Goal: Feedback & Contribution: Submit feedback/report problem

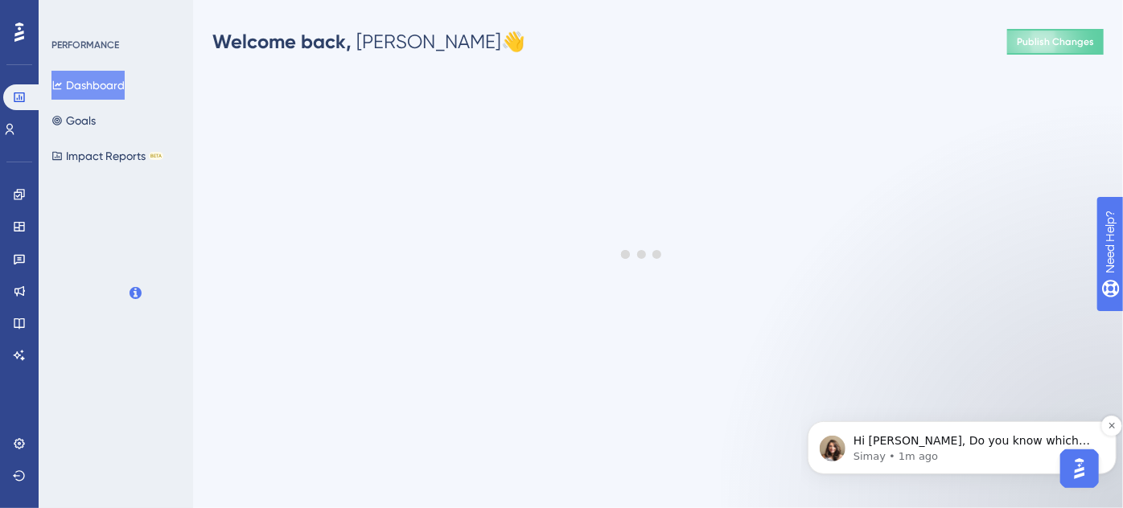
click at [960, 450] on p "Simay • 1m ago" at bounding box center [974, 456] width 243 height 14
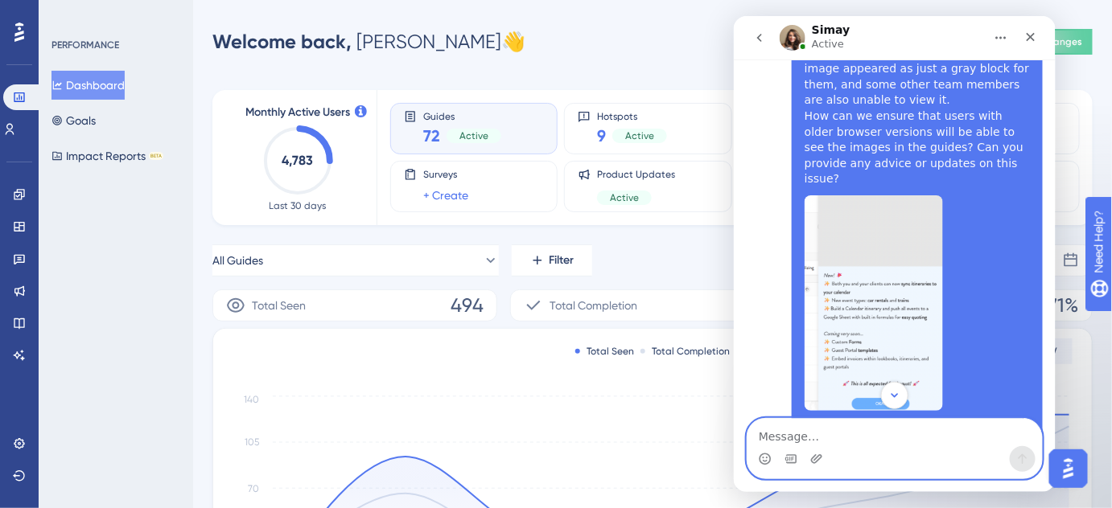
scroll to position [1702, 0]
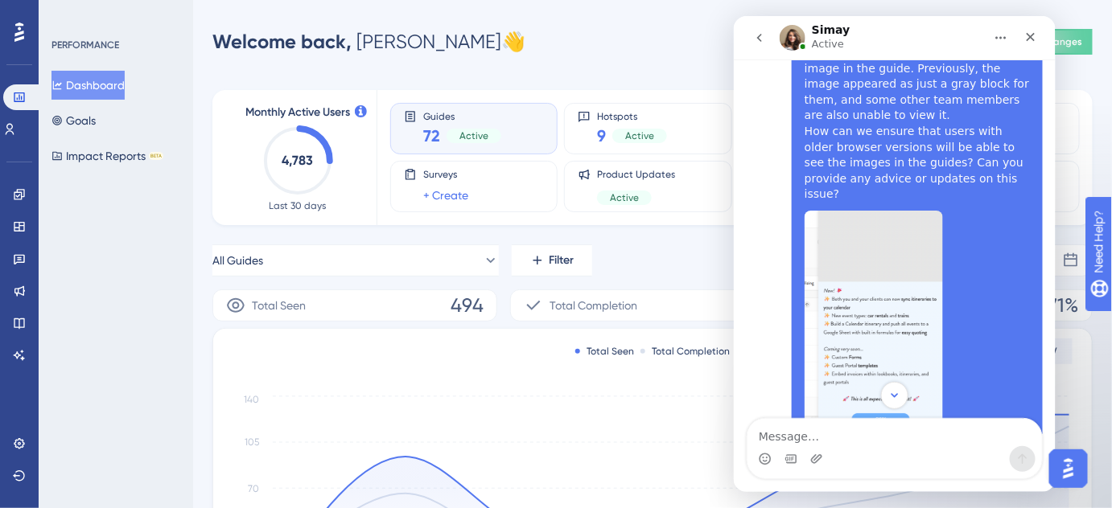
click at [878, 221] on img "Rachel says…" at bounding box center [873, 318] width 138 height 216
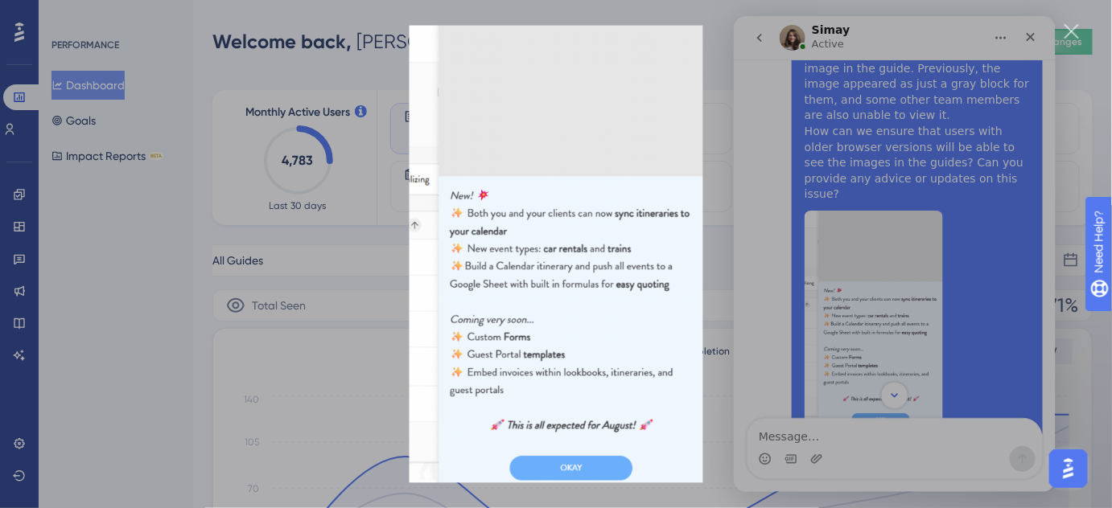
click at [748, 135] on div "Intercom messenger" at bounding box center [556, 254] width 1112 height 508
click at [747, 134] on div "Hi Simay, I’d like to reopen this ticket. Some users are able to see the images…" at bounding box center [894, 389] width 296 height 899
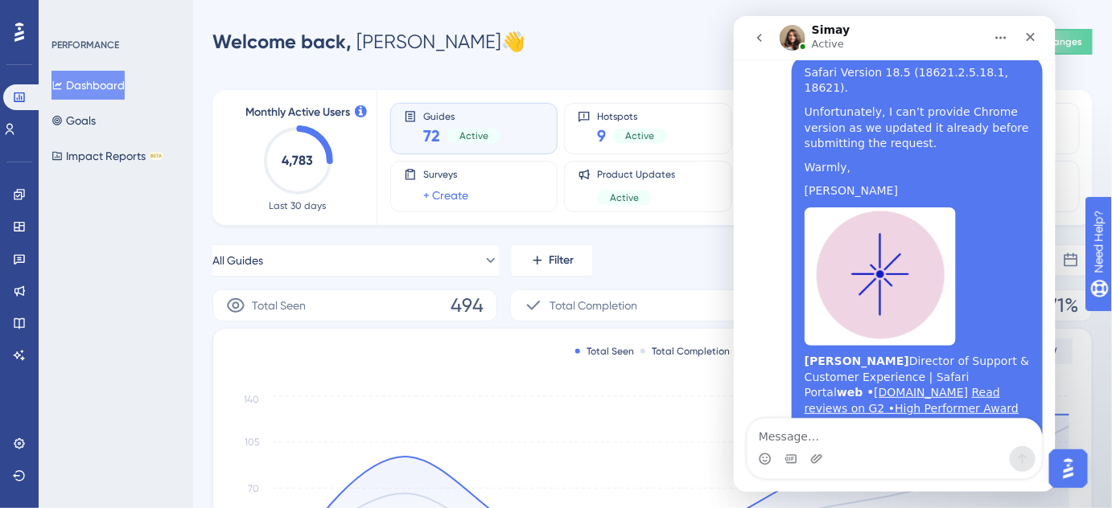
scroll to position [2606, 0]
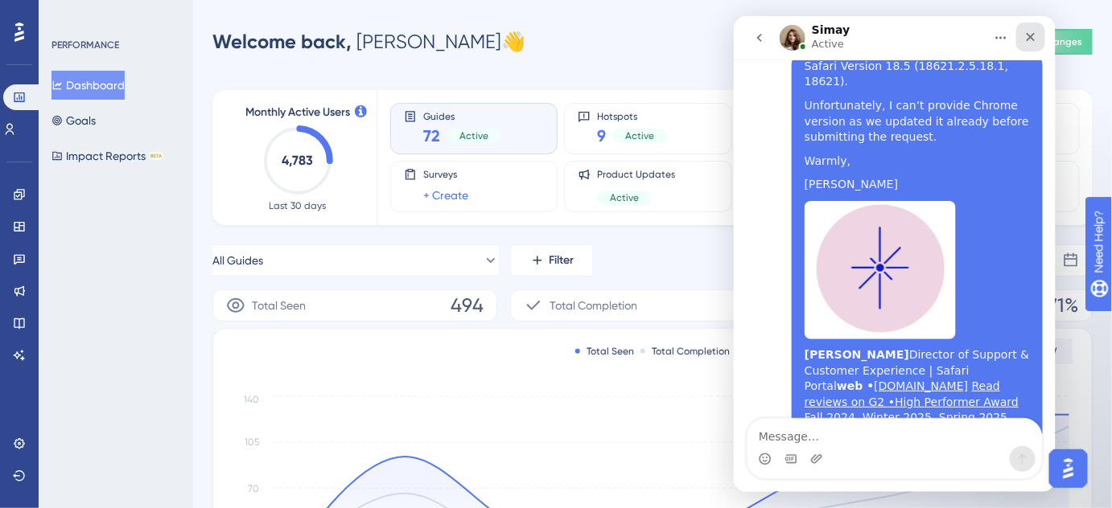
click at [1035, 35] on icon "Close" at bounding box center [1029, 36] width 13 height 13
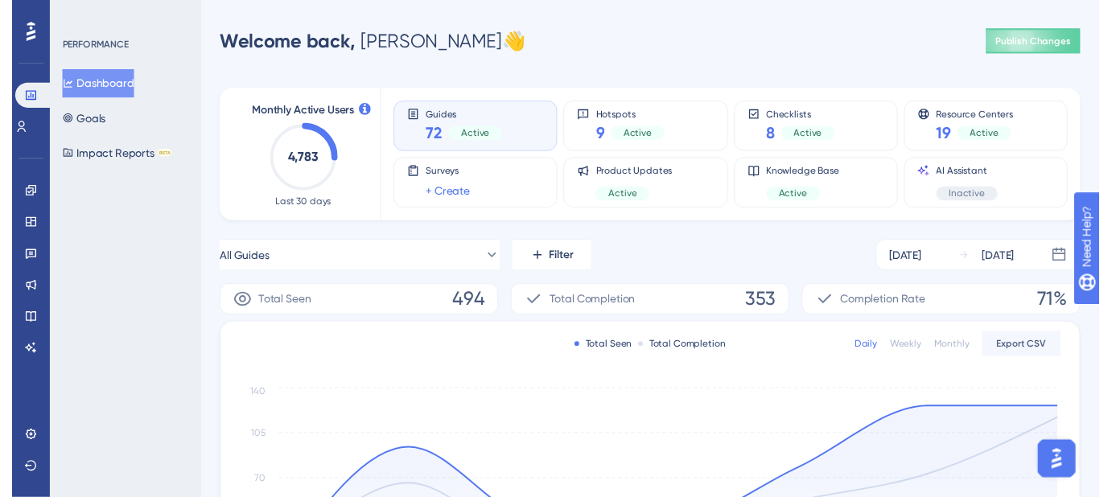
scroll to position [2579, 0]
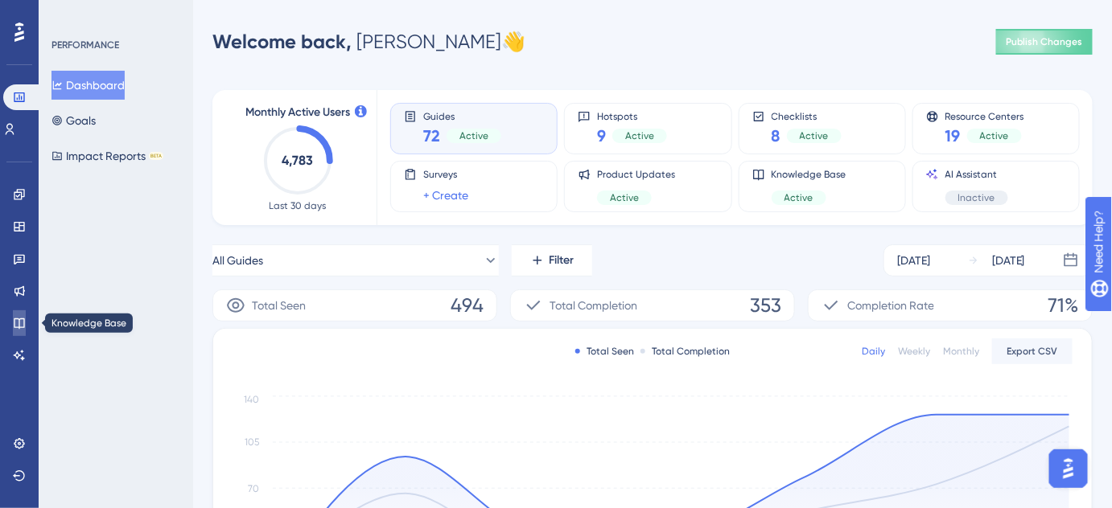
click at [26, 321] on link at bounding box center [19, 324] width 13 height 26
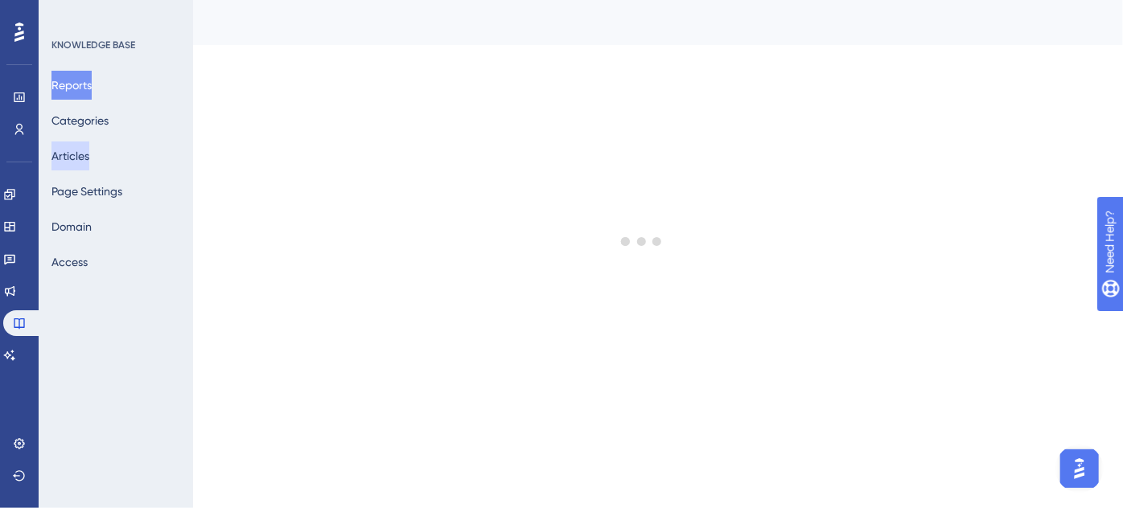
click at [89, 158] on button "Articles" at bounding box center [70, 156] width 38 height 29
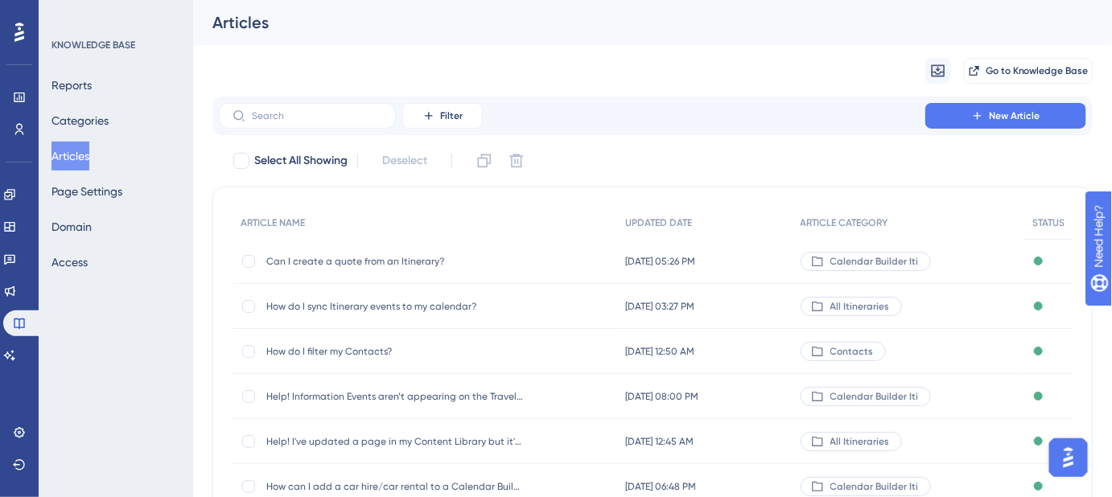
scroll to position [2590, 0]
click at [314, 110] on input "text" at bounding box center [317, 115] width 130 height 11
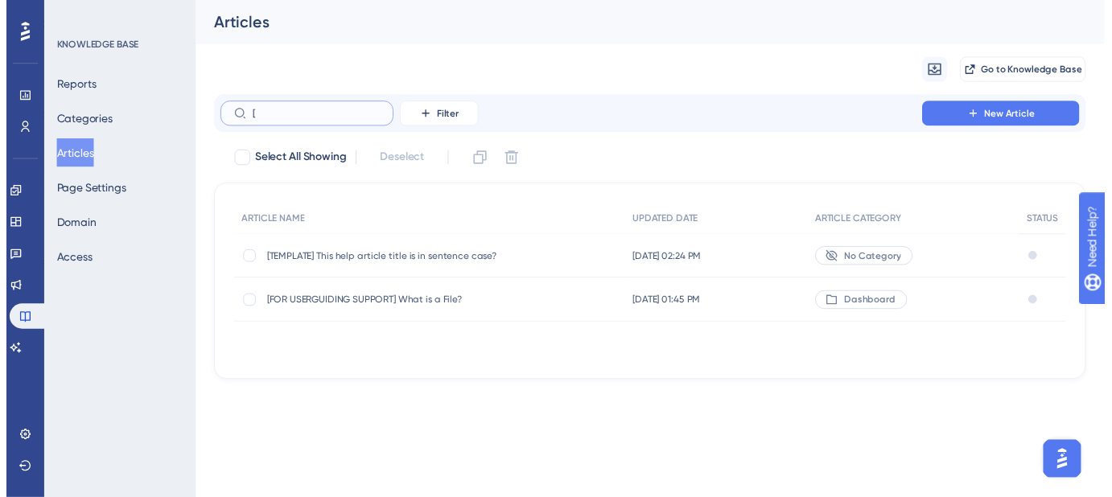
scroll to position [2579, 0]
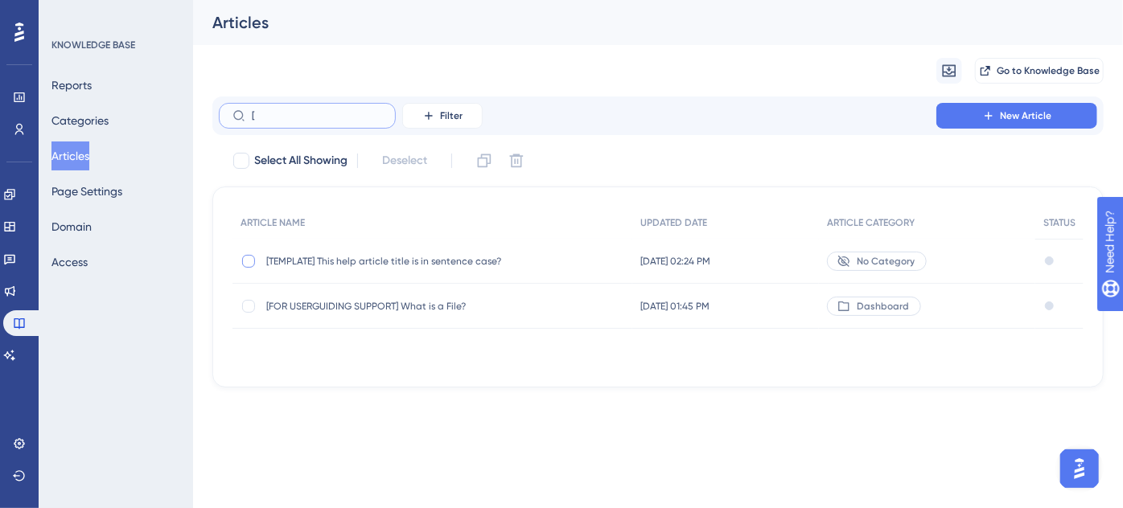
type input "["
click at [249, 261] on div at bounding box center [248, 261] width 13 height 13
click at [483, 153] on icon at bounding box center [484, 161] width 16 height 16
checkbox input "false"
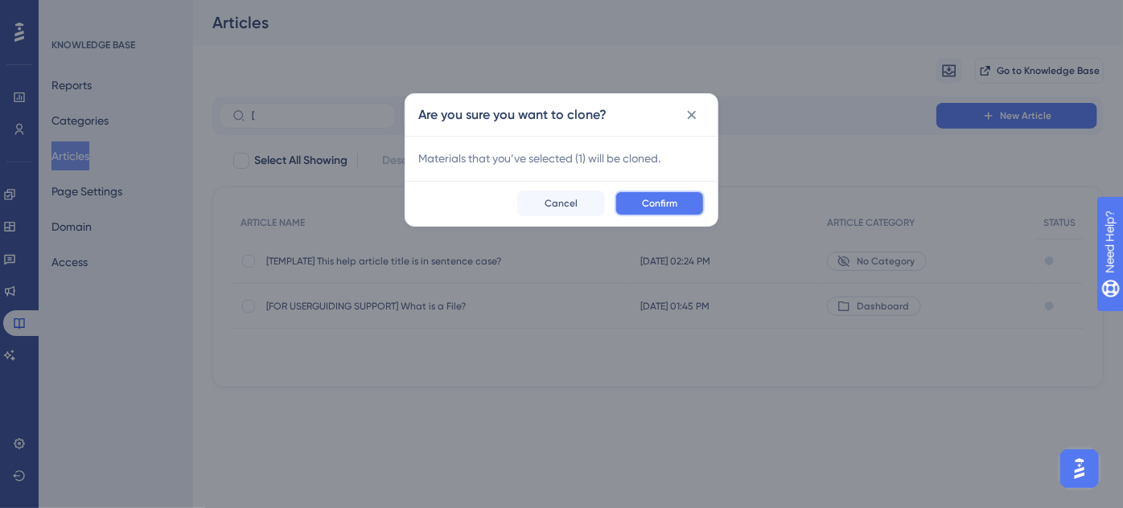
click at [668, 195] on button "Confirm" at bounding box center [660, 204] width 90 height 26
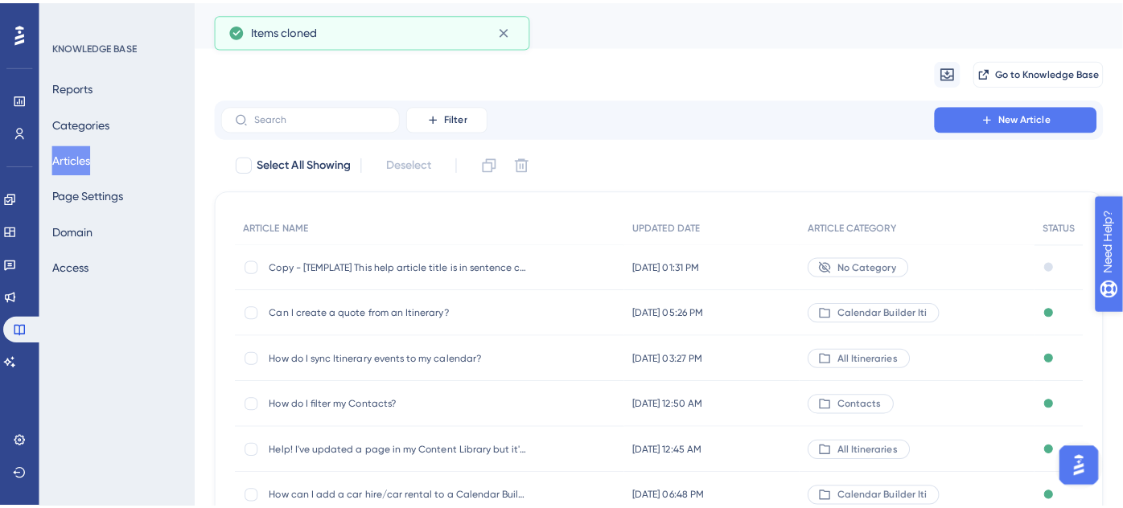
scroll to position [2590, 0]
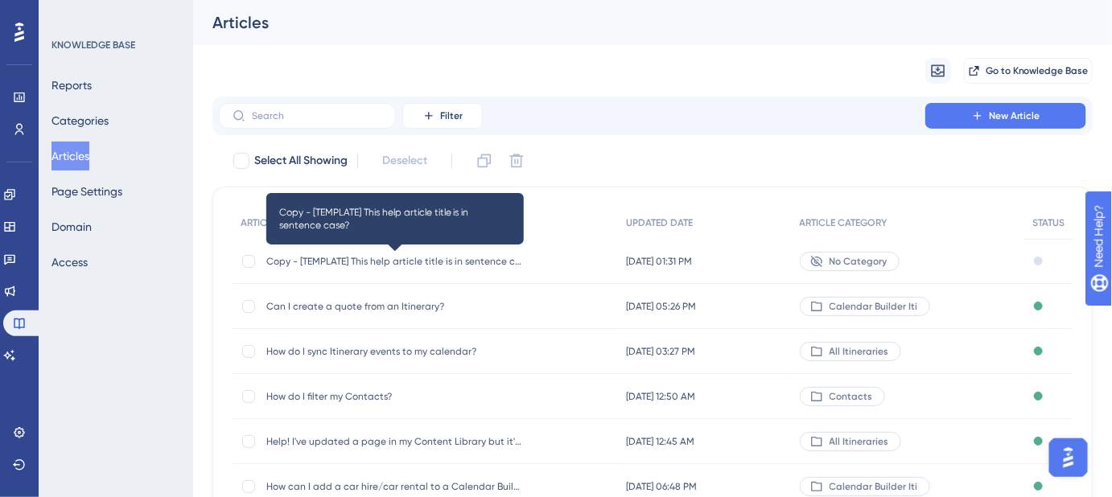
click at [390, 258] on span "Copy - [TEMPLATE] This help article title is in sentence case?" at bounding box center [394, 261] width 257 height 13
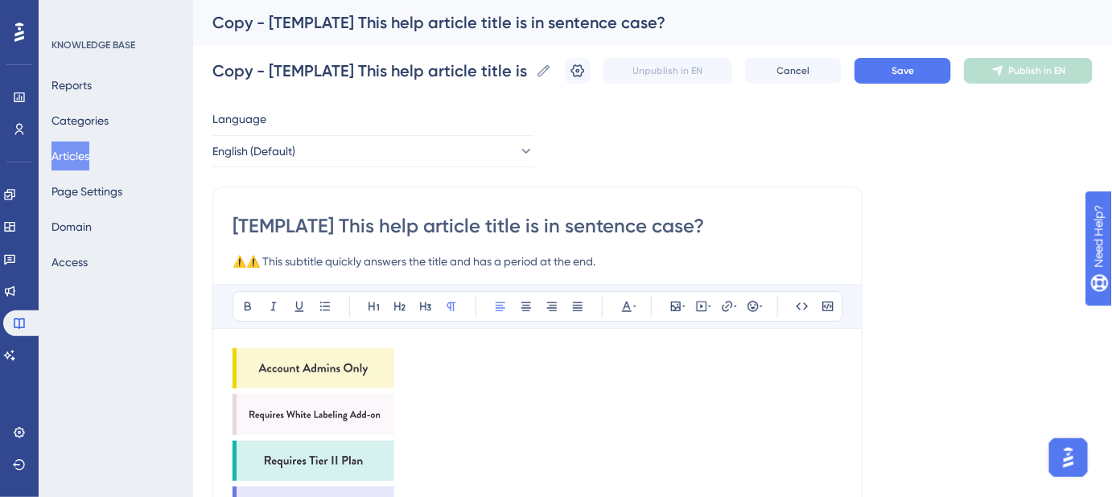
drag, startPoint x: 719, startPoint y: 228, endPoint x: 208, endPoint y: 227, distance: 510.8
paste input "Ugh… I don’t want to create a whole itinerary just for a hotel booking!"
click at [555, 226] on input "Ugh… I don’t want to create a whole itinerary just for a hotel booking!" at bounding box center [537, 226] width 610 height 26
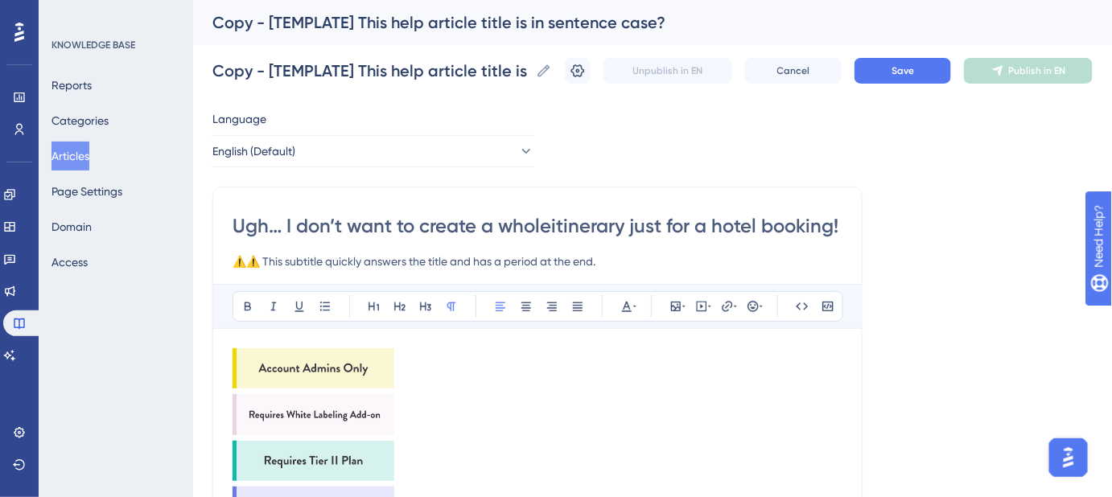
scroll to position [0, 0]
type input "Ugh… I don’t want to create a whole Itinerary just for a hotel booking!"
click at [928, 77] on button "Save" at bounding box center [902, 71] width 97 height 26
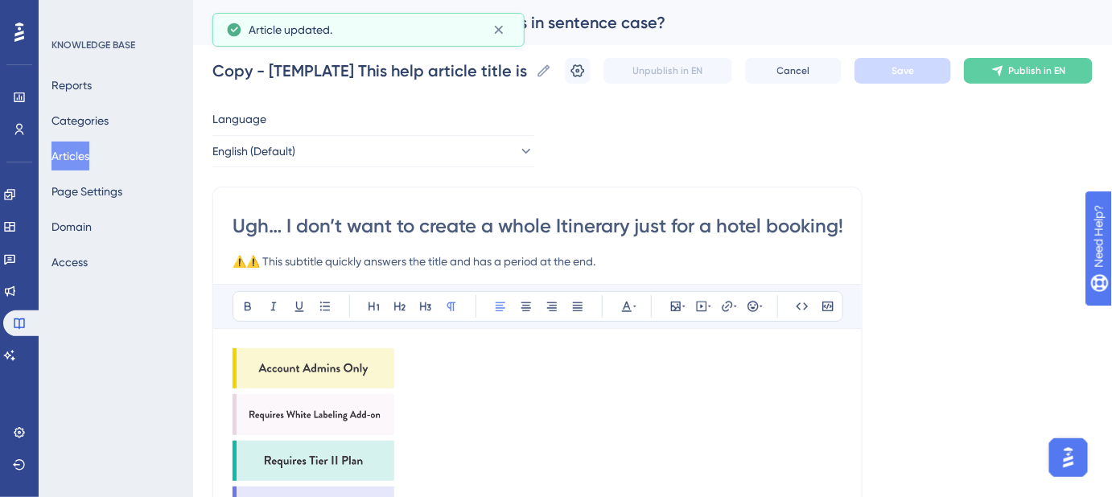
drag, startPoint x: 798, startPoint y: 228, endPoint x: 883, endPoint y: 233, distance: 85.5
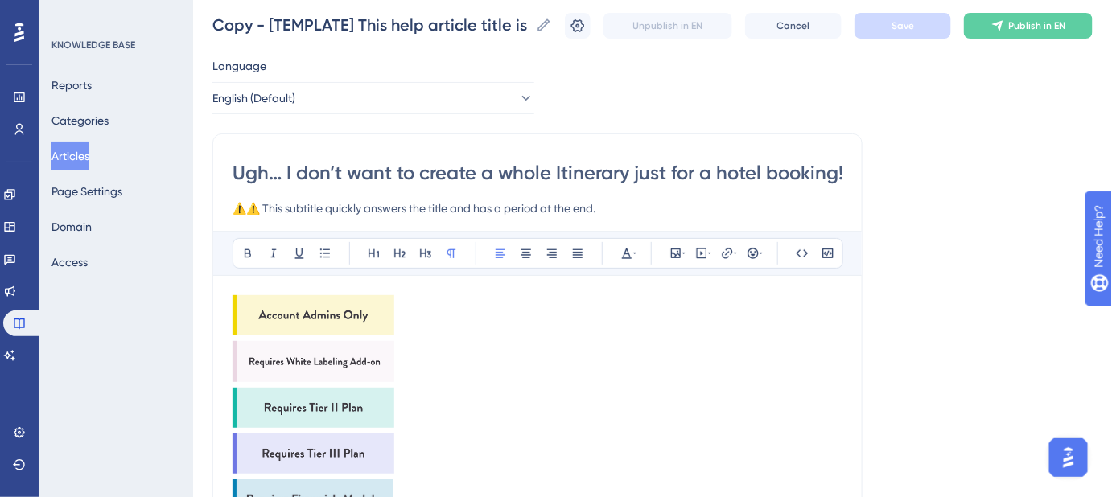
scroll to position [72, 0]
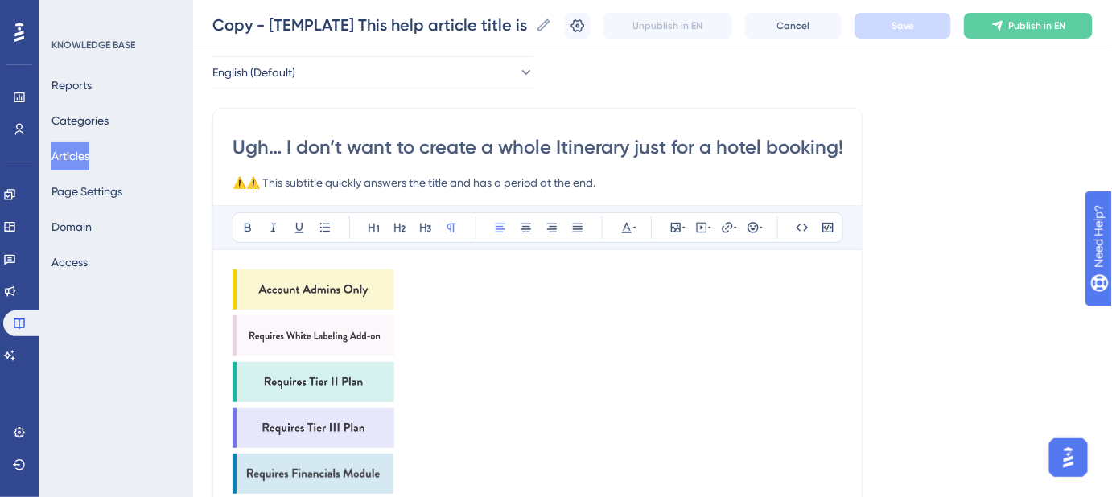
click at [345, 297] on img at bounding box center [313, 289] width 162 height 40
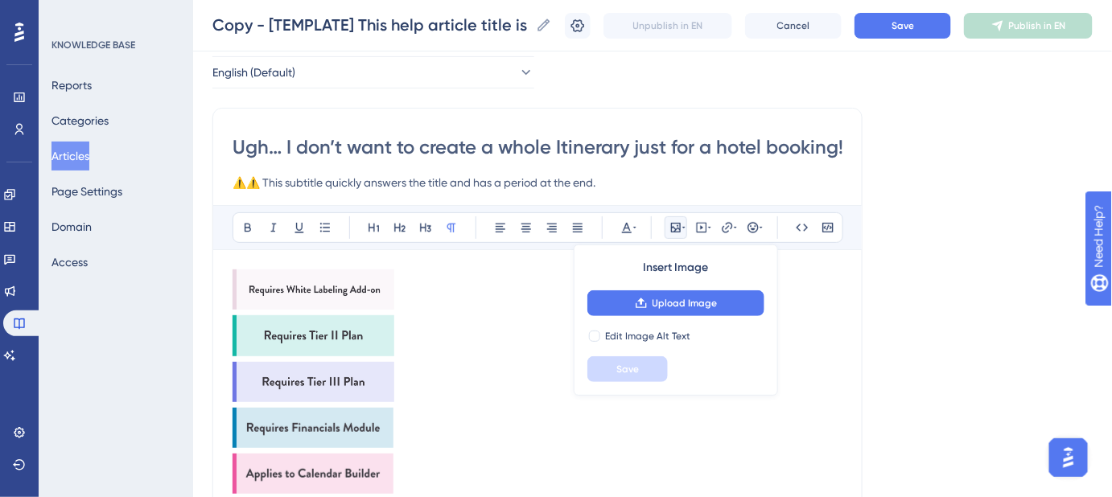
click at [345, 297] on img at bounding box center [313, 289] width 162 height 40
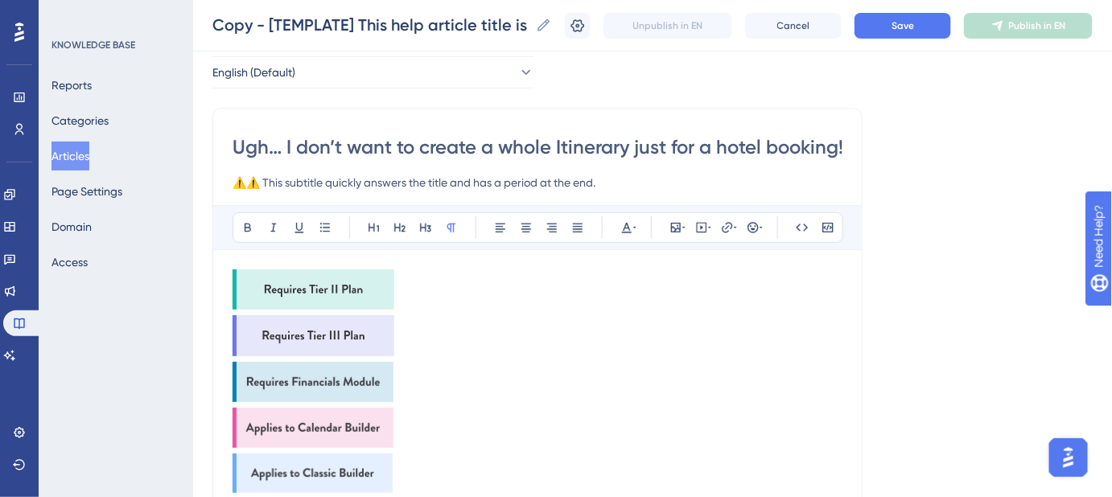
click at [345, 297] on img at bounding box center [313, 289] width 162 height 40
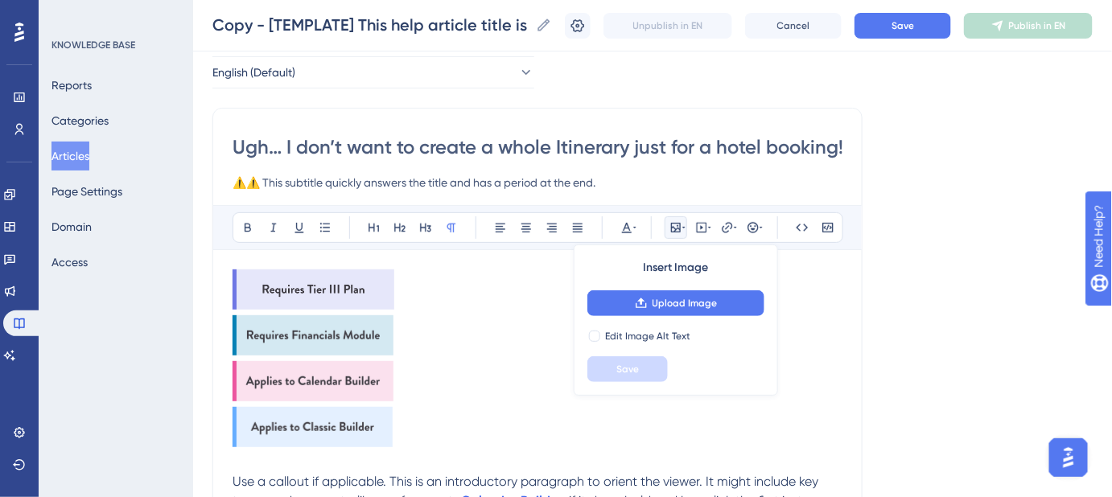
click at [345, 296] on img at bounding box center [313, 289] width 162 height 40
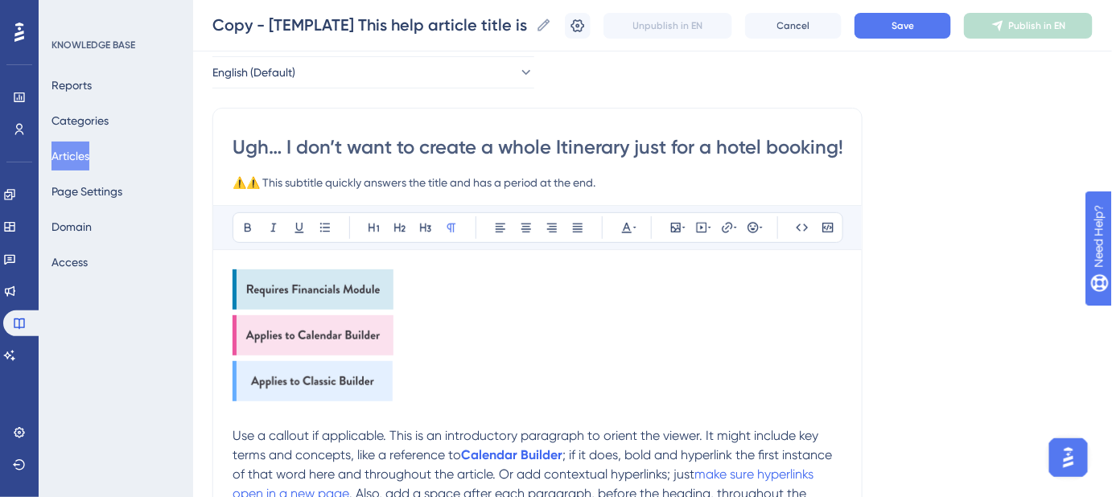
click at [345, 296] on img at bounding box center [312, 289] width 161 height 40
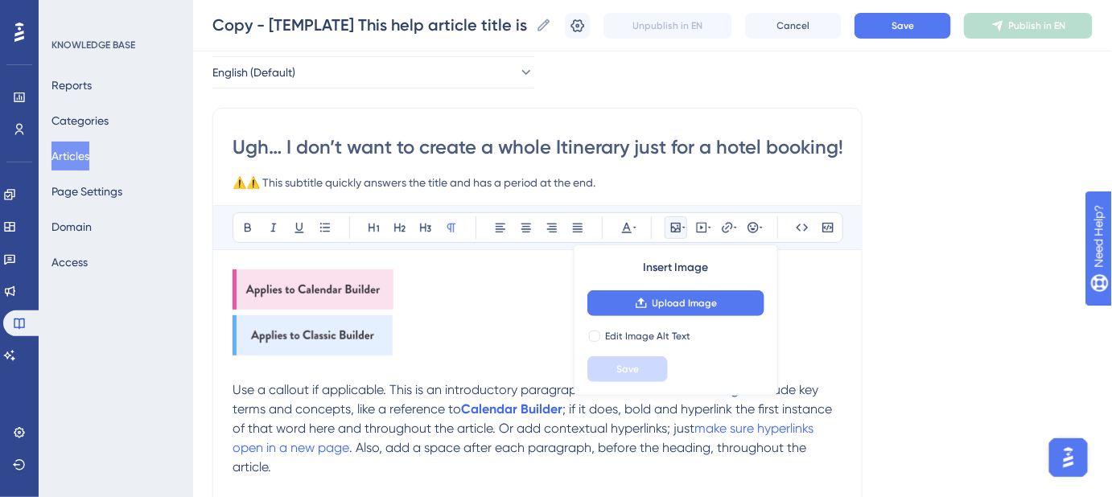
click at [345, 296] on img at bounding box center [312, 289] width 161 height 40
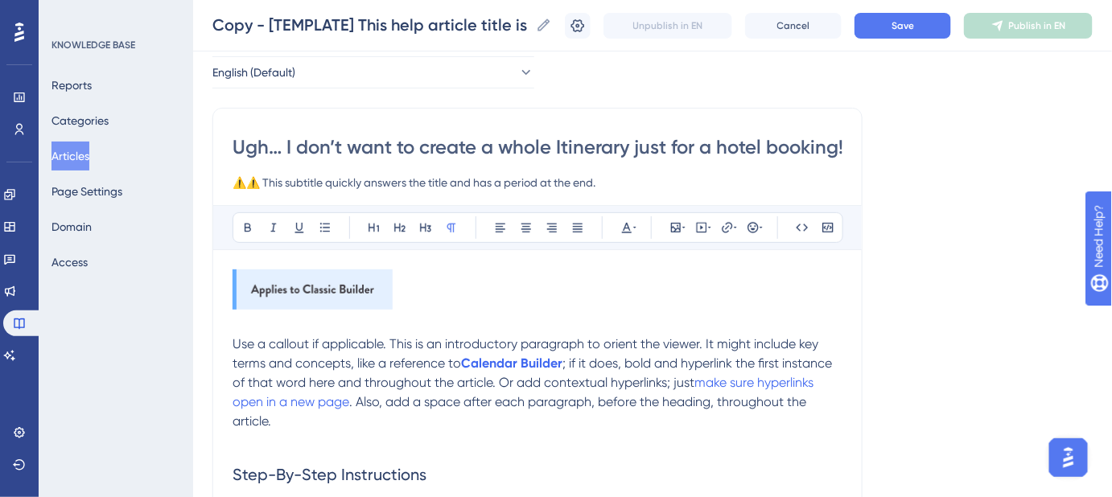
click at [345, 296] on img at bounding box center [312, 289] width 160 height 40
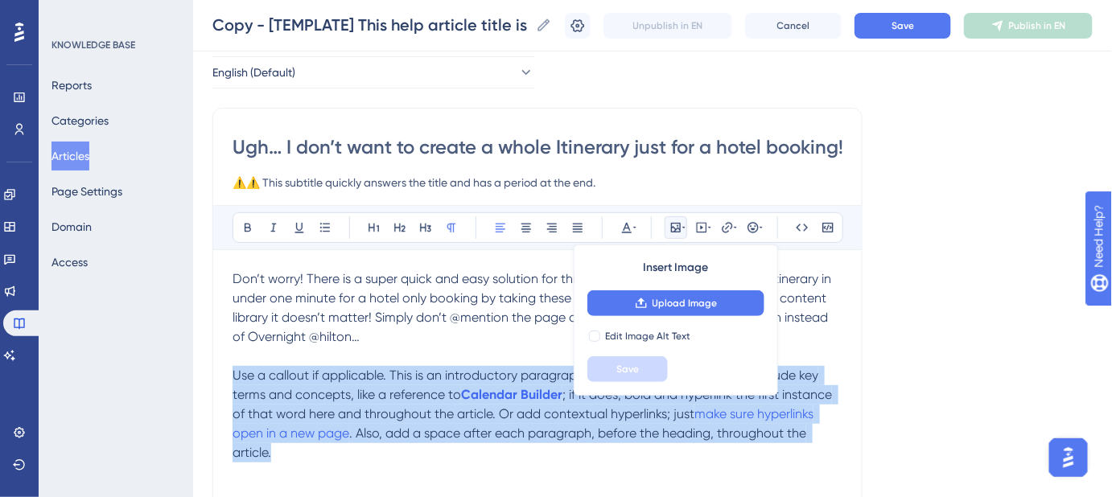
drag, startPoint x: 270, startPoint y: 450, endPoint x: 228, endPoint y: 372, distance: 87.8
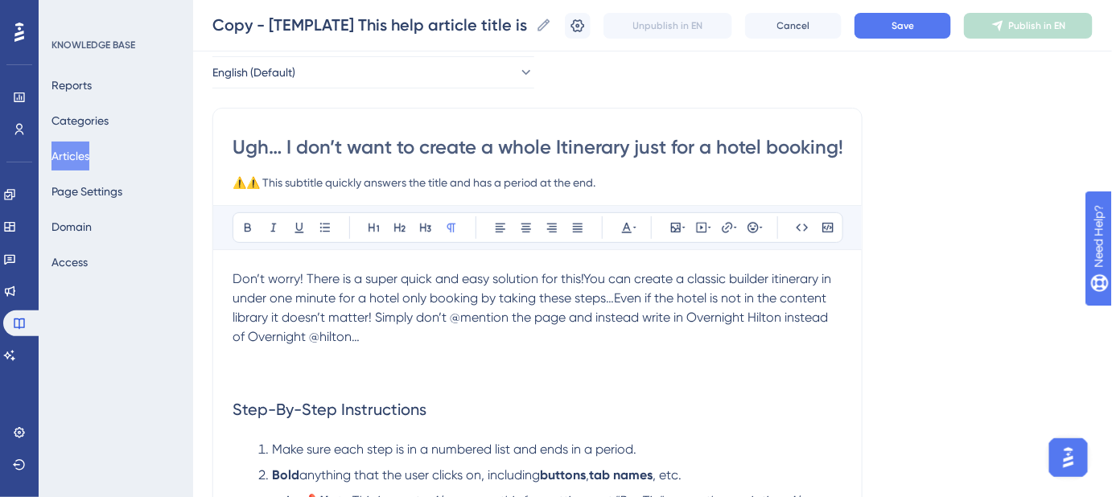
click at [586, 276] on span "Don’t worry! There is a super quick and easy solution for this!You can create a…" at bounding box center [533, 307] width 602 height 73
click at [697, 283] on span "Don’t worry! There is a super quick and easy solution for this! You can create …" at bounding box center [535, 307] width 606 height 73
click at [736, 278] on span "Don’t worry! There is a super quick and easy solution for this! You can create …" at bounding box center [536, 307] width 608 height 73
click at [782, 276] on span "Don’t worry! There is a super quick and easy solution for this! You can create …" at bounding box center [536, 307] width 608 height 73
click at [369, 335] on p "Don’t worry! There is a super quick and easy solution for this! You can create …" at bounding box center [537, 307] width 610 height 77
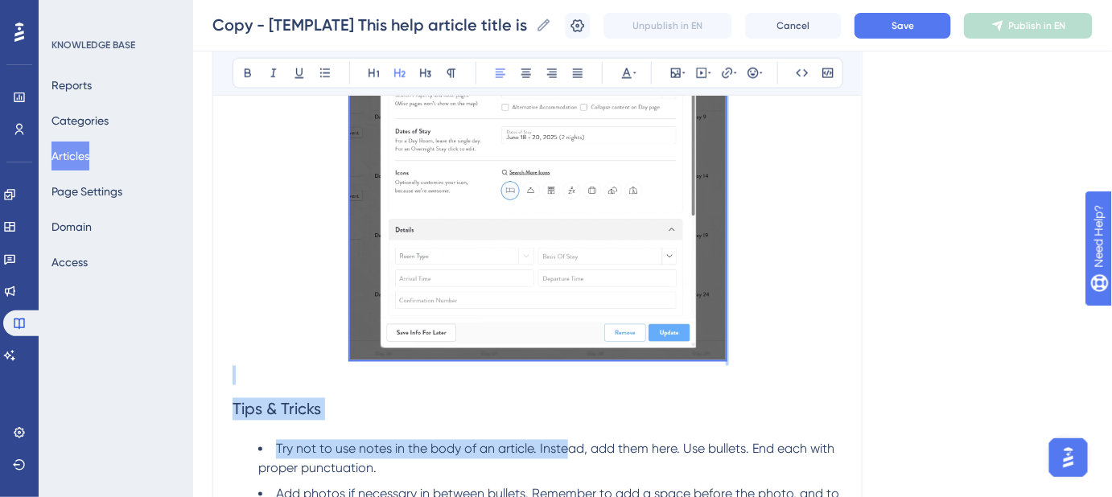
scroll to position [731, 0]
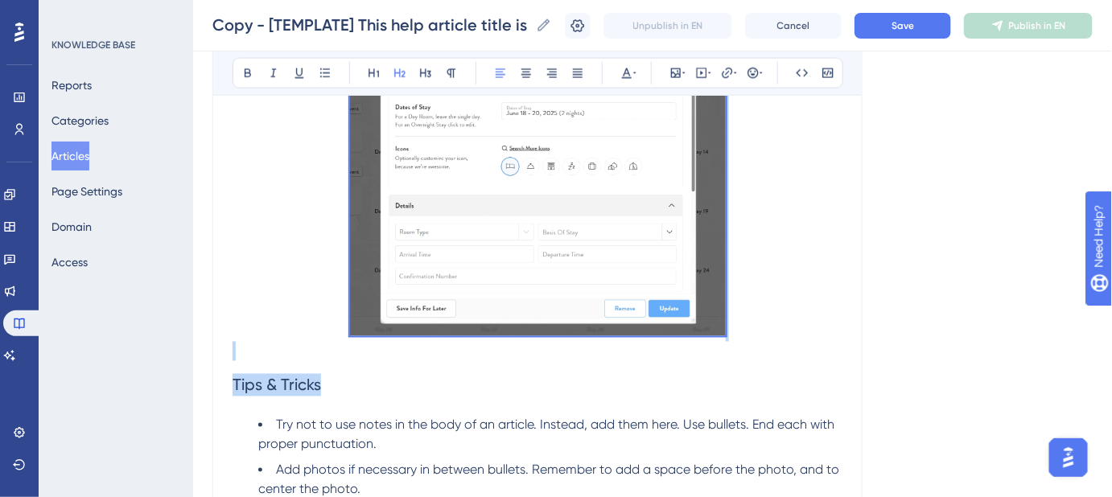
drag, startPoint x: 236, startPoint y: 261, endPoint x: 615, endPoint y: 365, distance: 393.0
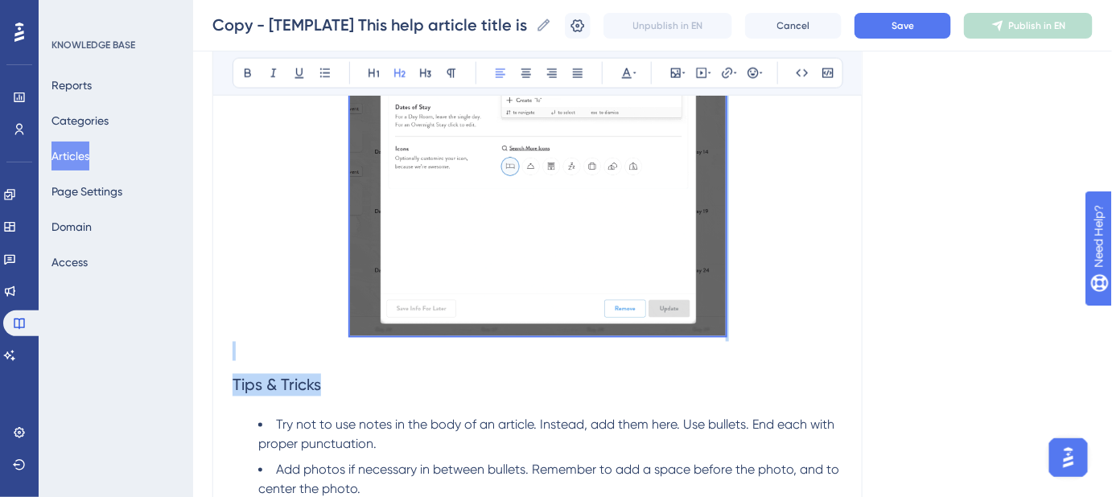
click at [615, 365] on div "Don’t worry! There is a super quick and easy solution for this! You can create …" at bounding box center [537, 120] width 610 height 1018
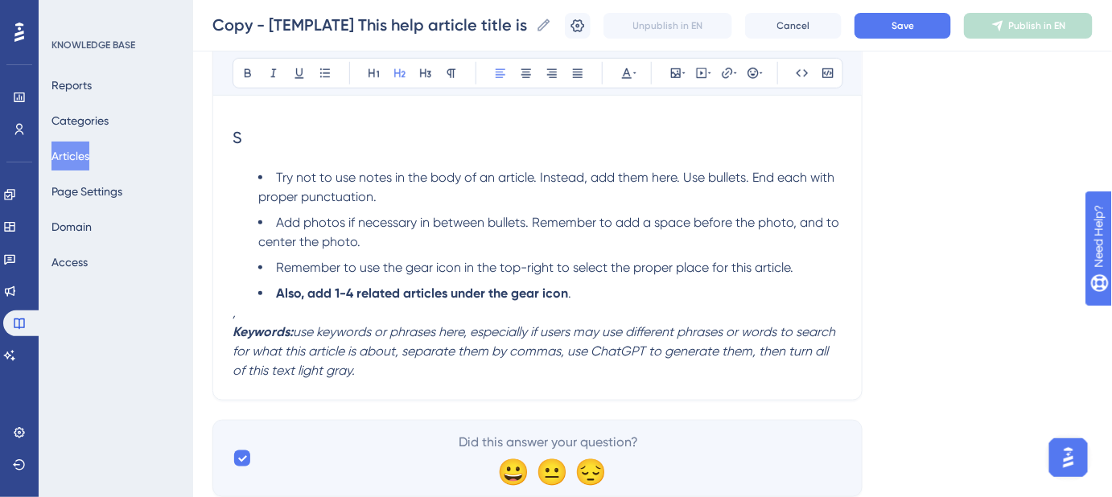
scroll to position [248, 0]
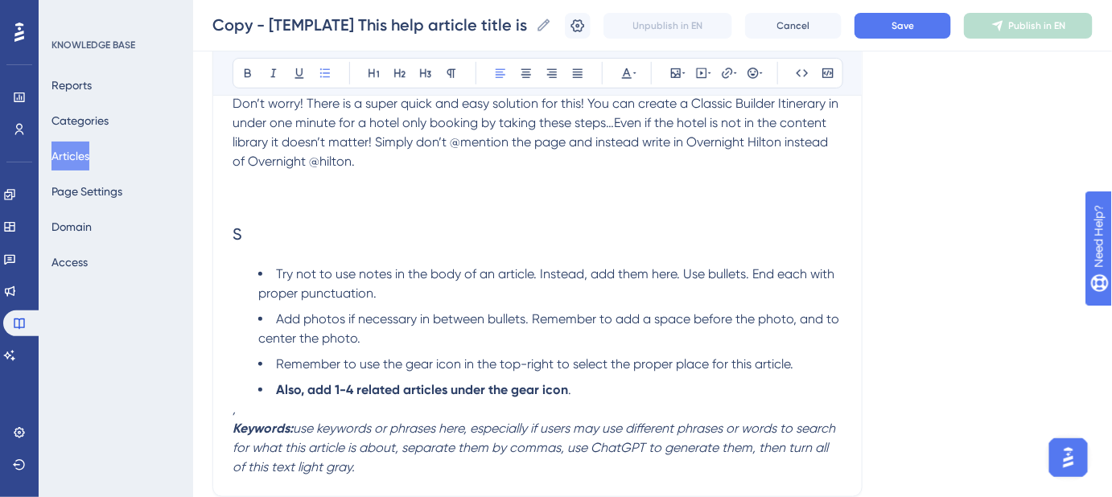
drag, startPoint x: 588, startPoint y: 385, endPoint x: 184, endPoint y: 216, distance: 437.7
click at [193, 216] on div "Performance Users Engagement Widgets Feedback Product Updates Knowledge Base AI…" at bounding box center [652, 185] width 919 height 867
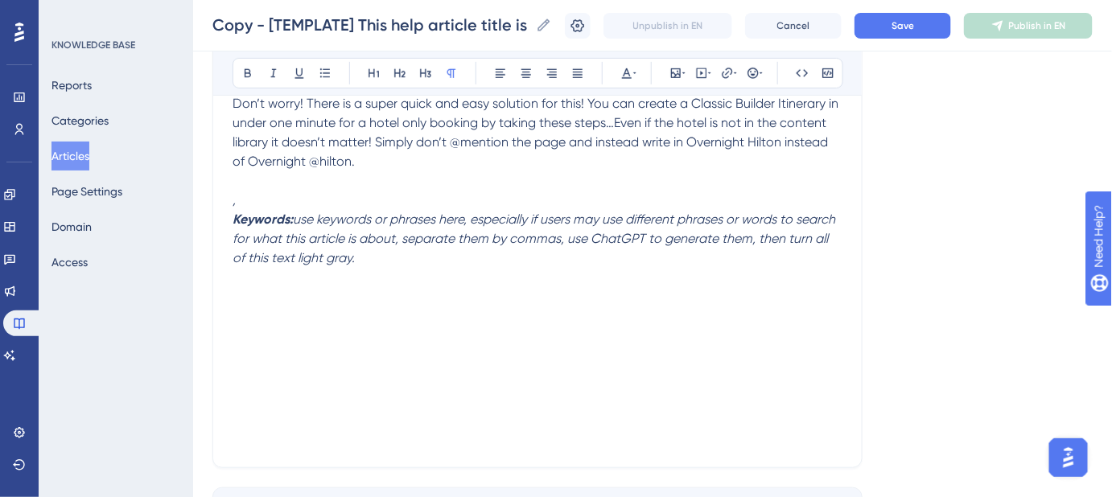
click at [243, 206] on p "," at bounding box center [537, 200] width 610 height 19
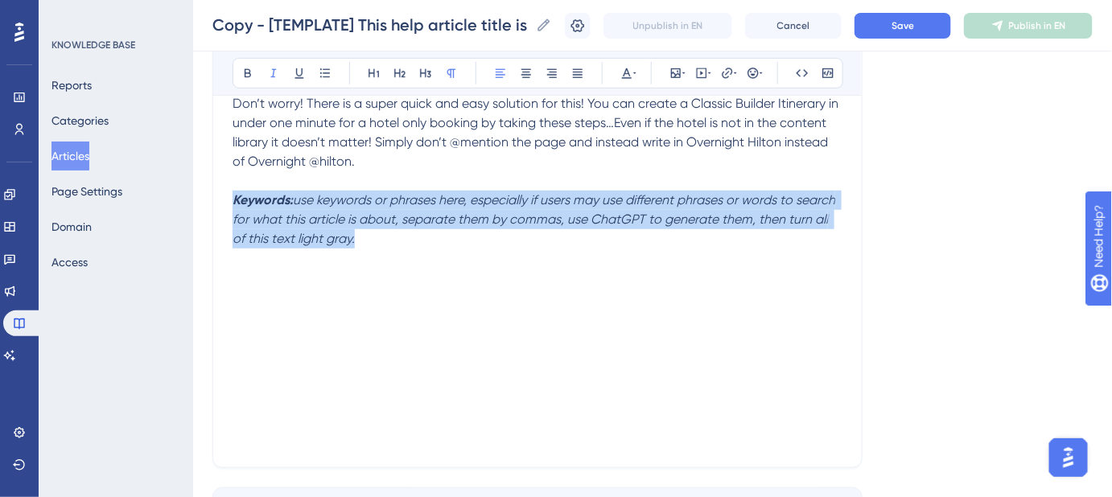
drag, startPoint x: 363, startPoint y: 241, endPoint x: 233, endPoint y: 207, distance: 134.1
click at [233, 207] on p "Keywords: use keywords or phrases here, especially if users may use different p…" at bounding box center [537, 220] width 610 height 58
click at [376, 232] on p "Keywords: use keywords or phrases here, especially if users may use different p…" at bounding box center [537, 220] width 610 height 58
click at [360, 248] on div "Don’t worry! There is a super quick and easy solution for this! You can create …" at bounding box center [537, 271] width 610 height 354
drag, startPoint x: 371, startPoint y: 241, endPoint x: 296, endPoint y: 205, distance: 83.1
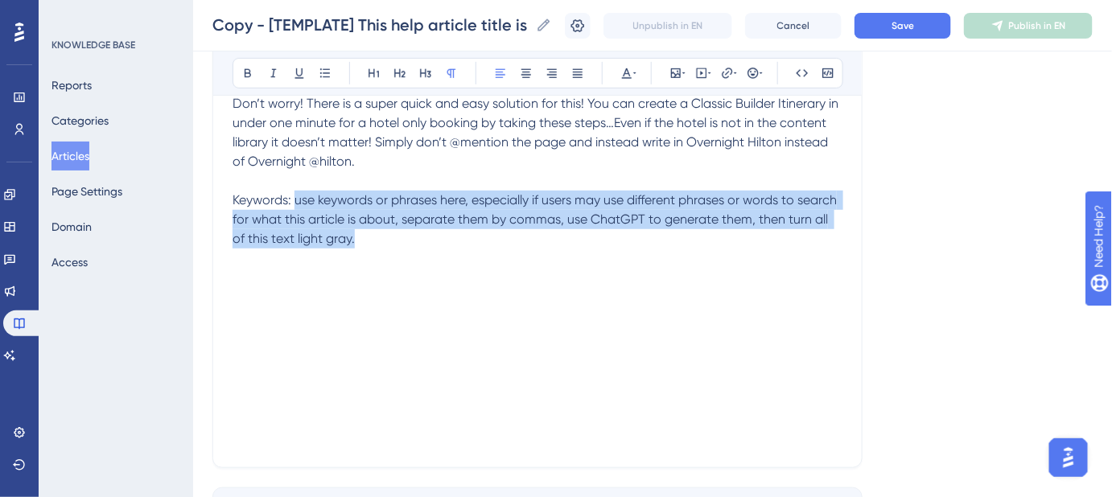
click at [296, 205] on p "Keywords: use keywords or phrases here, especially if users may use different p…" at bounding box center [537, 220] width 610 height 58
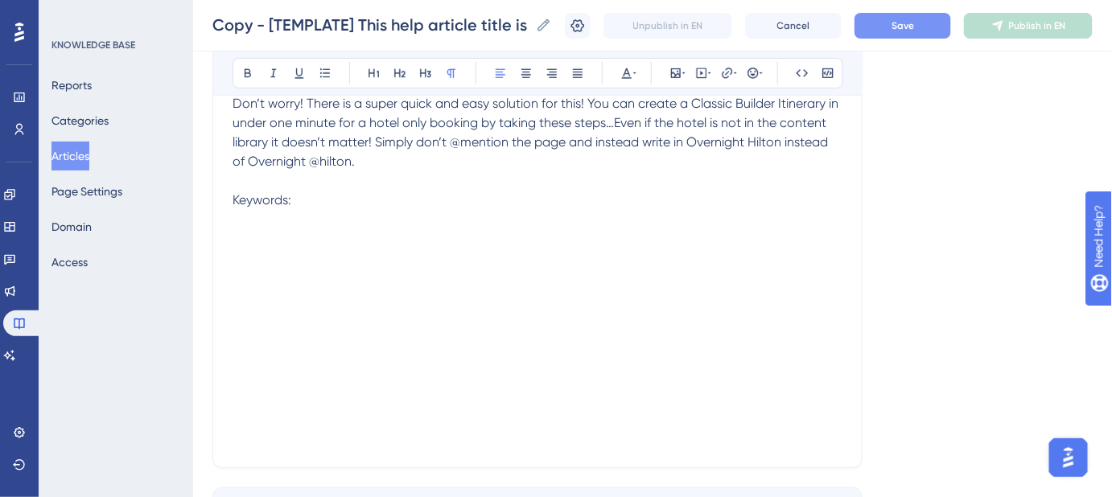
click at [901, 23] on button "Save" at bounding box center [902, 26] width 97 height 26
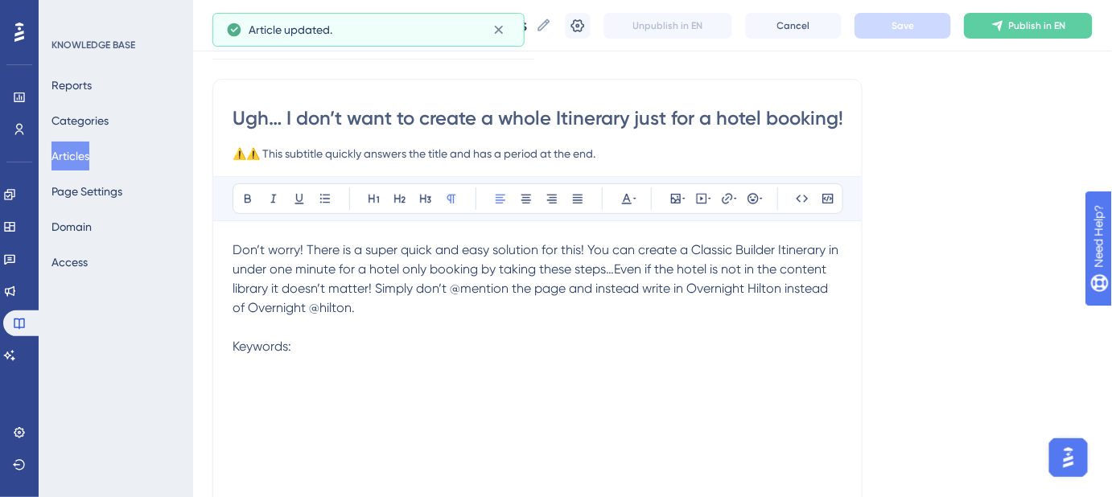
scroll to position [0, 4]
drag, startPoint x: 233, startPoint y: 119, endPoint x: 959, endPoint y: 128, distance: 725.6
click at [959, 128] on div "Language English (Default) Ugh… I don’t want to create a whole Itinerary just f…" at bounding box center [652, 356] width 880 height 709
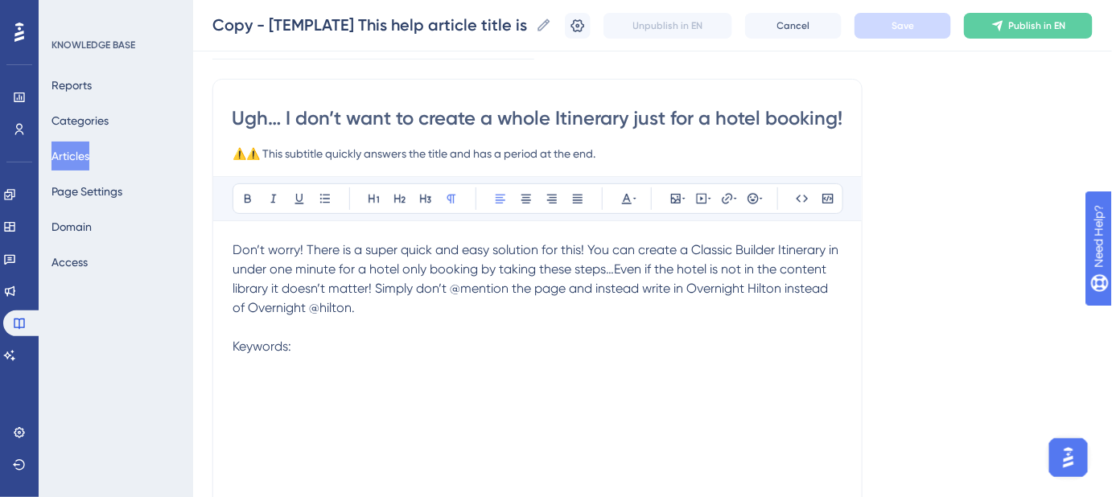
scroll to position [0, 0]
click at [613, 359] on div "Don’t worry! There is a super quick and easy solution for this! You can create …" at bounding box center [537, 418] width 610 height 354
click at [803, 117] on input "Ugh… I don’t want to create a whole Itinerary just for a hotel booking!" at bounding box center [537, 118] width 610 height 26
click at [624, 146] on input "⚠️⚠️ This subtitle quickly answers the title and has a period at the end." at bounding box center [537, 153] width 610 height 19
drag, startPoint x: 623, startPoint y: 151, endPoint x: 217, endPoint y: 153, distance: 405.4
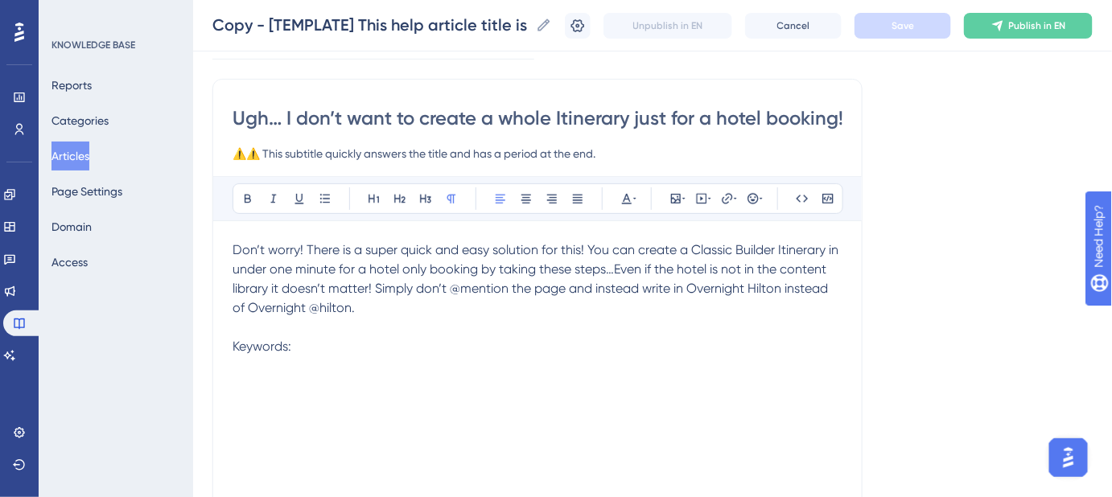
click at [217, 153] on div "Ugh… I don’t want to create a whole Itinerary just for a hotel booking! ⚠️⚠️ Th…" at bounding box center [537, 347] width 650 height 536
paste input "Book a hotel without creating a full itinerary"
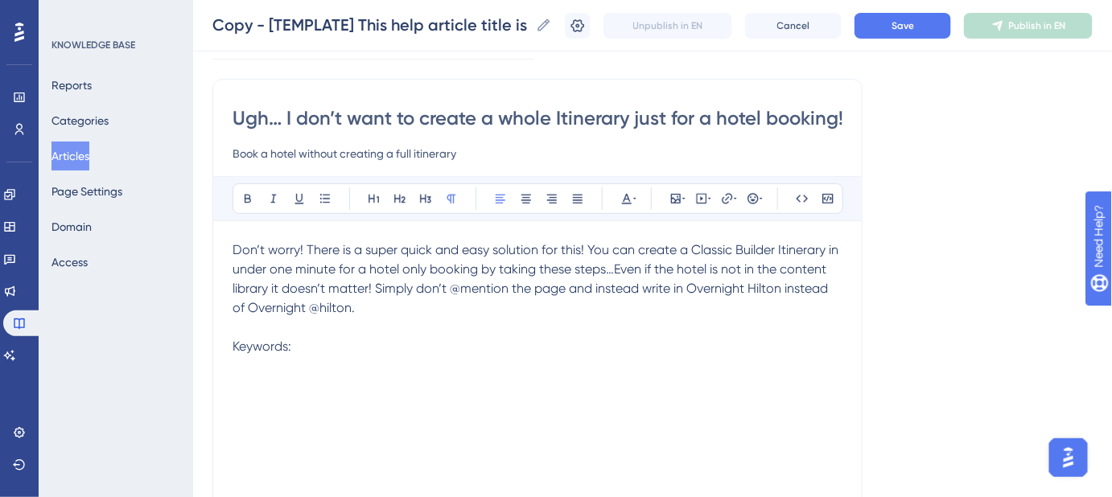
click at [418, 155] on input "Book a hotel without creating a full itinerary" at bounding box center [537, 153] width 610 height 19
click at [485, 155] on input "Book a hotel without creating a full Itinerary" at bounding box center [537, 153] width 610 height 19
type input "Book a hotel without creating a full Itinerary."
drag, startPoint x: 774, startPoint y: 247, endPoint x: 693, endPoint y: 244, distance: 81.3
click at [693, 244] on span "Don’t worry! There is a super quick and easy solution for this! You can create …" at bounding box center [536, 278] width 609 height 73
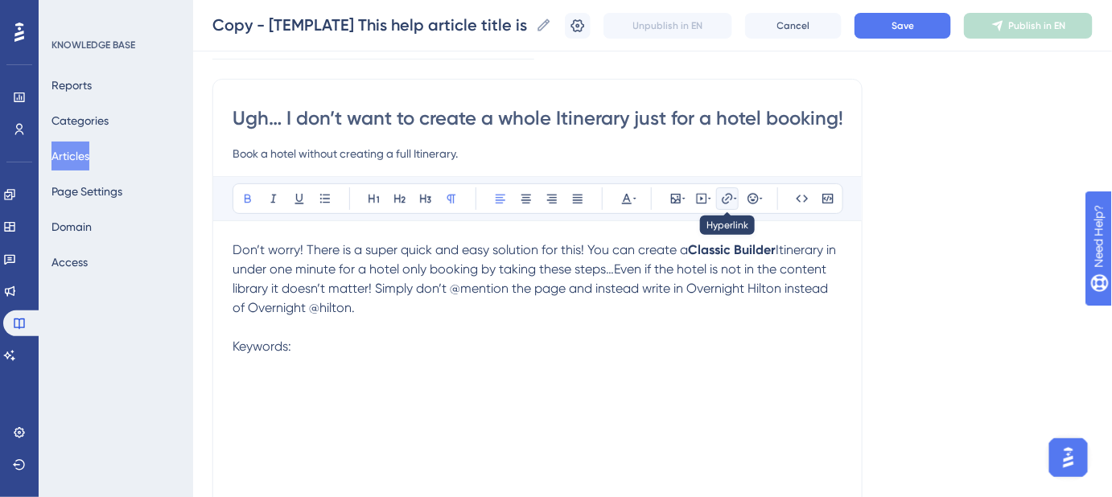
click at [734, 199] on icon at bounding box center [735, 198] width 3 height 13
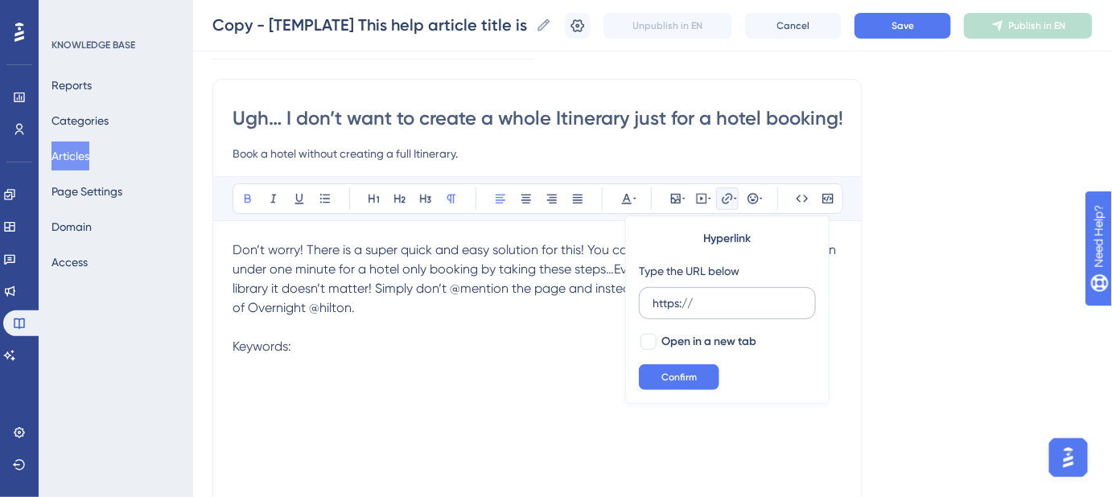
drag, startPoint x: 708, startPoint y: 302, endPoint x: 638, endPoint y: 303, distance: 70.0
click at [639, 303] on label "https://" at bounding box center [727, 303] width 177 height 32
click at [652, 303] on input "https://" at bounding box center [727, 303] width 150 height 18
type input "https://help.safariportal.app/en/articles/5604--how-do-i-create-an-itinerary-in…"
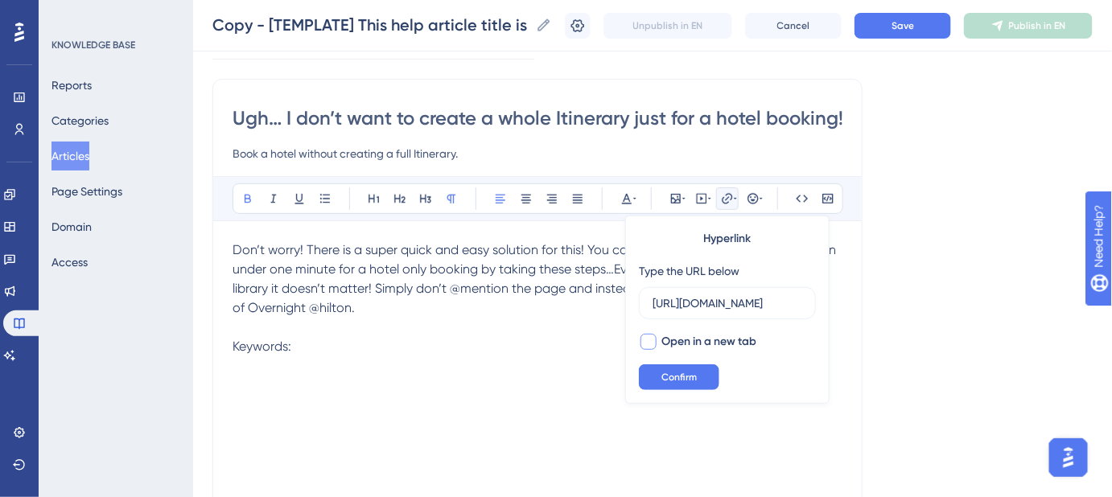
click at [650, 340] on div at bounding box center [648, 342] width 16 height 16
checkbox input "true"
click at [665, 383] on button "Confirm" at bounding box center [679, 377] width 80 height 26
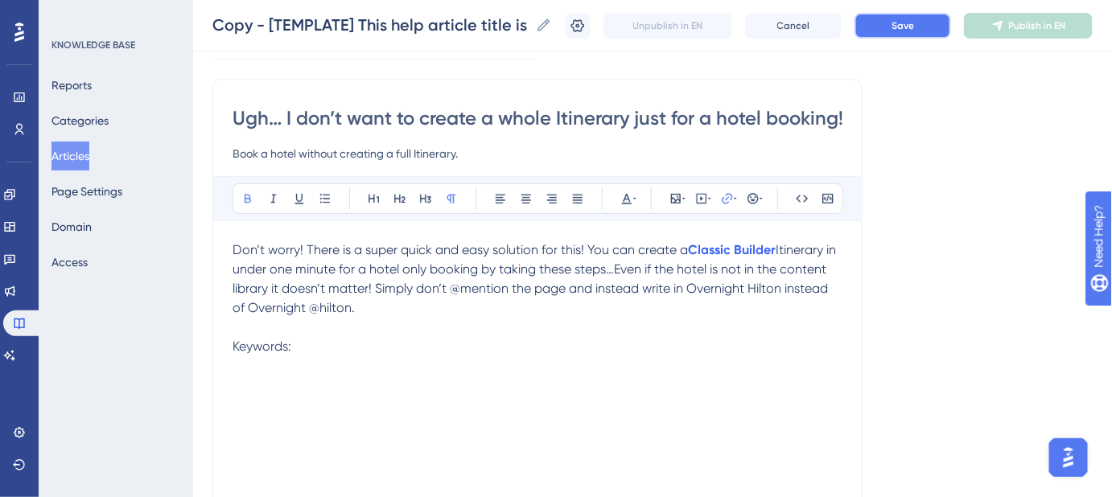
click at [891, 31] on button "Save" at bounding box center [902, 26] width 97 height 26
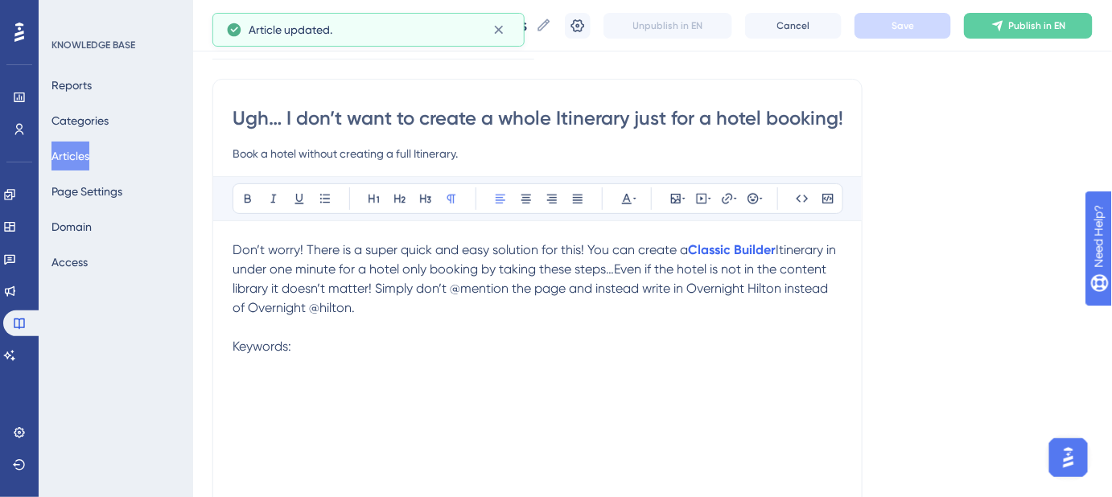
click at [339, 344] on p "Keywords:" at bounding box center [537, 346] width 610 height 19
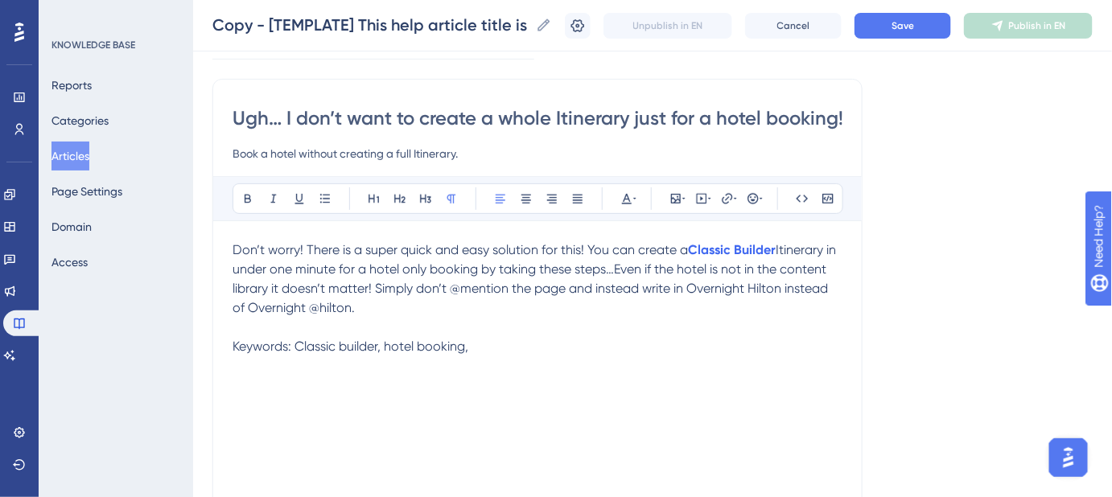
click at [546, 115] on input "Ugh… I don’t want to create a whole Itinerary just for a hotel booking!" at bounding box center [537, 118] width 610 height 26
click at [504, 345] on p "Keywords: Classic builder, hotel booking," at bounding box center [537, 346] width 610 height 19
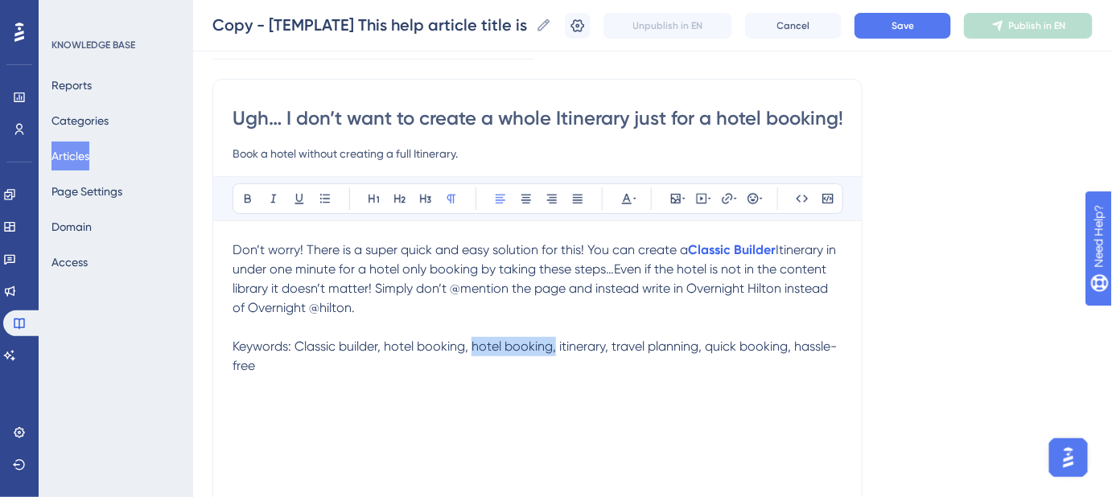
drag, startPoint x: 548, startPoint y: 347, endPoint x: 471, endPoint y: 349, distance: 76.5
click at [471, 349] on span "Keywords: Classic builder, hotel booking, hotel booking, itinerary, travel plan…" at bounding box center [534, 356] width 604 height 35
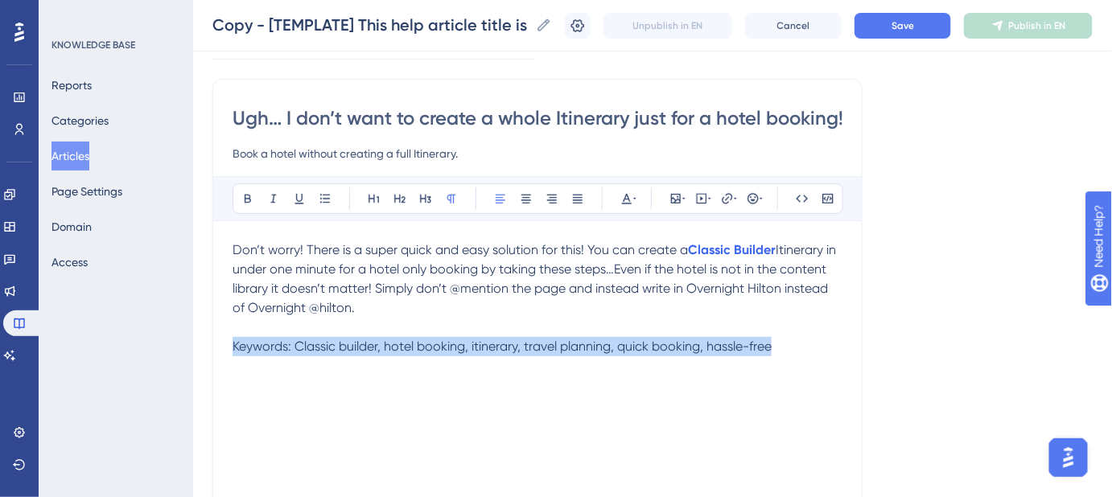
drag, startPoint x: 779, startPoint y: 343, endPoint x: 214, endPoint y: 343, distance: 565.5
click at [214, 343] on div "Ugh… I don’t want to create a whole Itinerary just for a hotel booking! Book a …" at bounding box center [537, 347] width 650 height 536
click at [789, 364] on div "Don’t worry! There is a super quick and easy solution for this! You can create …" at bounding box center [537, 418] width 610 height 354
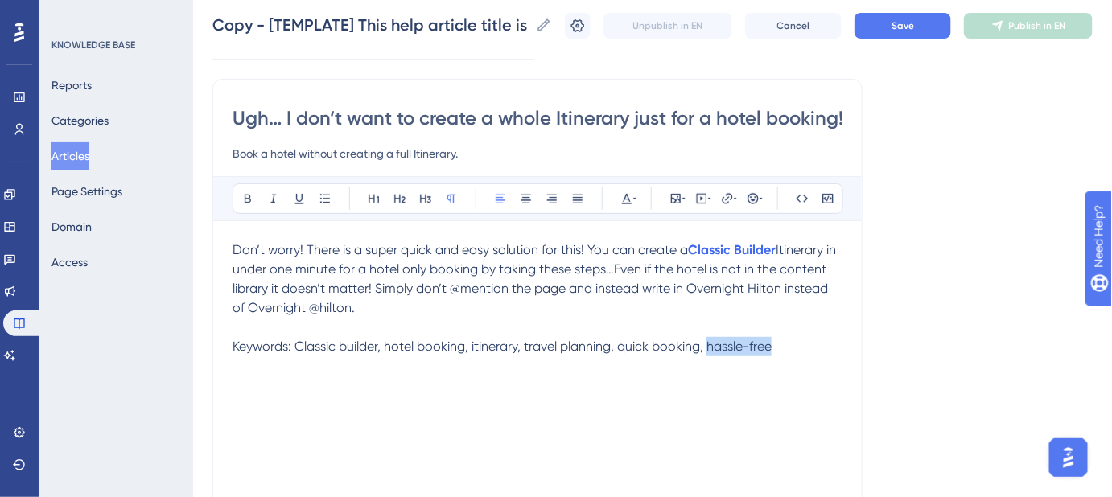
drag, startPoint x: 748, startPoint y: 345, endPoint x: 709, endPoint y: 345, distance: 39.4
click at [709, 345] on p "Keywords: Classic builder, hotel booking, itinerary, travel planning, quick boo…" at bounding box center [537, 346] width 610 height 19
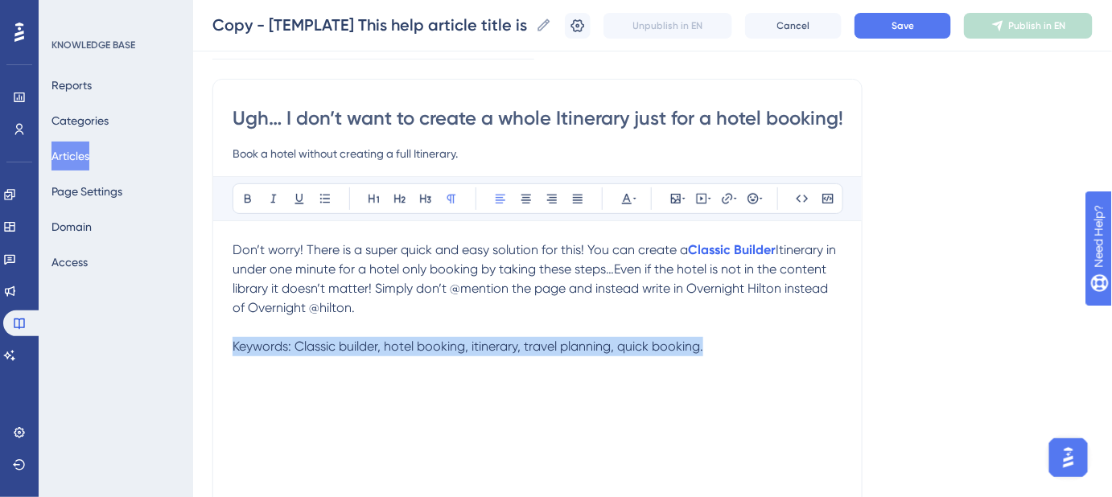
drag, startPoint x: 724, startPoint y: 340, endPoint x: 343, endPoint y: 257, distance: 390.2
click at [196, 351] on div "Performance Users Engagement Widgets Feedback Product Updates Knowledge Base AI…" at bounding box center [652, 318] width 919 height 838
click at [627, 199] on icon at bounding box center [626, 198] width 13 height 13
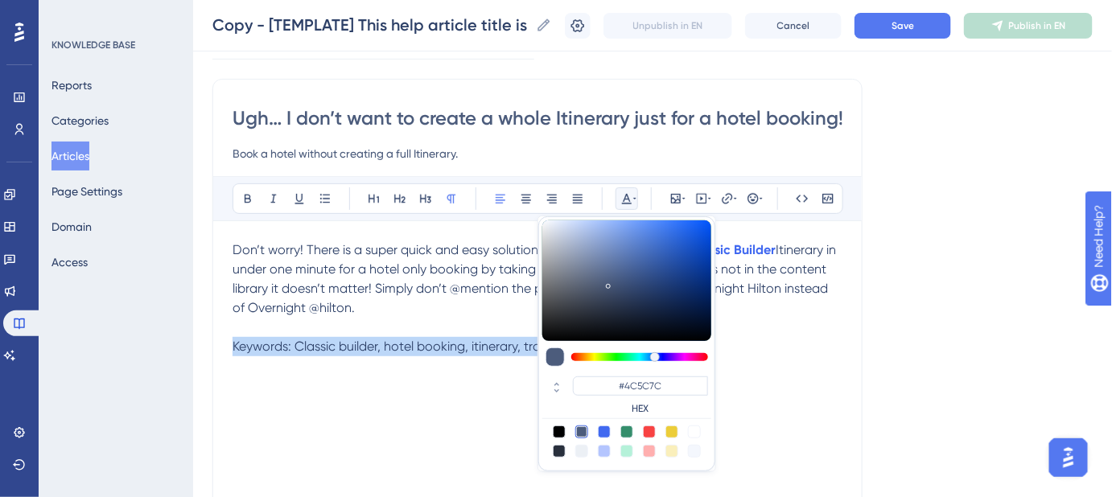
click at [579, 452] on div at bounding box center [581, 451] width 13 height 13
type input "#ECF0F5"
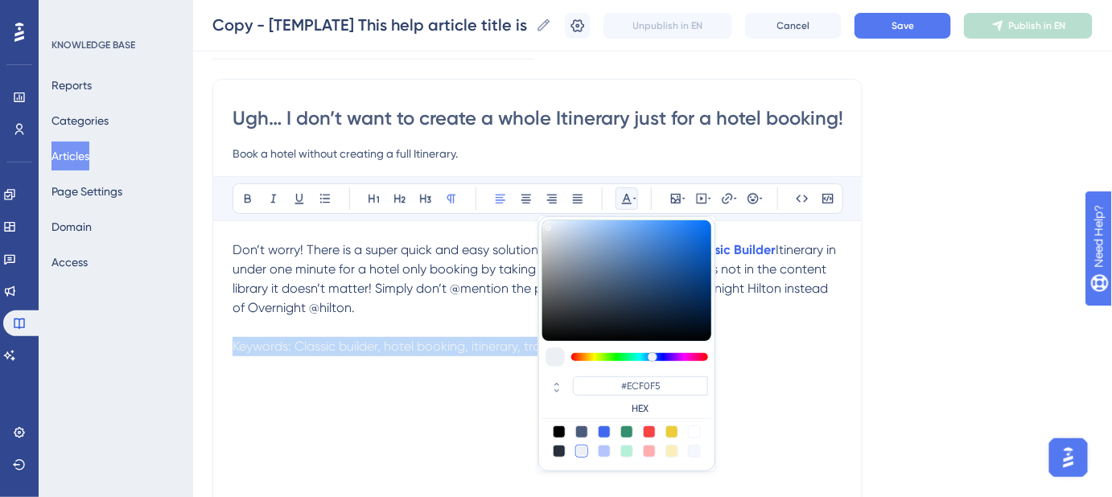
click at [788, 352] on p "Keywords: Classic builder, hotel booking, itinerary, travel planning, quick boo…" at bounding box center [537, 346] width 610 height 19
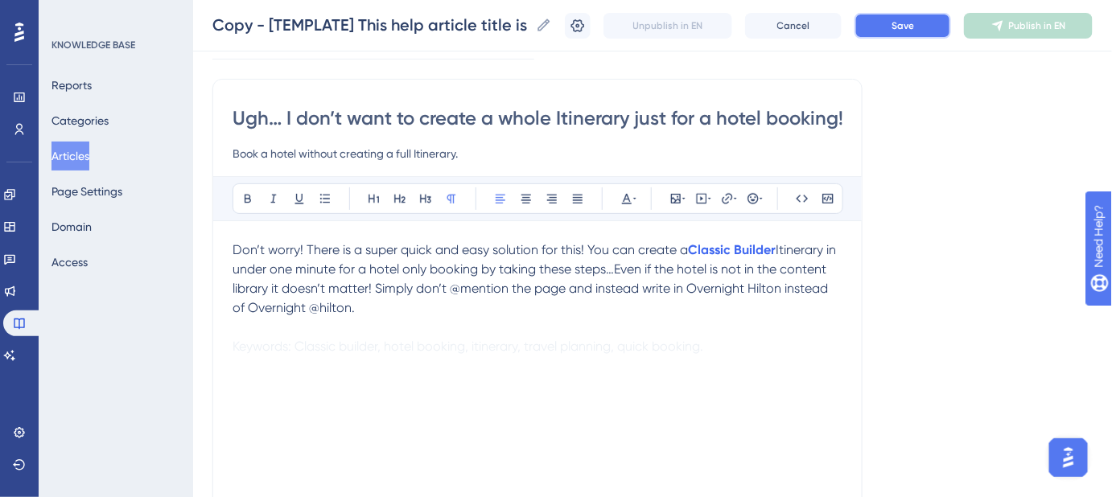
click at [890, 34] on button "Save" at bounding box center [902, 26] width 97 height 26
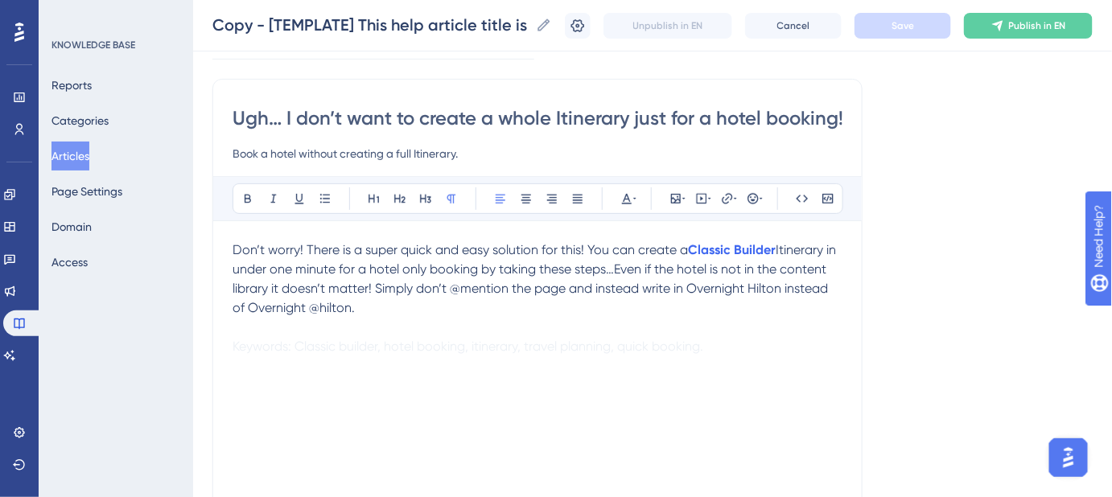
click at [375, 290] on span "Itinerary in under one minute for a hotel only booking by taking these steps…Ev…" at bounding box center [535, 278] width 607 height 73
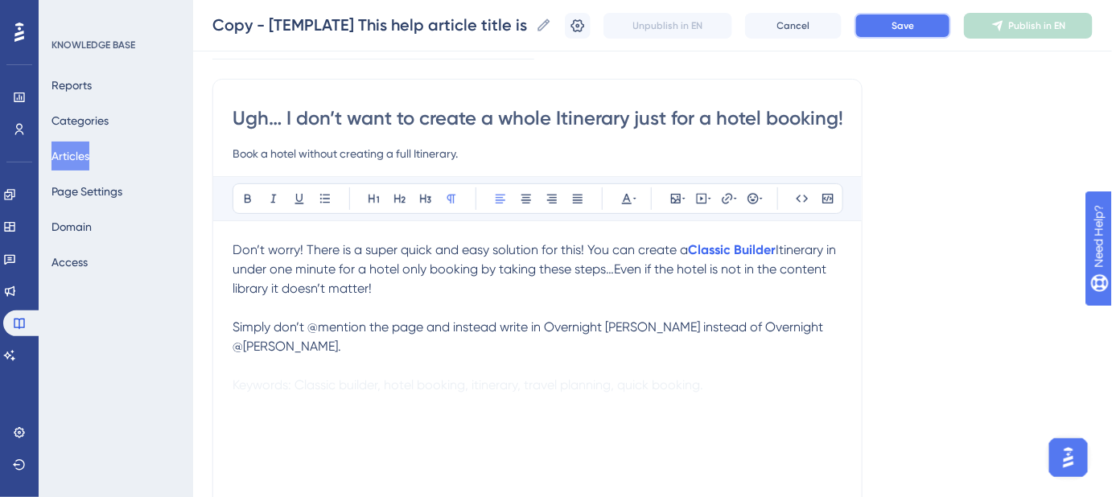
click at [922, 34] on button "Save" at bounding box center [902, 26] width 97 height 26
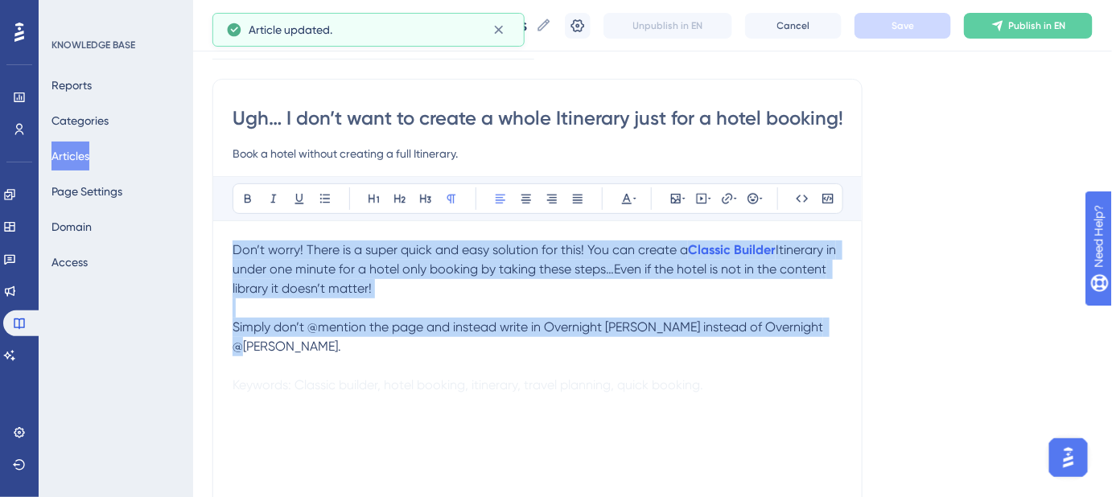
drag, startPoint x: 815, startPoint y: 327, endPoint x: 227, endPoint y: 242, distance: 594.2
click at [227, 242] on div "Ugh… I don’t want to create a whole Itinerary just for a hotel booking! Book a …" at bounding box center [537, 347] width 650 height 536
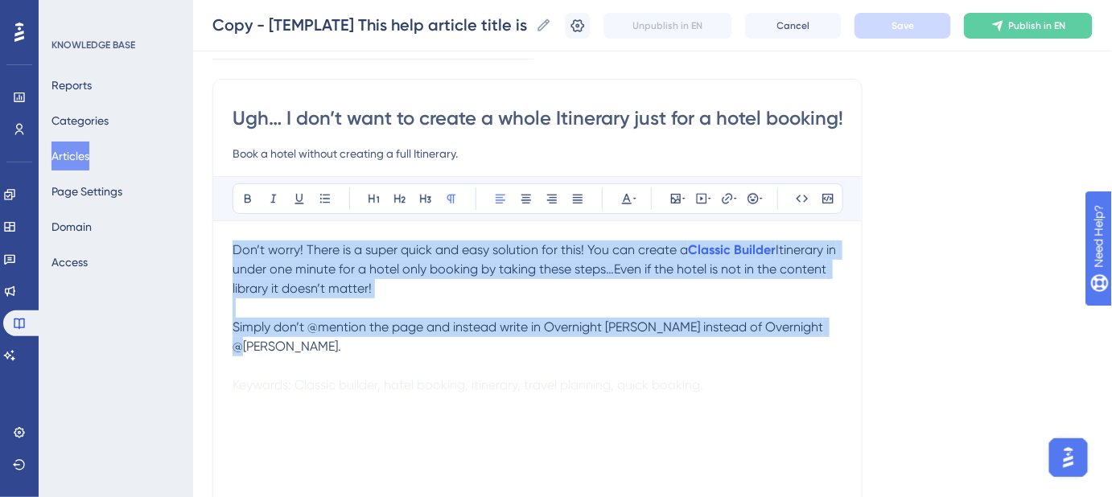
click at [668, 299] on p at bounding box center [537, 307] width 610 height 19
drag, startPoint x: 825, startPoint y: 330, endPoint x: 306, endPoint y: 248, distance: 526.1
click at [306, 248] on div "Don’t worry! There is a super quick and easy solution for this! You can create …" at bounding box center [537, 418] width 610 height 354
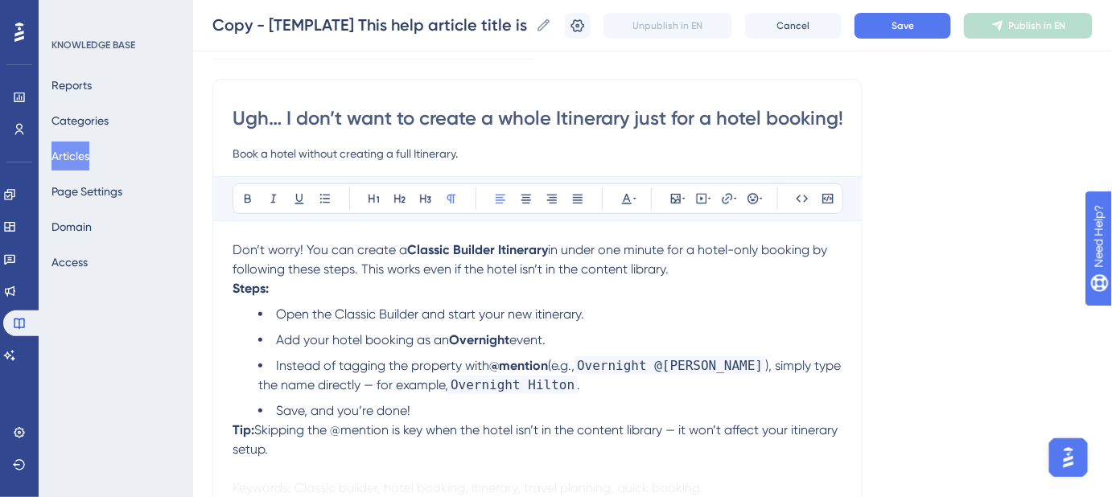
click at [672, 265] on p "Don’t worry! You can create a Classic Builder Itinerary in under one minute for…" at bounding box center [537, 260] width 610 height 39
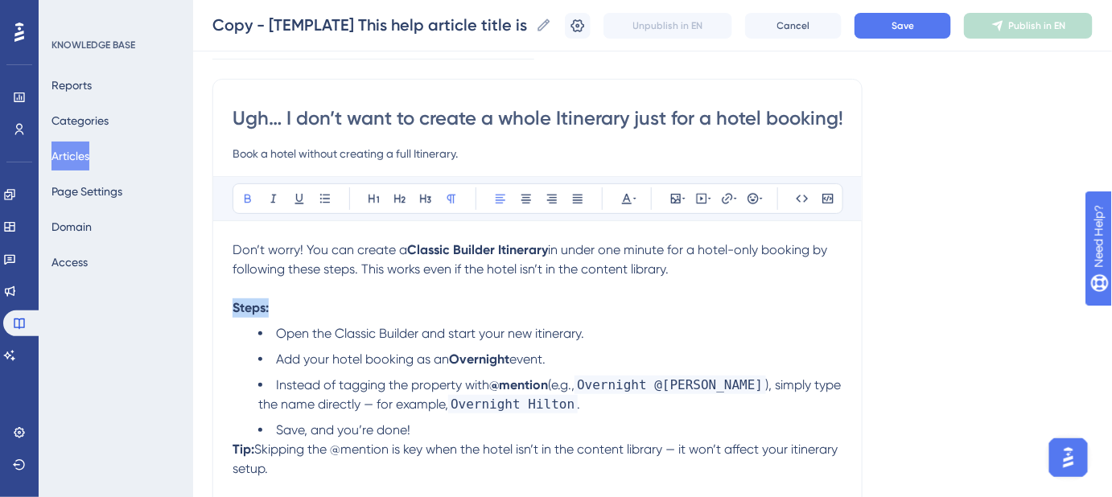
drag, startPoint x: 285, startPoint y: 308, endPoint x: 232, endPoint y: 302, distance: 53.4
click at [232, 302] on div "Ugh… I don’t want to create a whole Itinerary just for a hotel booking! Book a …" at bounding box center [537, 347] width 650 height 536
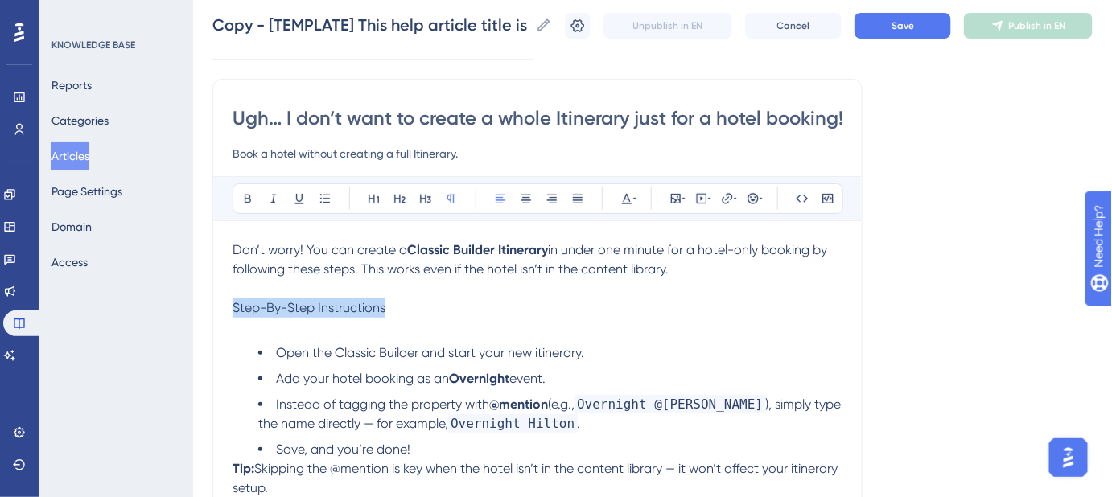
drag, startPoint x: 425, startPoint y: 302, endPoint x: 210, endPoint y: 298, distance: 214.8
click at [210, 298] on div "Performance Users Engagement Widgets Feedback Product Updates Knowledge Base AI…" at bounding box center [652, 318] width 919 height 838
click at [422, 443] on li "Save, and you’re done!" at bounding box center [550, 449] width 584 height 19
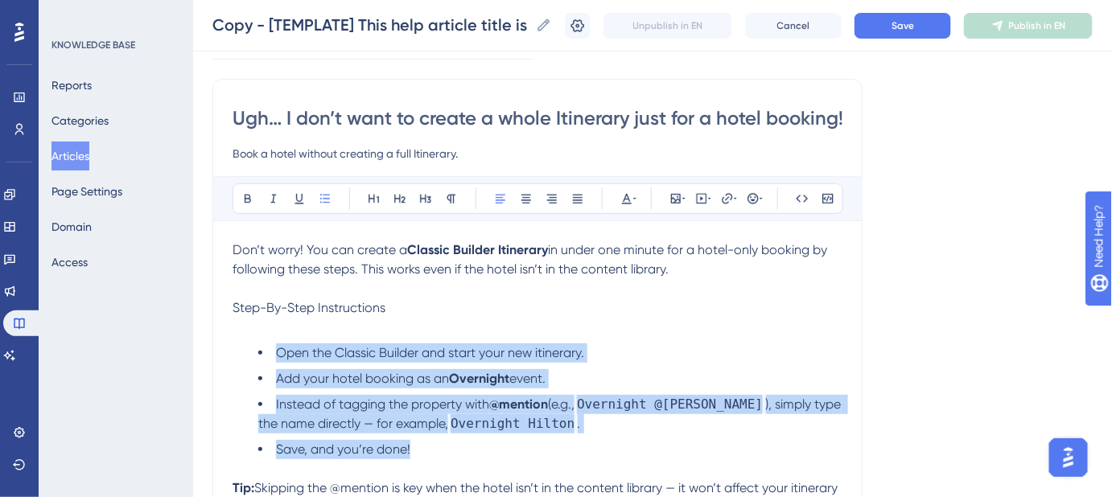
drag, startPoint x: 418, startPoint y: 447, endPoint x: 265, endPoint y: 343, distance: 185.9
click at [265, 343] on ul "Open the Classic Builder and start your new itinerary. Add your hotel booking a…" at bounding box center [537, 410] width 610 height 135
drag, startPoint x: 355, startPoint y: 422, endPoint x: 256, endPoint y: 349, distance: 122.6
click at [256, 349] on ul "Open the Classic Builder and start your new itinerary. Add your hotel booking a…" at bounding box center [537, 410] width 610 height 135
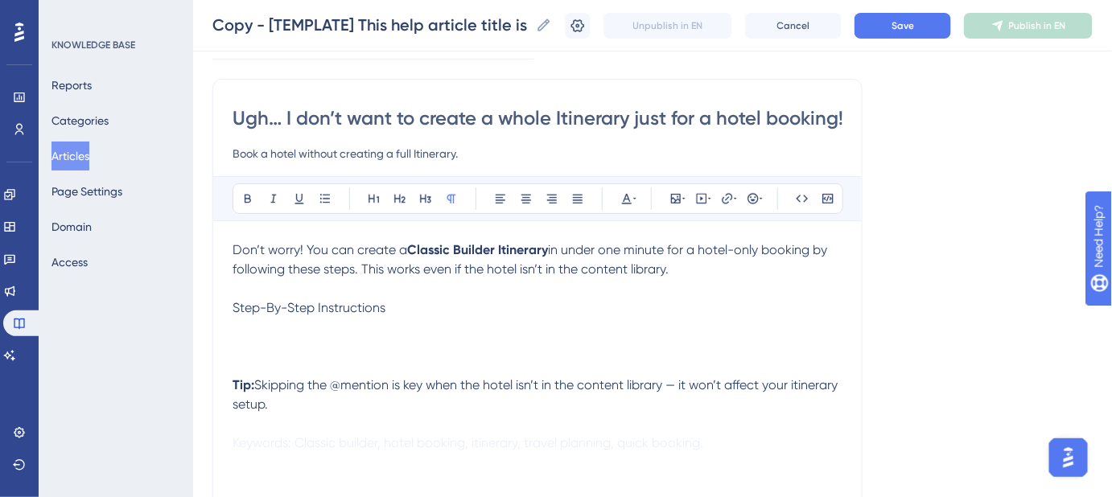
click at [245, 332] on p at bounding box center [537, 327] width 610 height 19
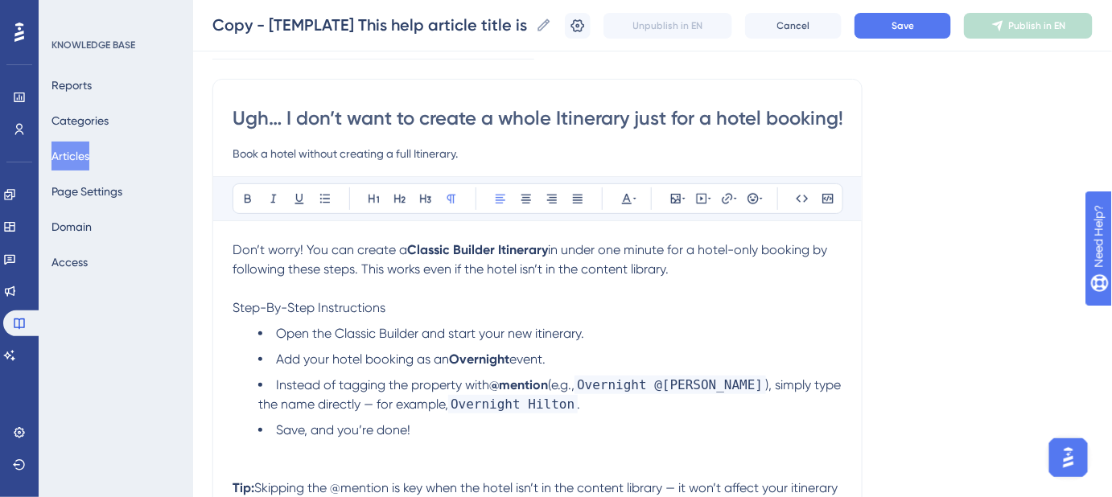
click at [402, 308] on p "Step-By-Step Instructions" at bounding box center [537, 307] width 610 height 19
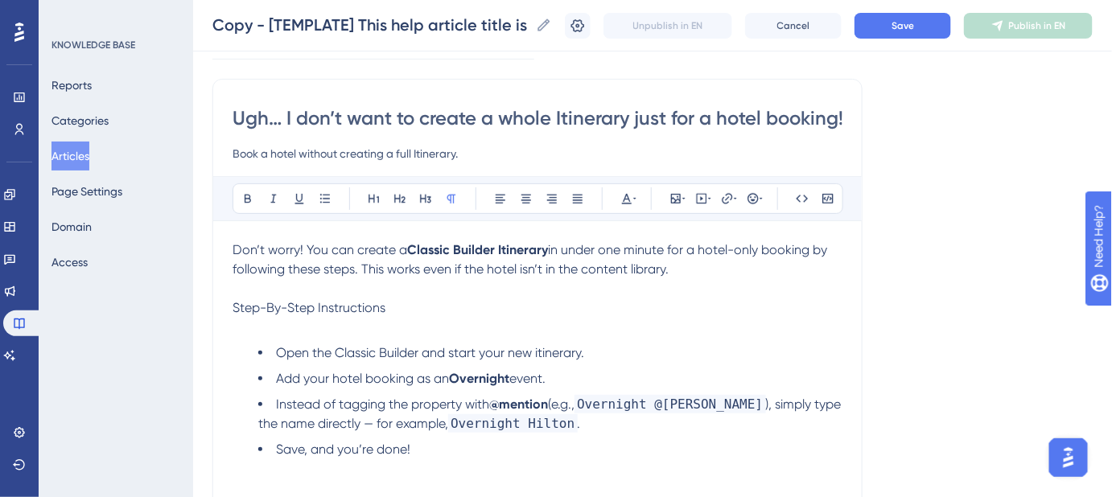
click at [305, 336] on div "Don’t worry! You can create a Classic Builder Itinerary in under one minute for…" at bounding box center [537, 418] width 610 height 354
click at [276, 346] on span "Open the Classic Builder and start your new itinerary." at bounding box center [430, 352] width 308 height 15
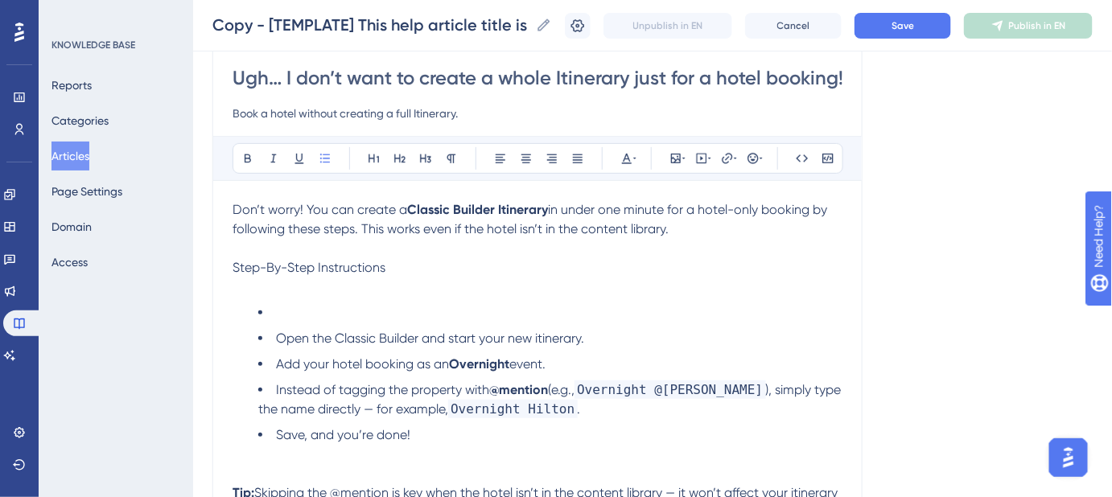
scroll to position [175, 0]
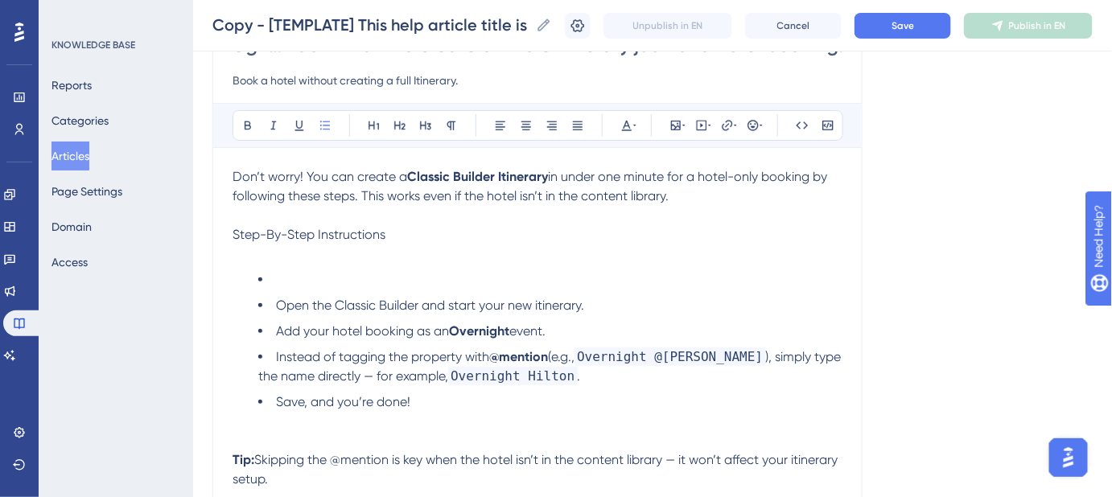
click at [290, 253] on p at bounding box center [537, 254] width 610 height 19
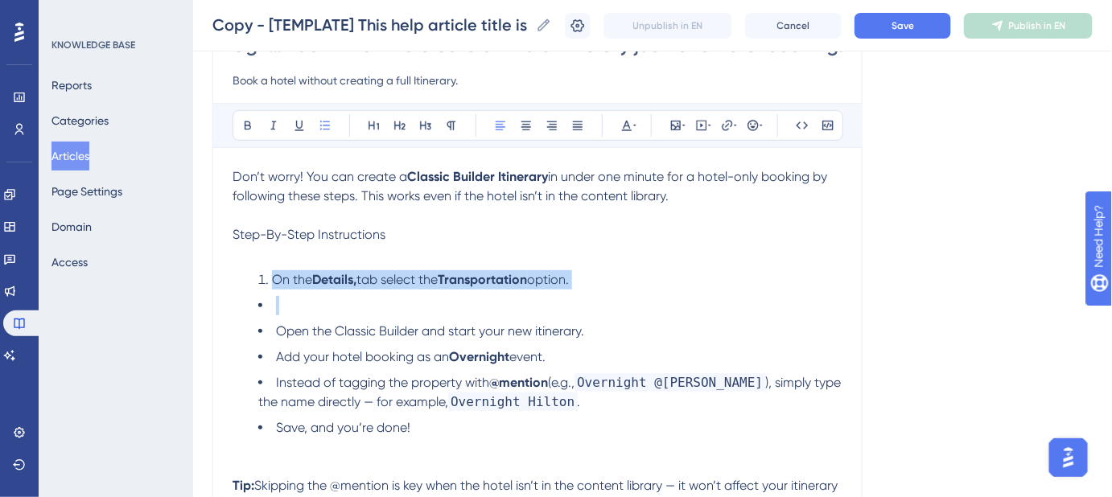
drag, startPoint x: 273, startPoint y: 330, endPoint x: 272, endPoint y: 282, distance: 47.5
click at [272, 282] on div "Don’t worry! You can create a Classic Builder Itinerary in under one minute for…" at bounding box center [537, 360] width 610 height 386
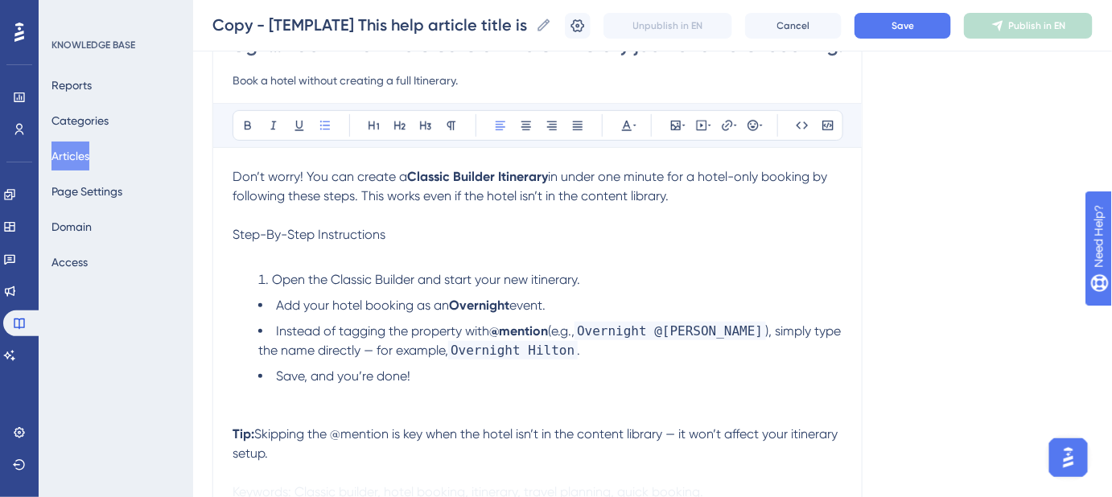
click at [278, 303] on span "Add your hotel booking as an" at bounding box center [362, 305] width 173 height 15
click at [276, 327] on span "Instead of tagging the property with" at bounding box center [382, 330] width 213 height 15
click at [277, 372] on span "Save, and you’re done!" at bounding box center [343, 375] width 134 height 15
click at [453, 381] on li "Save, and you’re done!" at bounding box center [550, 376] width 584 height 19
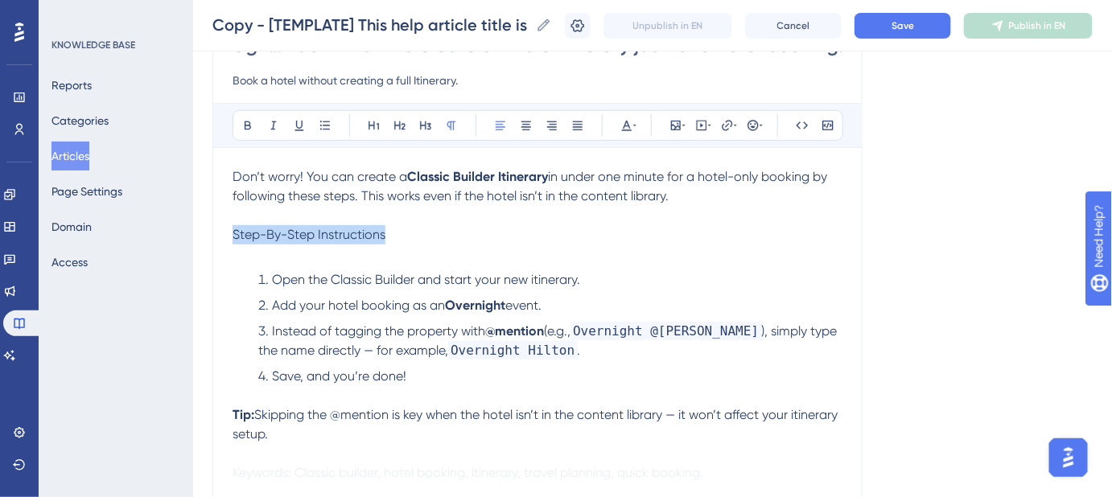
drag, startPoint x: 393, startPoint y: 232, endPoint x: 211, endPoint y: 236, distance: 182.6
click at [211, 236] on div "Performance Users Engagement Widgets Feedback Product Updates Knowledge Base AI…" at bounding box center [652, 244] width 919 height 838
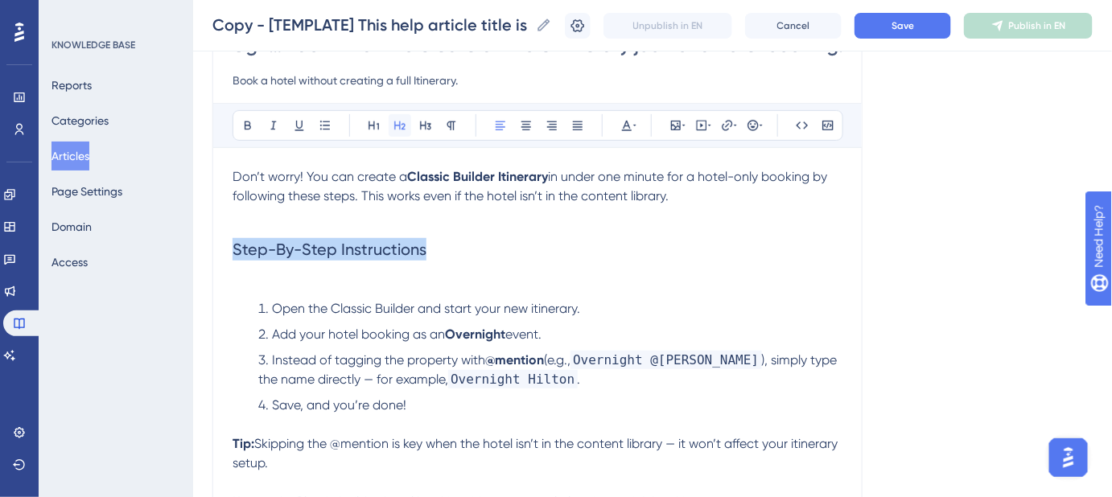
click at [398, 121] on icon at bounding box center [399, 125] width 13 height 13
click at [446, 240] on h2 "Step-By-Step Instructions" at bounding box center [537, 249] width 610 height 48
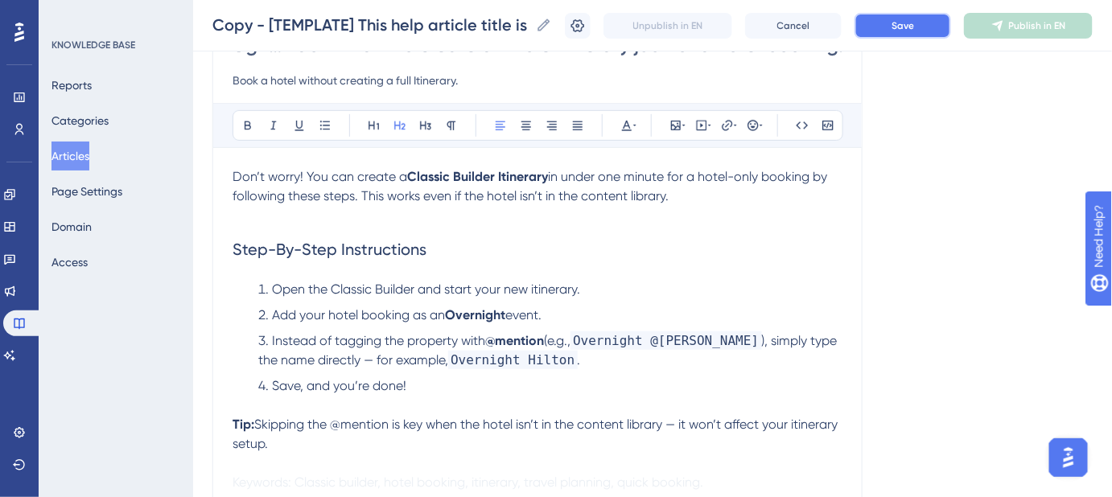
click at [886, 31] on button "Save" at bounding box center [902, 26] width 97 height 26
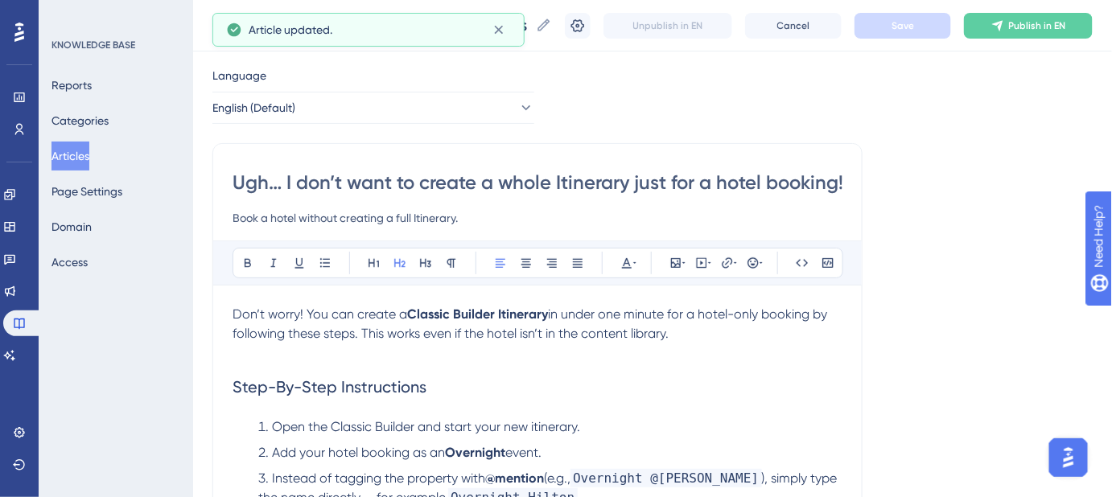
scroll to position [0, 0]
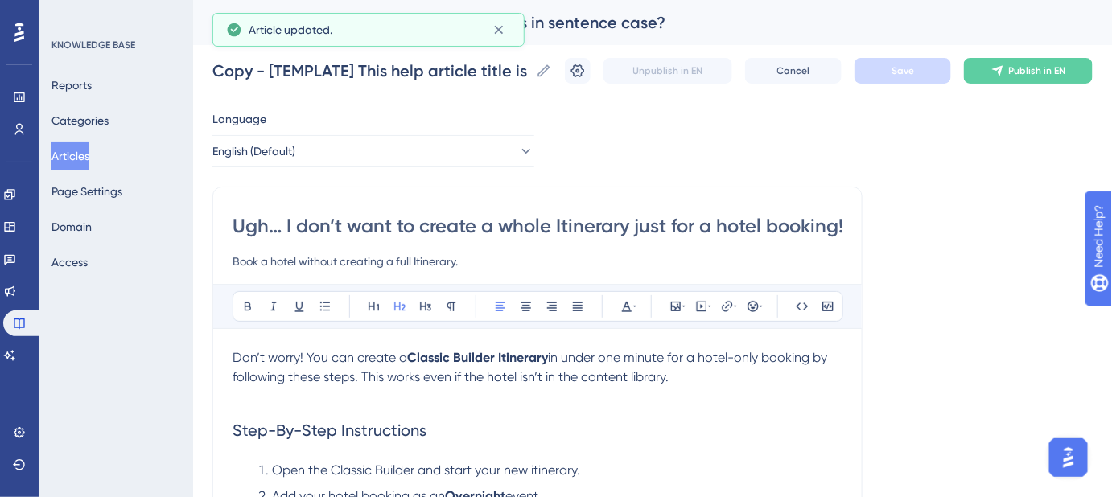
click at [725, 227] on input "Ugh… I don’t want to create a whole Itinerary just for a hotel booking!" at bounding box center [537, 226] width 610 height 26
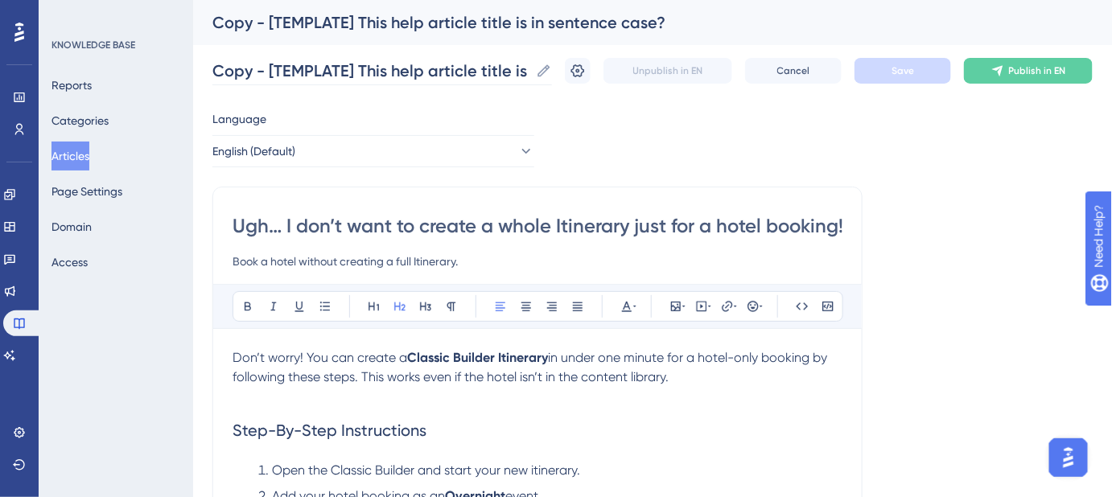
click at [552, 70] on icon at bounding box center [544, 71] width 16 height 16
click at [529, 70] on input "Copy - [TEMPLATE] This help article title is in sentence case?" at bounding box center [370, 71] width 317 height 23
click at [492, 72] on input "Copy - [TEMPLATE] This help article title is in sentence case?" at bounding box center [370, 71] width 317 height 23
paste input "Ugh… I don’t want to create a whole Itinerary just for a hotel booking!"
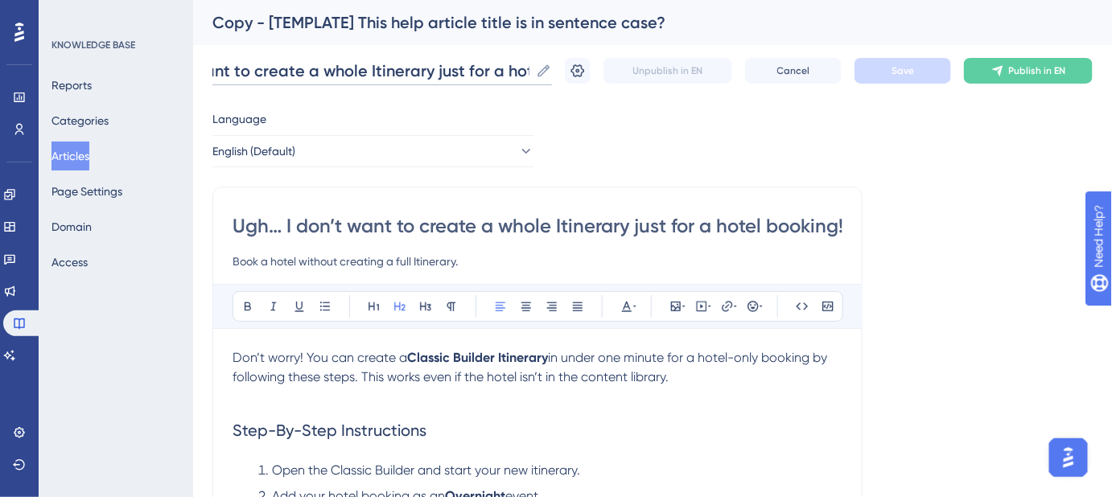
scroll to position [0, 183]
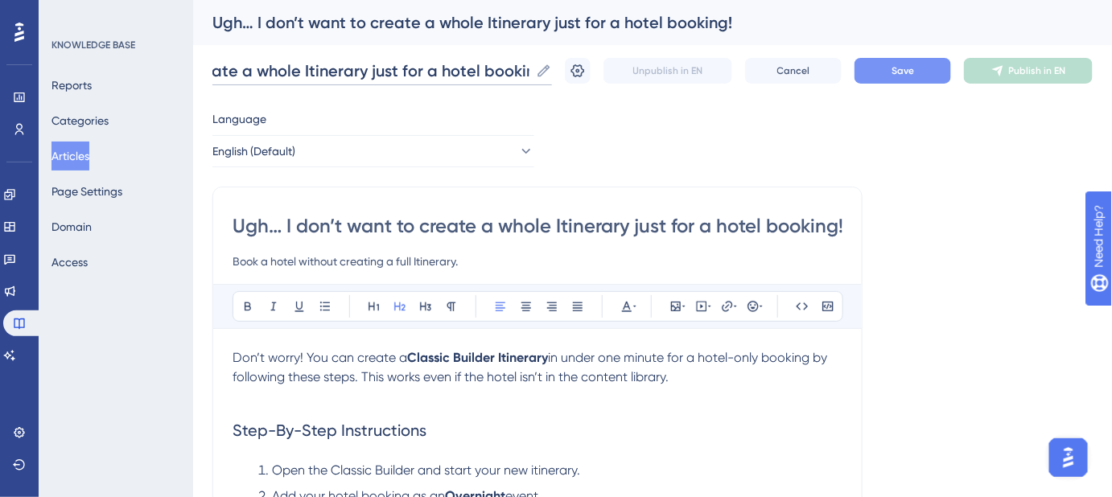
type input "Ugh… I don’t want to create a whole Itinerary just for a hotel booking!"
click at [899, 67] on button "Save" at bounding box center [902, 71] width 97 height 26
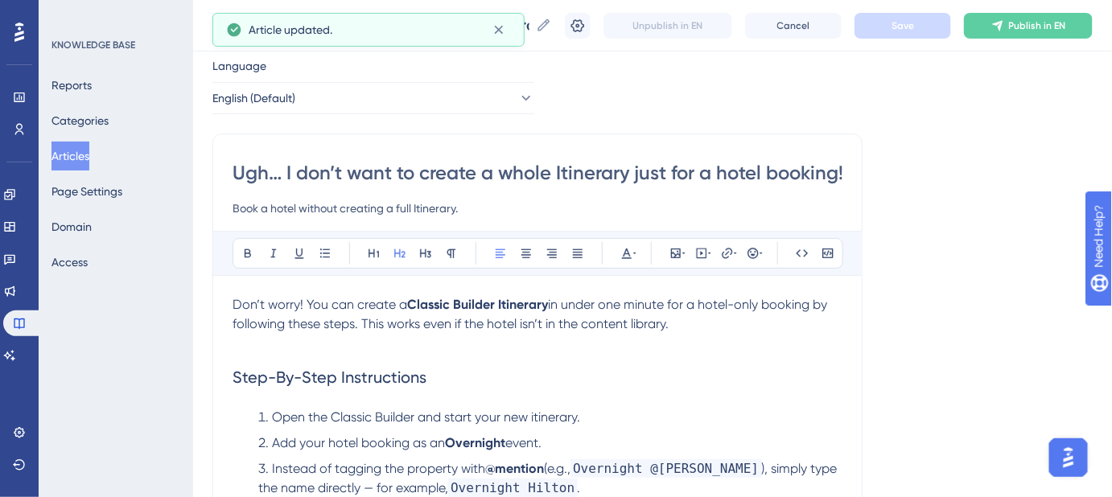
scroll to position [72, 0]
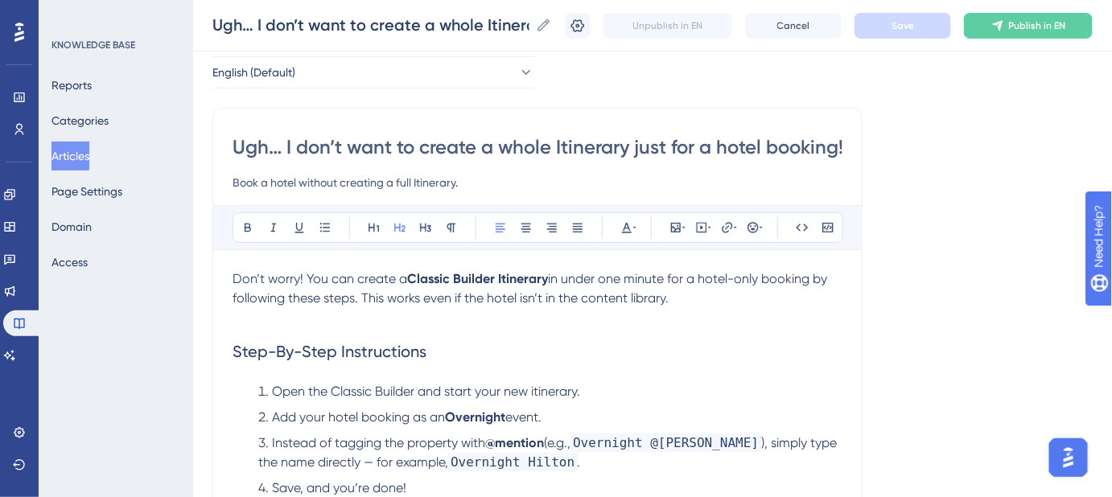
click at [232, 185] on input "Book a hotel without creating a full Itinerary." at bounding box center [537, 182] width 610 height 19
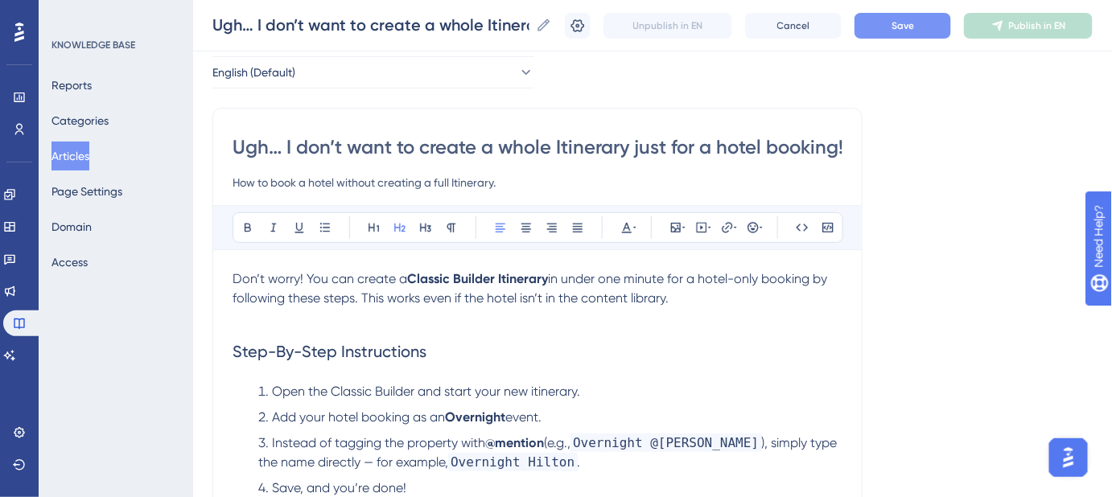
type input "How to book a hotel without creating a full Itinerary."
click at [928, 27] on button "Save" at bounding box center [902, 26] width 97 height 26
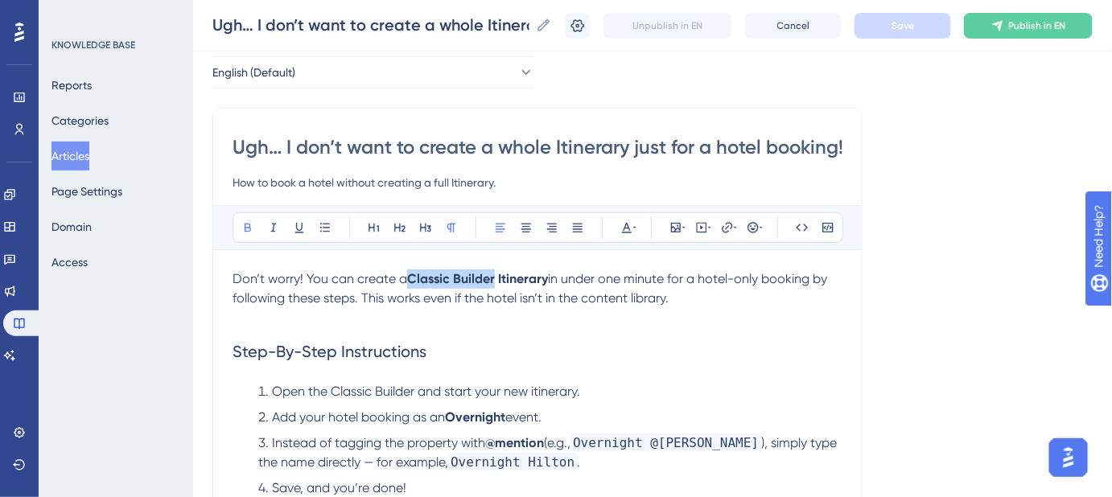
drag, startPoint x: 497, startPoint y: 278, endPoint x: 412, endPoint y: 278, distance: 85.3
click at [412, 278] on strong "Classic Builder Itinerary" at bounding box center [477, 278] width 141 height 15
click at [729, 226] on icon at bounding box center [727, 227] width 13 height 13
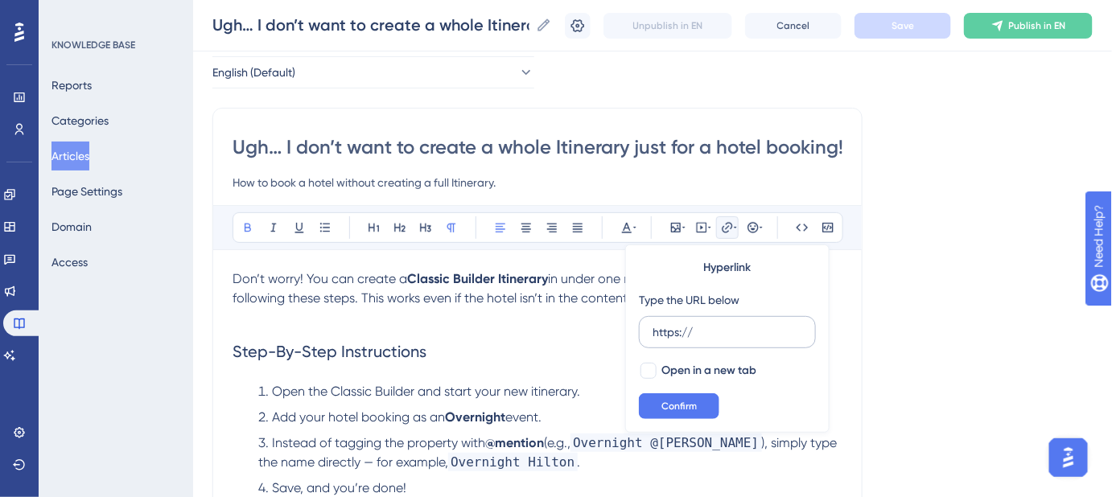
drag, startPoint x: 712, startPoint y: 331, endPoint x: 642, endPoint y: 331, distance: 70.0
click at [642, 331] on label "https://" at bounding box center [727, 332] width 177 height 32
click at [652, 331] on input "https://" at bounding box center [727, 332] width 150 height 18
type input "https://help.safariportal.app/en/articles/5604--how-do-i-create-an-itinerary-in…"
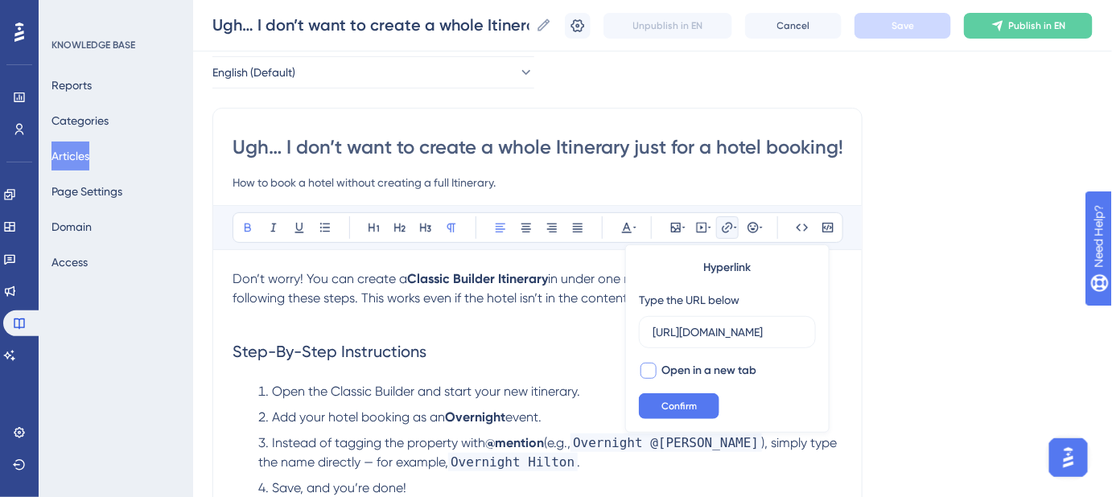
click at [650, 364] on div at bounding box center [648, 371] width 16 height 16
checkbox input "true"
click at [665, 401] on span "Confirm" at bounding box center [678, 406] width 35 height 13
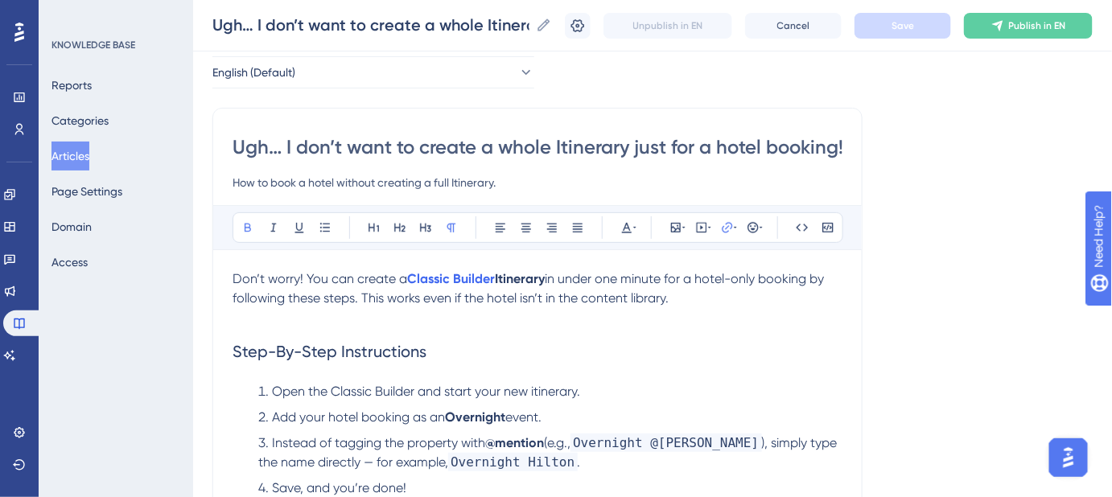
click at [512, 274] on strong "Itinerary" at bounding box center [520, 278] width 50 height 15
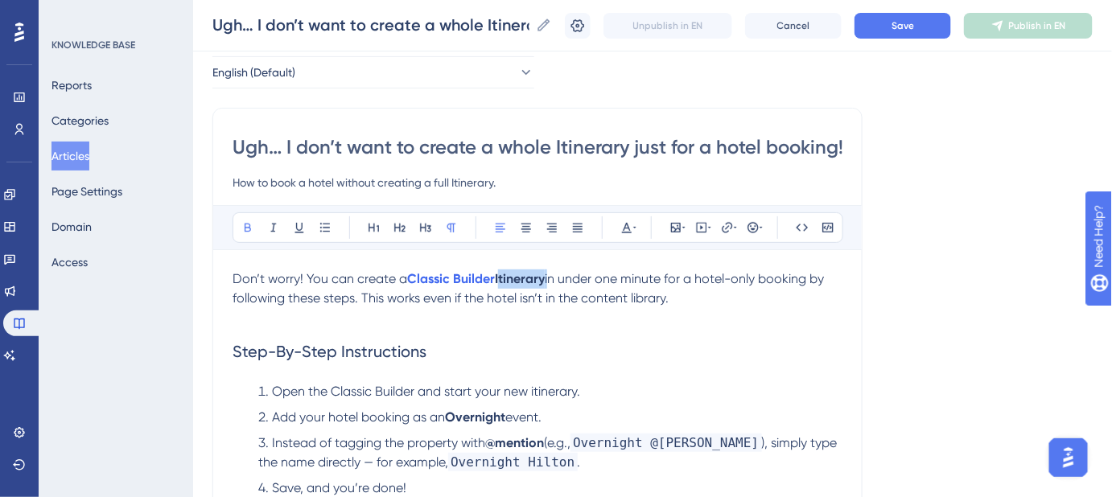
click at [512, 274] on strong "Itinerary" at bounding box center [520, 278] width 50 height 15
click at [709, 348] on h2 "Step-By-Step Instructions" at bounding box center [537, 351] width 610 height 48
click at [908, 18] on button "Save" at bounding box center [902, 26] width 97 height 26
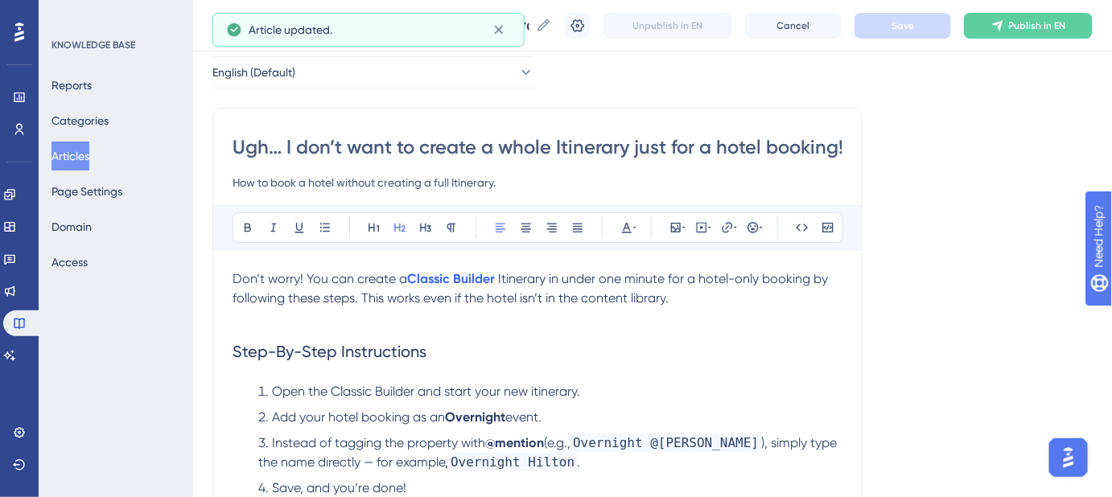
click at [583, 299] on span "Itinerary in under one minute for a hotel-only booking by following these steps…" at bounding box center [531, 288] width 598 height 35
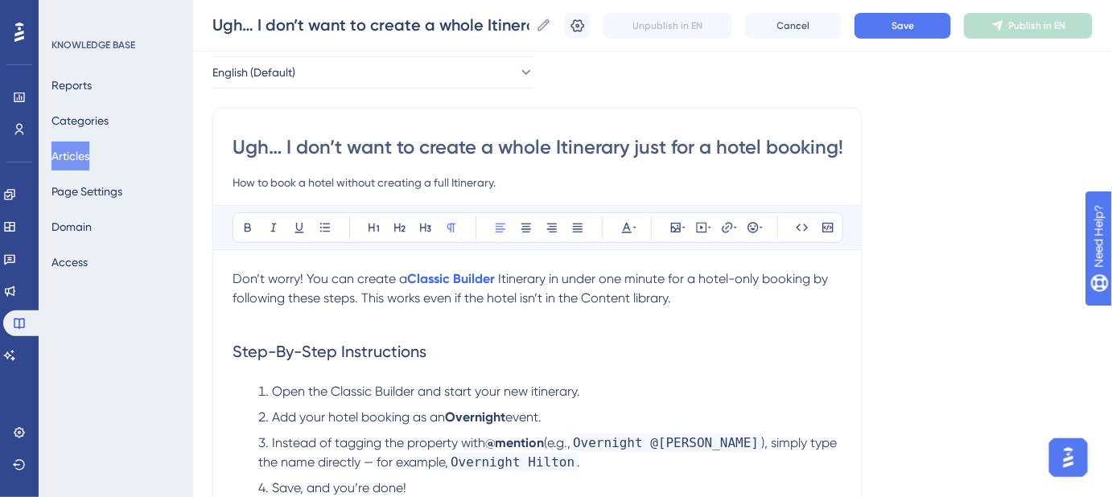
click at [633, 296] on span "Itinerary in under one minute for a hotel-only booking by following these steps…" at bounding box center [531, 288] width 598 height 35
drag, startPoint x: 672, startPoint y: 298, endPoint x: 585, endPoint y: 298, distance: 86.9
click at [585, 298] on span "Itinerary in under one minute for a hotel-only booking by following these steps…" at bounding box center [531, 288] width 598 height 35
click at [730, 223] on icon at bounding box center [727, 227] width 10 height 10
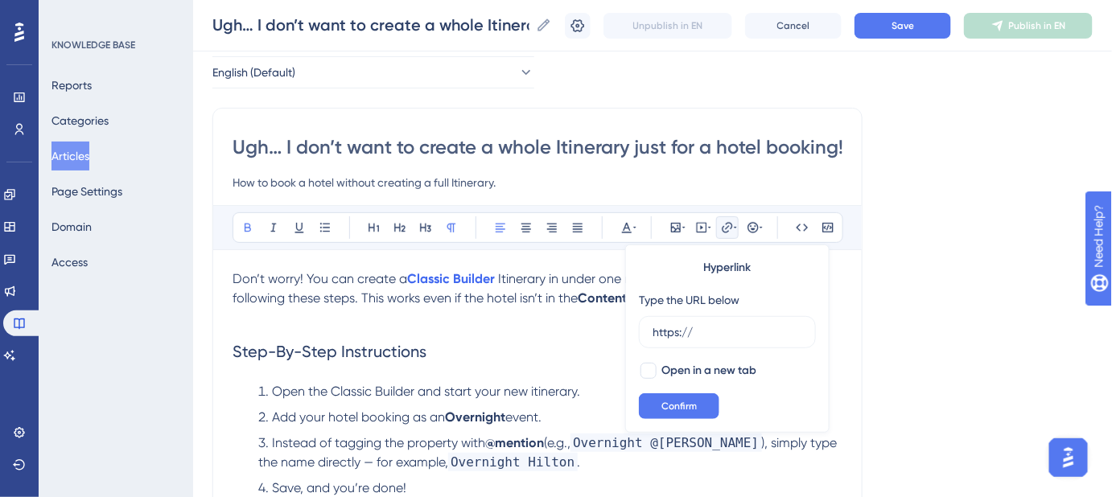
drag, startPoint x: 704, startPoint y: 339, endPoint x: 635, endPoint y: 329, distance: 69.9
click at [635, 331] on div "Hyperlink Type the URL below https:// Open in a new tab Confirm" at bounding box center [727, 339] width 204 height 188
type input "https://help.safariportal.app/en/articles/5616--content-library"
click at [650, 370] on div at bounding box center [648, 371] width 16 height 16
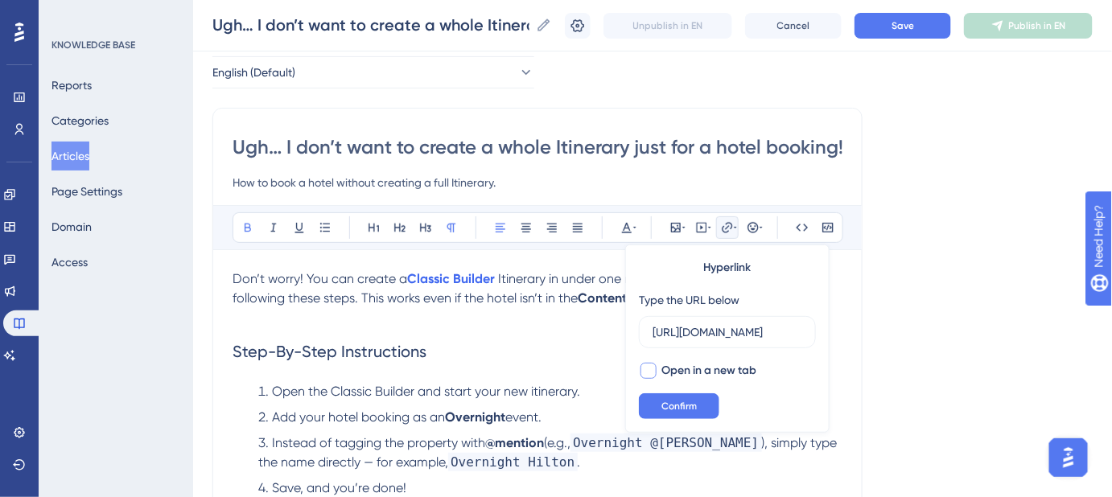
checkbox input "true"
click at [672, 400] on span "Confirm" at bounding box center [678, 406] width 35 height 13
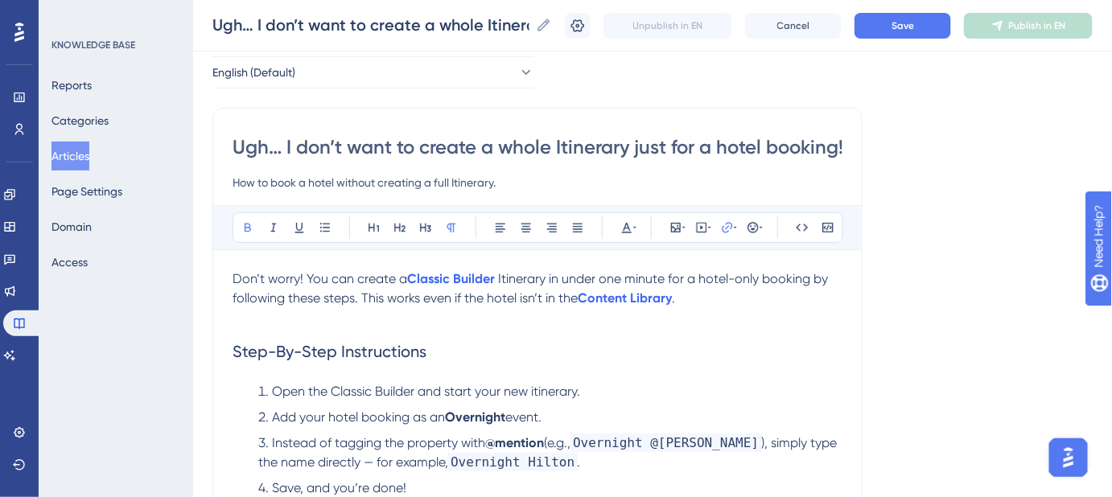
drag, startPoint x: 708, startPoint y: 331, endPoint x: 716, endPoint y: 323, distance: 10.8
click at [709, 330] on h2 "Step-By-Step Instructions" at bounding box center [537, 351] width 610 height 48
click at [925, 13] on button "Save" at bounding box center [902, 26] width 97 height 26
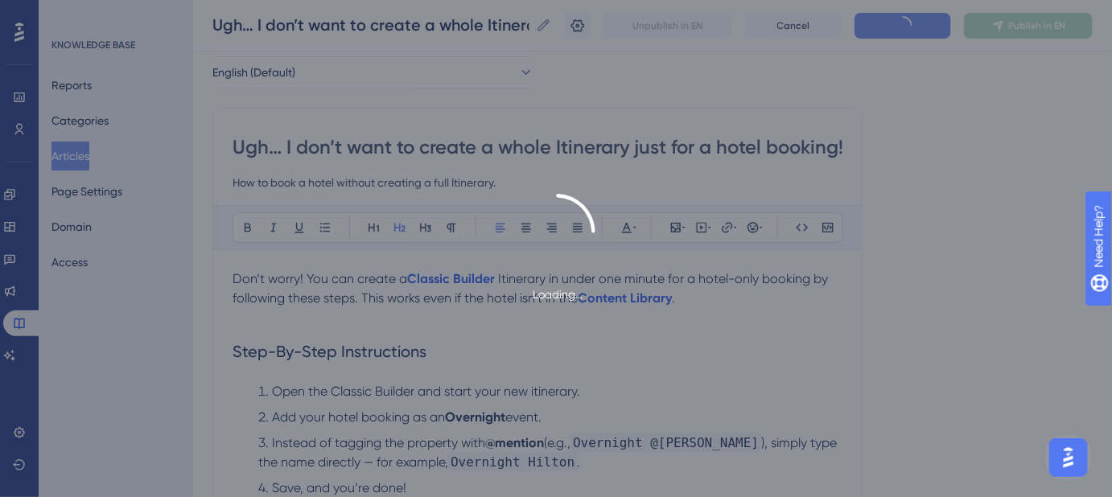
click at [925, 12] on div "Loading..." at bounding box center [556, 248] width 1112 height 497
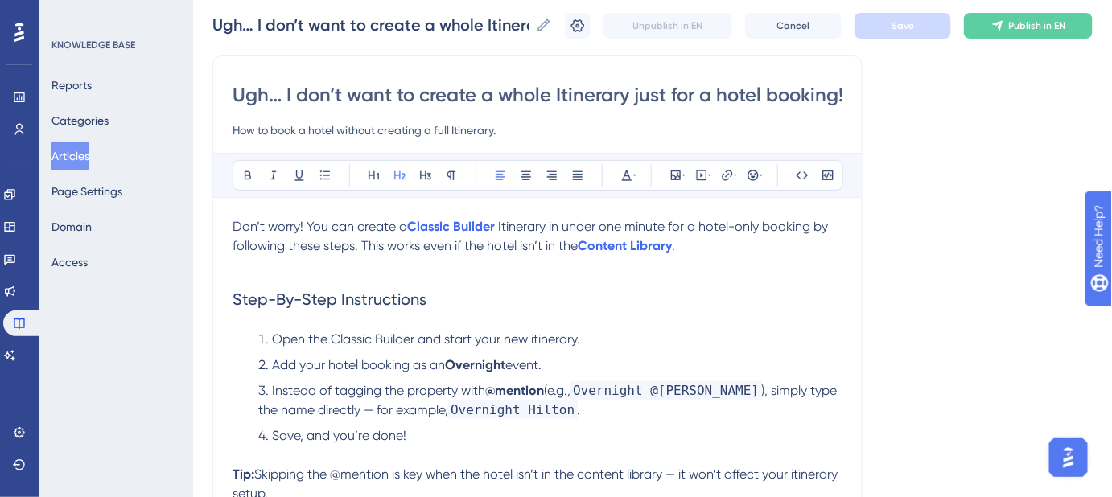
scroll to position [146, 0]
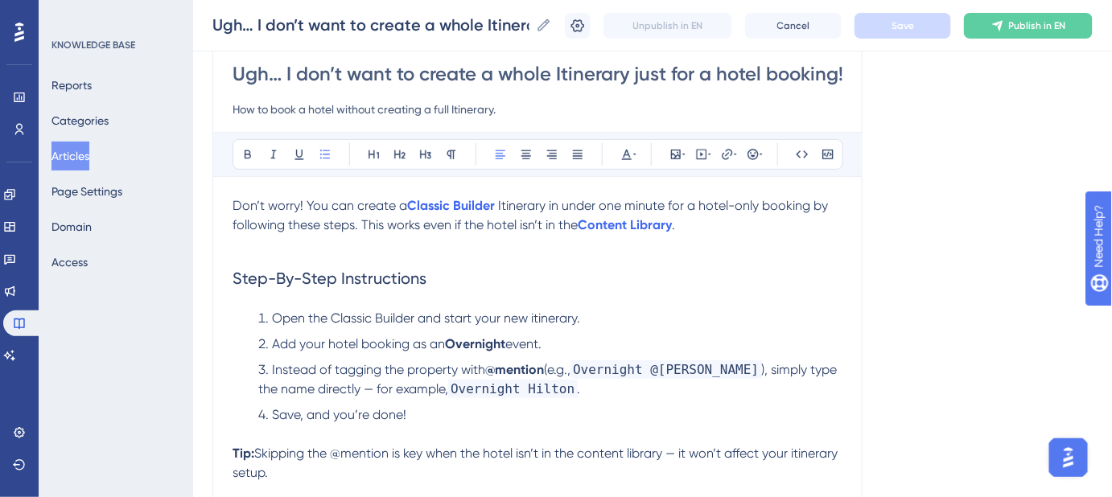
click at [534, 316] on span "Open the Classic Builder and start your new itinerary." at bounding box center [426, 318] width 308 height 15
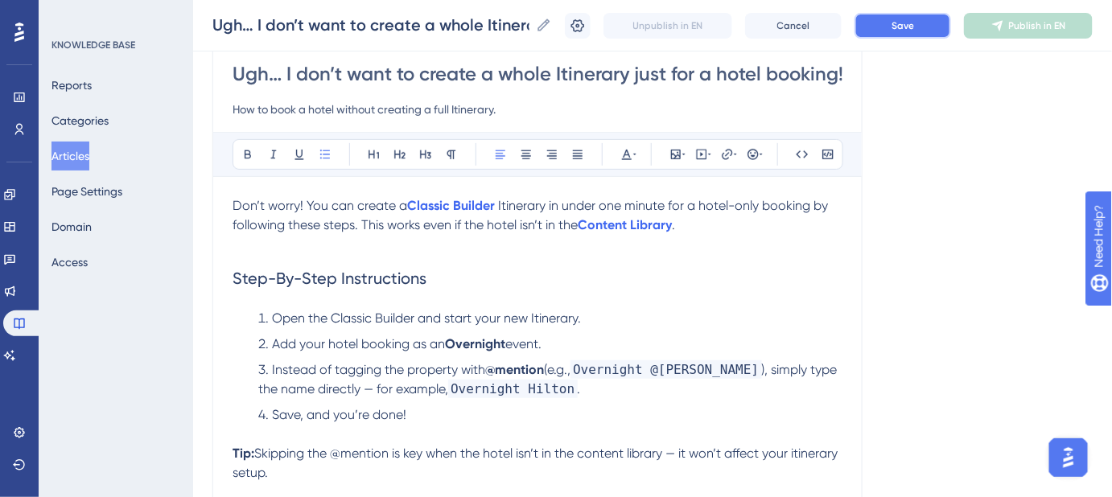
click at [901, 30] on button "Save" at bounding box center [902, 26] width 97 height 26
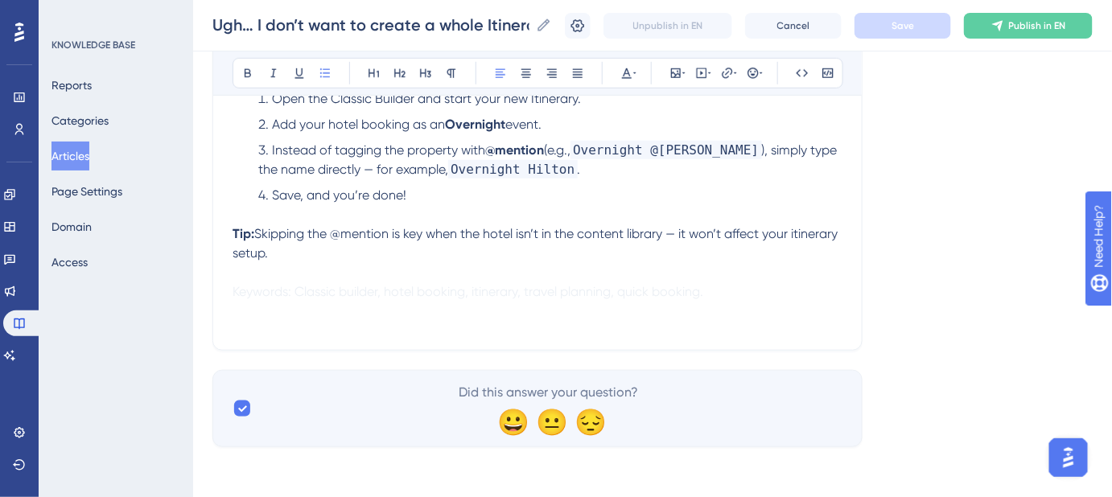
scroll to position [292, 0]
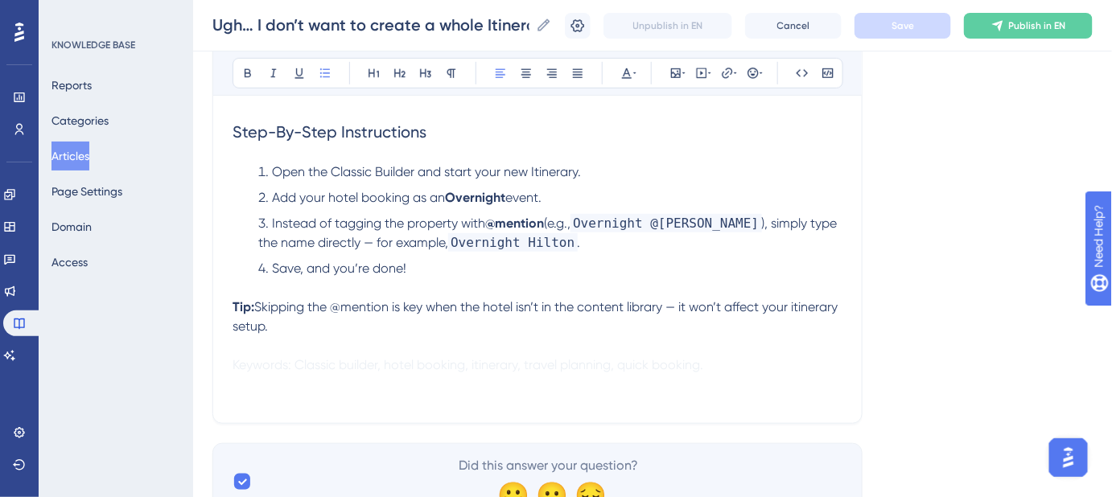
click at [233, 305] on strong "Tip:" at bounding box center [243, 306] width 22 height 15
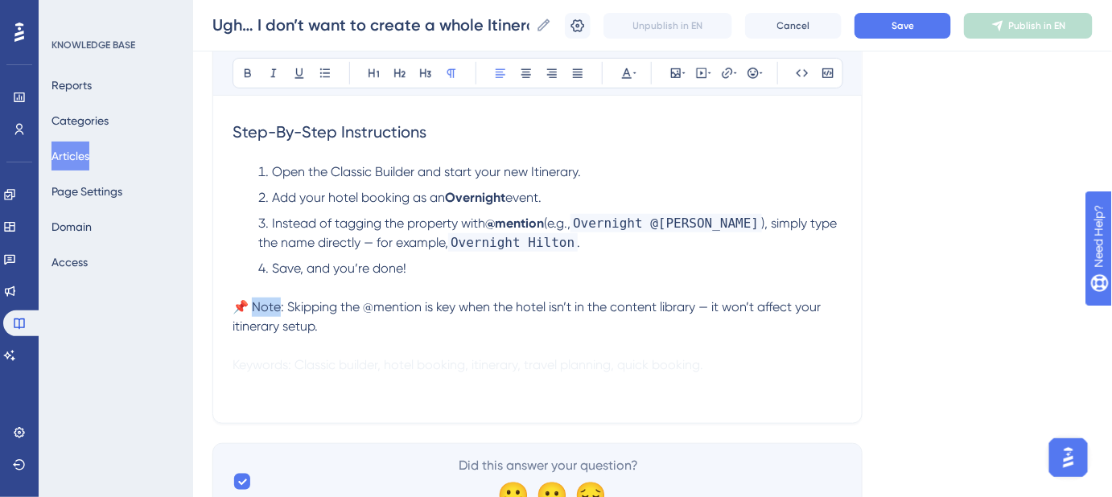
drag, startPoint x: 281, startPoint y: 308, endPoint x: 257, endPoint y: 311, distance: 23.5
click at [257, 311] on span "📌 Note: Skipping the @mention is key when the hotel isn’t in the content librar…" at bounding box center [527, 316] width 591 height 35
click at [682, 299] on span ": Skipping the @mention is key when the hotel isn’t in the content library — it…" at bounding box center [526, 316] width 588 height 35
click at [894, 23] on button "Save" at bounding box center [902, 26] width 97 height 26
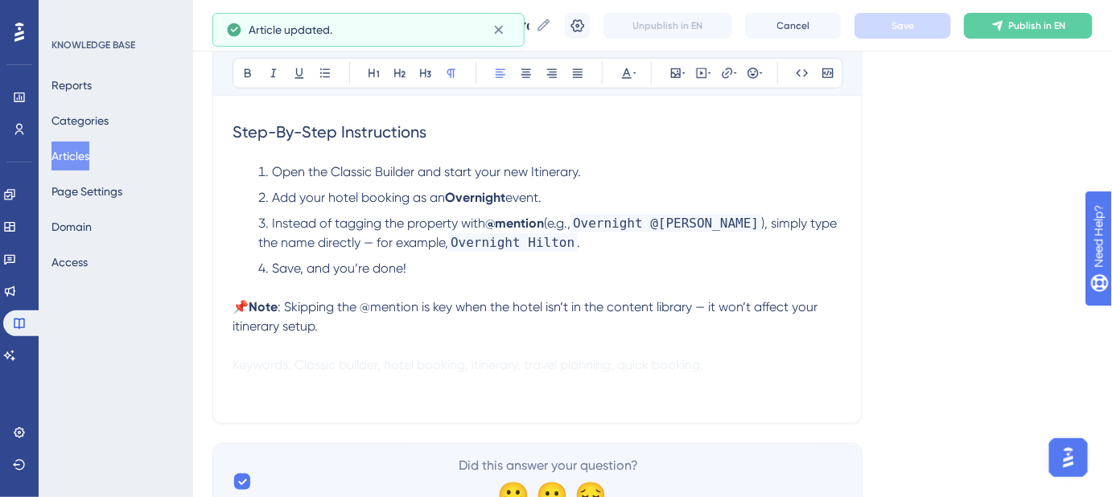
scroll to position [219, 0]
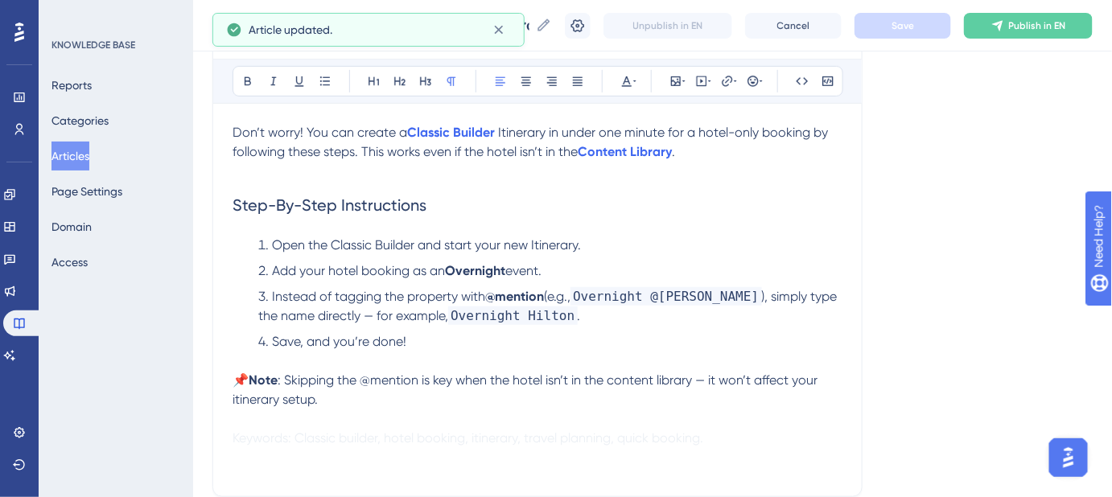
click at [236, 400] on span ": Skipping the @mention is key when the hotel isn’t in the content library — it…" at bounding box center [526, 389] width 588 height 35
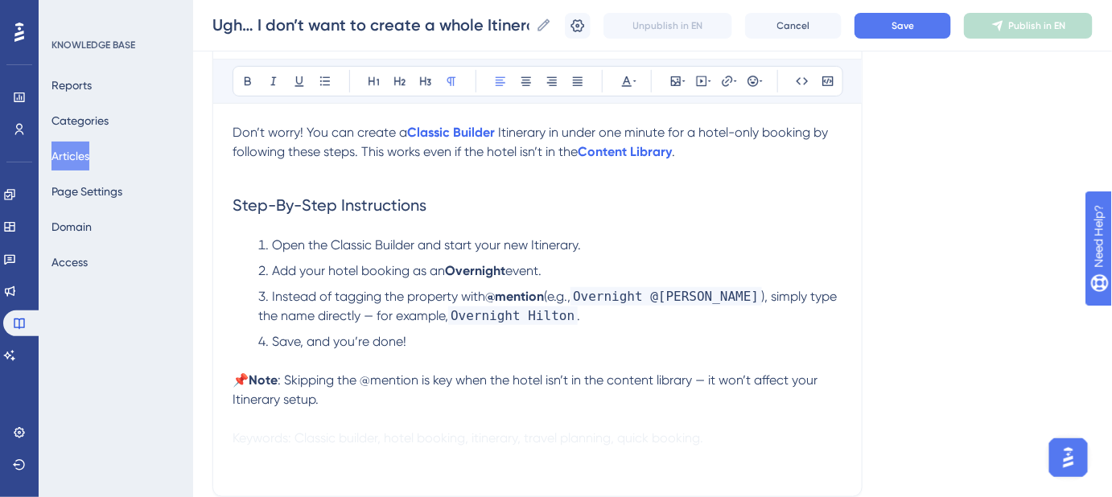
click at [622, 379] on span ": Skipping the @mention is key when the hotel isn’t in the content library — it…" at bounding box center [526, 389] width 588 height 35
click at [665, 379] on span ": Skipping the @mention is key when the hotel isn’t in the Content library — it…" at bounding box center [527, 389] width 590 height 35
click at [701, 407] on p "📌 Note : Skipping the @mention is key when the hotel isn’t in the Content Libra…" at bounding box center [537, 390] width 610 height 39
click at [935, 21] on button "Save" at bounding box center [902, 26] width 97 height 26
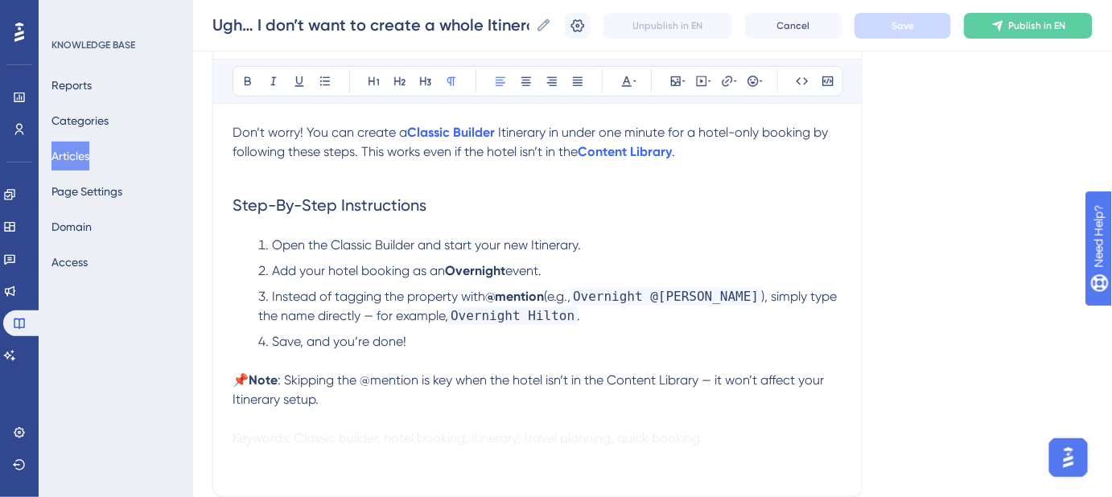
click at [356, 314] on span "), simply type the name directly — for example," at bounding box center [549, 306] width 582 height 35
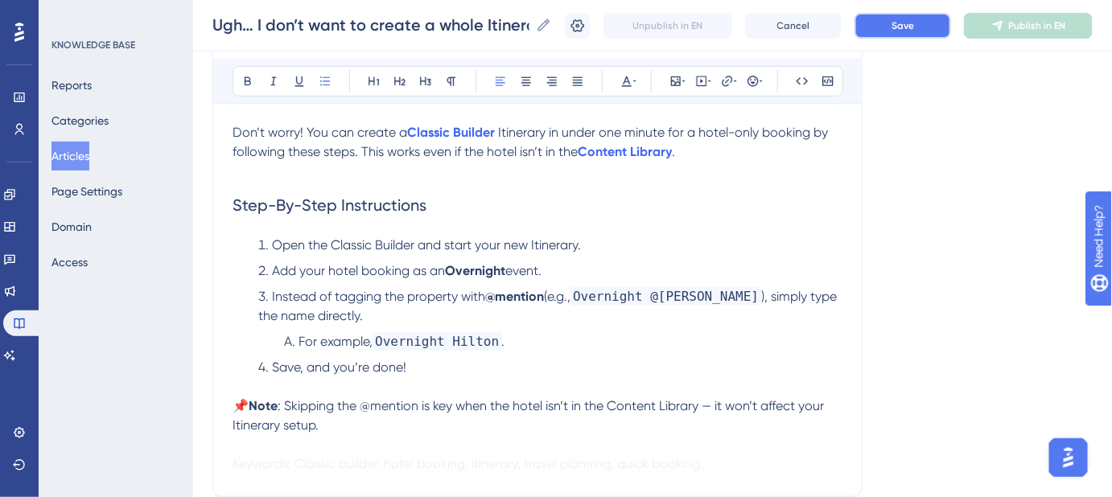
click at [931, 32] on button "Save" at bounding box center [902, 26] width 97 height 26
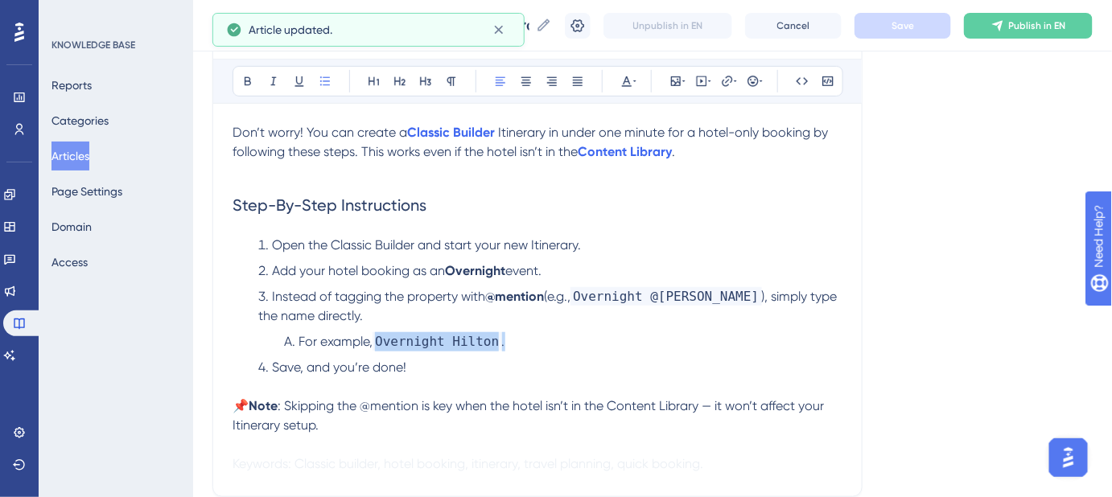
drag, startPoint x: 497, startPoint y: 342, endPoint x: 377, endPoint y: 343, distance: 119.9
click at [377, 343] on li "For example, Overnight Hilton ." at bounding box center [563, 341] width 558 height 19
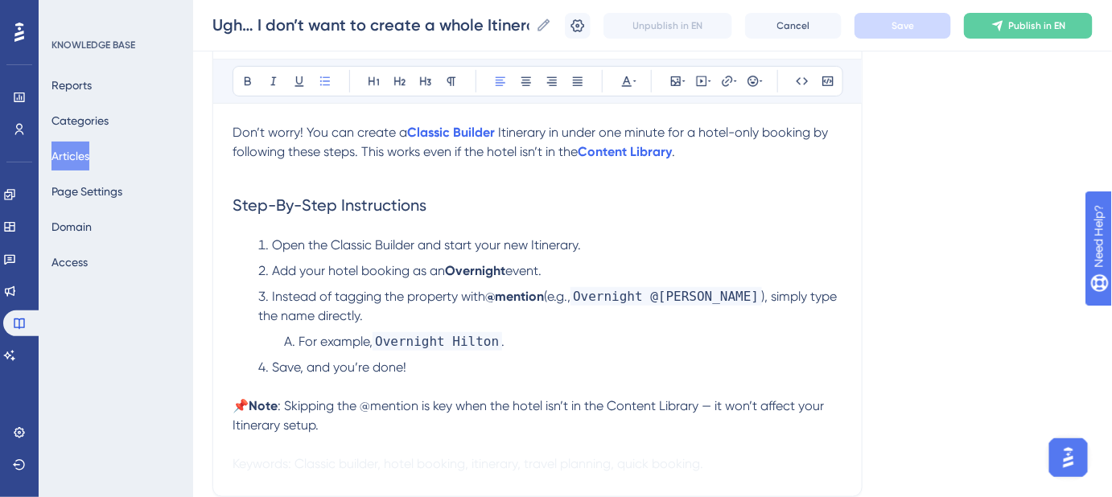
click at [644, 208] on h2 "Step-By-Step Instructions" at bounding box center [537, 205] width 610 height 48
click at [277, 368] on span "Save, and you’re done!" at bounding box center [339, 367] width 134 height 15
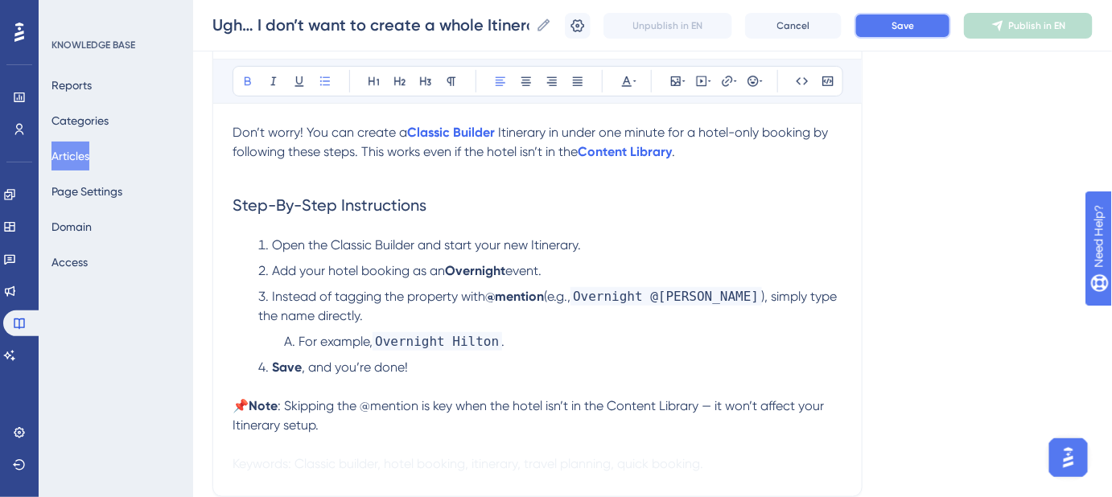
click at [932, 27] on button "Save" at bounding box center [902, 26] width 97 height 26
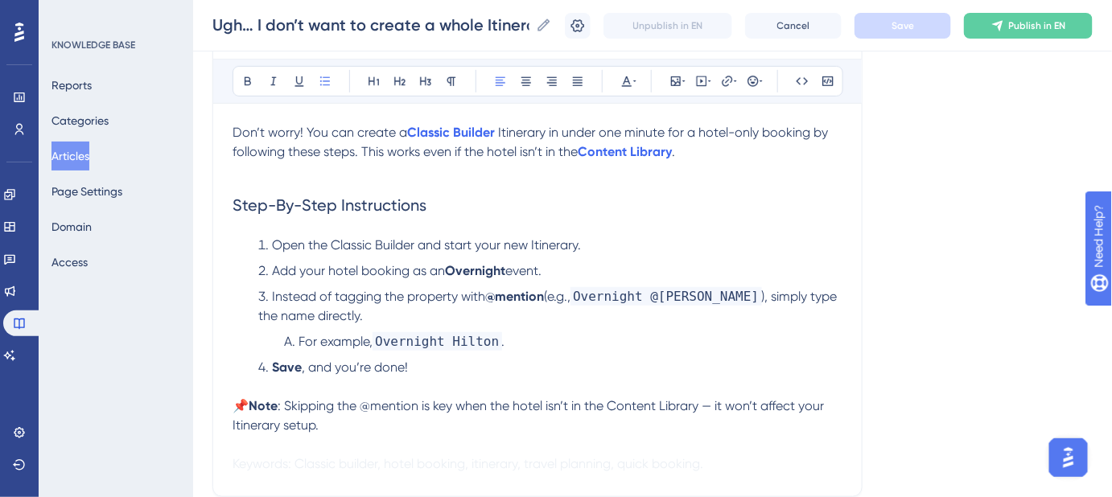
click at [759, 282] on ol "Open the Classic Builder and start your new Itinerary. Add your hotel booking a…" at bounding box center [537, 316] width 610 height 161
click at [1071, 458] on img "Open AI Assistant Launcher" at bounding box center [1067, 456] width 29 height 29
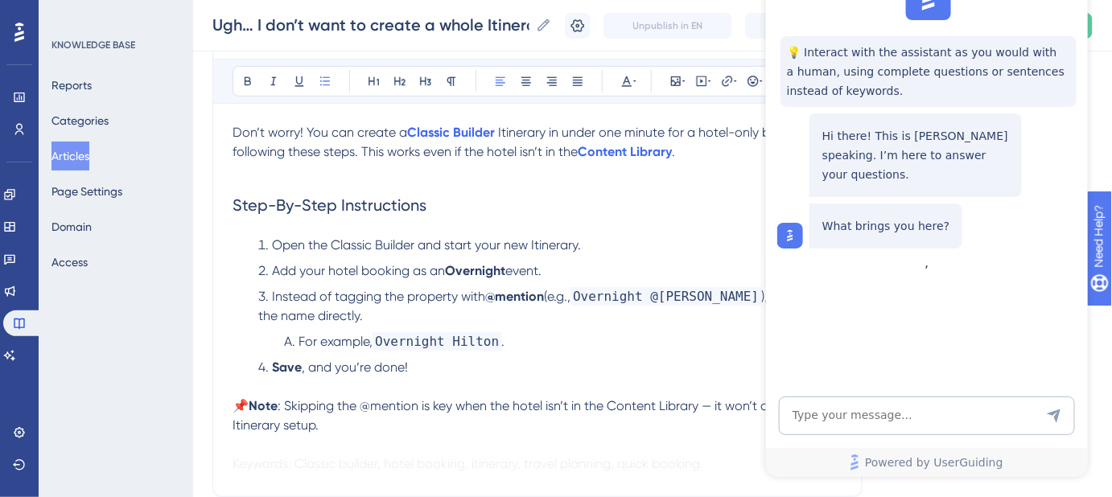
scroll to position [0, 0]
click at [713, 196] on h2 "Step-By-Step Instructions" at bounding box center [537, 205] width 610 height 48
drag, startPoint x: 1022, startPoint y: 3, endPoint x: 800, endPoint y: 19, distance: 221.8
click at [800, 19] on div "💡 Interact with the assistant as you would with a human, using complete questio…" at bounding box center [924, 112] width 322 height 286
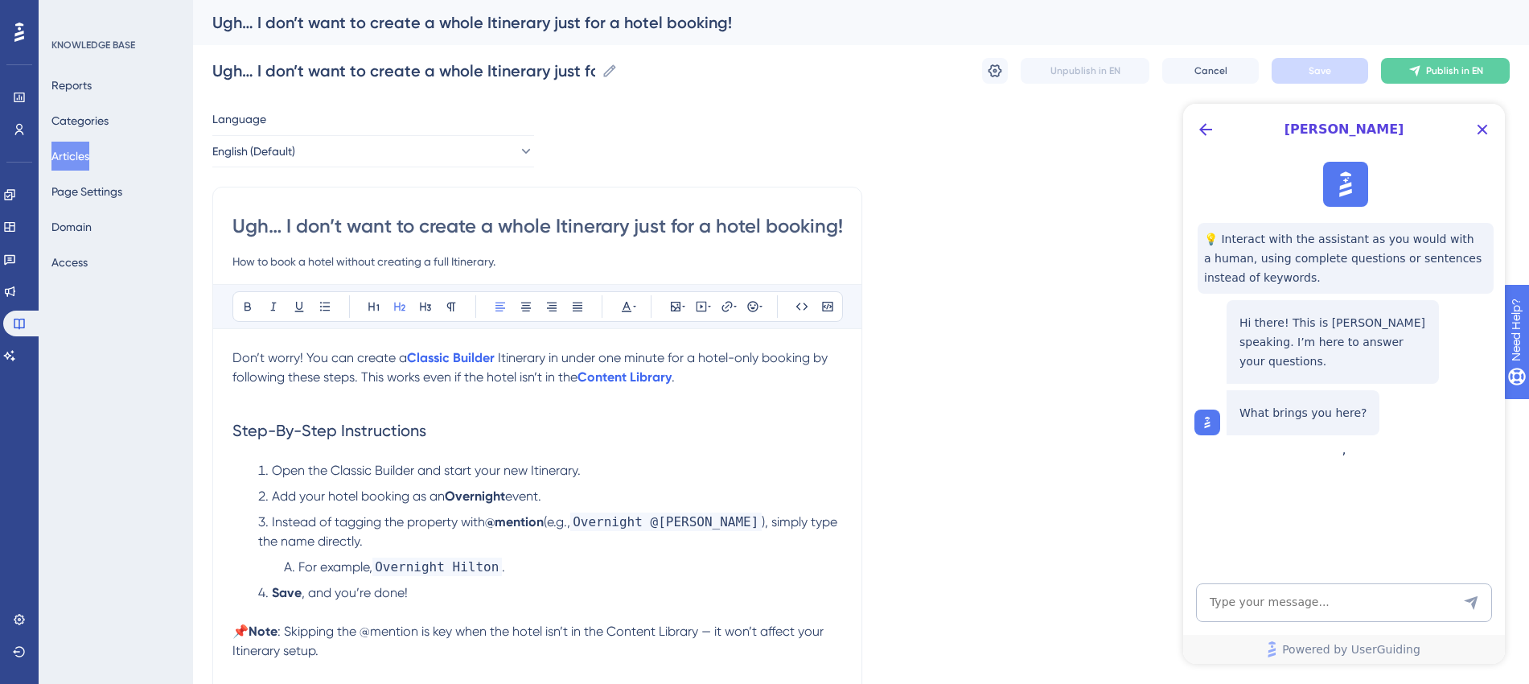
scroll to position [2490, 0]
drag, startPoint x: 307, startPoint y: 83, endPoint x: 1051, endPoint y: 232, distance: 758.8
click at [1051, 232] on div "Language English (Default) Ugh… I don’t want to create a whole Itinerary just f…" at bounding box center [861, 463] width 1298 height 709
click at [1122, 128] on icon "Close Button" at bounding box center [1483, 130] width 10 height 10
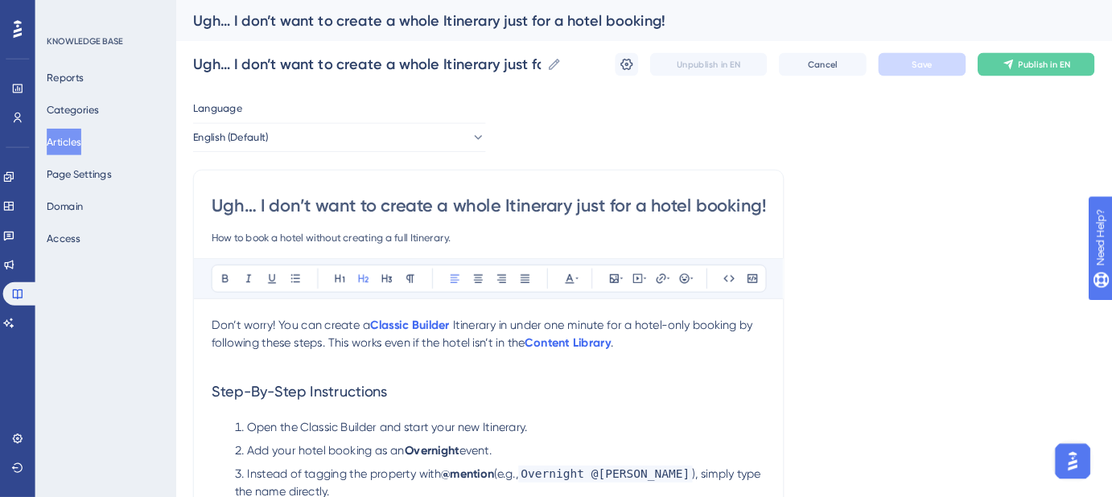
scroll to position [2541, 0]
drag, startPoint x: 1497, startPoint y: 0, endPoint x: 872, endPoint y: 167, distance: 646.8
click at [872, 167] on div "Language English (Default) Ugh… I don’t want to create a whole Itinerary just f…" at bounding box center [708, 463] width 992 height 709
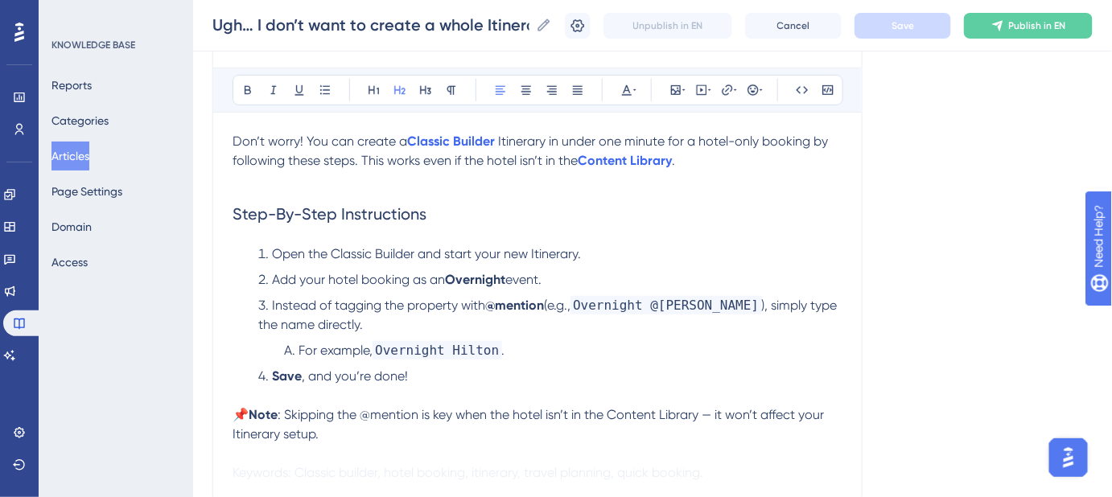
scroll to position [0, 0]
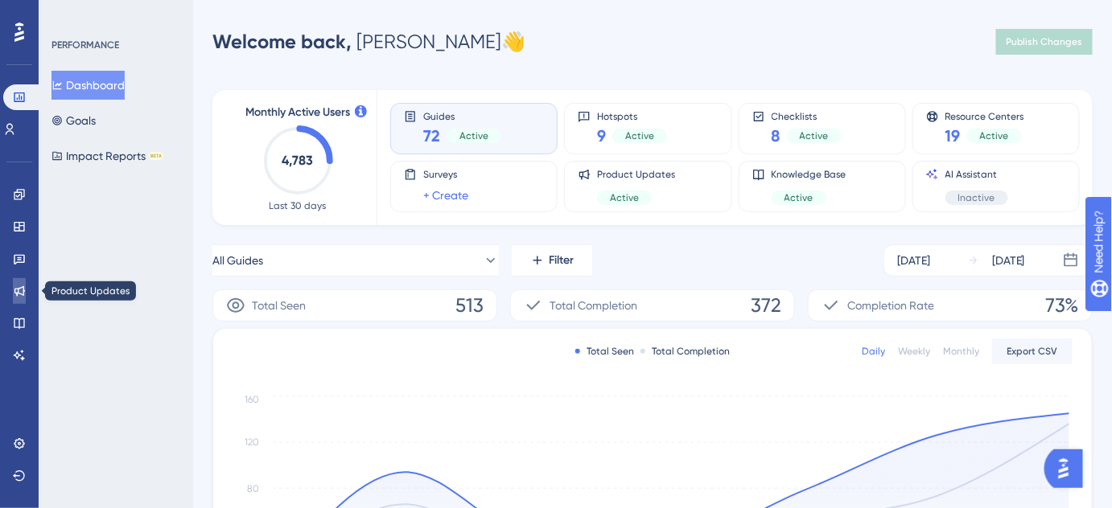
click at [13, 294] on icon at bounding box center [19, 291] width 13 height 13
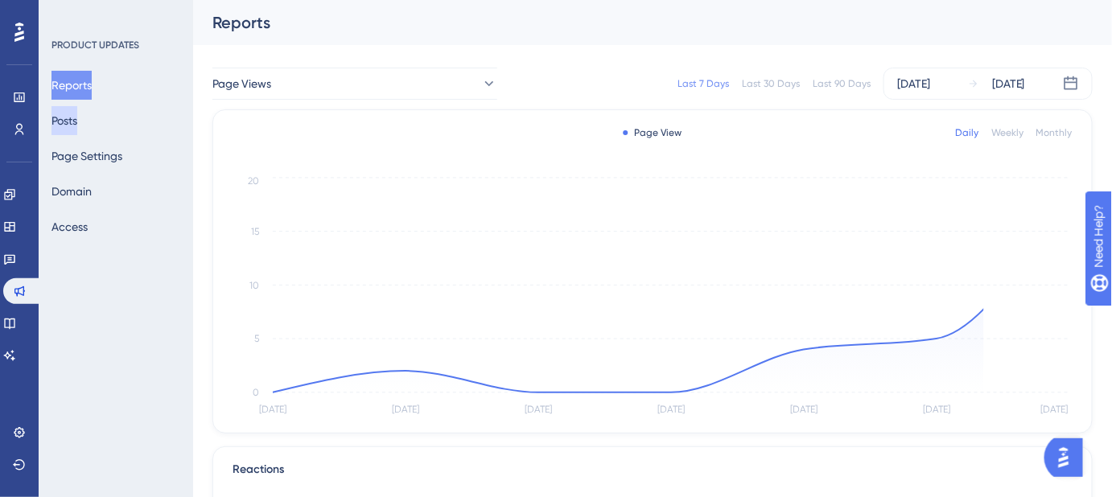
click at [77, 128] on button "Posts" at bounding box center [64, 120] width 26 height 29
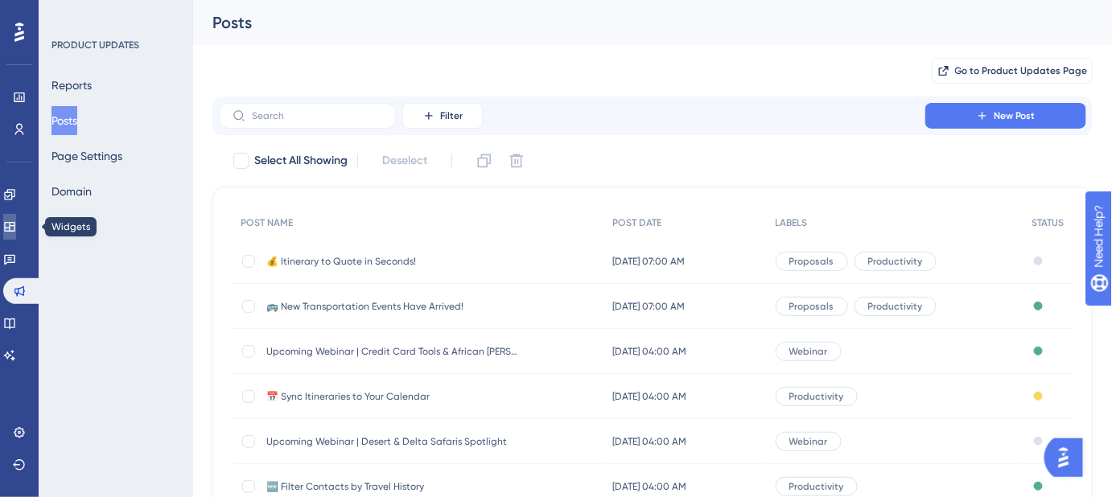
click at [16, 224] on icon at bounding box center [9, 226] width 13 height 13
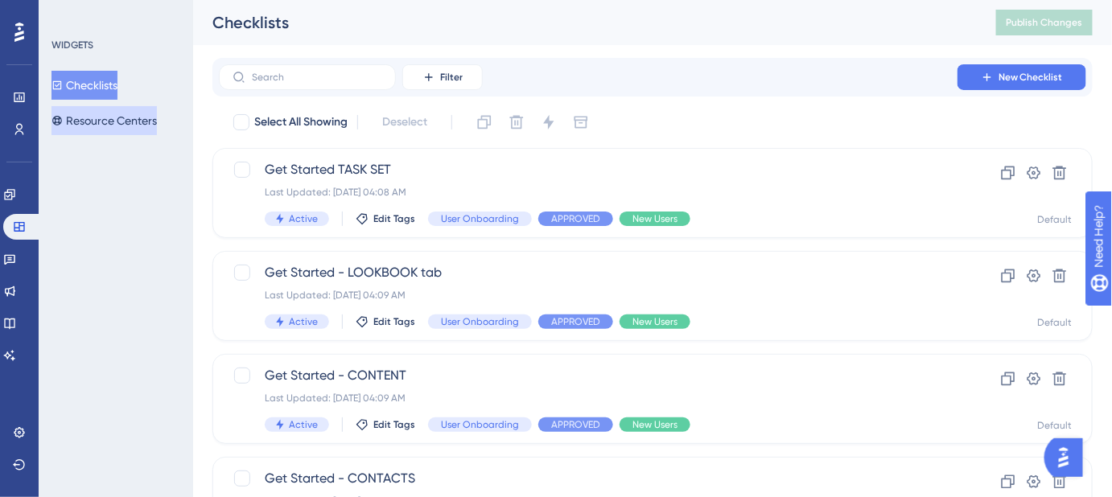
click at [102, 115] on button "Resource Centers" at bounding box center [103, 120] width 105 height 29
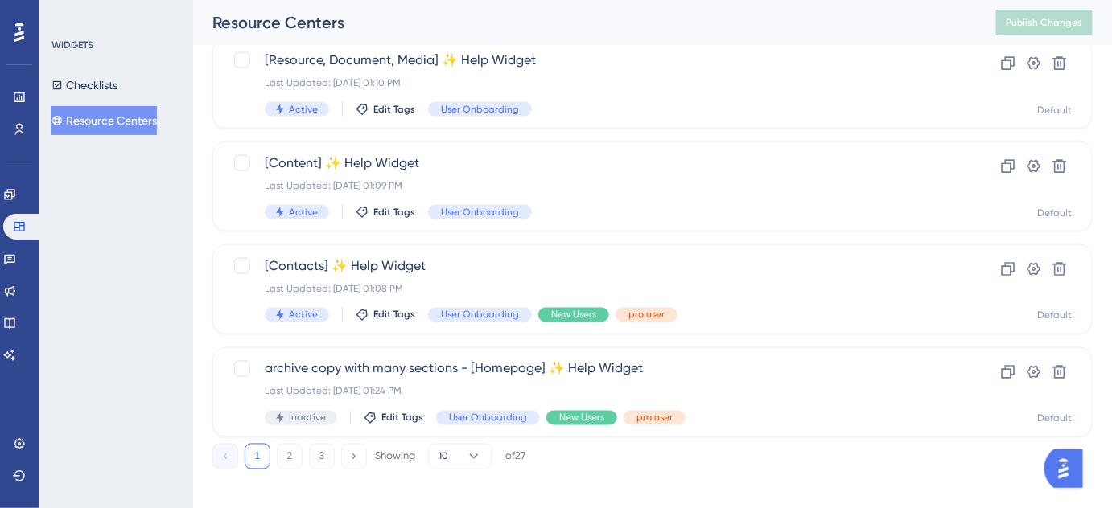
scroll to position [731, 0]
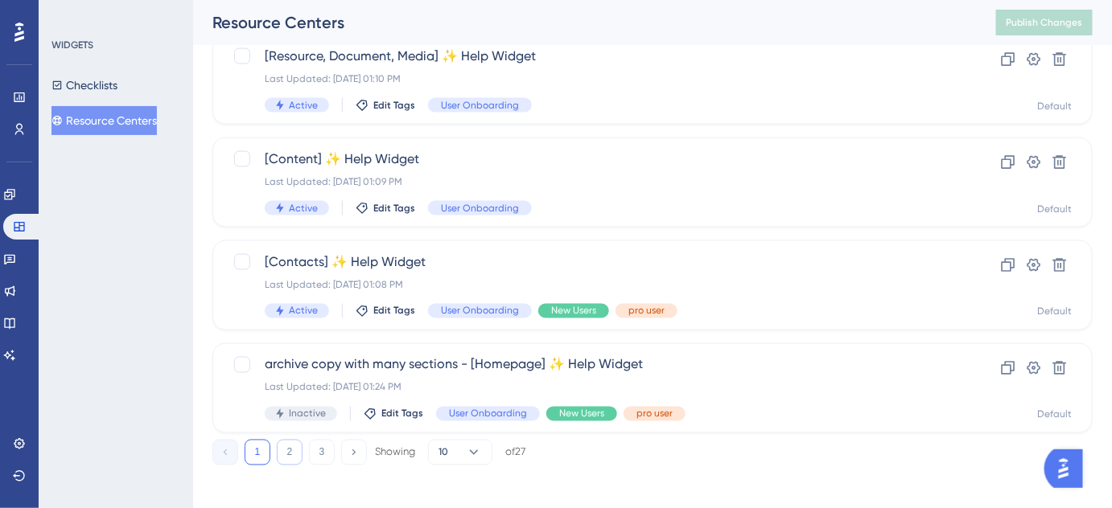
click at [289, 446] on button "2" at bounding box center [290, 453] width 26 height 26
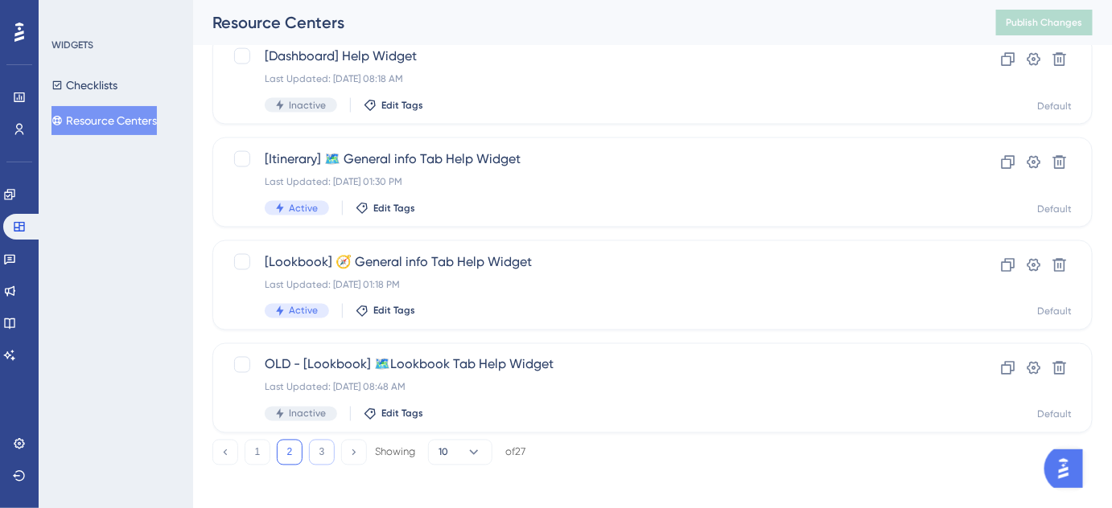
click at [327, 456] on button "3" at bounding box center [322, 453] width 26 height 26
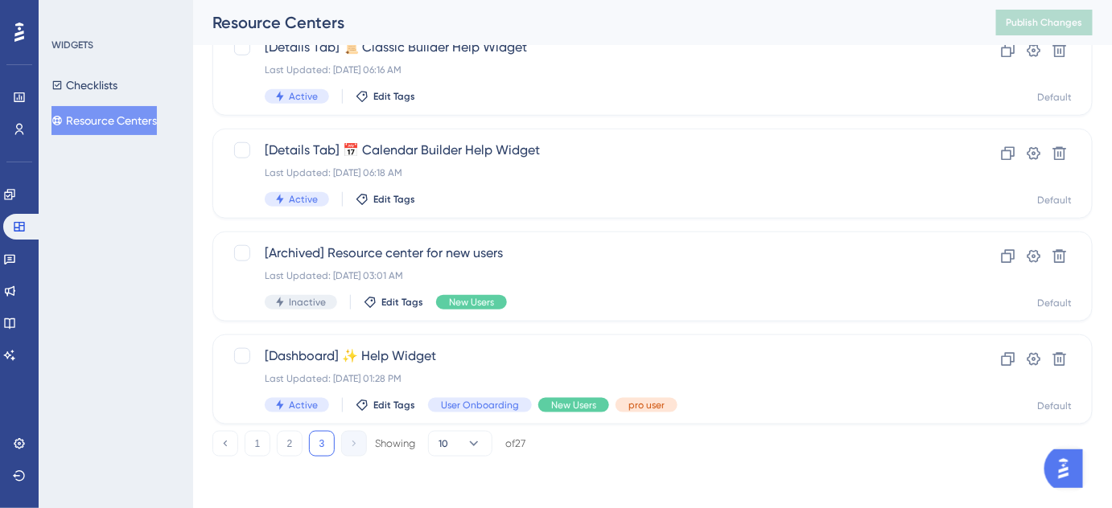
scroll to position [431, 0]
click at [16, 195] on icon at bounding box center [9, 194] width 13 height 13
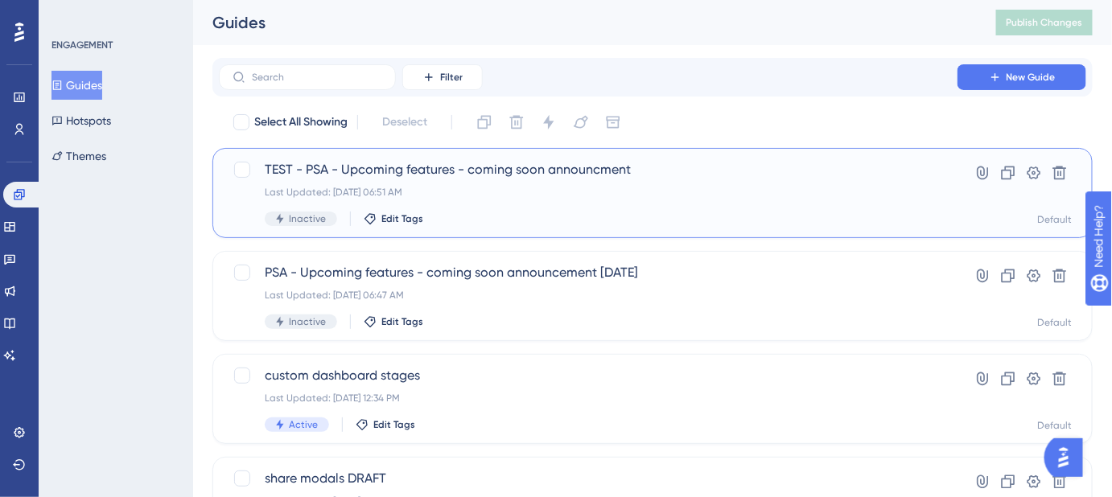
click at [575, 171] on span "TEST - PSA - Upcoming features - coming soon announcment" at bounding box center [588, 169] width 647 height 19
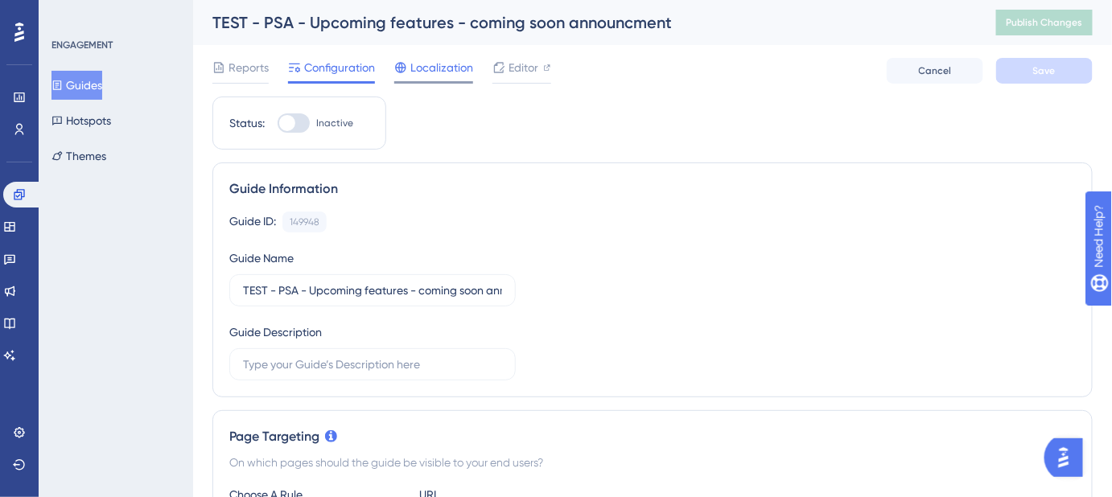
click at [428, 73] on span "Localization" at bounding box center [441, 67] width 63 height 19
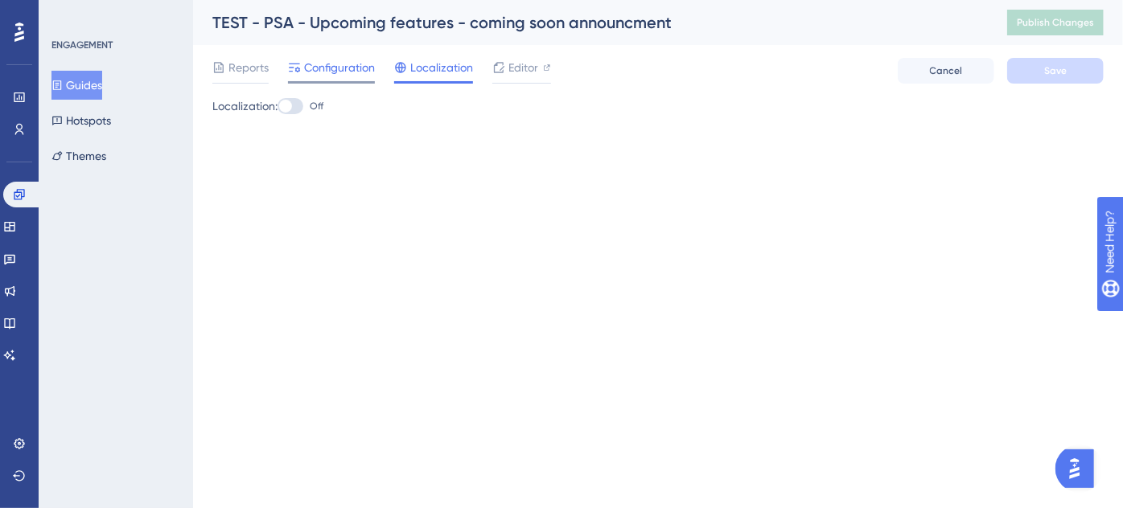
click at [338, 70] on span "Configuration" at bounding box center [339, 67] width 71 height 19
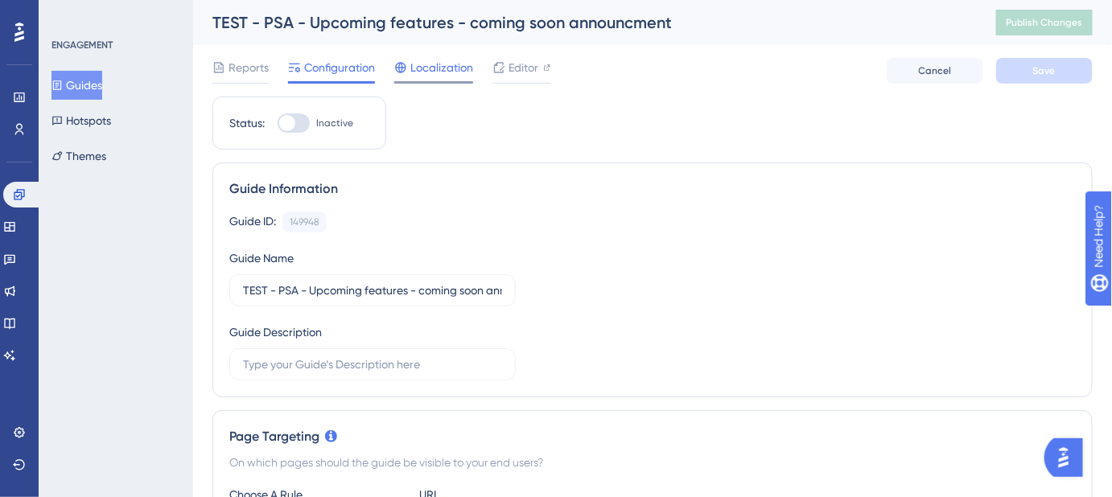
click at [430, 69] on span "Localization" at bounding box center [441, 67] width 63 height 19
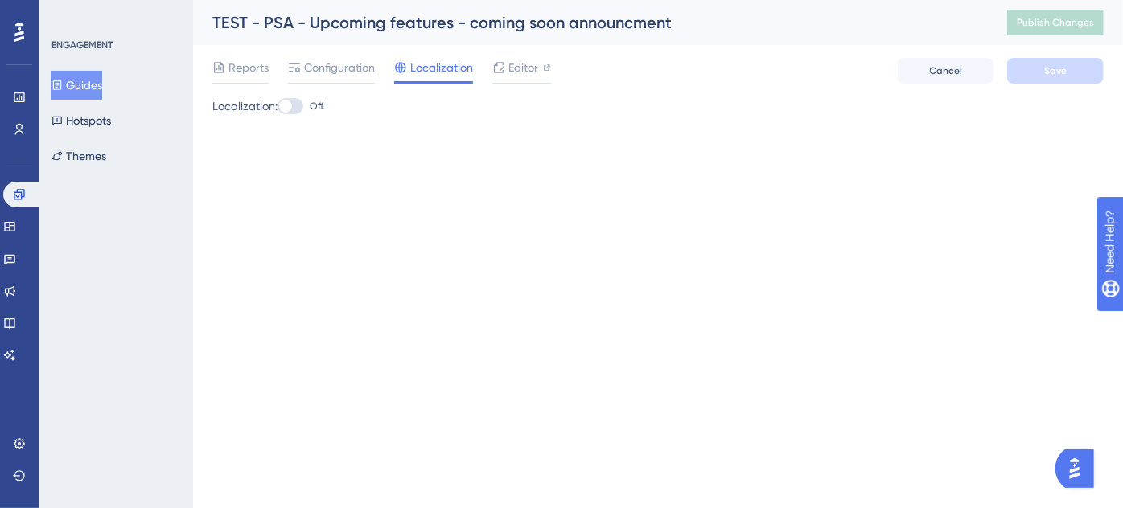
click at [301, 109] on div at bounding box center [291, 106] width 26 height 16
click at [278, 107] on input "Off" at bounding box center [277, 106] width 1 height 1
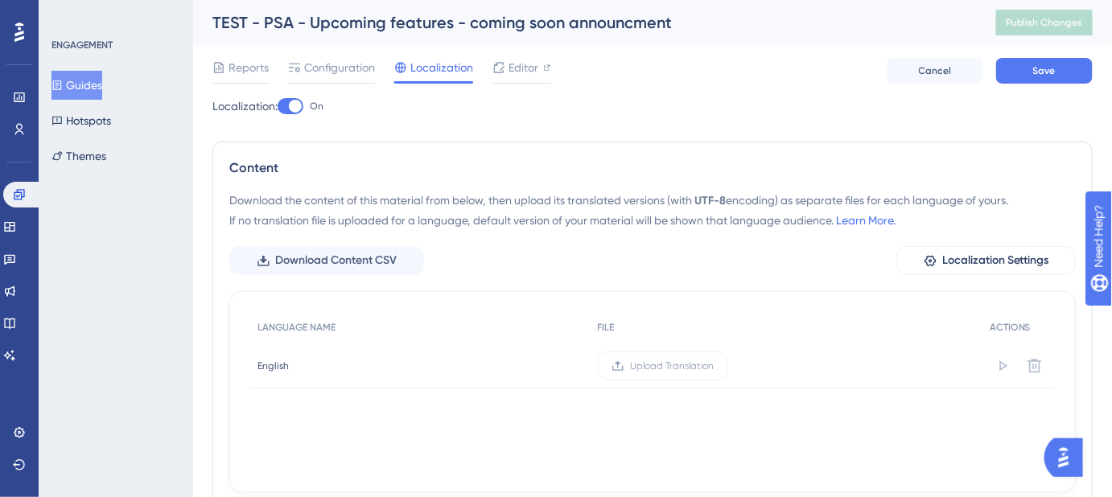
click at [287, 107] on div at bounding box center [291, 106] width 26 height 16
click at [278, 107] on input "On" at bounding box center [277, 106] width 1 height 1
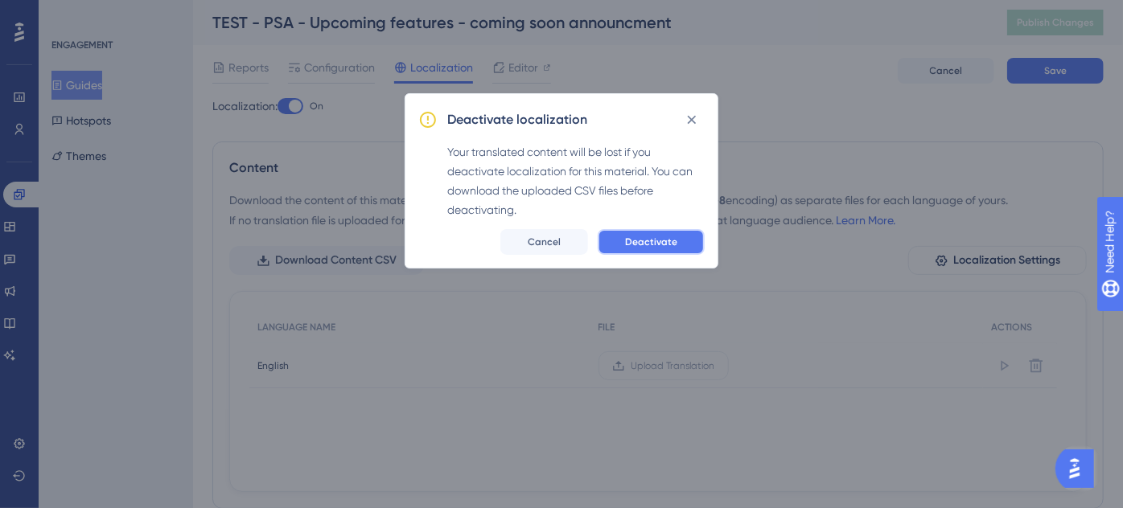
click at [631, 236] on span "Deactivate" at bounding box center [651, 242] width 52 height 13
checkbox input "false"
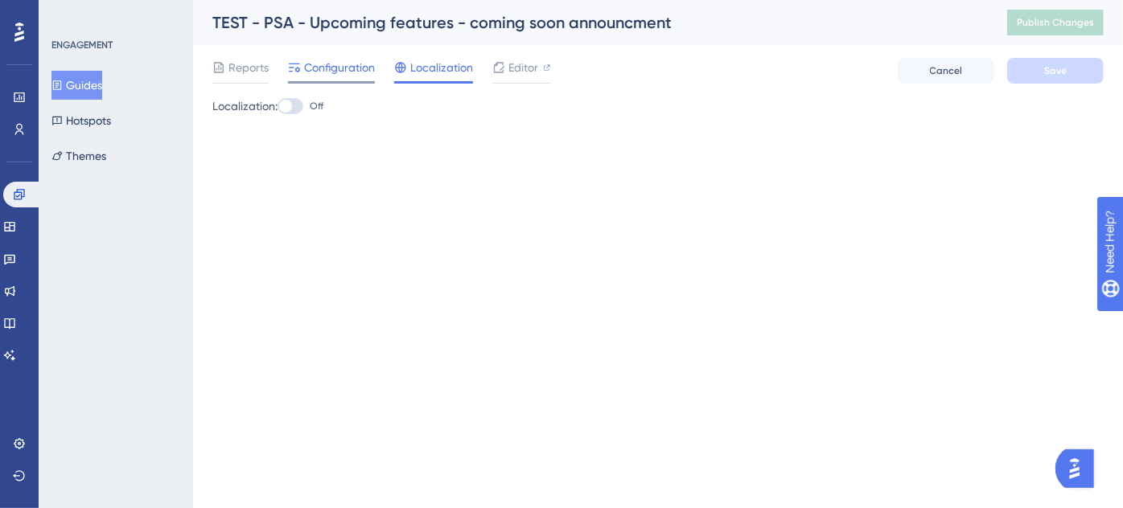
click at [345, 69] on span "Configuration" at bounding box center [339, 67] width 71 height 19
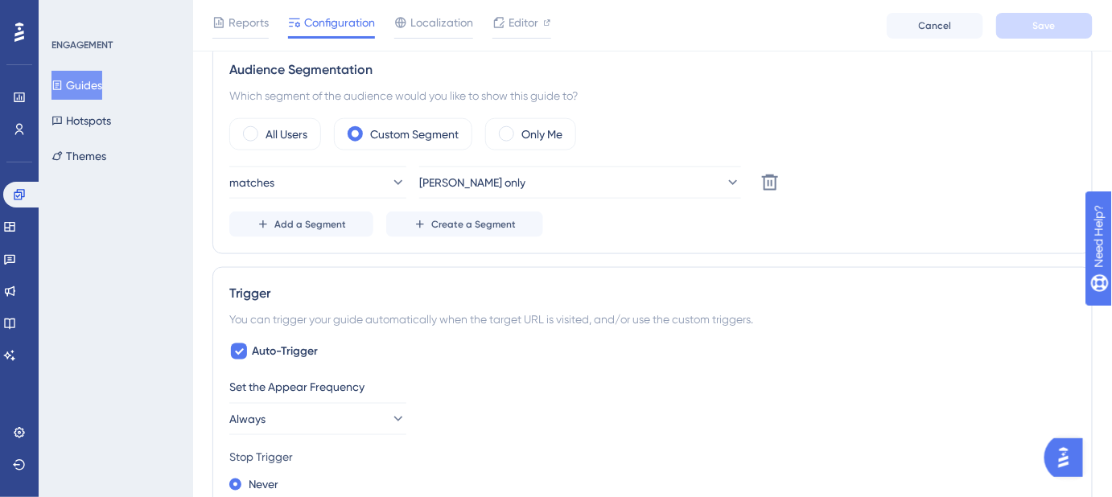
scroll to position [585, 0]
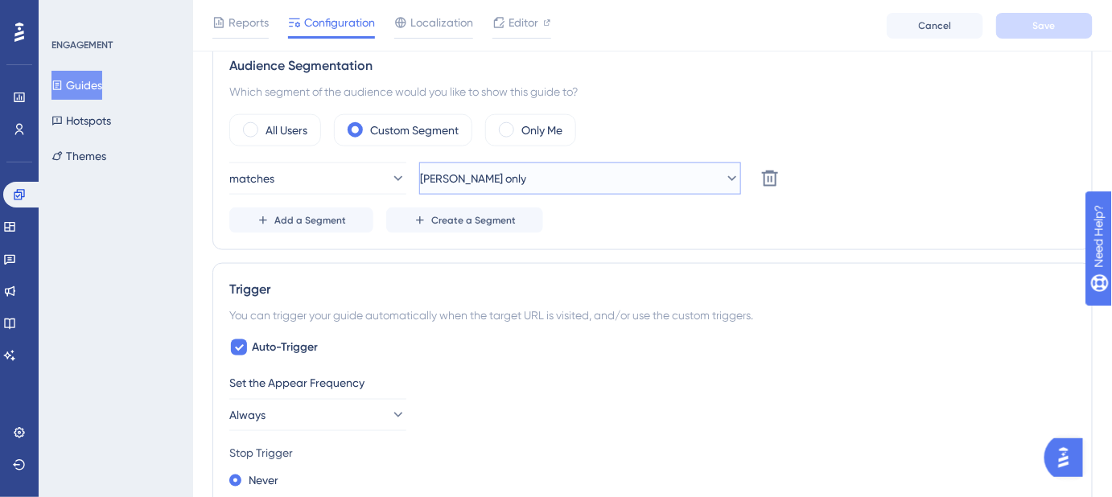
click at [724, 180] on icon at bounding box center [732, 179] width 16 height 16
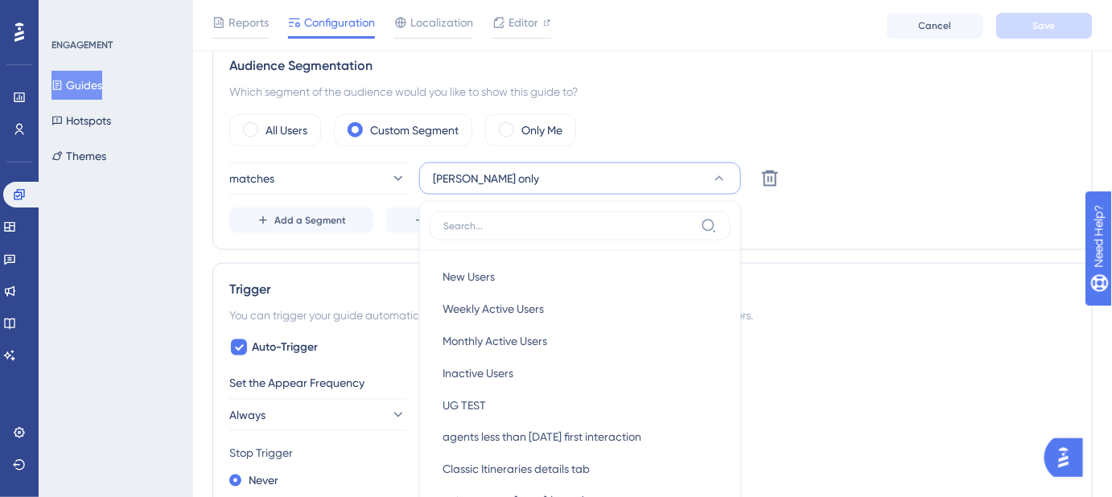
scroll to position [664, 0]
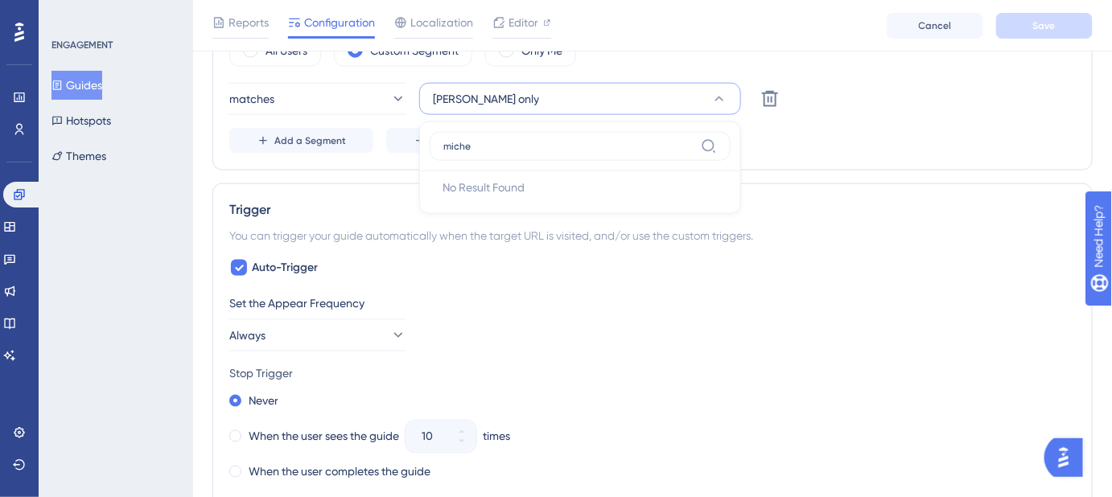
type input "miche"
click at [358, 174] on div "Status: Inactive Guide Information Guide ID: 149948 Copy Guide Name TEST - PSA …" at bounding box center [652, 345] width 880 height 1813
click at [452, 93] on span "rachel only" at bounding box center [473, 98] width 106 height 19
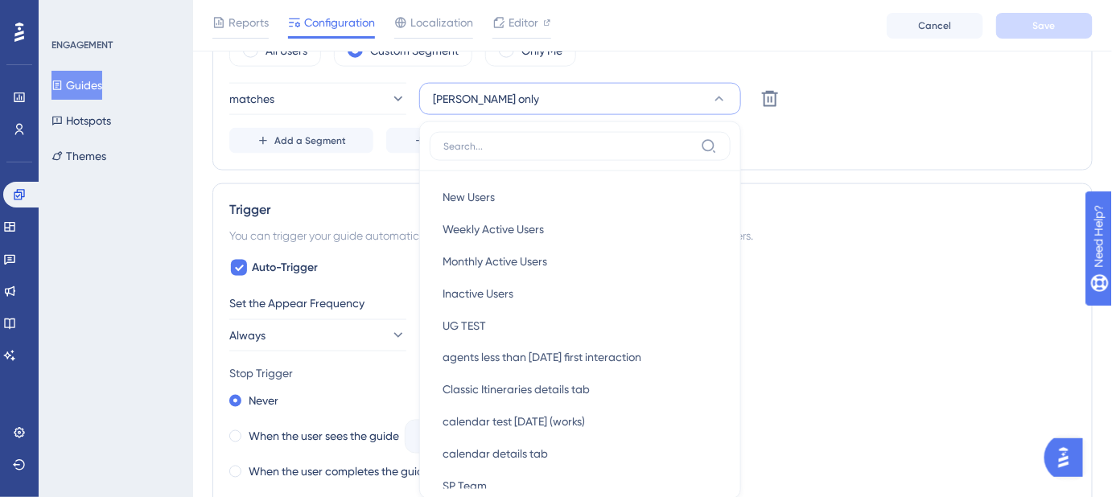
scroll to position [709, 0]
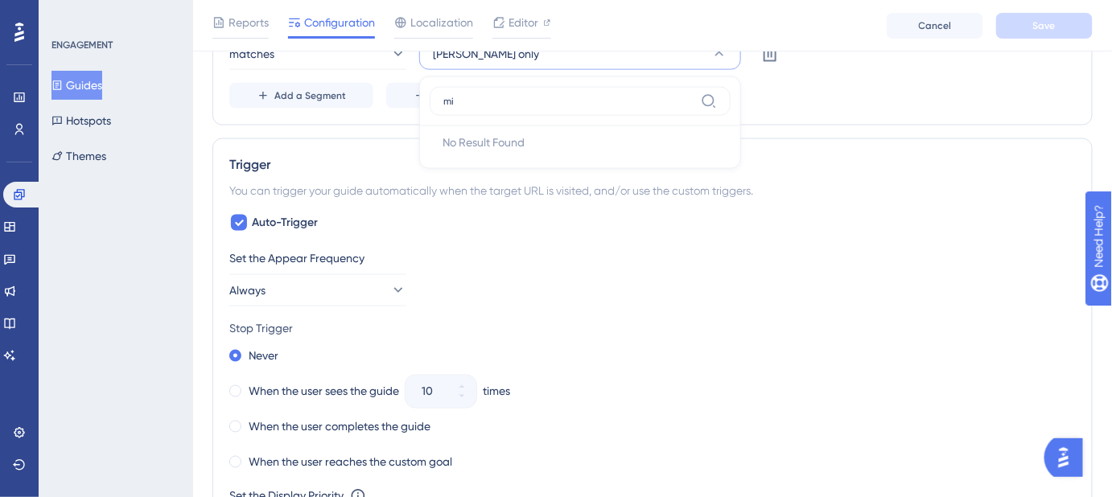
type input "m"
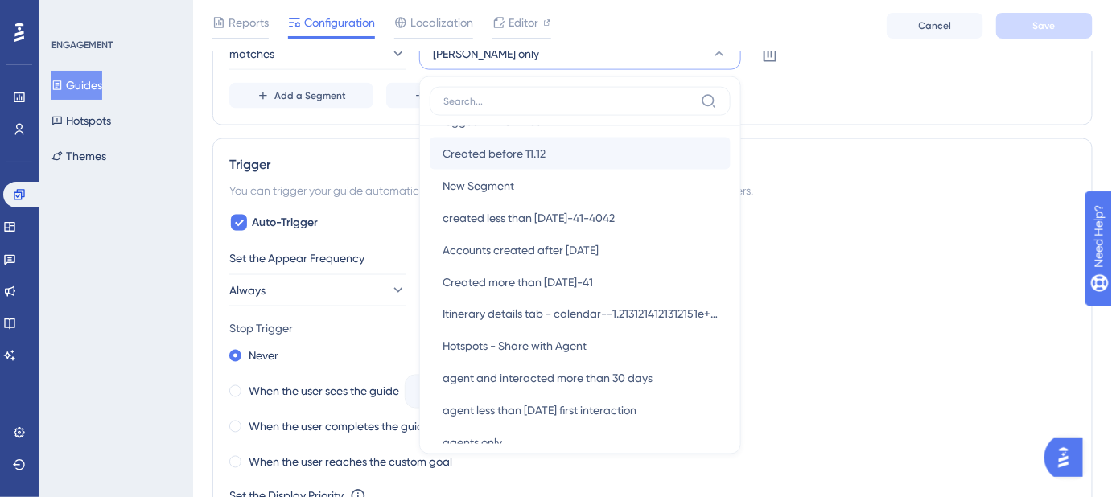
scroll to position [950, 0]
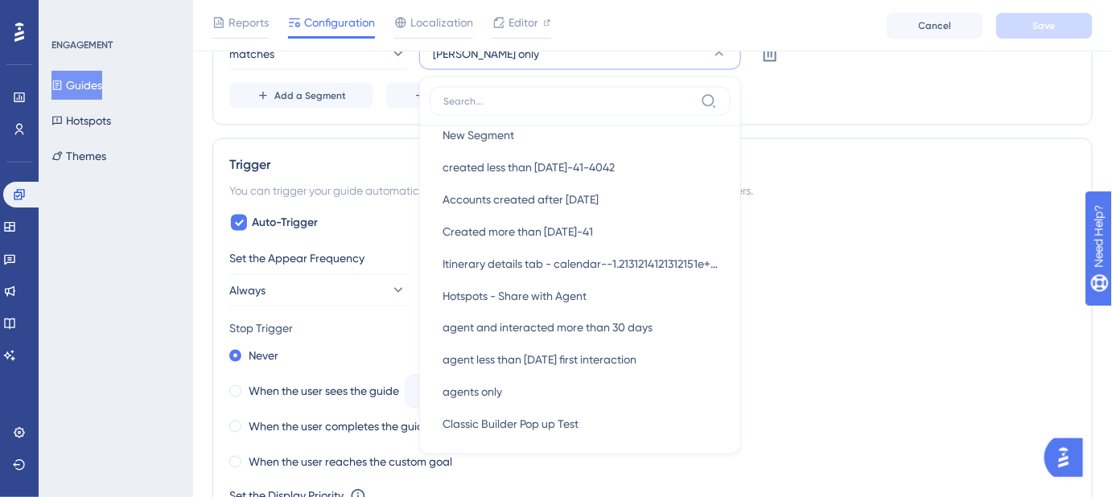
click at [350, 143] on div "Trigger You can trigger your guide automatically when the target URL is visited…" at bounding box center [652, 369] width 880 height 462
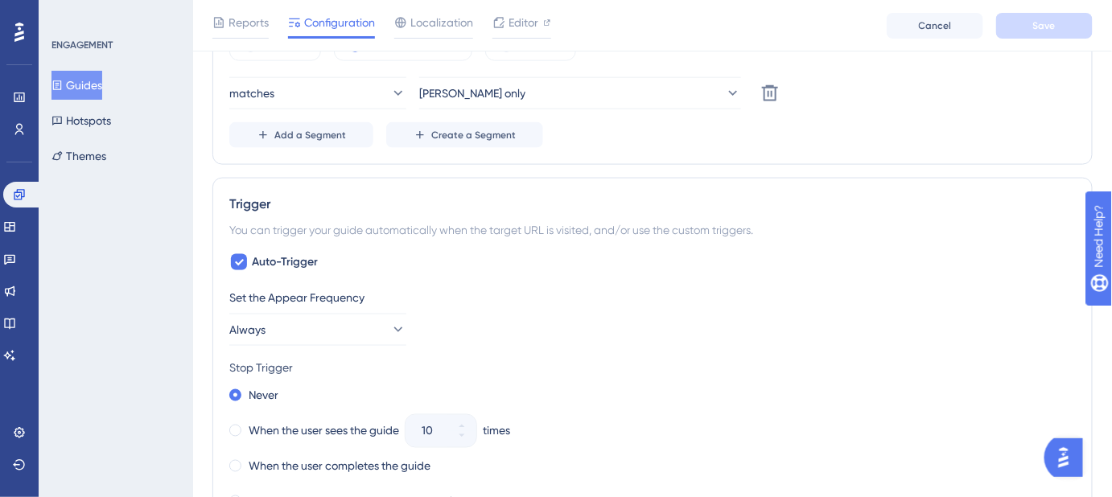
scroll to position [636, 0]
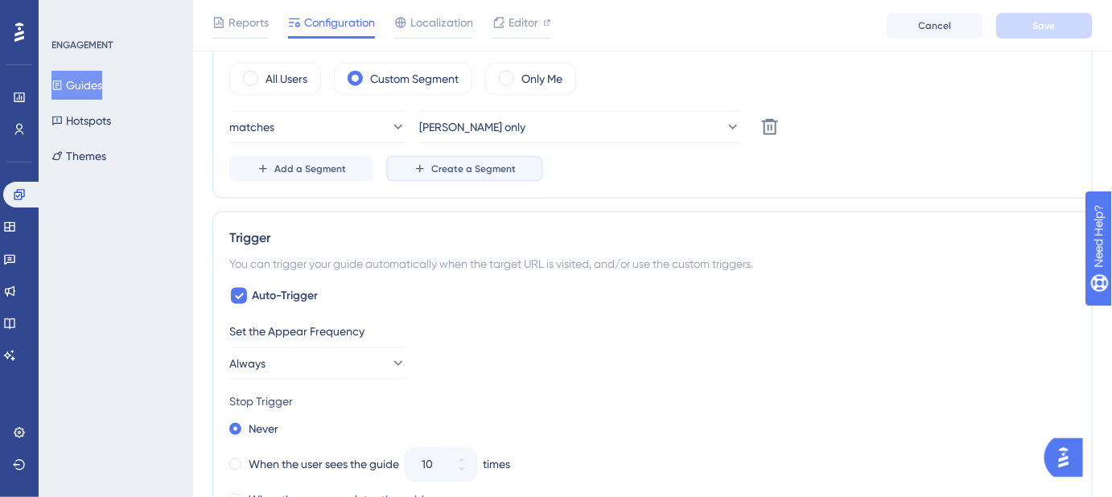
click at [426, 169] on button "Create a Segment" at bounding box center [464, 169] width 157 height 26
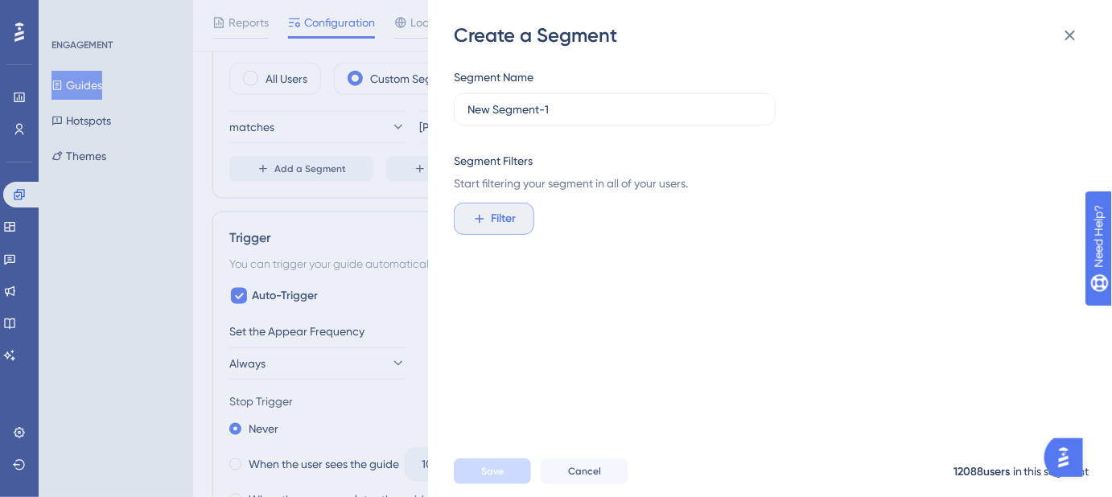
click at [484, 223] on icon at bounding box center [479, 219] width 14 height 14
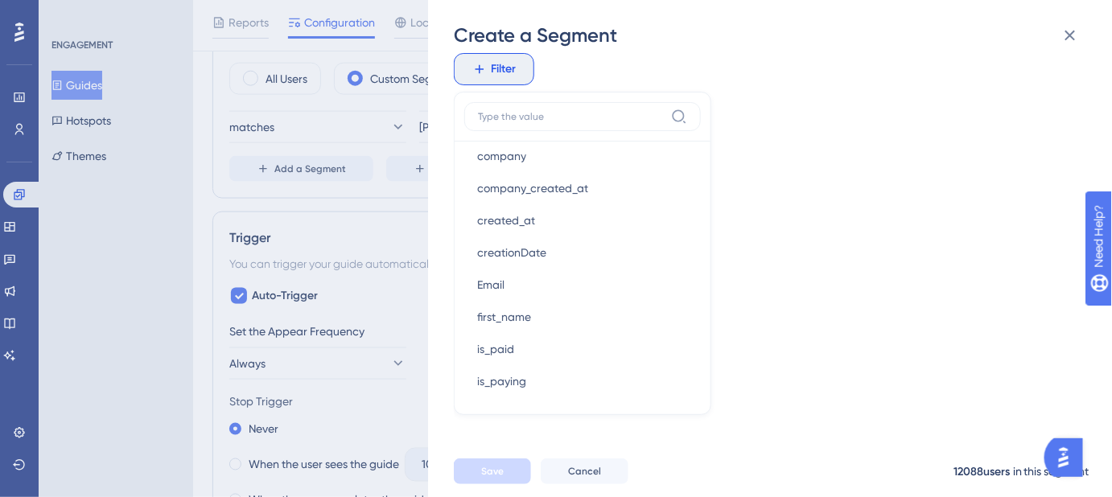
scroll to position [950, 0]
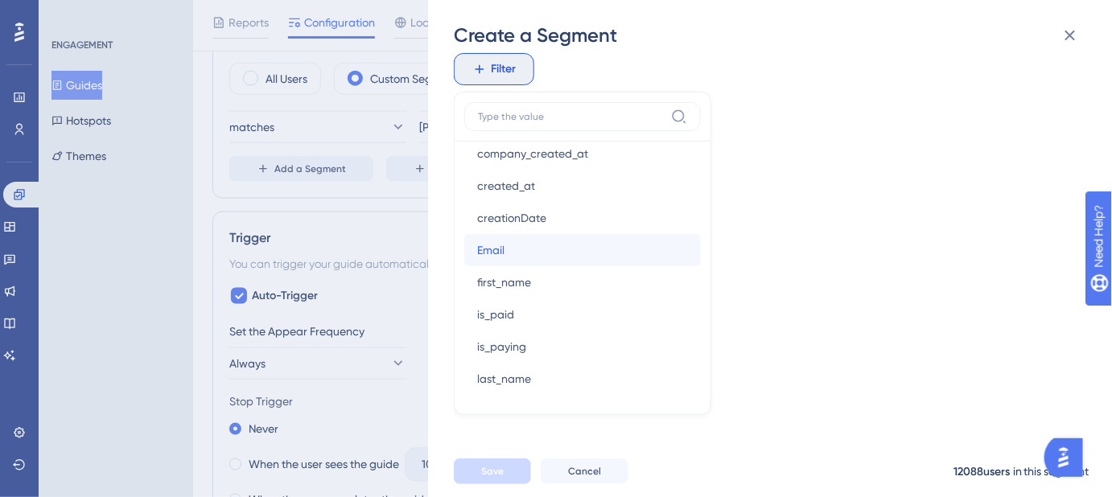
click at [562, 246] on button "Email Email" at bounding box center [582, 250] width 236 height 32
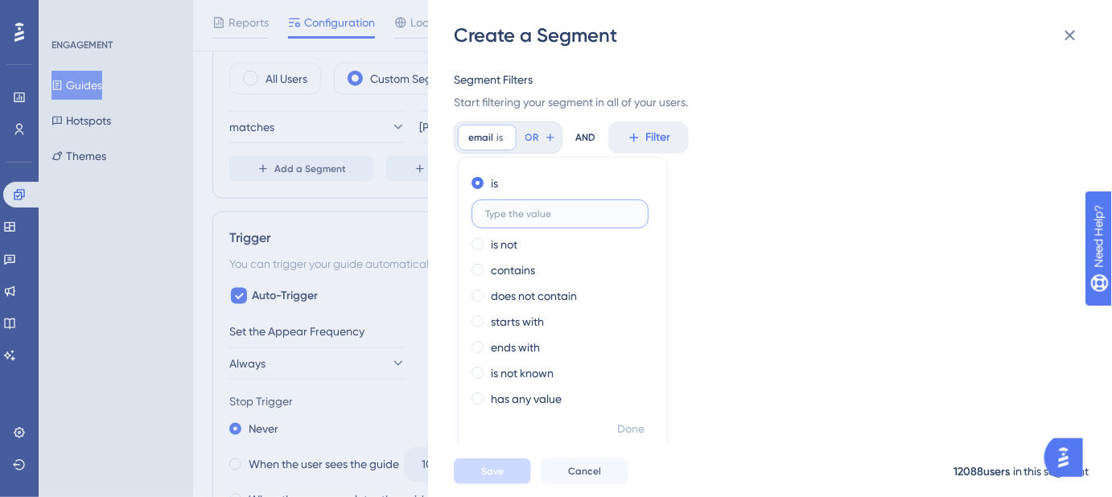
click at [545, 215] on input "text" at bounding box center [560, 213] width 150 height 11
paste input "michelle.kain@safariportal.app"
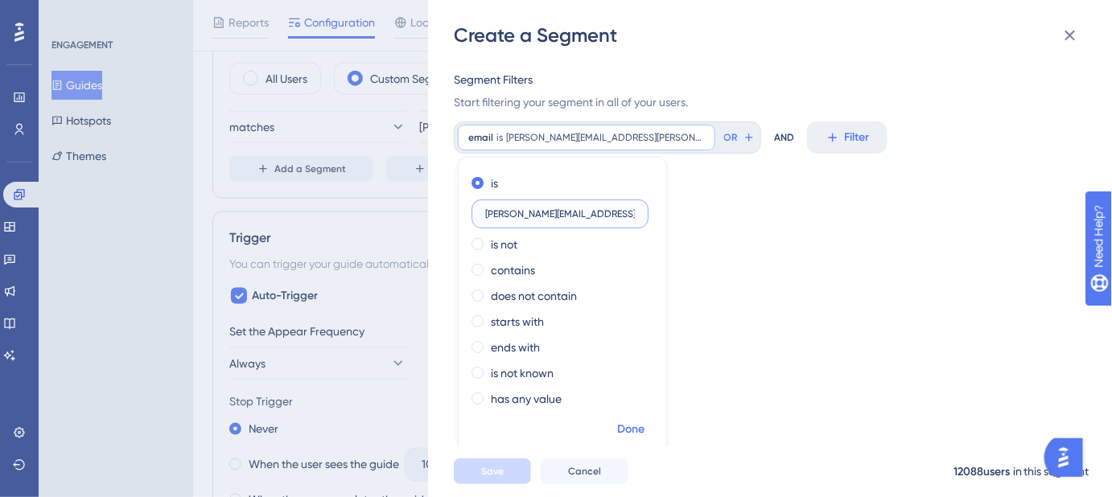
type input "michelle.kain@safariportal.app"
click at [632, 434] on span "Done" at bounding box center [630, 429] width 27 height 19
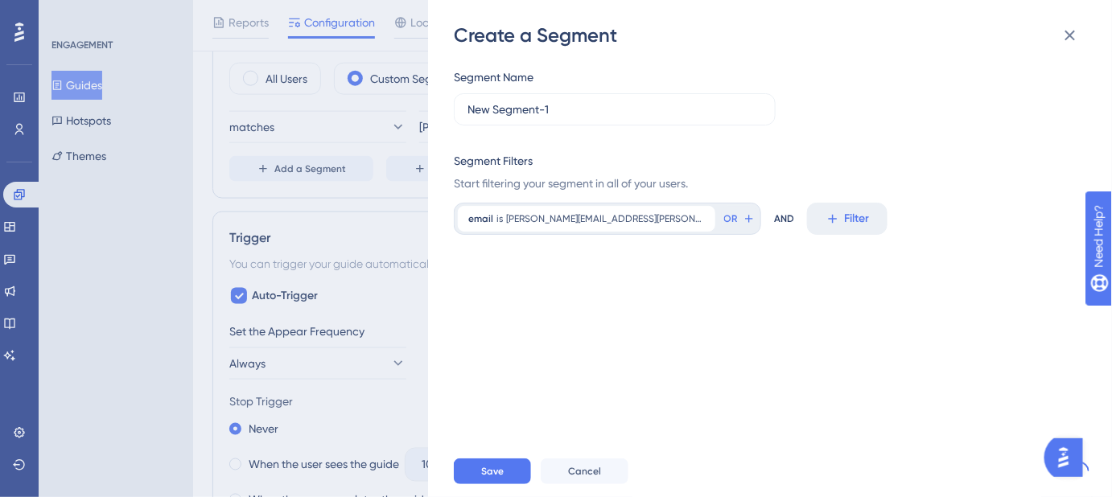
scroll to position [0, 0]
click at [500, 478] on span "Save" at bounding box center [492, 471] width 23 height 13
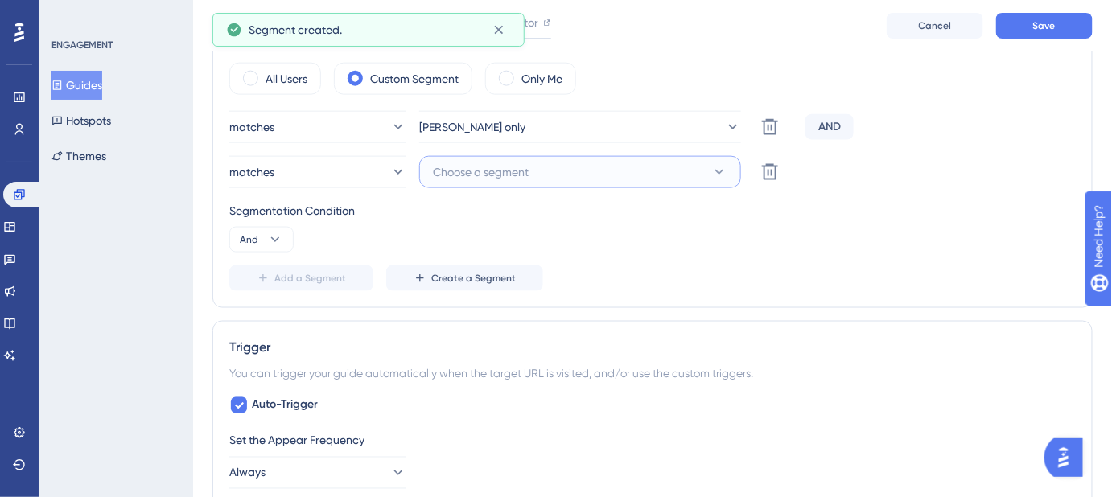
click at [725, 175] on icon at bounding box center [719, 172] width 16 height 16
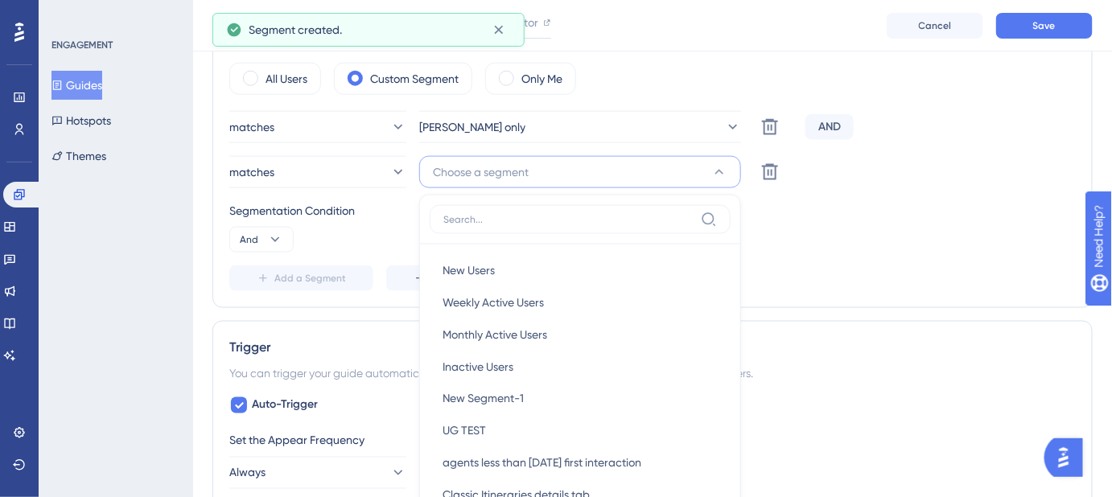
scroll to position [709, 0]
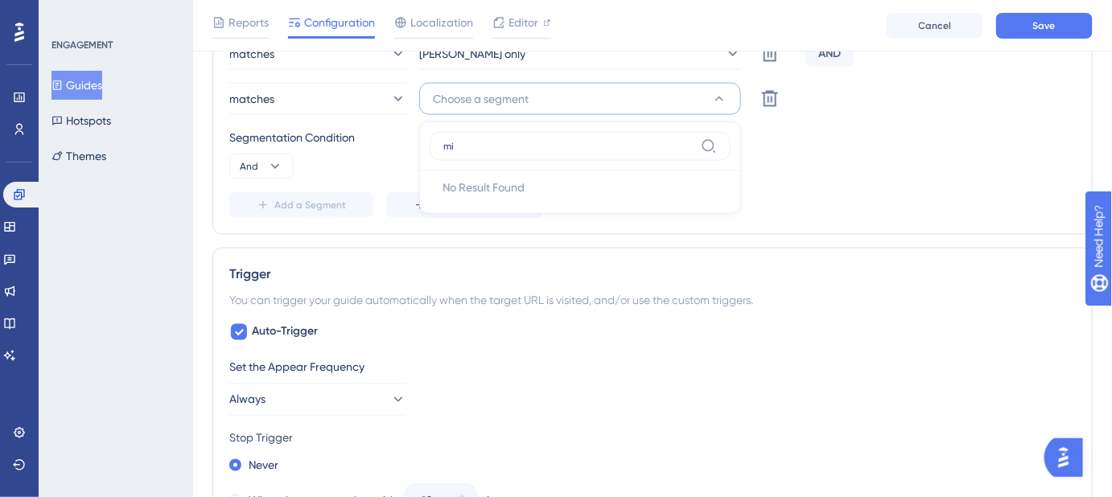
type input "m"
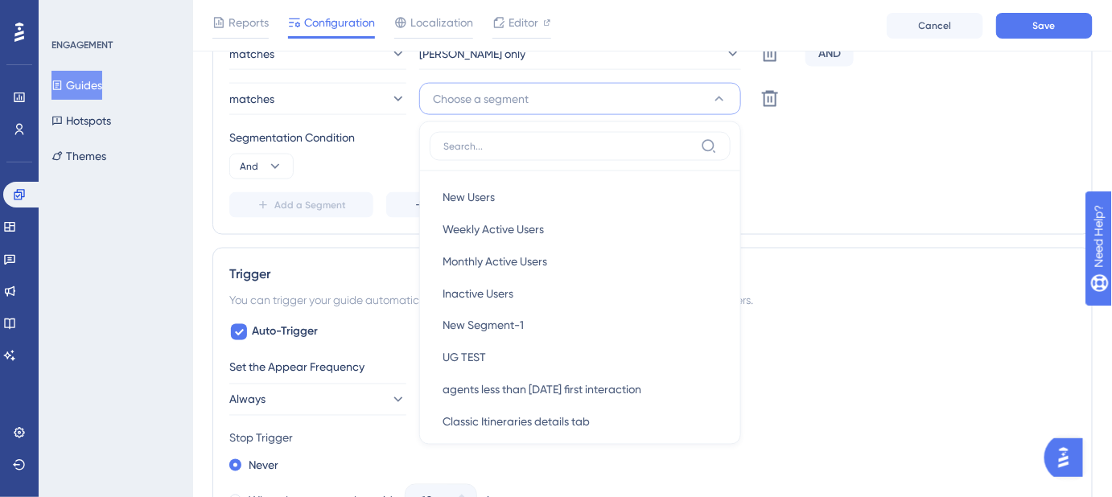
click at [808, 204] on div "Add a Segment Create a Segment" at bounding box center [652, 205] width 846 height 26
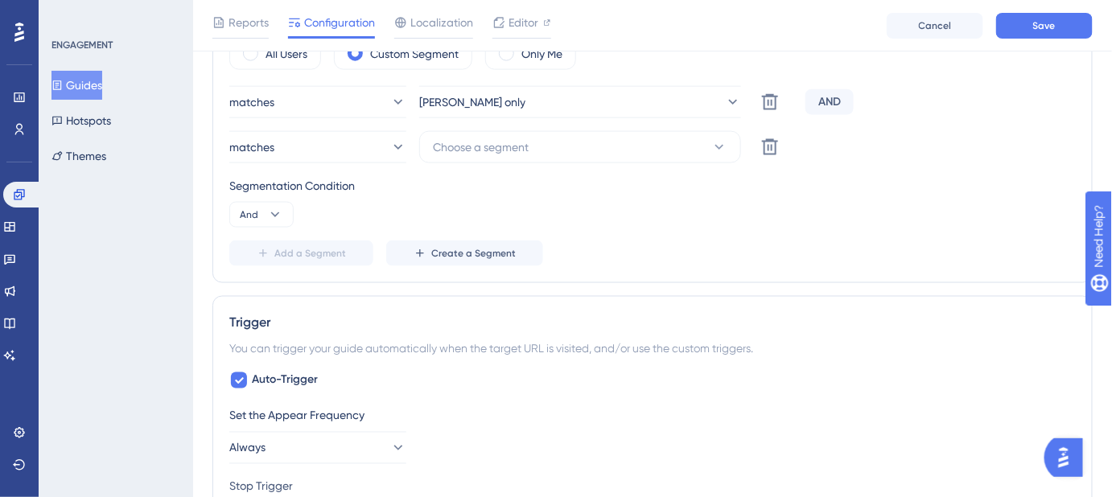
scroll to position [636, 0]
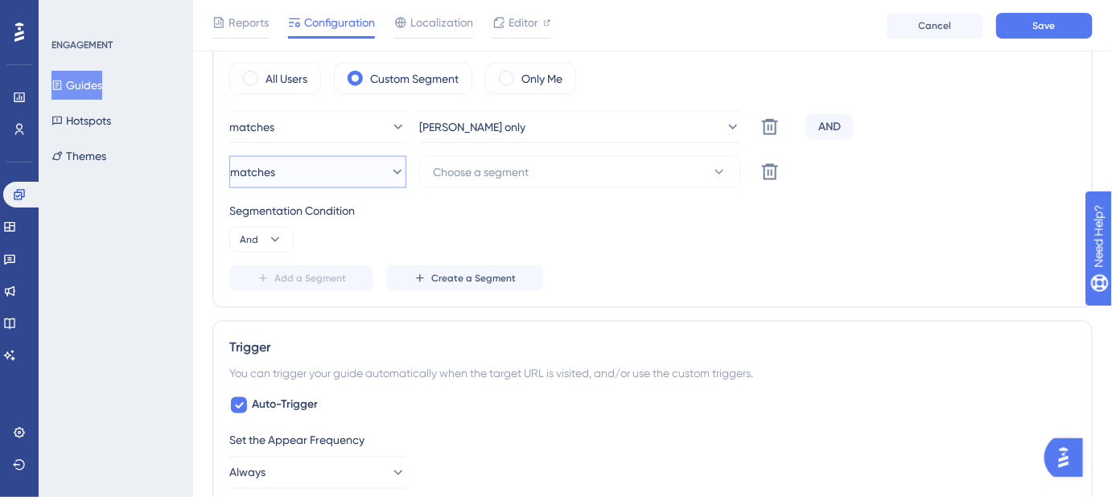
click at [396, 171] on button "matches" at bounding box center [317, 172] width 177 height 32
click at [327, 209] on div "matches matches" at bounding box center [318, 221] width 130 height 32
click at [721, 170] on icon at bounding box center [719, 172] width 9 height 5
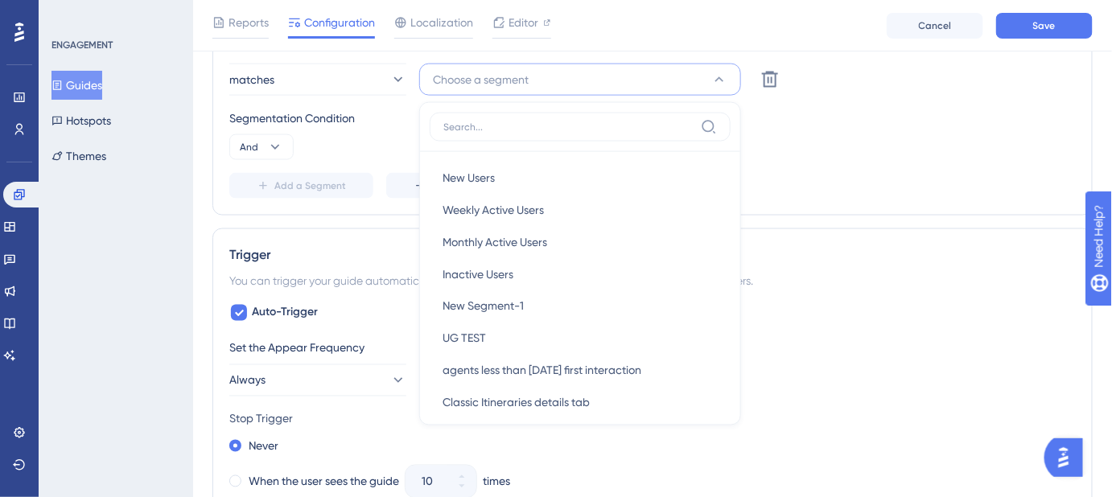
scroll to position [656, 0]
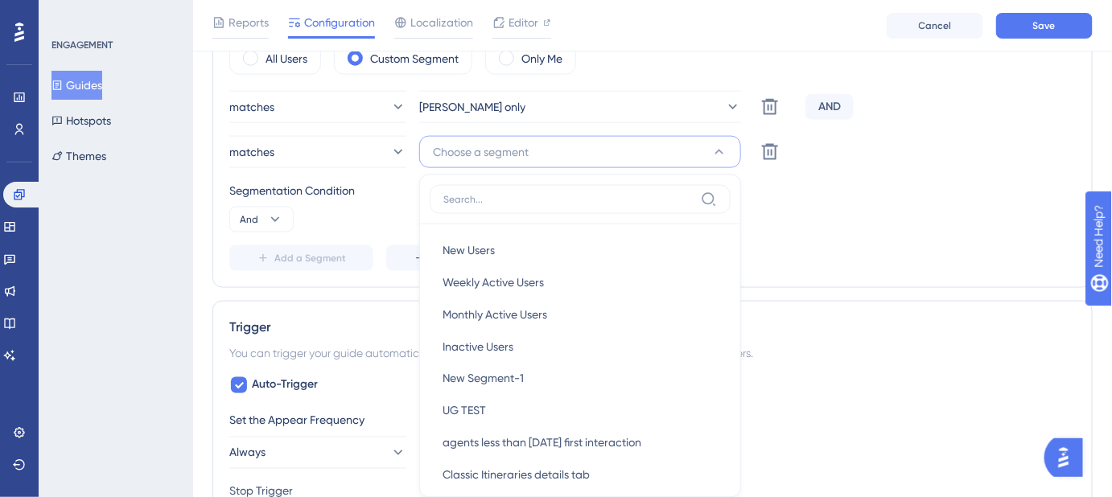
click at [886, 211] on div "Segmentation Condition And" at bounding box center [652, 206] width 846 height 51
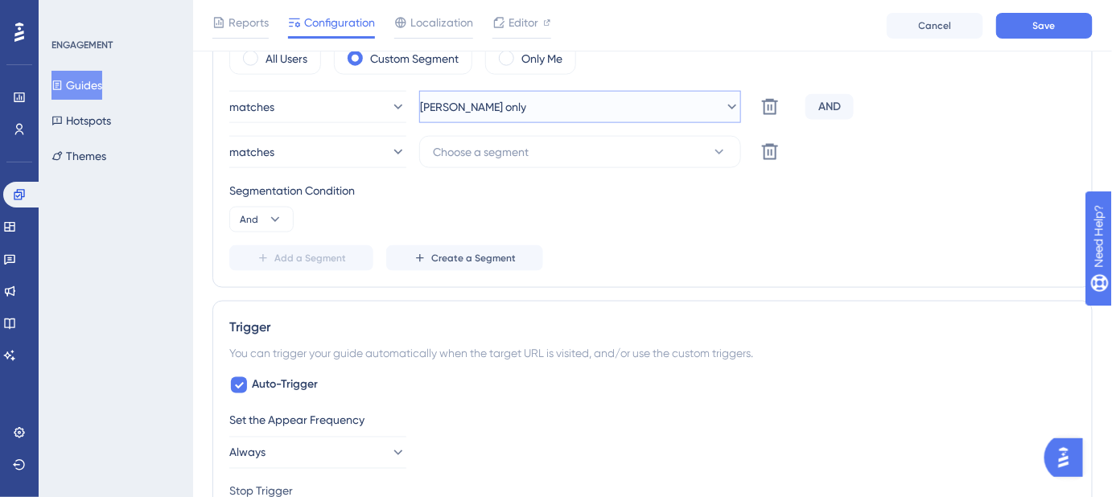
click at [709, 97] on button "rachel only" at bounding box center [580, 107] width 322 height 32
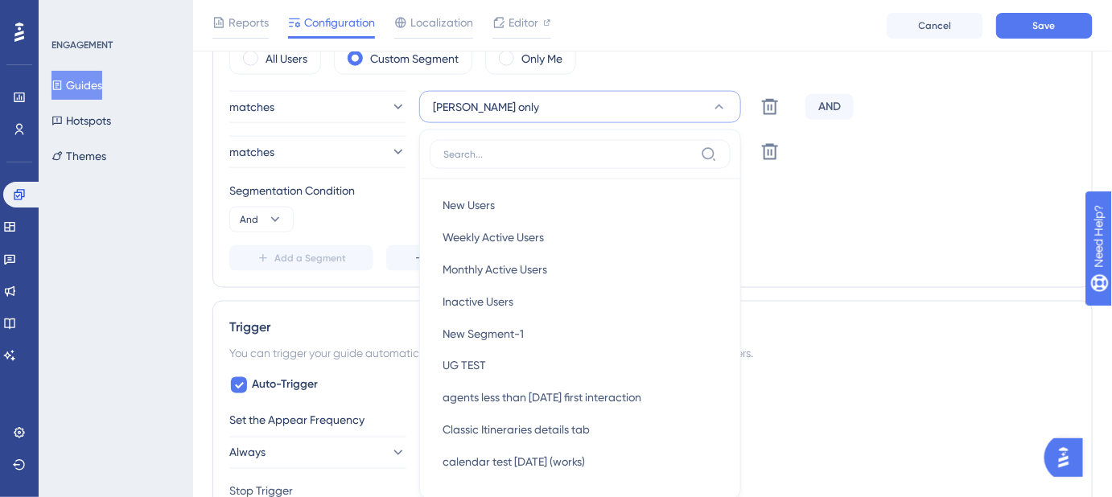
scroll to position [705, 0]
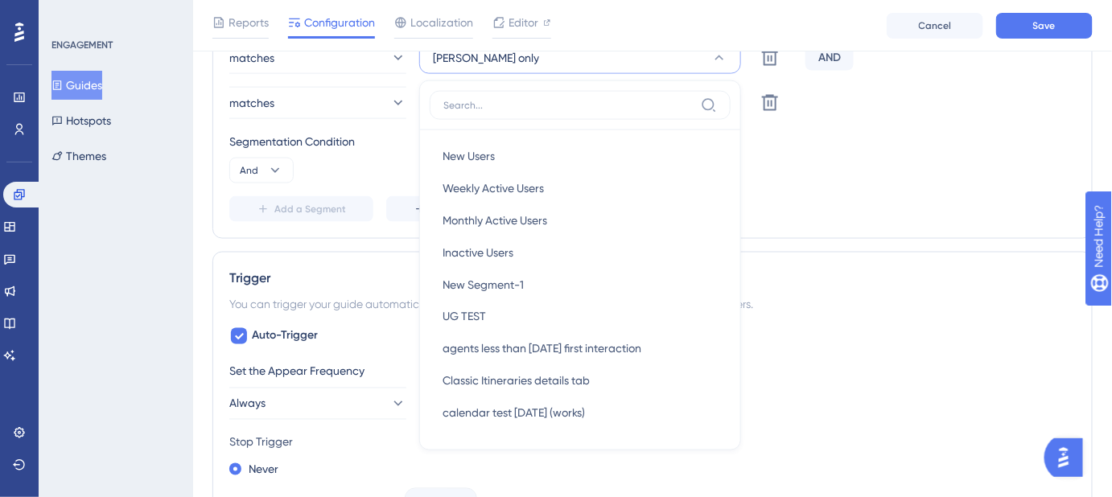
click at [847, 199] on div "Add a Segment Create a Segment" at bounding box center [652, 209] width 846 height 26
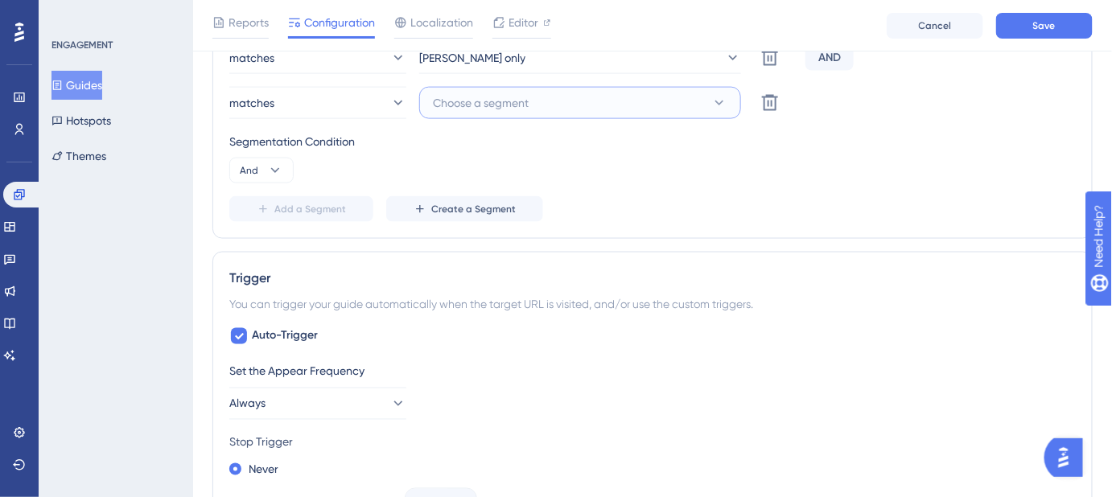
click at [573, 107] on button "Choose a segment" at bounding box center [580, 103] width 322 height 32
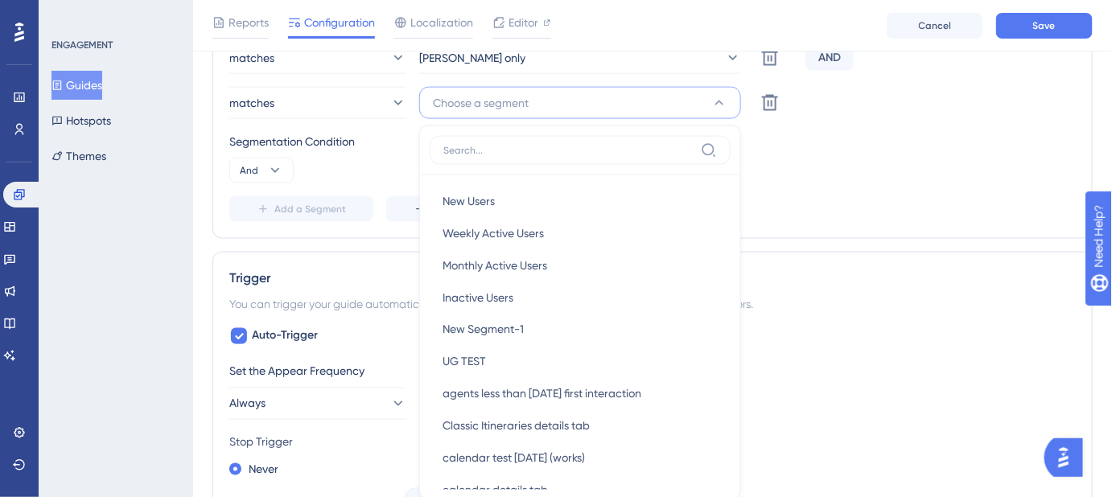
scroll to position [767, 0]
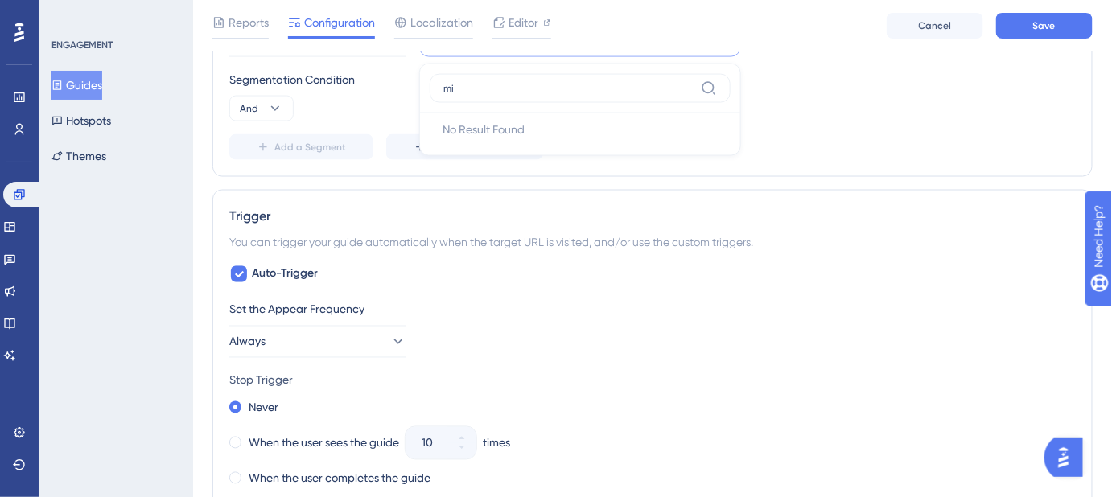
type input "m"
type input "e"
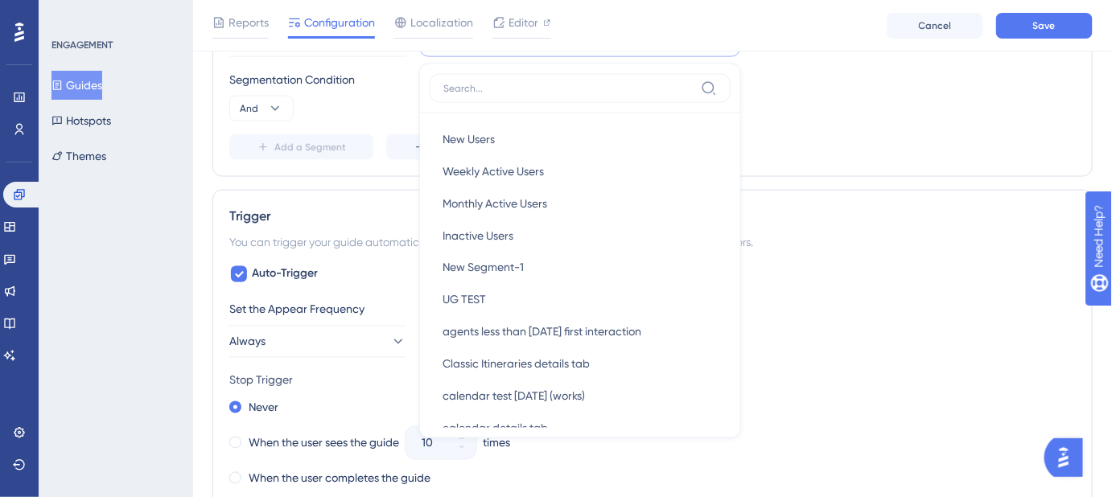
click at [373, 199] on div "Trigger You can trigger your guide automatically when the target URL is visited…" at bounding box center [652, 421] width 880 height 462
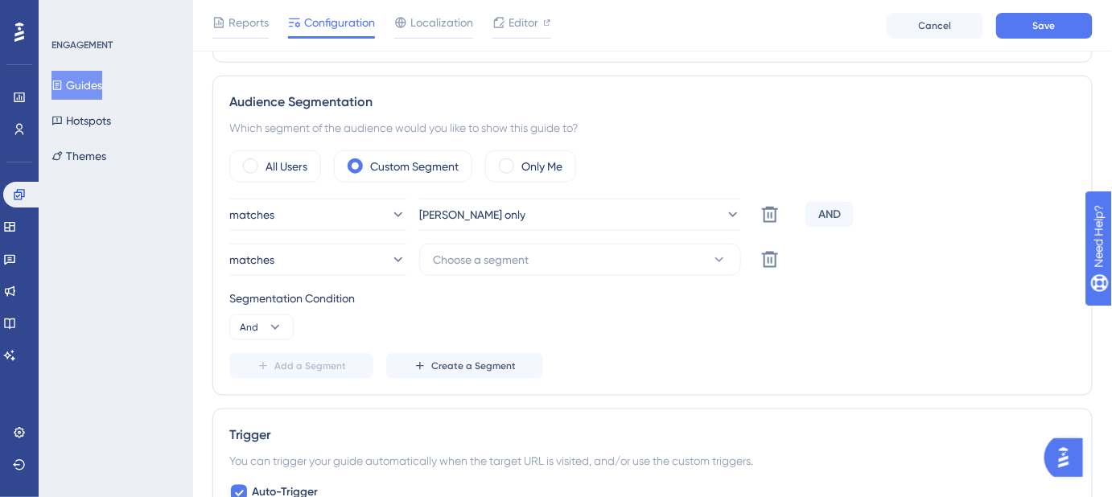
scroll to position [548, 0]
click at [282, 322] on icon at bounding box center [275, 328] width 16 height 16
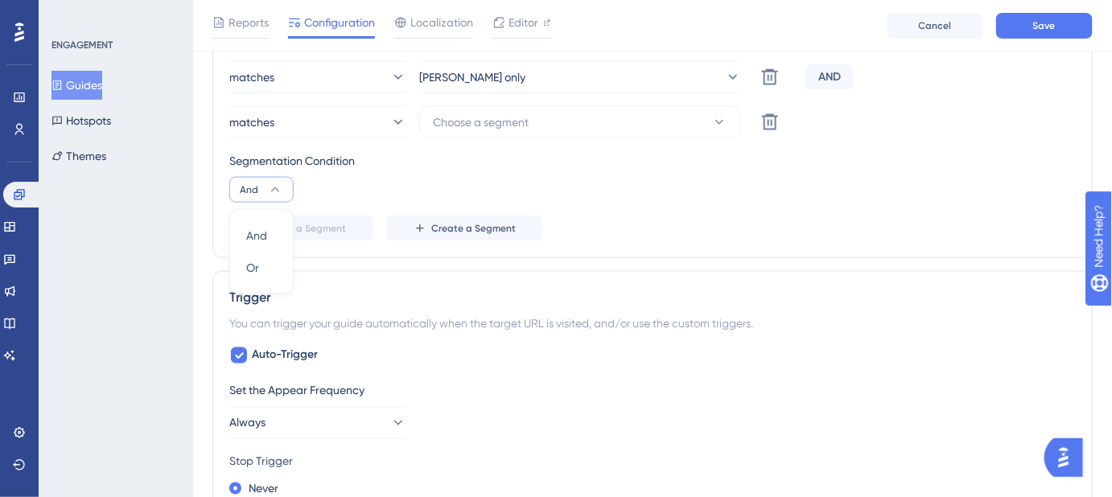
click at [466, 292] on div "Trigger" at bounding box center [652, 297] width 846 height 19
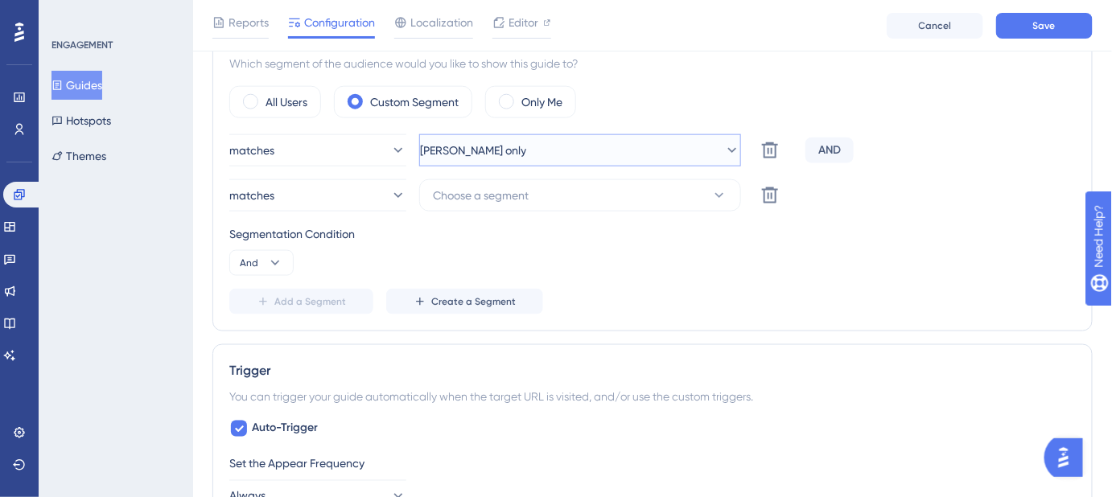
click at [533, 146] on button "rachel only" at bounding box center [580, 150] width 322 height 32
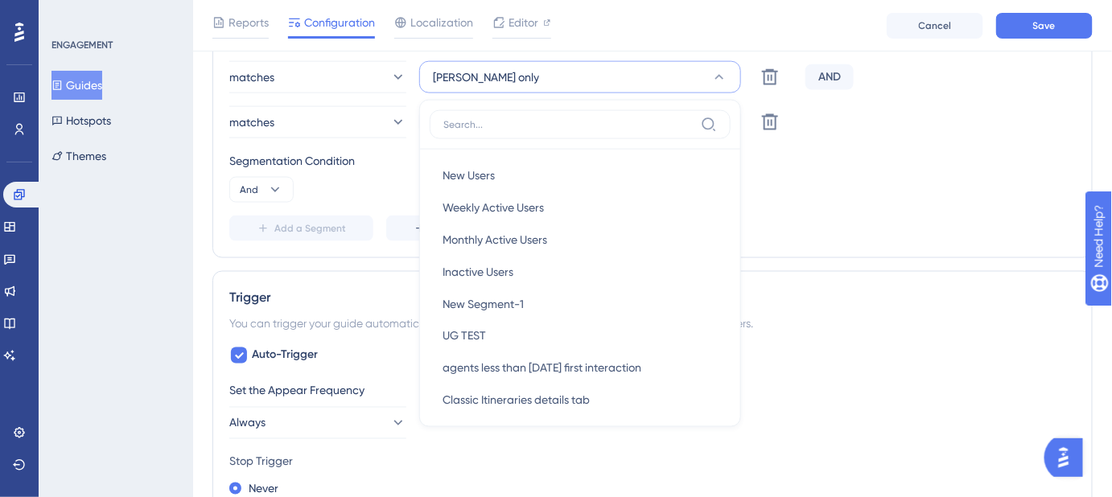
click at [882, 257] on div "Status: Inactive Guide Information Guide ID: 149948 Copy Guide Name TEST - PSA …" at bounding box center [652, 378] width 880 height 1923
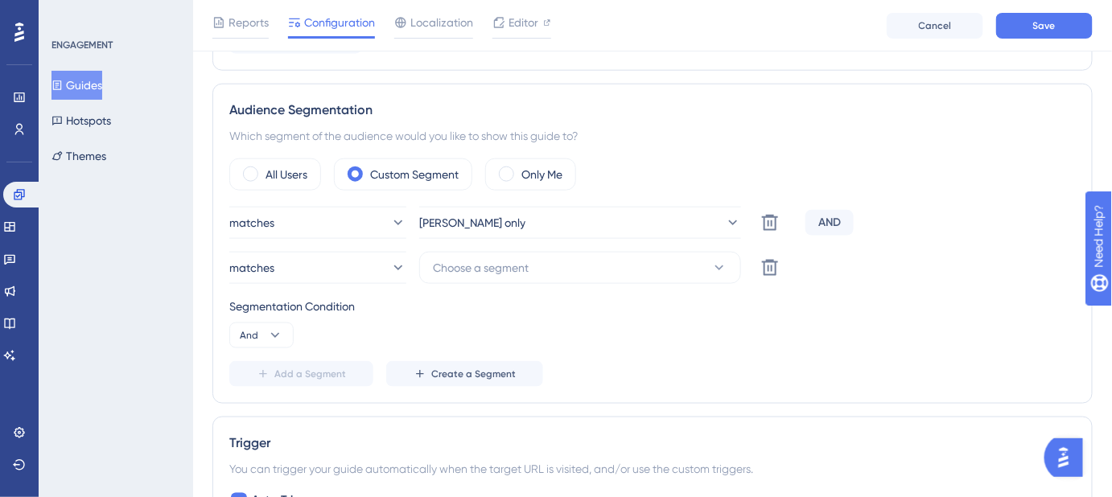
scroll to position [540, 0]
click at [764, 232] on icon at bounding box center [770, 224] width 16 height 16
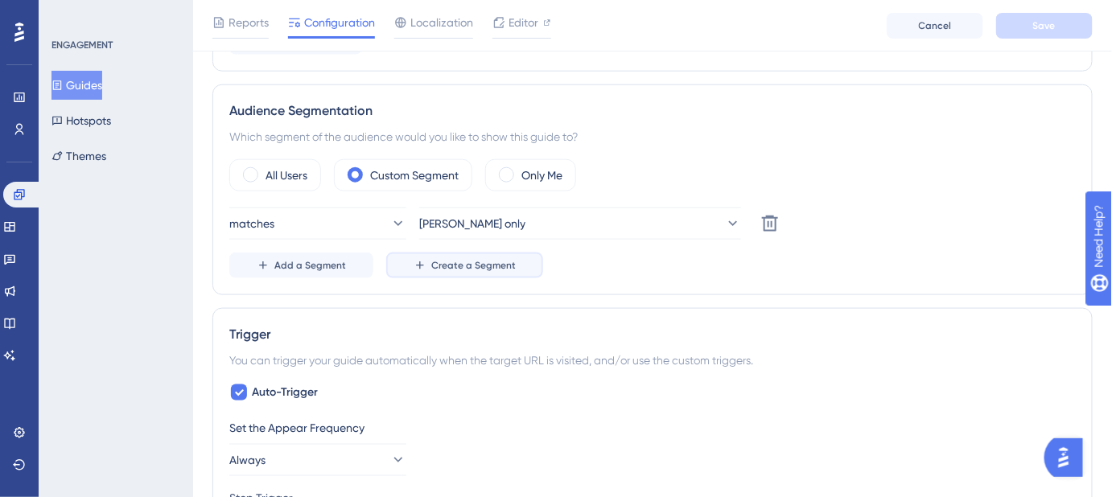
click at [484, 263] on span "Create a Segment" at bounding box center [473, 265] width 84 height 13
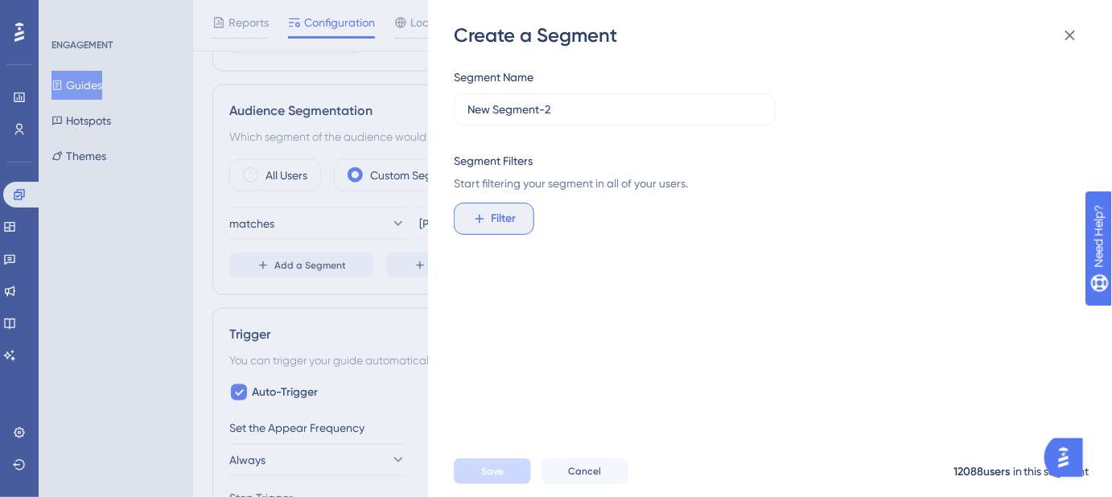
click at [498, 208] on button "Filter" at bounding box center [494, 219] width 80 height 32
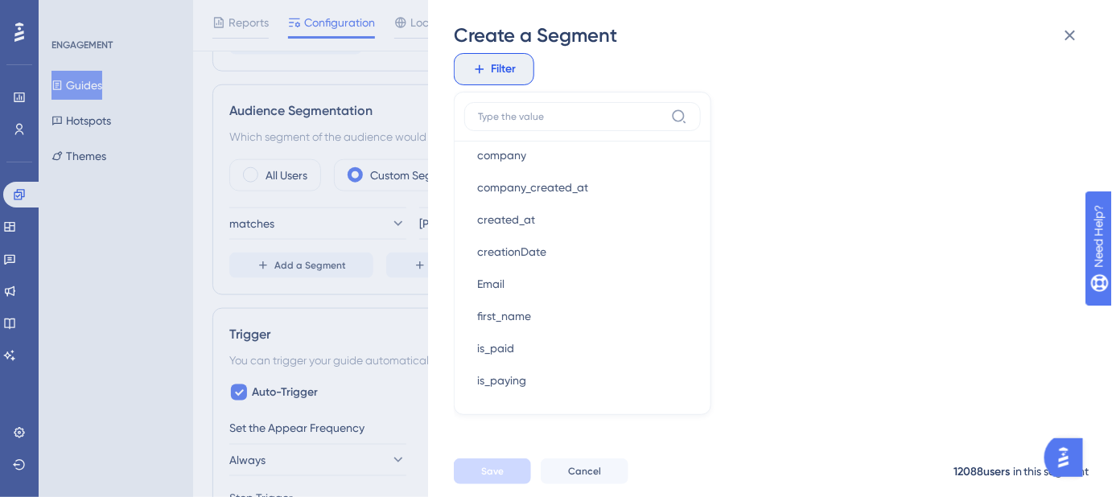
scroll to position [950, 0]
click at [502, 245] on span "Email" at bounding box center [490, 250] width 27 height 19
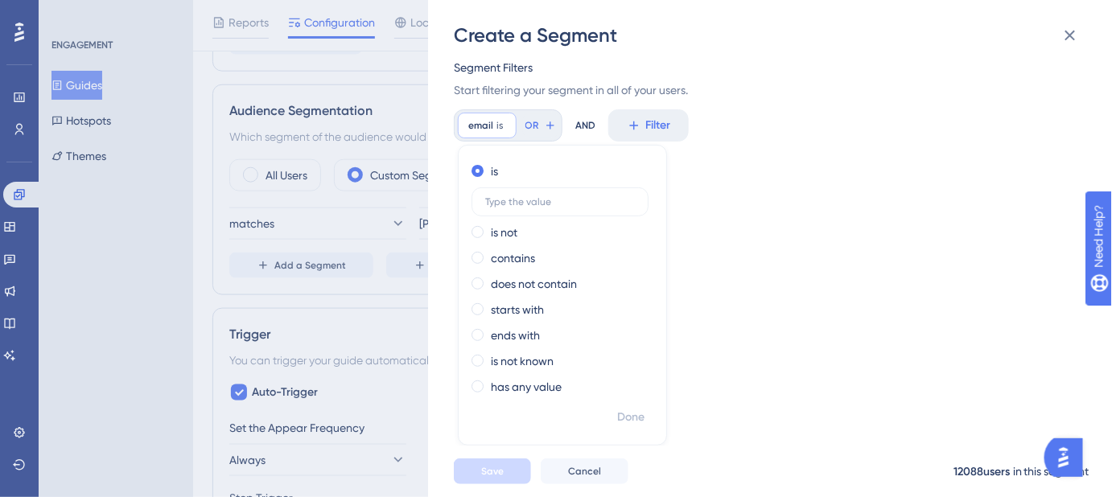
scroll to position [81, 0]
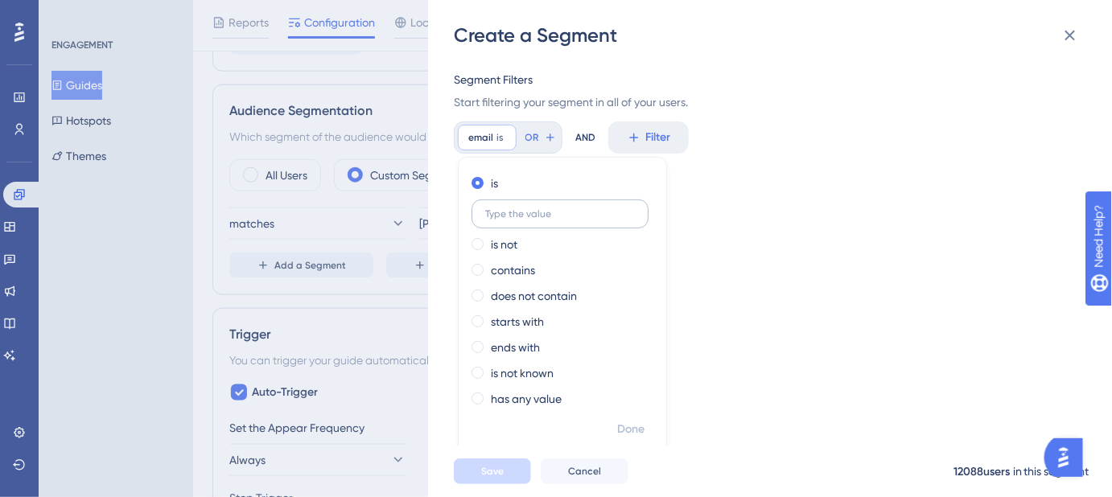
click at [541, 209] on input "text" at bounding box center [560, 213] width 150 height 11
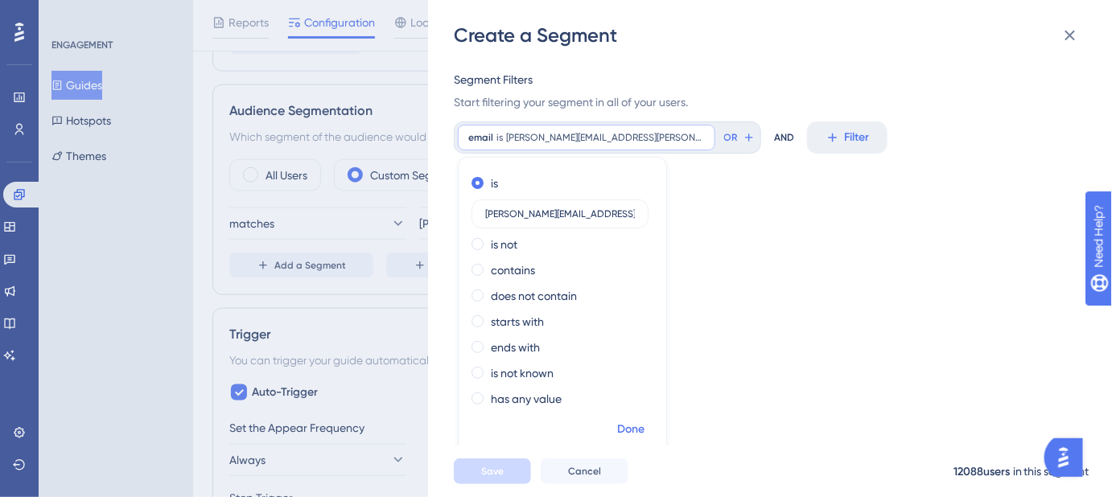
type input "michelle.kain@safariportal.app"
click at [635, 426] on span "Done" at bounding box center [630, 429] width 27 height 19
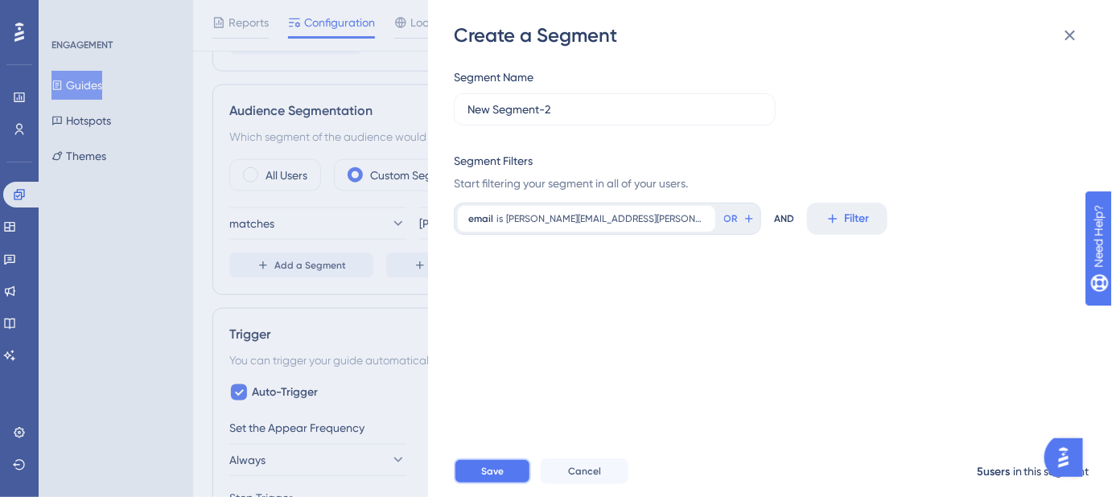
click at [512, 477] on button "Save" at bounding box center [492, 472] width 77 height 26
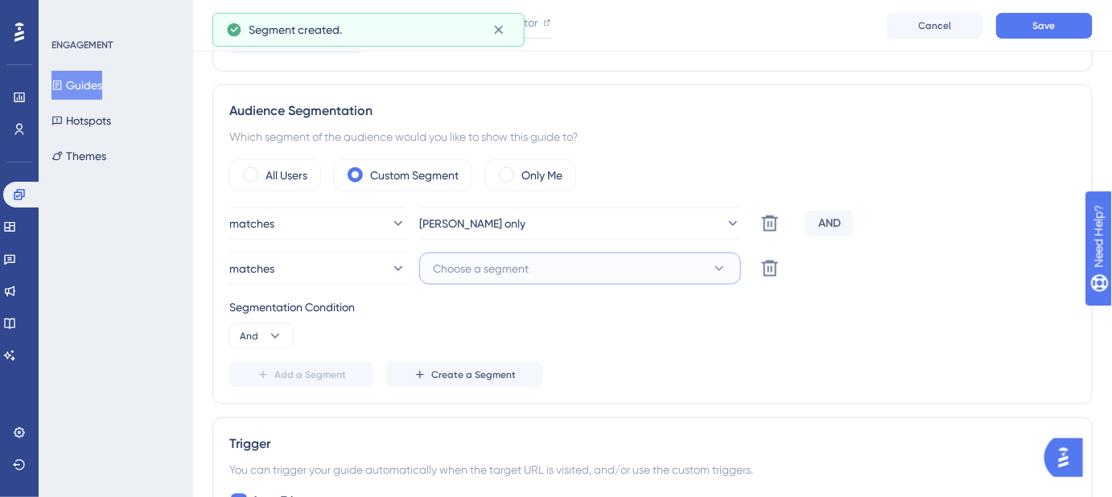
click at [716, 270] on icon at bounding box center [719, 269] width 16 height 16
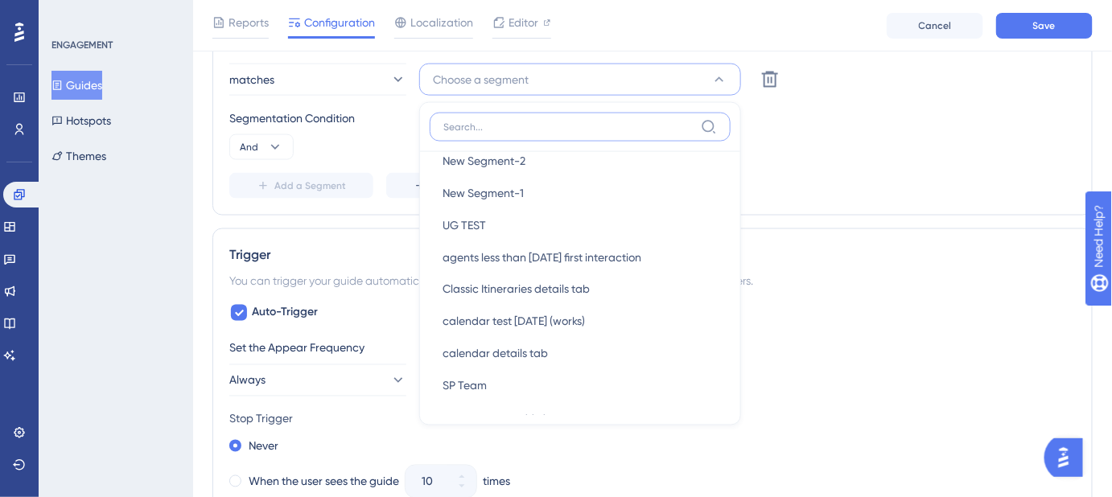
scroll to position [72, 0]
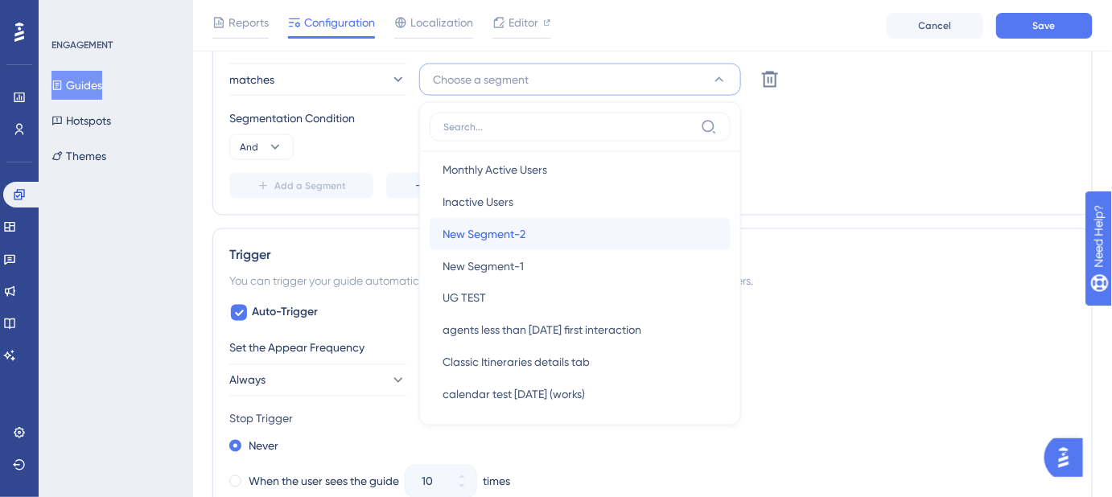
click at [506, 225] on span "New Segment-2" at bounding box center [483, 233] width 83 height 19
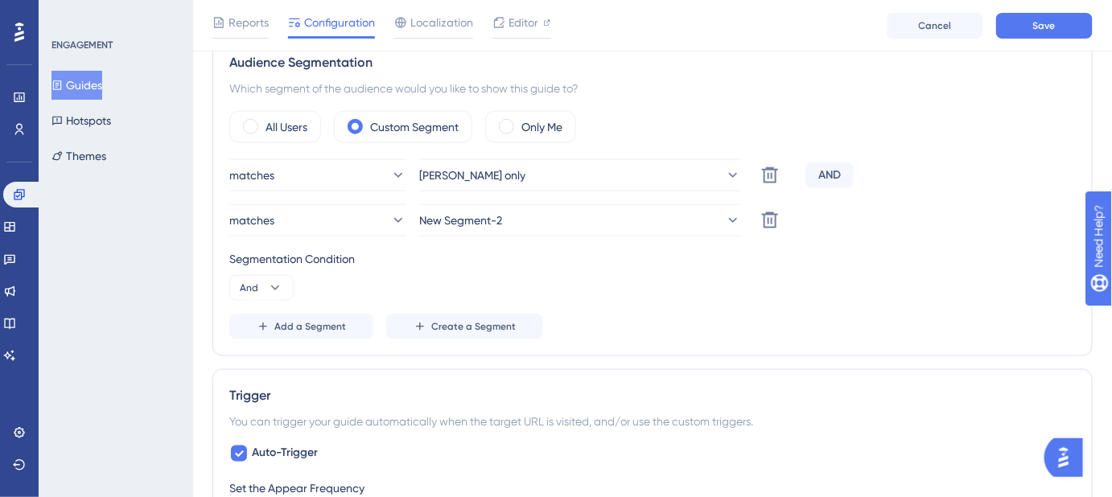
scroll to position [583, 0]
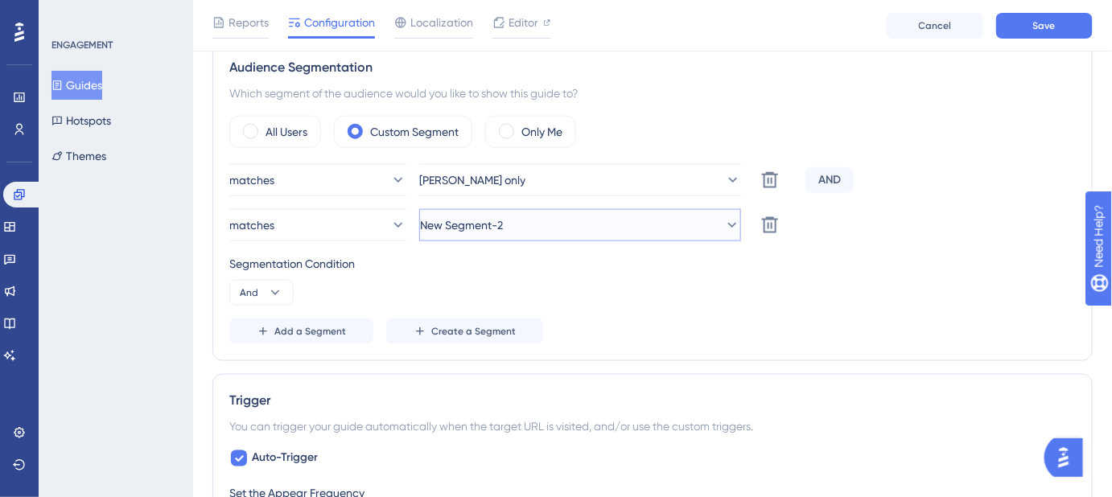
click at [519, 224] on button "New Segment-2" at bounding box center [580, 225] width 322 height 32
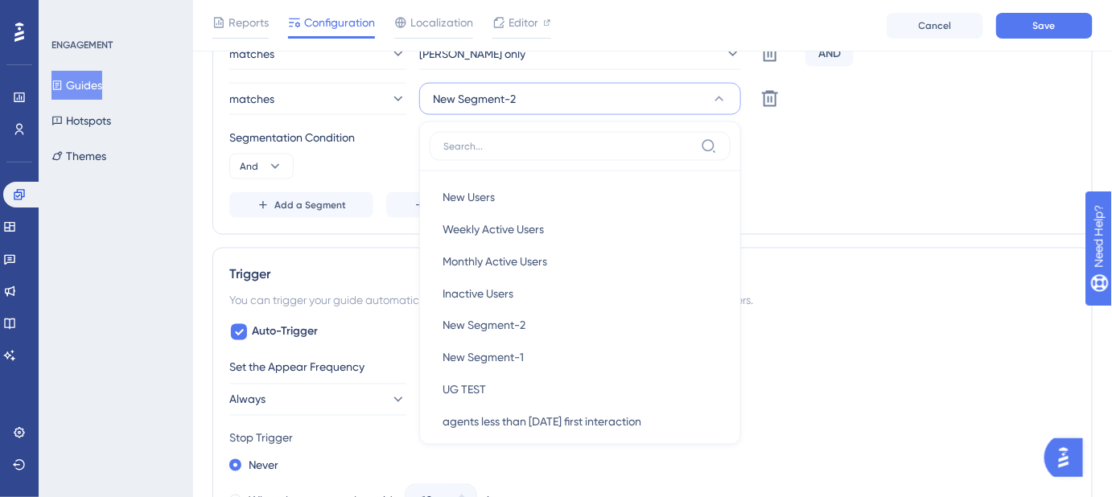
click at [789, 184] on div "matches rachel only Delete AND matches New Segment-2 New Users New Users Weekly…" at bounding box center [652, 128] width 846 height 180
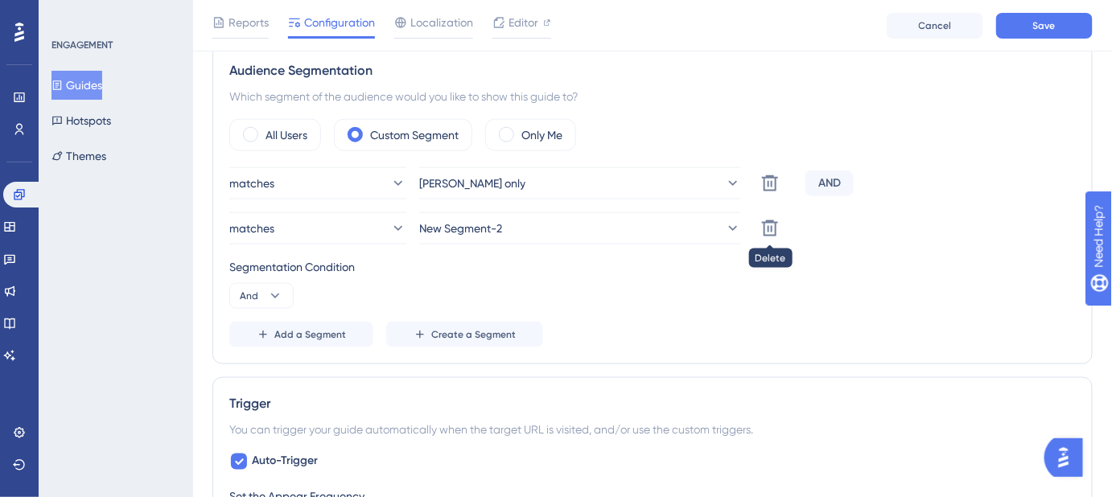
scroll to position [563, 0]
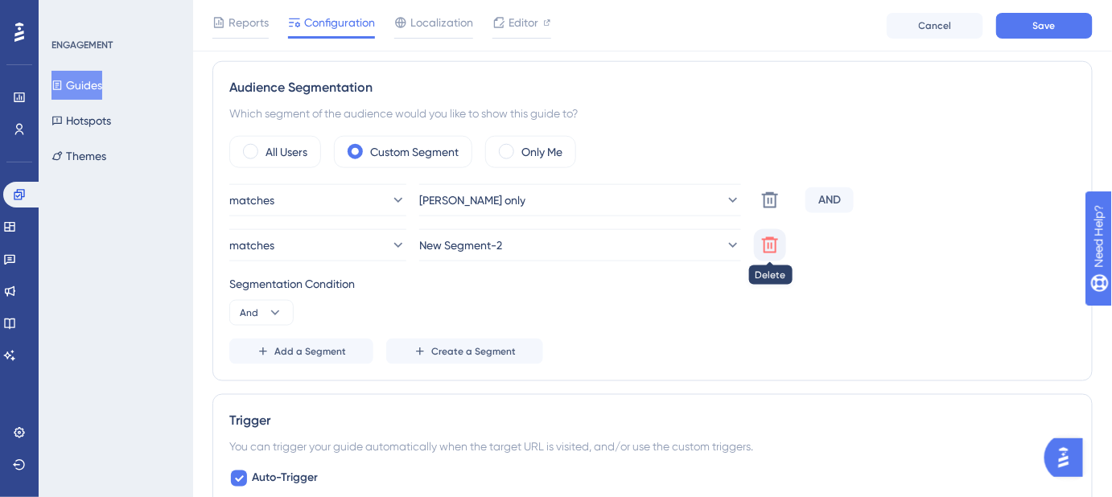
click at [770, 210] on icon at bounding box center [769, 200] width 19 height 19
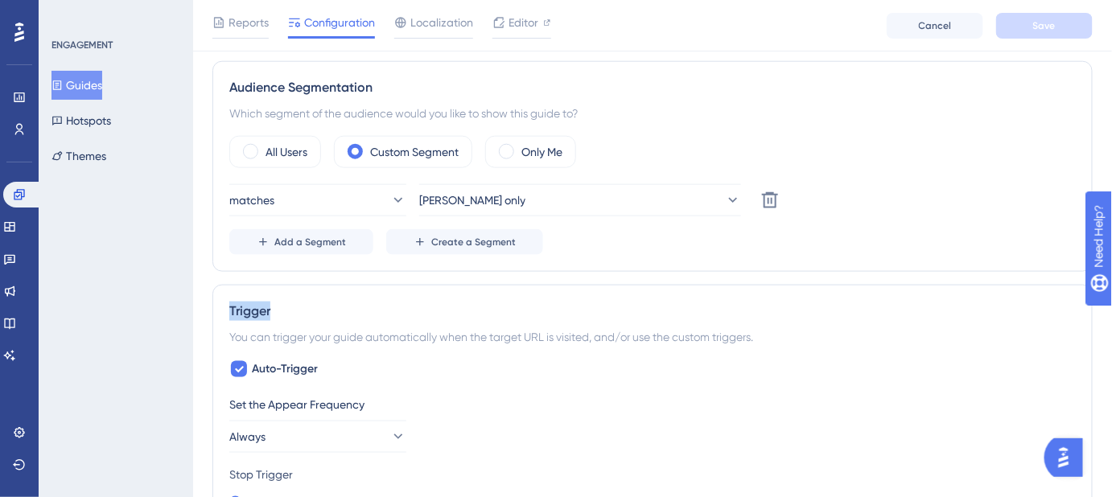
click at [770, 237] on div "Add a Segment Create a Segment" at bounding box center [652, 242] width 846 height 26
click at [418, 244] on icon at bounding box center [419, 242] width 13 height 13
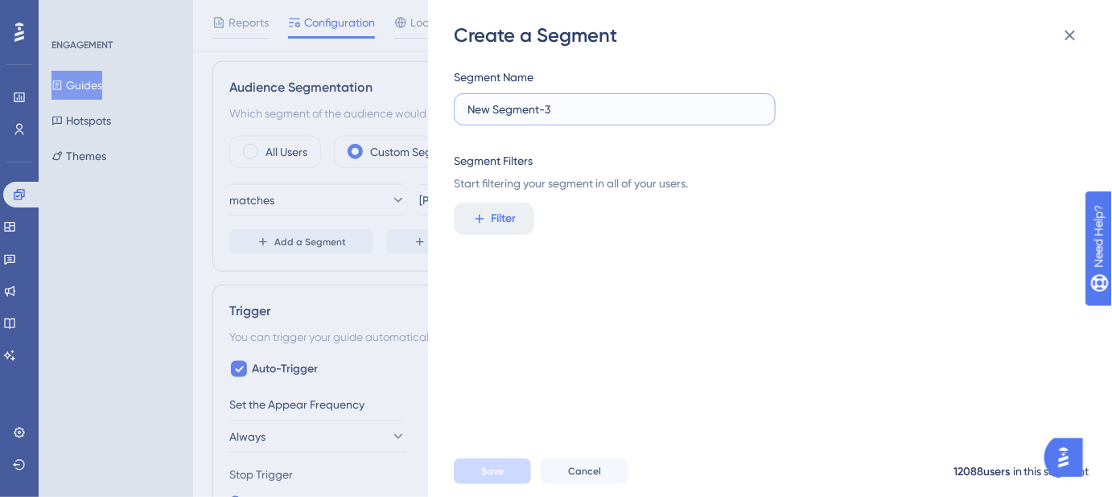
drag, startPoint x: 602, startPoint y: 109, endPoint x: 420, endPoint y: 109, distance: 181.8
click at [420, 109] on div "Create a Segment Segment Name New Segment-3 Segment Filters Start filtering you…" at bounding box center [556, 248] width 1112 height 497
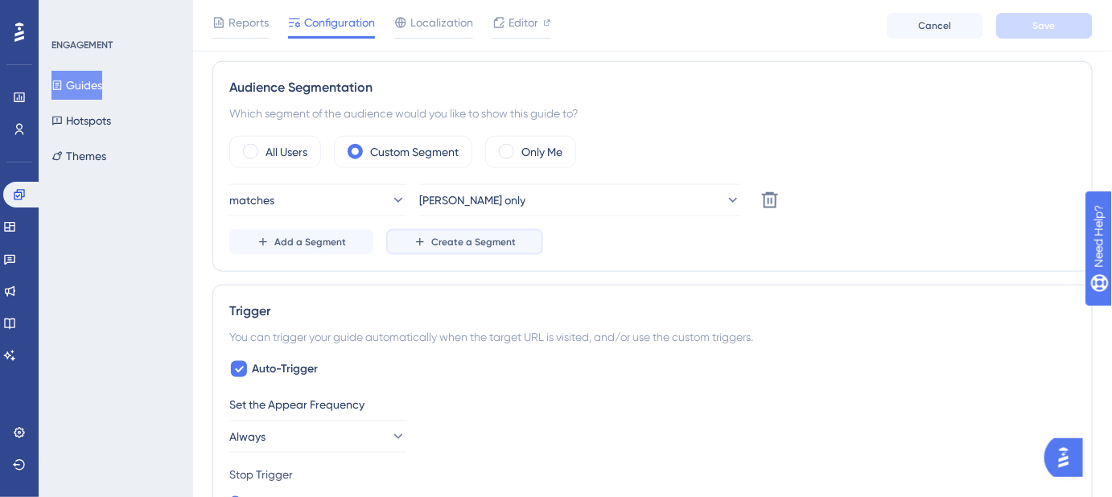
click at [486, 236] on span "Create a Segment" at bounding box center [473, 242] width 84 height 13
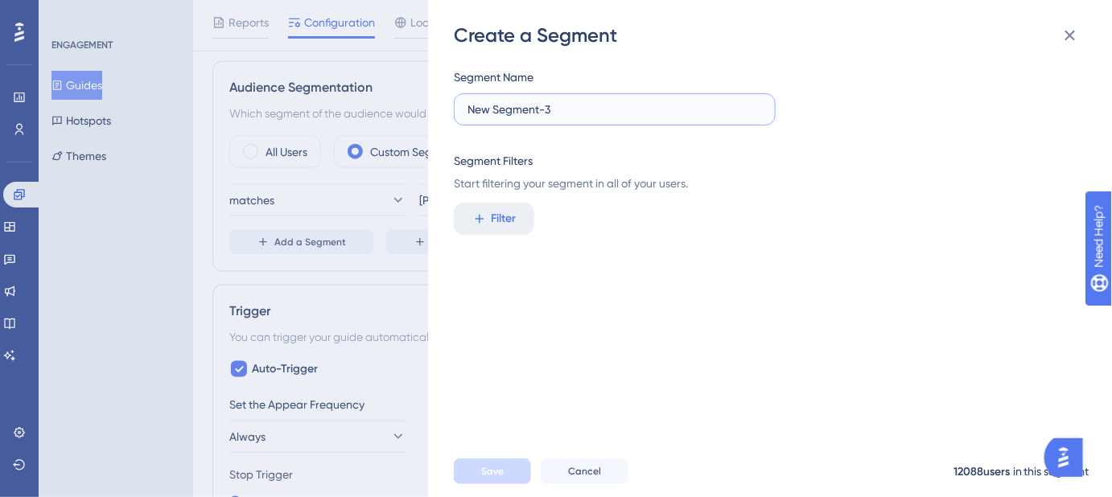
click at [594, 106] on input "New Segment-3" at bounding box center [614, 110] width 294 height 18
drag, startPoint x: 585, startPoint y: 109, endPoint x: 467, endPoint y: 111, distance: 117.5
click at [467, 111] on input "New Segment-3" at bounding box center [614, 110] width 294 height 18
type input "Michelle only"
click at [512, 215] on span "Filter" at bounding box center [504, 218] width 25 height 19
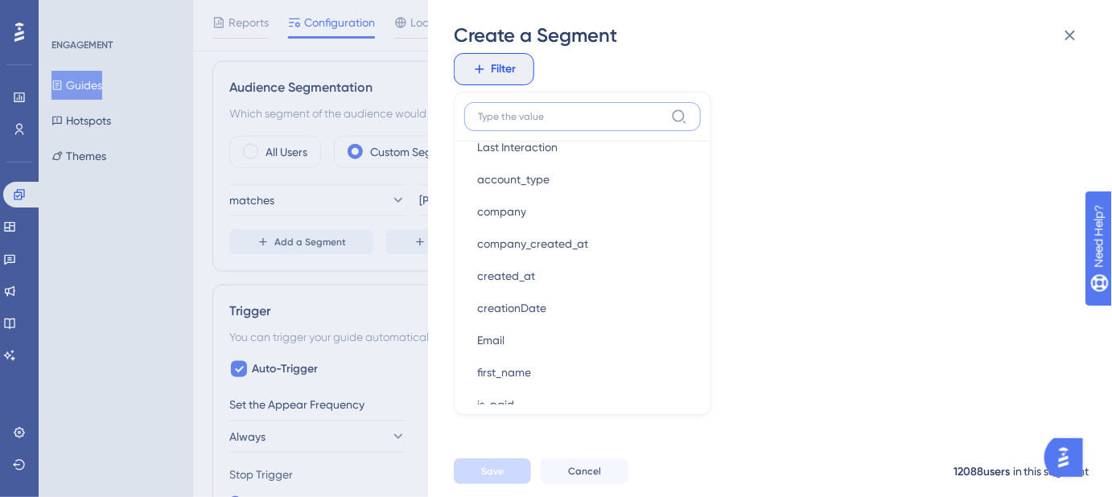
scroll to position [950, 0]
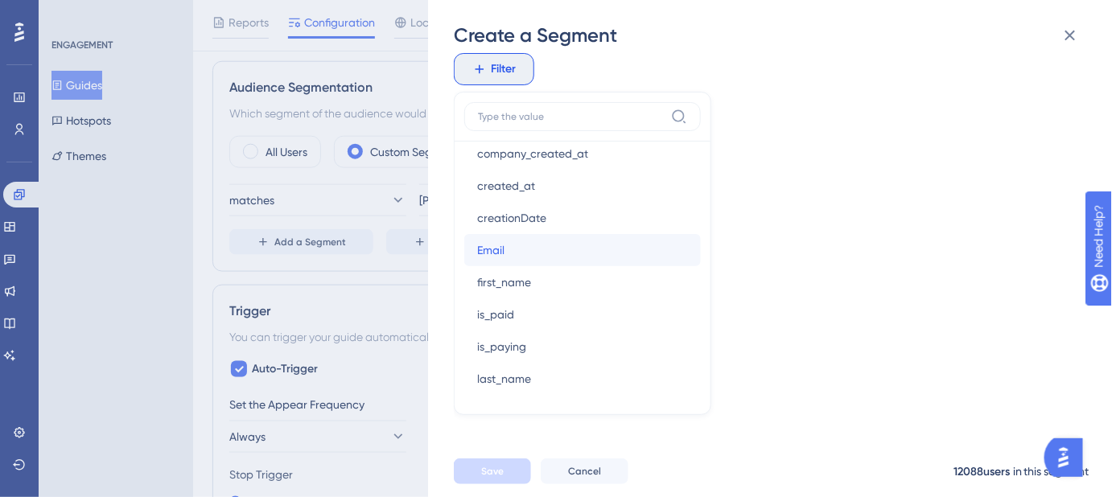
click at [521, 249] on button "Email Email" at bounding box center [582, 250] width 236 height 32
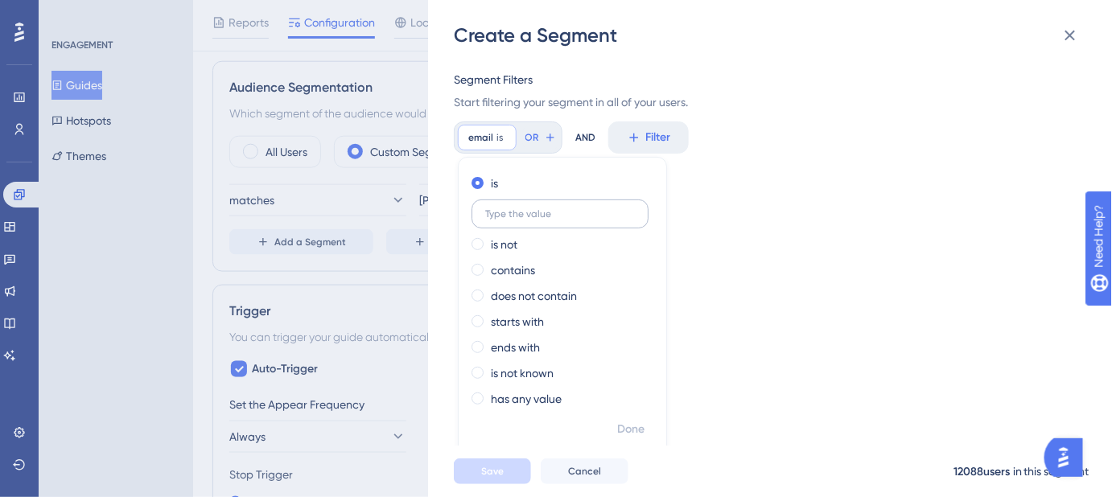
click at [541, 211] on input "text" at bounding box center [560, 213] width 150 height 11
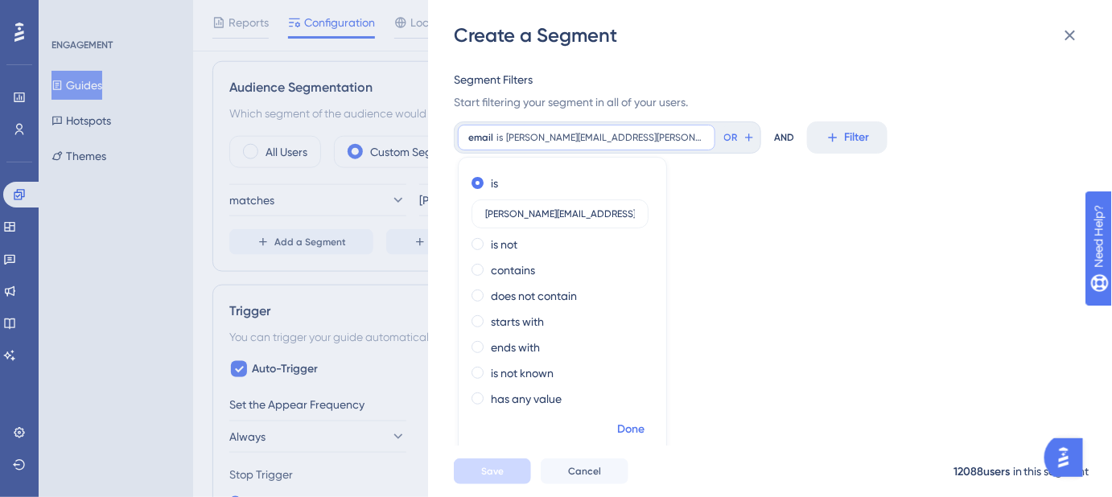
type input "michelle.kain@safariportal.app"
click at [634, 424] on span "Done" at bounding box center [630, 429] width 27 height 19
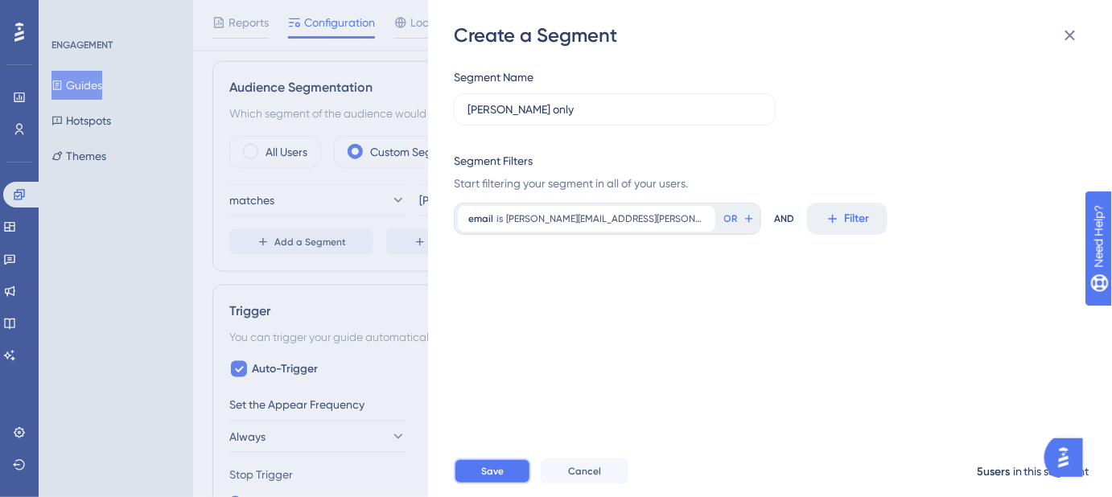
click at [501, 478] on span "Save" at bounding box center [492, 471] width 23 height 13
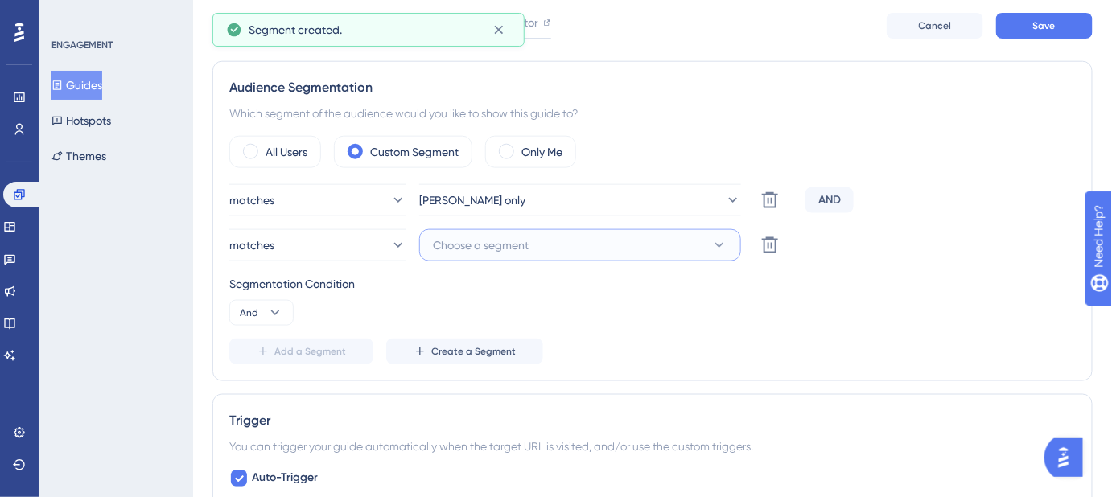
click at [721, 240] on icon at bounding box center [719, 245] width 16 height 16
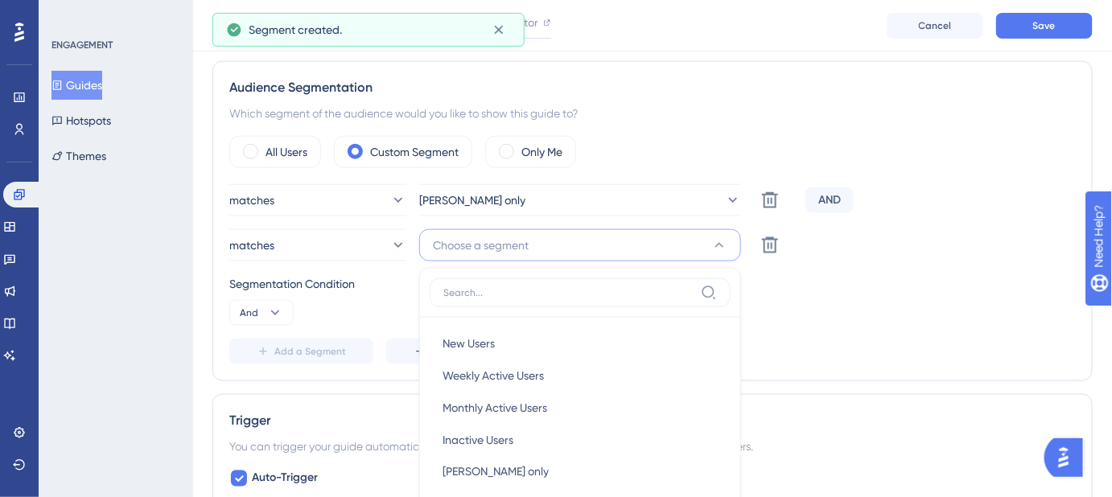
scroll to position [729, 0]
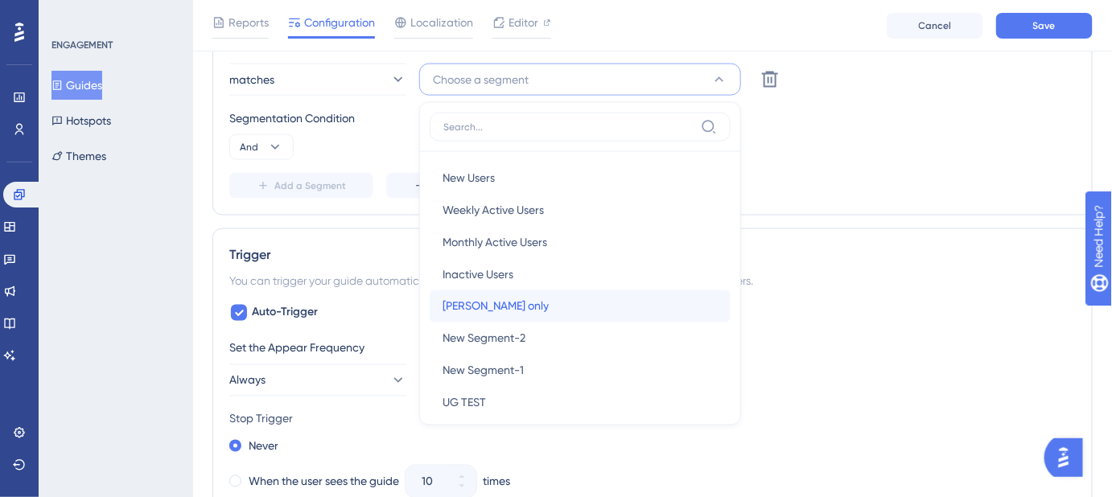
click at [504, 301] on span "Michelle only" at bounding box center [495, 306] width 106 height 19
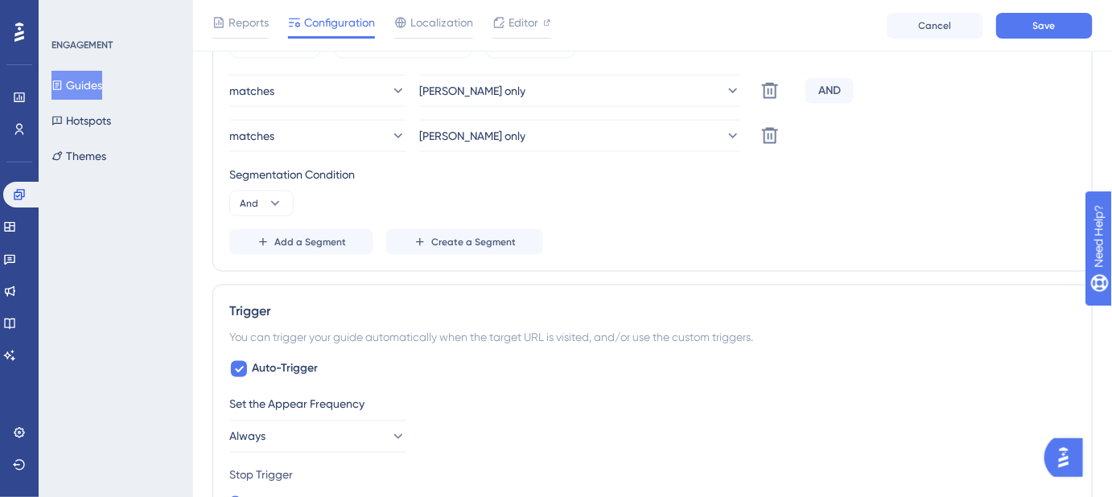
scroll to position [583, 0]
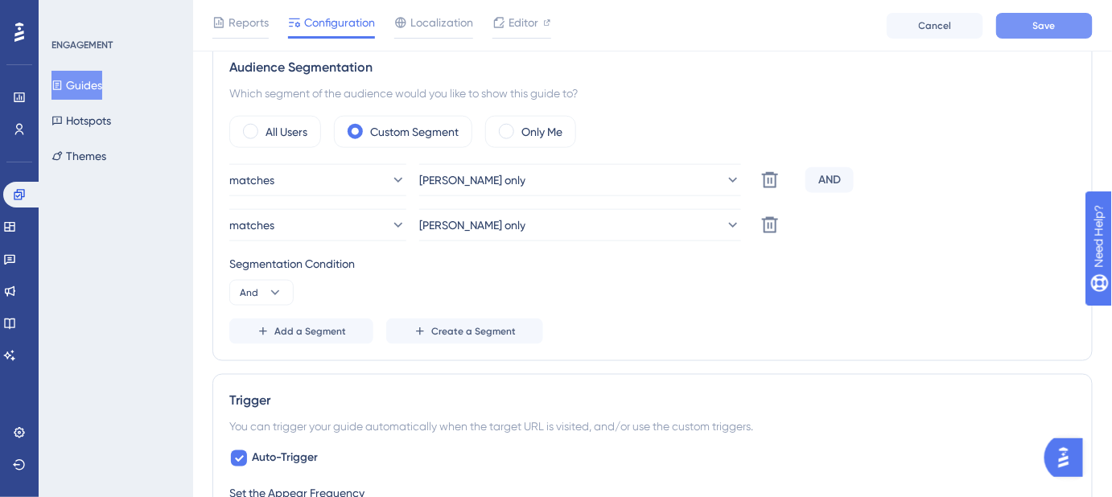
click at [1027, 32] on button "Save" at bounding box center [1044, 26] width 97 height 26
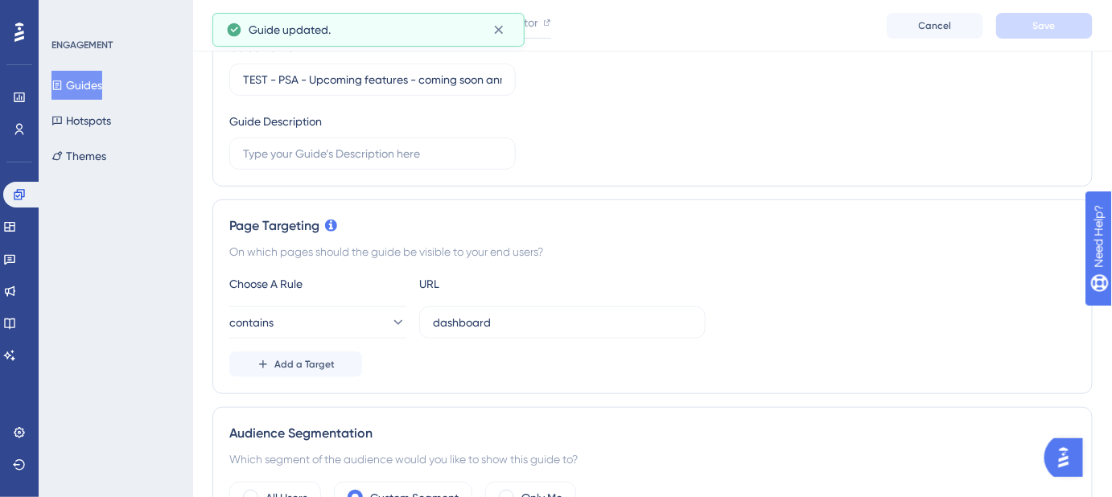
scroll to position [0, 0]
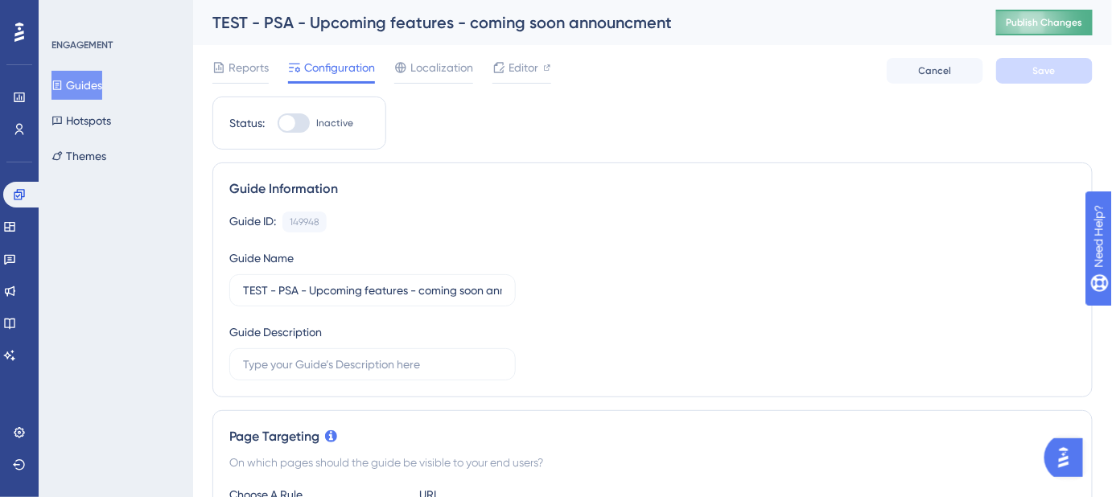
click at [1050, 27] on span "Publish Changes" at bounding box center [1044, 22] width 77 height 13
click at [301, 124] on div at bounding box center [294, 122] width 32 height 19
click at [278, 124] on input "Inactive" at bounding box center [277, 123] width 1 height 1
checkbox input "true"
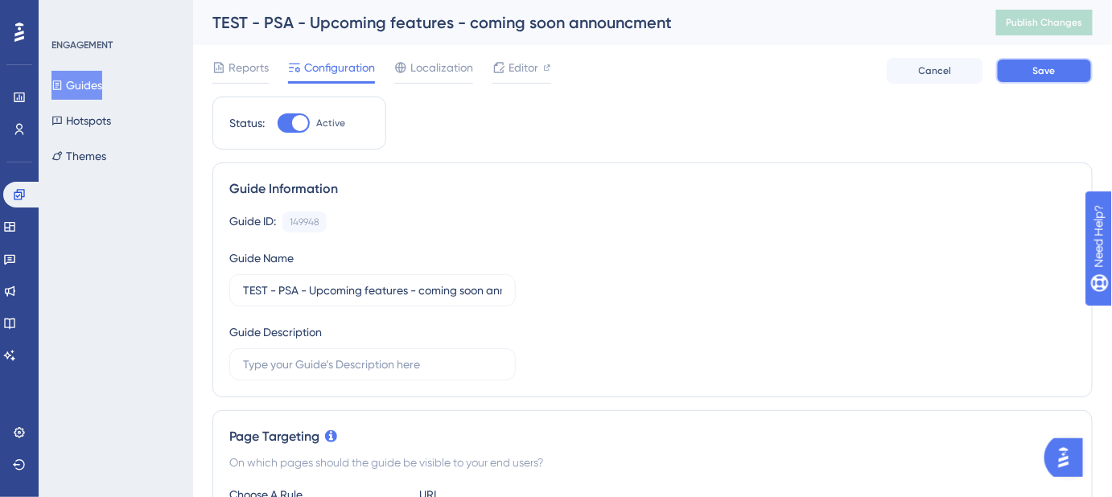
click at [1026, 71] on button "Save" at bounding box center [1044, 71] width 97 height 26
click at [1065, 17] on span "Publish Changes" at bounding box center [1044, 22] width 77 height 13
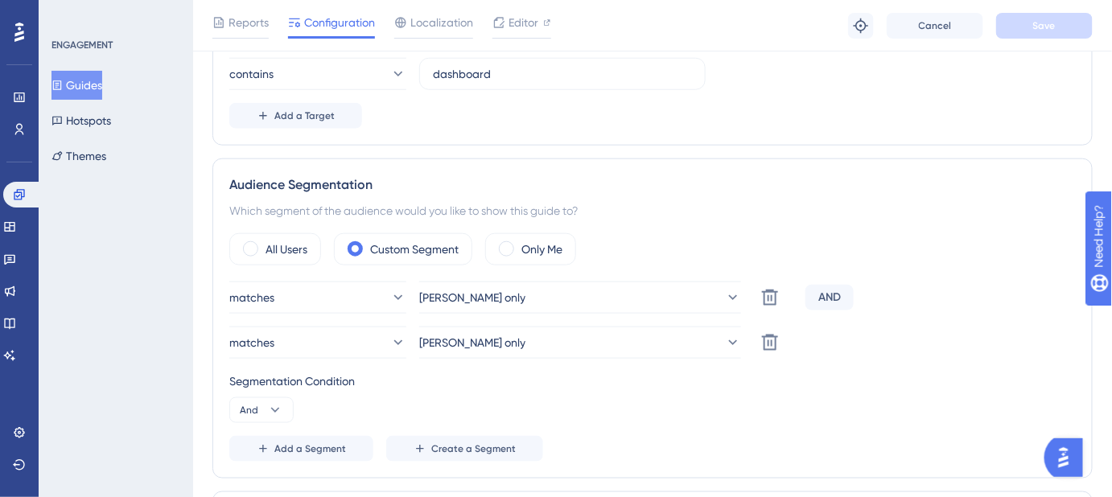
scroll to position [512, 0]
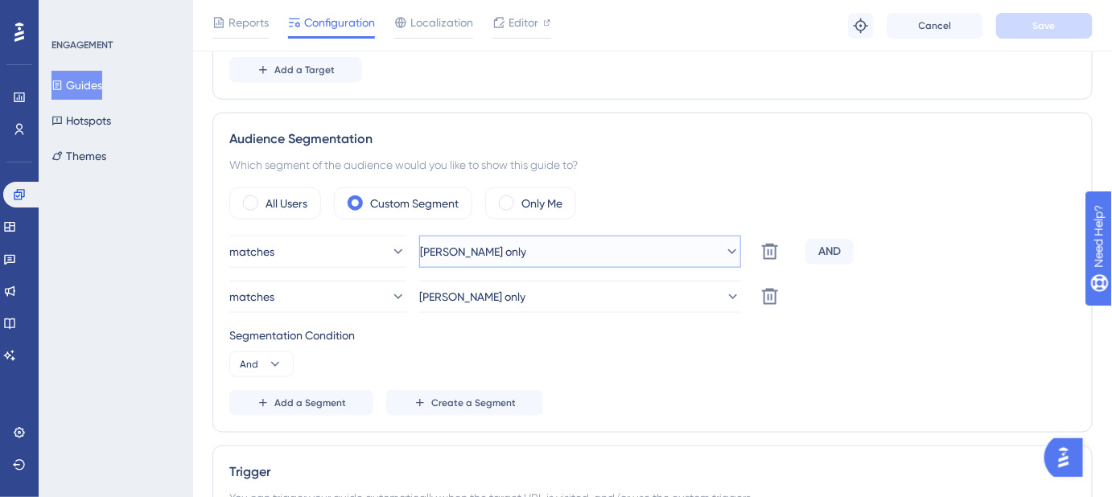
click at [724, 246] on icon at bounding box center [732, 252] width 16 height 16
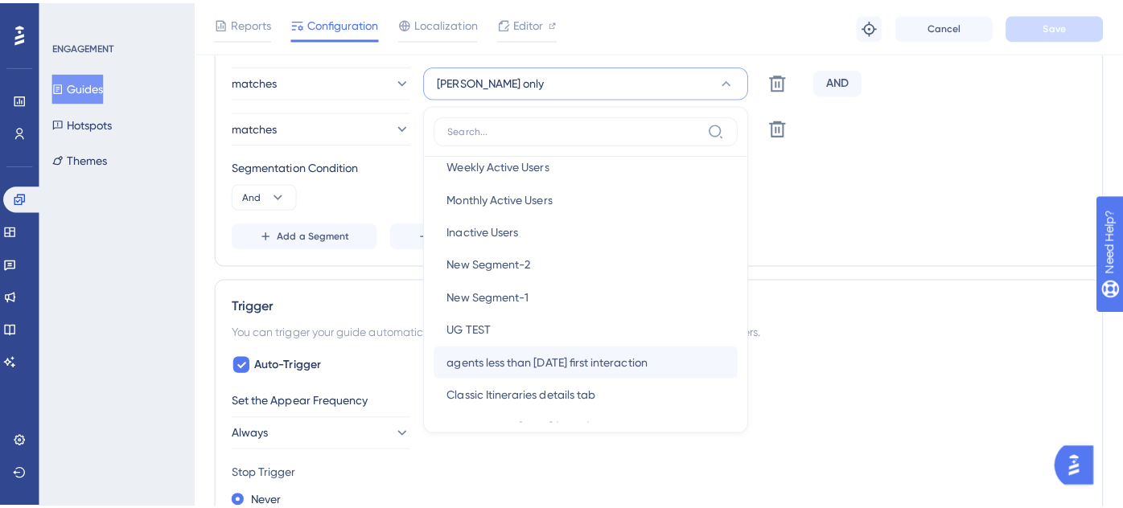
scroll to position [72, 0]
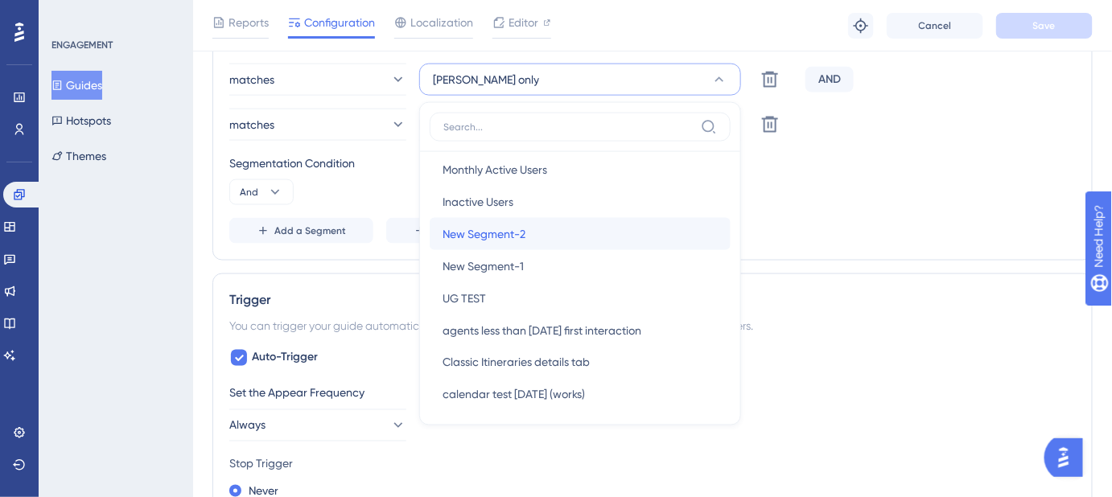
click at [504, 232] on span "New Segment-2" at bounding box center [483, 233] width 83 height 19
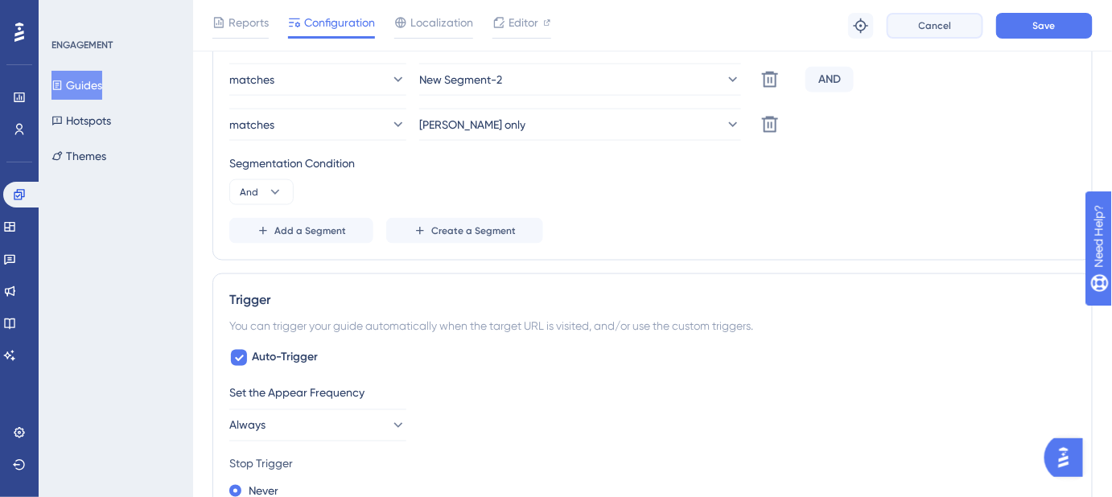
click at [948, 19] on span "Cancel" at bounding box center [935, 25] width 33 height 13
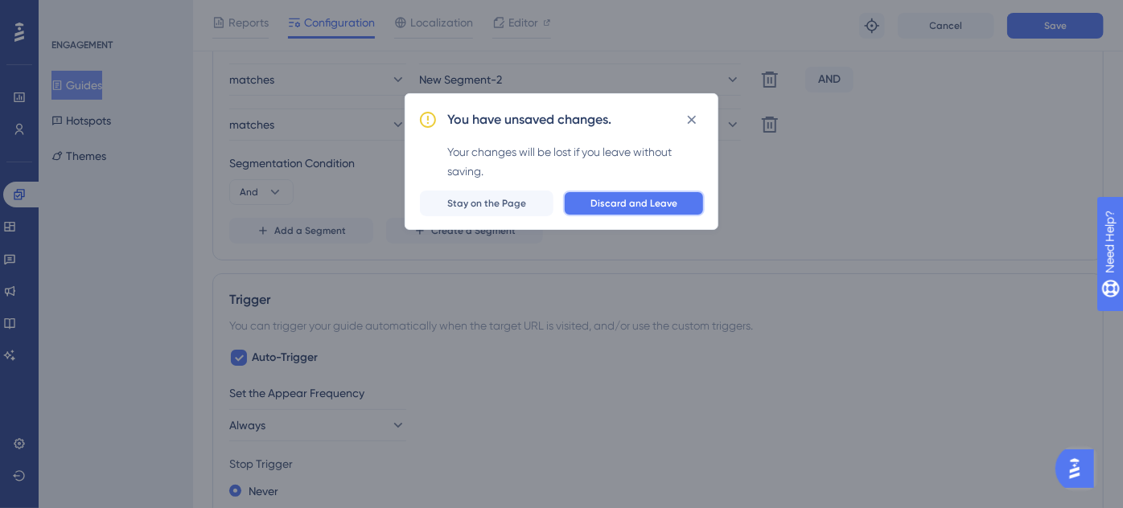
click at [677, 203] on span "Discard and Leave" at bounding box center [633, 203] width 87 height 13
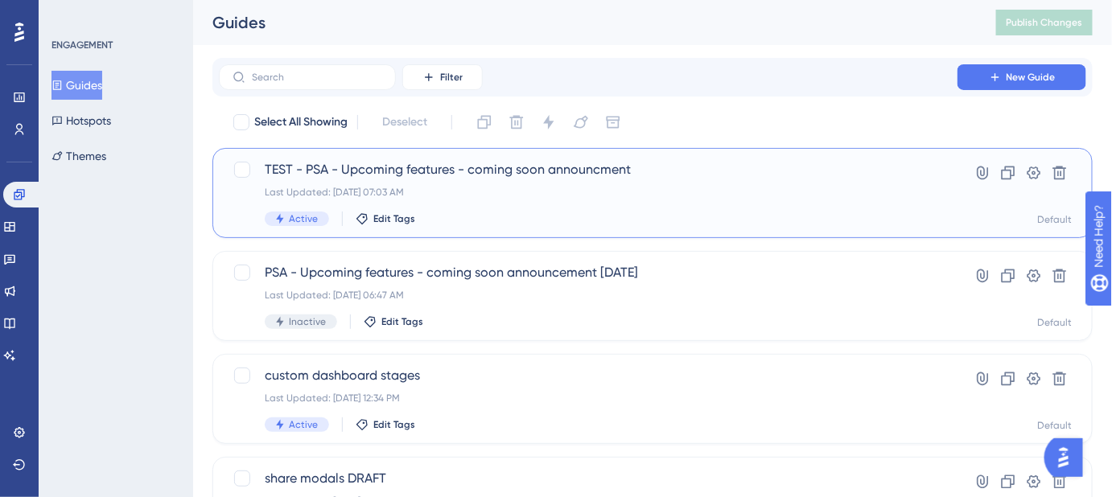
click at [500, 171] on span "TEST - PSA - Upcoming features - coming soon announcment" at bounding box center [588, 169] width 647 height 19
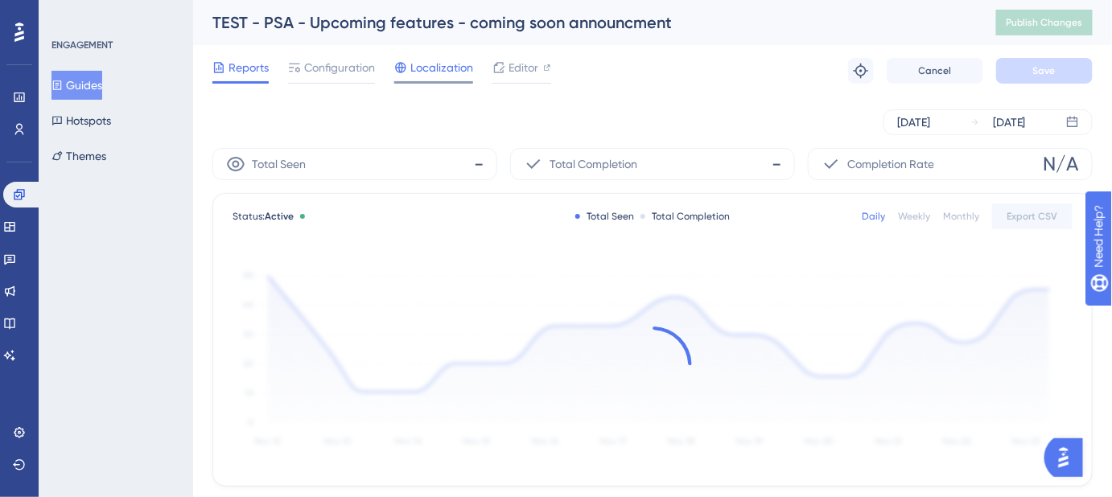
click at [457, 73] on span "Localization" at bounding box center [441, 67] width 63 height 19
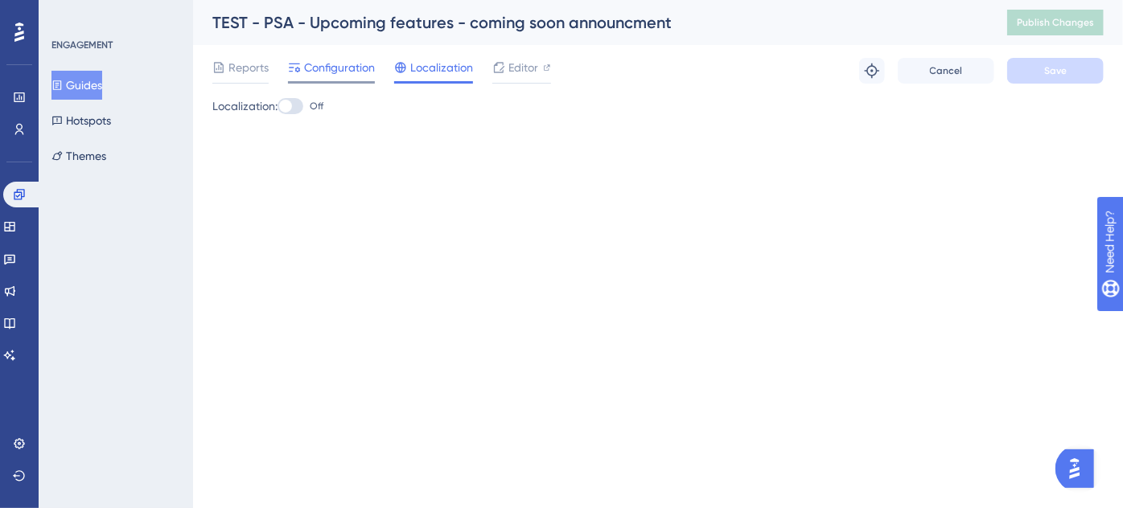
click at [305, 74] on span "Configuration" at bounding box center [339, 67] width 71 height 19
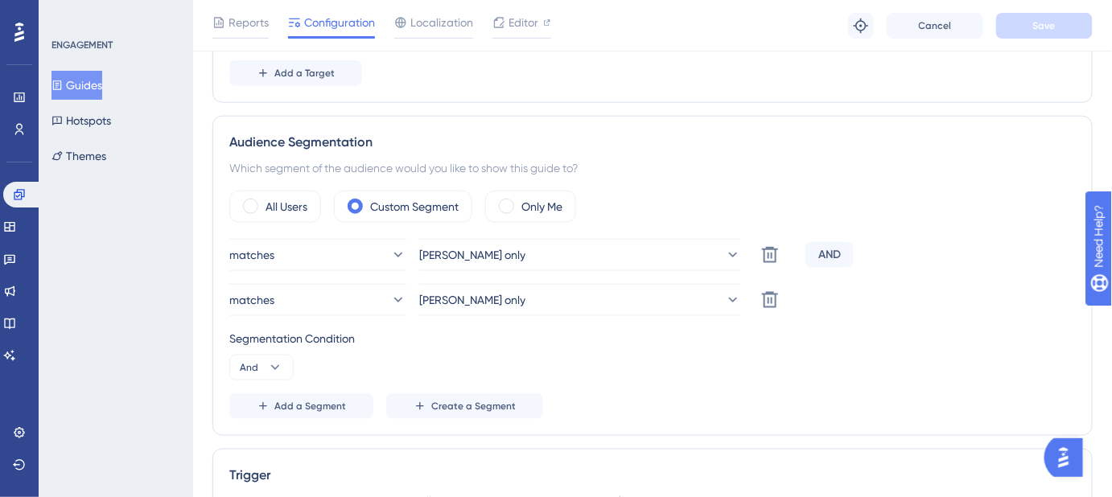
scroll to position [585, 0]
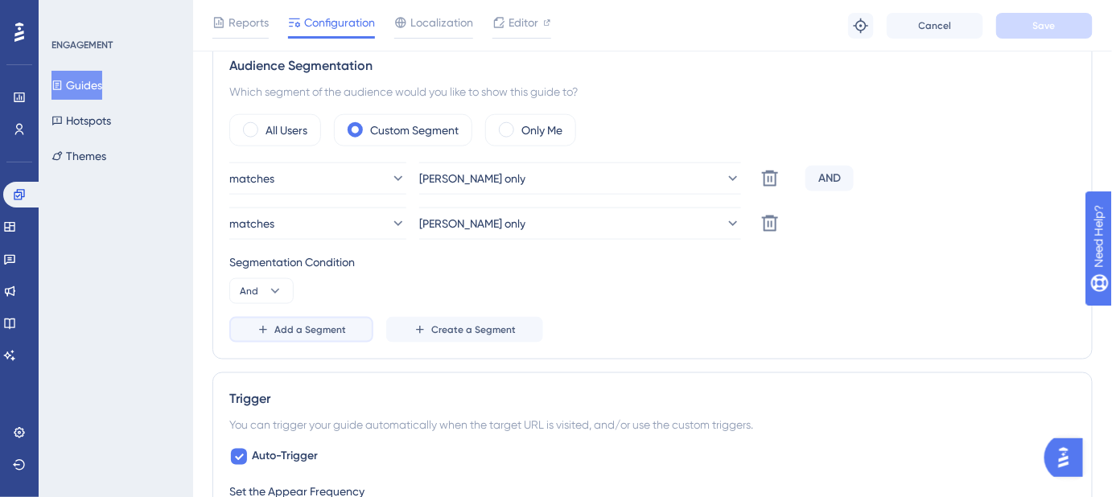
click at [320, 331] on span "Add a Segment" at bounding box center [310, 329] width 72 height 13
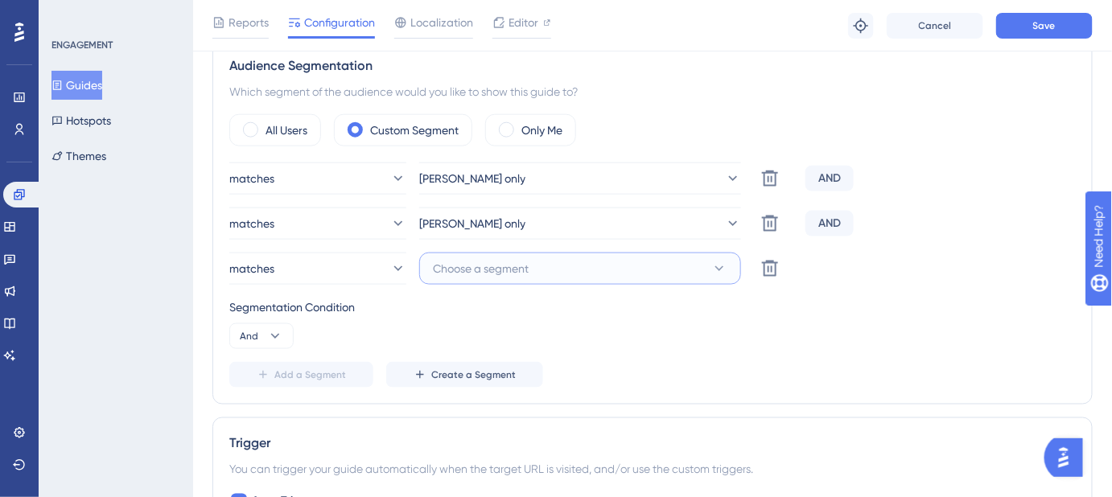
click at [471, 265] on span "Choose a segment" at bounding box center [481, 268] width 96 height 19
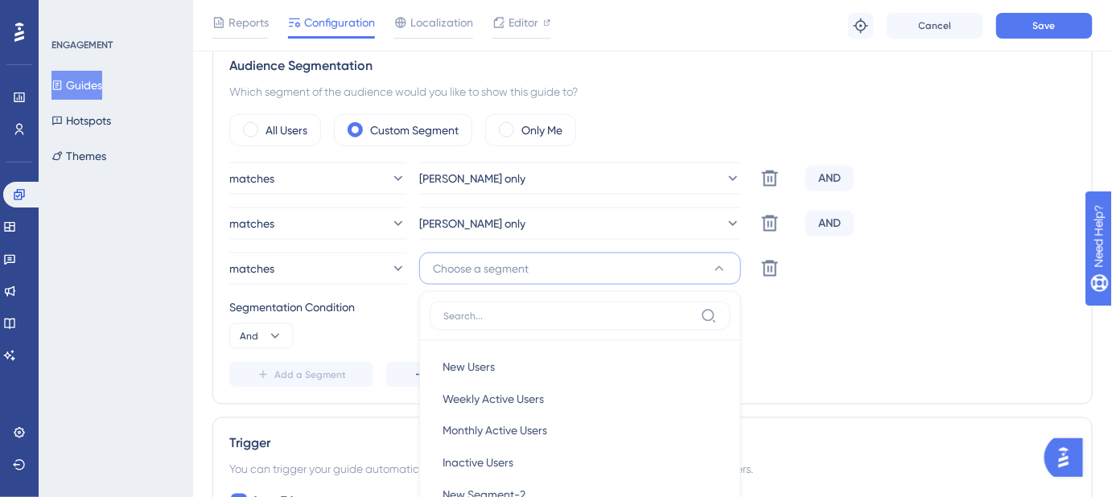
scroll to position [774, 0]
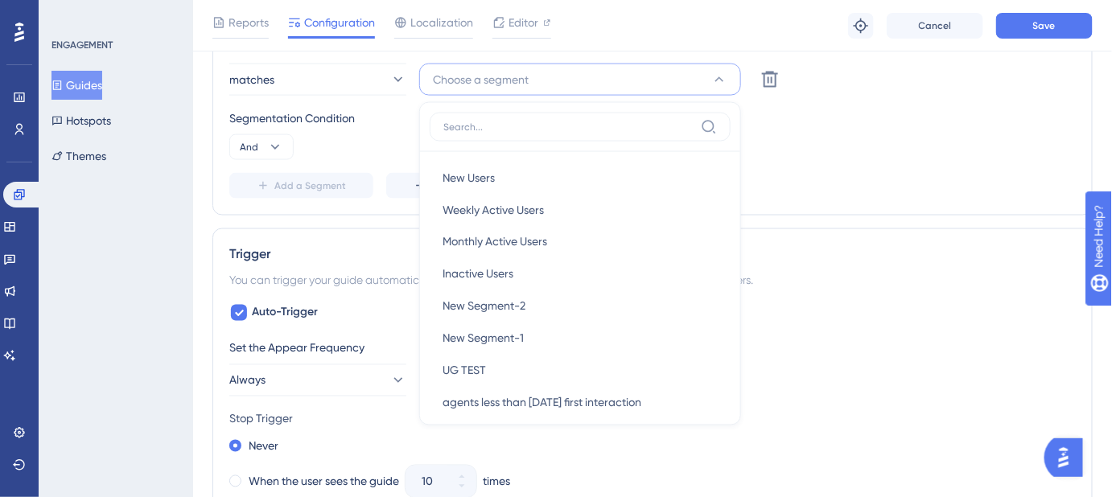
click at [784, 162] on div "matches rachel only Delete AND matches Michelle only Delete AND matches Choose …" at bounding box center [652, 85] width 846 height 225
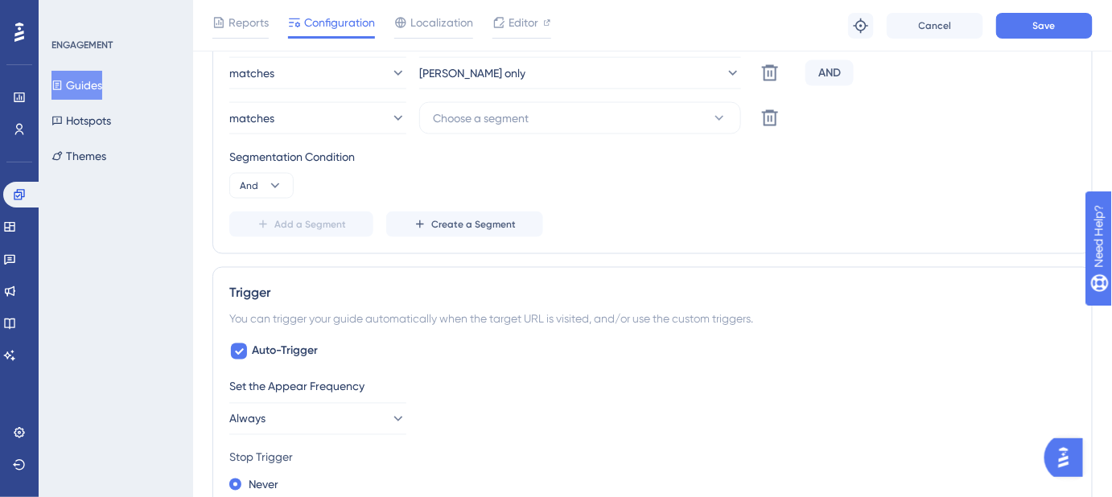
scroll to position [701, 0]
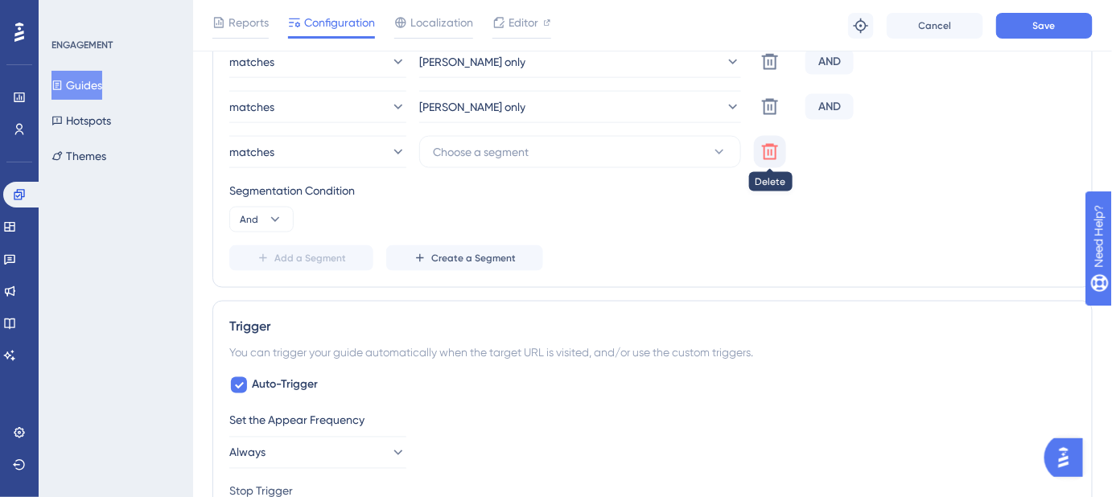
click at [771, 70] on icon at bounding box center [770, 62] width 16 height 16
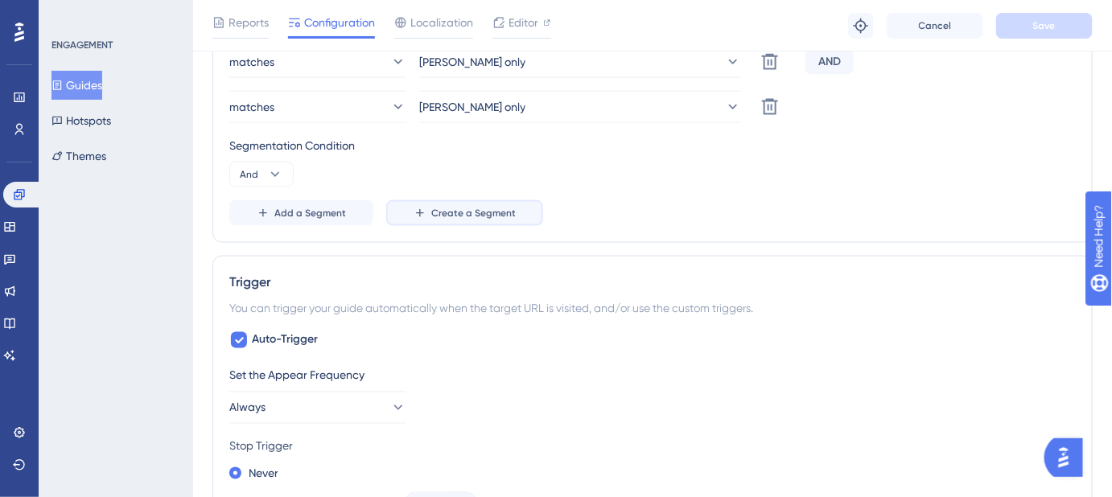
click at [459, 203] on button "Create a Segment" at bounding box center [464, 213] width 157 height 26
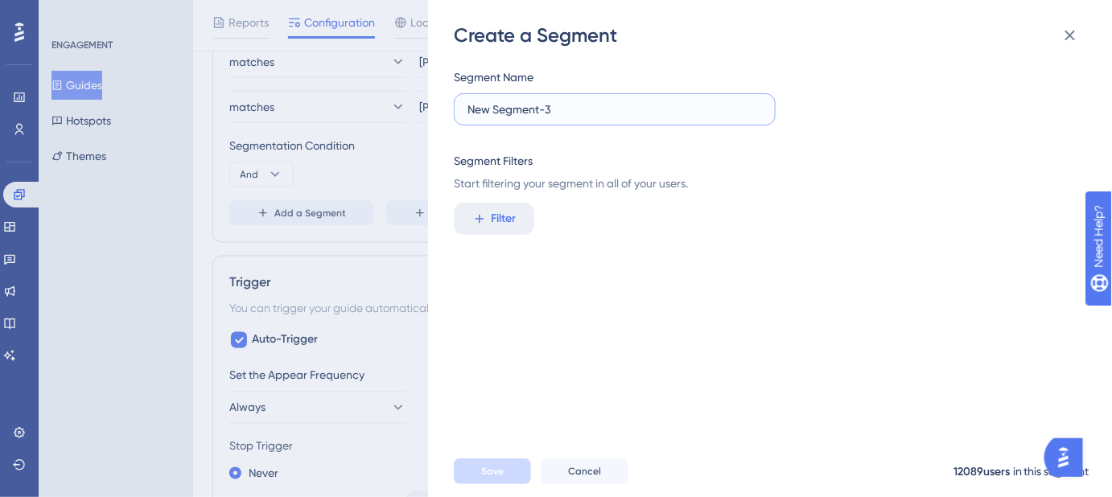
drag, startPoint x: 561, startPoint y: 109, endPoint x: 438, endPoint y: 105, distance: 123.1
click at [434, 109] on div "Create a Segment Segment Name New Segment-3 Segment Filters Start filtering you…" at bounding box center [770, 248] width 684 height 497
type input "Jen Only"
click at [500, 209] on span "Filter" at bounding box center [504, 218] width 25 height 19
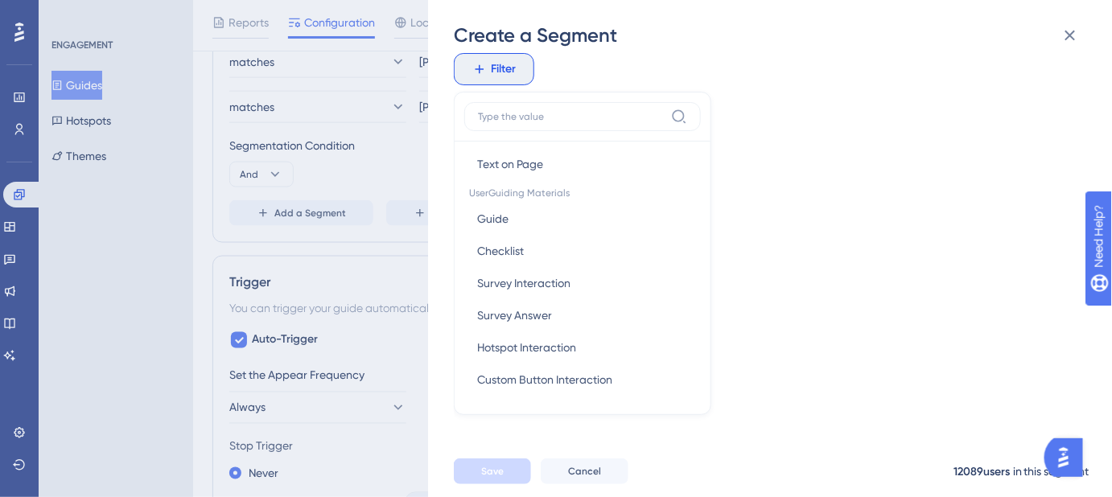
scroll to position [438, 0]
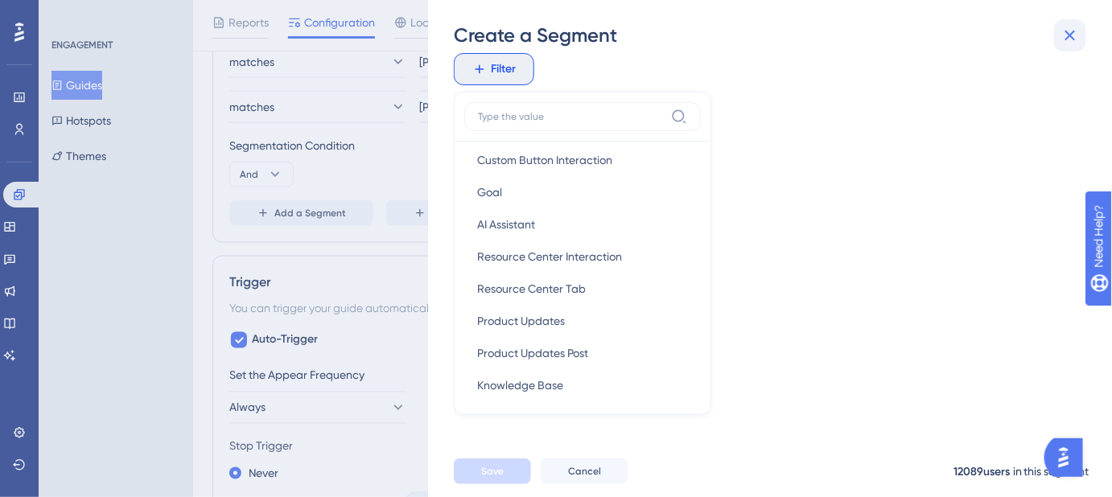
click at [1076, 34] on icon at bounding box center [1069, 35] width 19 height 19
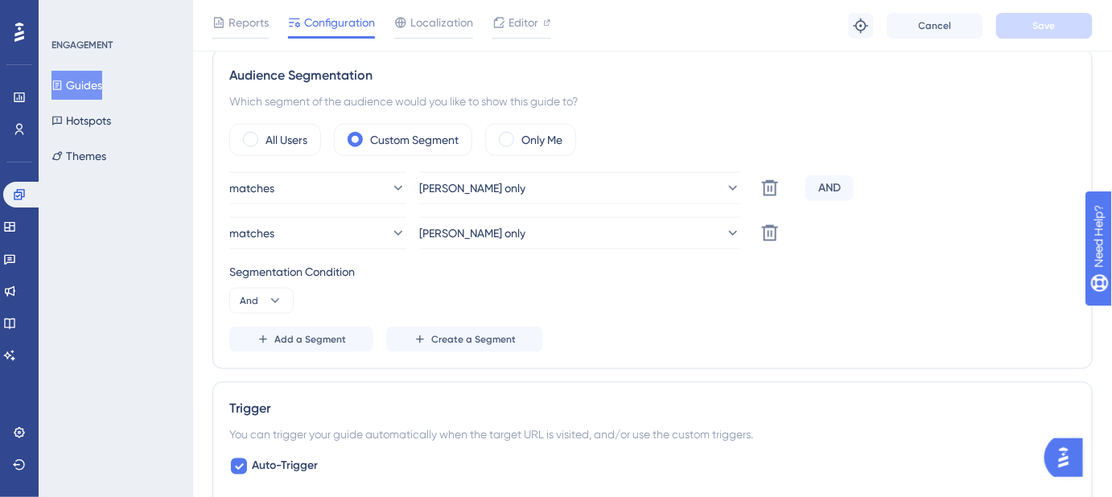
scroll to position [585, 0]
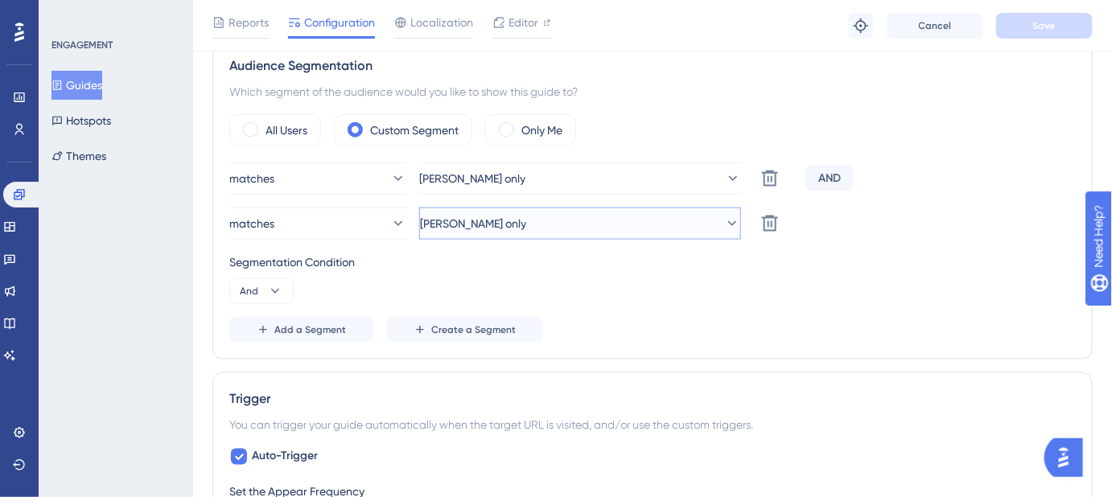
click at [724, 224] on icon at bounding box center [732, 224] width 16 height 16
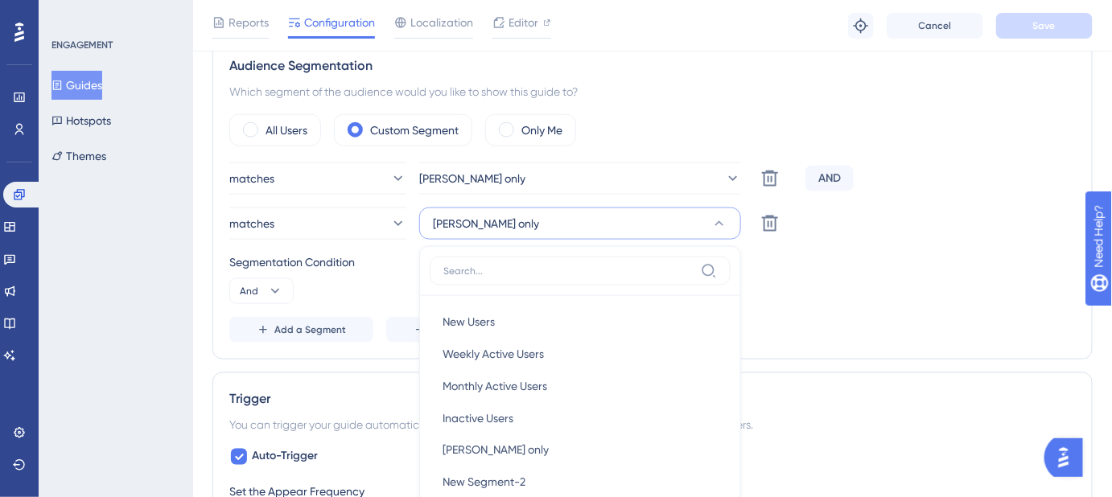
scroll to position [709, 0]
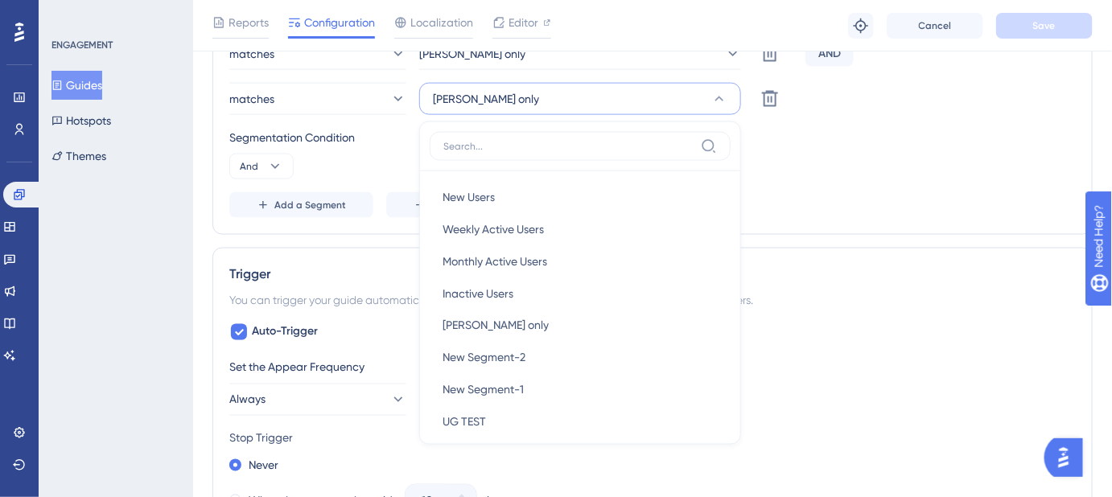
click at [906, 192] on div "Add a Segment Create a Segment" at bounding box center [652, 205] width 846 height 26
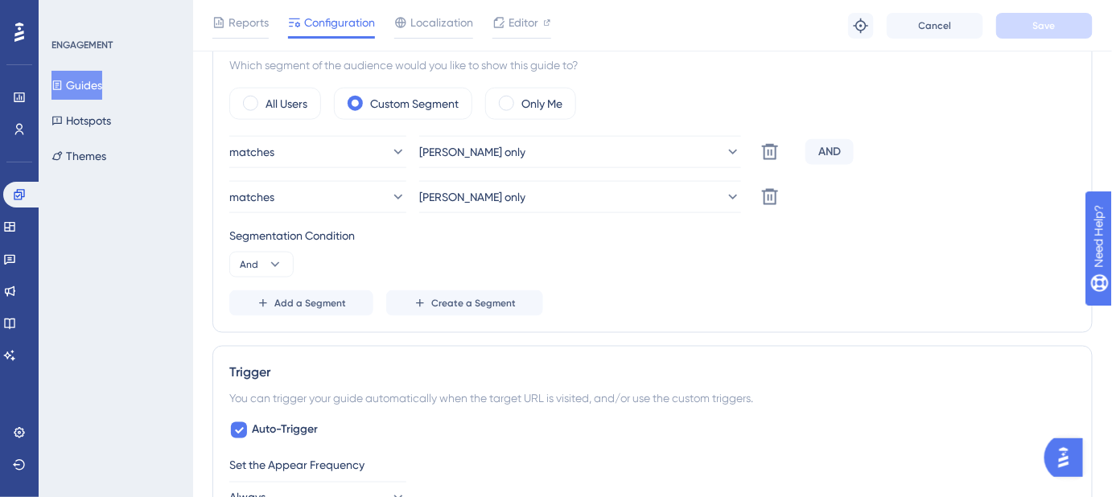
scroll to position [636, 0]
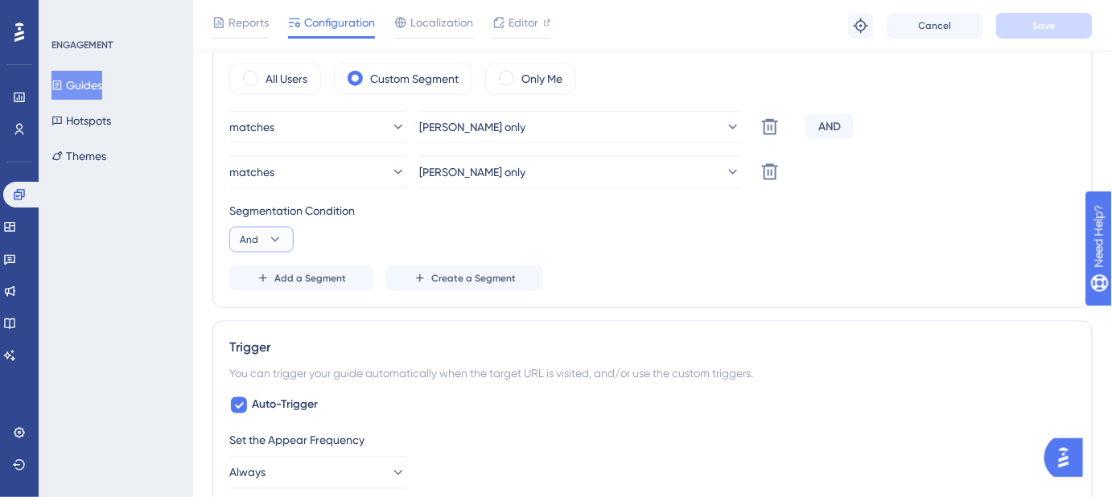
click at [278, 233] on icon at bounding box center [275, 240] width 16 height 16
click at [263, 315] on div "Or Or" at bounding box center [261, 318] width 31 height 32
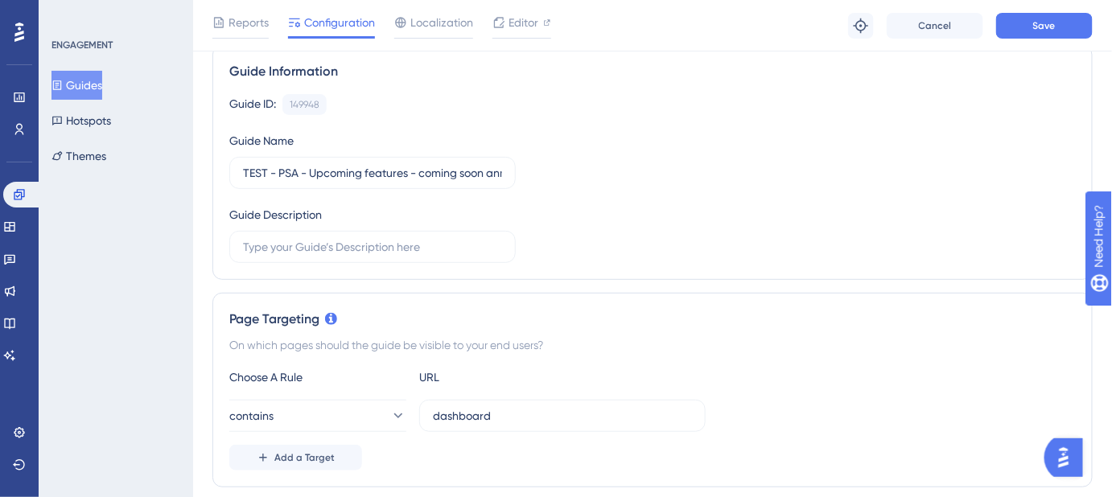
scroll to position [0, 0]
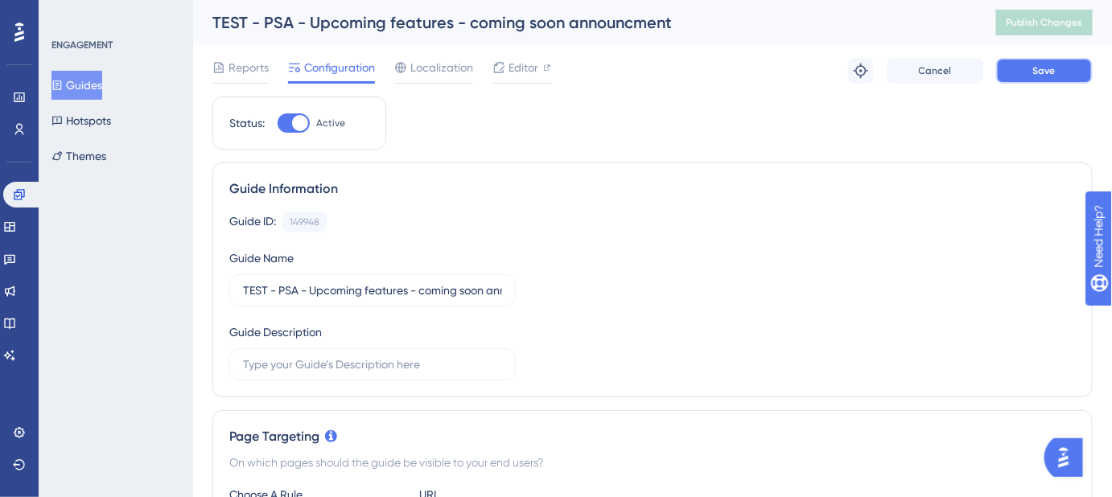
click at [1062, 68] on button "Save" at bounding box center [1044, 71] width 97 height 26
click at [1071, 14] on button "Publish Changes" at bounding box center [1044, 23] width 97 height 26
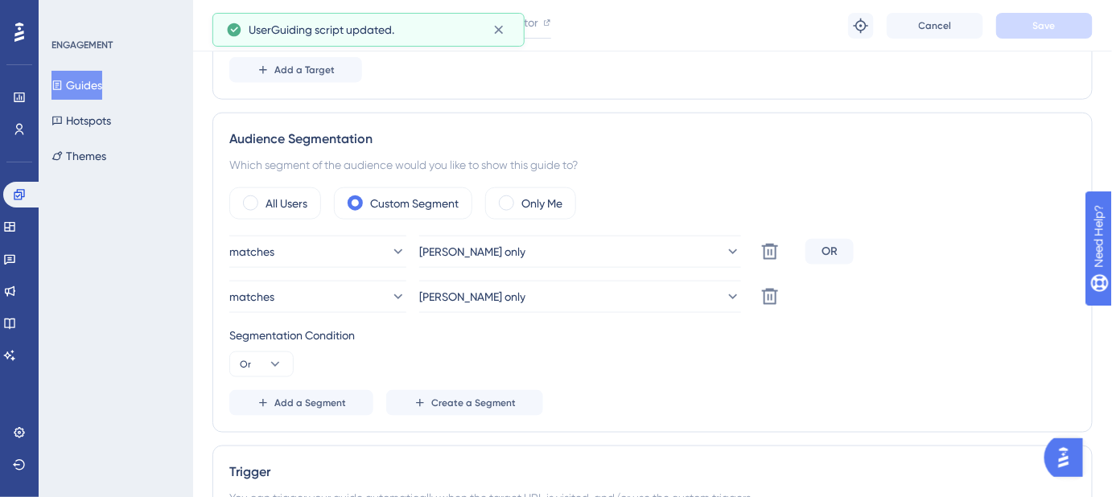
scroll to position [658, 0]
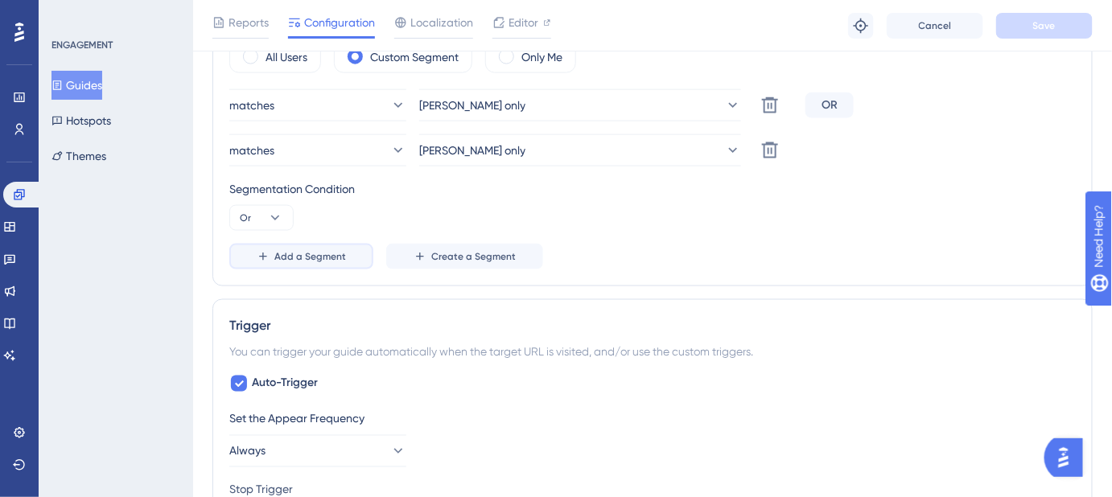
click at [322, 256] on span "Add a Segment" at bounding box center [310, 256] width 72 height 13
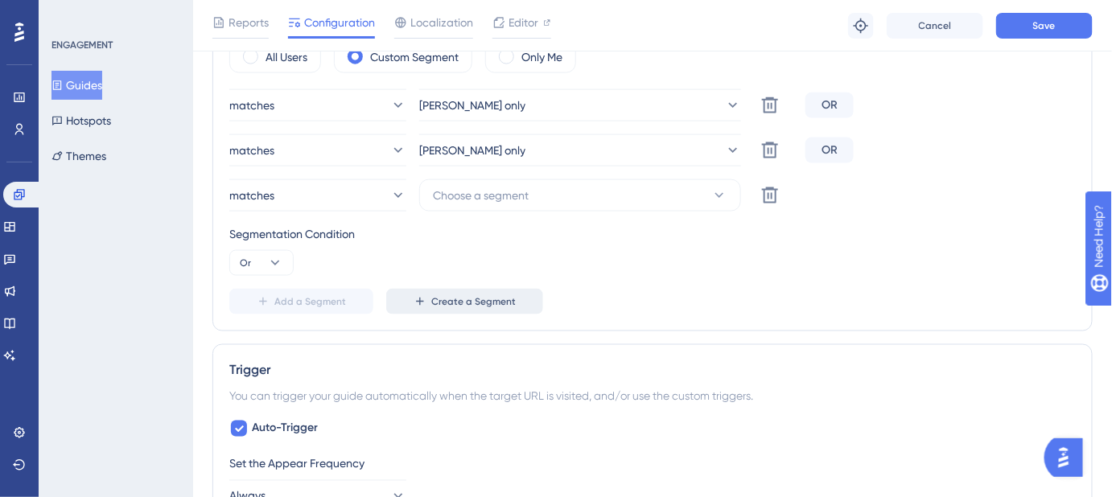
click at [459, 302] on span "Create a Segment" at bounding box center [473, 301] width 84 height 13
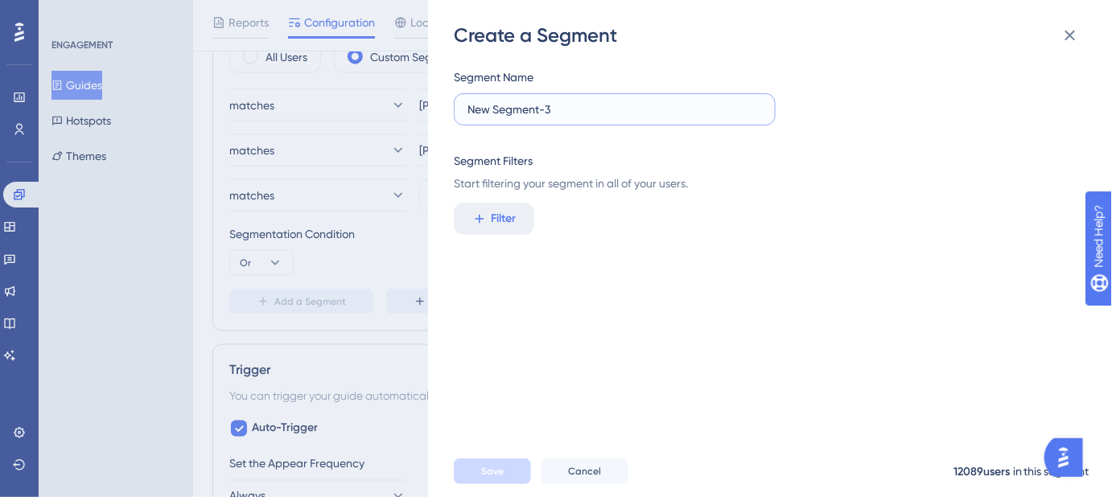
drag, startPoint x: 566, startPoint y: 111, endPoint x: 446, endPoint y: 109, distance: 120.7
click at [446, 109] on div "Create a Segment Segment Name New Segment-3 Segment Filters Start filtering you…" at bounding box center [770, 248] width 684 height 497
drag, startPoint x: 480, startPoint y: 118, endPoint x: 491, endPoint y: 101, distance: 19.9
drag, startPoint x: 491, startPoint y: 101, endPoint x: 478, endPoint y: 113, distance: 17.6
click at [474, 114] on input "MIchelle 2" at bounding box center [614, 110] width 294 height 18
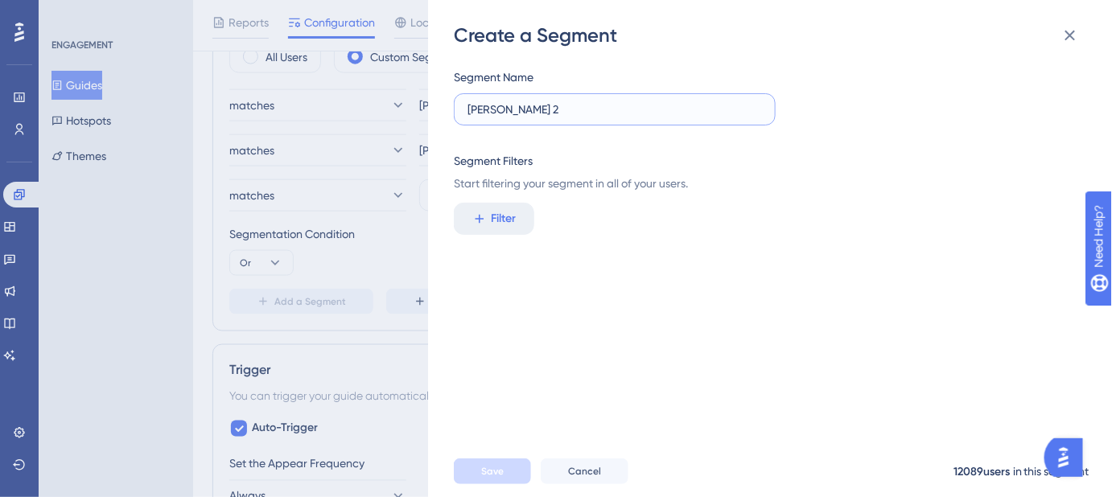
click at [479, 113] on input "MIchelle 2" at bounding box center [614, 110] width 294 height 18
type input "Michelle 2"
click at [500, 231] on button "Filter" at bounding box center [494, 219] width 80 height 32
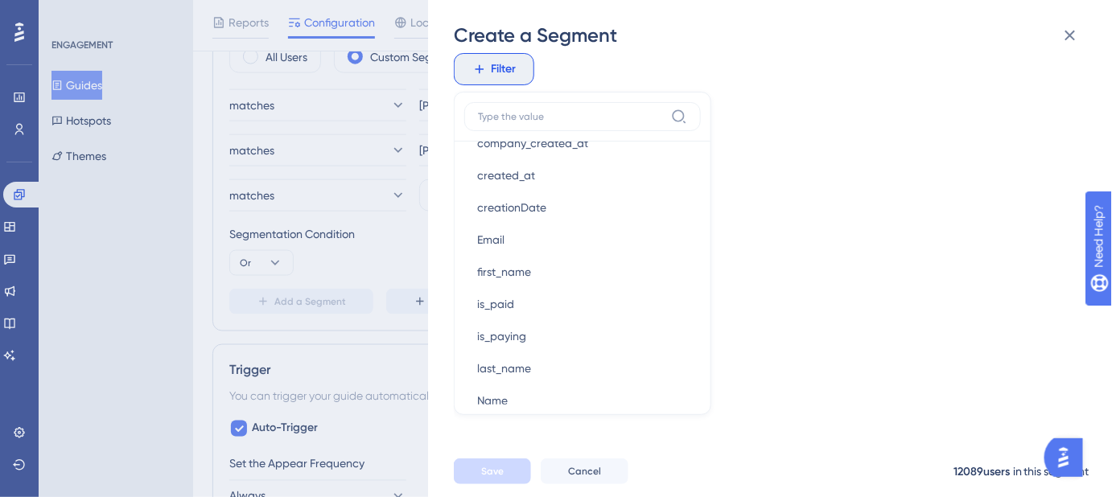
scroll to position [927, 0]
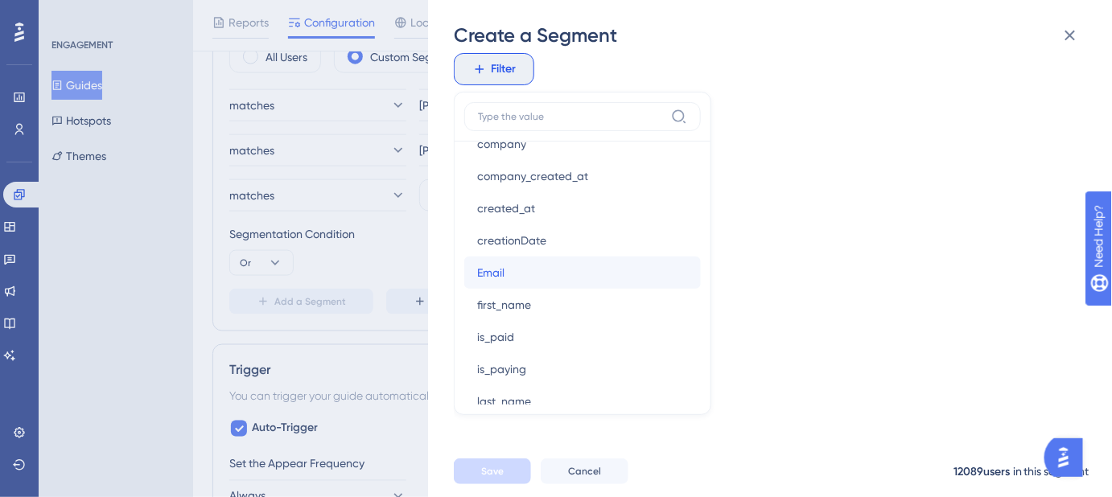
click at [508, 275] on button "Email Email" at bounding box center [582, 273] width 236 height 32
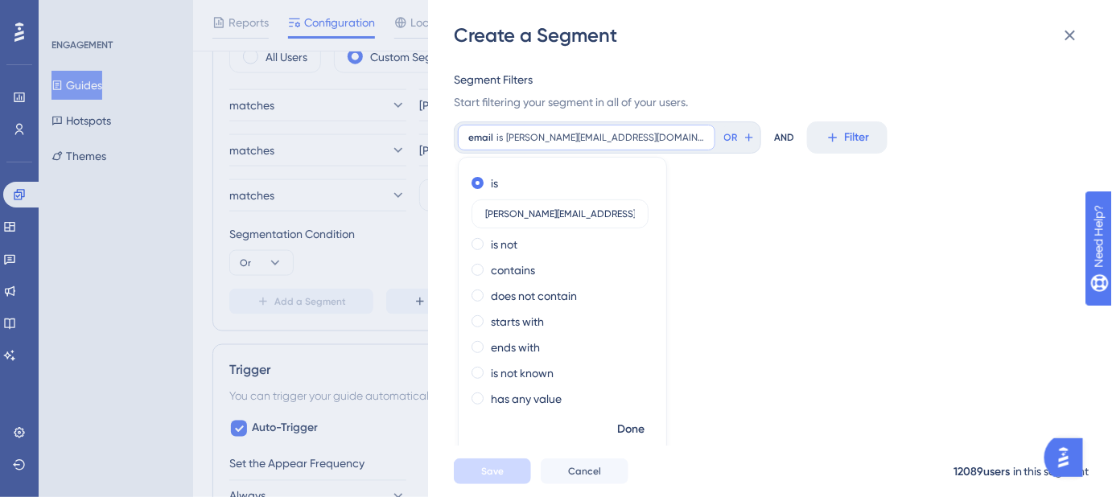
type input "michelle@safariportal.app"
click at [747, 249] on div "Segment Name Michelle 2 Segment Filters Start filtering your segment in all of …" at bounding box center [778, 246] width 648 height 397
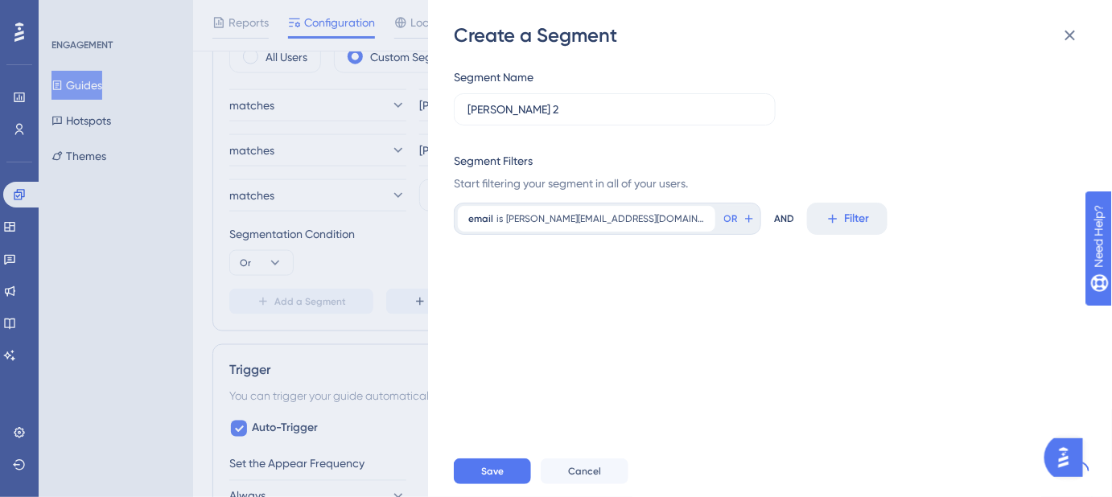
scroll to position [0, 0]
click at [492, 478] on span "Save" at bounding box center [492, 471] width 23 height 13
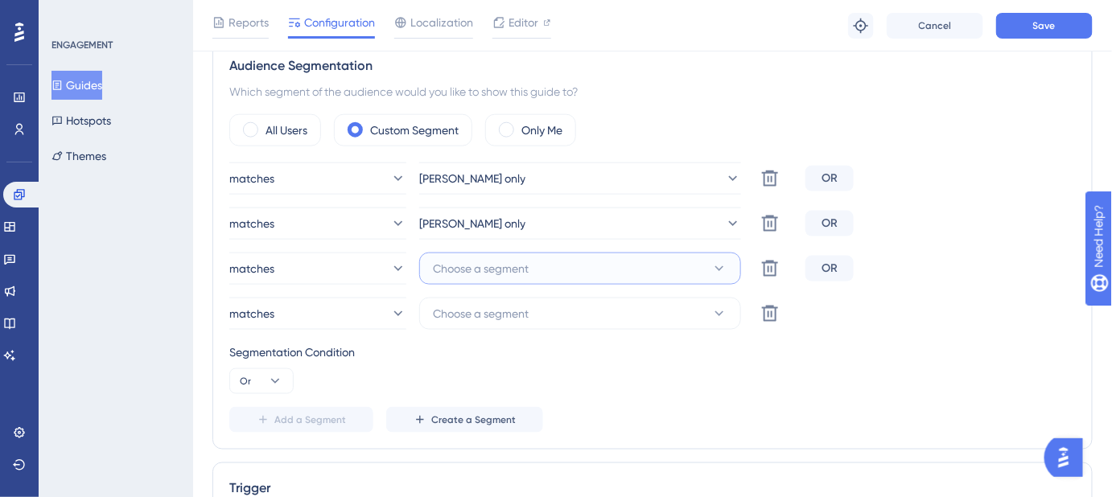
click at [726, 268] on icon at bounding box center [719, 269] width 16 height 16
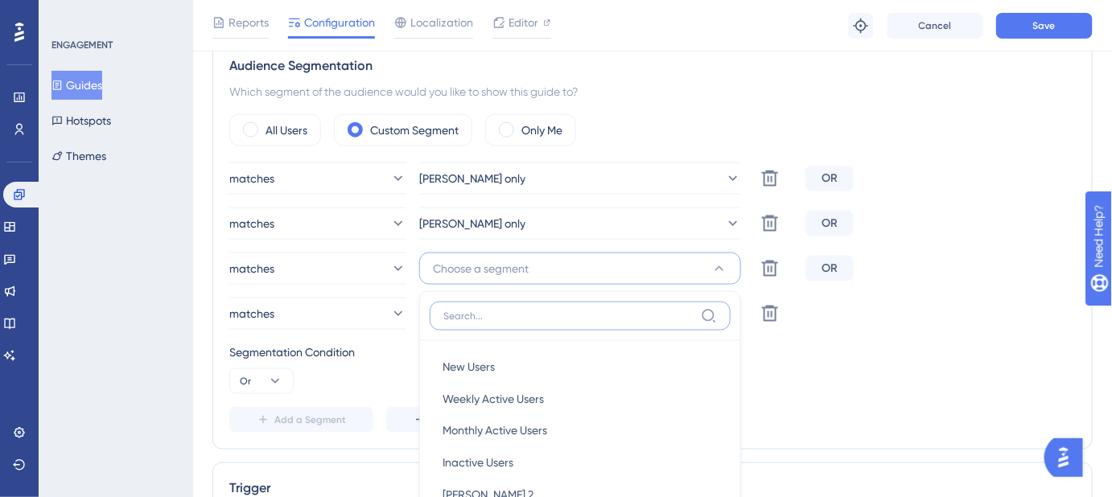
scroll to position [754, 0]
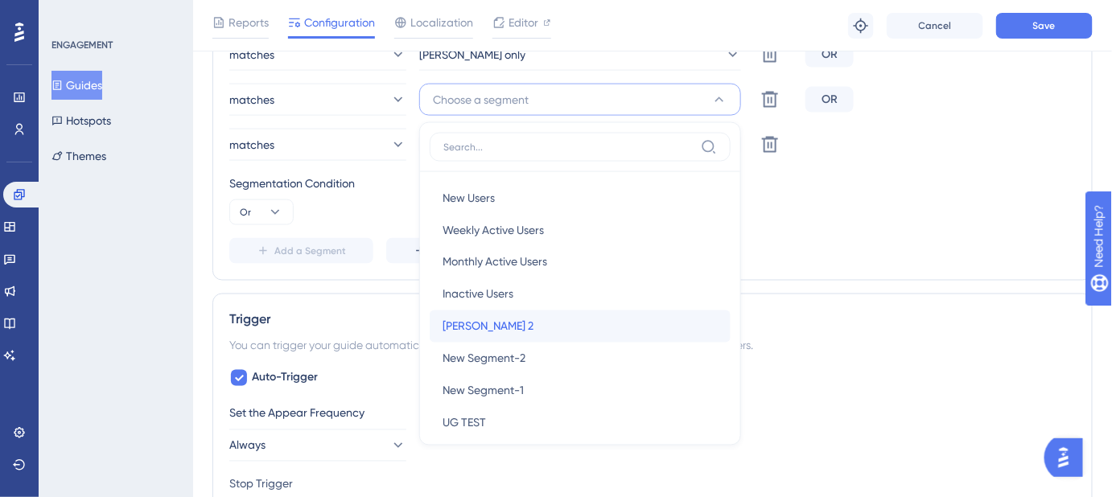
click at [488, 323] on span "Michelle 2" at bounding box center [487, 326] width 91 height 19
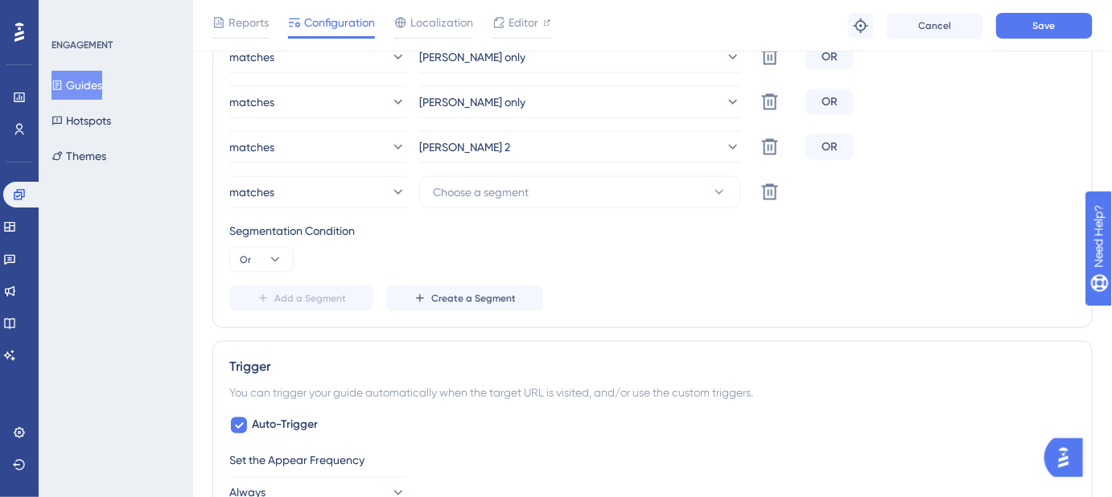
scroll to position [681, 0]
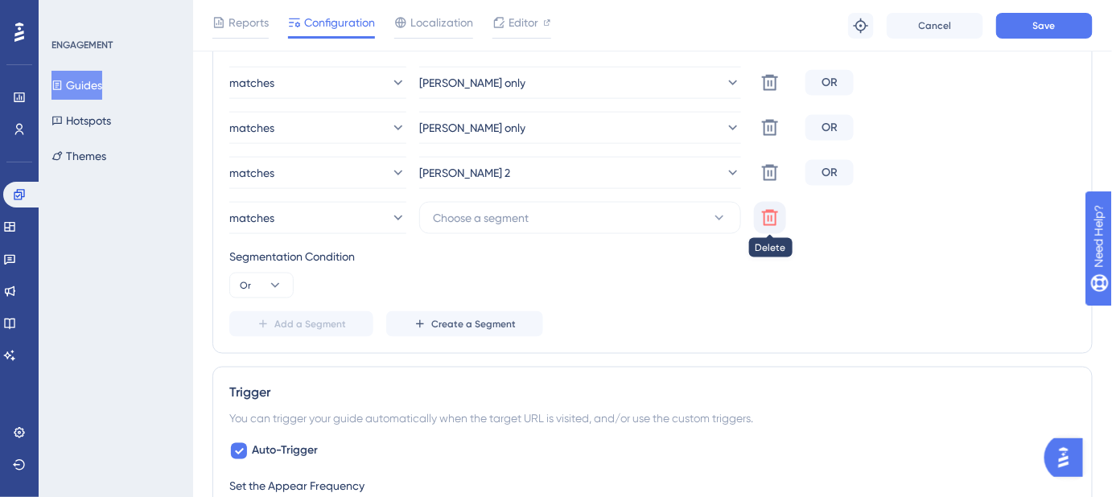
click at [763, 91] on icon at bounding box center [770, 83] width 16 height 16
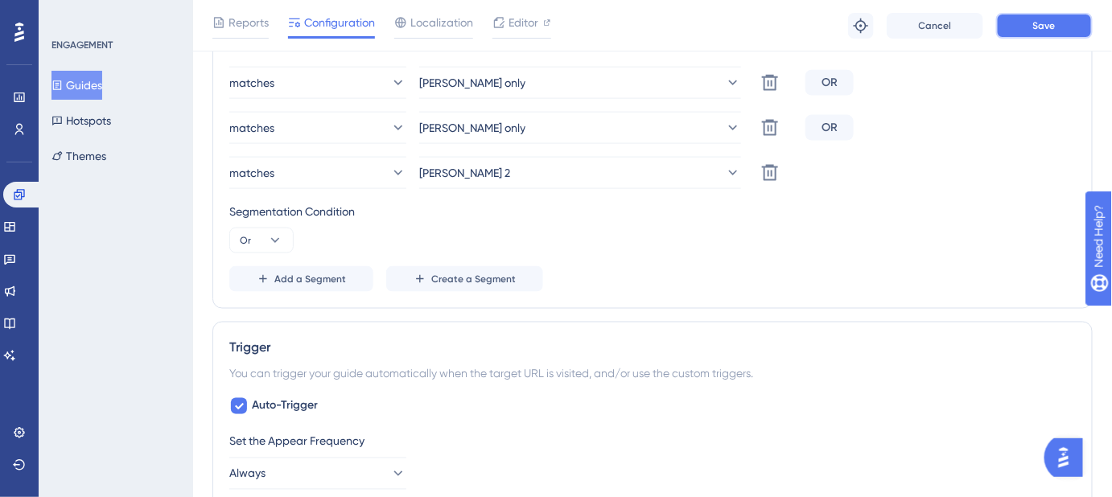
click at [1023, 22] on button "Save" at bounding box center [1044, 26] width 97 height 26
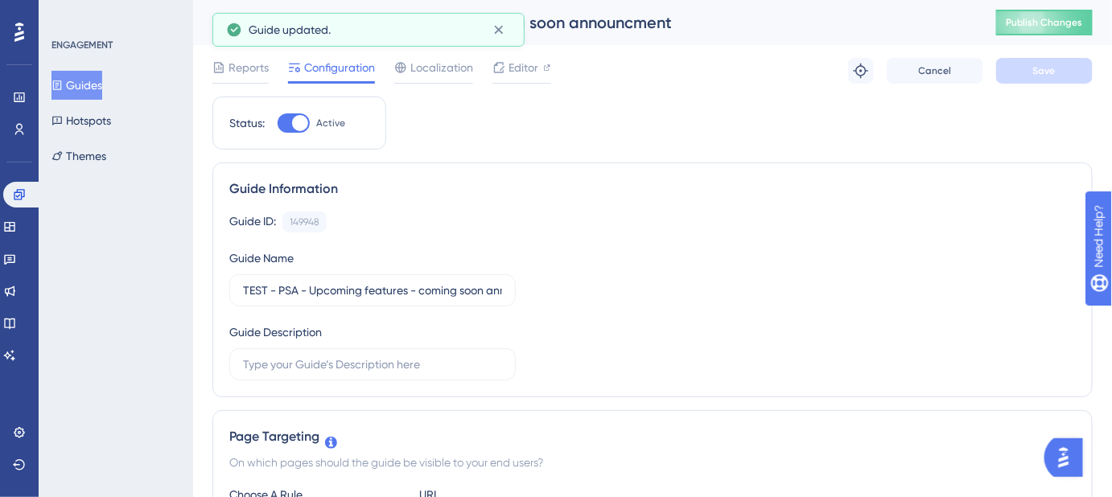
scroll to position [0, 0]
click at [1056, 14] on button "Publish Changes" at bounding box center [1044, 23] width 97 height 26
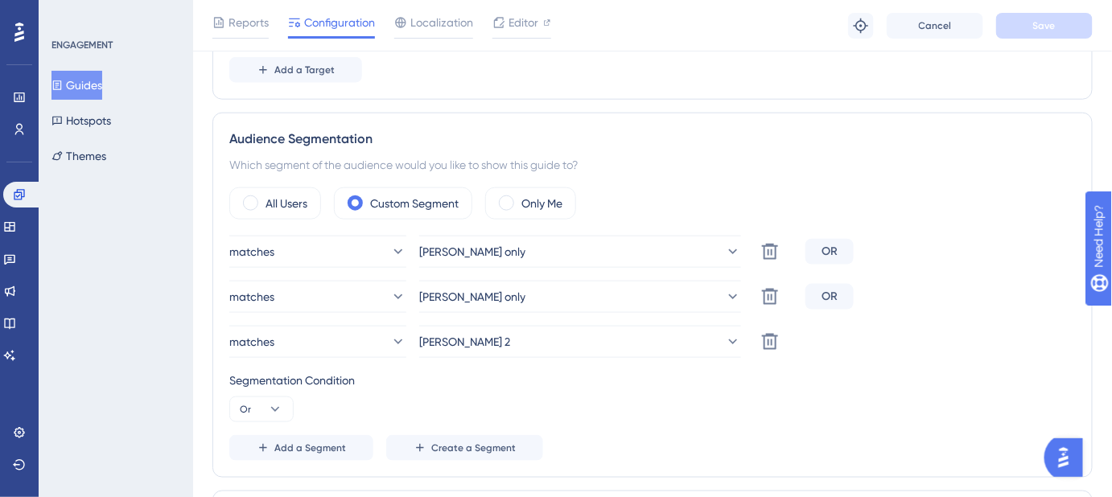
scroll to position [731, 0]
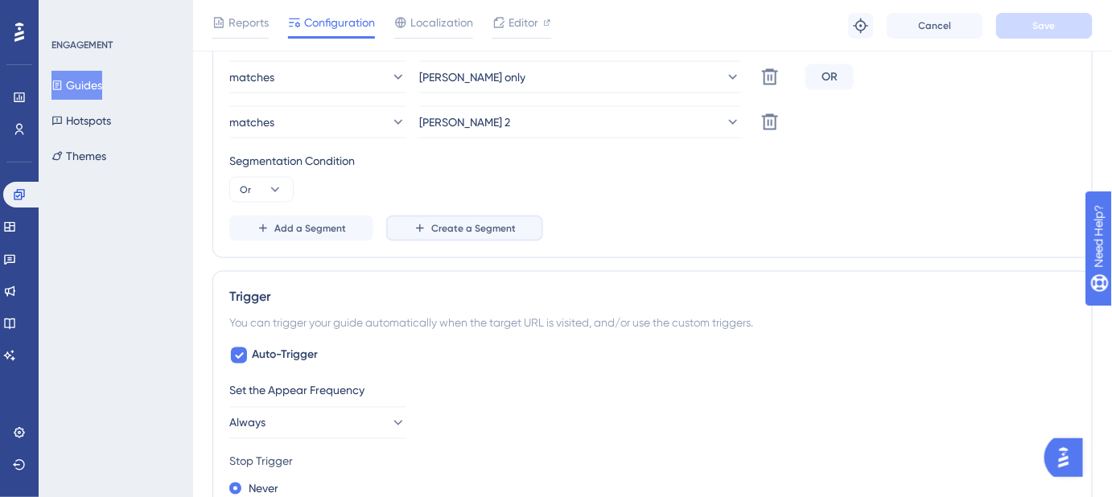
click at [440, 222] on span "Create a Segment" at bounding box center [473, 228] width 84 height 13
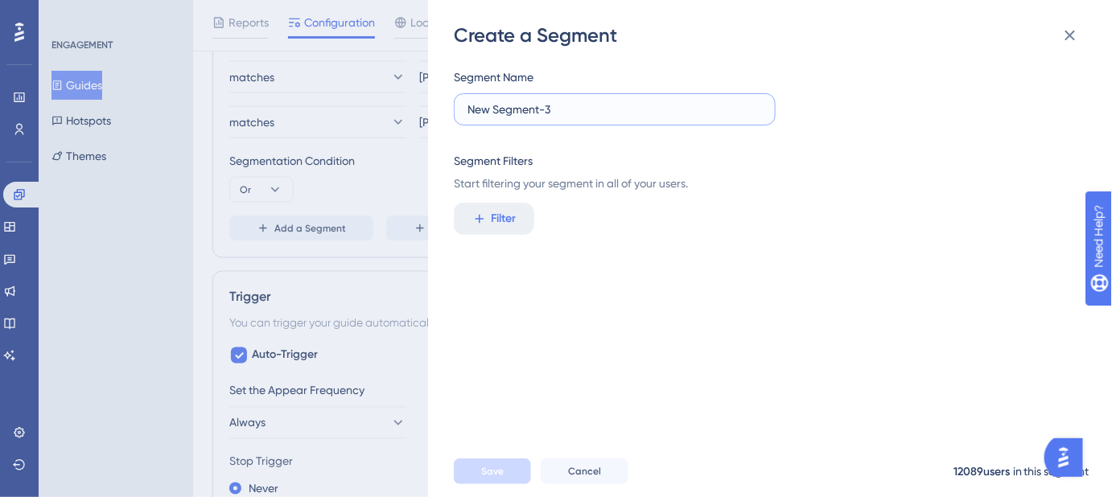
drag, startPoint x: 545, startPoint y: 111, endPoint x: 393, endPoint y: 124, distance: 153.4
click at [393, 124] on div "Create a Segment Segment Name New Segment-3 Segment Filters Start filtering you…" at bounding box center [556, 248] width 1112 height 497
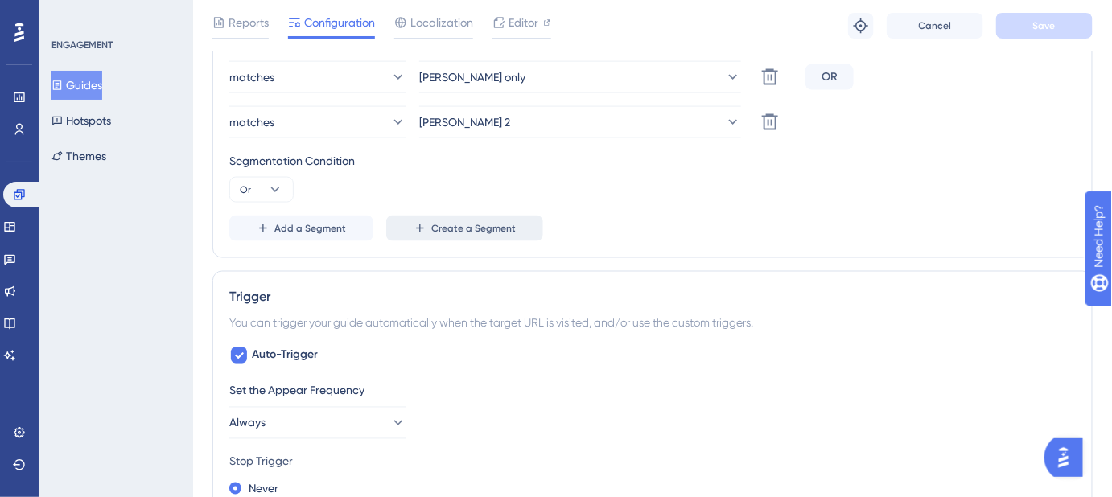
click at [460, 235] on button "Create a Segment" at bounding box center [464, 229] width 157 height 26
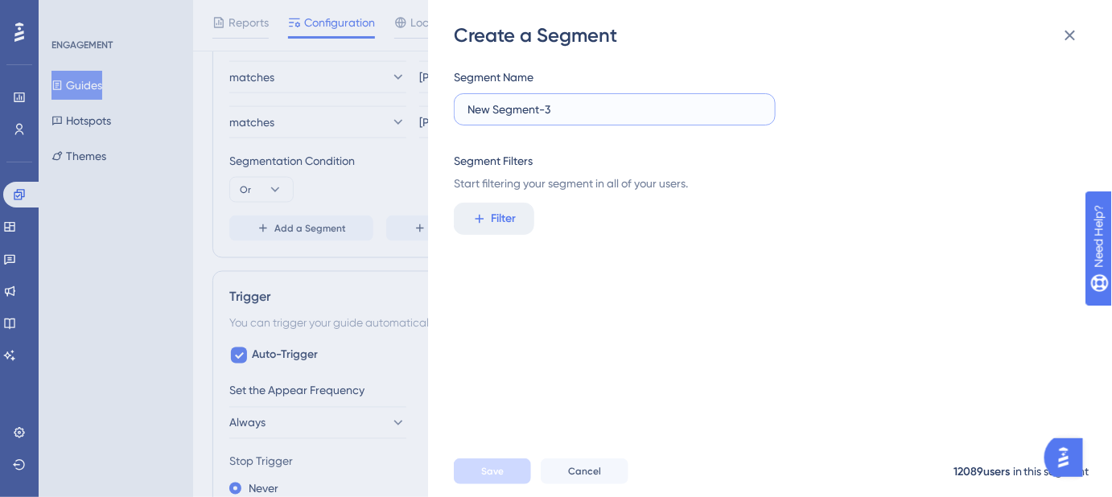
drag, startPoint x: 553, startPoint y: 117, endPoint x: 465, endPoint y: 119, distance: 88.5
click at [465, 119] on label "New Segment-3" at bounding box center [615, 109] width 322 height 32
type input "Jess only"
click at [502, 213] on span "Filter" at bounding box center [504, 218] width 25 height 19
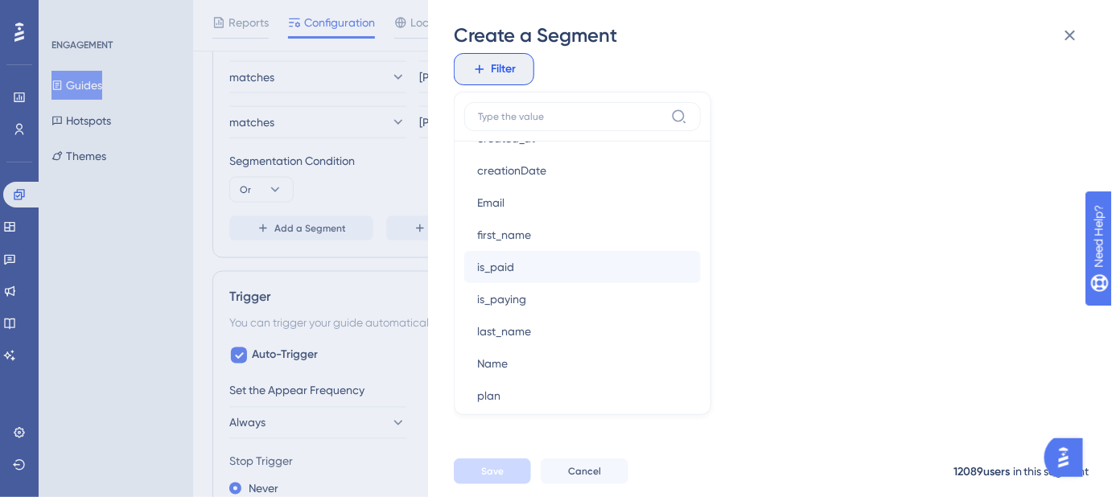
scroll to position [1023, 0]
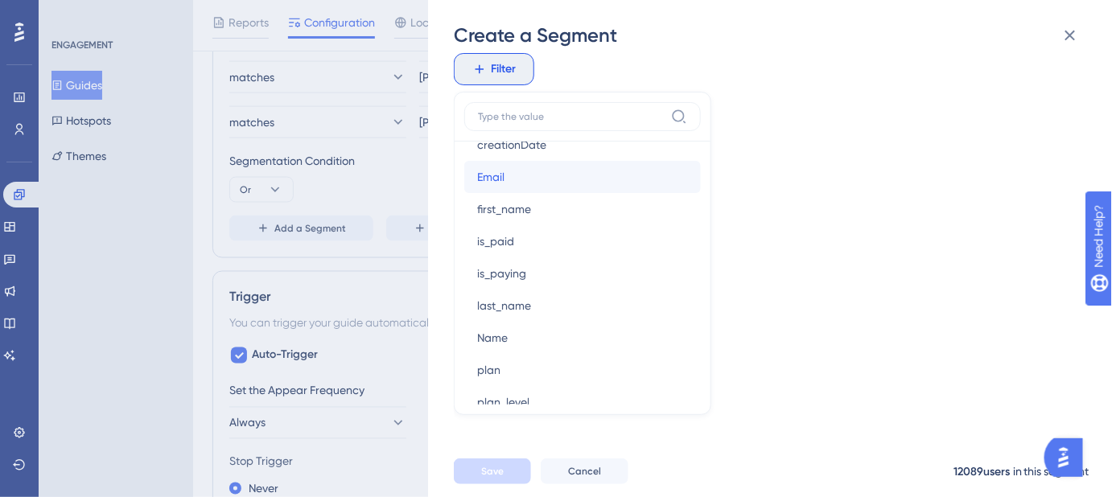
click at [500, 177] on span "Email" at bounding box center [490, 176] width 27 height 19
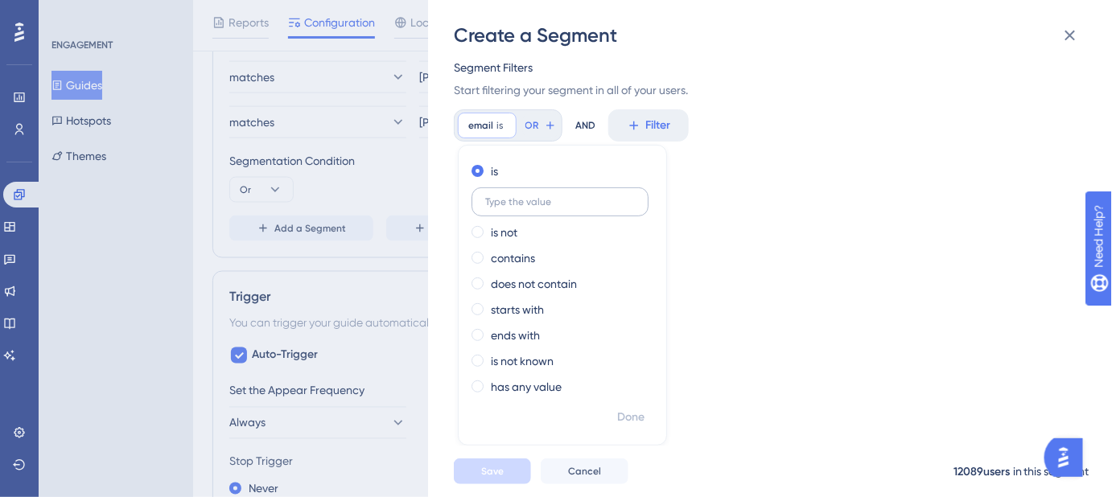
scroll to position [81, 0]
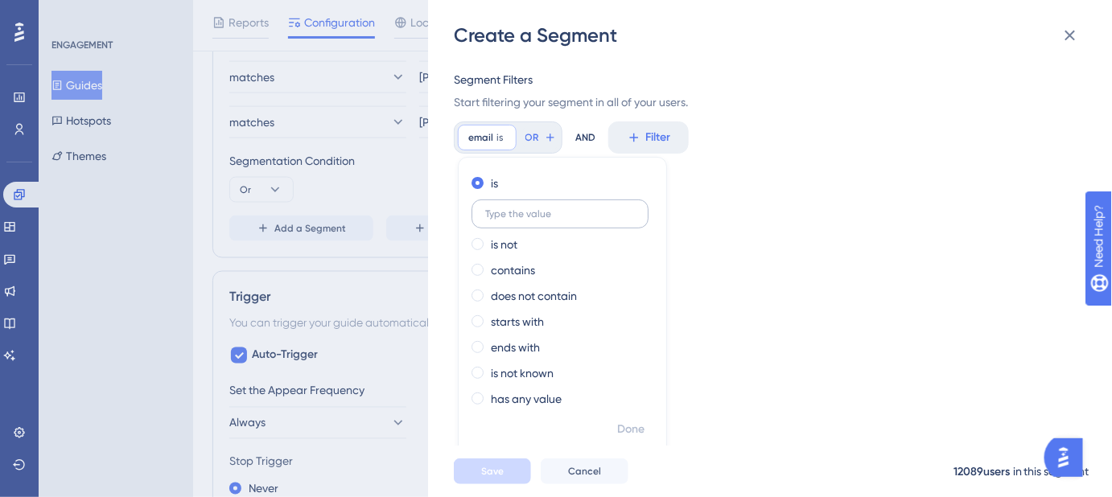
click at [546, 211] on input "text" at bounding box center [560, 213] width 150 height 11
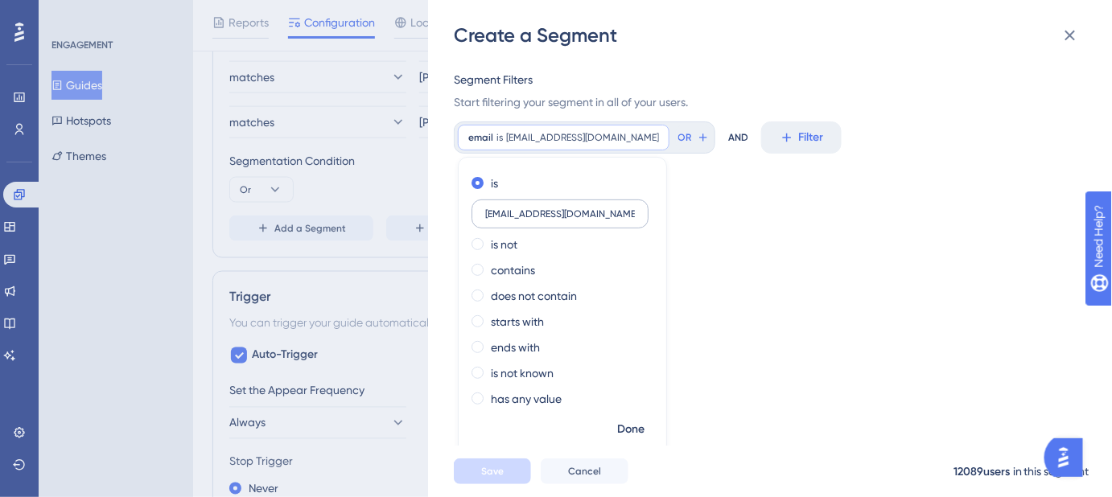
drag, startPoint x: 497, startPoint y: 212, endPoint x: 524, endPoint y: 200, distance: 29.9
click at [499, 212] on input "jesslatta@safariportal.com" at bounding box center [560, 213] width 150 height 11
type input "jlatta@safariportal.com"
click at [806, 280] on div "Segment Name Jess only Segment Filters Start filtering your segment in all of y…" at bounding box center [778, 246] width 648 height 397
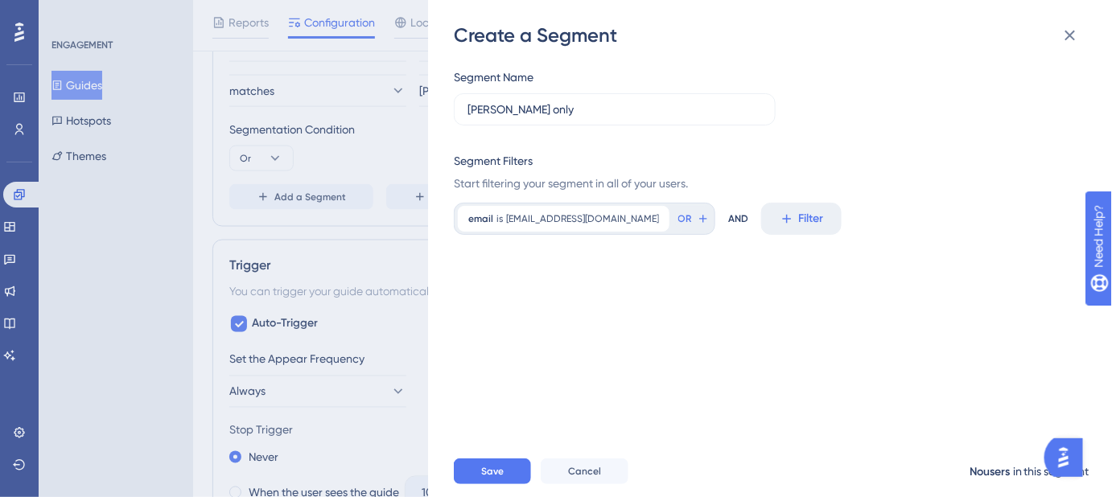
scroll to position [950, 0]
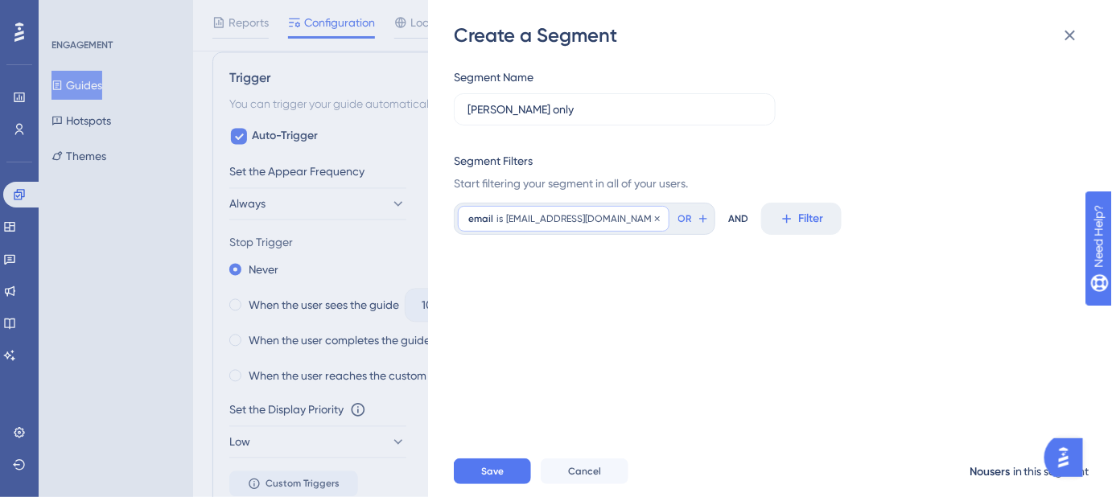
click at [594, 222] on span "jlatta@safariportal.com" at bounding box center [582, 218] width 153 height 13
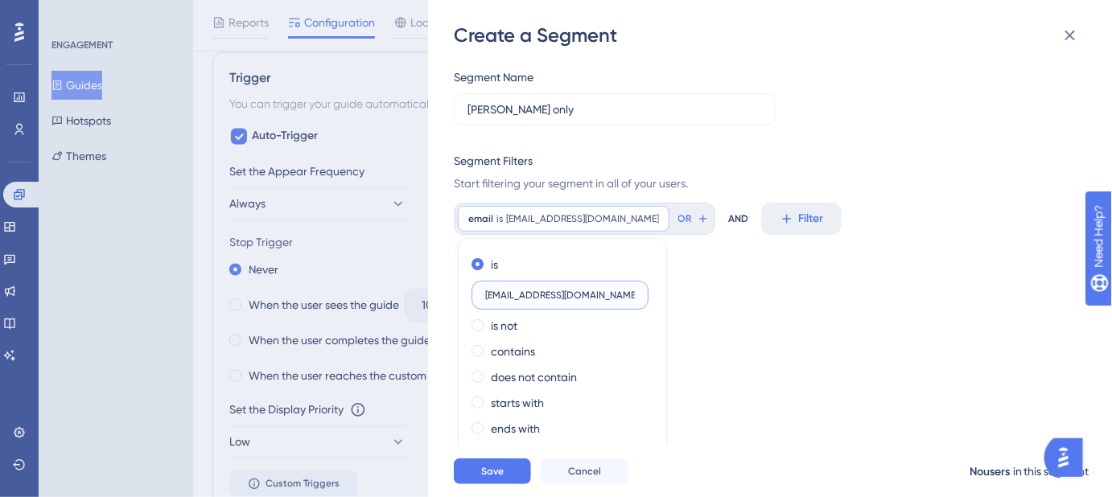
scroll to position [64, 0]
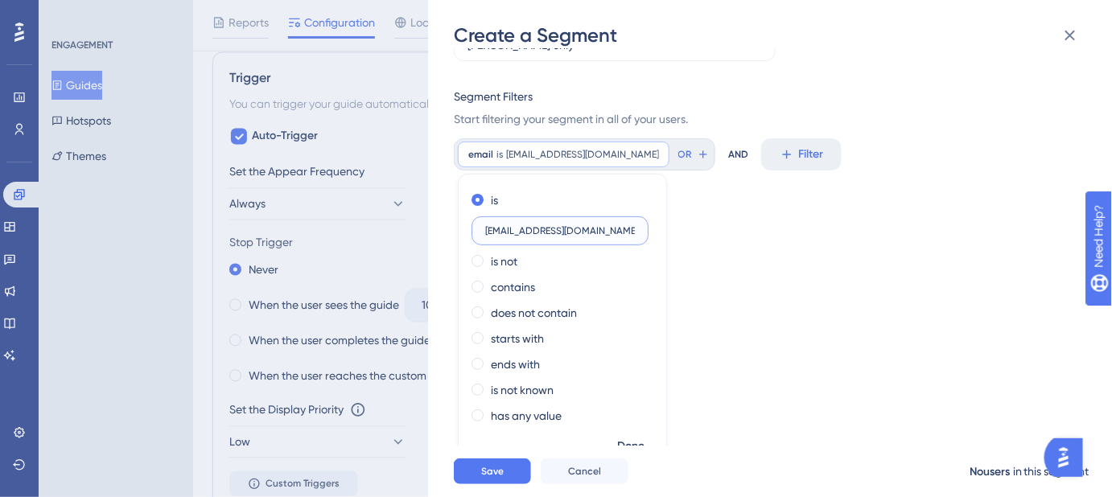
drag, startPoint x: 590, startPoint y: 229, endPoint x: 570, endPoint y: 230, distance: 19.3
click at [570, 230] on input "jlatta@safariportal.com" at bounding box center [560, 230] width 150 height 11
type input "jlatta@safariportal.app"
click at [796, 291] on div "Segment Name Jess only Segment Filters Start filtering your segment in all of y…" at bounding box center [778, 246] width 648 height 397
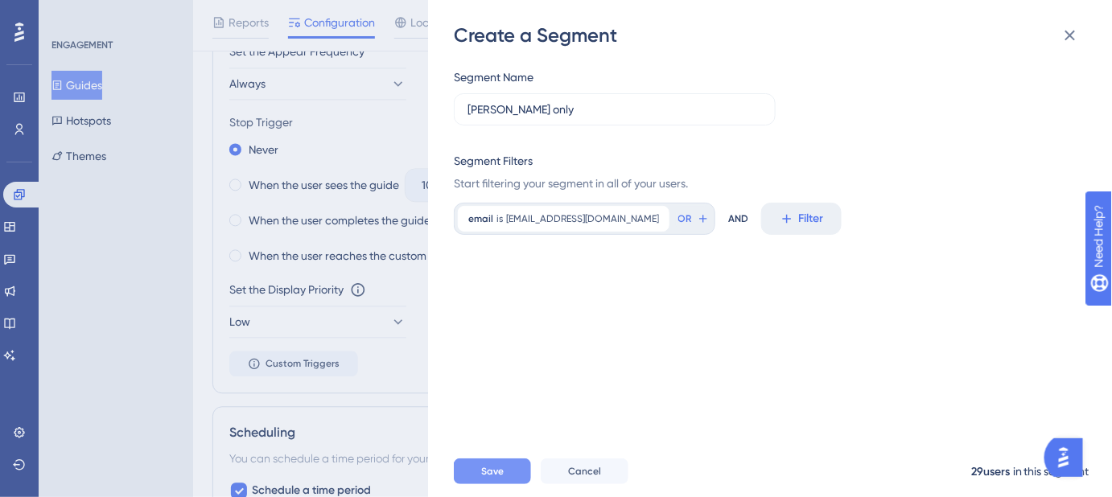
scroll to position [1096, 0]
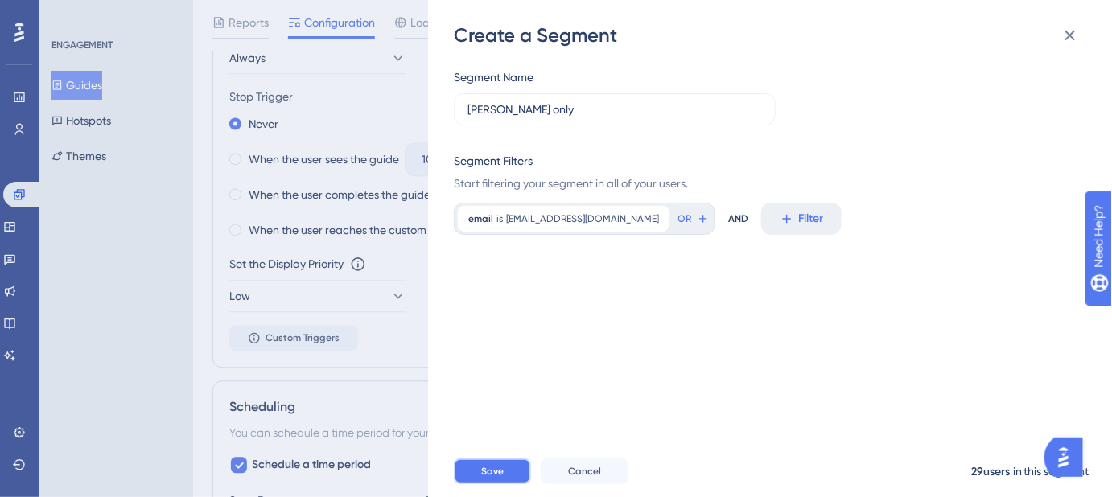
click at [492, 478] on span "Save" at bounding box center [492, 471] width 23 height 13
click at [1068, 32] on icon at bounding box center [1069, 35] width 19 height 19
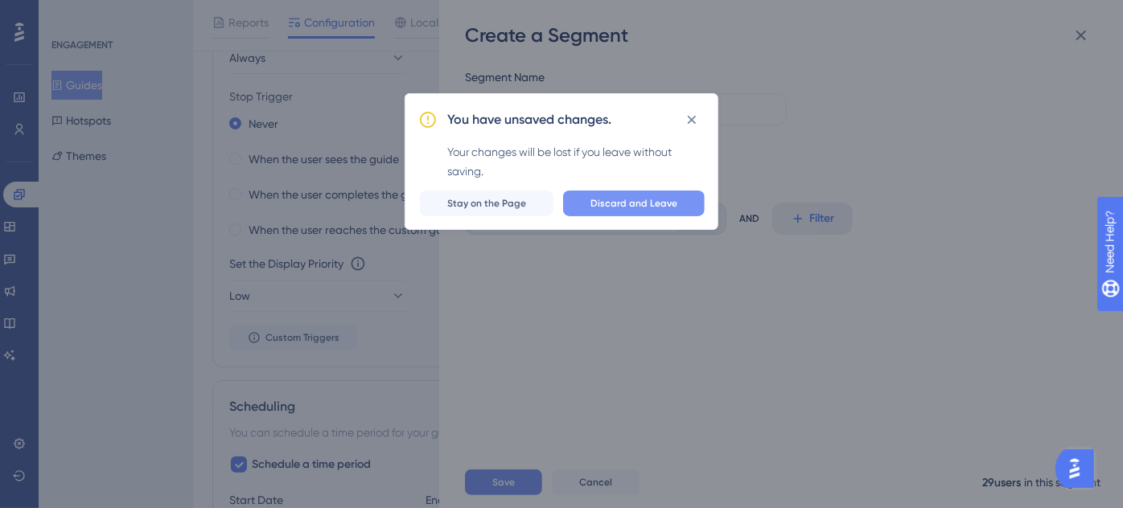
click at [624, 203] on span "Discard and Leave" at bounding box center [633, 203] width 87 height 13
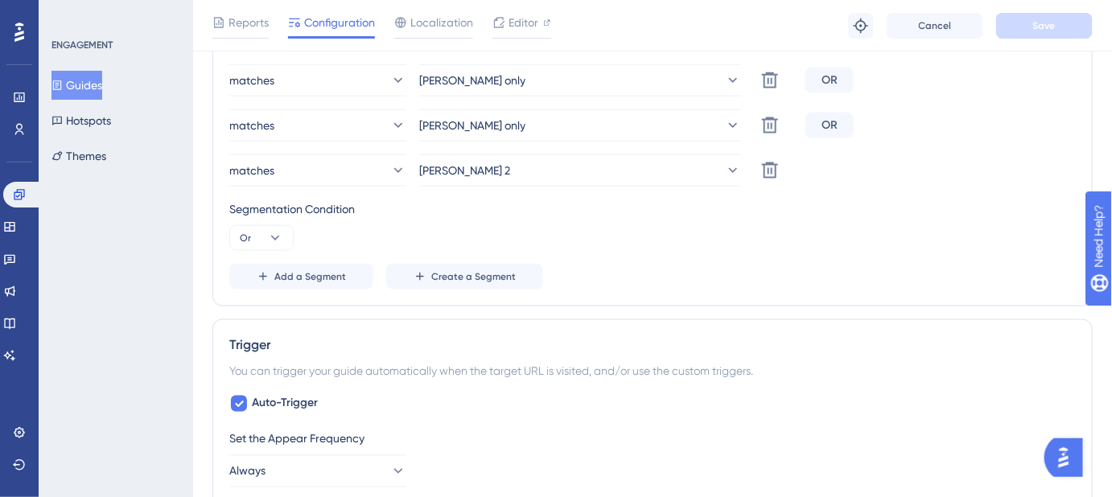
scroll to position [596, 0]
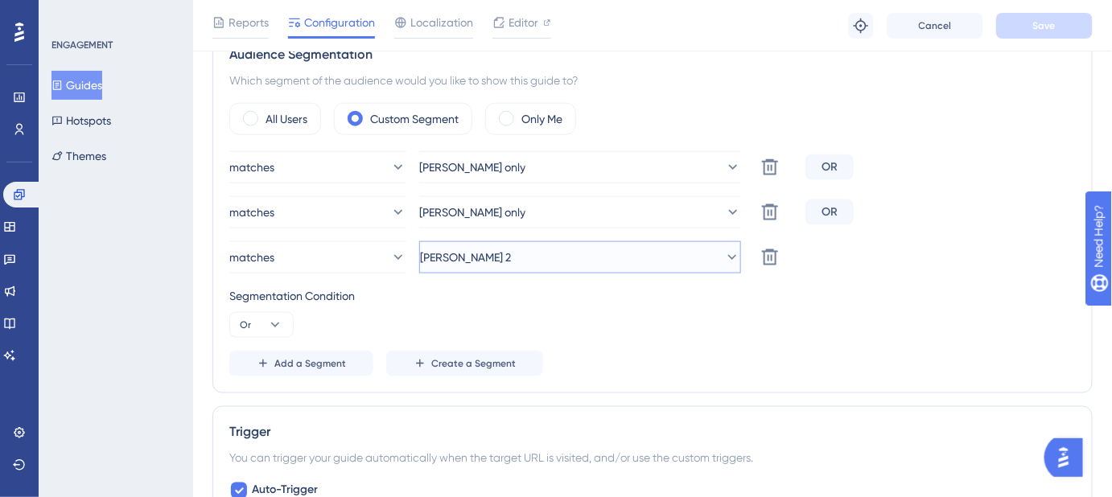
click at [724, 250] on icon at bounding box center [732, 257] width 16 height 16
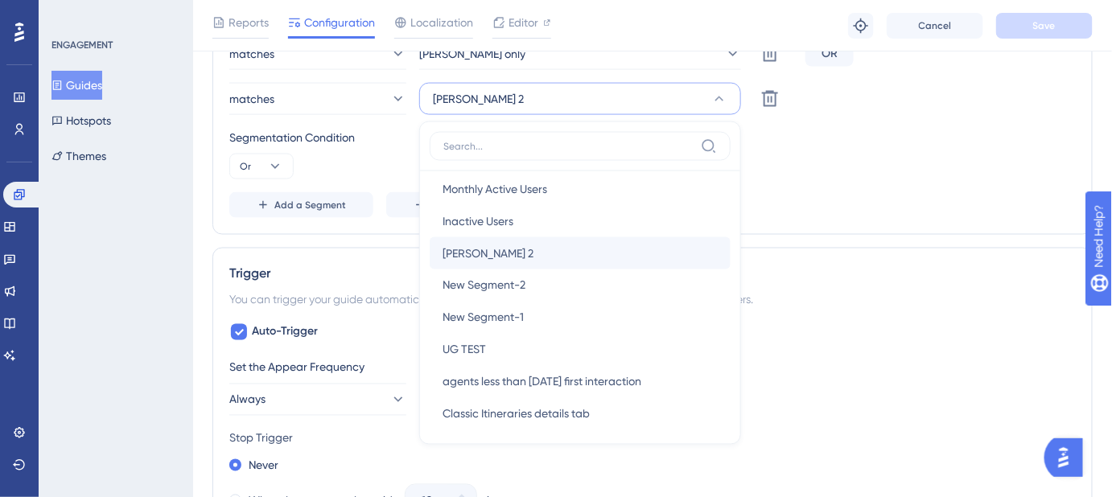
scroll to position [0, 0]
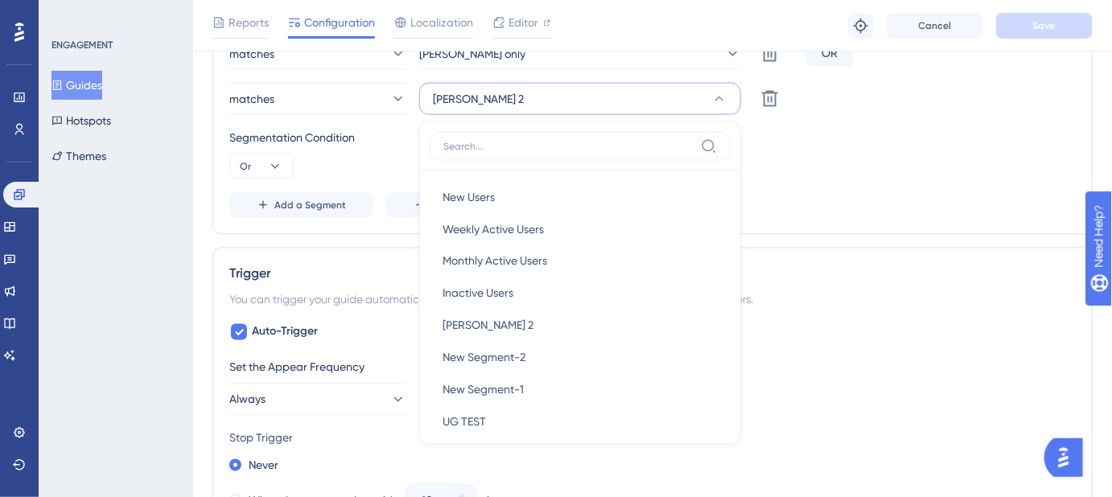
click at [833, 241] on div "Status: Active Guide Information Guide ID: 149948 Copy Guide Name TEST - PSA - …" at bounding box center [652, 332] width 880 height 1968
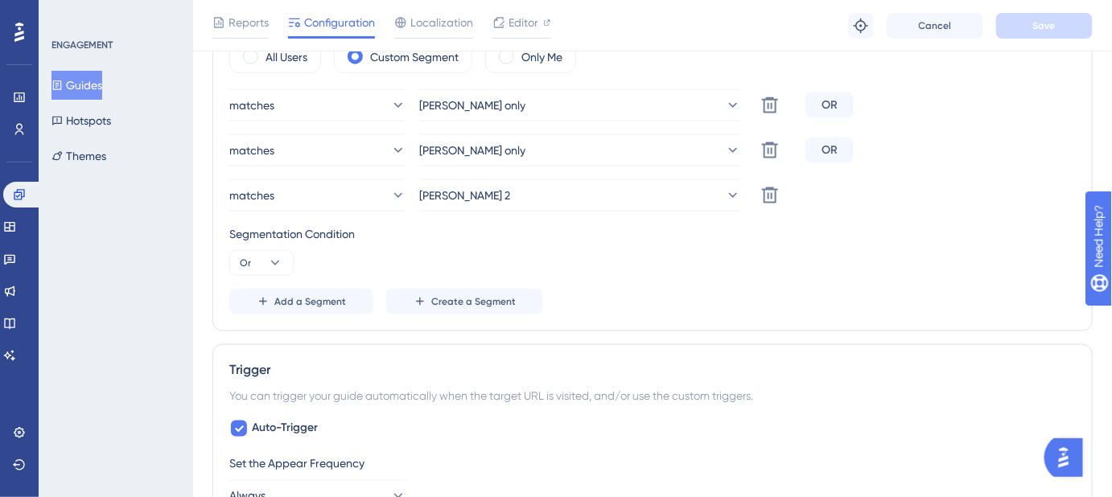
scroll to position [585, 0]
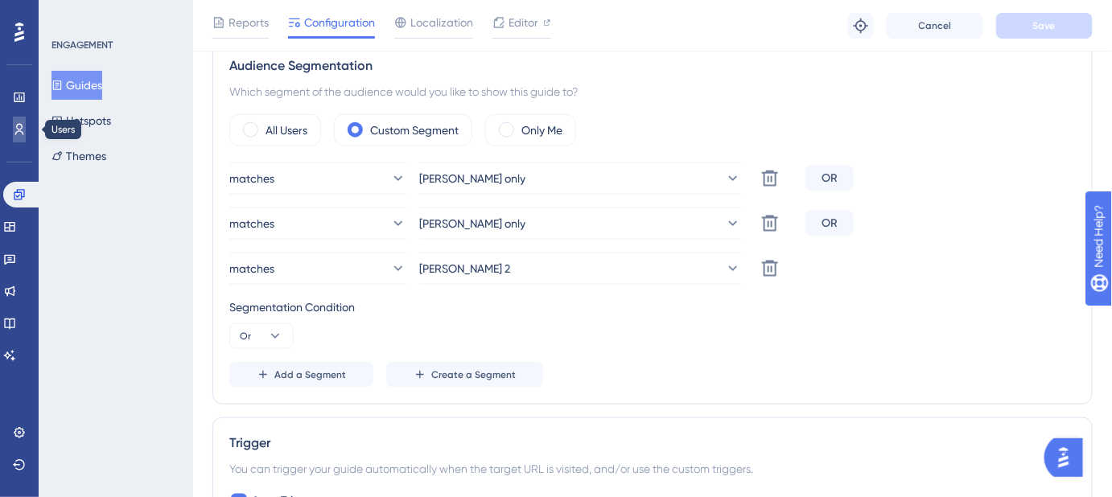
click at [23, 130] on icon at bounding box center [19, 129] width 13 height 13
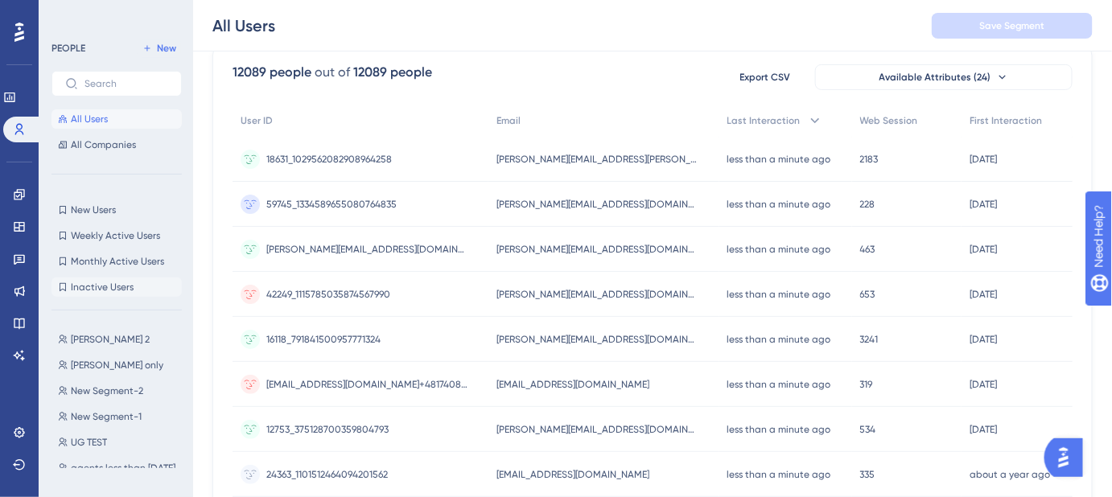
scroll to position [146, 0]
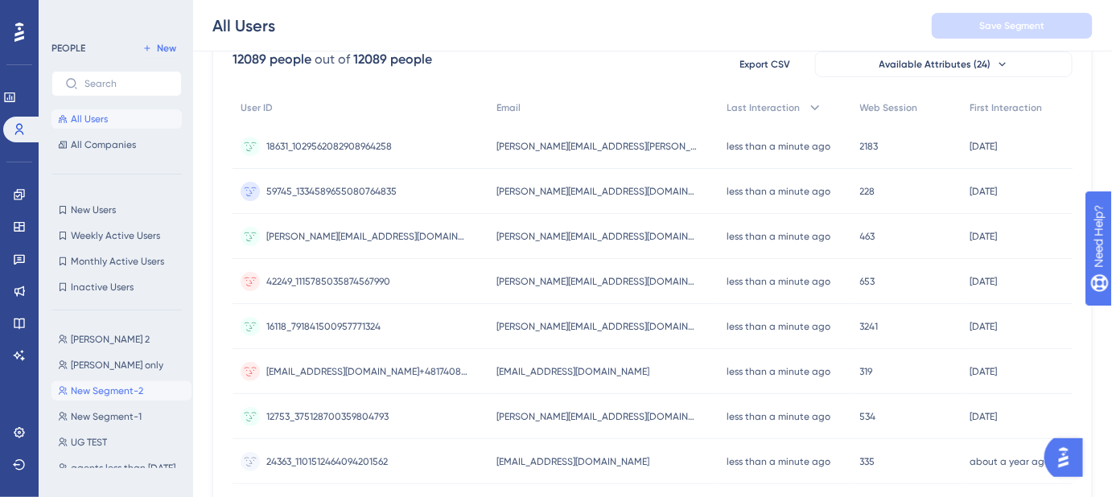
click at [119, 389] on span "New Segment-2" at bounding box center [107, 391] width 72 height 13
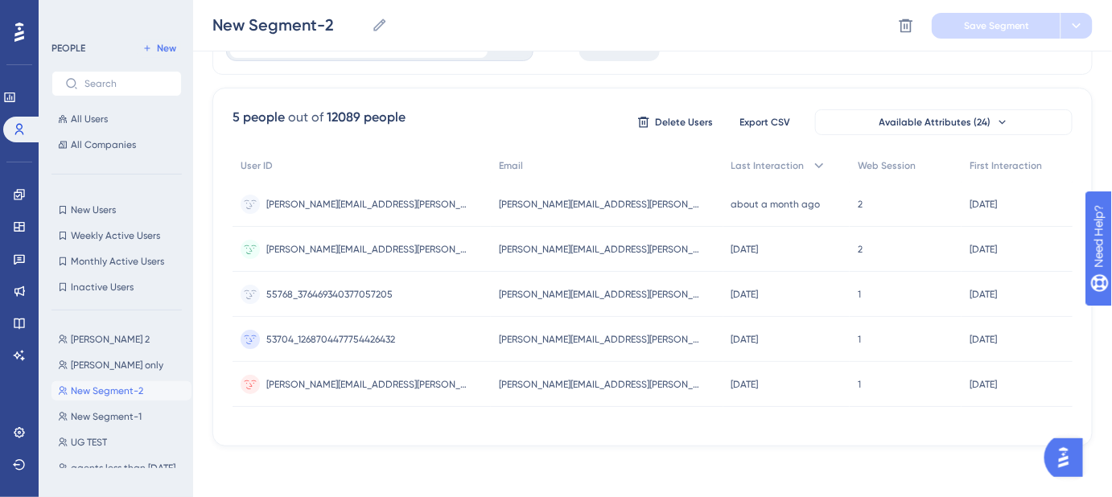
click at [129, 392] on span "New Segment-2" at bounding box center [107, 391] width 72 height 13
click at [128, 392] on span "New Segment-2" at bounding box center [107, 391] width 72 height 13
click at [909, 25] on icon at bounding box center [906, 26] width 16 height 16
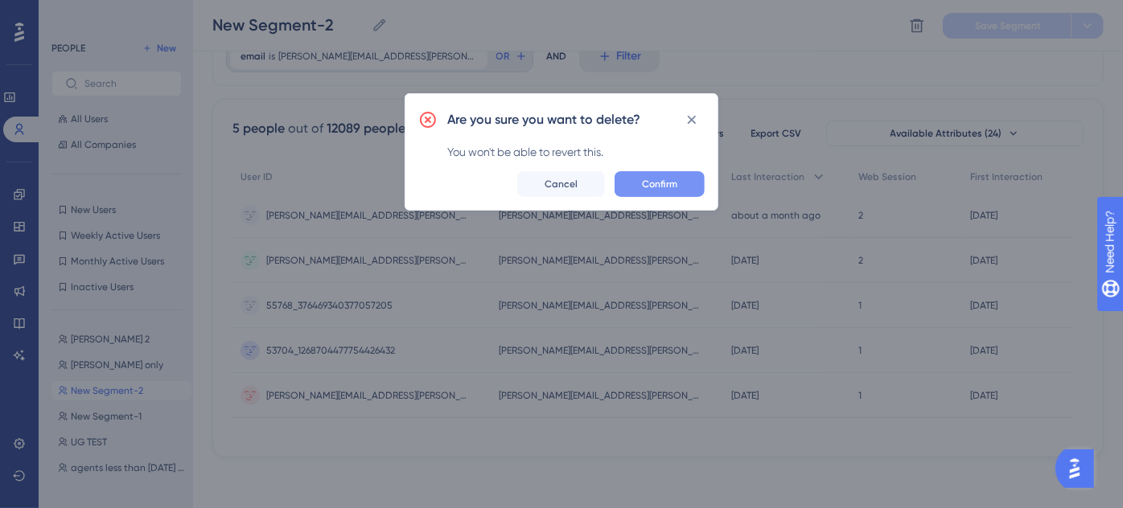
click at [677, 185] on span "Confirm" at bounding box center [659, 184] width 35 height 13
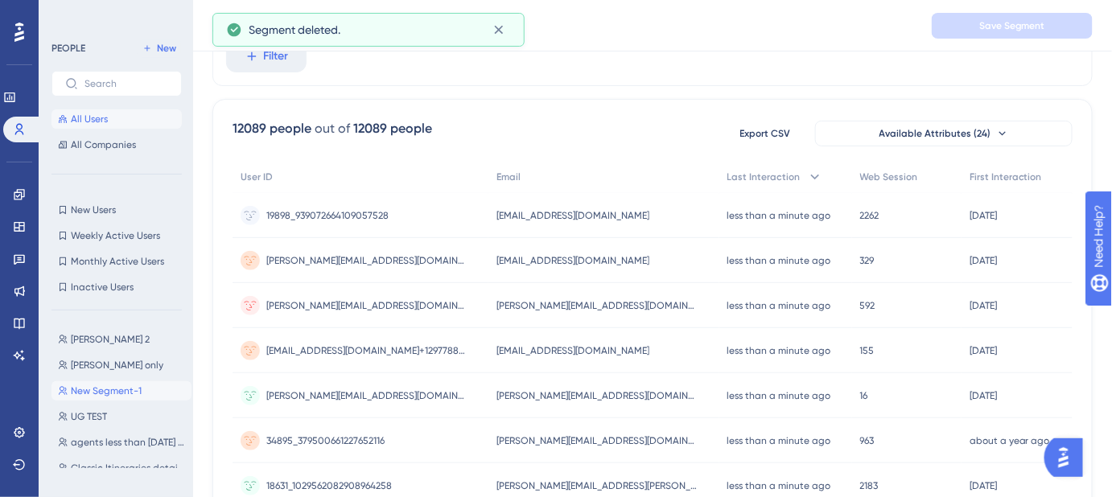
click at [88, 392] on span "New Segment-1" at bounding box center [106, 391] width 71 height 13
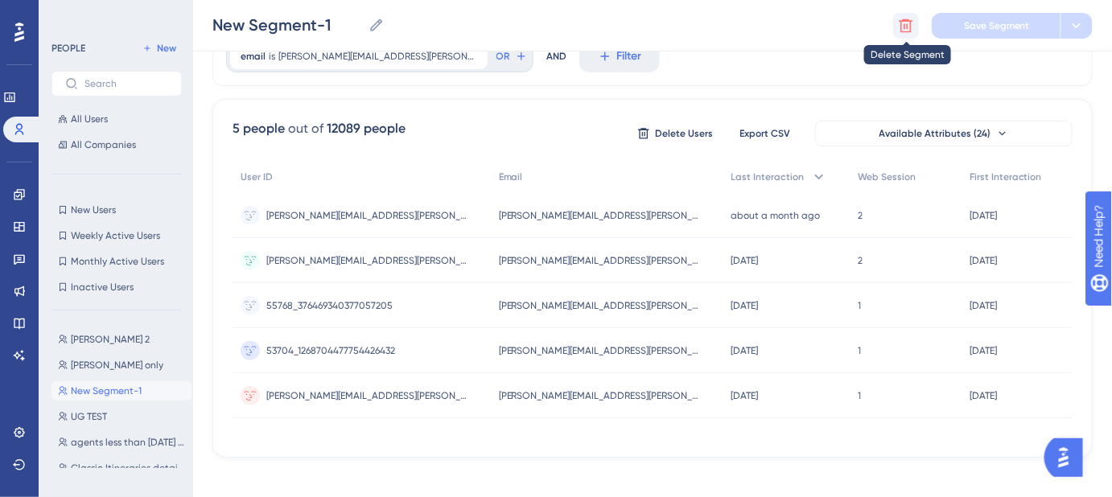
click at [909, 26] on icon at bounding box center [906, 26] width 16 height 16
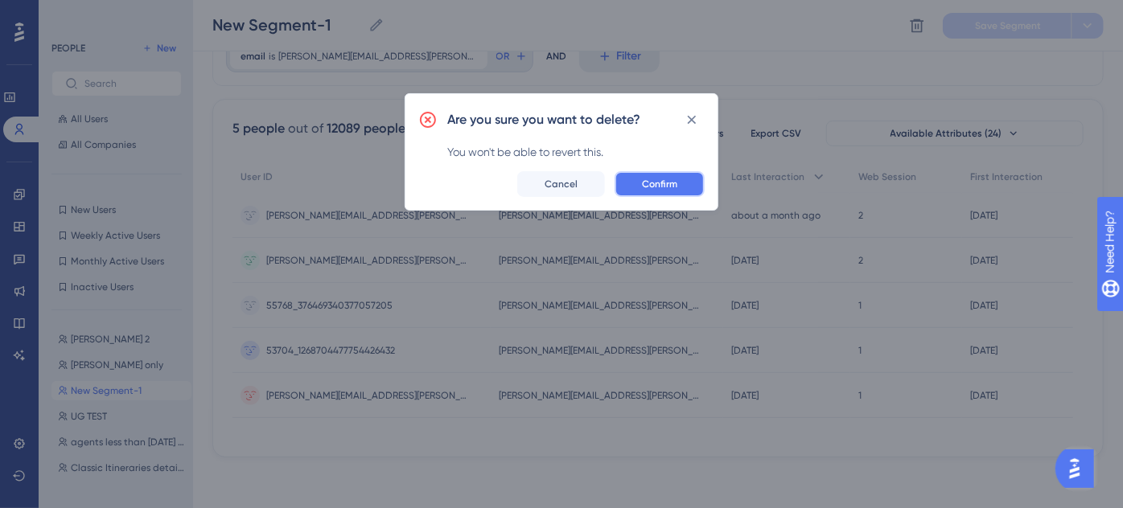
click at [674, 186] on span "Confirm" at bounding box center [659, 184] width 35 height 13
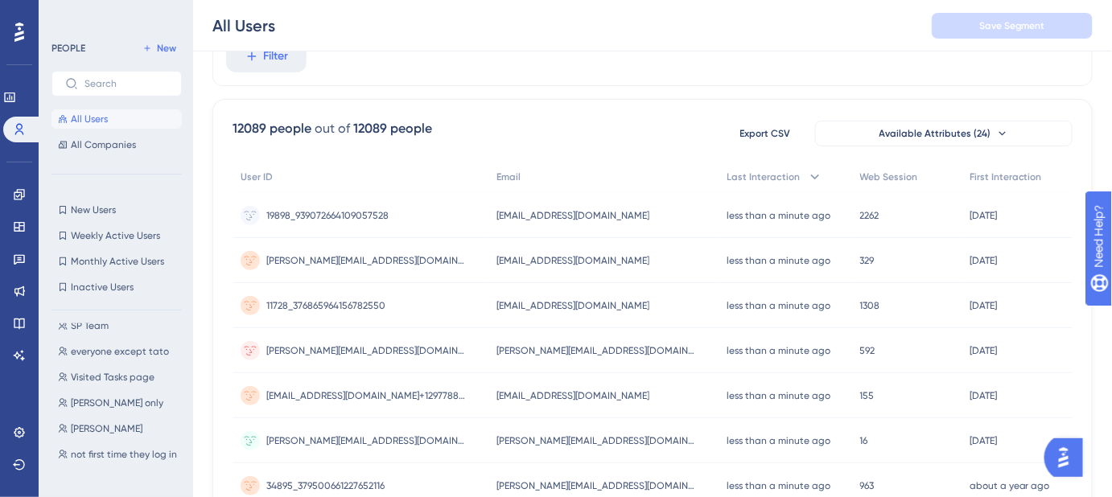
scroll to position [219, 0]
click at [21, 228] on icon at bounding box center [19, 226] width 13 height 13
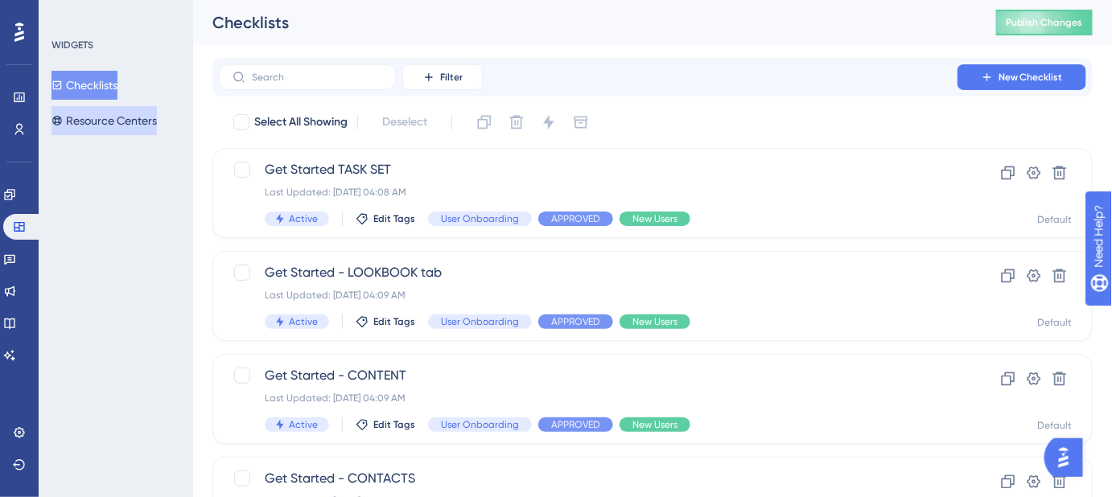
click at [103, 120] on button "Resource Centers" at bounding box center [103, 120] width 105 height 29
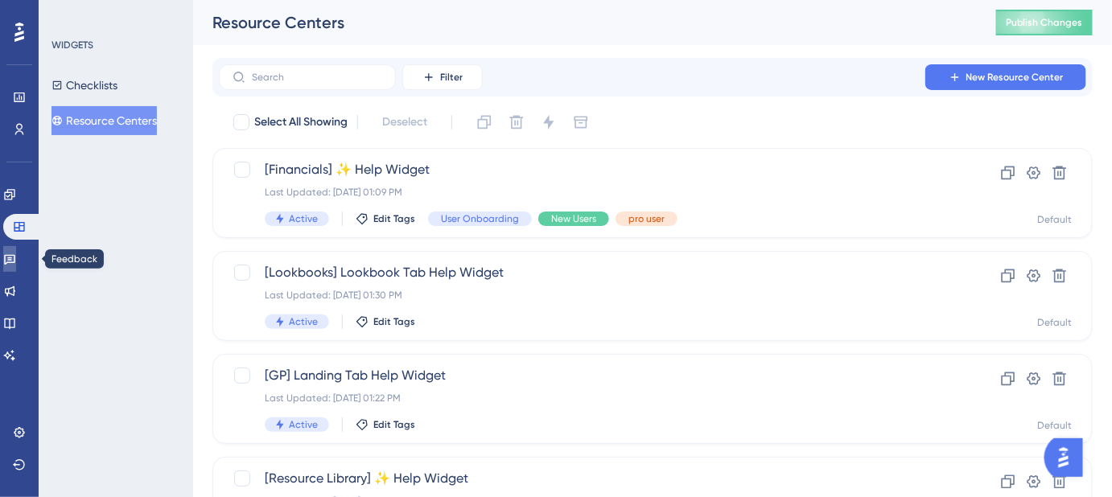
click at [14, 261] on icon at bounding box center [9, 260] width 11 height 10
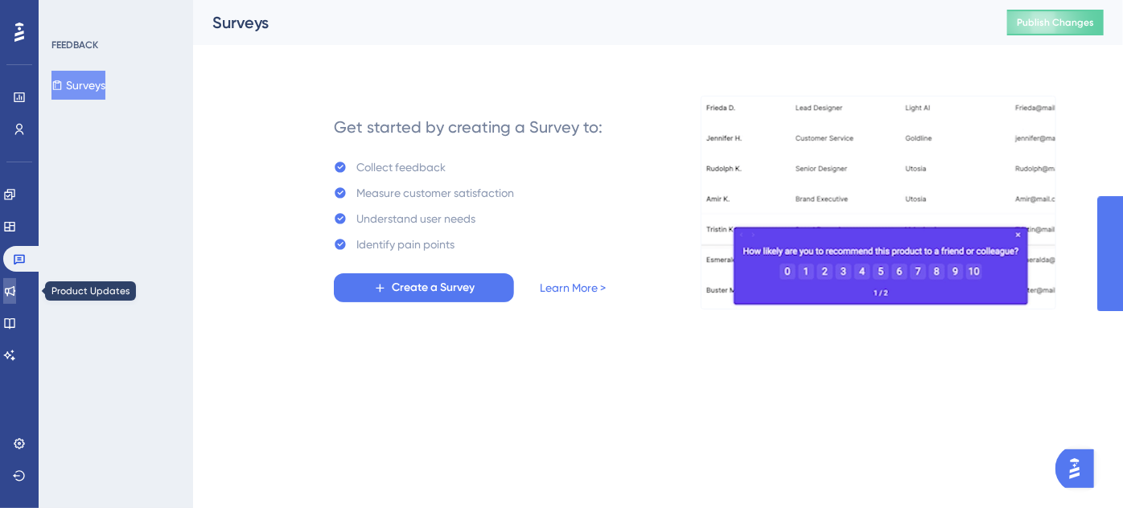
click at [16, 299] on link at bounding box center [9, 291] width 13 height 26
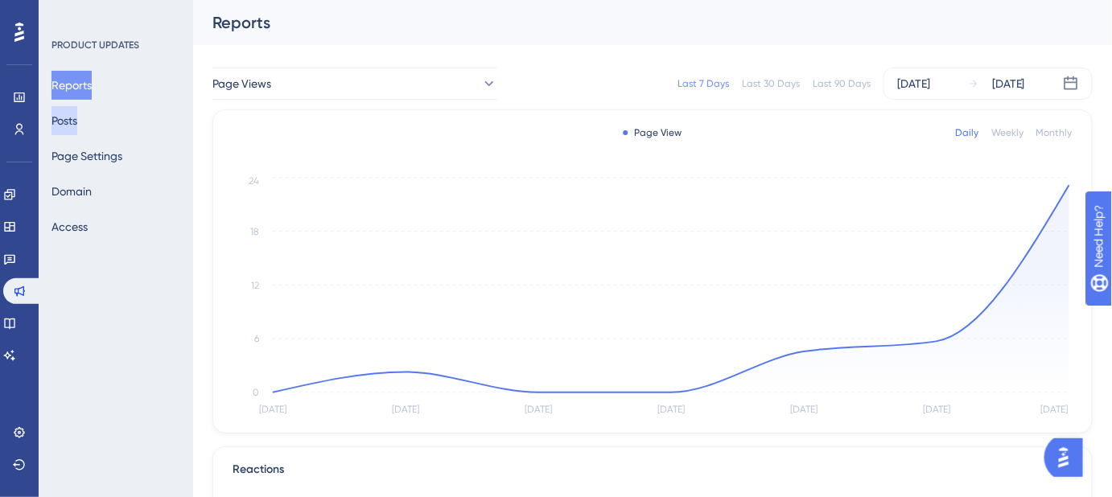
click at [77, 127] on button "Posts" at bounding box center [64, 120] width 26 height 29
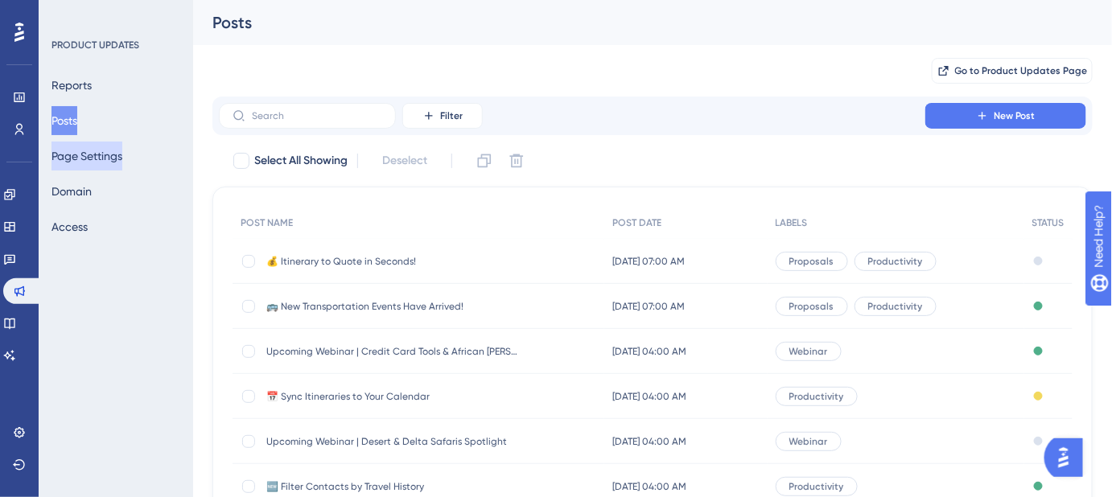
click at [89, 161] on button "Page Settings" at bounding box center [86, 156] width 71 height 29
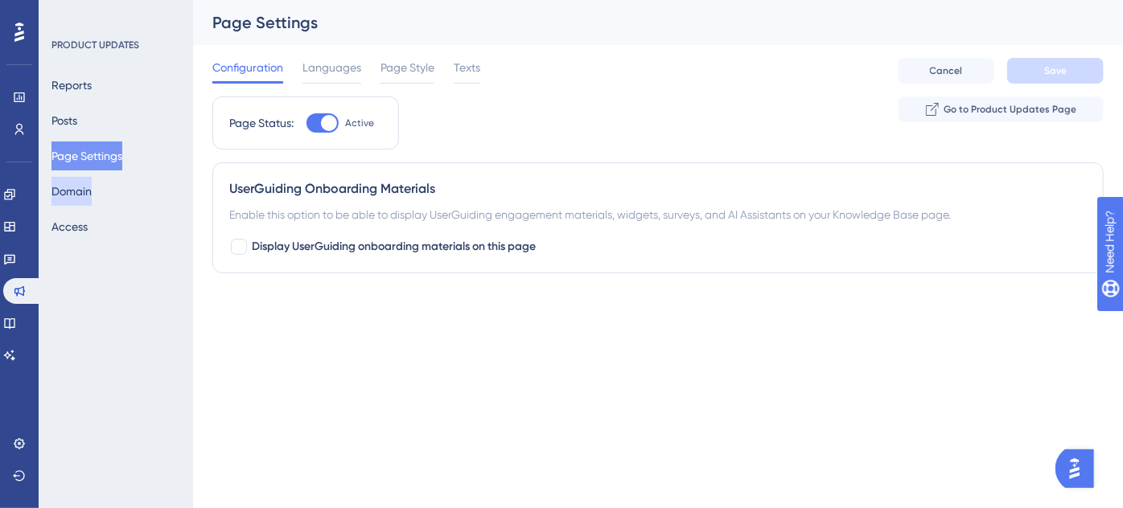
click at [91, 185] on button "Domain" at bounding box center [71, 191] width 40 height 29
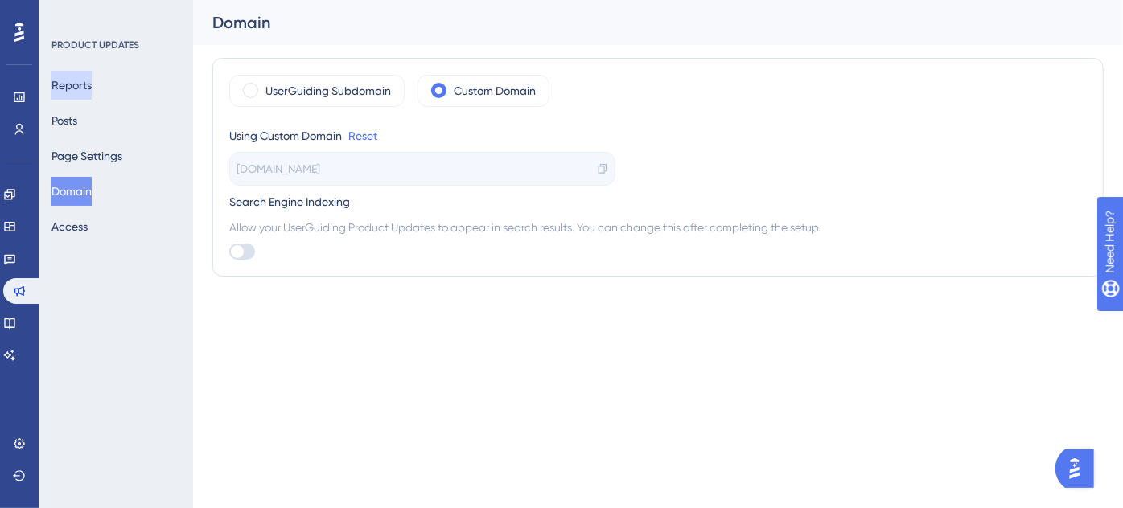
click at [88, 76] on button "Reports" at bounding box center [71, 85] width 40 height 29
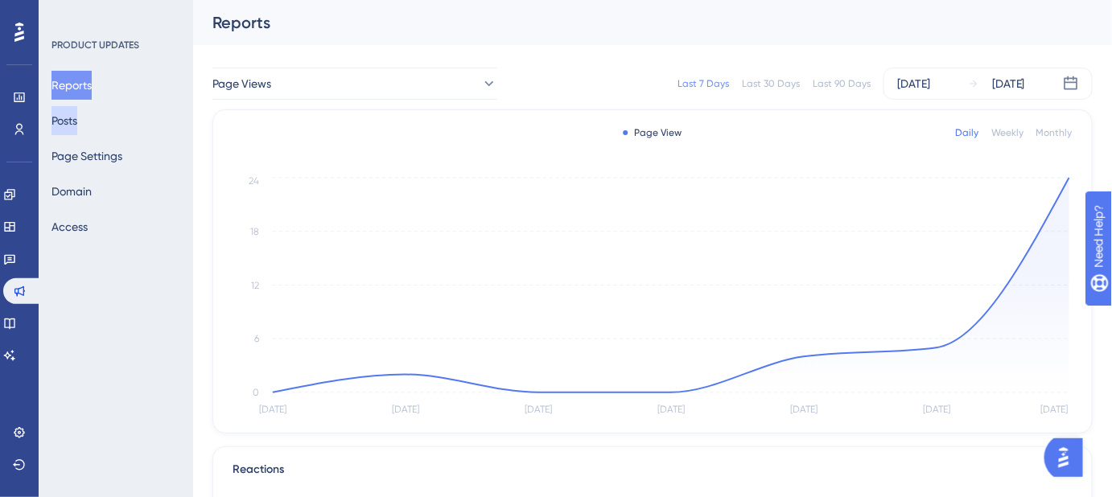
click at [77, 118] on button "Posts" at bounding box center [64, 120] width 26 height 29
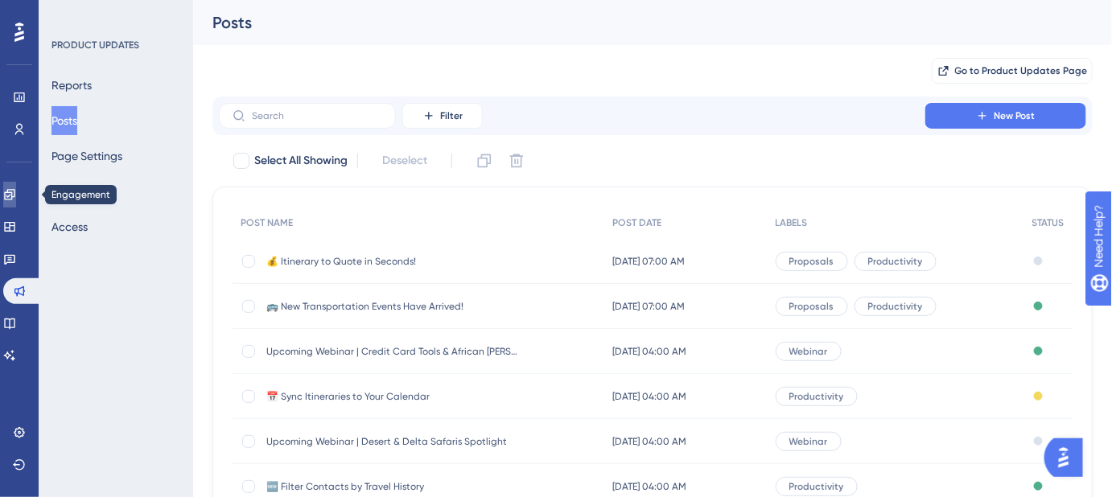
click at [8, 198] on link at bounding box center [9, 195] width 13 height 26
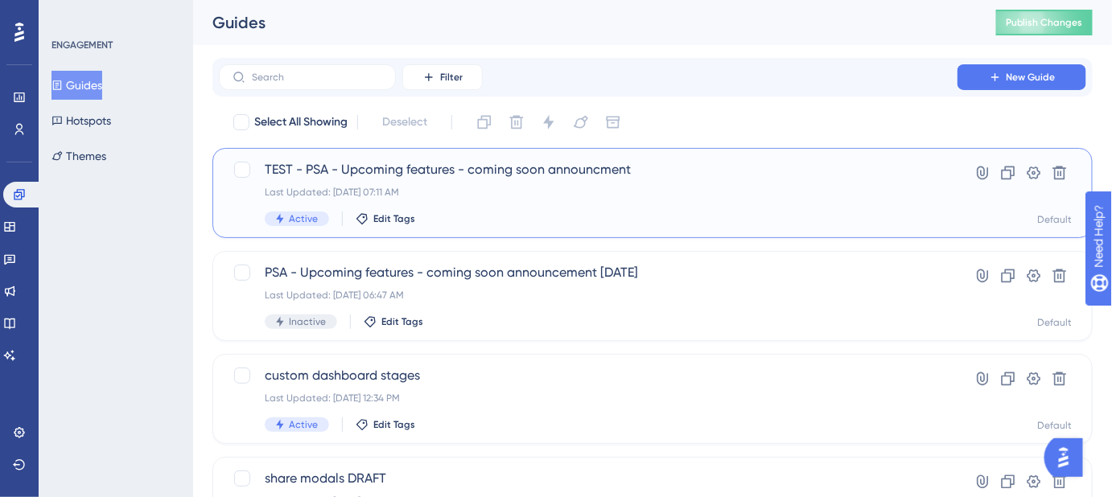
click at [523, 167] on span "TEST - PSA - Upcoming features - coming soon announcment" at bounding box center [588, 169] width 647 height 19
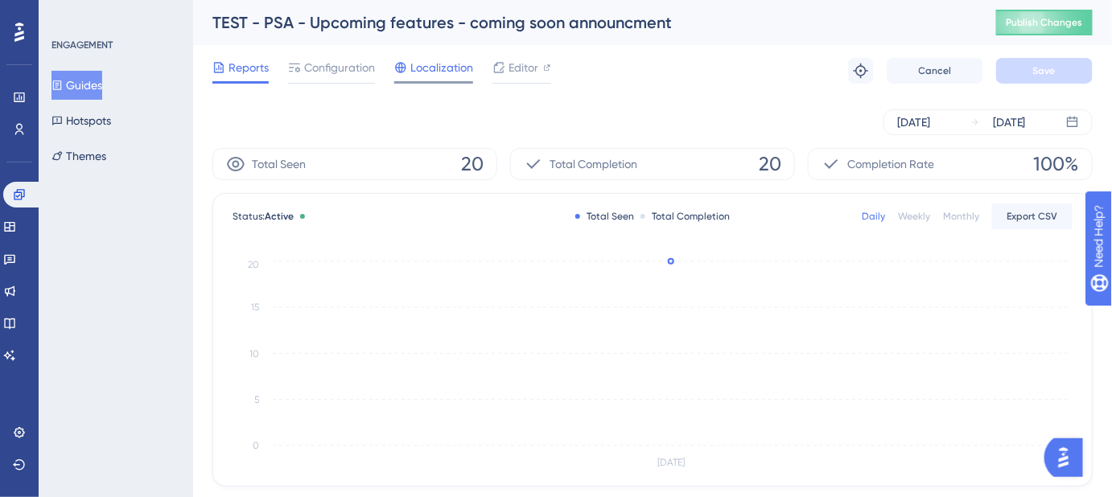
click at [446, 72] on span "Localization" at bounding box center [441, 67] width 63 height 19
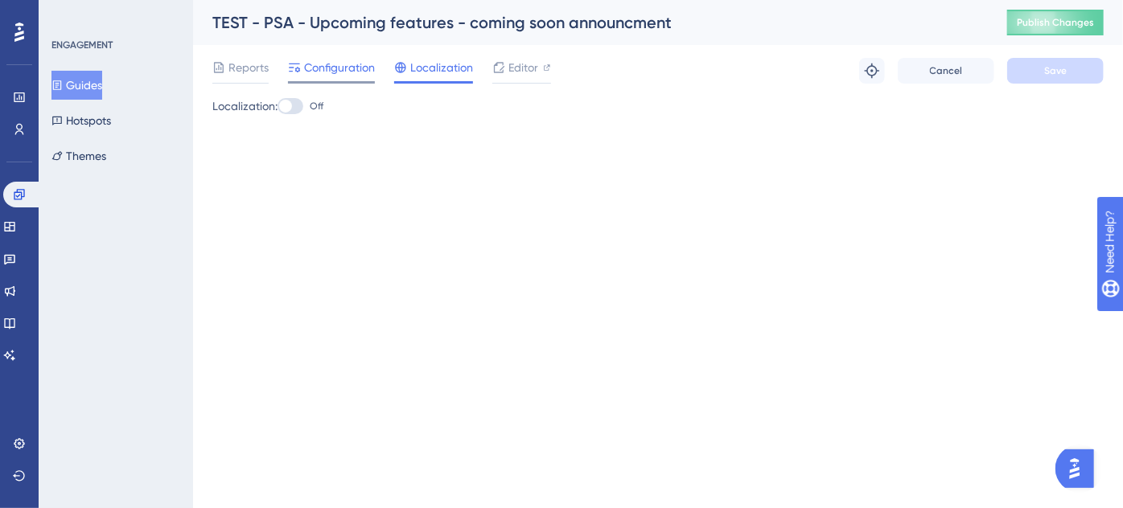
click at [343, 61] on span "Configuration" at bounding box center [339, 67] width 71 height 19
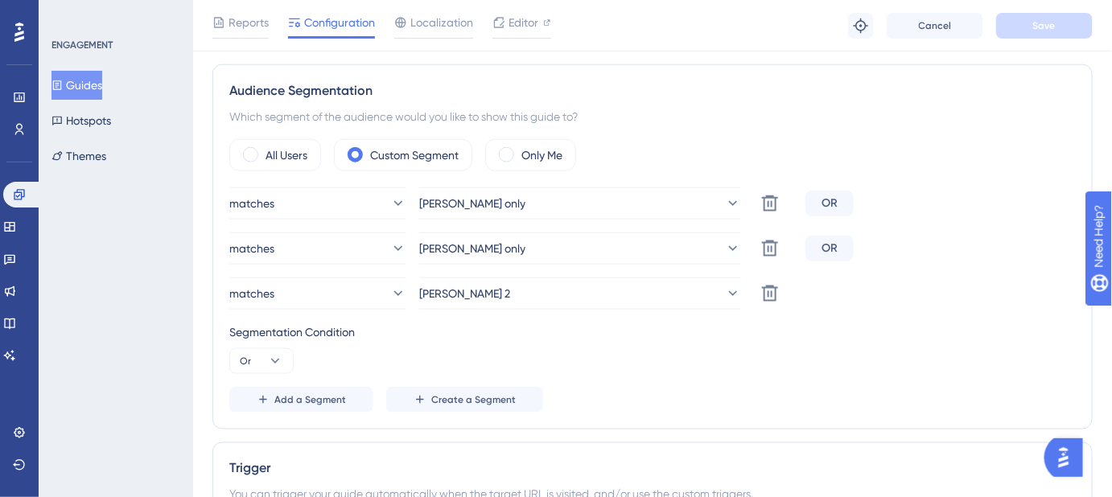
scroll to position [585, 0]
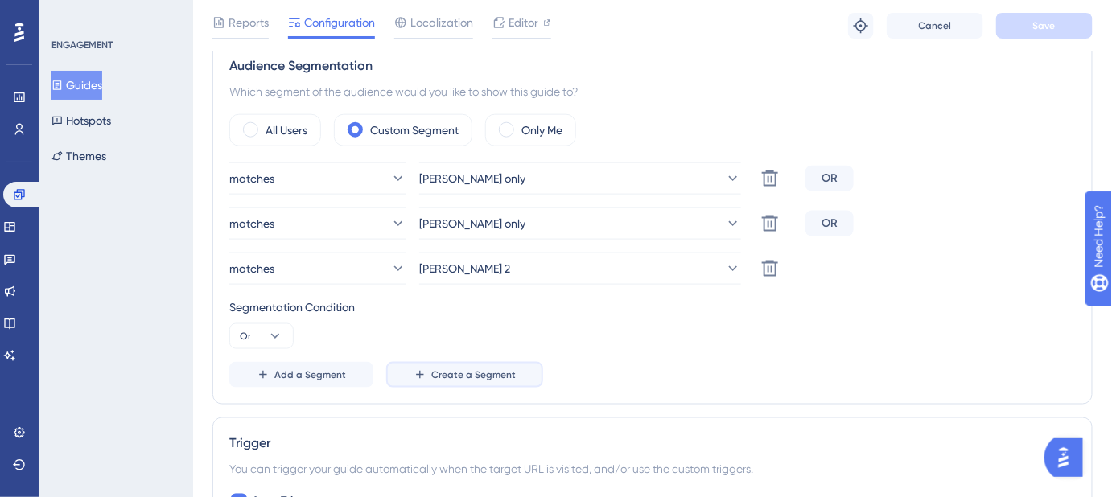
click at [454, 372] on span "Create a Segment" at bounding box center [473, 374] width 84 height 13
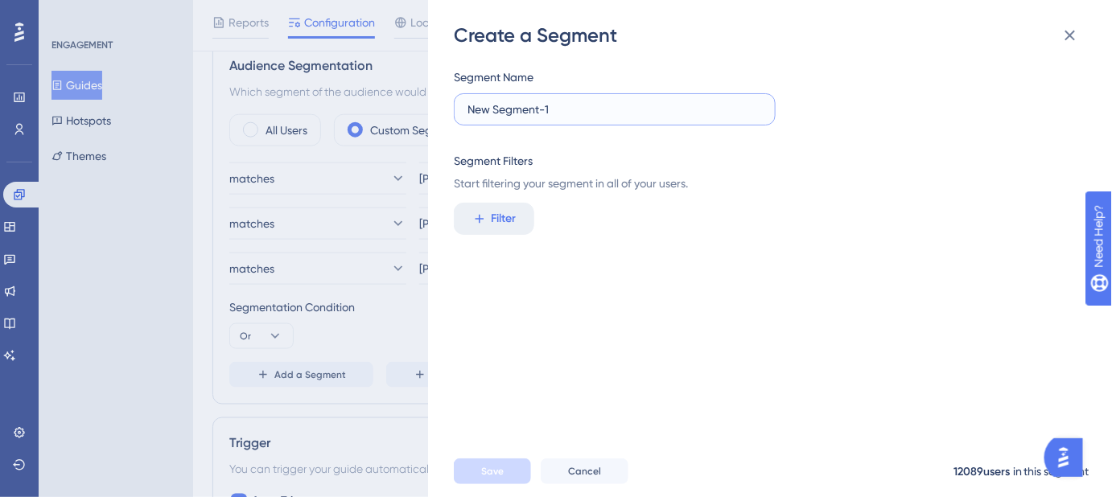
drag, startPoint x: 563, startPoint y: 100, endPoint x: 386, endPoint y: 111, distance: 177.3
click at [386, 111] on div "Create a Segment Segment Name New Segment-1 Segment Filters Start filtering you…" at bounding box center [556, 248] width 1112 height 497
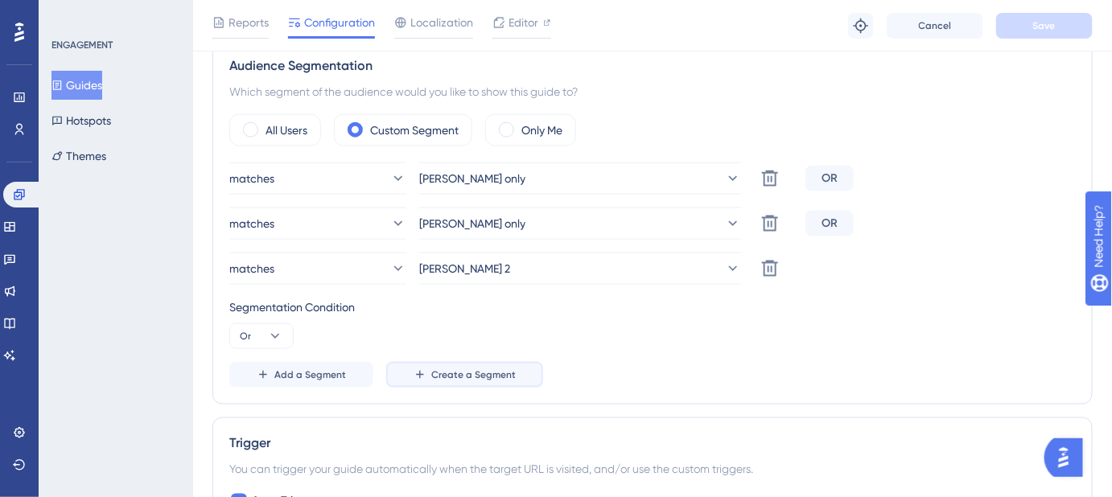
click at [474, 372] on span "Create a Segment" at bounding box center [473, 374] width 84 height 13
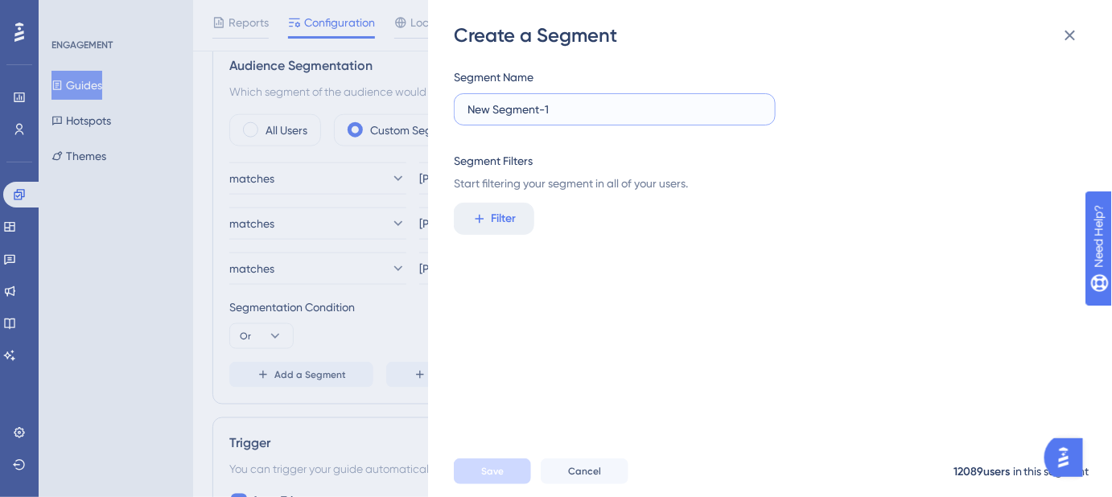
drag, startPoint x: 576, startPoint y: 101, endPoint x: 476, endPoint y: 105, distance: 99.8
click at [461, 109] on label "New Segment-1" at bounding box center [615, 109] width 322 height 32
type input "Jess only"
click at [501, 227] on span "Filter" at bounding box center [504, 218] width 25 height 19
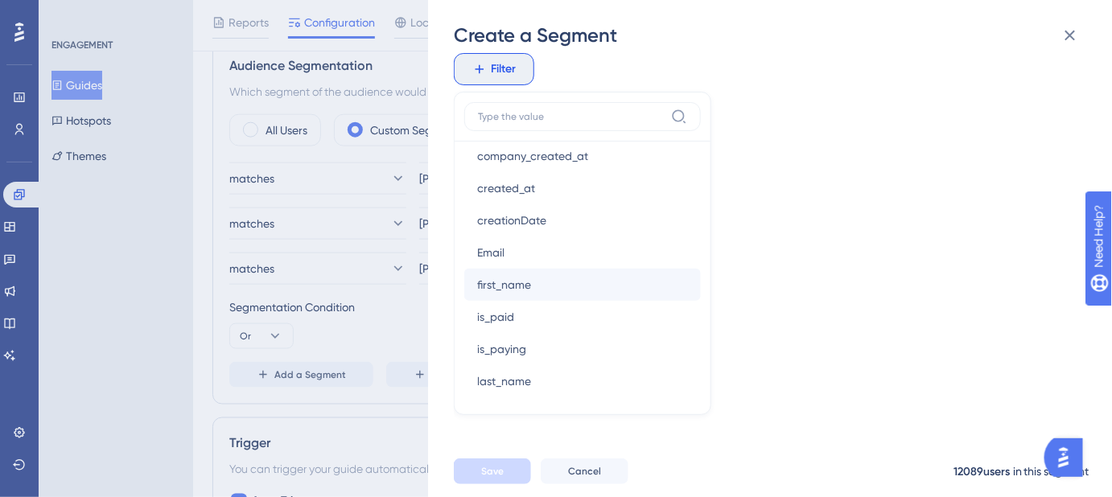
scroll to position [950, 0]
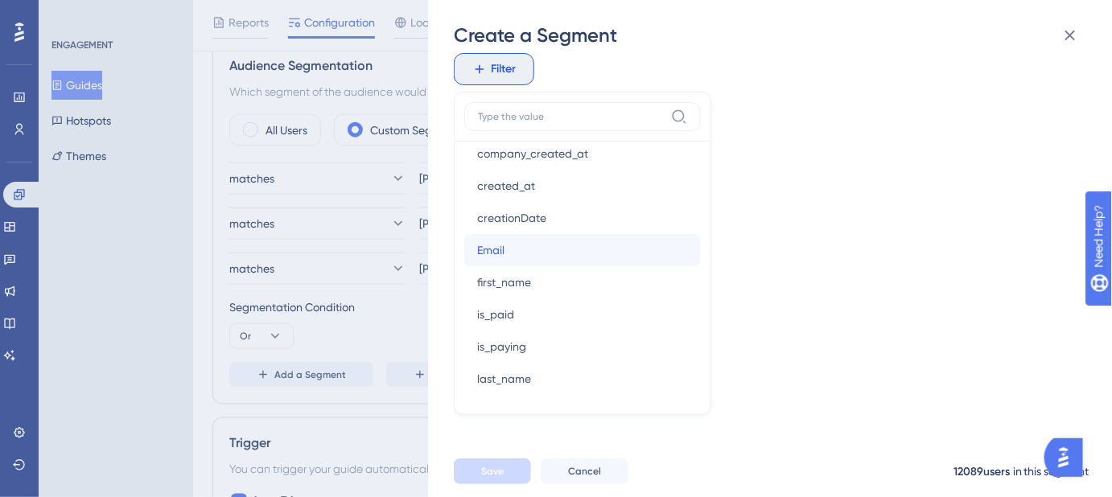
click at [506, 252] on button "Email Email" at bounding box center [582, 250] width 236 height 32
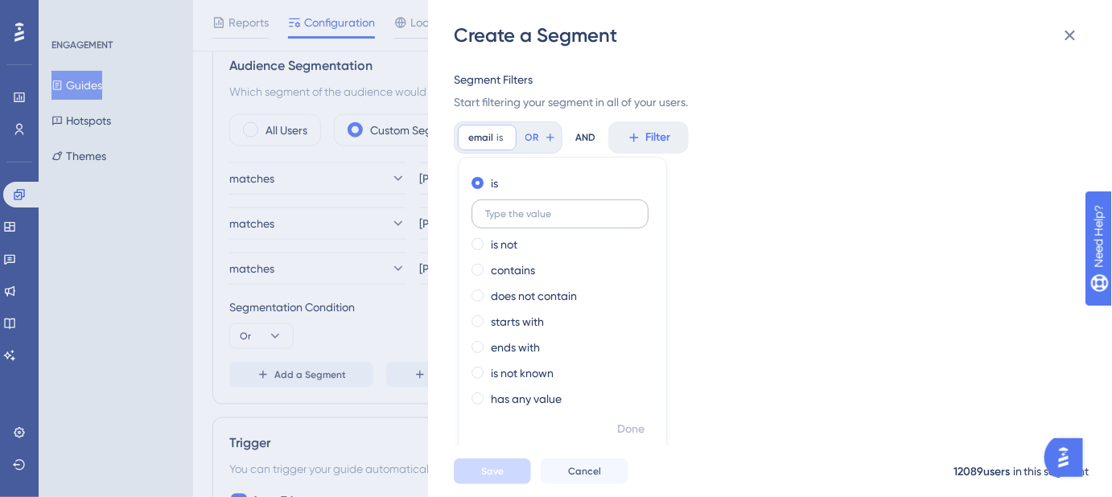
click at [523, 211] on input "text" at bounding box center [560, 213] width 150 height 11
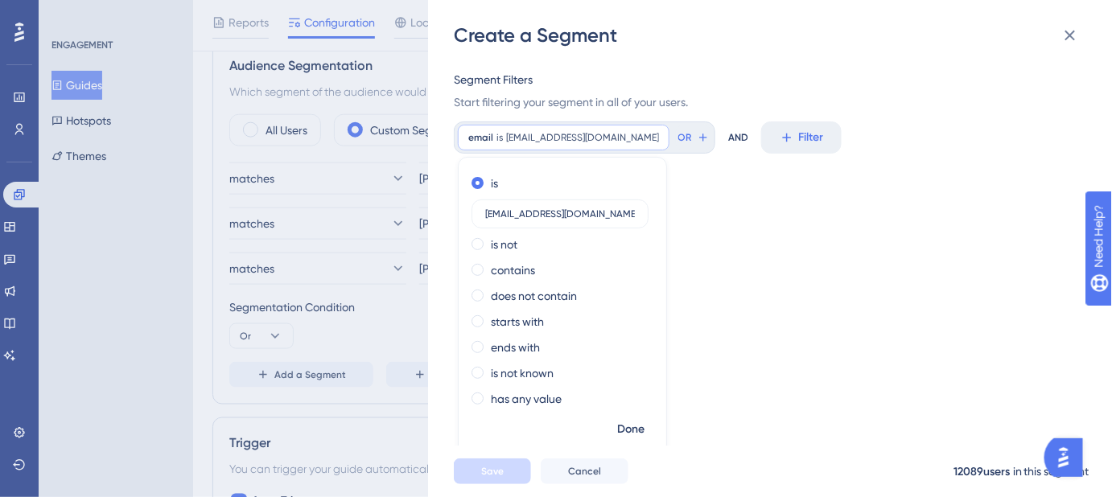
type input "jlatta@safariportal.app"
click at [734, 303] on div "Segment Name Jess only Segment Filters Start filtering your segment in all of y…" at bounding box center [778, 246] width 648 height 397
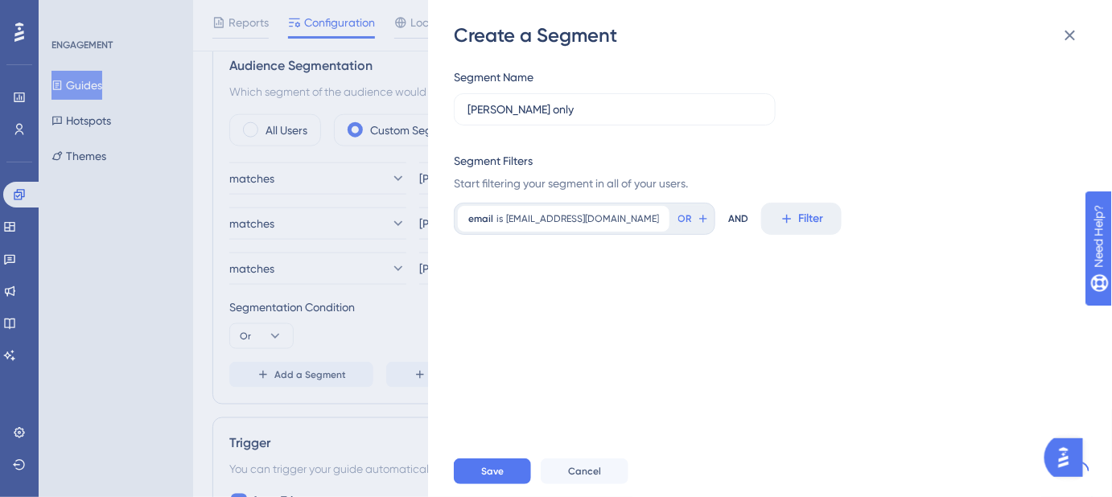
scroll to position [0, 0]
click at [482, 478] on span "Save" at bounding box center [492, 471] width 23 height 13
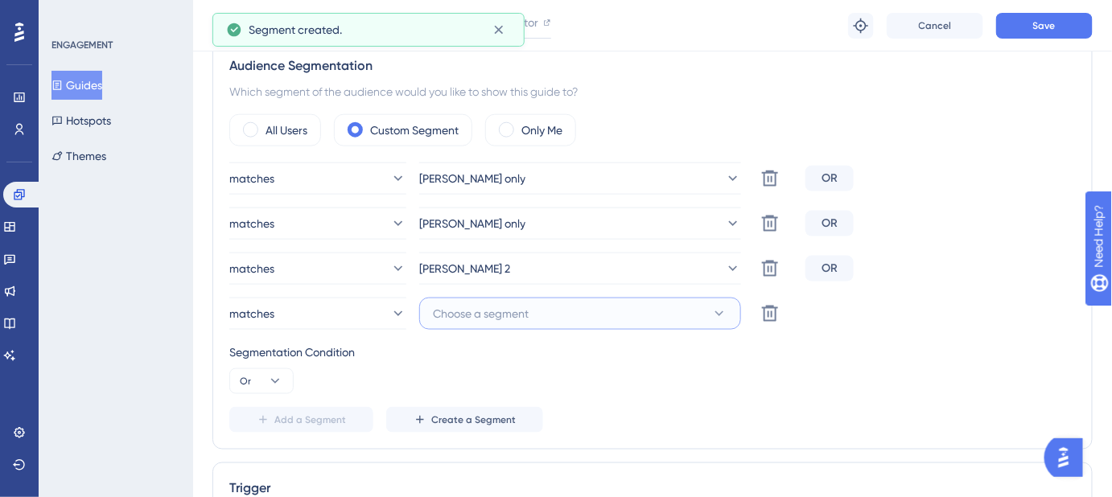
click at [721, 309] on icon at bounding box center [719, 314] width 16 height 16
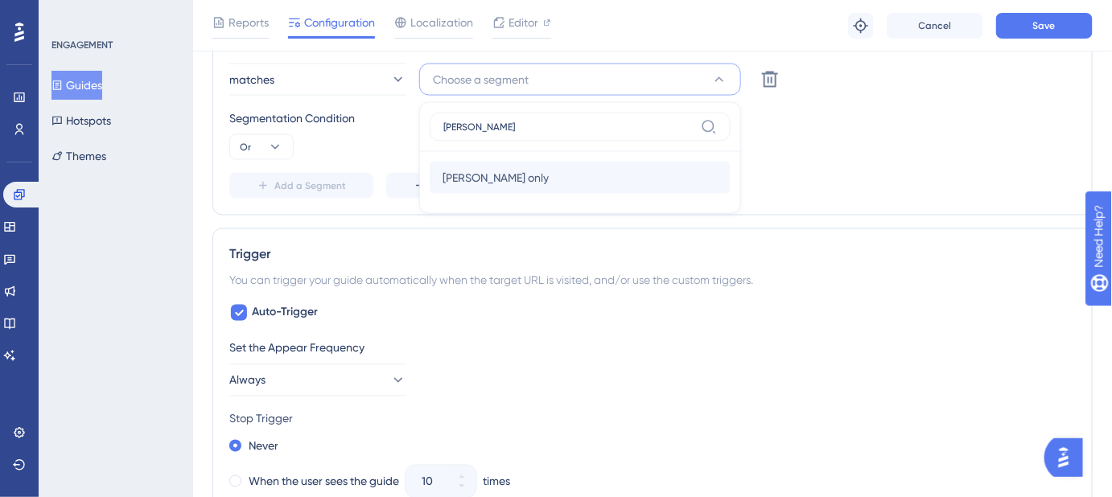
type input "jess"
click at [474, 179] on span "Jess only" at bounding box center [495, 177] width 106 height 19
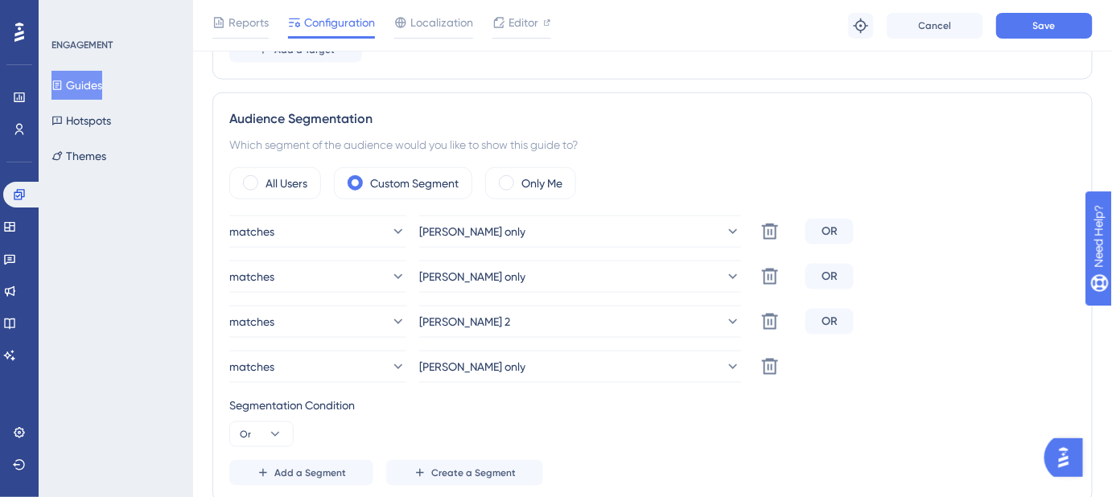
scroll to position [527, 0]
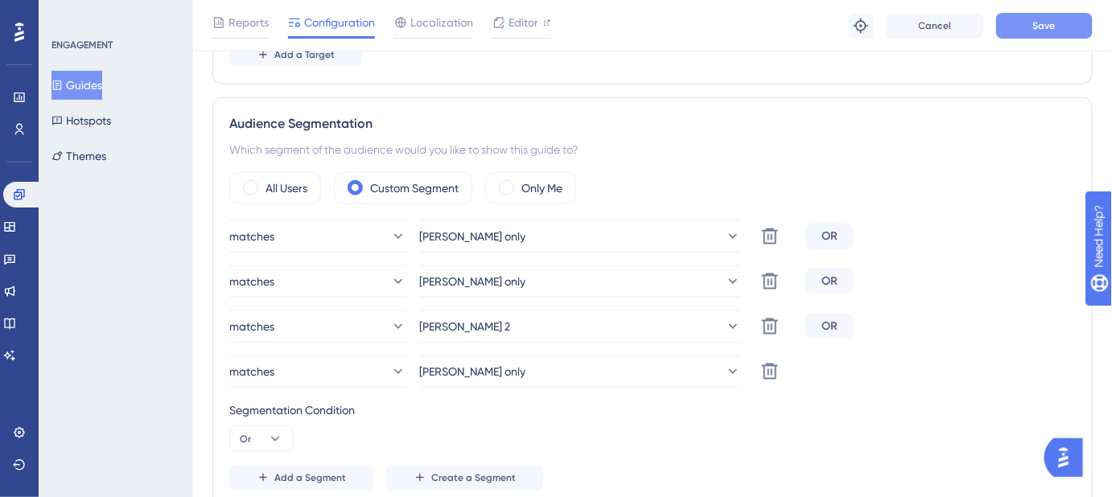
click at [1051, 27] on span "Save" at bounding box center [1044, 25] width 23 height 13
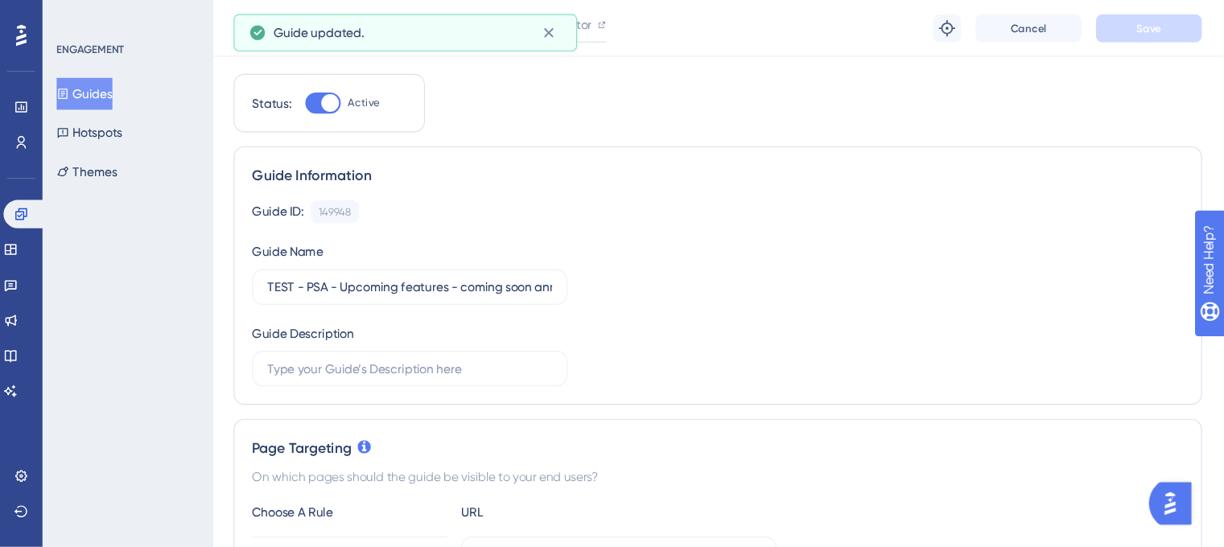
scroll to position [0, 0]
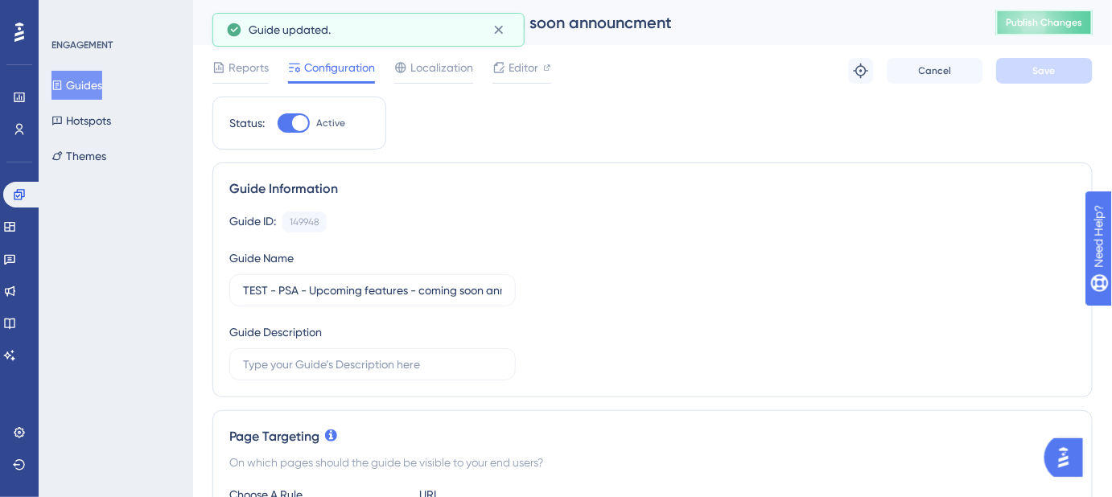
click at [1068, 12] on button "Publish Changes" at bounding box center [1044, 23] width 97 height 26
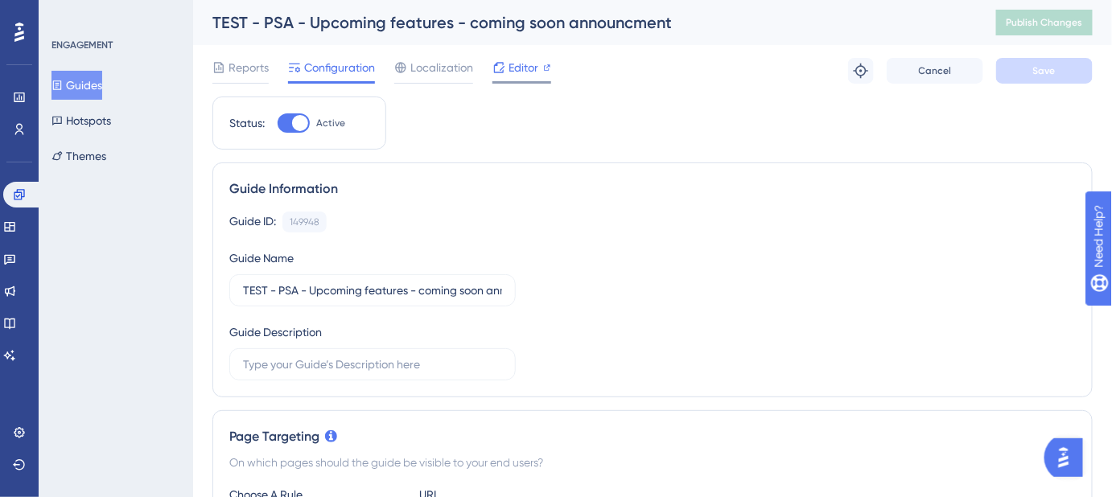
click at [514, 69] on span "Editor" at bounding box center [523, 67] width 30 height 19
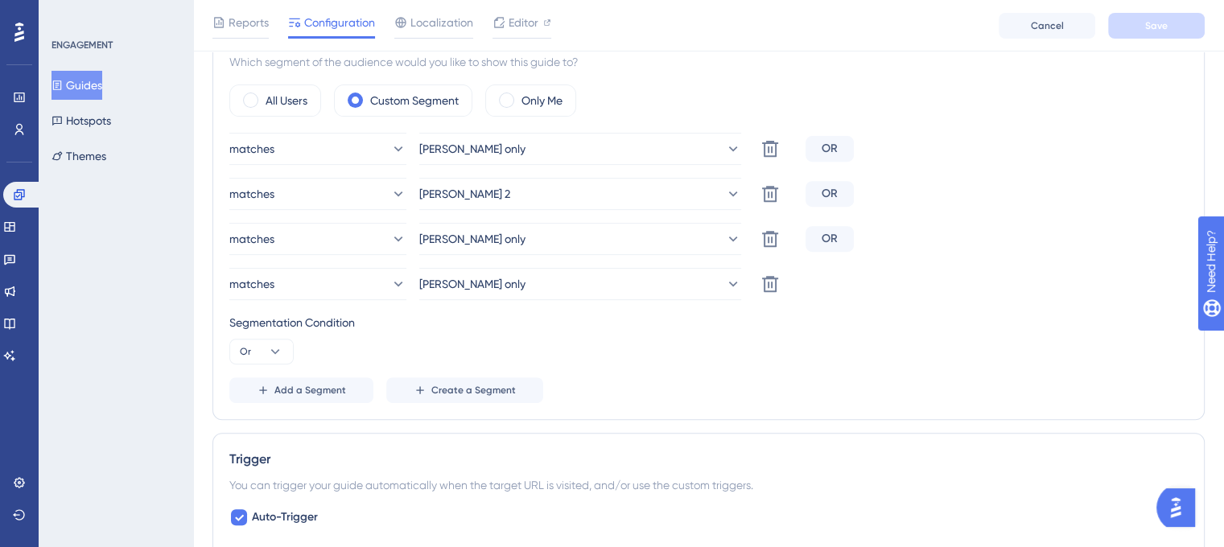
scroll to position [644, 0]
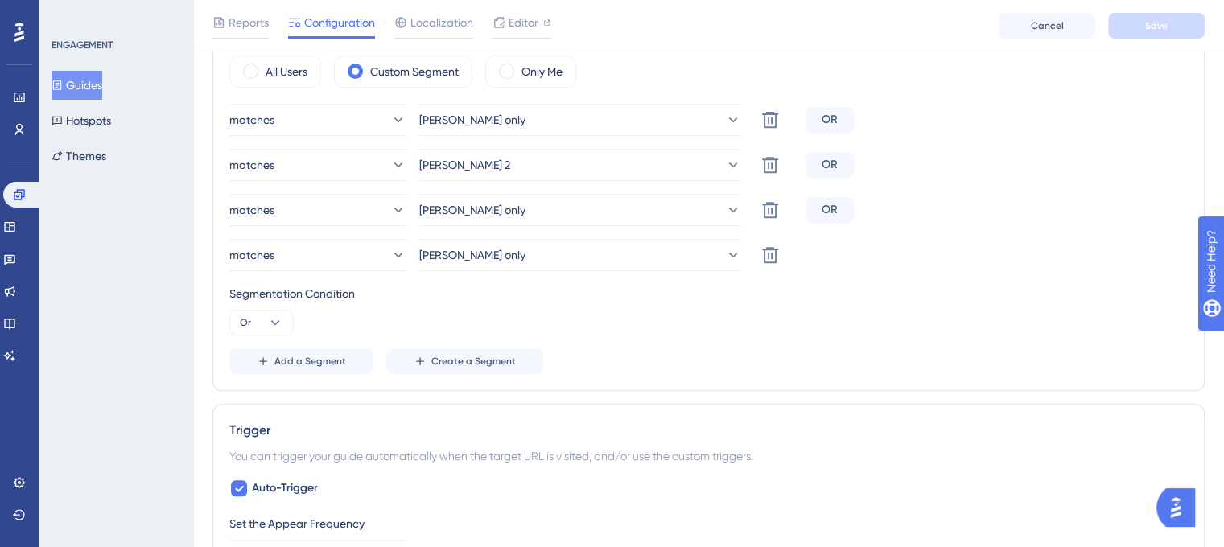
click at [1111, 506] on img "Open AI Assistant Launcher" at bounding box center [1175, 507] width 29 height 29
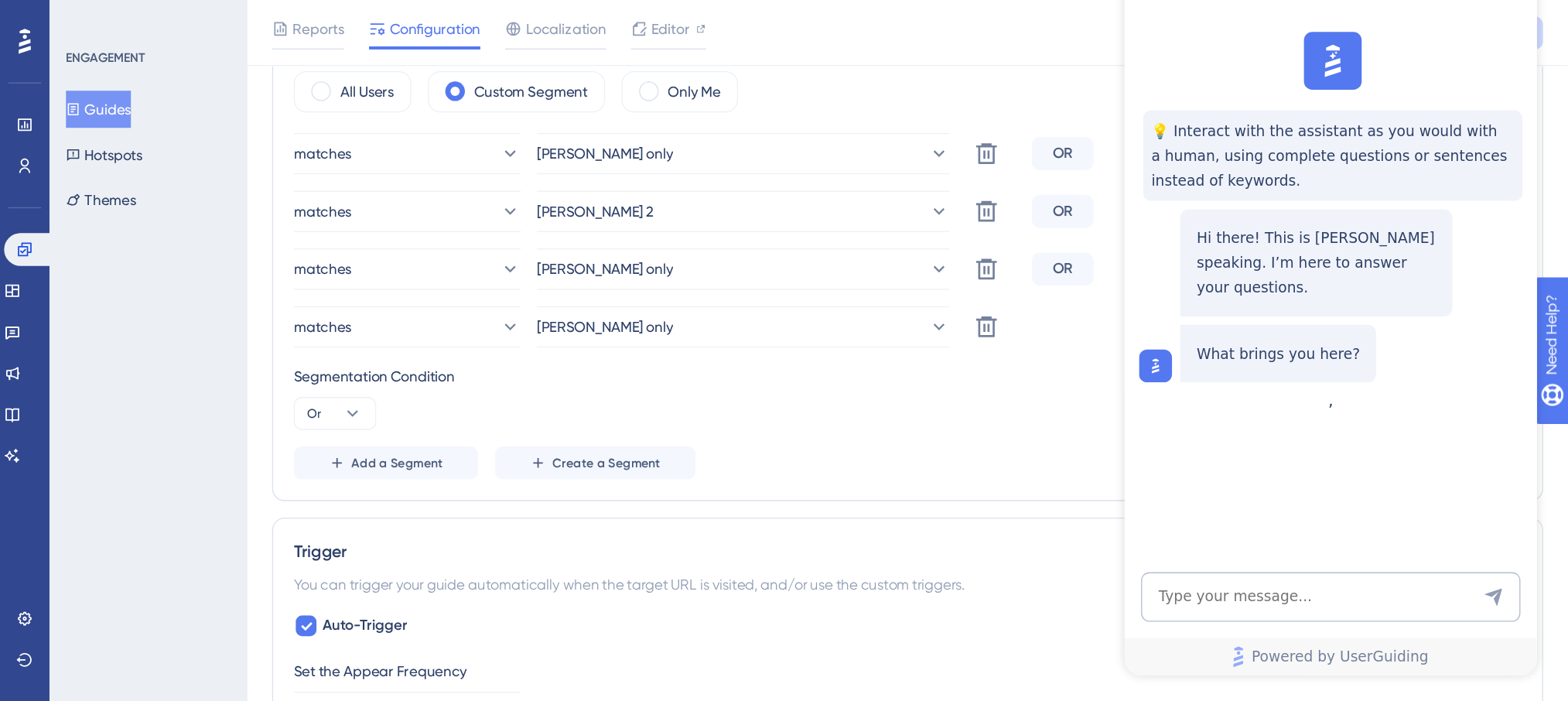
scroll to position [0, 0]
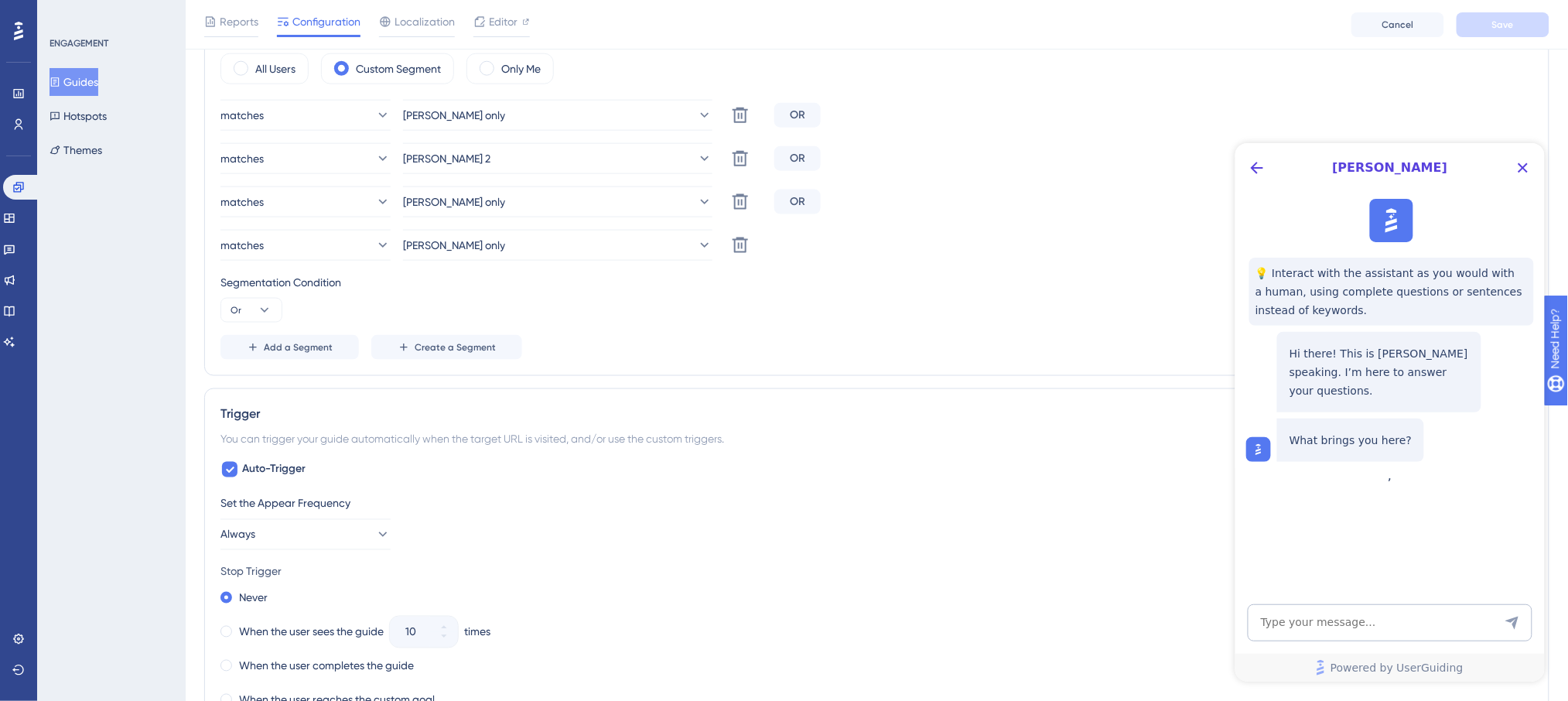
drag, startPoint x: 239, startPoint y: 32, endPoint x: 1089, endPoint y: 399, distance: 925.8
click at [1068, 399] on div "Trigger You can trigger your guide automatically when the target URL is visited…" at bounding box center [876, 611] width 1345 height 444
click at [1068, 168] on icon "Back Button" at bounding box center [1256, 166] width 18 height 18
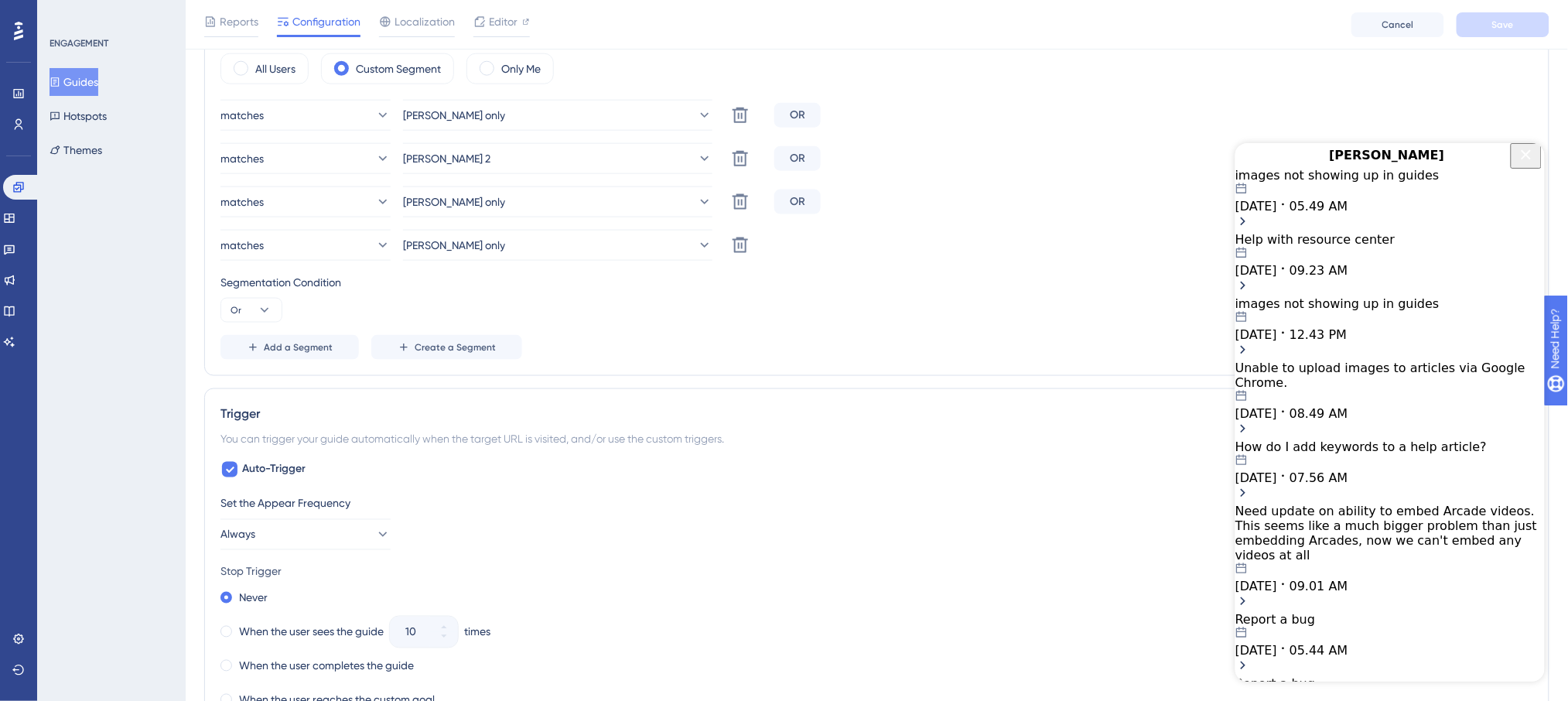
click at [1068, 182] on div "images not showing up in guides" at bounding box center [1389, 174] width 310 height 14
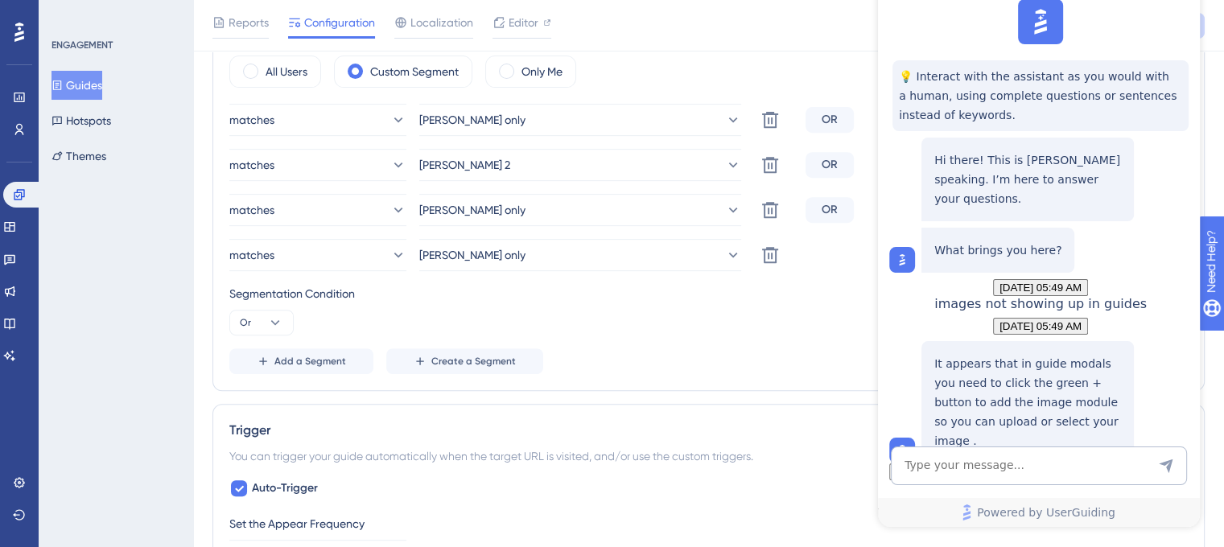
scroll to position [121, 0]
drag, startPoint x: 2365, startPoint y: -33, endPoint x: 909, endPoint y: 6, distance: 1456.5
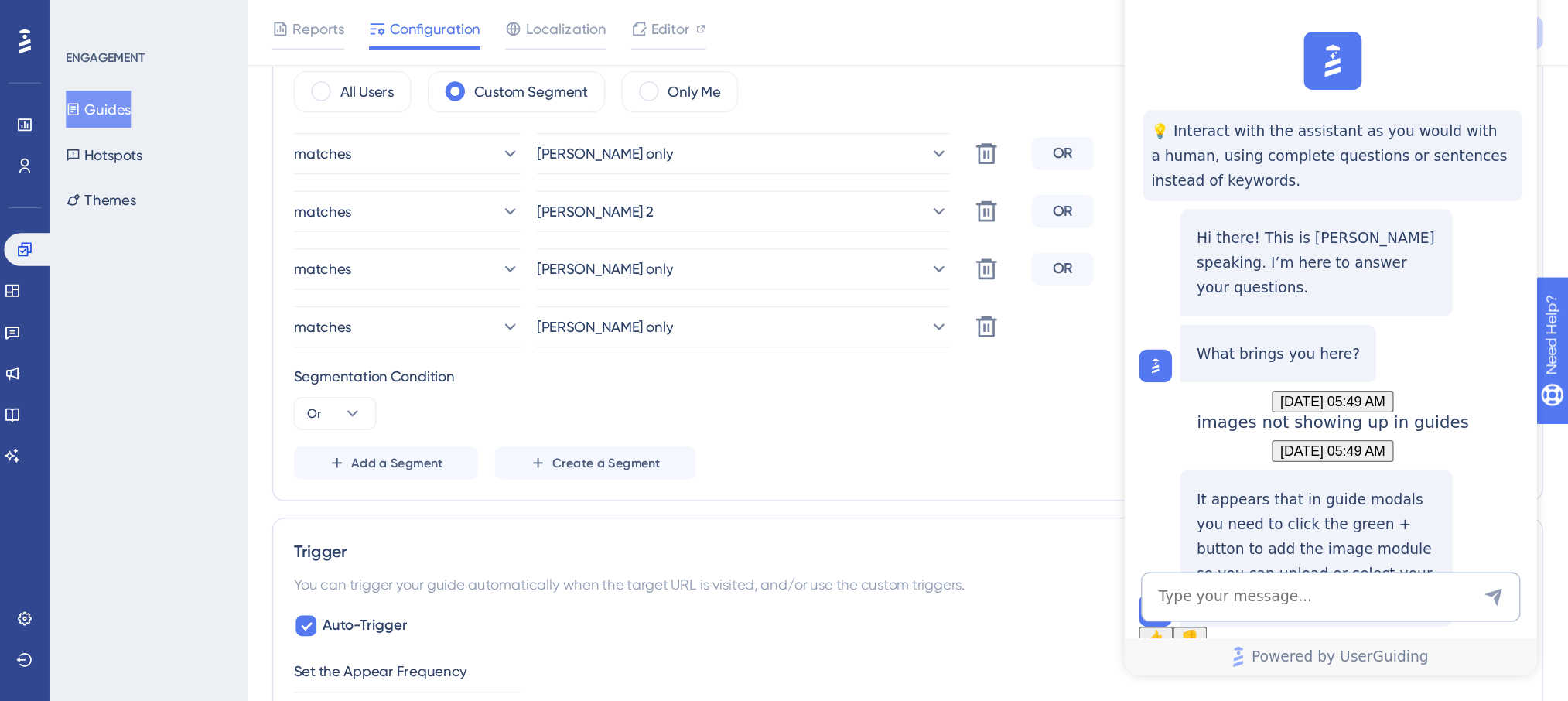
scroll to position [310, 0]
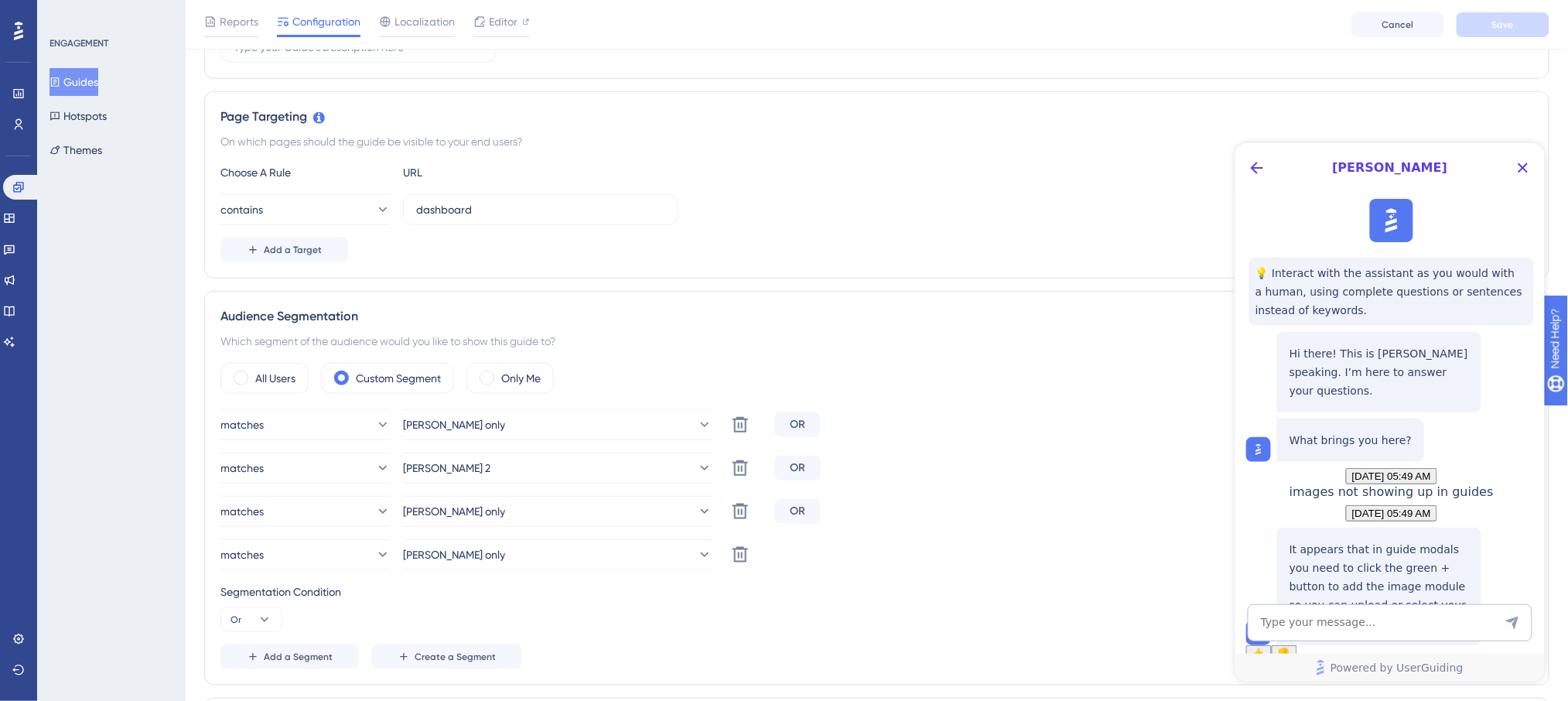
drag, startPoint x: 307, startPoint y: 32, endPoint x: 1097, endPoint y: 385, distance: 865.3
click at [1068, 385] on div "All Users Custom Segment Only Me" at bounding box center [876, 378] width 1312 height 31
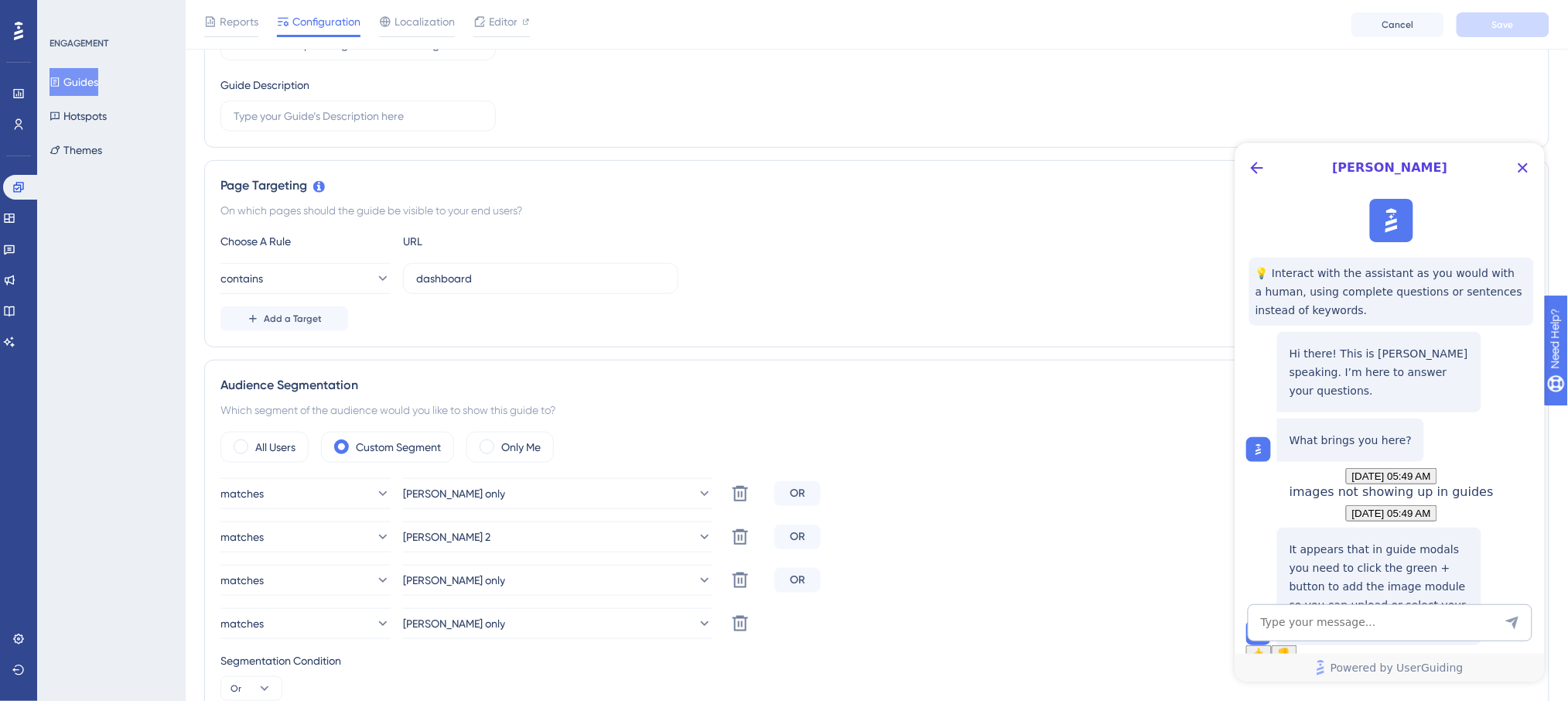
scroll to position [206, 0]
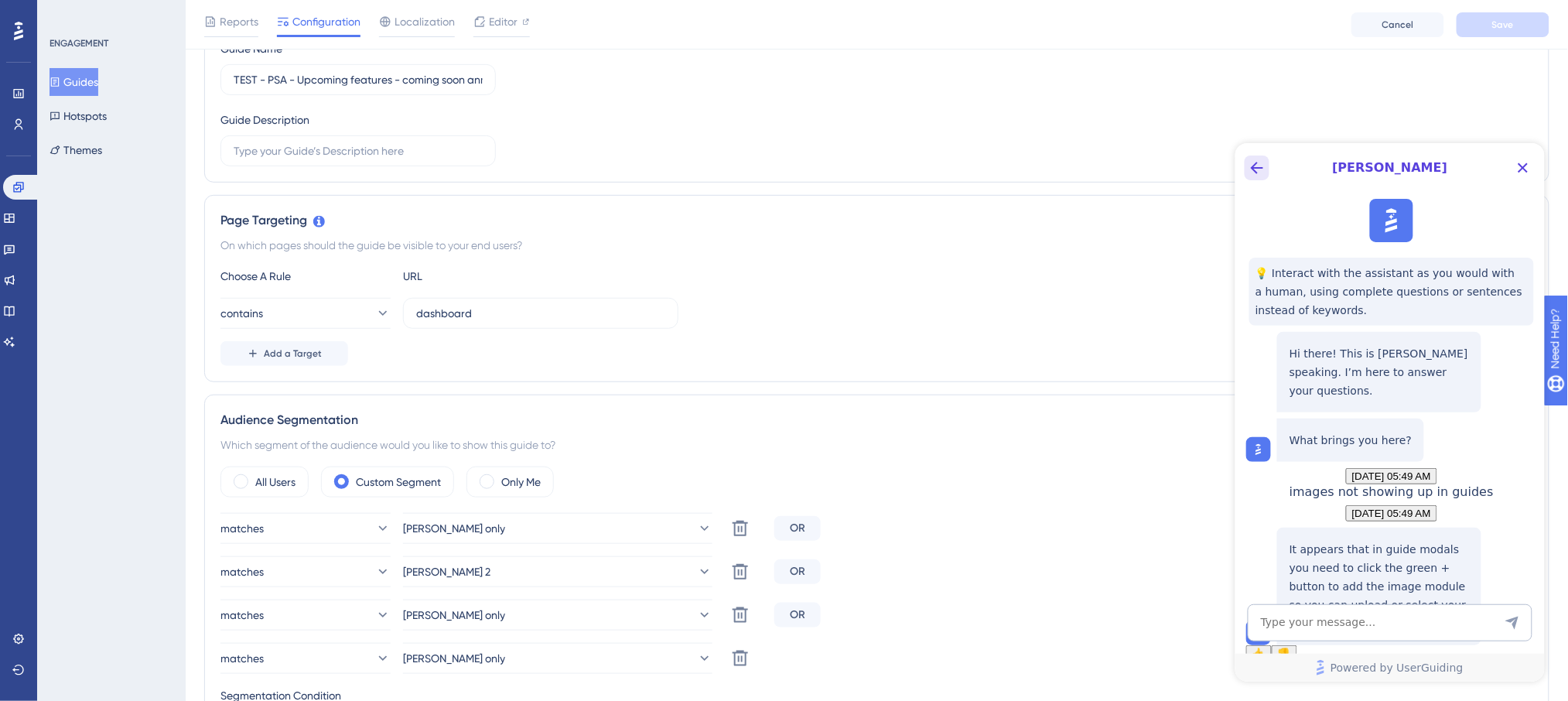
click at [1068, 167] on icon "Back Button" at bounding box center [1256, 166] width 12 height 13
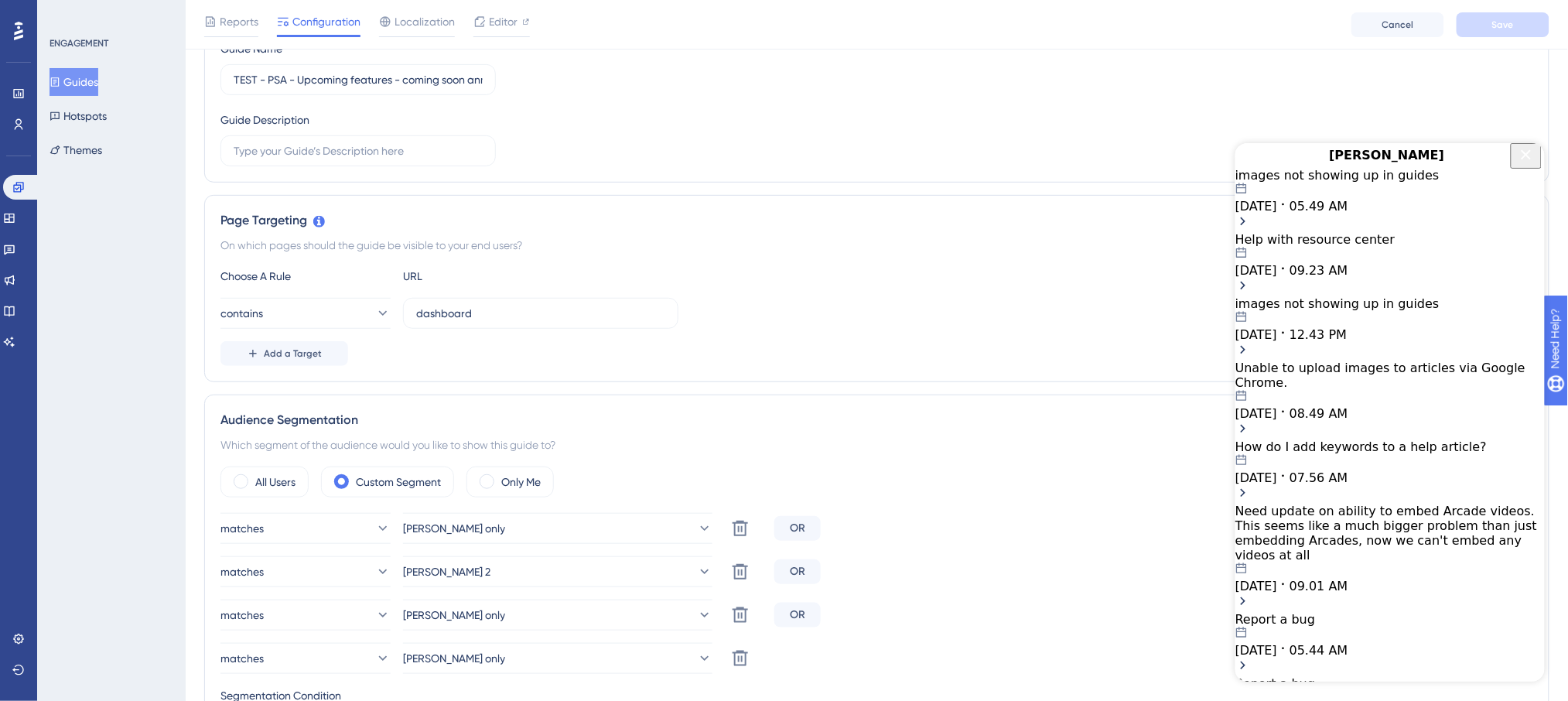
scroll to position [270, 0]
drag, startPoint x: 2750, startPoint y: 142, endPoint x: 1248, endPoint y: 161, distance: 1502.1
click at [1068, 161] on div at bounding box center [1247, 155] width 25 height 25
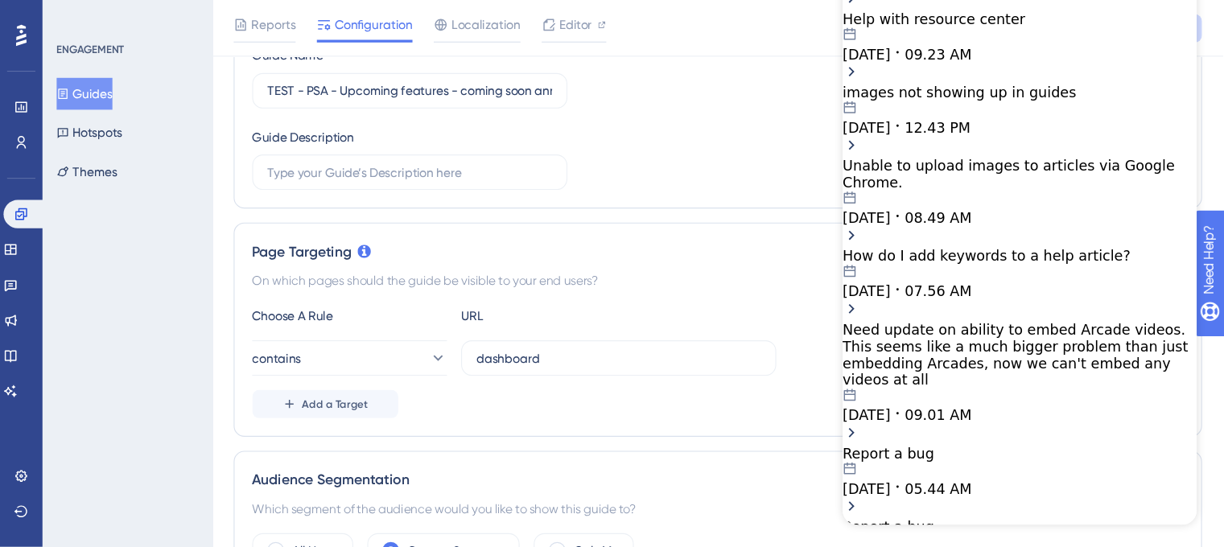
scroll to position [214, 0]
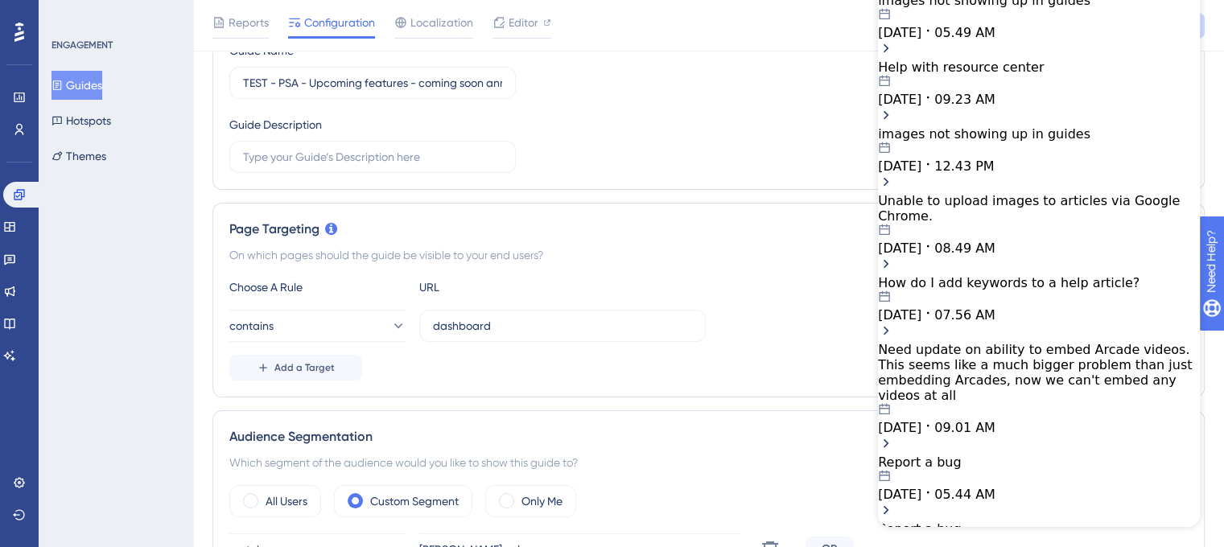
drag, startPoint x: 1593, startPoint y: 1, endPoint x: 734, endPoint y: 176, distance: 876.8
click at [734, 176] on div "Guide Information Guide ID: 149948 Copy Guide Name TEST - PSA - Upcoming featur…" at bounding box center [708, 72] width 992 height 235
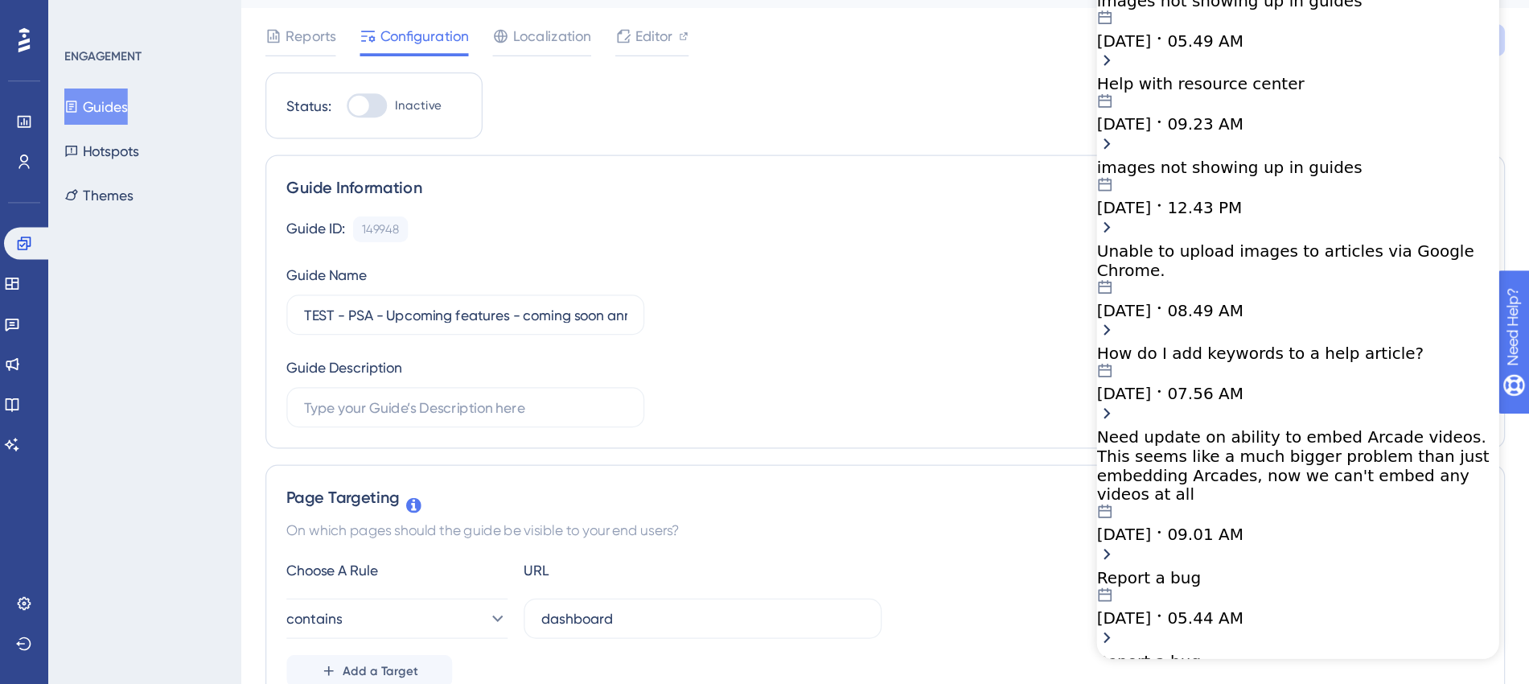
scroll to position [0, 0]
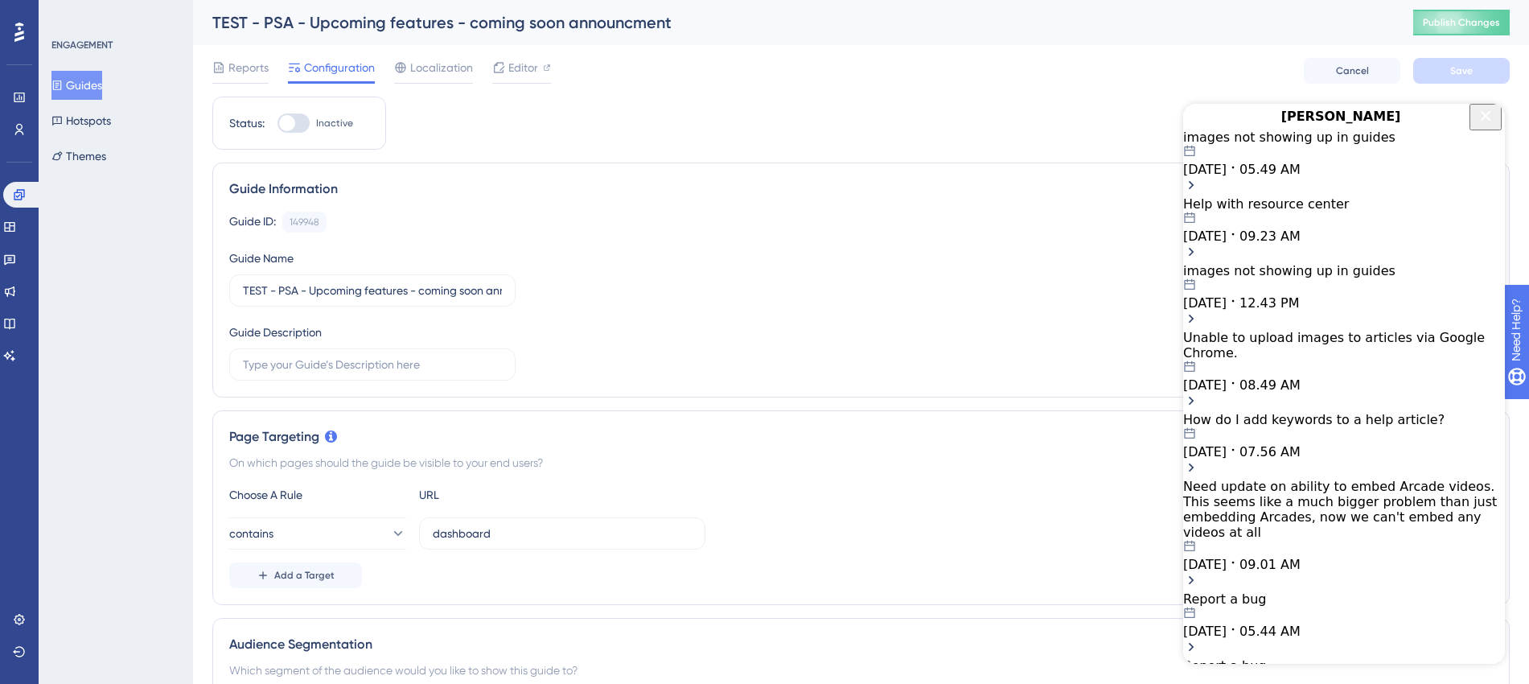
drag, startPoint x: 1212, startPoint y: 1, endPoint x: 1122, endPoint y: 272, distance: 285.7
click at [1111, 274] on div "Guide ID: 149948 Copy Guide Name TEST - PSA - Upcoming features - coming soon a…" at bounding box center [861, 296] width 1264 height 169
click at [1111, 121] on icon "Close Button" at bounding box center [1486, 115] width 10 height 10
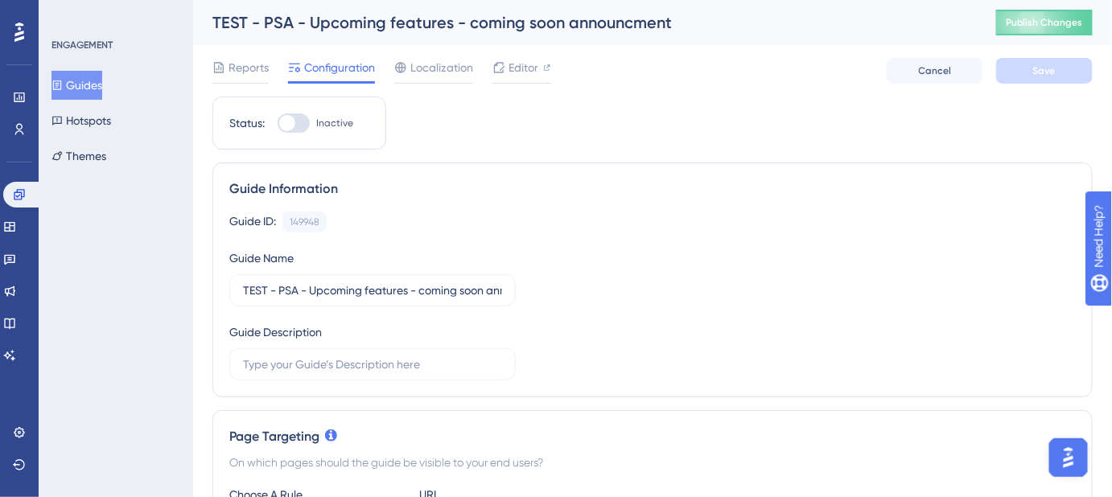
drag, startPoint x: 1509, startPoint y: 1, endPoint x: 804, endPoint y: 235, distance: 742.5
click at [804, 235] on div "Guide ID: 149948 Copy Guide Name TEST - PSA - Upcoming features - coming soon a…" at bounding box center [652, 296] width 846 height 169
click at [1066, 26] on span "Publish Changes" at bounding box center [1044, 22] width 77 height 13
click at [89, 83] on button "Guides" at bounding box center [76, 85] width 51 height 29
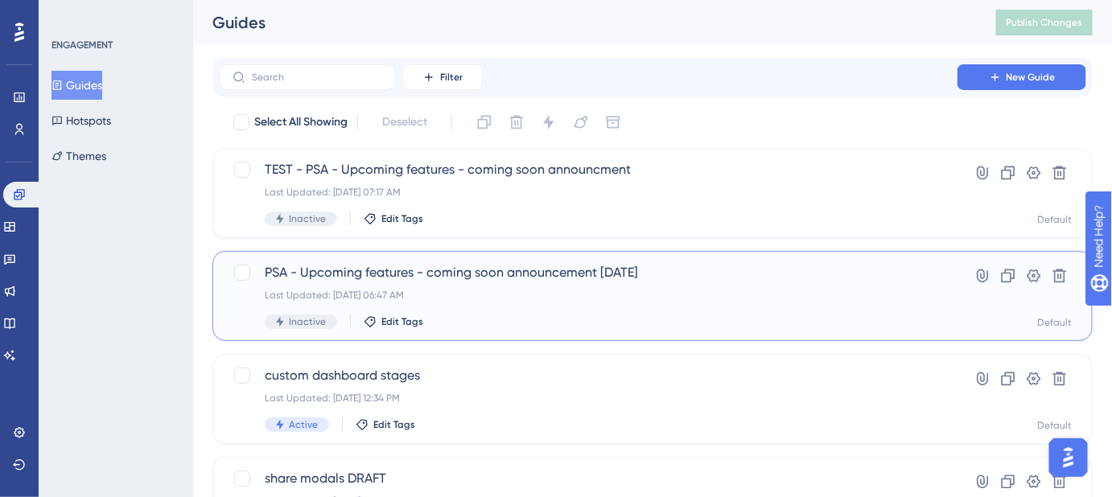
click at [455, 272] on span "PSA - Upcoming features - coming soon announcement [DATE]" at bounding box center [588, 272] width 647 height 19
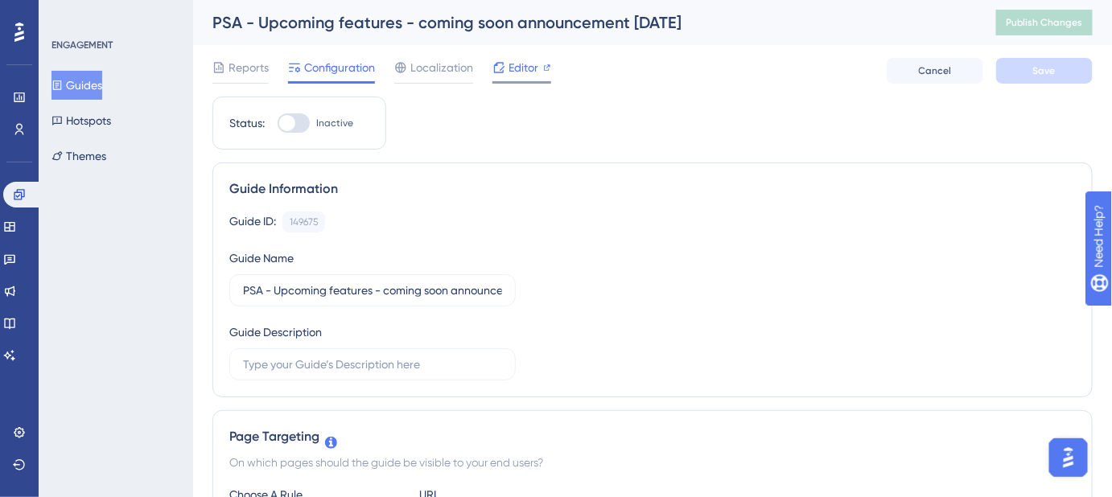
click at [517, 72] on span "Editor" at bounding box center [523, 67] width 30 height 19
click at [652, 193] on div "Guide Information" at bounding box center [652, 188] width 846 height 19
click at [516, 66] on span "Editor" at bounding box center [523, 67] width 30 height 19
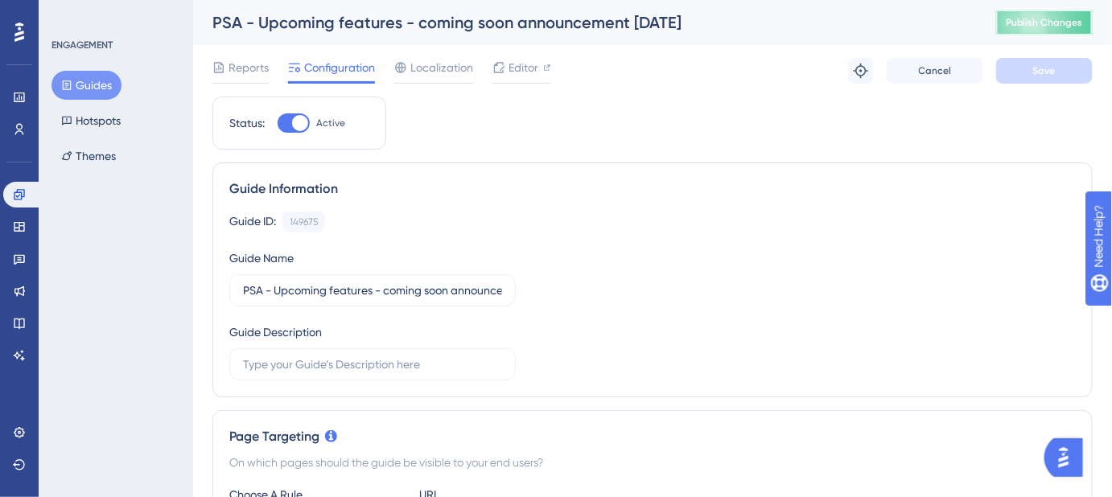
click at [1068, 16] on span "Publish Changes" at bounding box center [1044, 22] width 77 height 13
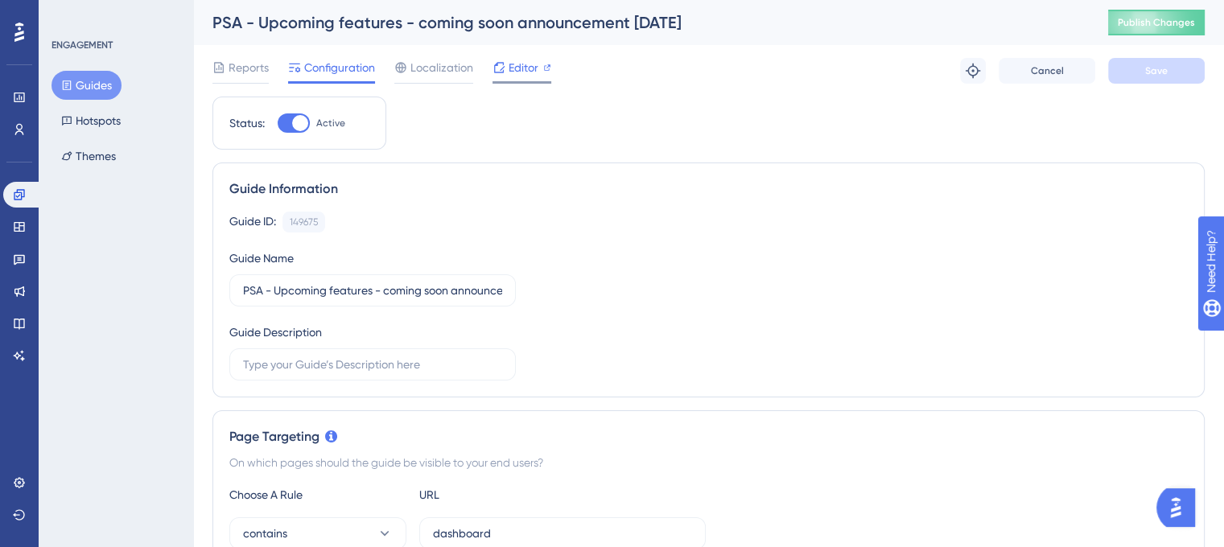
click at [527, 65] on span "Editor" at bounding box center [523, 67] width 30 height 19
click at [307, 119] on div at bounding box center [294, 122] width 32 height 19
click at [278, 123] on input "Inactive" at bounding box center [277, 123] width 1 height 1
checkbox input "true"
click at [1122, 73] on span "Save" at bounding box center [1156, 70] width 23 height 13
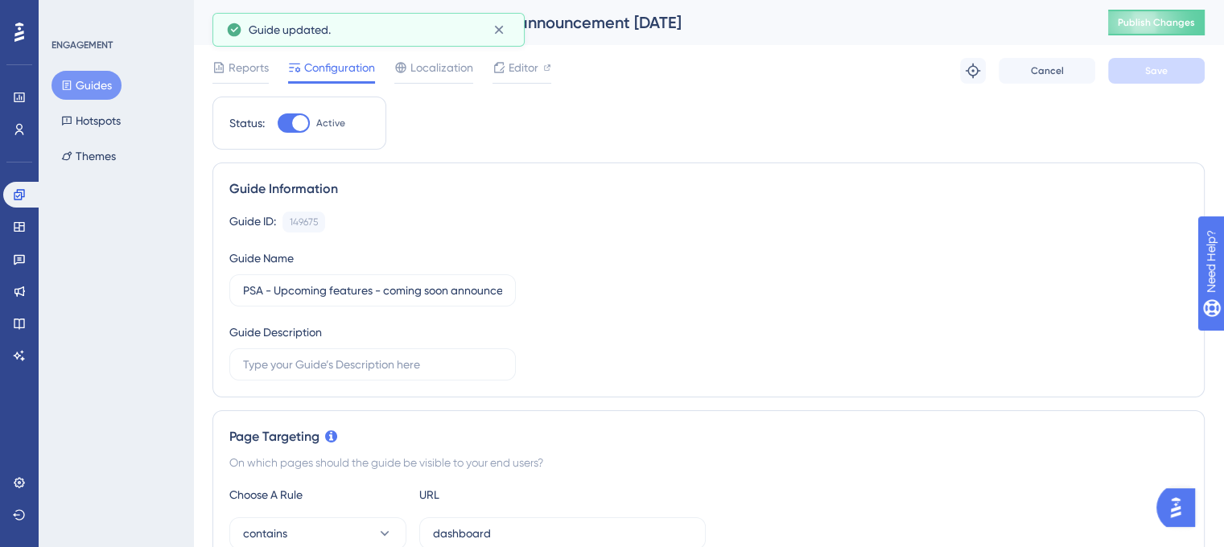
click at [1122, 23] on span "Publish Changes" at bounding box center [1155, 22] width 77 height 13
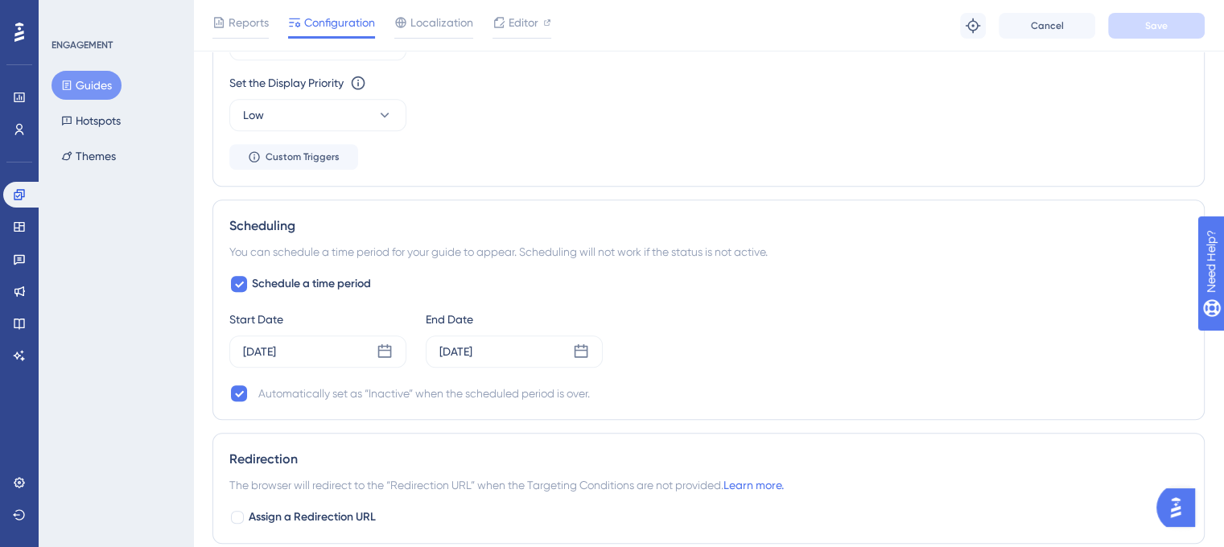
scroll to position [965, 0]
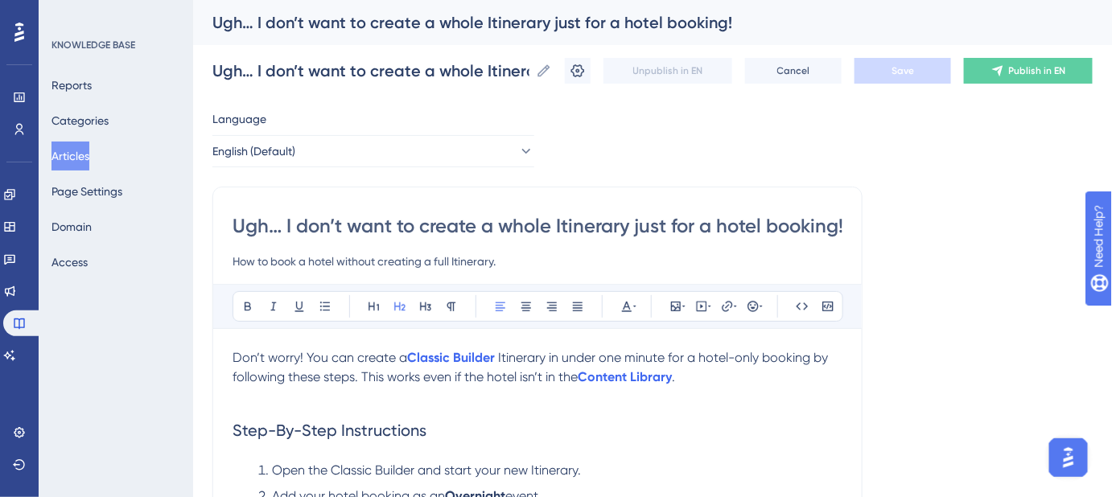
click at [1056, 446] on button "Open AI Assistant Launcher" at bounding box center [1067, 457] width 39 height 39
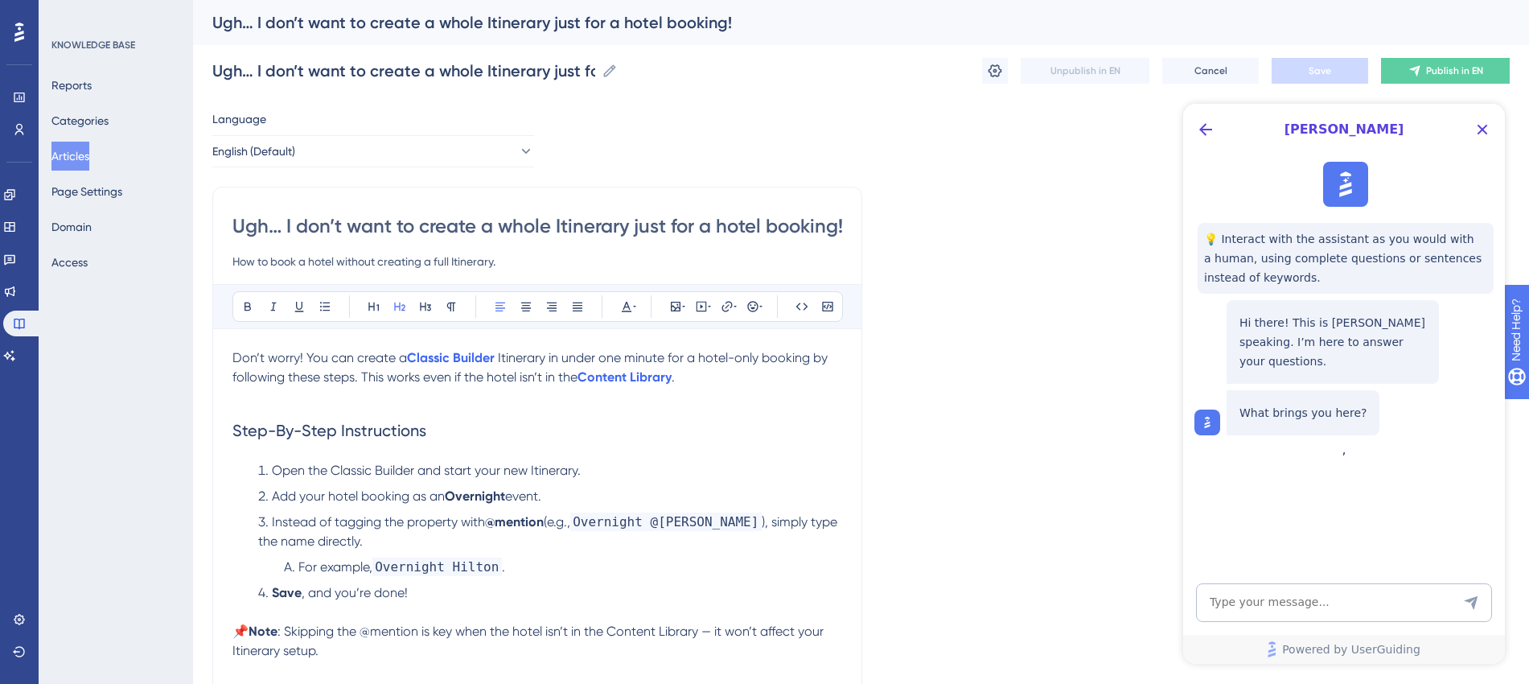
scroll to position [2490, 0]
drag, startPoint x: 261, startPoint y: 84, endPoint x: 1098, endPoint y: 249, distance: 852.7
click at [1098, 249] on div "Language English (Default) Ugh… I don’t want to create a whole Itinerary just f…" at bounding box center [861, 463] width 1298 height 709
click at [1111, 132] on icon "Back Button" at bounding box center [1205, 129] width 19 height 19
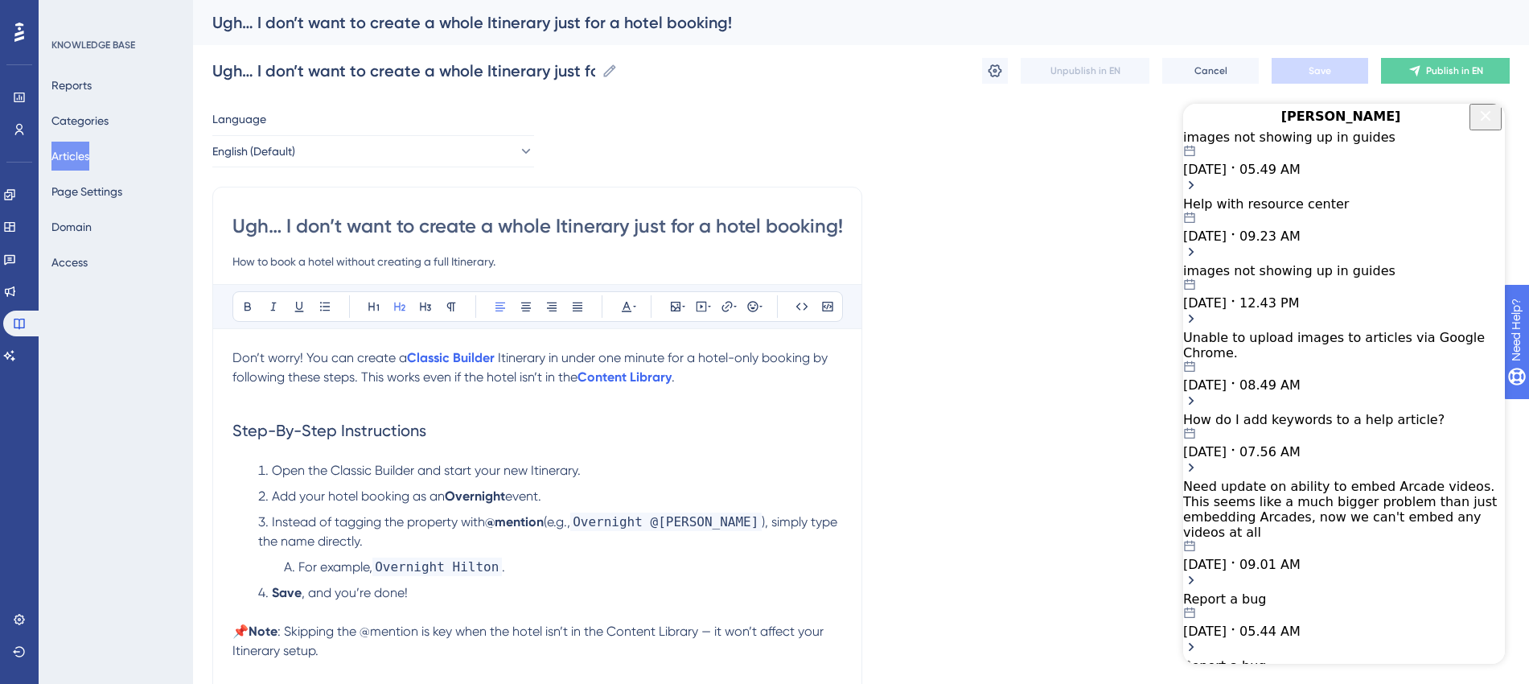
scroll to position [0, 0]
click at [1111, 177] on span "05.49 AM" at bounding box center [1270, 169] width 61 height 15
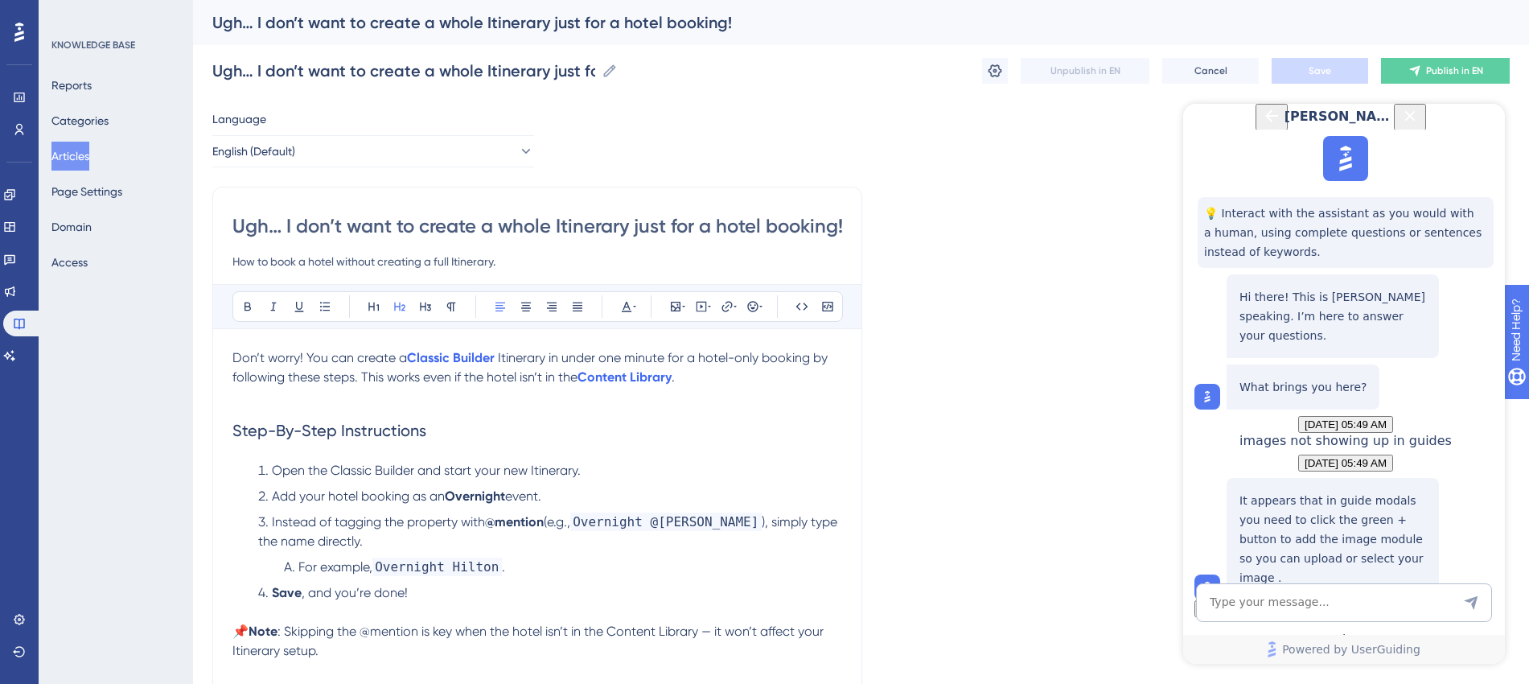
click at [1111, 121] on icon "Back Button" at bounding box center [1271, 115] width 19 height 19
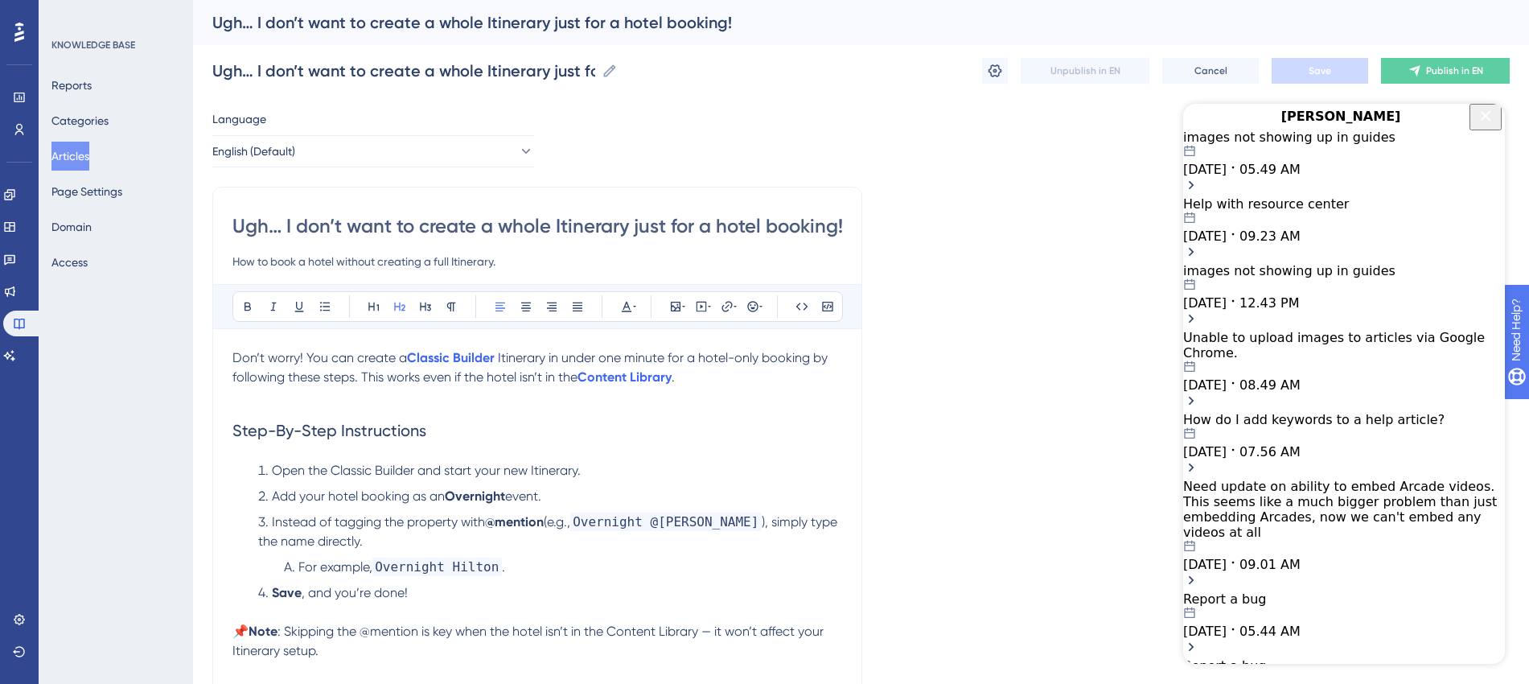
click at [1111, 177] on div "images not showing up in guides 08.13.2025 05.49 AM" at bounding box center [1344, 153] width 322 height 47
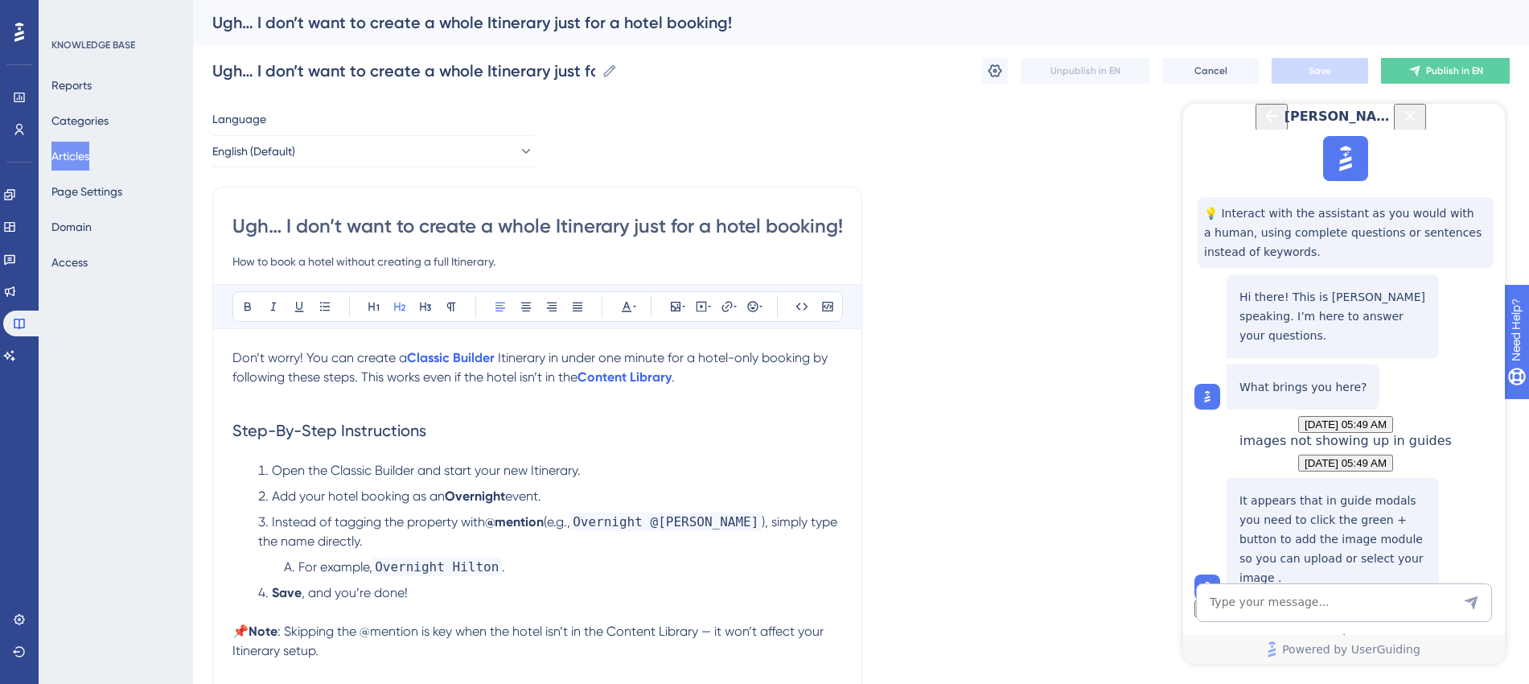
scroll to position [122, 0]
click at [1111, 122] on icon "Back Button" at bounding box center [1271, 115] width 13 height 13
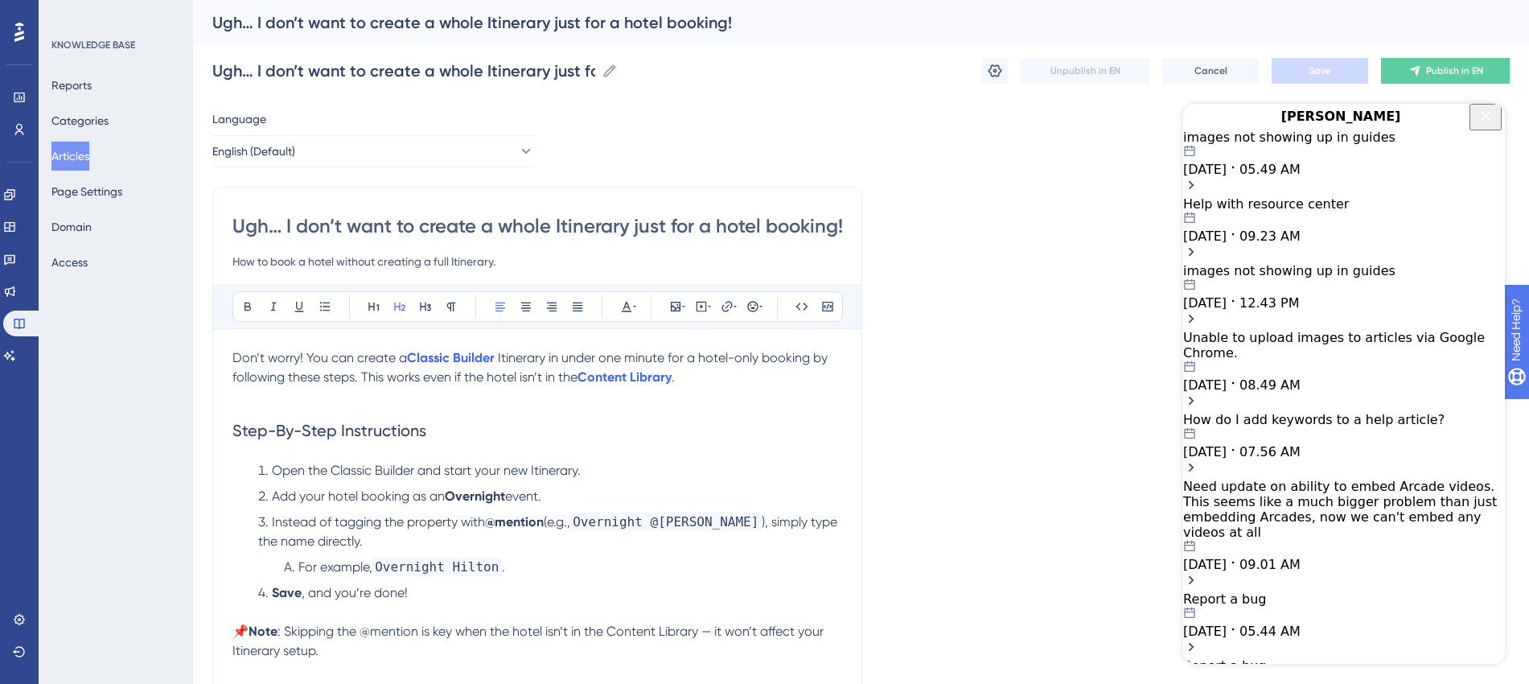
click at [1111, 244] on div "Help with resource center 08.11.2025 09.23 AM" at bounding box center [1344, 219] width 322 height 47
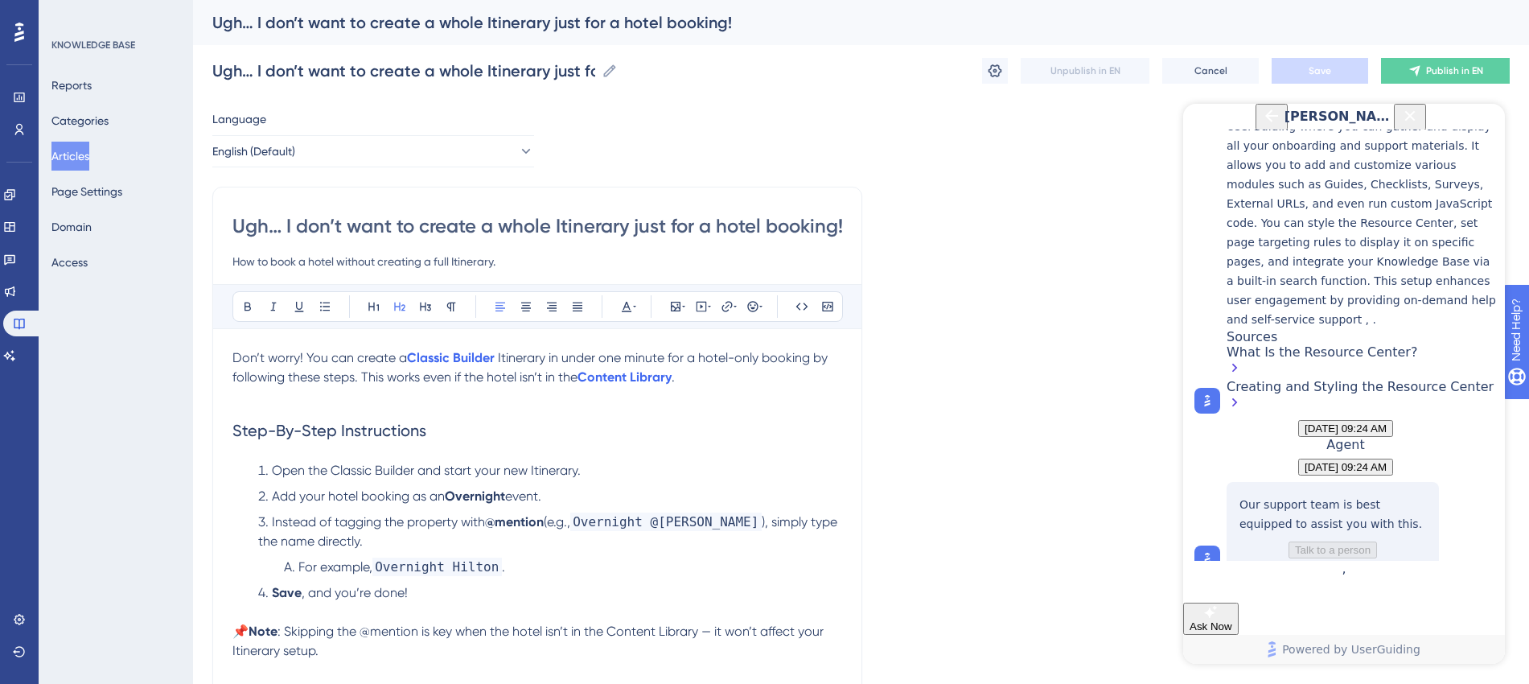
scroll to position [605, 0]
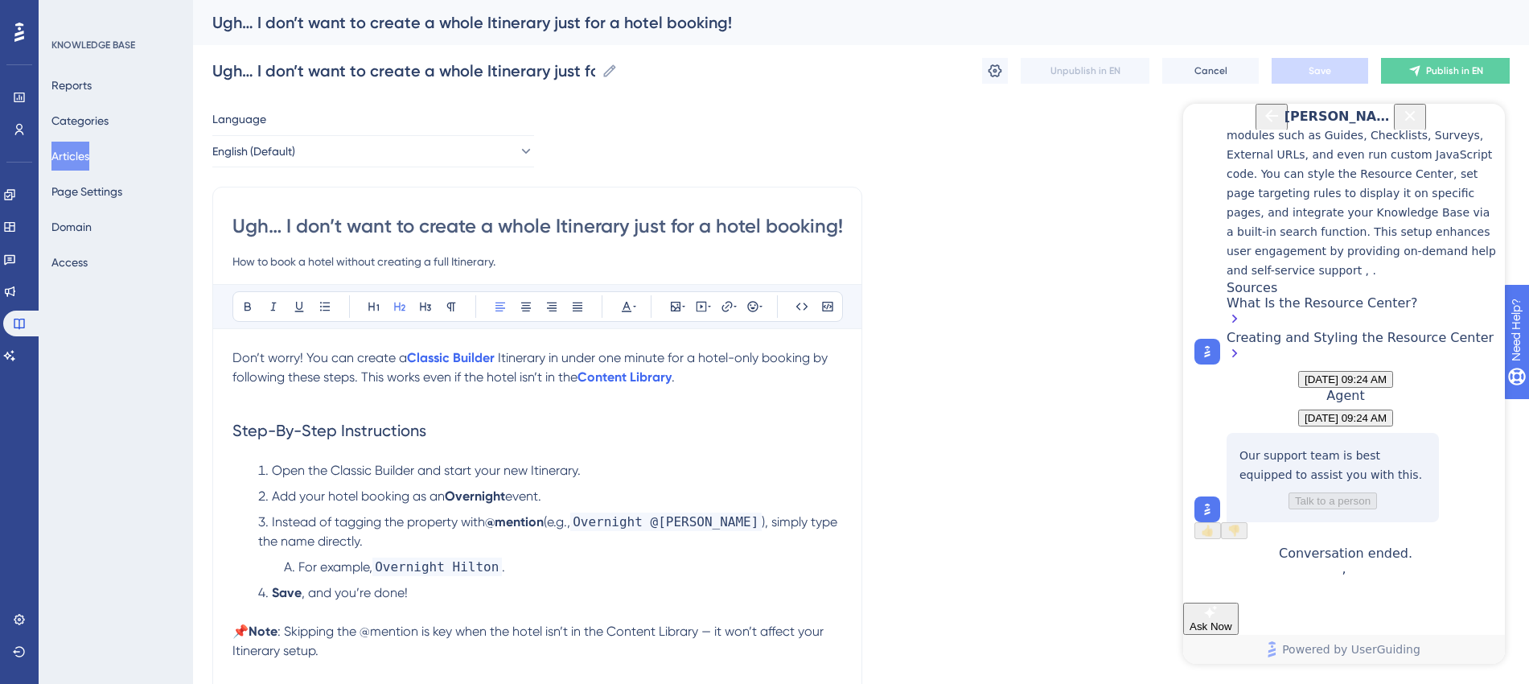
click at [1111, 125] on icon "Back Button" at bounding box center [1271, 115] width 19 height 19
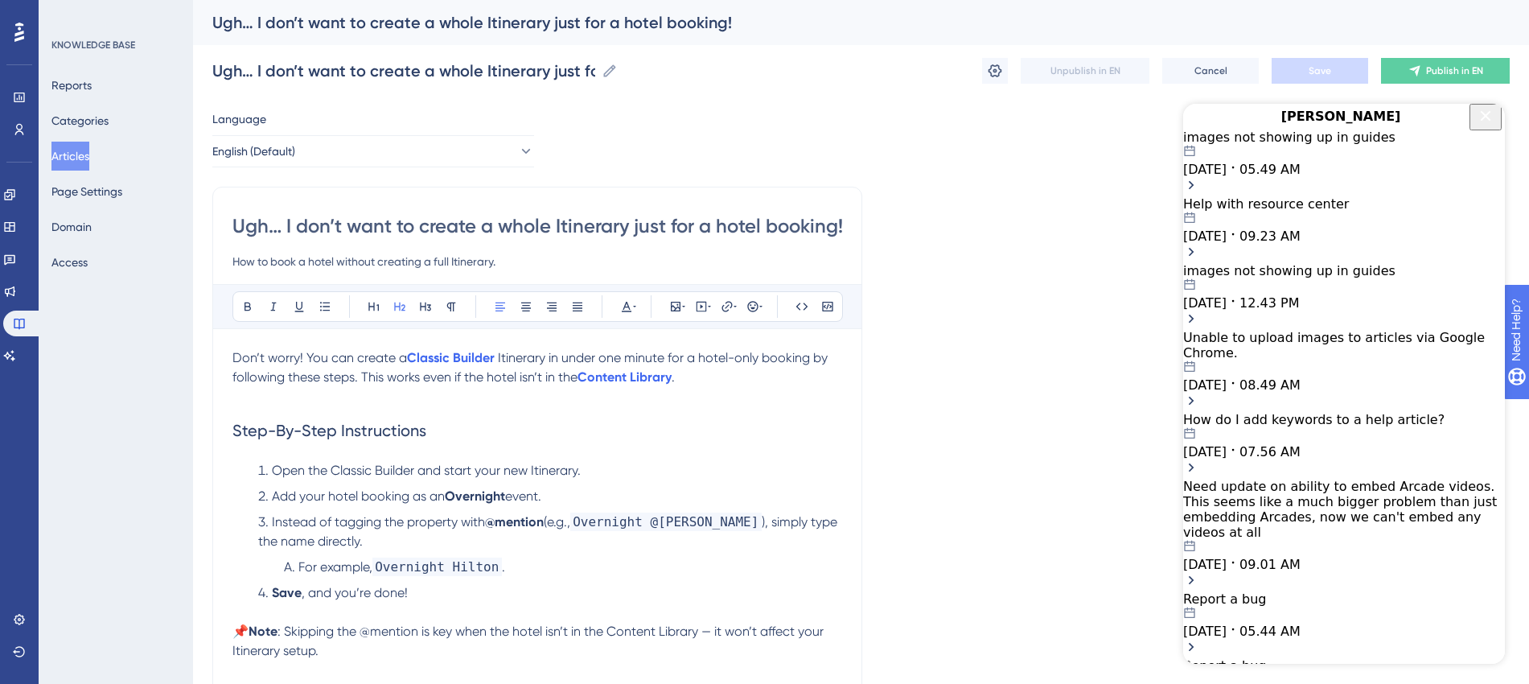
click at [1111, 278] on div "images not showing up in guides" at bounding box center [1344, 270] width 322 height 15
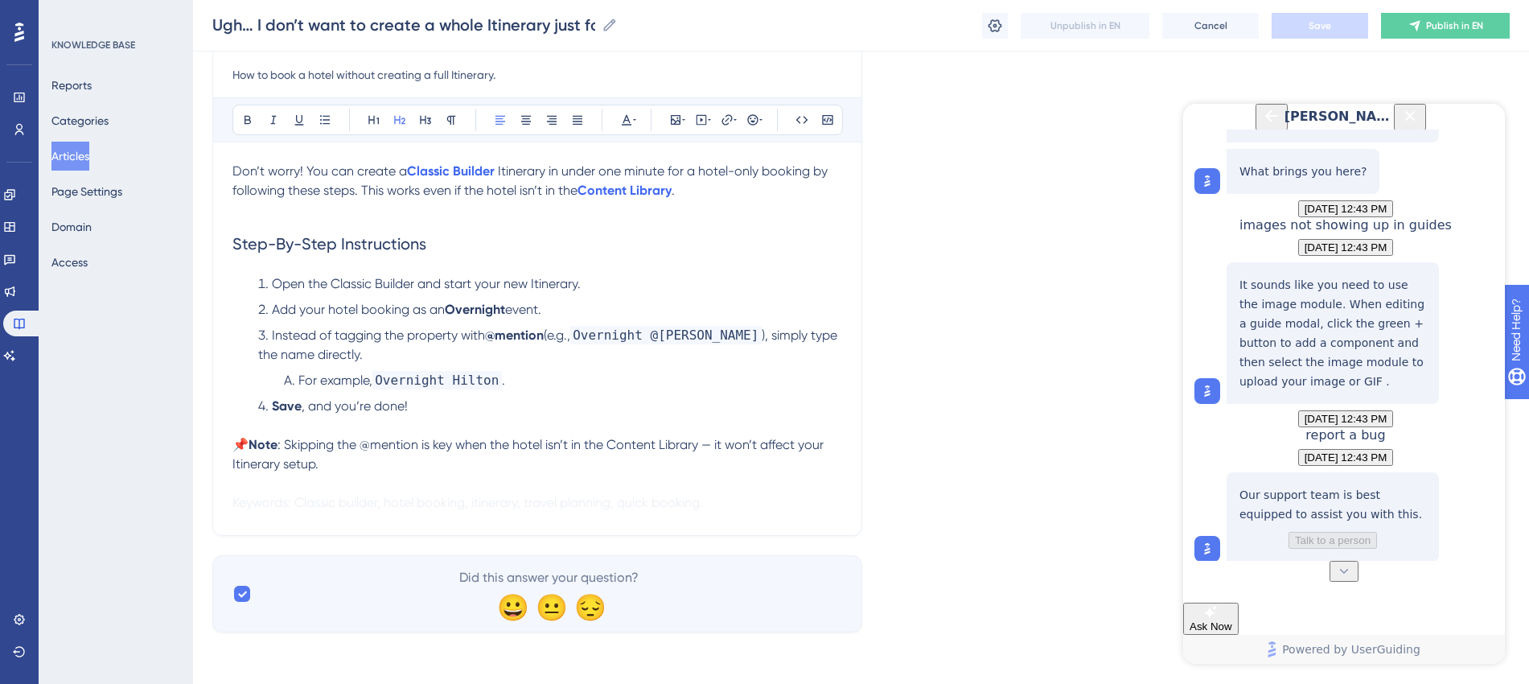
scroll to position [417, 0]
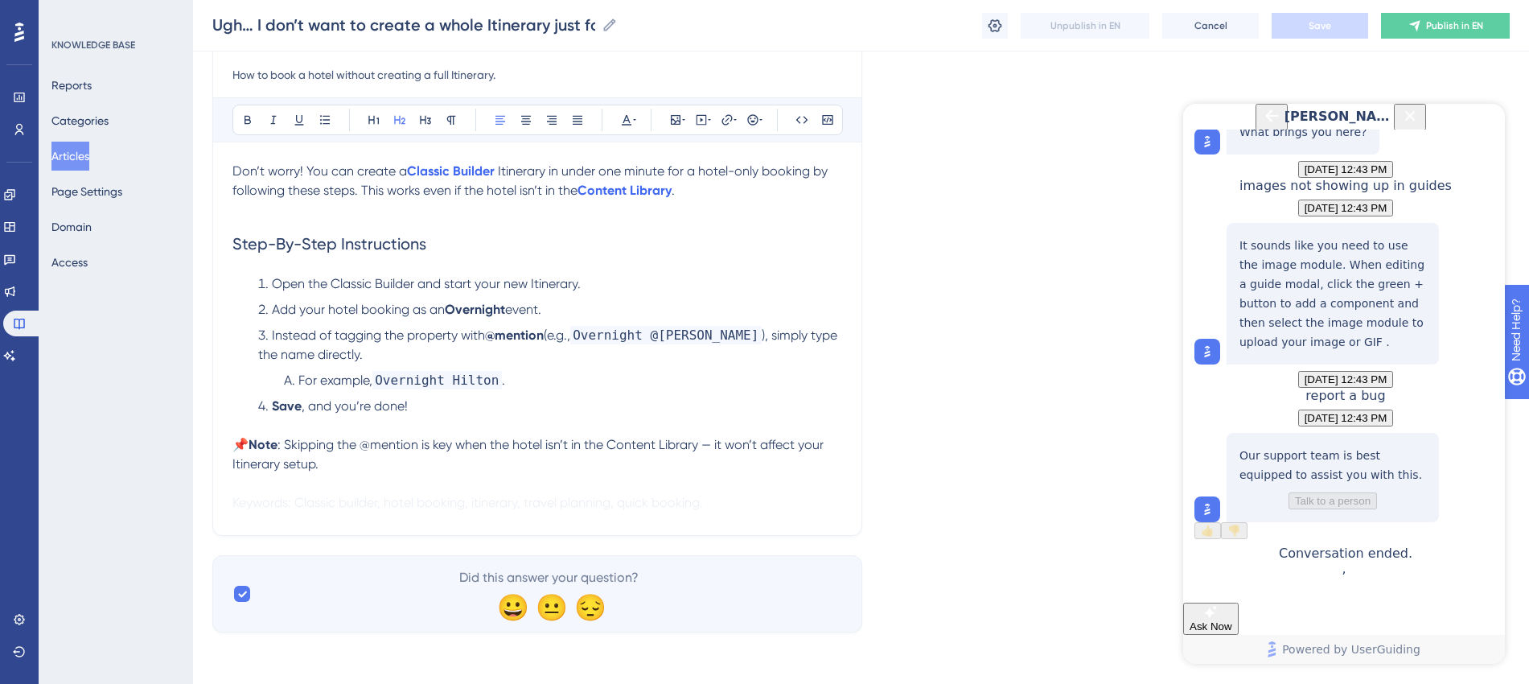
click at [1111, 125] on icon "Back Button" at bounding box center [1271, 115] width 19 height 19
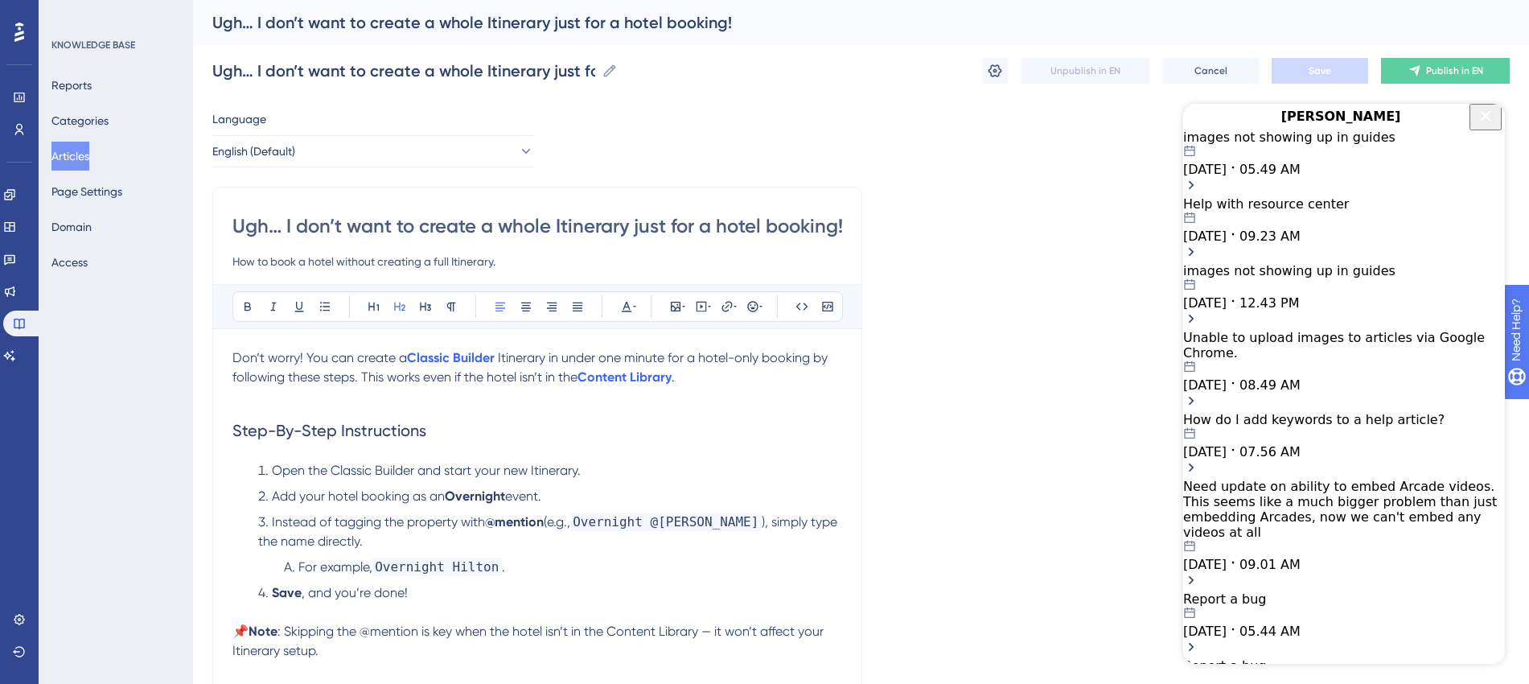
scroll to position [0, 0]
click at [1111, 145] on div "images not showing up in guides" at bounding box center [1344, 137] width 322 height 15
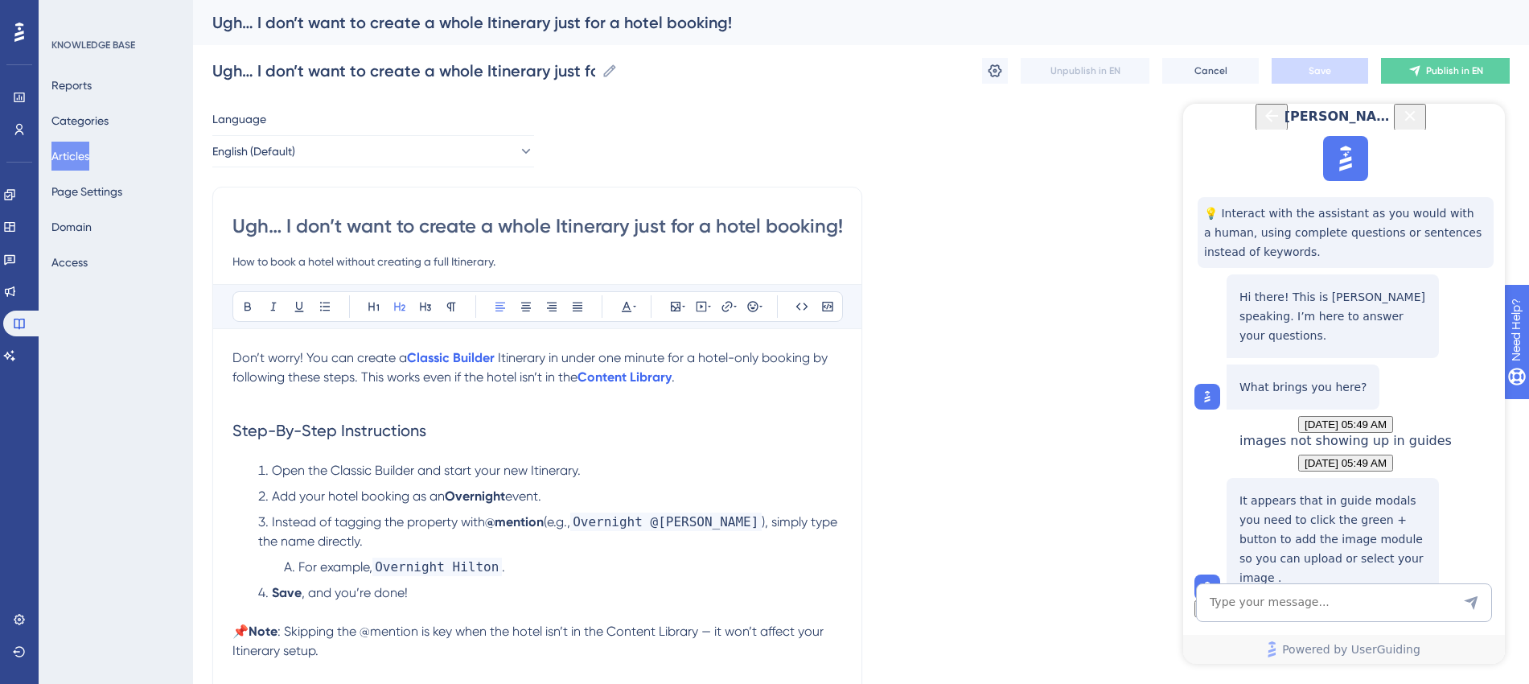
scroll to position [122, 0]
click at [1111, 125] on icon "Back Button" at bounding box center [1271, 115] width 19 height 19
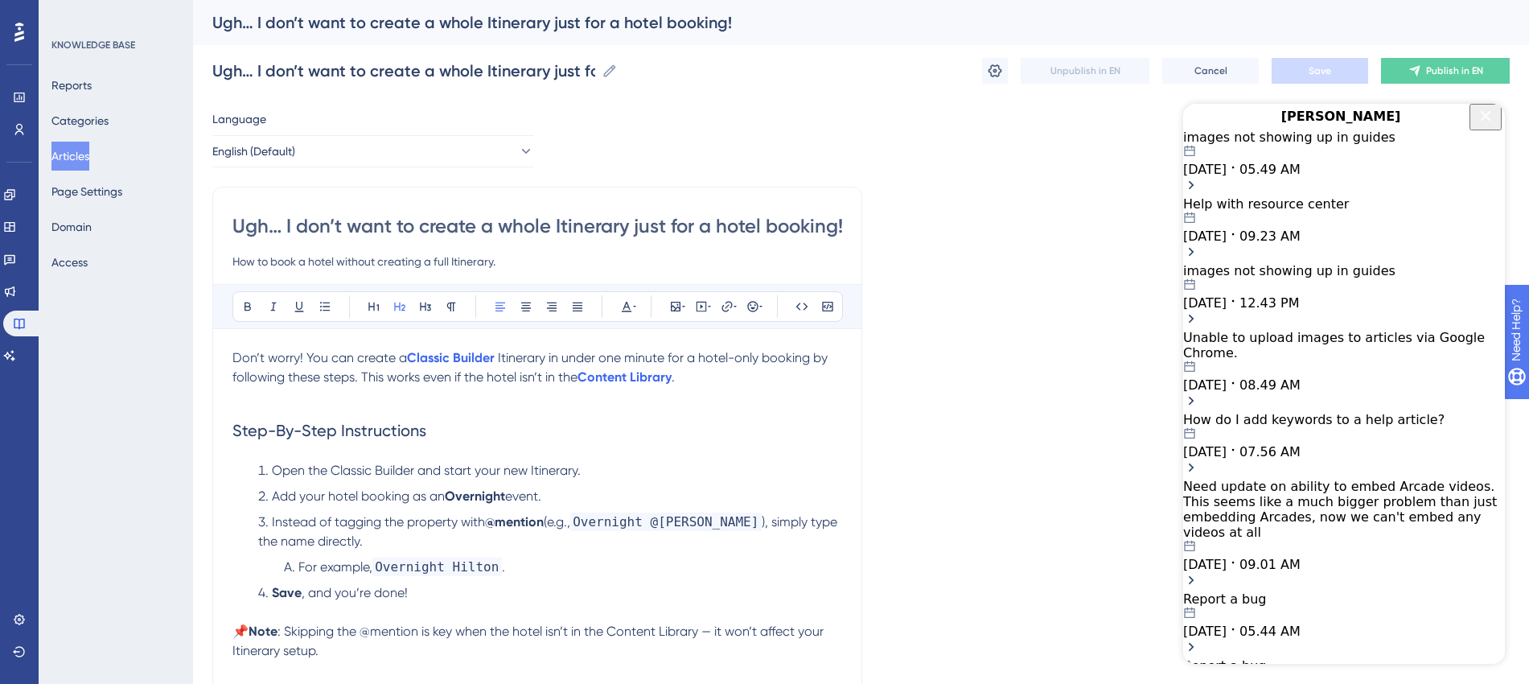
drag, startPoint x: 1489, startPoint y: 127, endPoint x: 1444, endPoint y: 236, distance: 118.3
click at [1111, 236] on div "Dylan images not showing up in guides 08.13.2025 05.49 AM Help with resource ce…" at bounding box center [1344, 527] width 322 height 846
click at [1111, 123] on icon "Close Button" at bounding box center [1485, 115] width 19 height 19
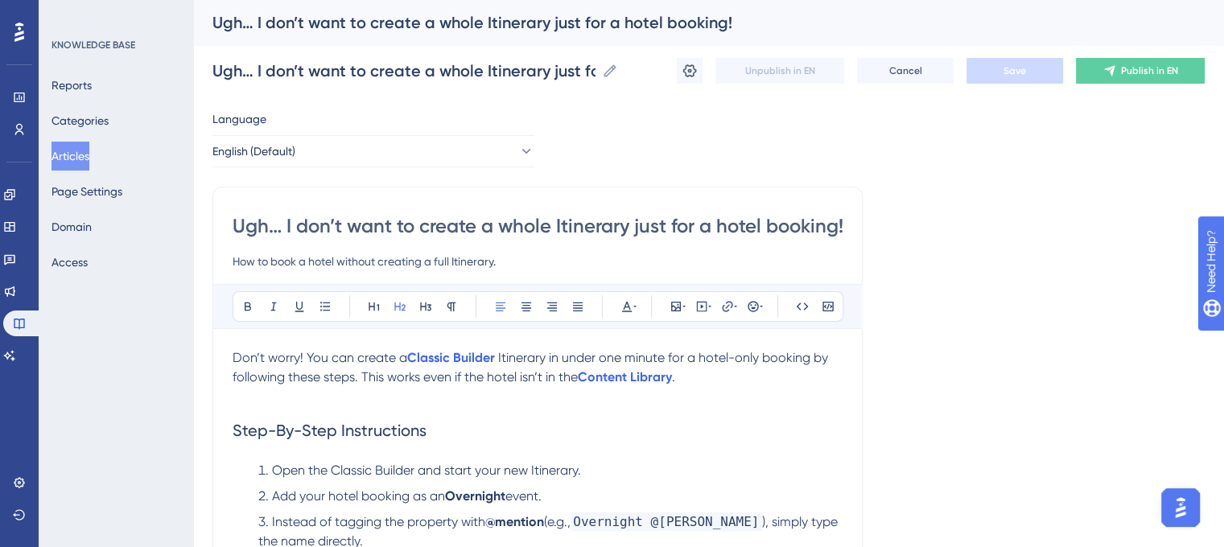
scroll to position [2541, 0]
drag, startPoint x: 1505, startPoint y: 0, endPoint x: 866, endPoint y: 147, distance: 656.2
click at [866, 147] on div "Language English (Default) Ugh… I don’t want to create a whole Itinerary just f…" at bounding box center [708, 463] width 992 height 709
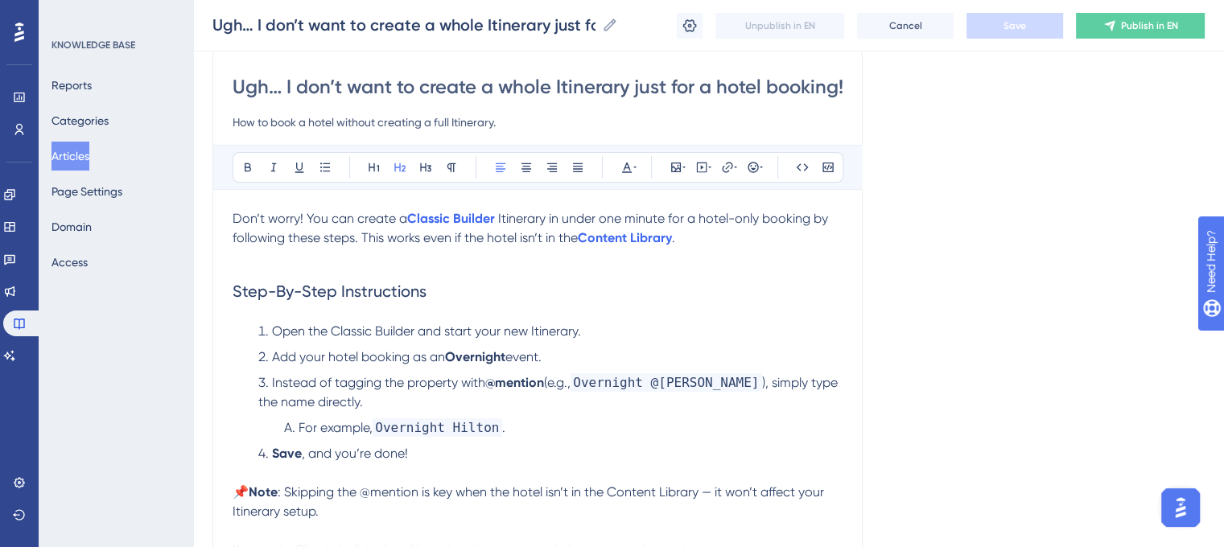
scroll to position [161, 0]
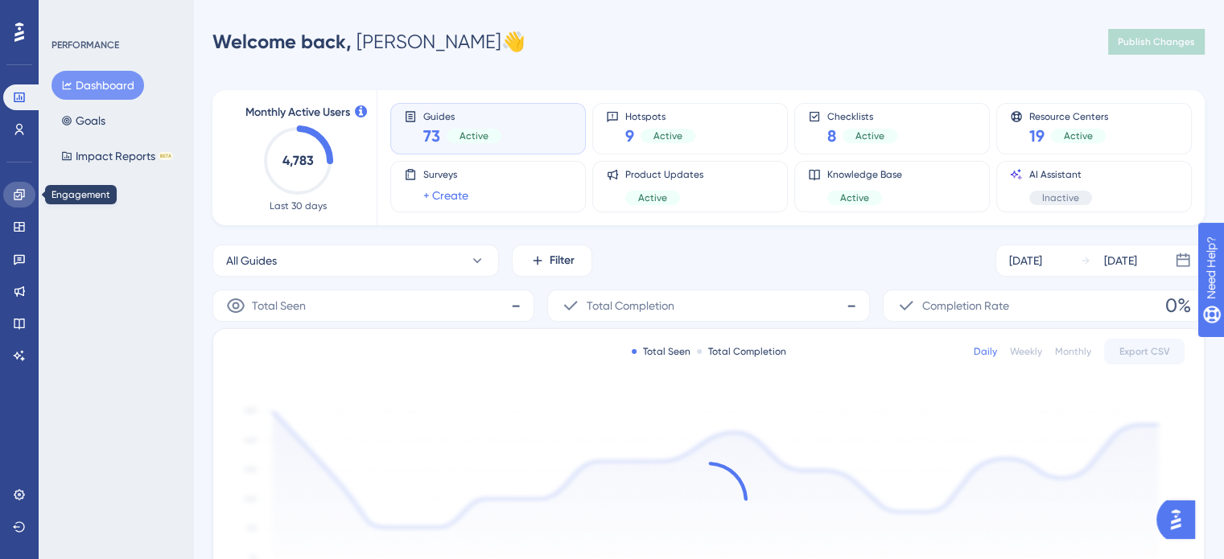
click at [21, 192] on icon at bounding box center [19, 194] width 10 height 10
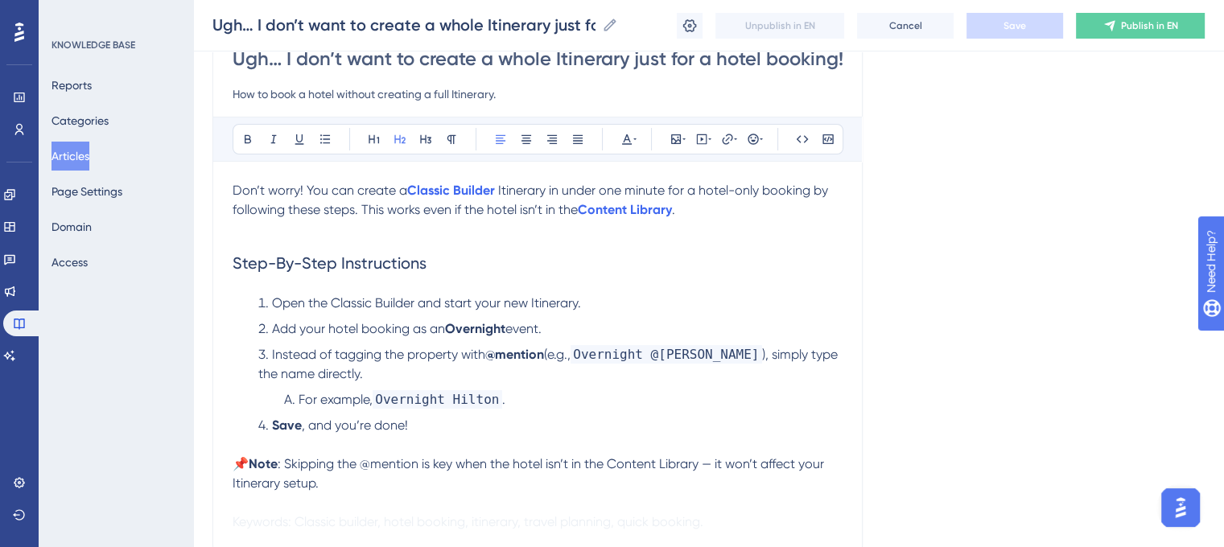
scroll to position [161, 0]
drag, startPoint x: 422, startPoint y: 397, endPoint x: 434, endPoint y: 386, distance: 16.0
click at [422, 397] on span "Overnight Hilton" at bounding box center [437, 399] width 130 height 19
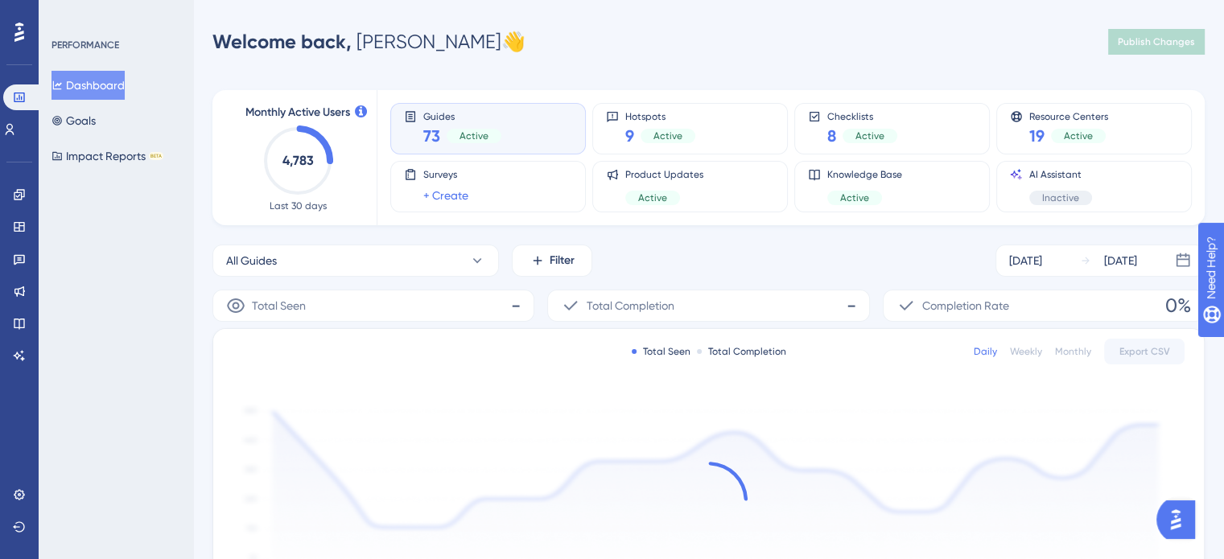
click at [75, 319] on div "PERFORMANCE Dashboard Goals Impact Reports BETA" at bounding box center [116, 279] width 154 height 559
click at [19, 327] on icon at bounding box center [19, 324] width 10 height 10
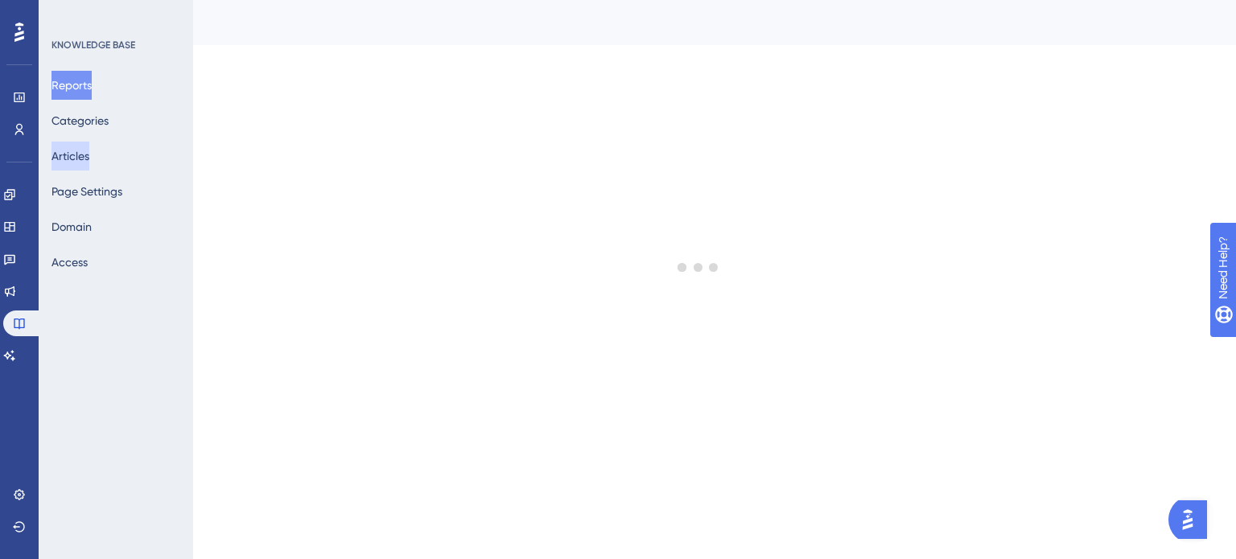
click at [86, 158] on button "Articles" at bounding box center [70, 156] width 38 height 29
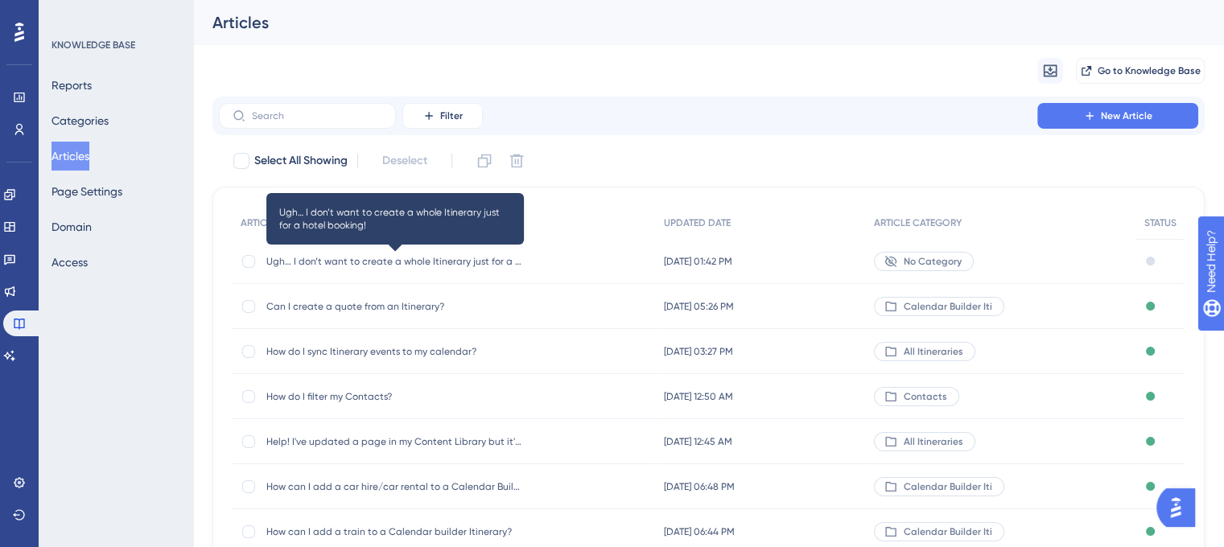
click at [360, 260] on span "Ugh… I don’t want to create a whole Itinerary just for a hotel booking!" at bounding box center [394, 261] width 257 height 13
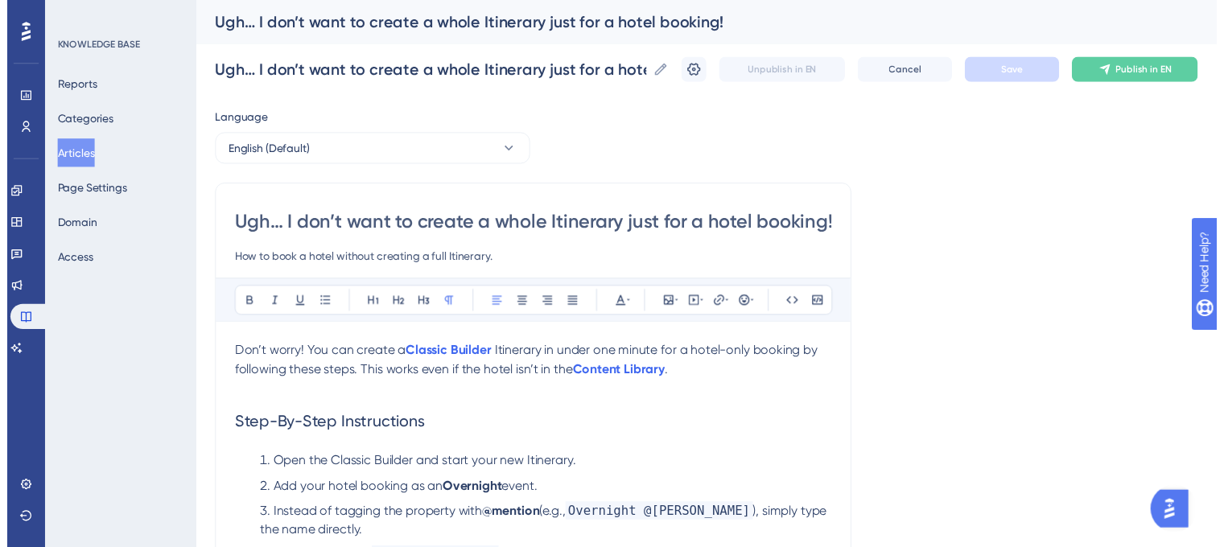
scroll to position [140, 0]
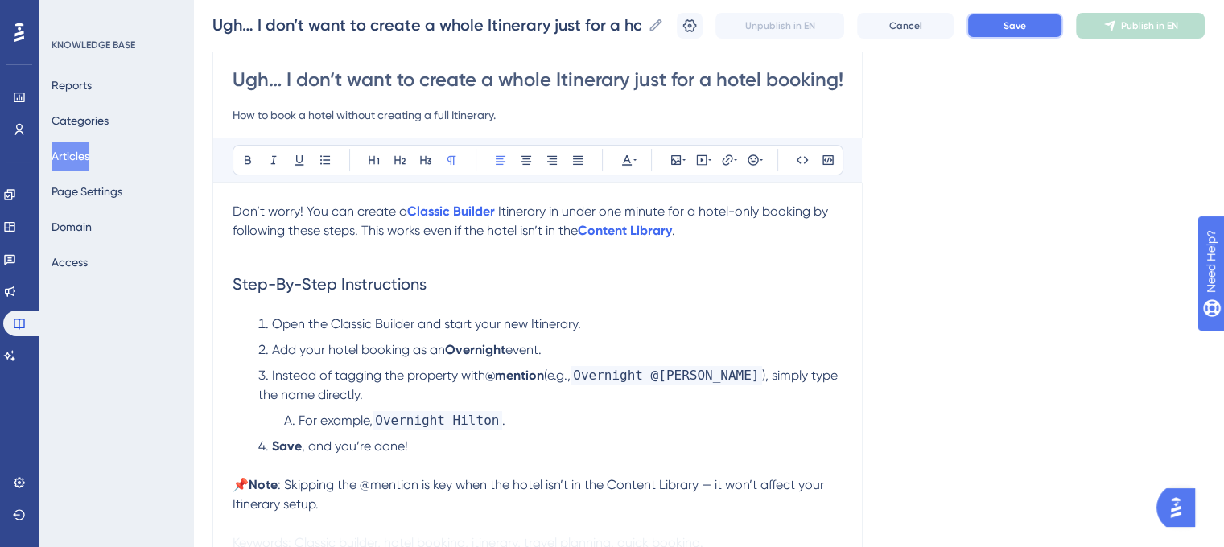
click at [1006, 28] on button "Save" at bounding box center [1014, 26] width 97 height 26
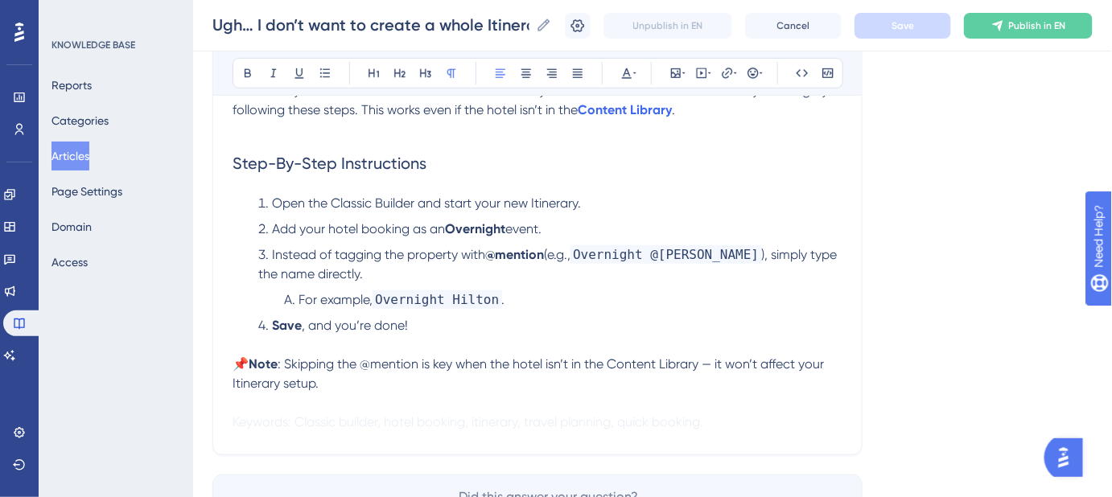
scroll to position [286, 0]
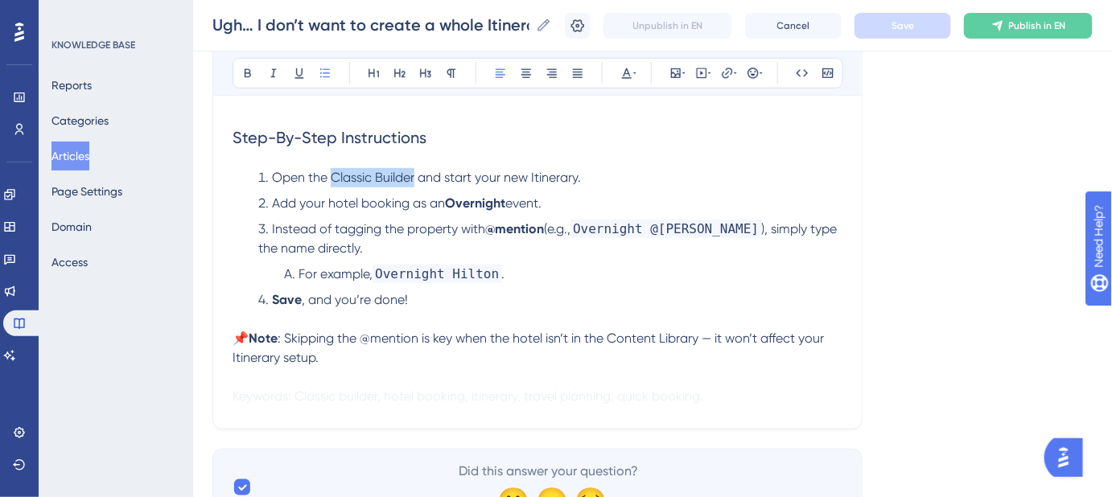
drag, startPoint x: 415, startPoint y: 176, endPoint x: 332, endPoint y: 186, distance: 83.4
click at [332, 186] on li "Open the Classic Builder and start your new Itinerary." at bounding box center [550, 177] width 584 height 19
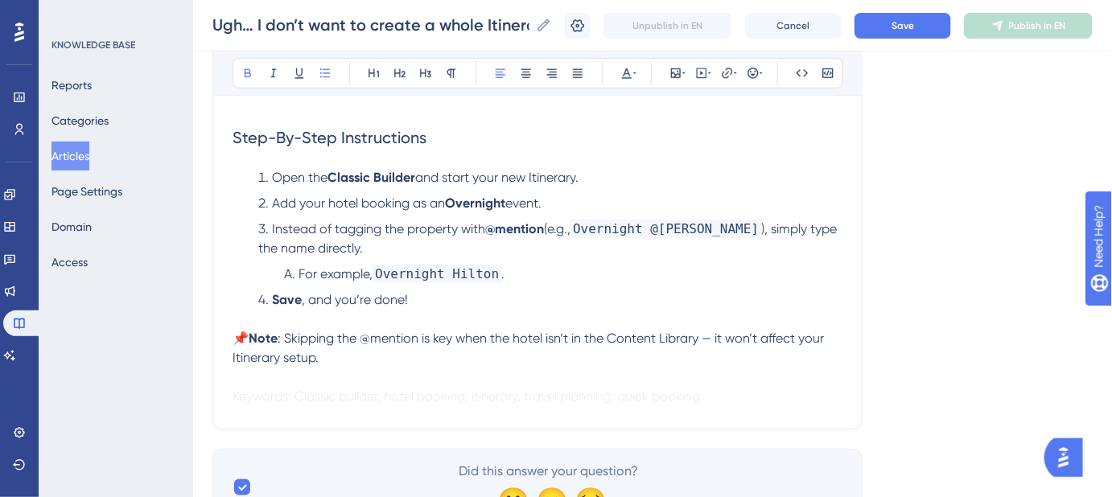
click at [877, 269] on div "Language English (Default) Ugh… I don’t want to create a whole Itinerary just f…" at bounding box center [652, 171] width 880 height 709
click at [906, 31] on span "Save" at bounding box center [902, 25] width 23 height 13
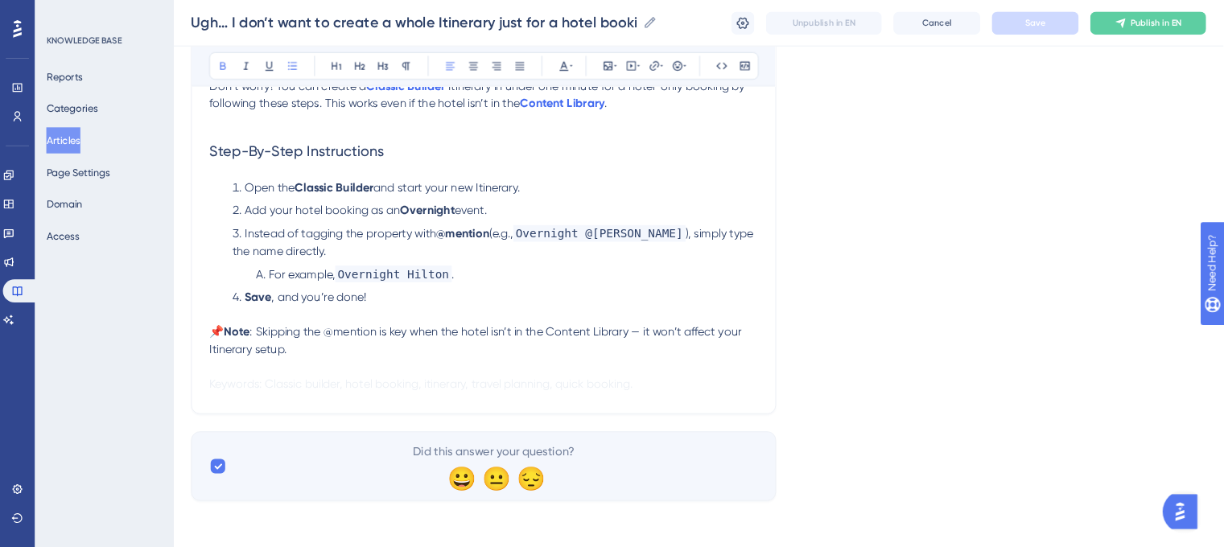
scroll to position [257, 0]
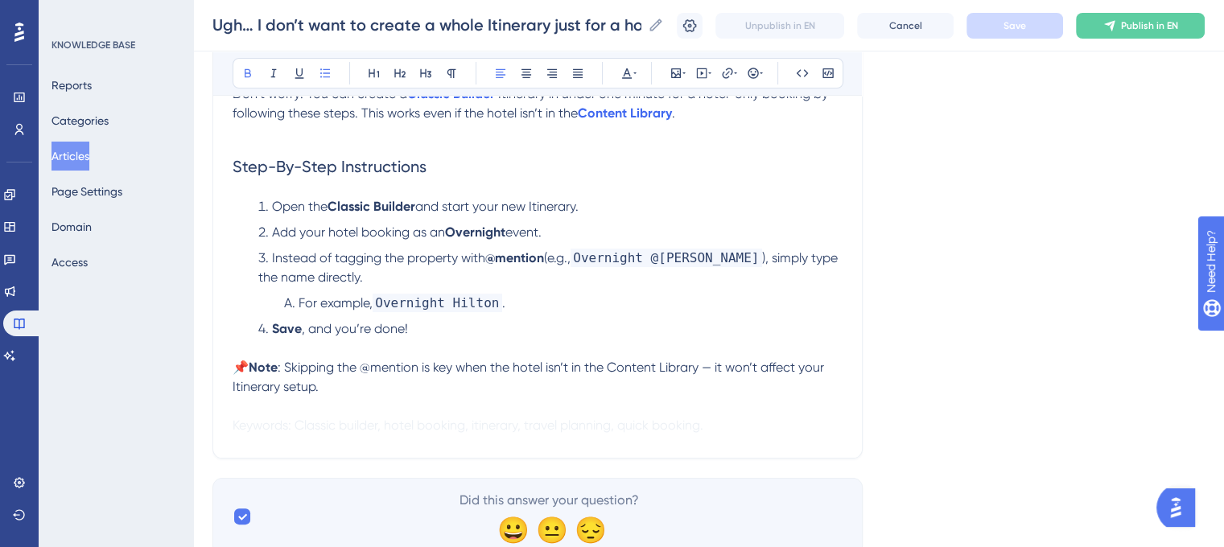
click at [1185, 501] on img "Open AI Assistant Launcher" at bounding box center [1175, 507] width 29 height 29
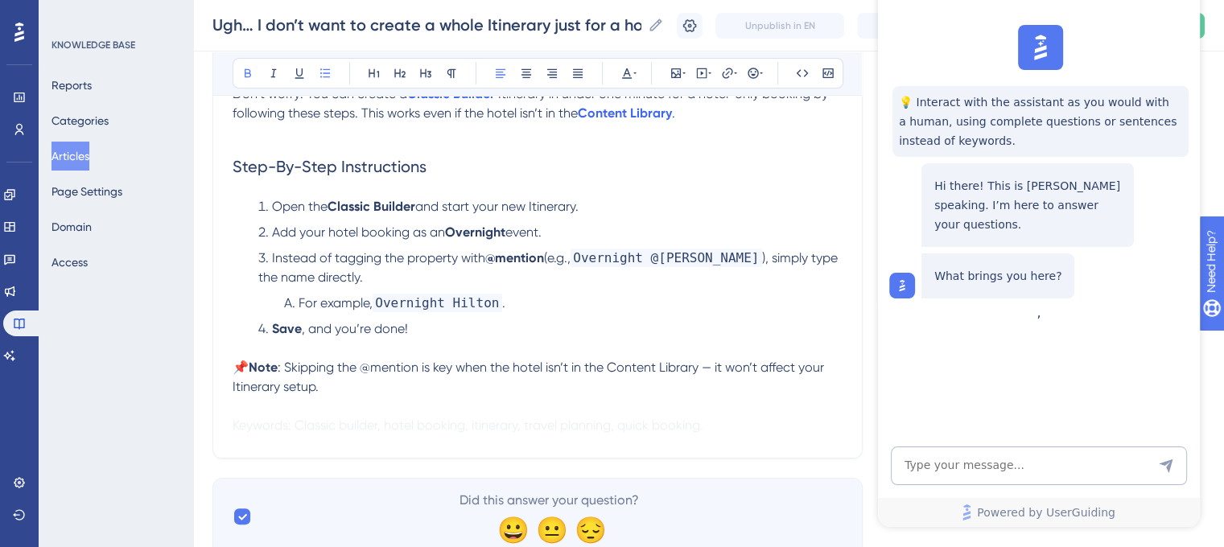
scroll to position [0, 0]
click at [812, 204] on li "Open the Classic Builder and start your new Itinerary." at bounding box center [550, 206] width 584 height 19
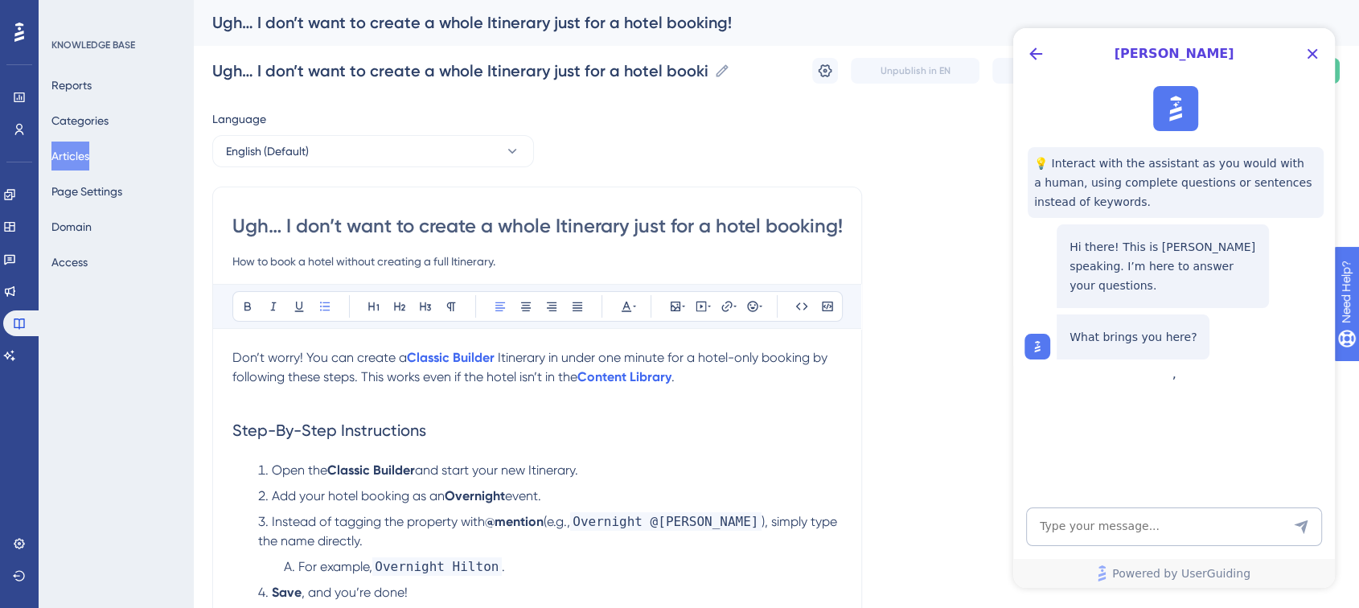
drag, startPoint x: 291, startPoint y: 33, endPoint x: 940, endPoint y: 127, distance: 656.0
click at [892, 141] on div "Language English (Default) Ugh… I don’t want to create a whole Itinerary just f…" at bounding box center [776, 463] width 1128 height 709
click at [1235, 53] on icon "Close Button" at bounding box center [1312, 53] width 19 height 19
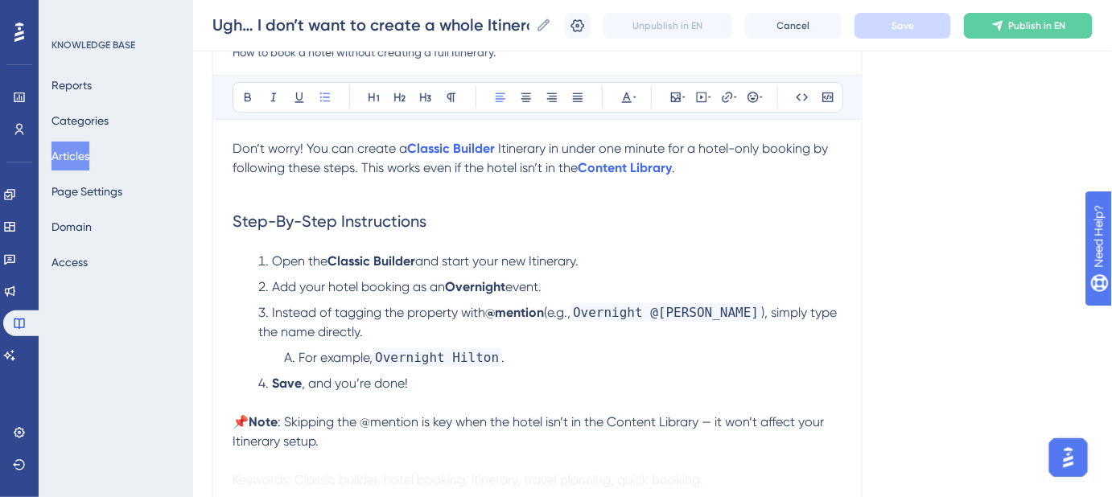
scroll to position [219, 0]
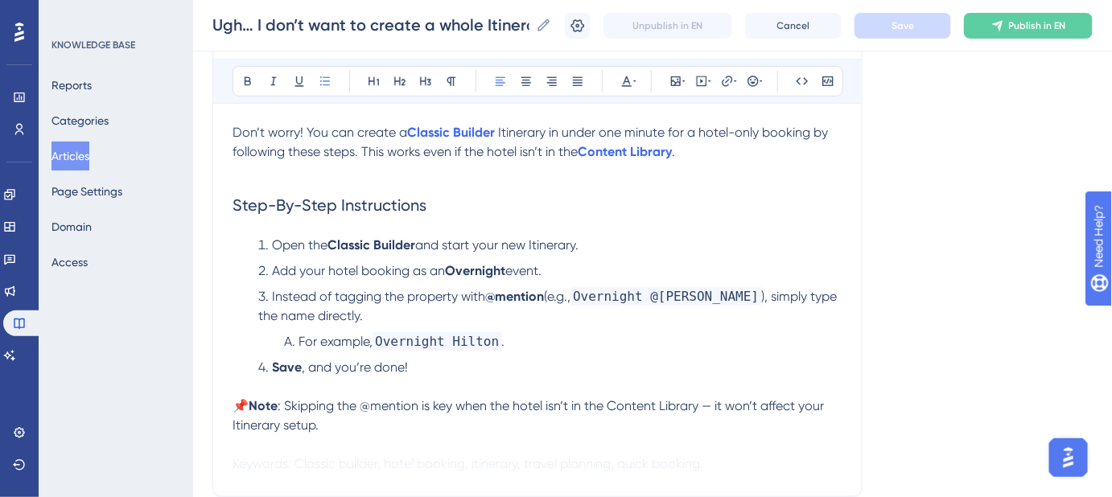
click at [749, 269] on li "Add your hotel booking as an Overnight event." at bounding box center [550, 270] width 584 height 19
click at [787, 239] on li "Open the Classic Builder and start your new Itinerary." at bounding box center [550, 245] width 584 height 19
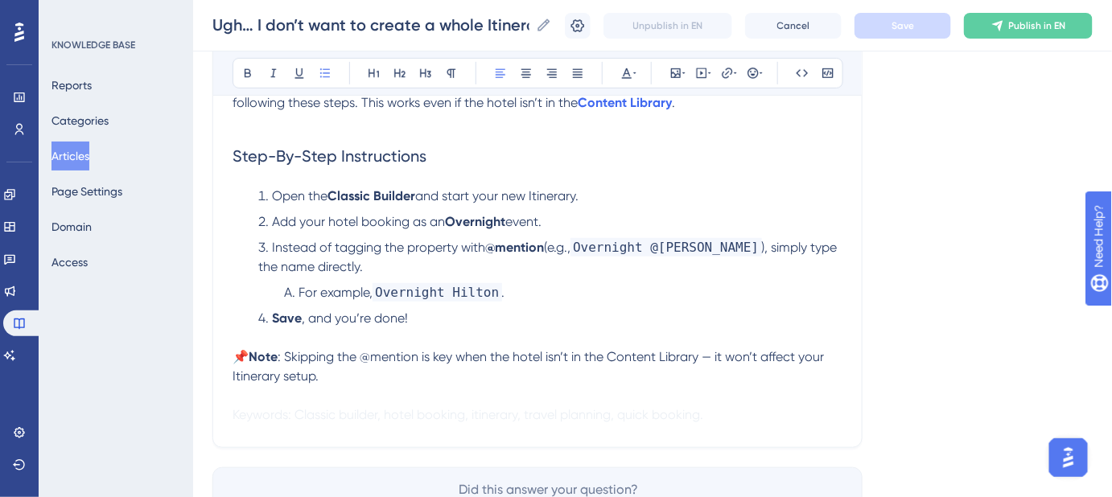
scroll to position [292, 0]
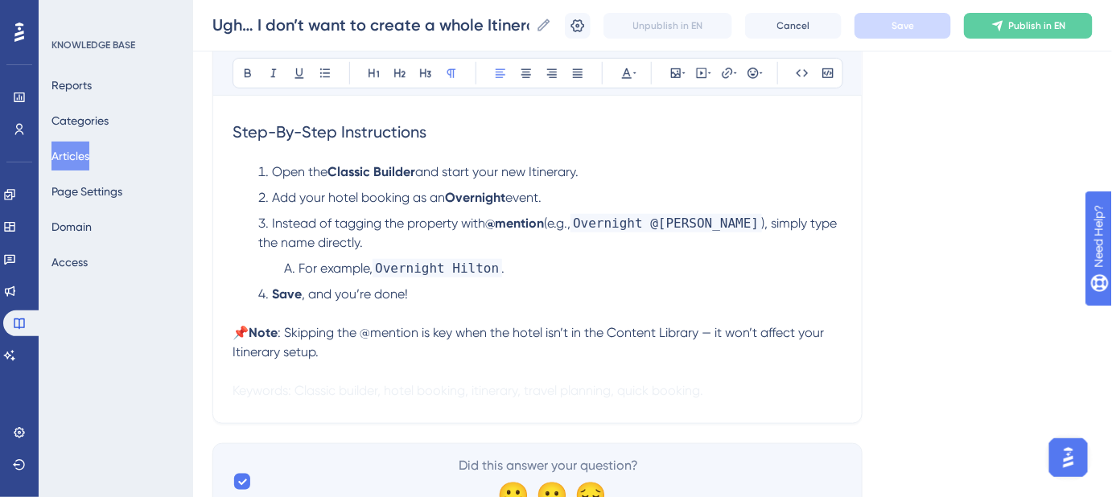
click at [285, 334] on span ": Skipping the @mention is key when the hotel isn’t in the Content Library — it…" at bounding box center [529, 342] width 594 height 35
click at [677, 379] on p at bounding box center [537, 371] width 610 height 19
click at [780, 264] on li "For example, Overnight Hilton ." at bounding box center [563, 268] width 558 height 19
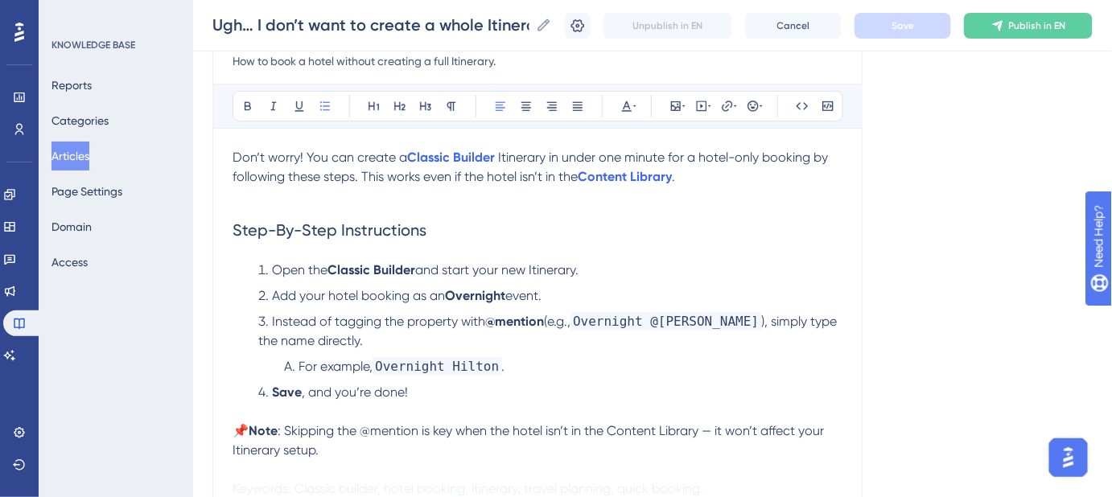
scroll to position [219, 0]
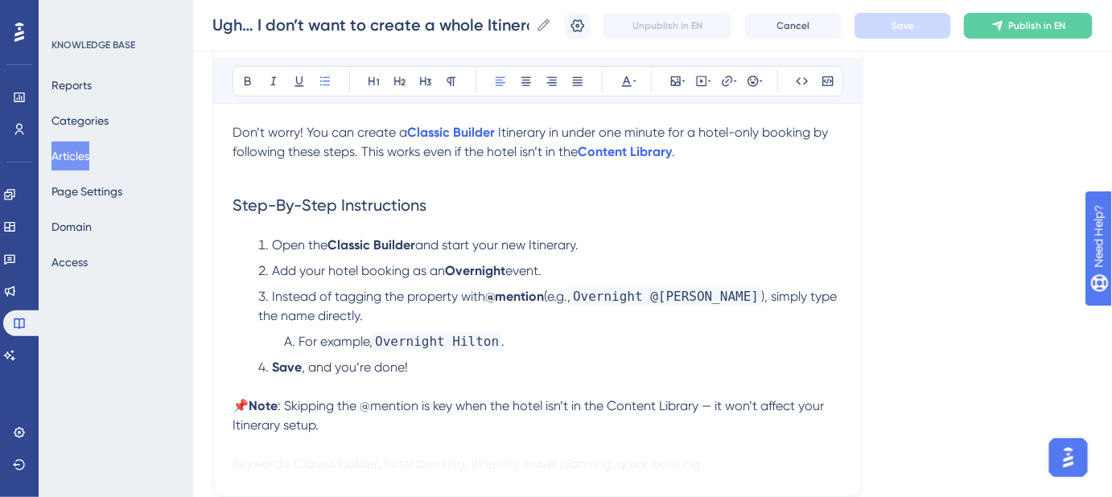
click at [274, 364] on strong "Save" at bounding box center [287, 367] width 30 height 15
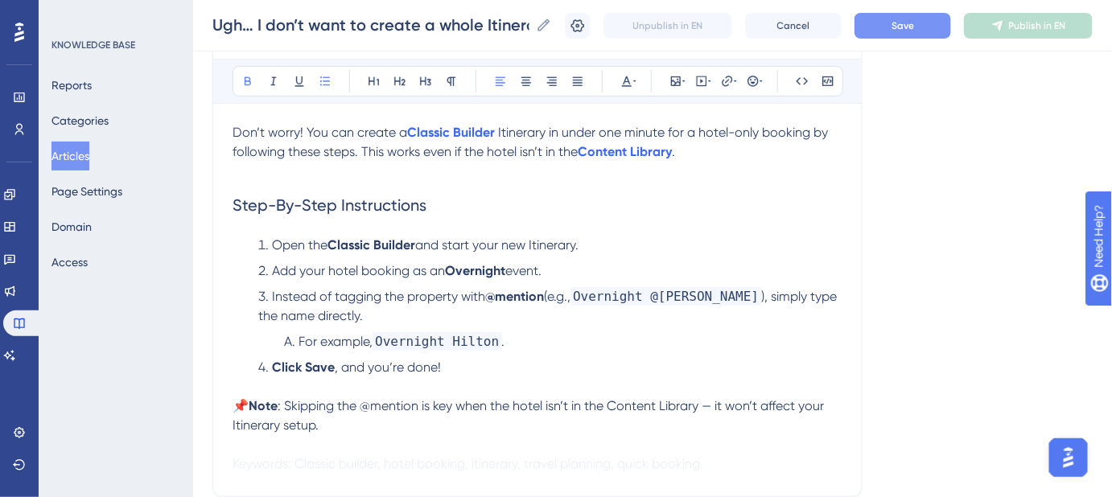
click at [284, 364] on strong "Click Save" at bounding box center [303, 367] width 63 height 15
click at [282, 364] on strong "Click Save" at bounding box center [303, 367] width 63 height 15
drag, startPoint x: 442, startPoint y: 369, endPoint x: 332, endPoint y: 376, distance: 110.4
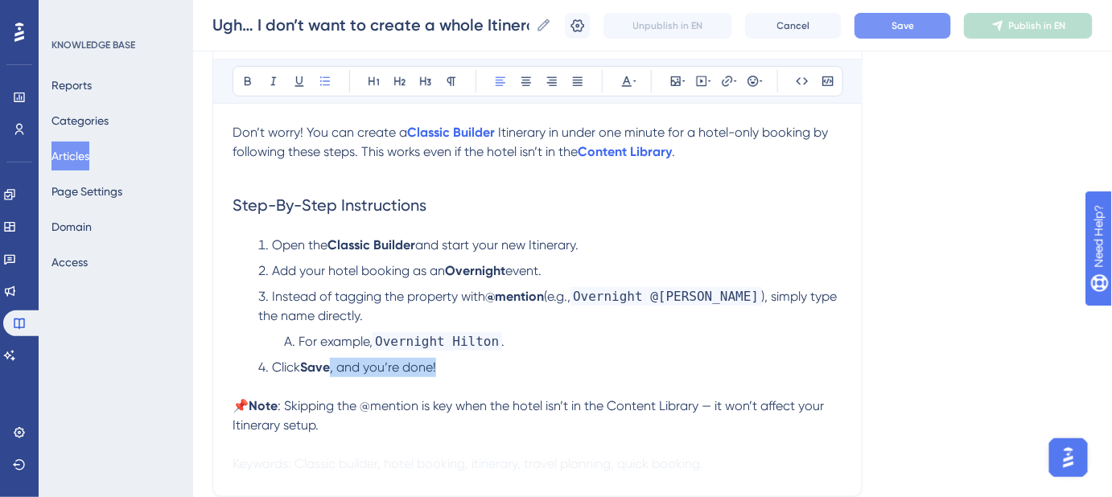
click at [332, 376] on li "Click Save , and you’re done!" at bounding box center [550, 377] width 584 height 39
click at [903, 27] on span "Save" at bounding box center [902, 25] width 23 height 13
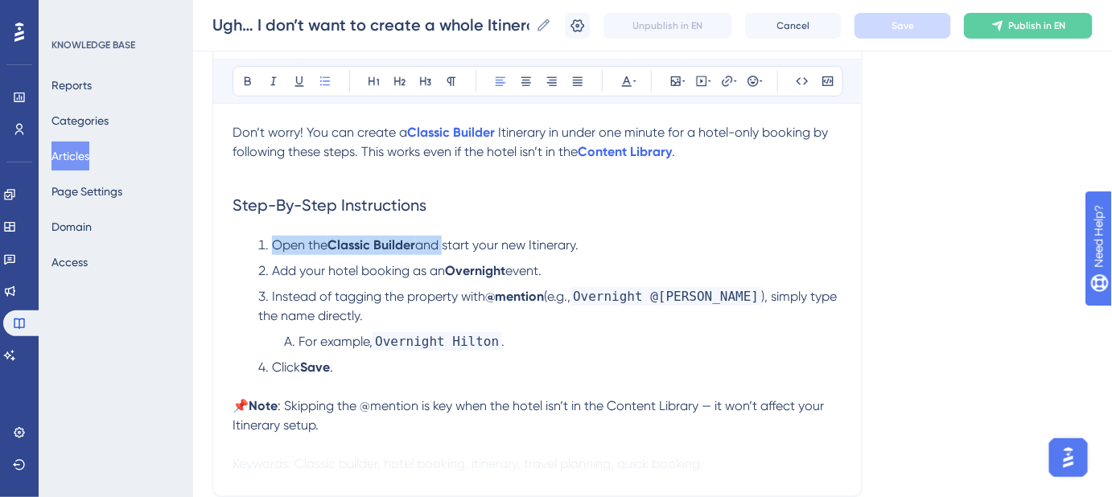
drag, startPoint x: 444, startPoint y: 241, endPoint x: 274, endPoint y: 246, distance: 170.6
click at [274, 246] on li "Open the Classic Builder and start your new Itinerary." at bounding box center [550, 245] width 584 height 19
copy li "Open the Classic Builder and"
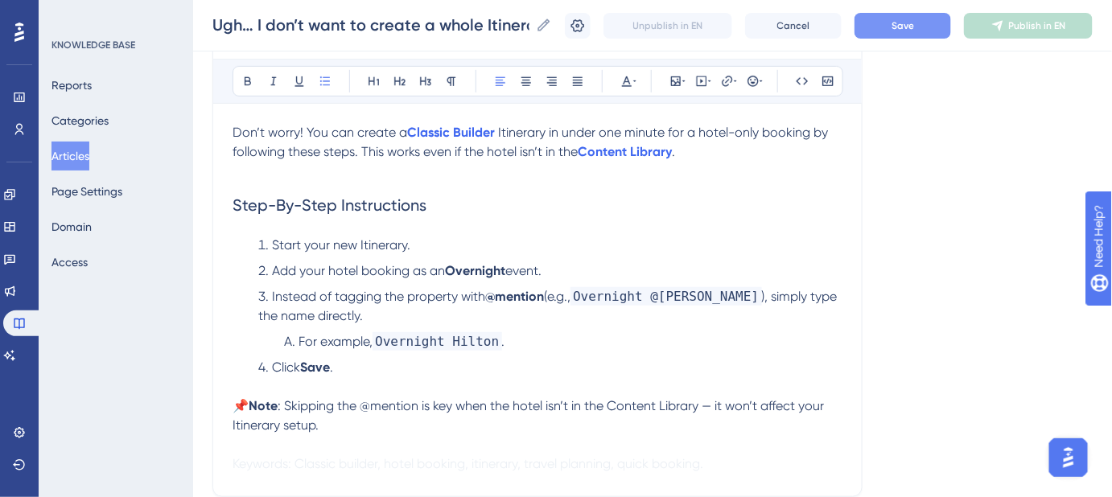
click at [425, 236] on li "Start your new Itinerary." at bounding box center [550, 245] width 584 height 19
drag, startPoint x: 519, startPoint y: 241, endPoint x: 465, endPoint y: 248, distance: 54.3
click at [465, 248] on span "Start your new Itinerary from the Open the" at bounding box center [396, 244] width 248 height 15
click at [567, 243] on span "and" at bounding box center [560, 244] width 23 height 15
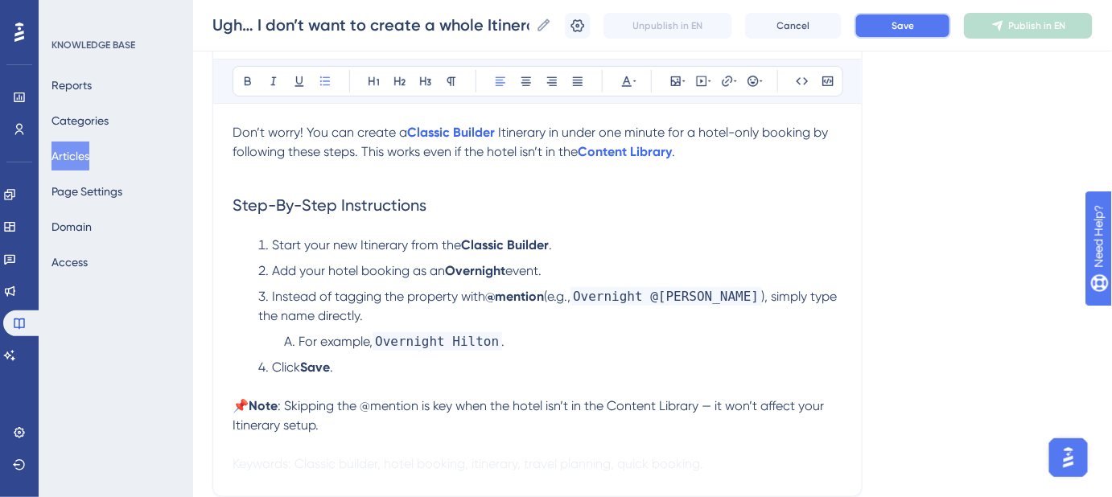
click at [896, 32] on button "Save" at bounding box center [902, 26] width 97 height 26
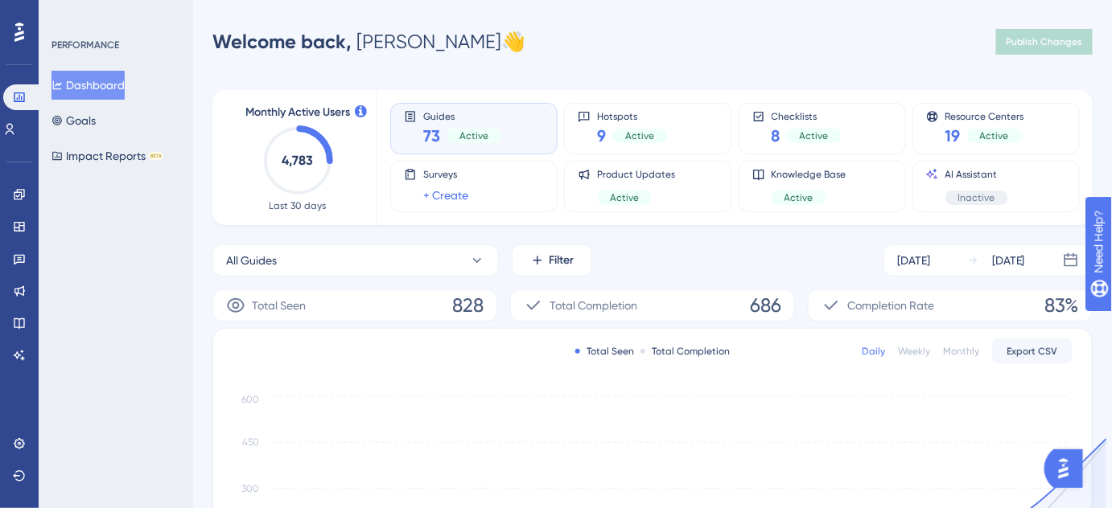
drag, startPoint x: 933, startPoint y: 2, endPoint x: 622, endPoint y: 42, distance: 313.9
click at [676, 28] on div "Welcome back, [PERSON_NAME] 👋 Publish Changes" at bounding box center [652, 42] width 880 height 32
click at [14, 197] on icon at bounding box center [19, 194] width 10 height 10
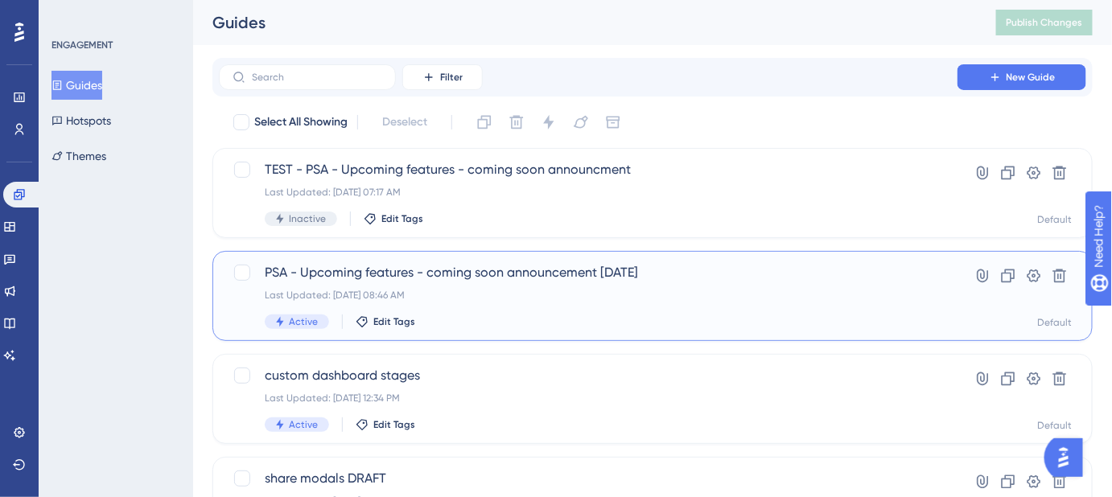
click at [413, 277] on span "PSA - Upcoming features - coming soon announcement [DATE]" at bounding box center [588, 272] width 647 height 19
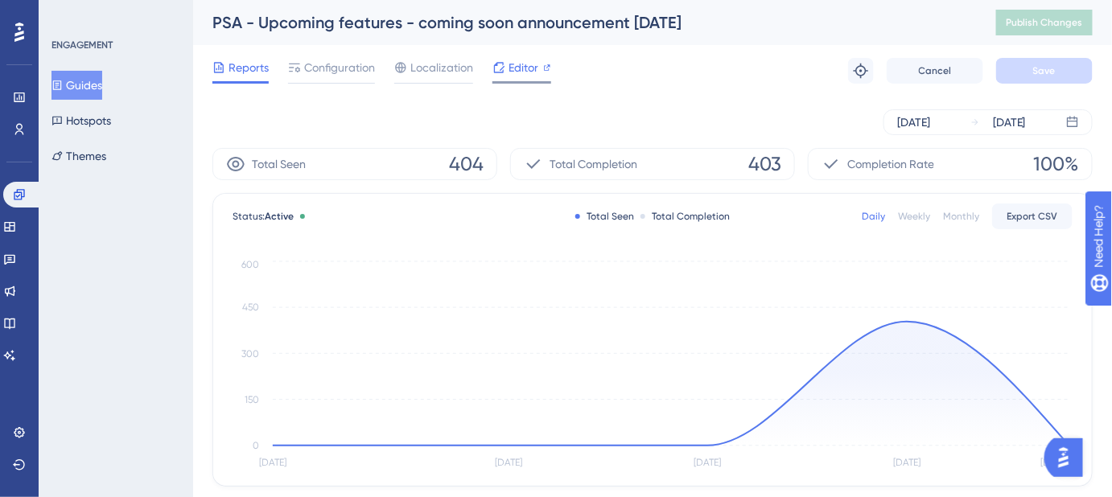
click at [517, 68] on span "Editor" at bounding box center [523, 67] width 30 height 19
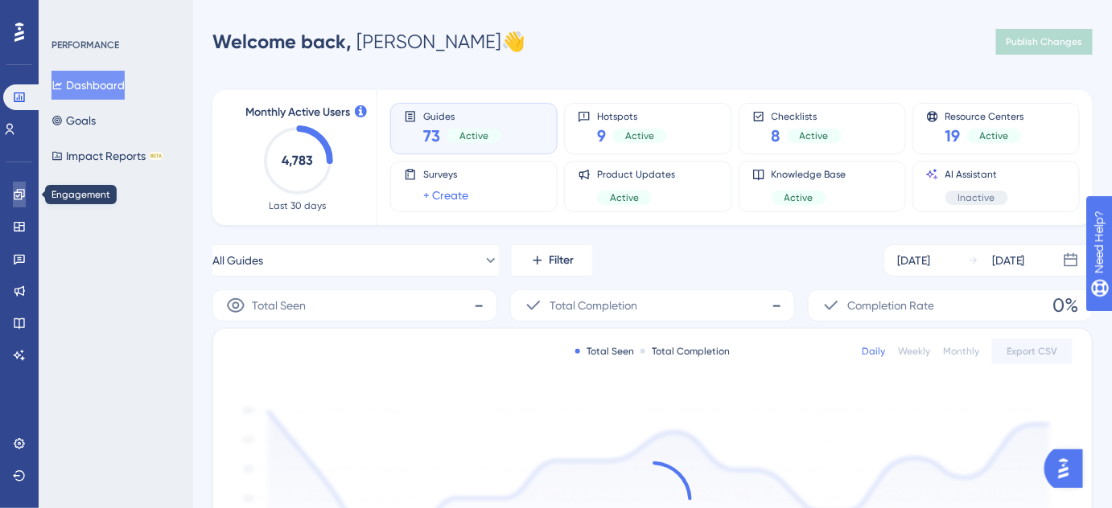
click at [25, 196] on icon at bounding box center [19, 194] width 13 height 13
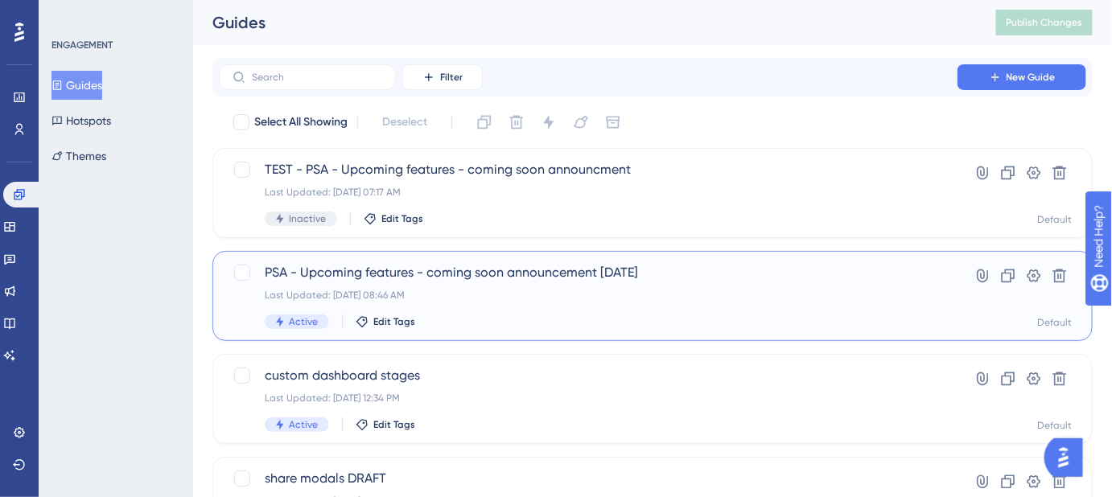
click at [418, 278] on span "PSA - Upcoming features - coming soon announcement [DATE]" at bounding box center [588, 272] width 647 height 19
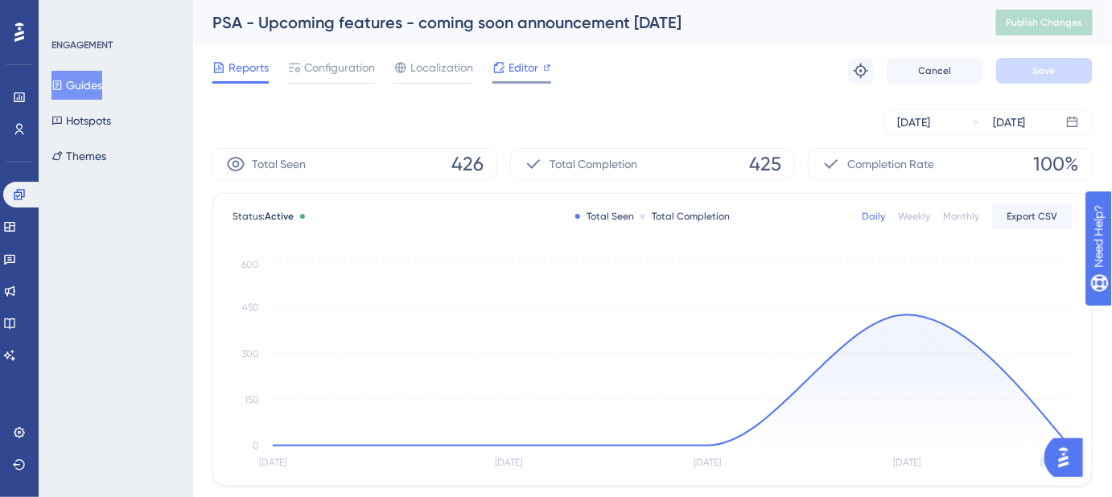
click at [522, 68] on span "Editor" at bounding box center [523, 67] width 30 height 19
drag, startPoint x: 713, startPoint y: 22, endPoint x: 199, endPoint y: 27, distance: 513.3
click at [199, 27] on div "PSA - Upcoming features - coming soon announcement [DATE] Publish Changes" at bounding box center [652, 22] width 919 height 45
copy div "PSA - Upcoming features - coming soon announcement [DATE]"
click at [519, 66] on span "Editor" at bounding box center [523, 67] width 30 height 19
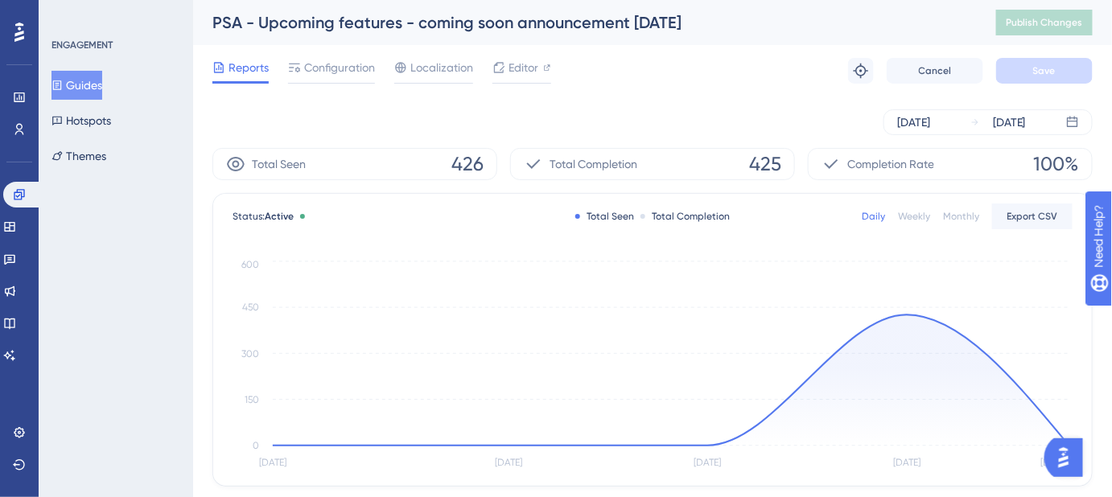
click at [98, 76] on button "Guides" at bounding box center [76, 85] width 51 height 29
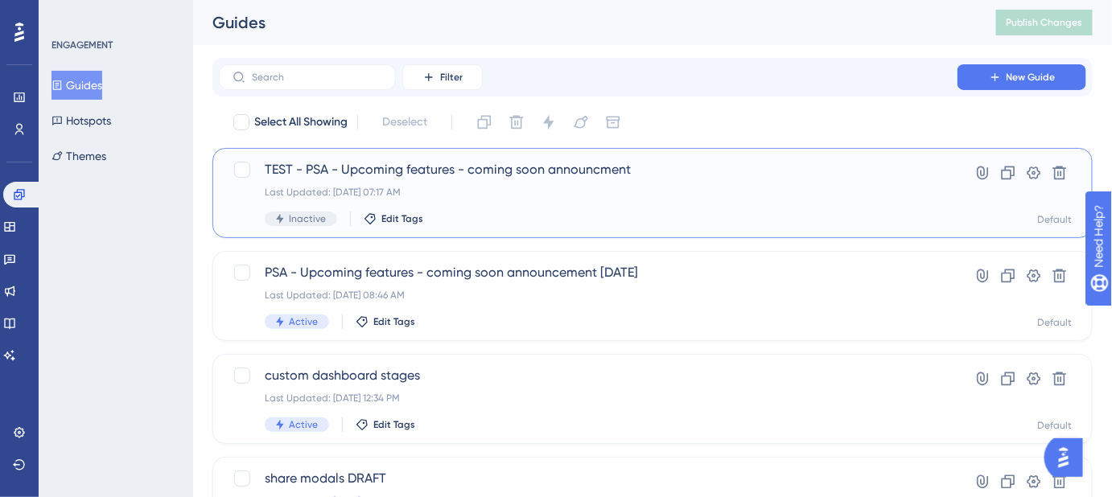
click at [439, 188] on div "Last Updated: [DATE] 07:17 AM" at bounding box center [588, 192] width 647 height 13
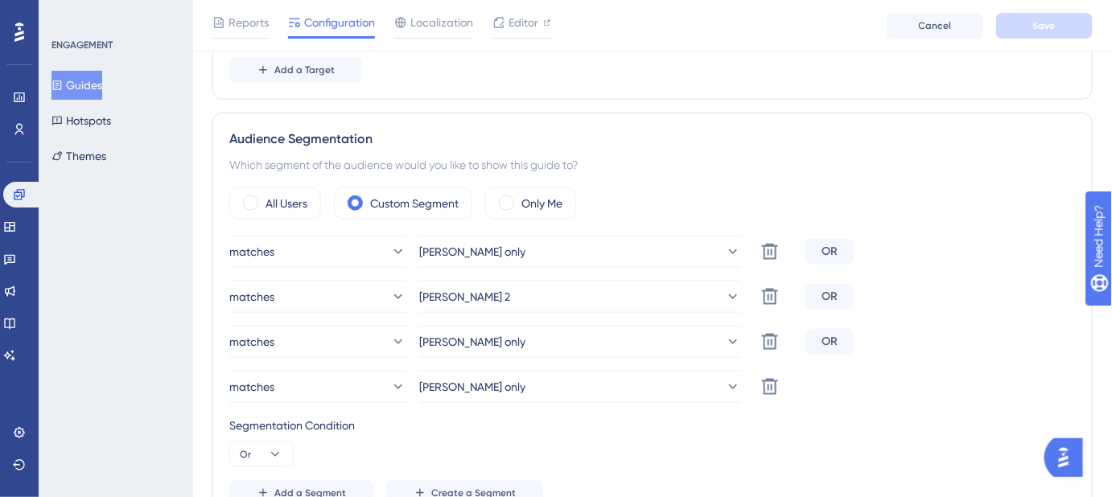
scroll to position [585, 0]
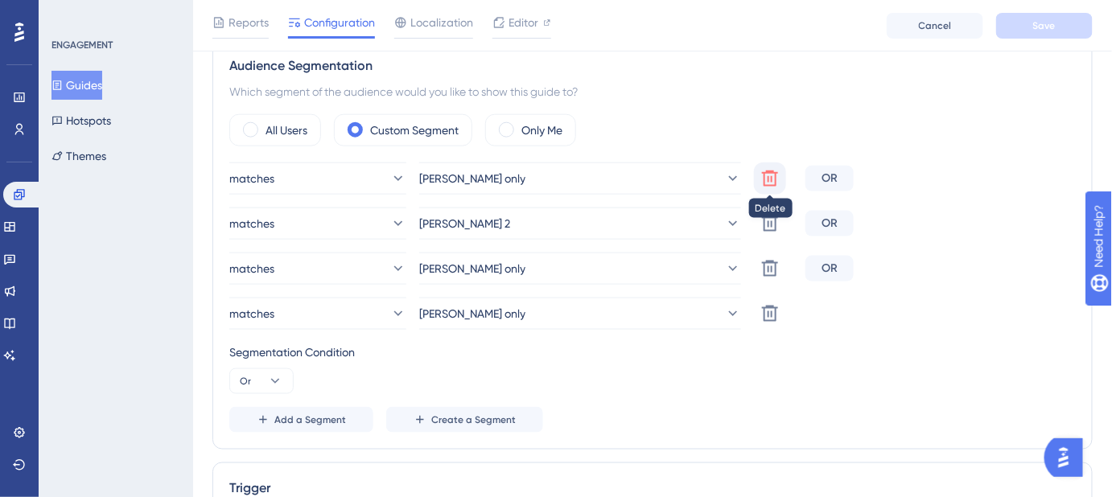
click at [770, 178] on icon at bounding box center [769, 178] width 19 height 19
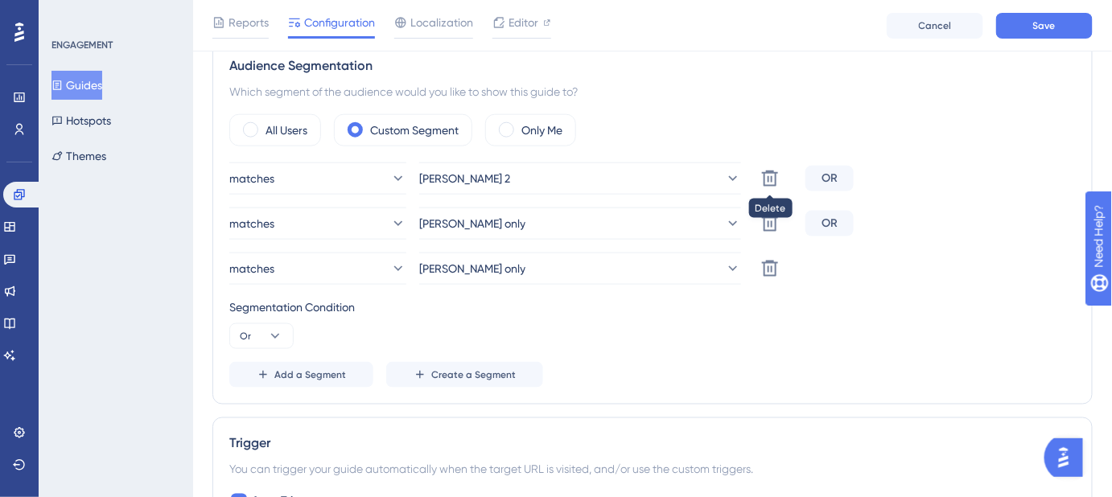
click at [770, 178] on icon at bounding box center [769, 178] width 19 height 19
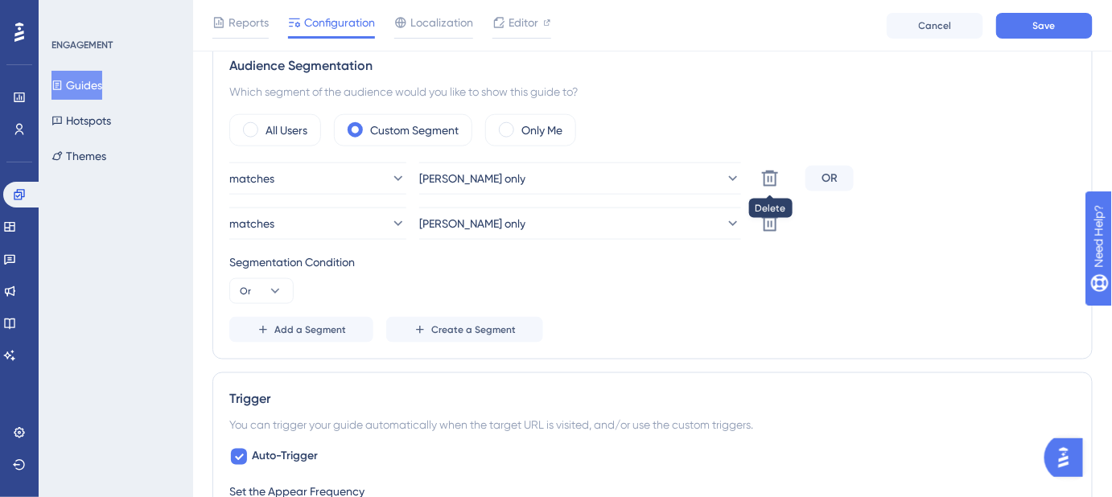
click at [770, 178] on icon at bounding box center [769, 178] width 19 height 19
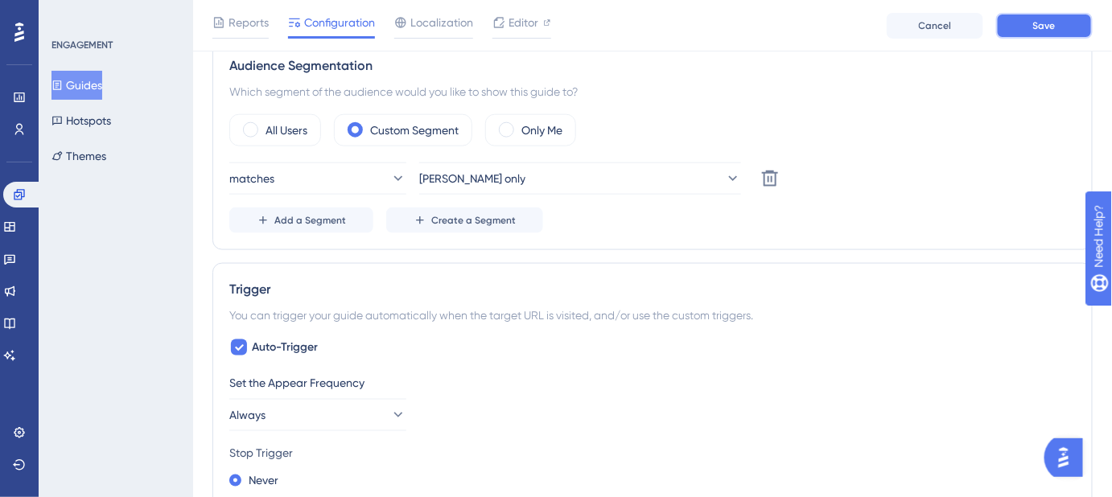
click at [1030, 25] on button "Save" at bounding box center [1044, 26] width 97 height 26
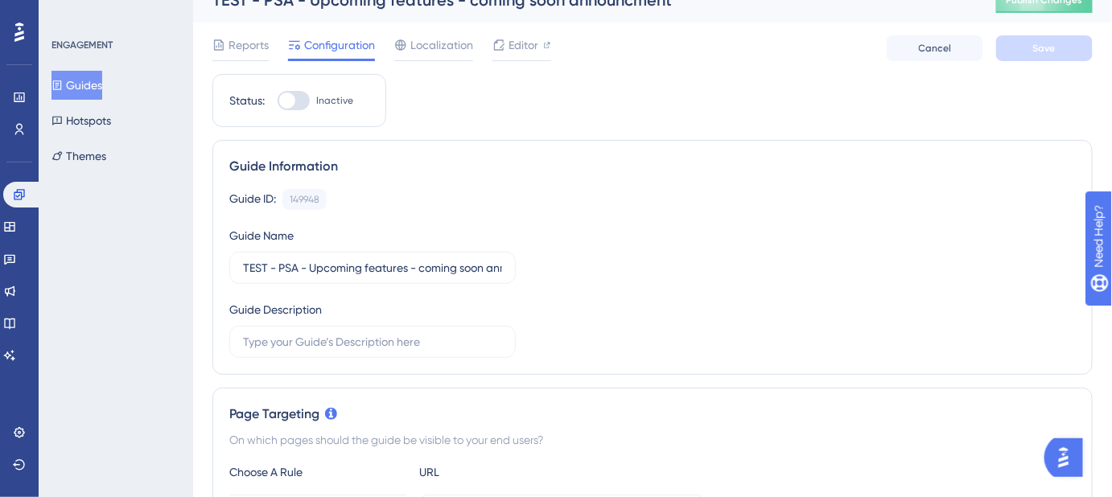
scroll to position [0, 0]
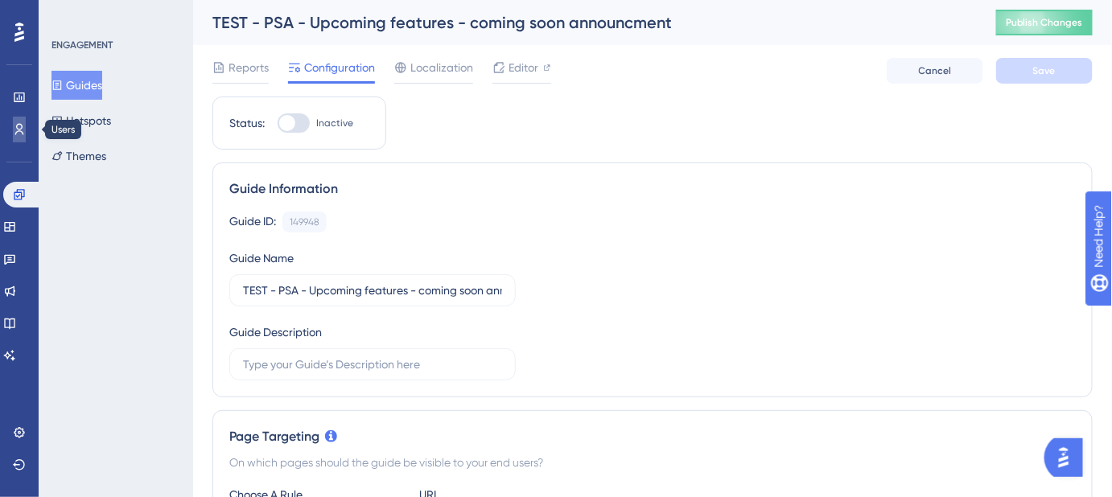
click at [14, 126] on icon at bounding box center [19, 129] width 13 height 13
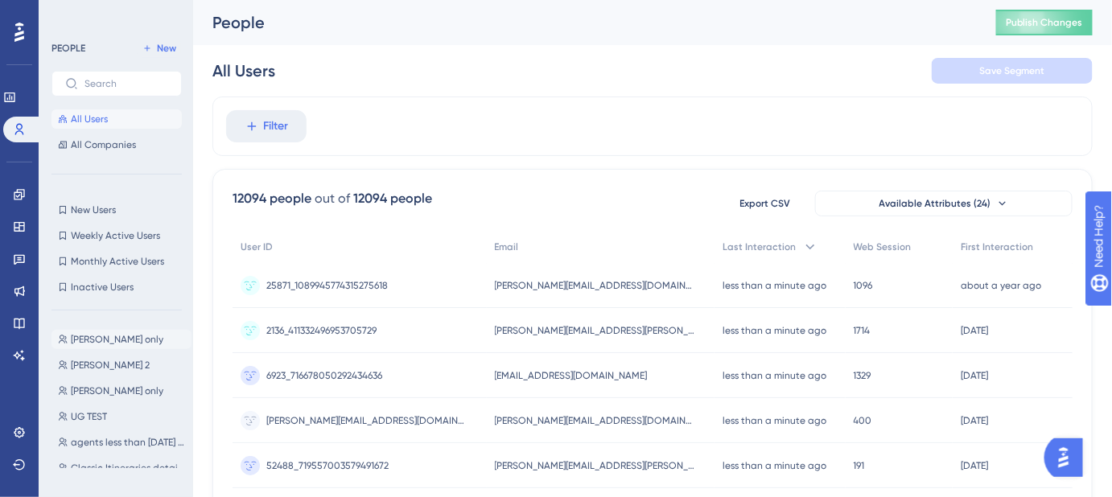
click at [112, 337] on button "[PERSON_NAME] only [PERSON_NAME] only" at bounding box center [121, 339] width 140 height 19
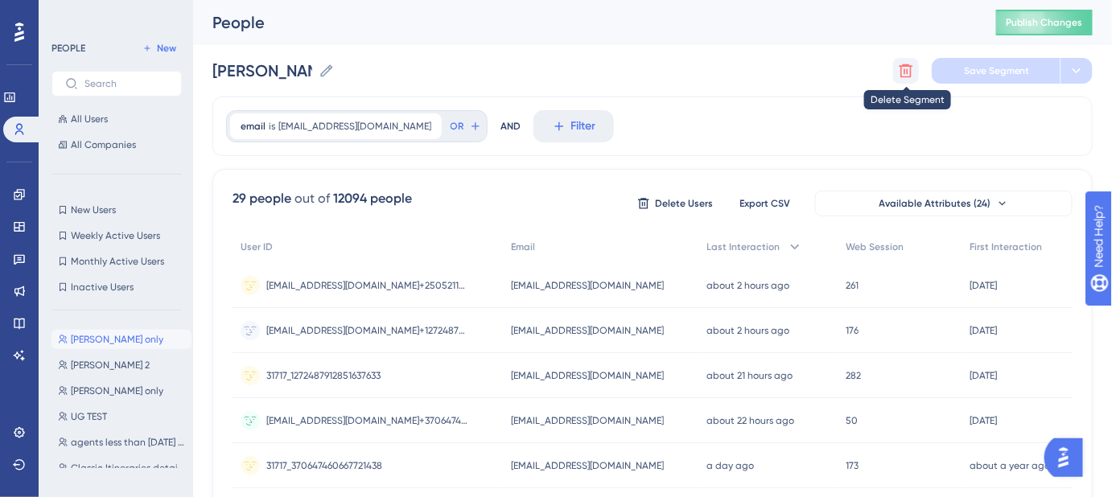
click at [908, 72] on icon at bounding box center [906, 71] width 16 height 16
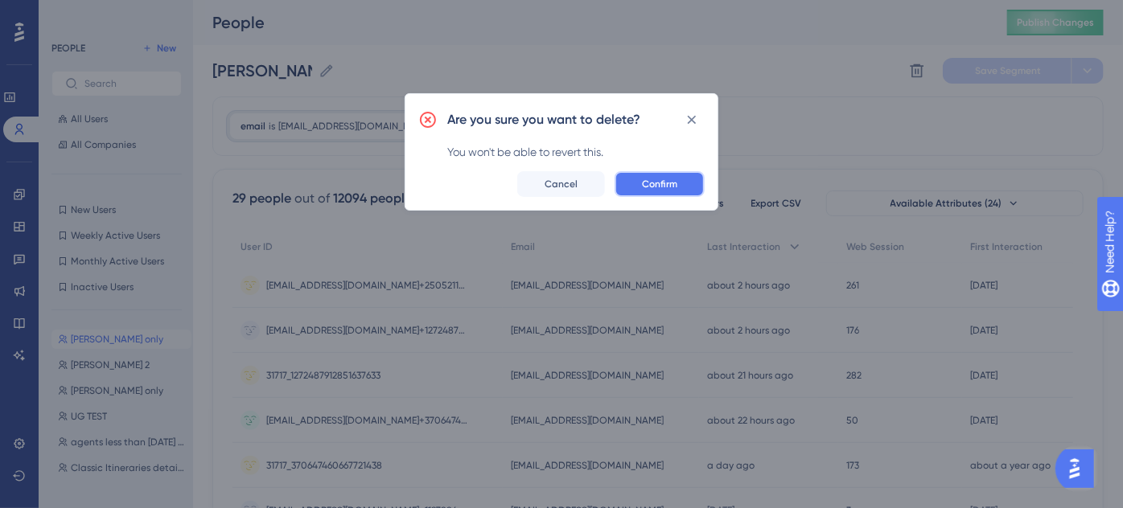
click at [680, 180] on button "Confirm" at bounding box center [660, 184] width 90 height 26
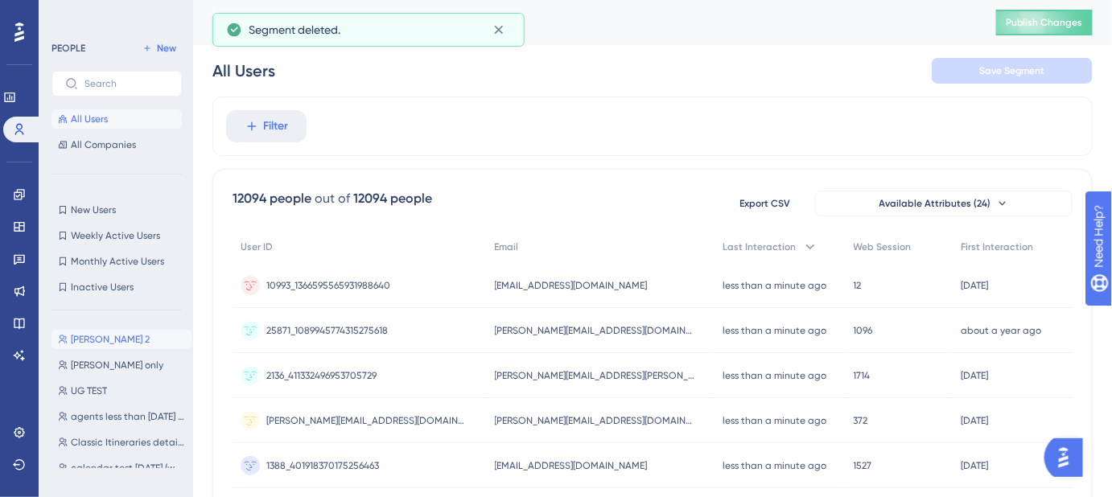
click at [92, 341] on span "[PERSON_NAME] 2" at bounding box center [110, 339] width 79 height 13
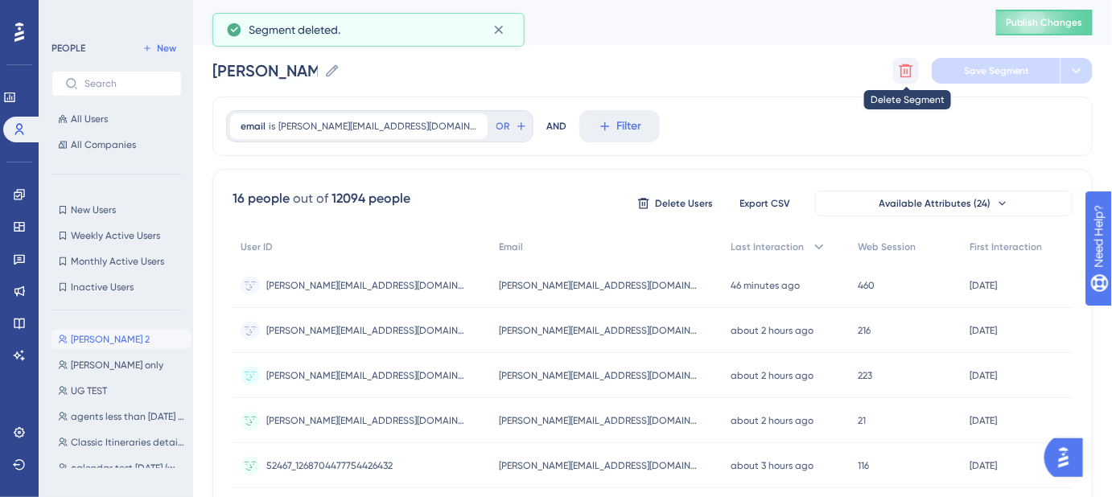
click at [900, 75] on icon at bounding box center [906, 71] width 16 height 16
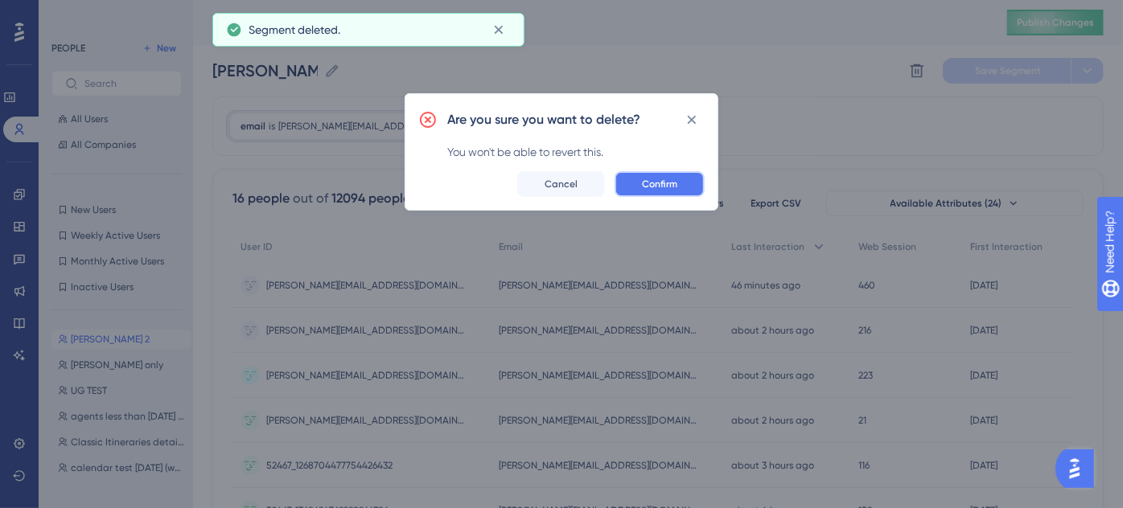
click at [669, 181] on span "Confirm" at bounding box center [659, 184] width 35 height 13
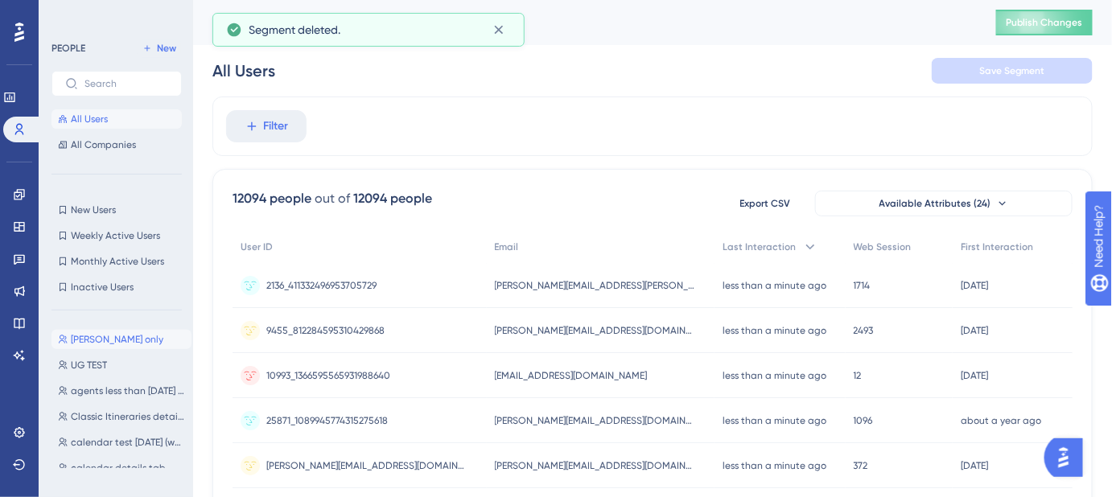
click at [92, 336] on span "[PERSON_NAME] only" at bounding box center [117, 339] width 93 height 13
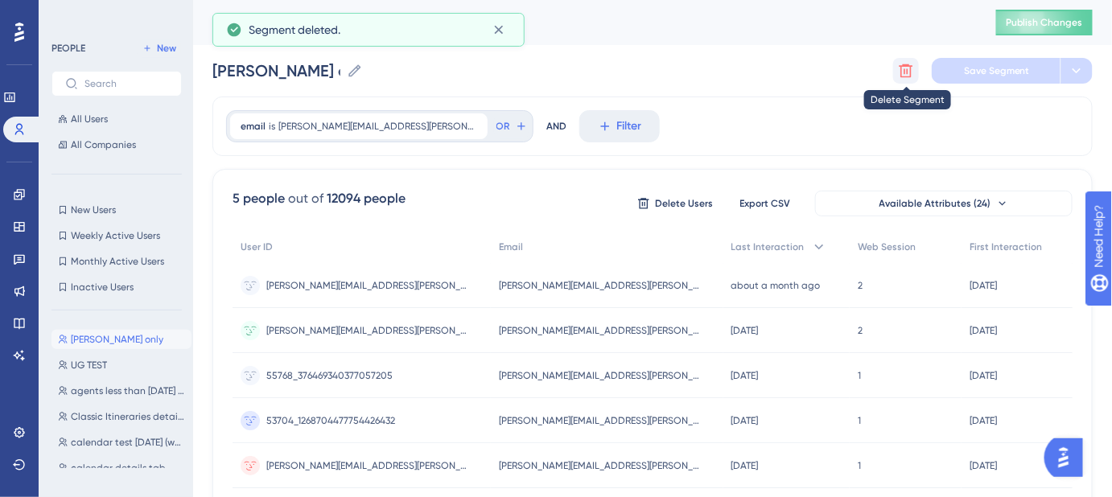
click at [903, 72] on icon at bounding box center [906, 71] width 16 height 16
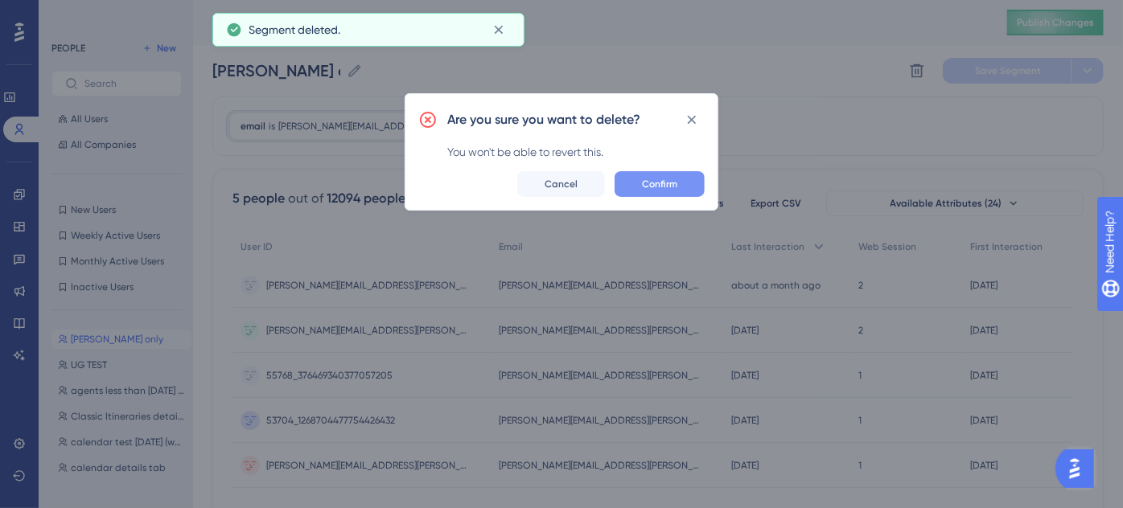
click at [677, 179] on span "Confirm" at bounding box center [659, 184] width 35 height 13
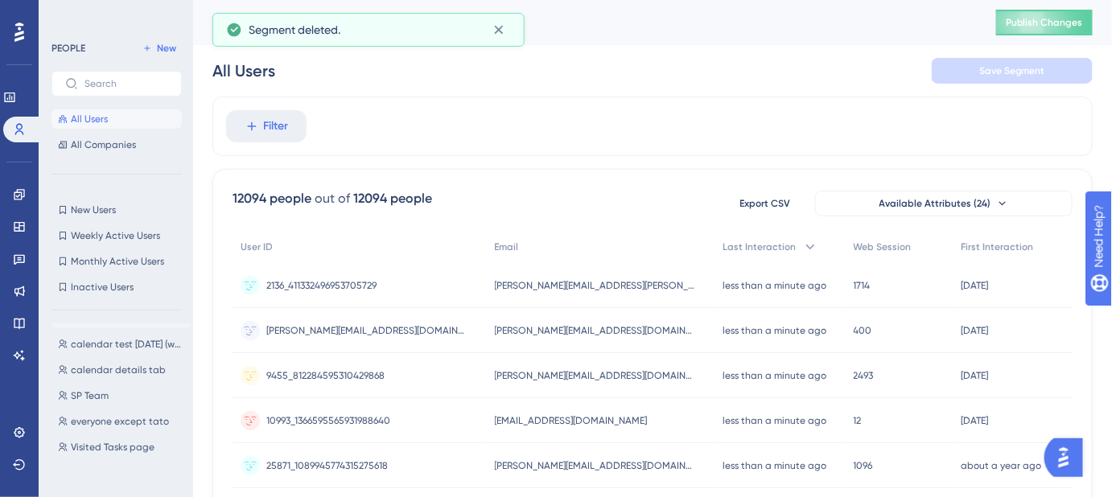
scroll to position [146, 0]
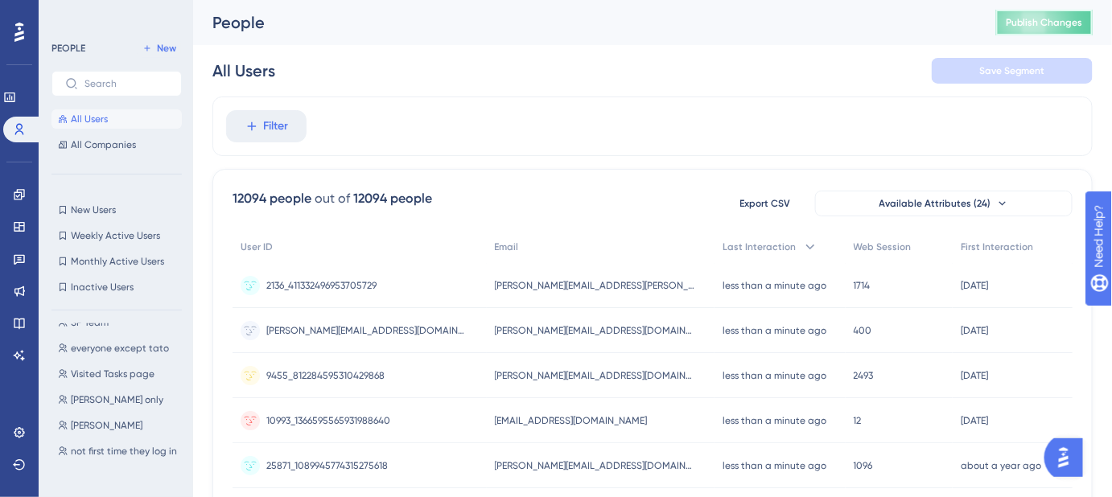
click at [1066, 27] on span "Publish Changes" at bounding box center [1044, 22] width 77 height 13
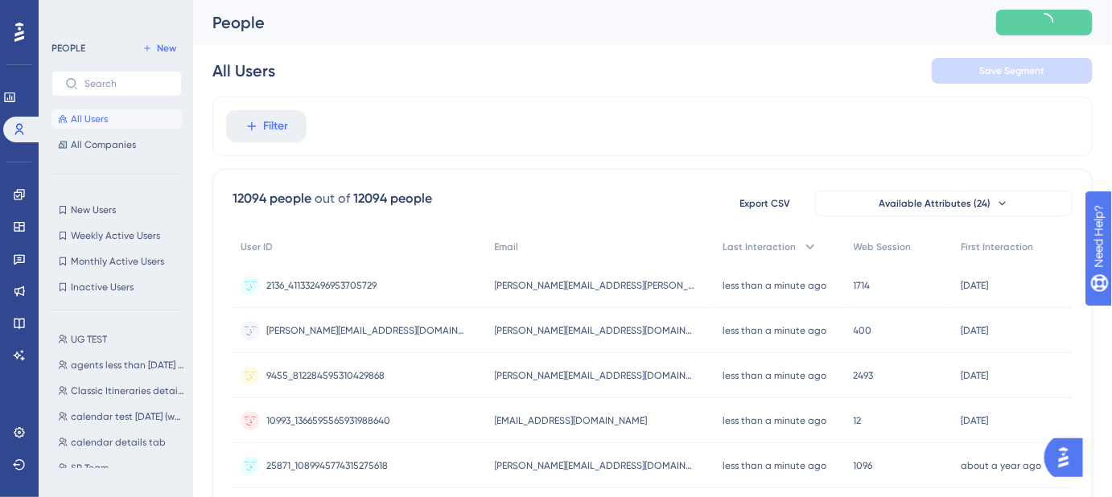
scroll to position [0, 0]
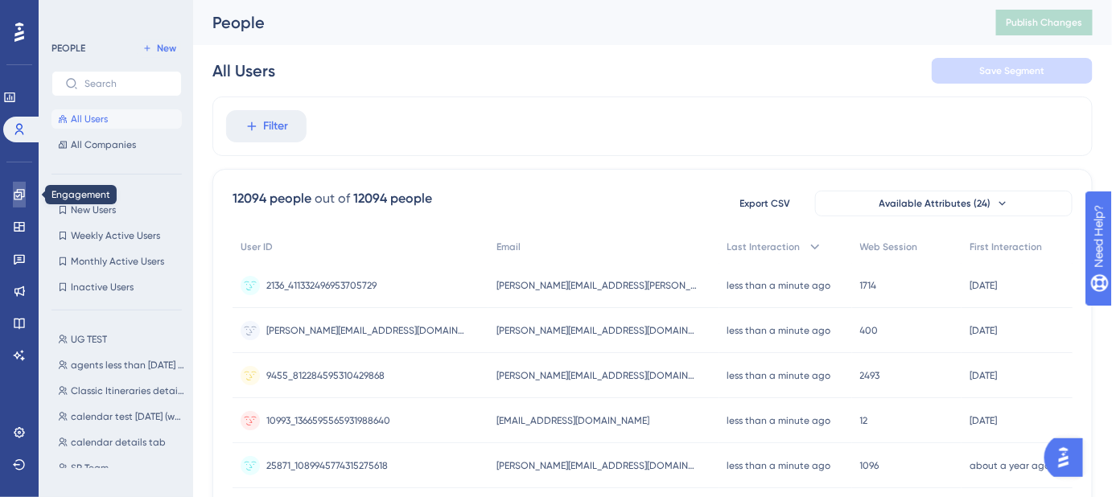
click at [17, 204] on link at bounding box center [19, 195] width 13 height 26
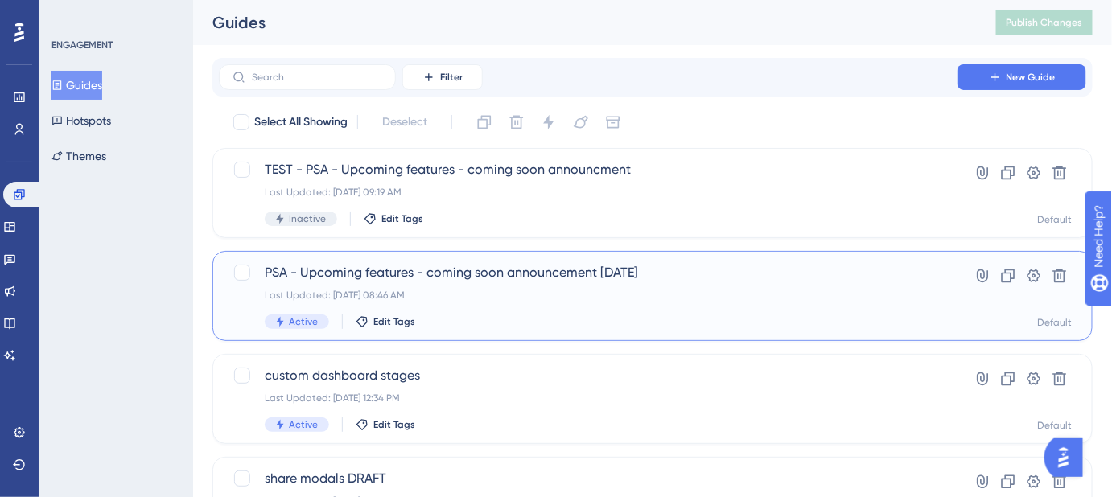
click at [432, 278] on span "PSA - Upcoming features - coming soon announcement august 13" at bounding box center [588, 272] width 647 height 19
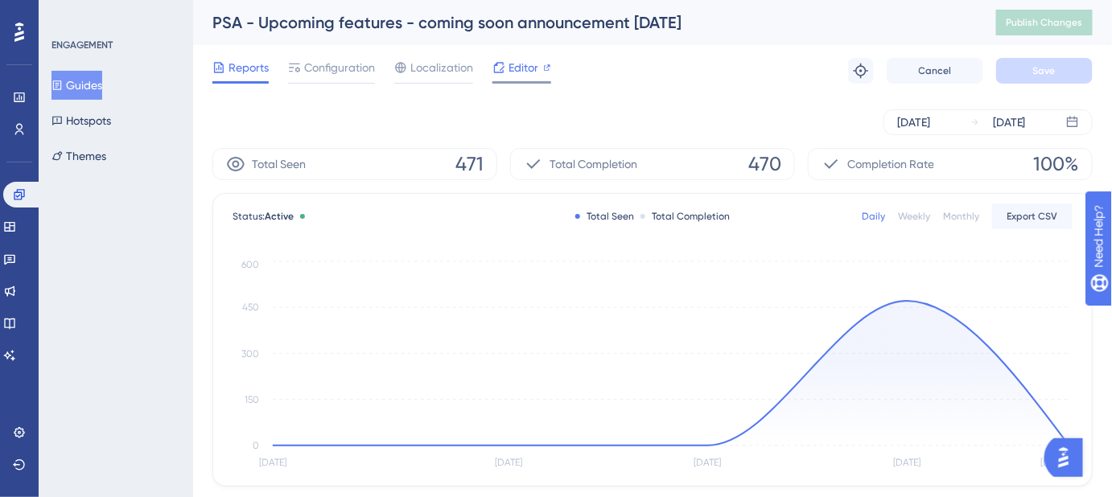
click at [513, 68] on span "Editor" at bounding box center [523, 67] width 30 height 19
click at [1073, 457] on img "Open AI Assistant Launcher" at bounding box center [1062, 456] width 29 height 29
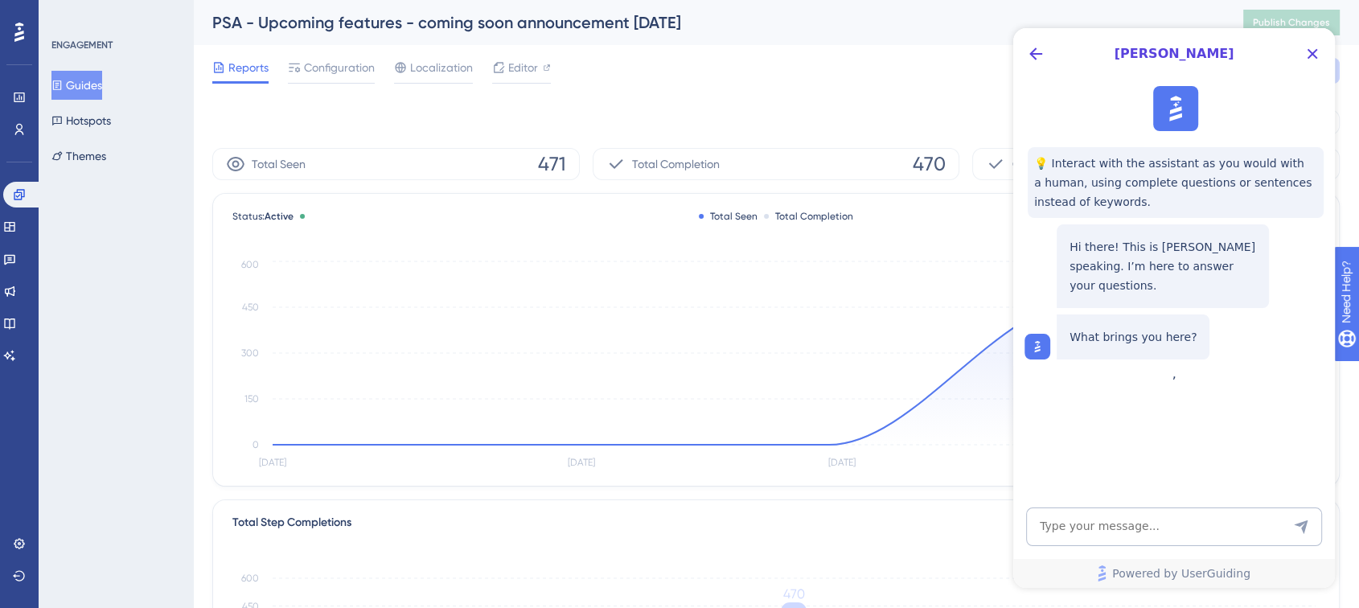
drag, startPoint x: 1314, startPoint y: 111, endPoint x: 1029, endPoint y: 103, distance: 285.7
click at [1029, 103] on div "💡 Interact with the assistant as you would with a human, using complete questio…" at bounding box center [1173, 223] width 322 height 286
click at [1122, 508] on textarea "AI Assistant Text Input" at bounding box center [1174, 527] width 296 height 39
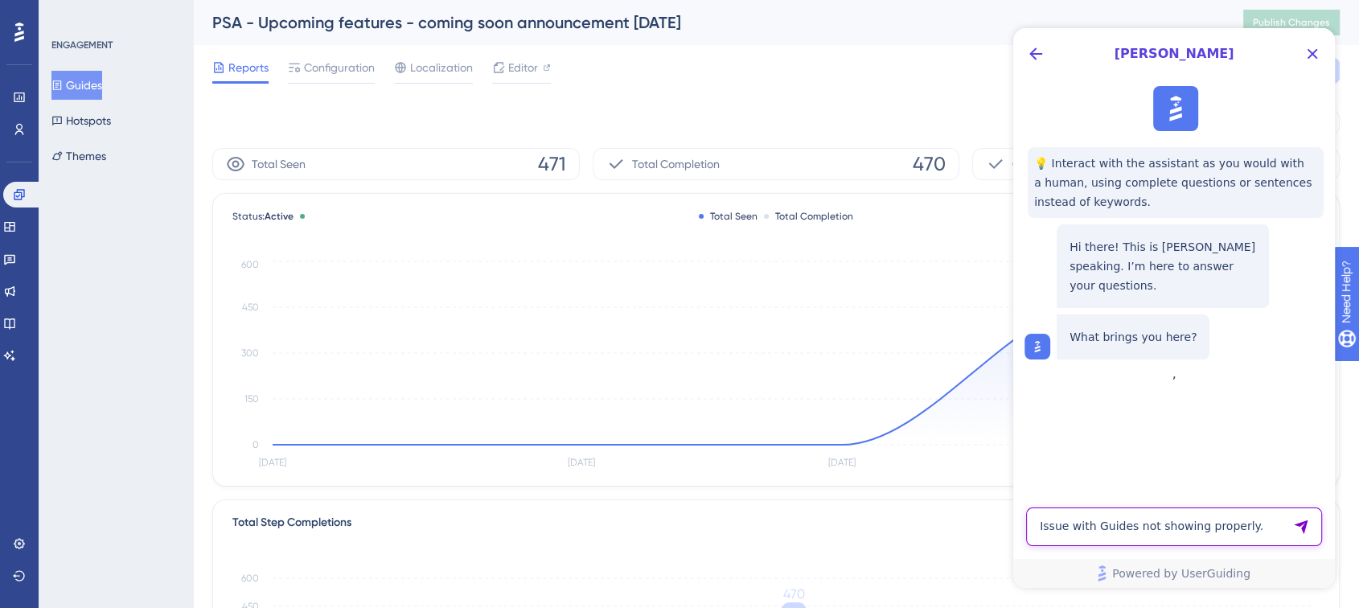
type textarea "Issue with Guides not showing properly."
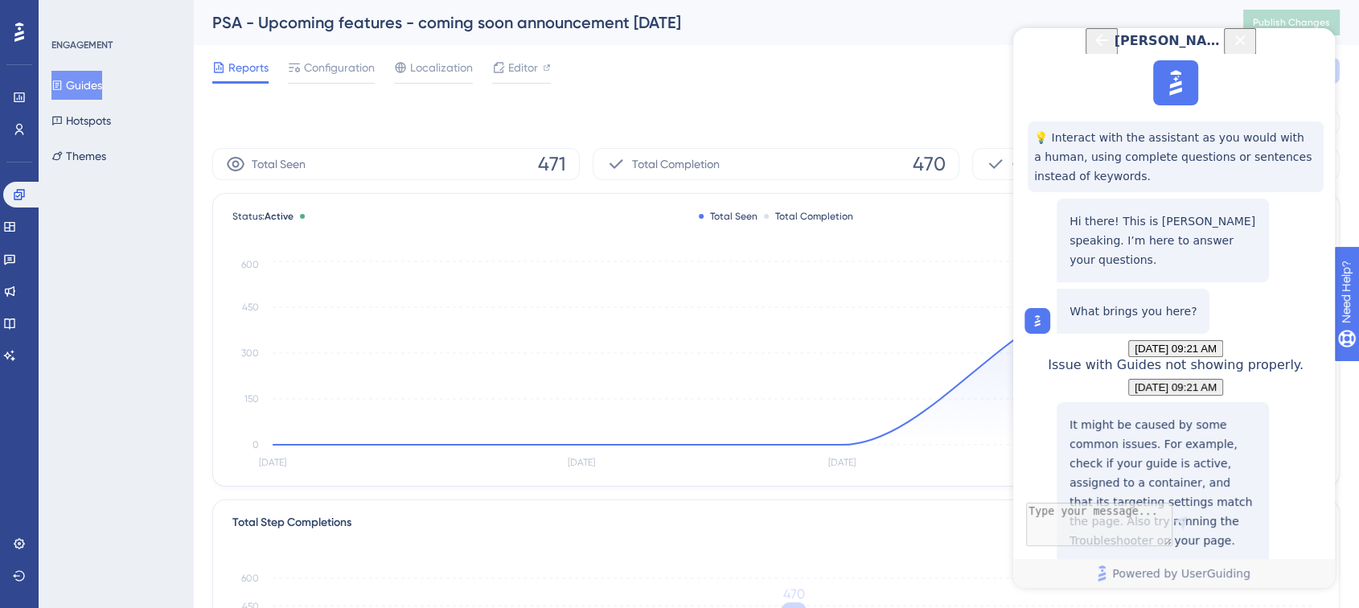
scroll to position [252, 0]
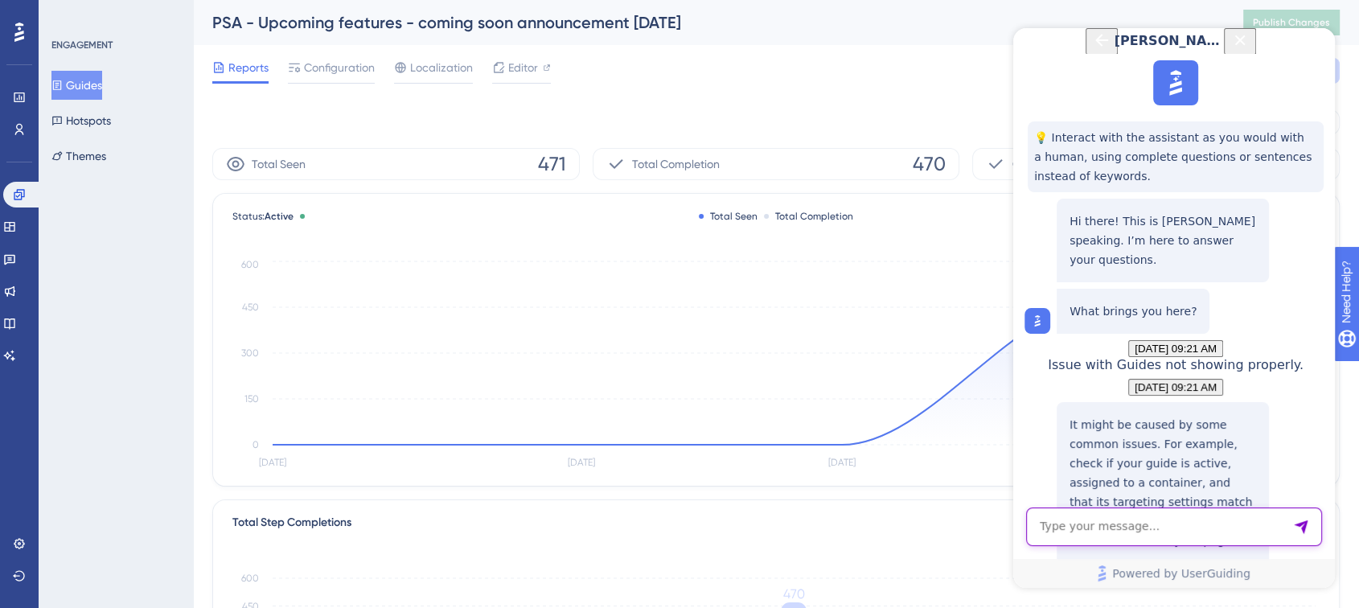
click at [1111, 508] on textarea "AI Assistant Text Input" at bounding box center [1174, 527] width 296 height 39
type textarea "Agent"
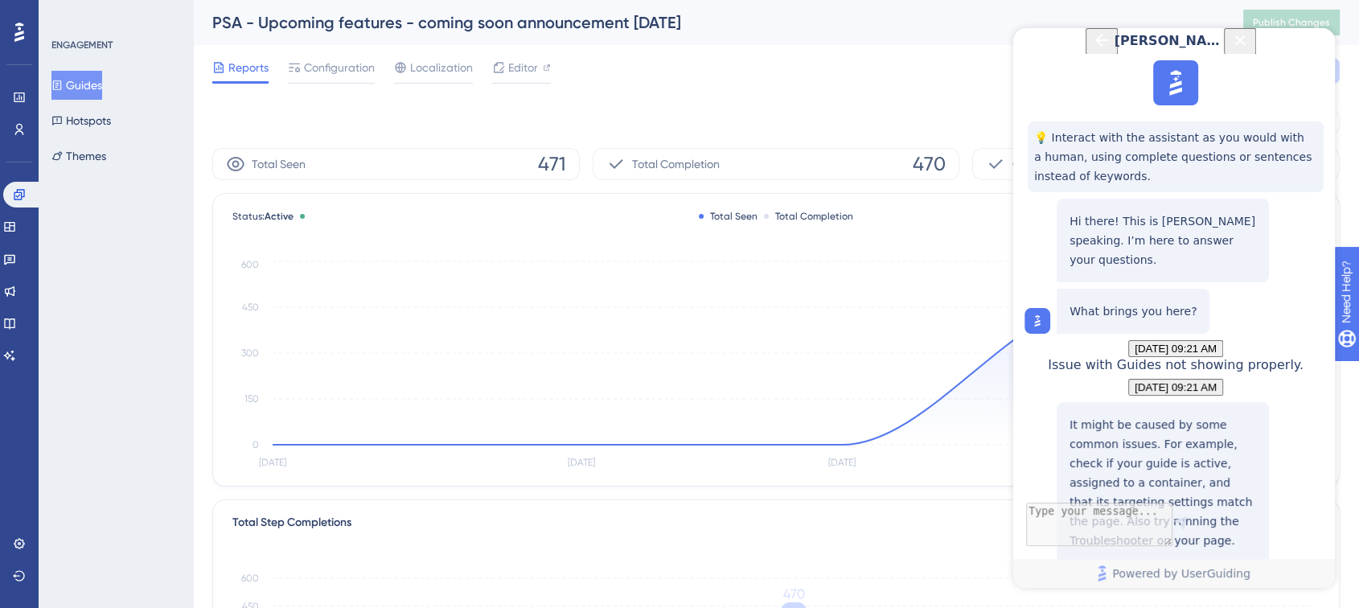
scroll to position [358, 0]
click at [534, 72] on span "Editor" at bounding box center [523, 67] width 30 height 19
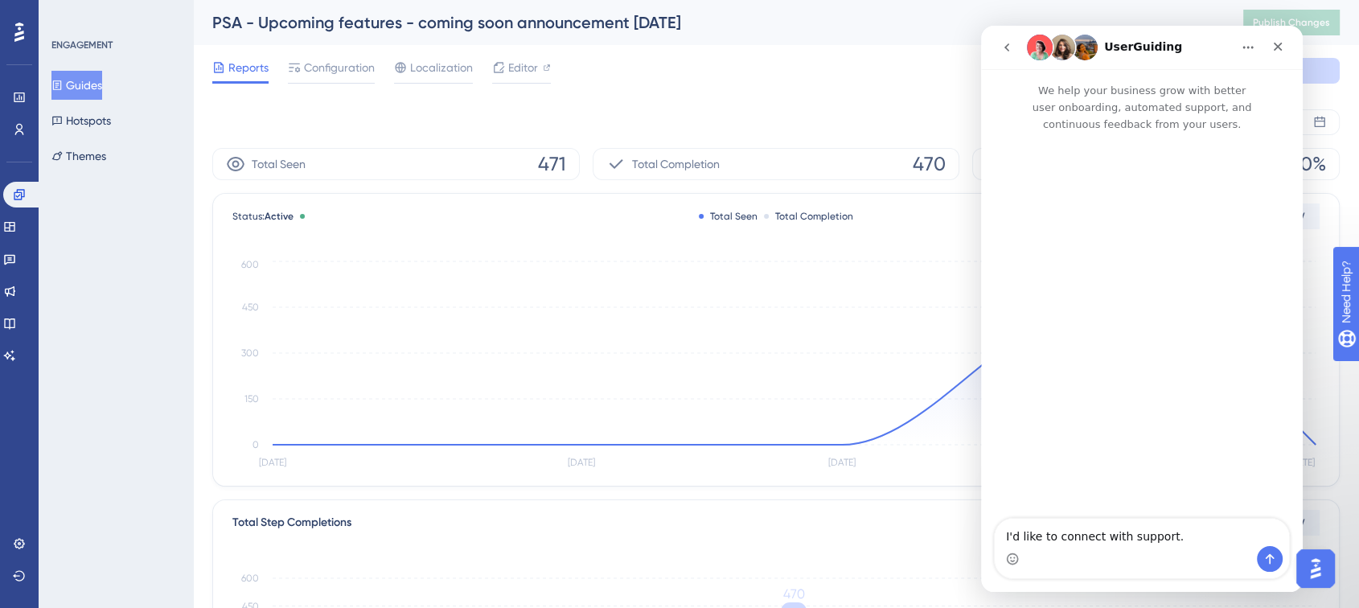
scroll to position [0, 0]
drag, startPoint x: 1195, startPoint y: 540, endPoint x: 983, endPoint y: 537, distance: 211.6
click at [984, 508] on div "I'd like to connect with support. I'd like to connect with support." at bounding box center [1142, 548] width 322 height 61
paste textarea "[URL][DOMAIN_NAME]"
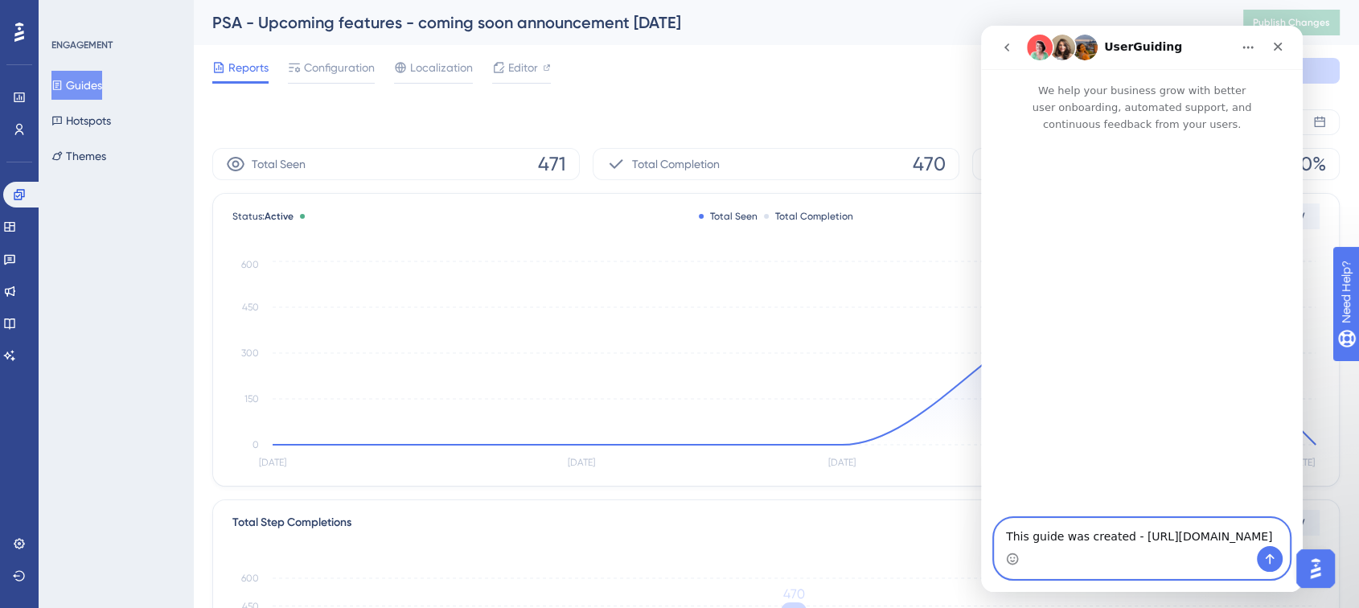
scroll to position [13, 0]
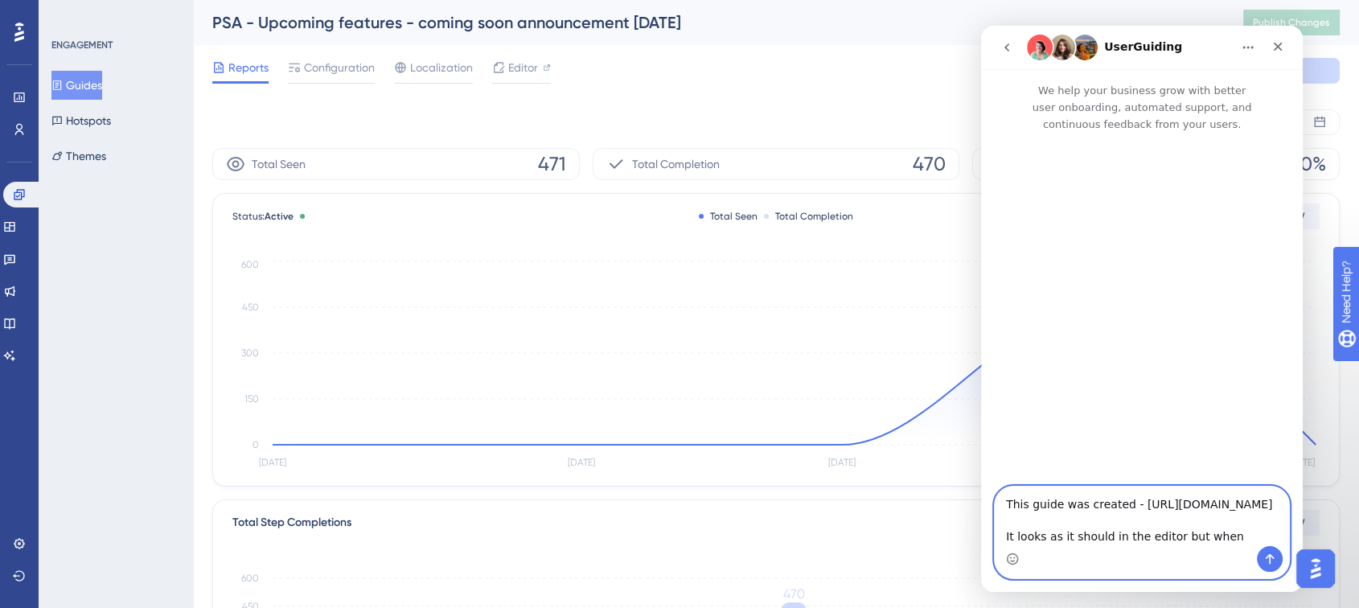
click at [1122, 508] on textarea "This guide was created - https://panel.userguiding.com/guides/reports/149675 It…" at bounding box center [1142, 517] width 294 height 60
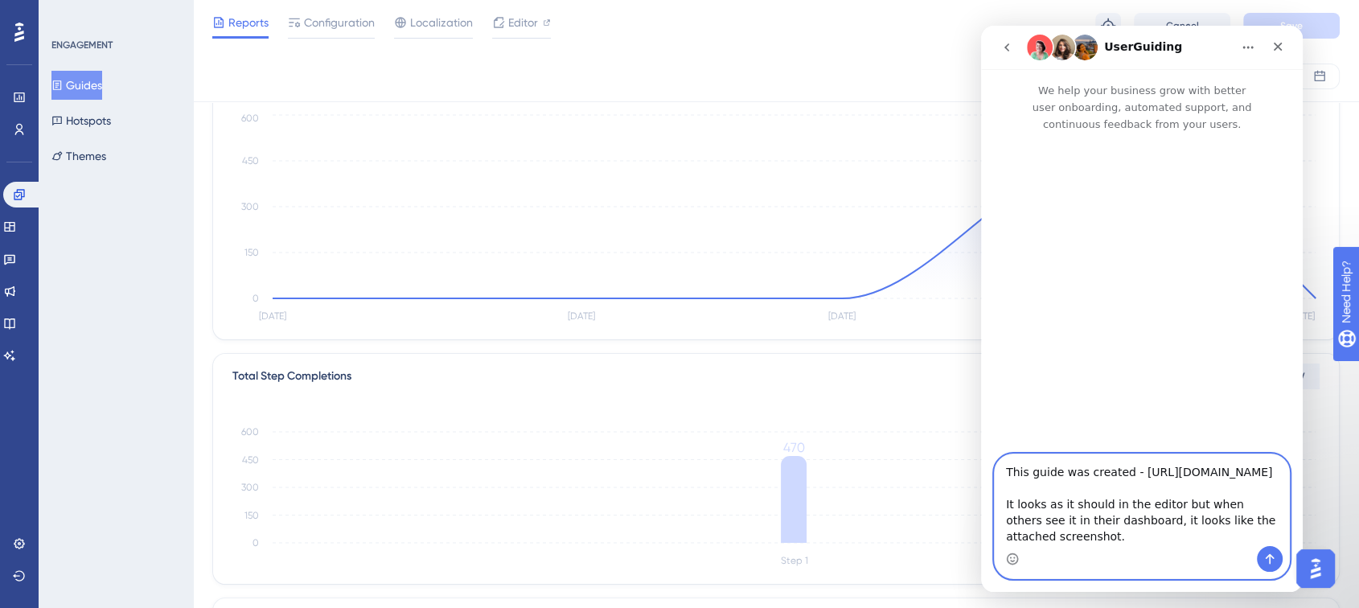
scroll to position [357, 0]
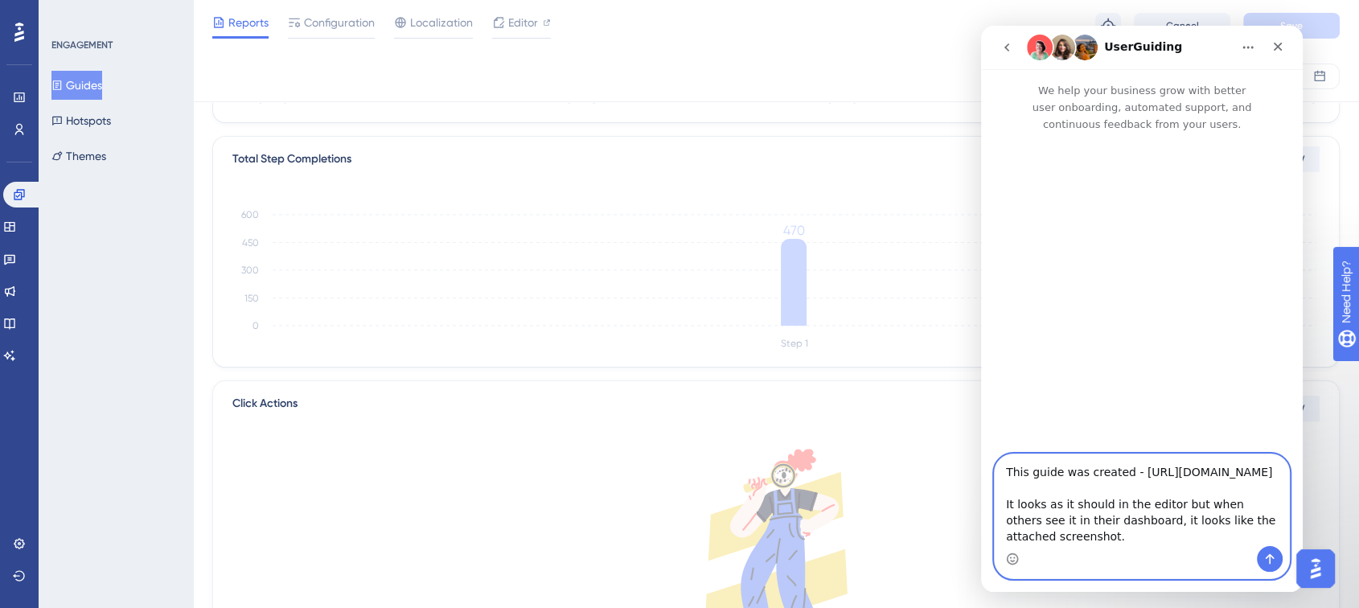
type textarea "This guide was created - https://panel.userguiding.com/guides/reports/149675 It…"
click at [1122, 508] on icon "Send a message…" at bounding box center [1270, 559] width 9 height 10
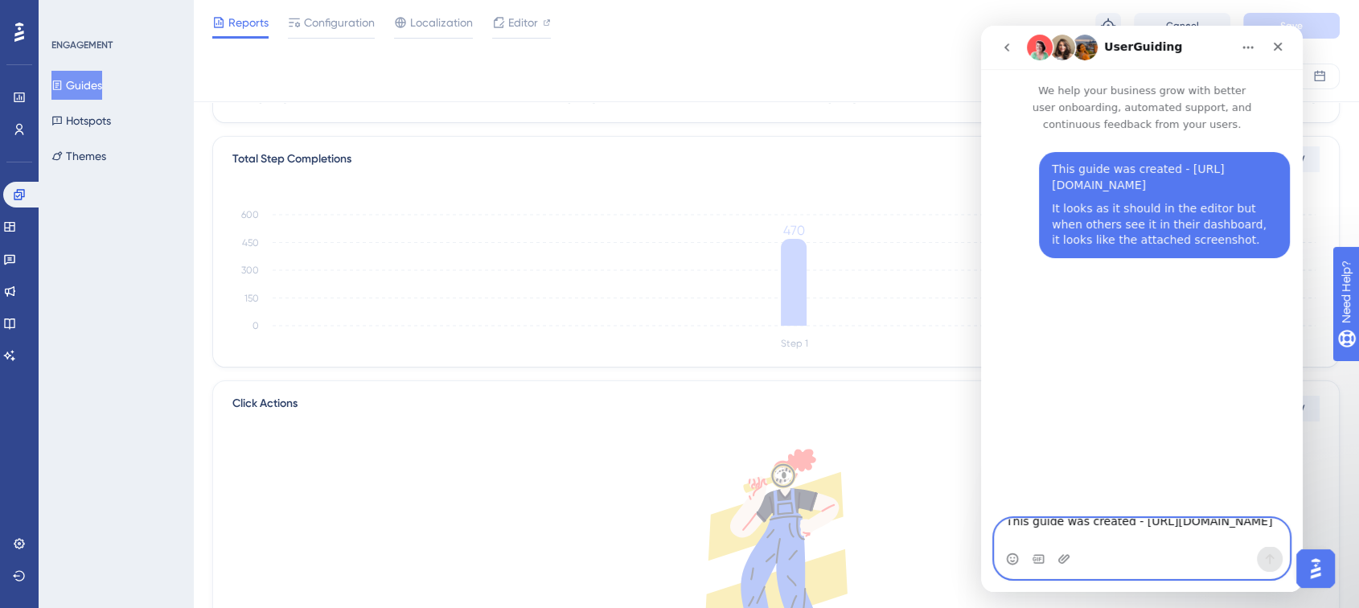
scroll to position [0, 0]
click at [1065, 508] on icon "Upload attachment" at bounding box center [1064, 558] width 11 height 9
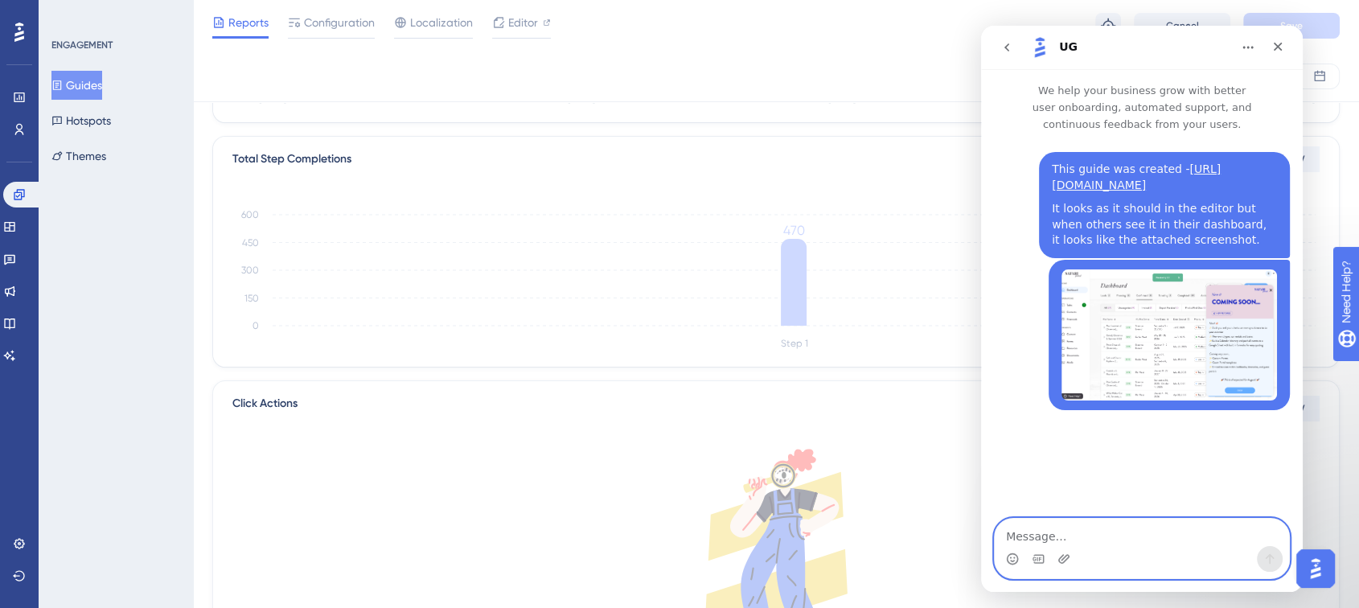
click at [1122, 508] on textarea "Message…" at bounding box center [1142, 532] width 294 height 27
type textarea "I"
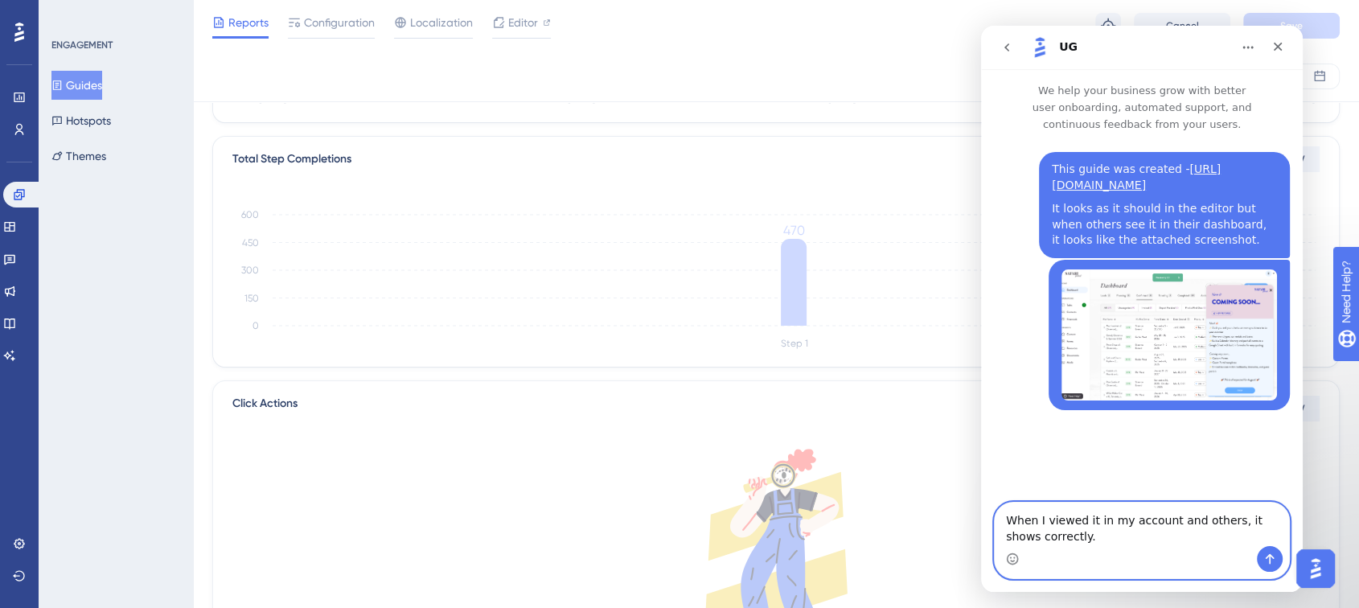
type textarea "When I viewed it in my account and others, it shows correctly."
click at [1122, 508] on button "Send a message…" at bounding box center [1270, 559] width 26 height 26
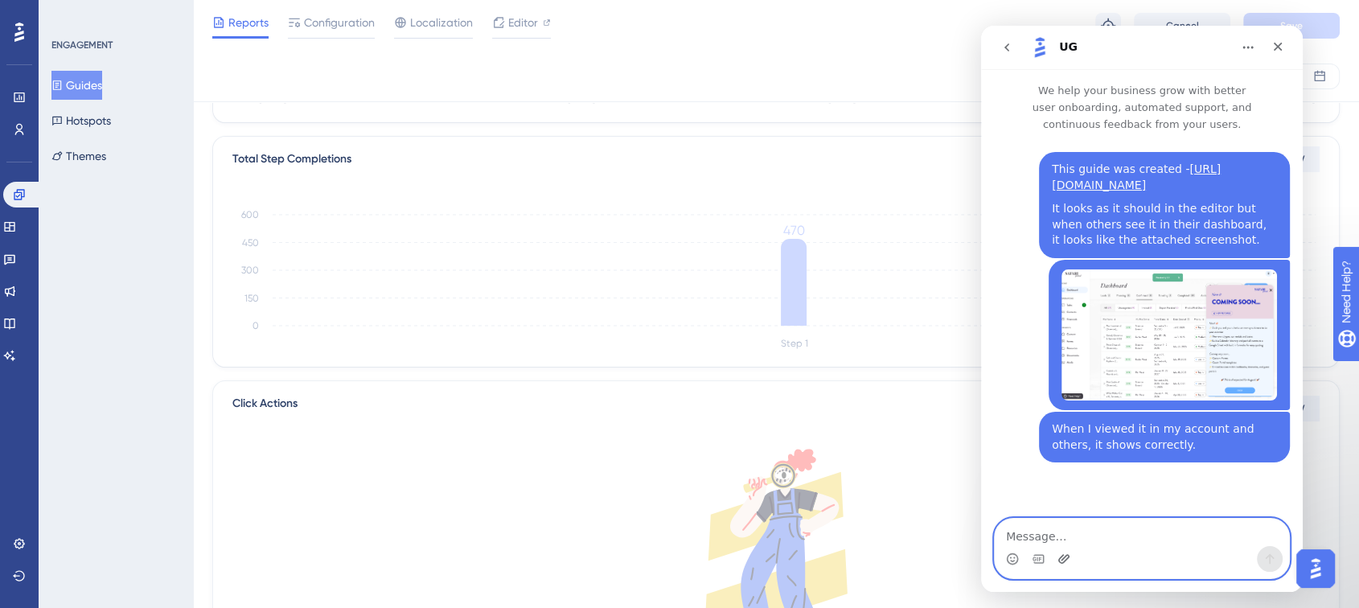
click at [1064, 508] on icon "Upload attachment" at bounding box center [1064, 558] width 11 height 9
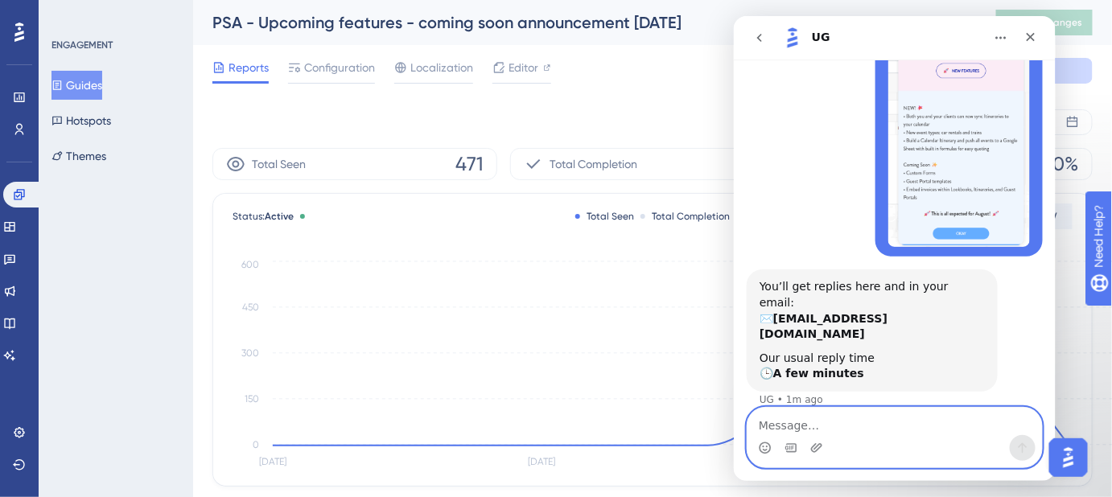
scroll to position [384, 0]
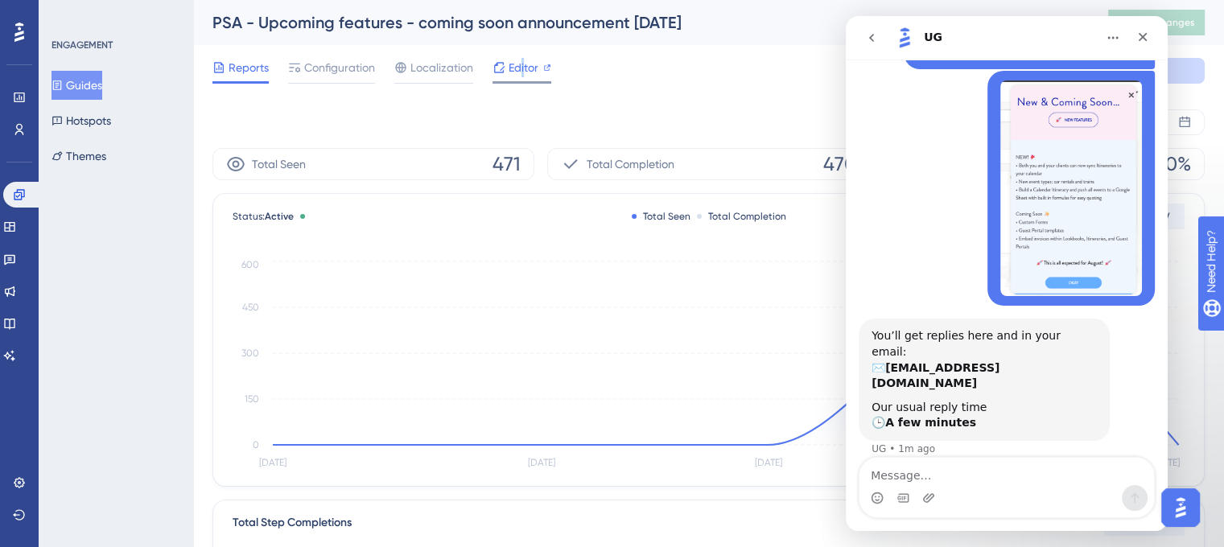
drag, startPoint x: 1223, startPoint y: 0, endPoint x: 522, endPoint y: 69, distance: 704.1
click at [522, 69] on span "Editor" at bounding box center [523, 67] width 30 height 19
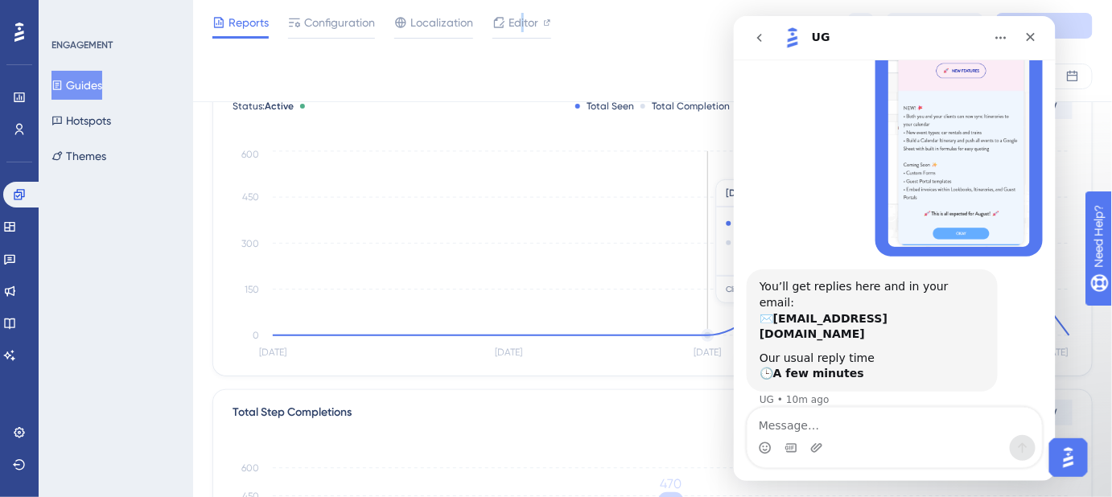
scroll to position [0, 0]
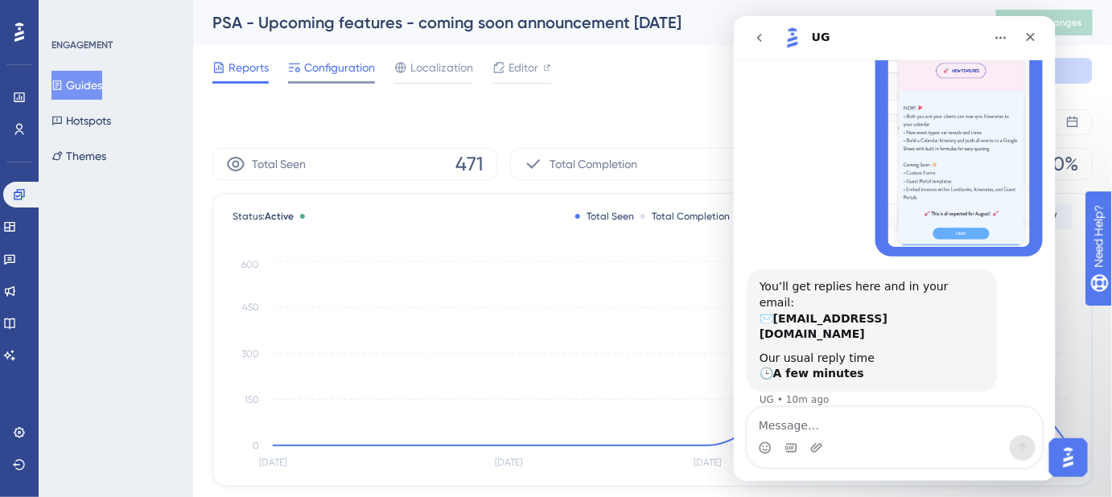
click at [352, 75] on span "Configuration" at bounding box center [339, 67] width 71 height 19
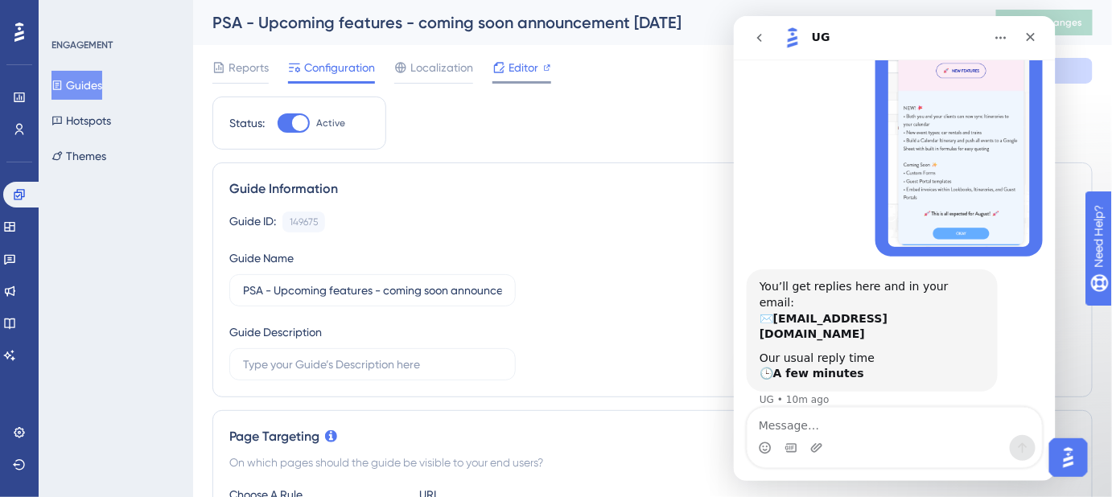
click at [509, 68] on span "Editor" at bounding box center [523, 67] width 30 height 19
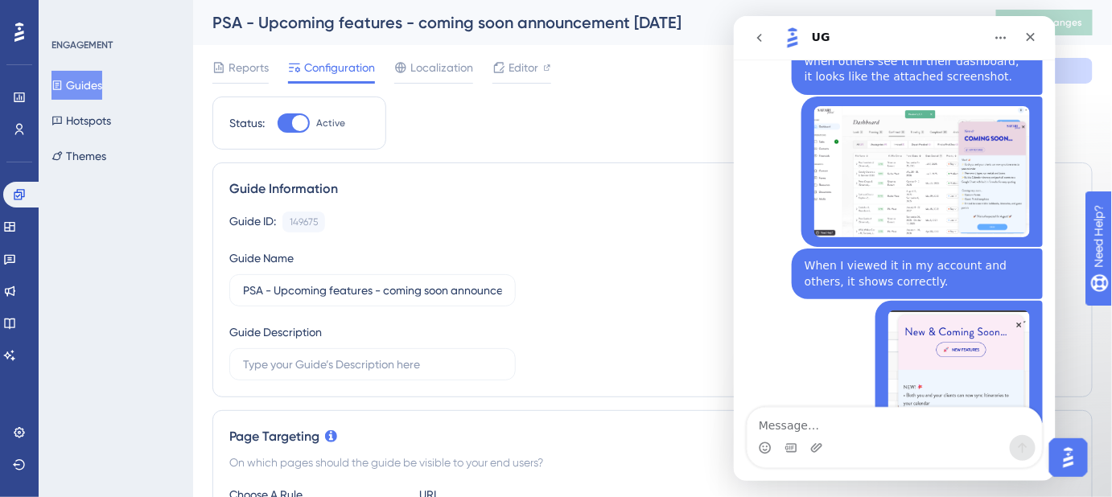
scroll to position [141, 0]
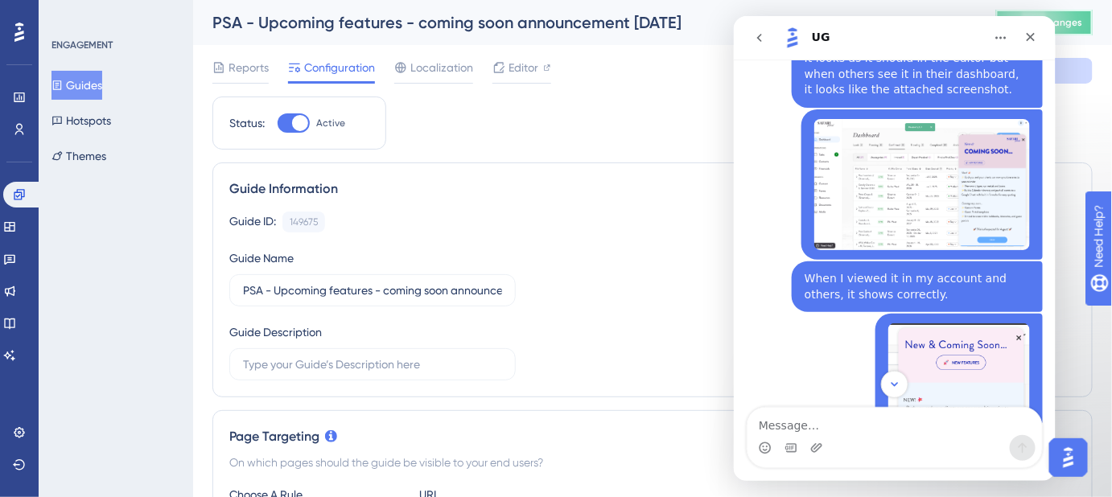
click at [1076, 30] on button "Publish Changes" at bounding box center [1044, 23] width 97 height 26
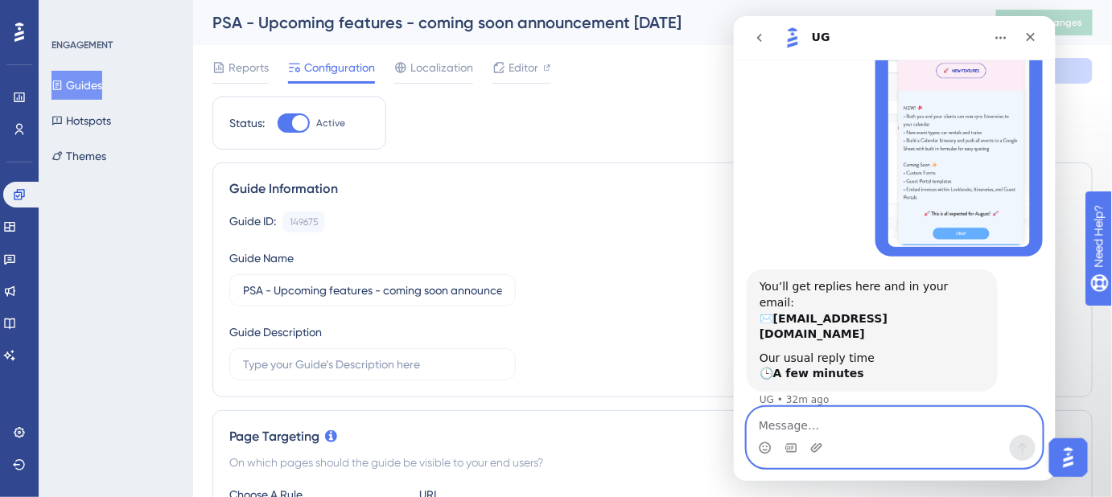
click at [794, 420] on textarea "Message…" at bounding box center [894, 420] width 294 height 27
type textarea "Please disregard"
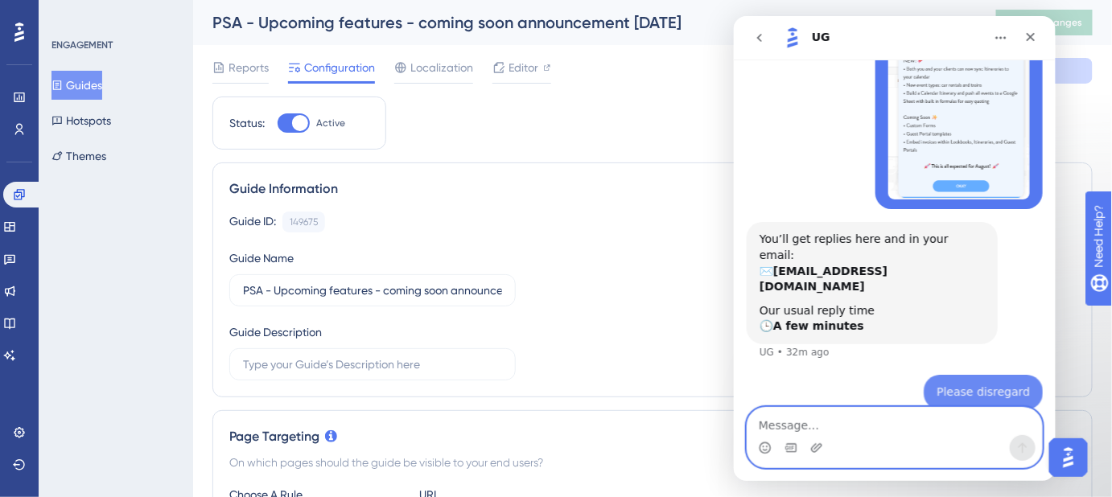
scroll to position [481, 0]
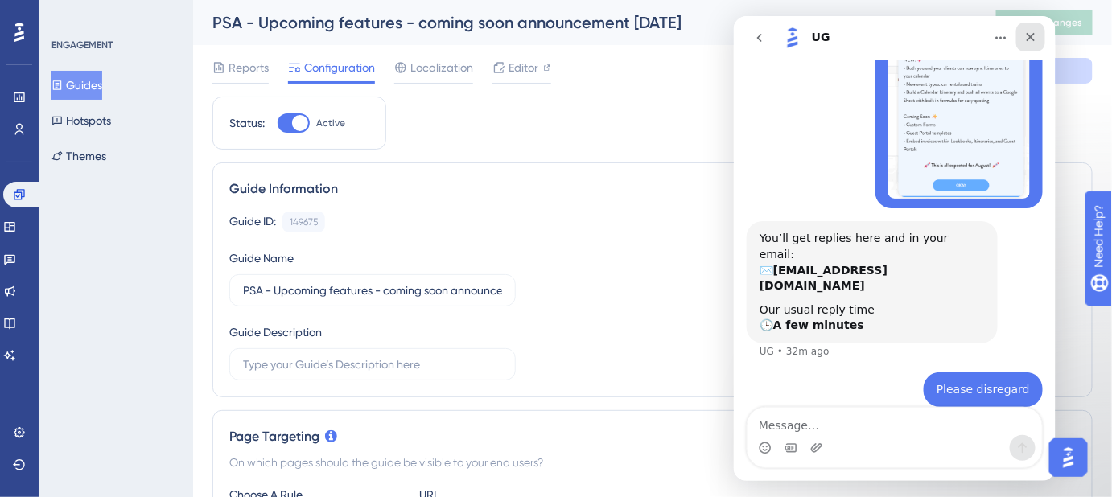
click at [1032, 37] on icon "Close" at bounding box center [1029, 36] width 13 height 13
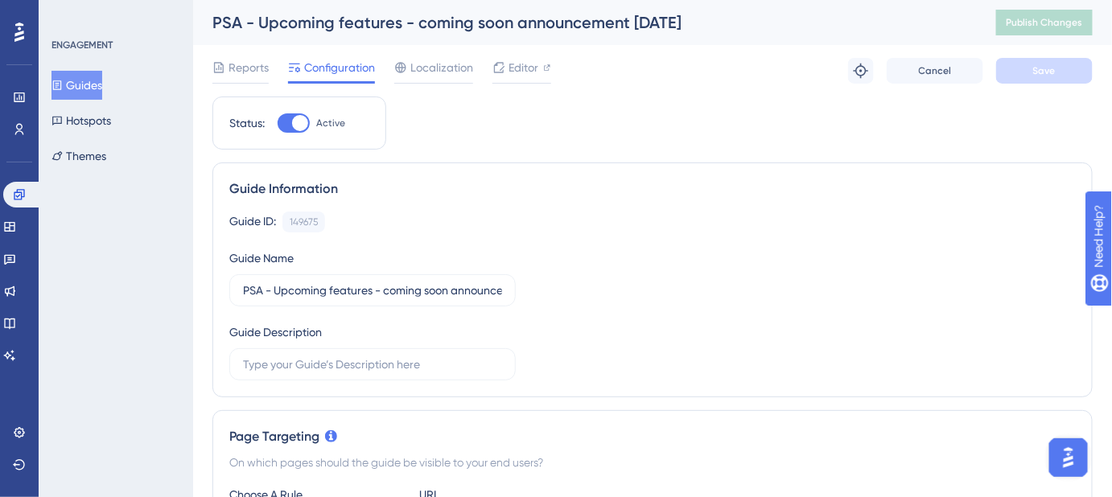
drag, startPoint x: 1077, startPoint y: 2, endPoint x: 730, endPoint y: 180, distance: 390.0
click at [730, 180] on div "Guide Information" at bounding box center [652, 188] width 846 height 19
click at [516, 68] on span "Editor" at bounding box center [523, 67] width 30 height 19
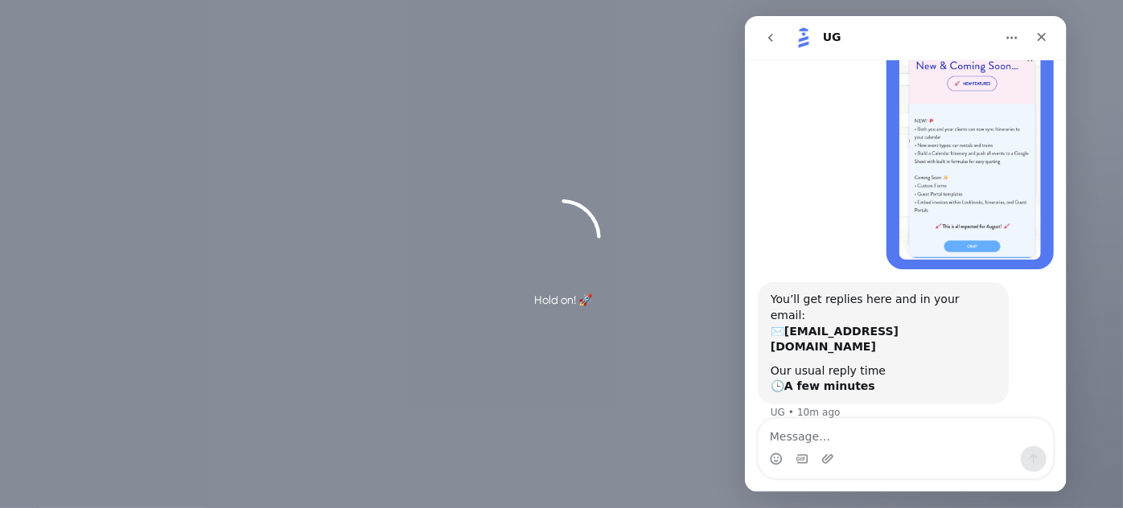
scroll to position [422, 0]
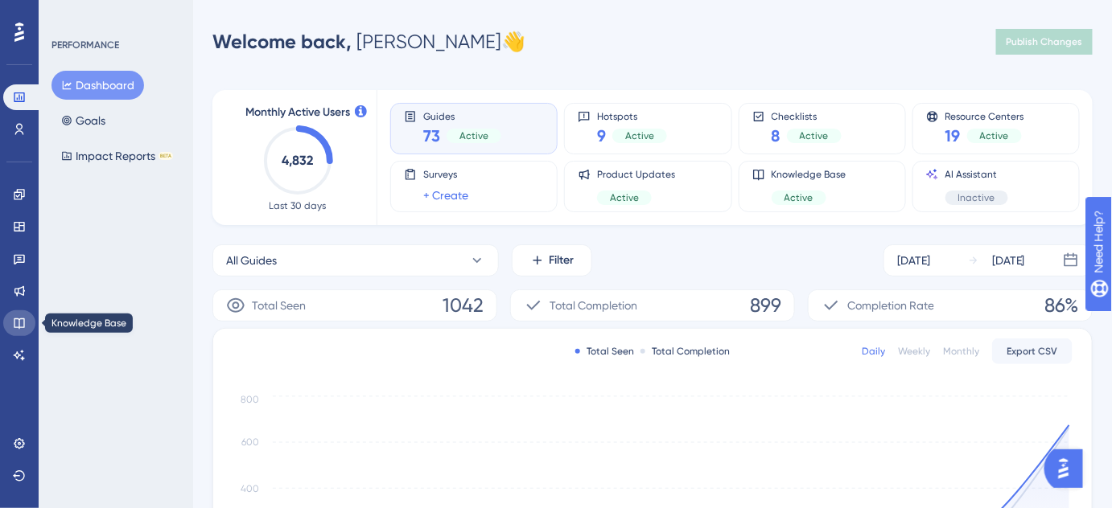
click at [9, 323] on link at bounding box center [19, 324] width 32 height 26
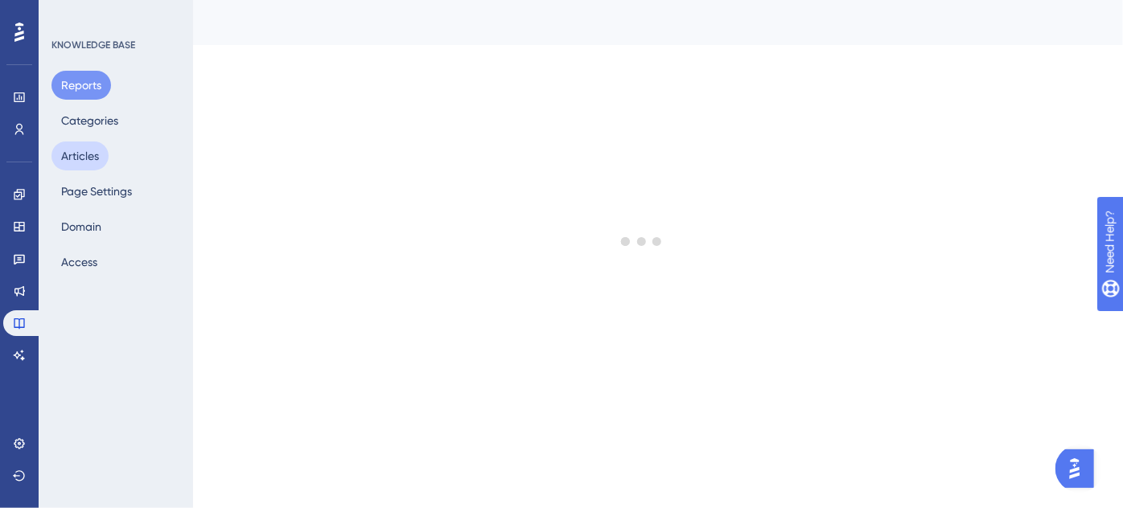
click at [85, 164] on button "Articles" at bounding box center [79, 156] width 57 height 29
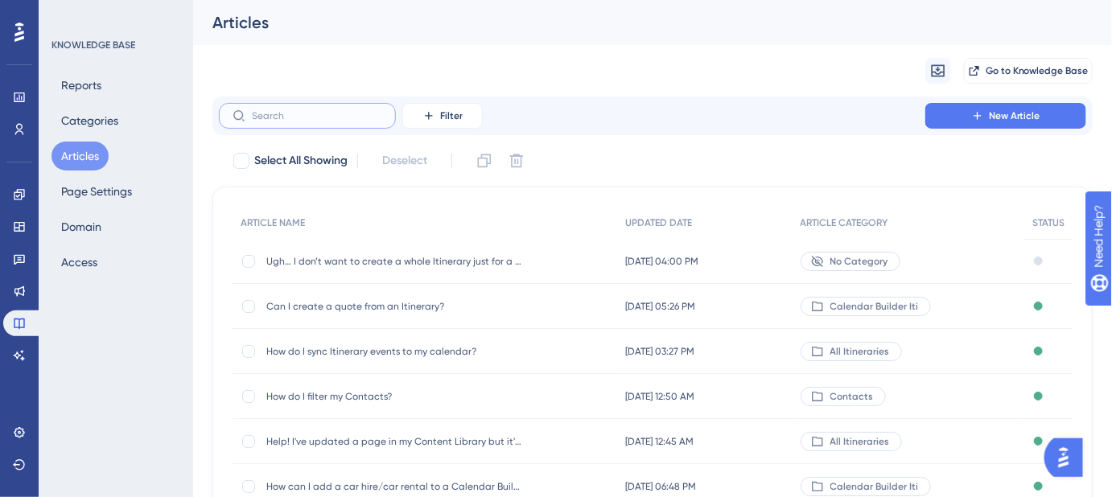
click at [335, 118] on input "text" at bounding box center [317, 115] width 130 height 11
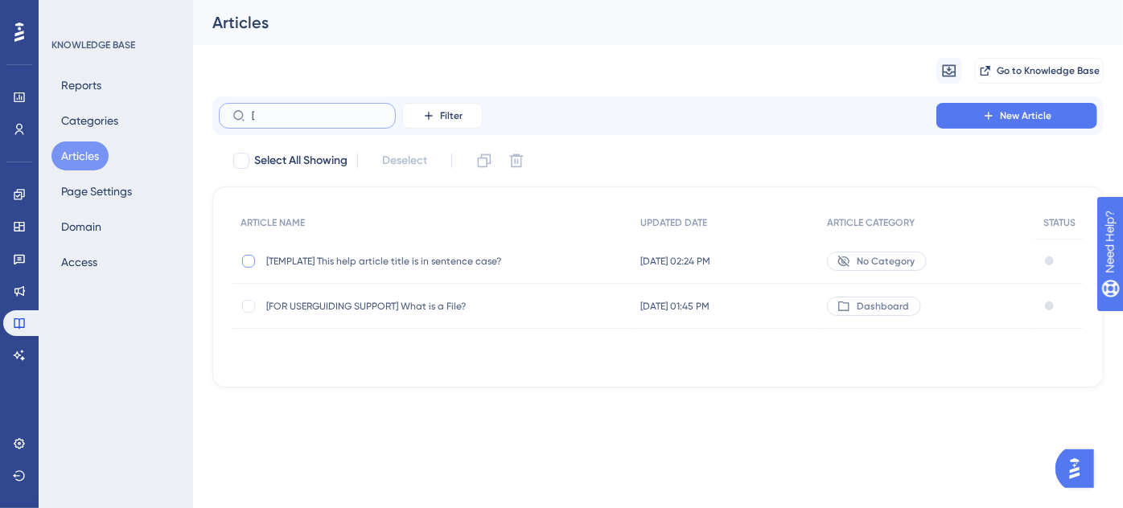
type input "["
click at [252, 256] on div at bounding box center [248, 261] width 13 height 13
click at [487, 158] on icon at bounding box center [485, 161] width 14 height 14
checkbox input "false"
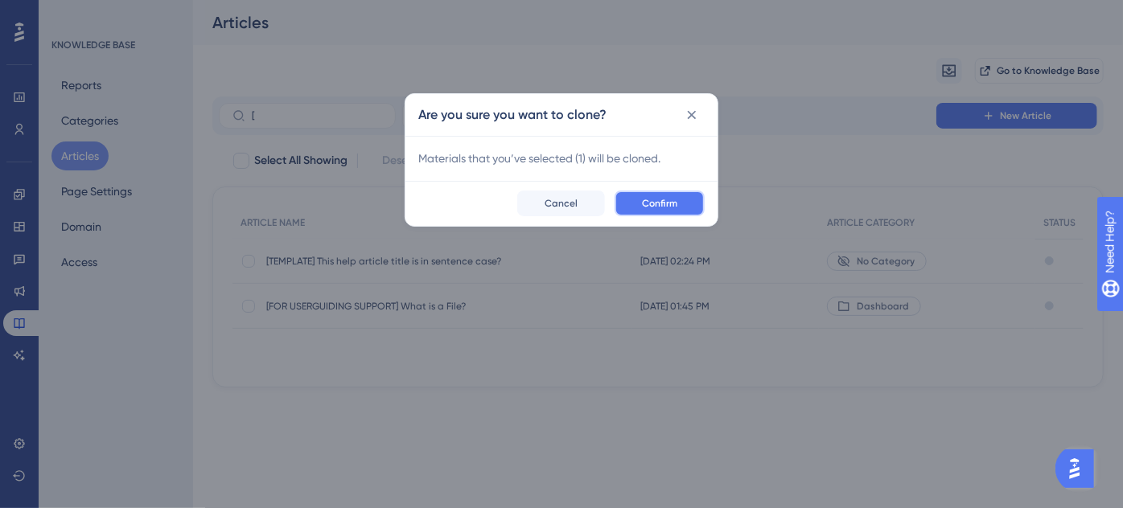
click at [659, 206] on span "Confirm" at bounding box center [659, 203] width 35 height 13
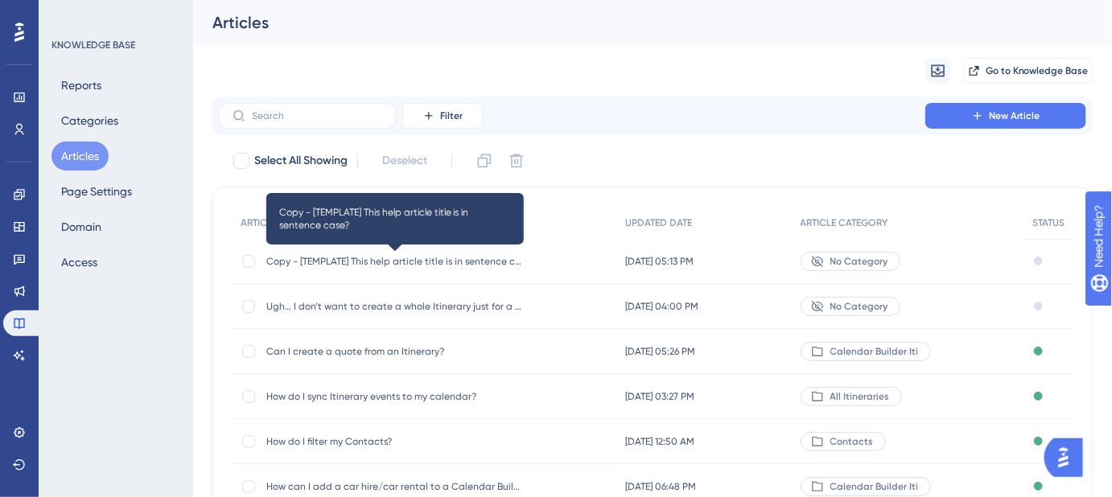
click at [315, 261] on span "Copy - [TEMPLATE] This help article title is in sentence case?" at bounding box center [394, 261] width 257 height 13
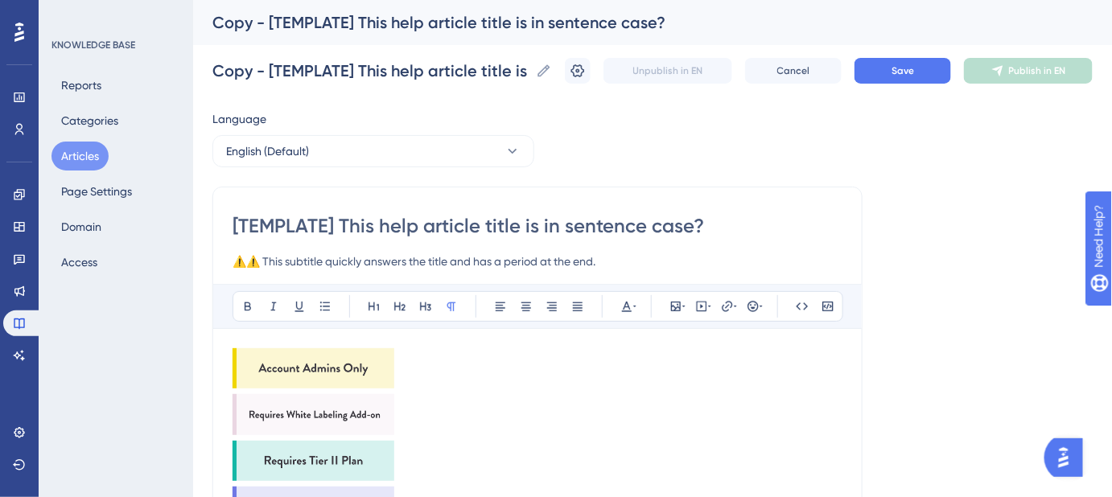
drag, startPoint x: 655, startPoint y: 224, endPoint x: 195, endPoint y: 224, distance: 460.1
paste input "Looking for destination-specific training? We’ve got you covered."
type input "Looking for destination-specific training? We’ve got you covered."
click at [552, 68] on icon at bounding box center [544, 71] width 16 height 16
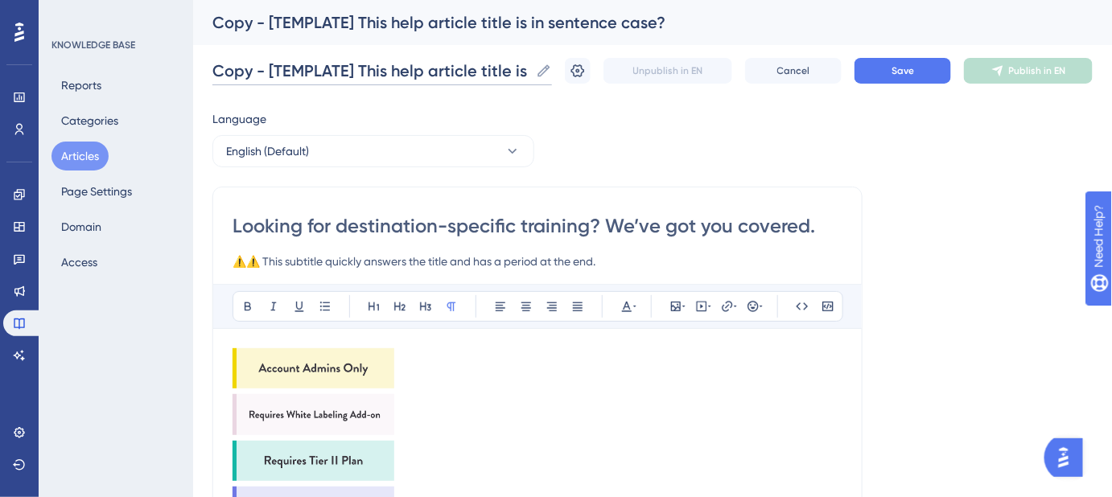
click at [529, 68] on input "Copy - [TEMPLATE] This help article title is in sentence case?" at bounding box center [370, 71] width 317 height 23
click at [524, 70] on input "Copy - [TEMPLATE] This help article title is in sentence case?" at bounding box center [370, 71] width 317 height 23
paste input "Looking for destination-specific training? We’ve got you covered."
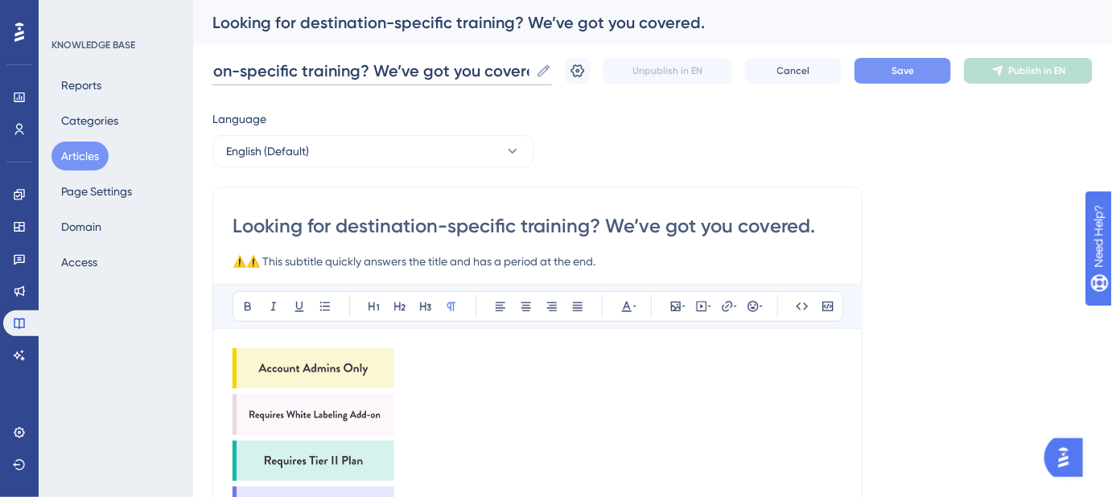
type input "Looking for destination-specific training? We’ve got you covered."
click at [892, 72] on button "Save" at bounding box center [902, 71] width 97 height 26
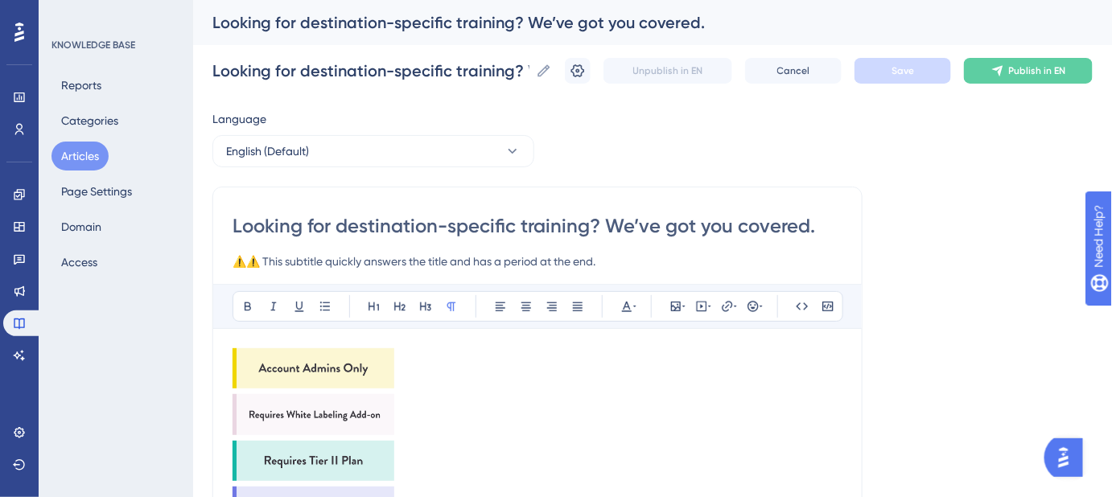
click at [302, 368] on img at bounding box center [313, 368] width 162 height 40
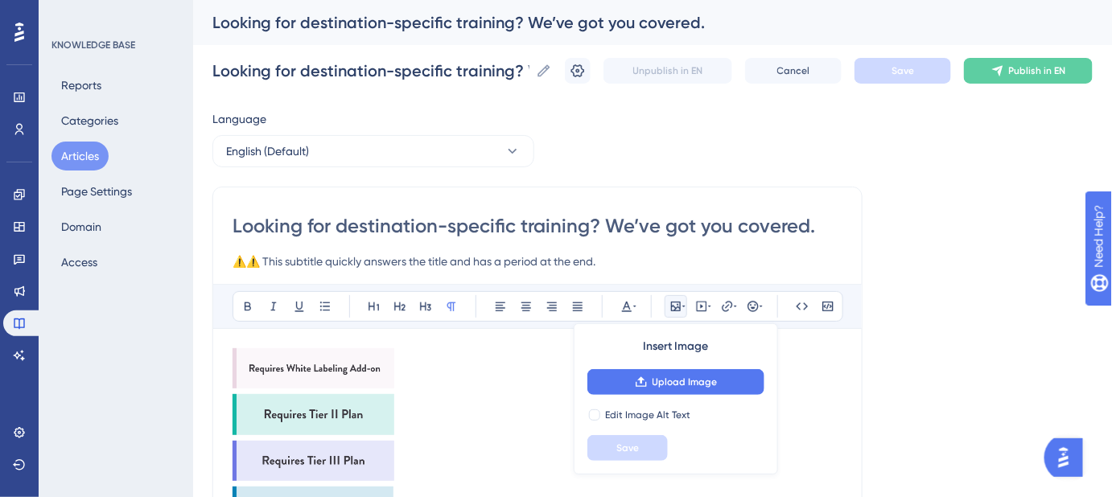
click at [302, 368] on img at bounding box center [313, 368] width 162 height 40
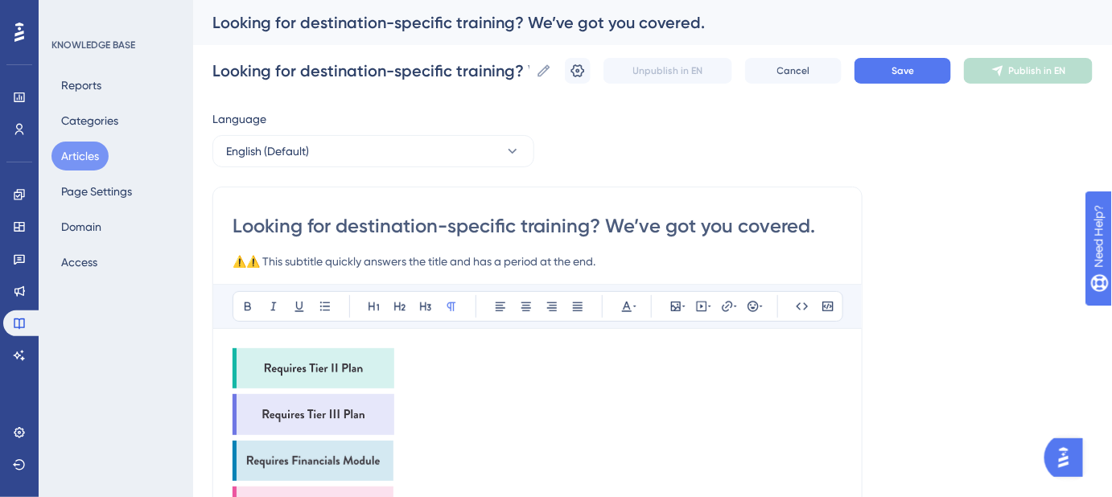
click at [302, 368] on img at bounding box center [313, 368] width 162 height 40
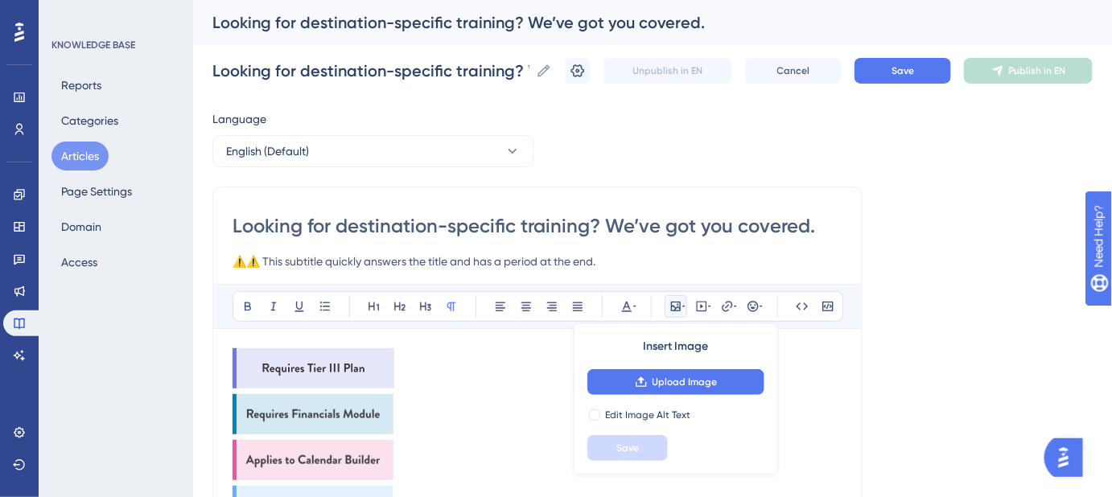
click at [302, 368] on img at bounding box center [313, 368] width 162 height 40
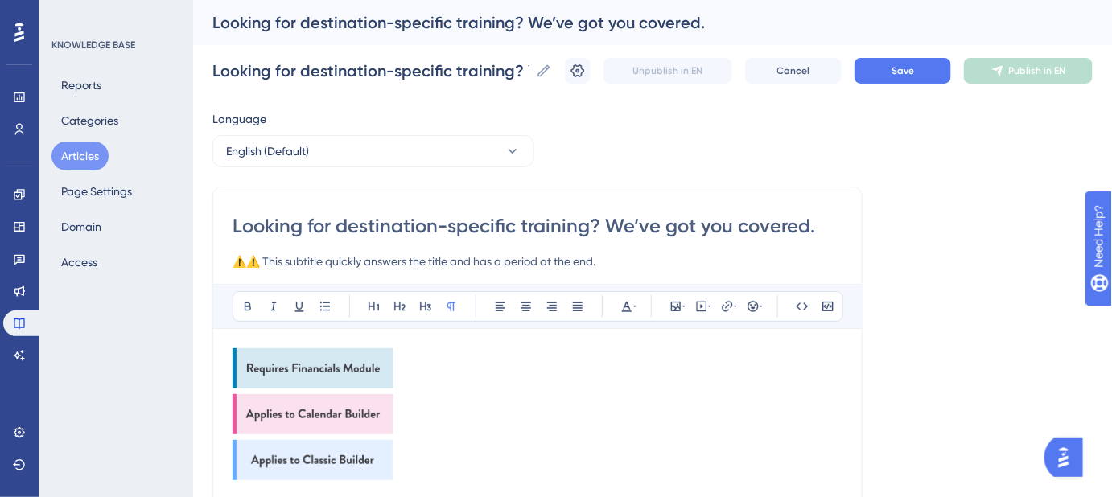
click at [302, 368] on img at bounding box center [312, 368] width 161 height 40
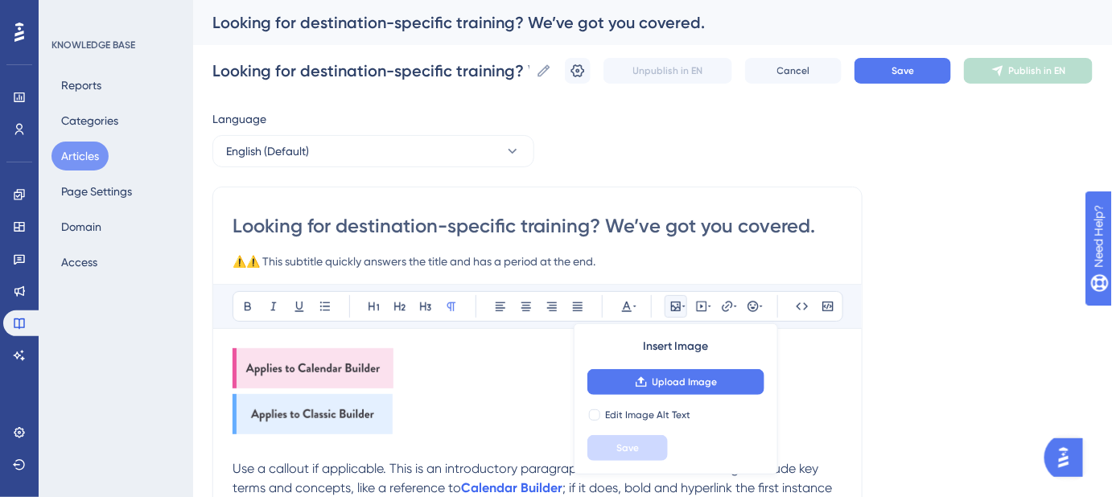
click at [302, 368] on img at bounding box center [312, 368] width 161 height 40
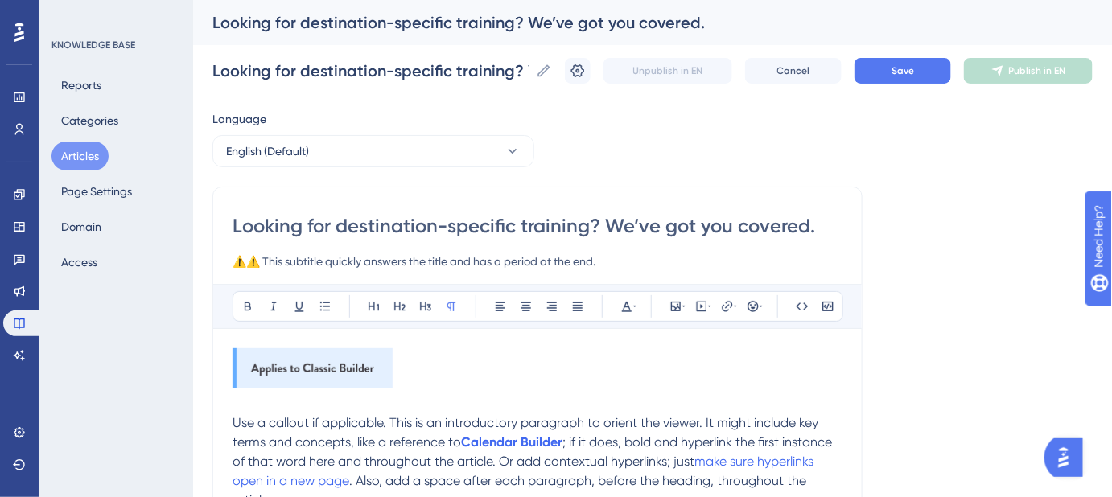
click at [302, 368] on img at bounding box center [312, 368] width 160 height 40
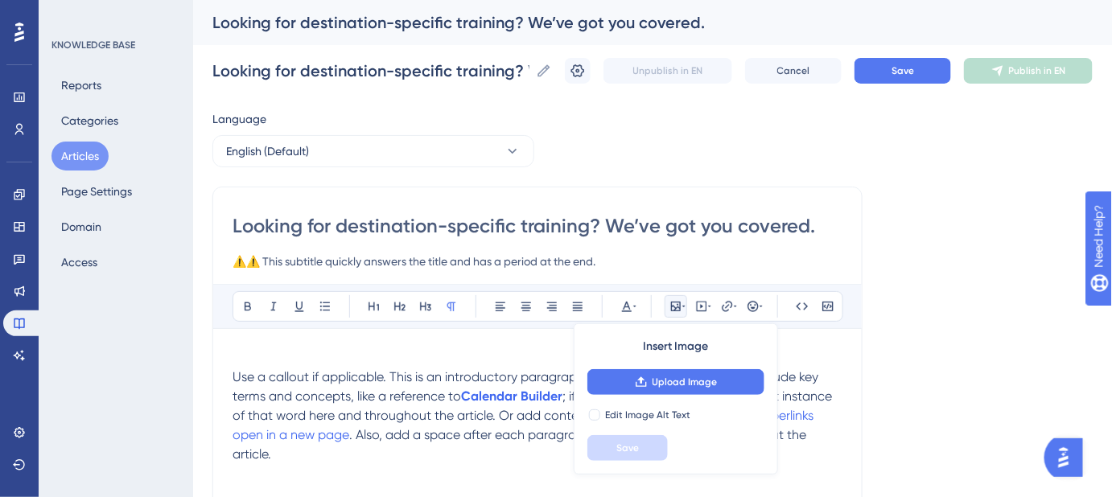
click at [281, 454] on p "Use a callout if applicable. This is an introductory paragraph to orient the vi…" at bounding box center [537, 416] width 610 height 97
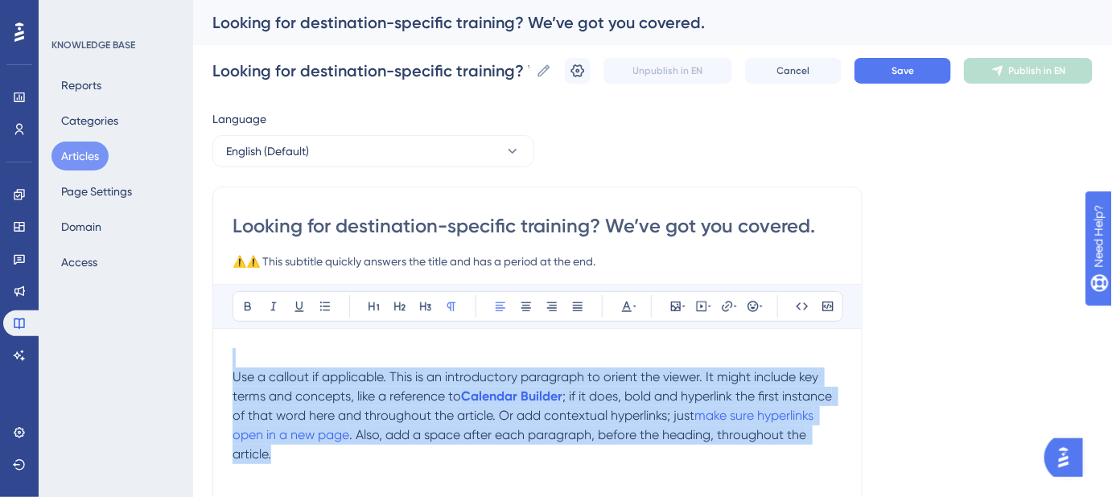
drag, startPoint x: 253, startPoint y: 434, endPoint x: 227, endPoint y: 351, distance: 87.5
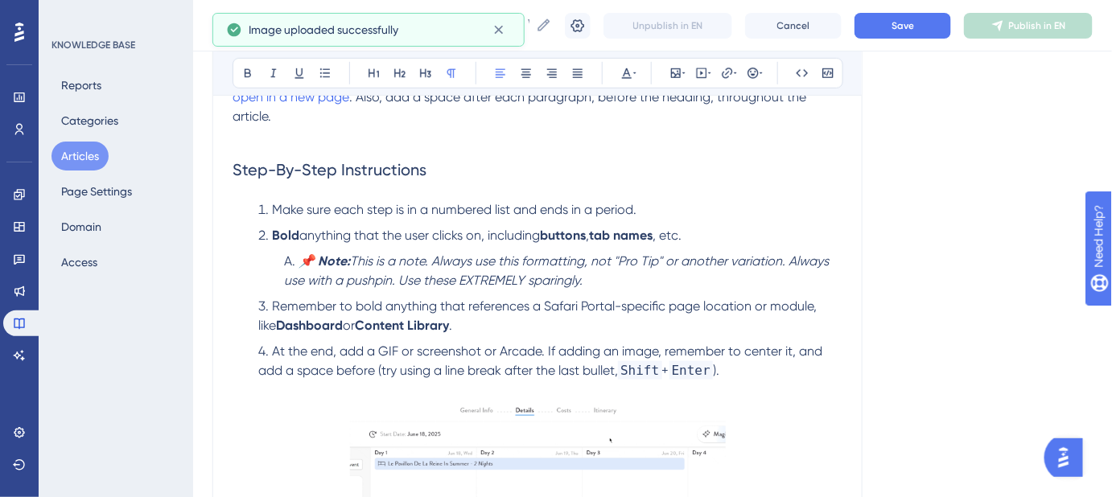
scroll to position [136, 0]
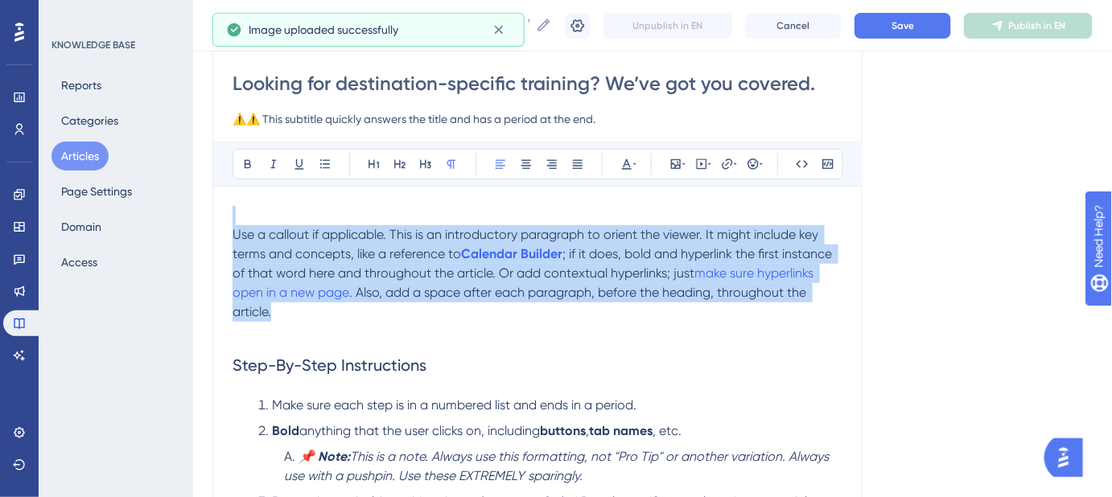
drag, startPoint x: 285, startPoint y: 314, endPoint x: 223, endPoint y: 208, distance: 122.2
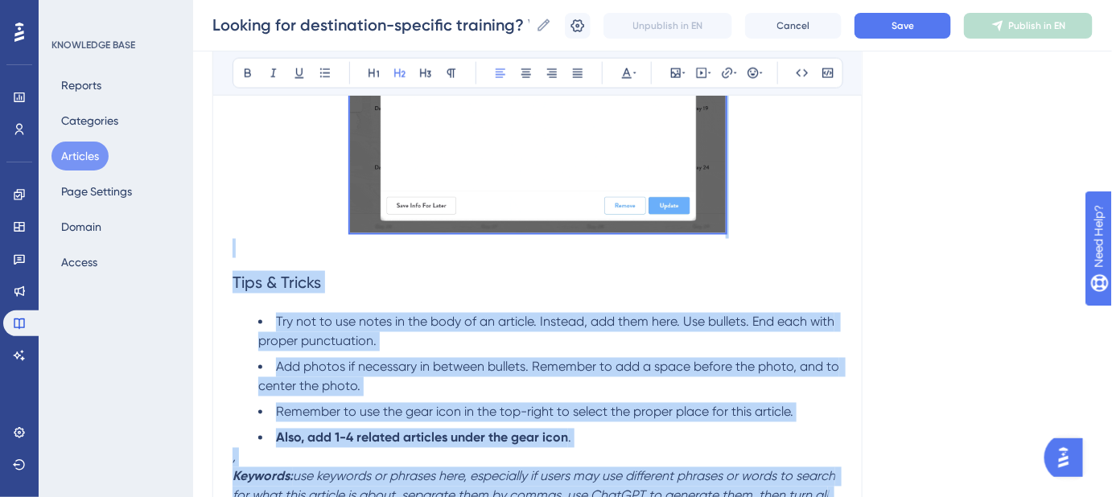
scroll to position [867, 0]
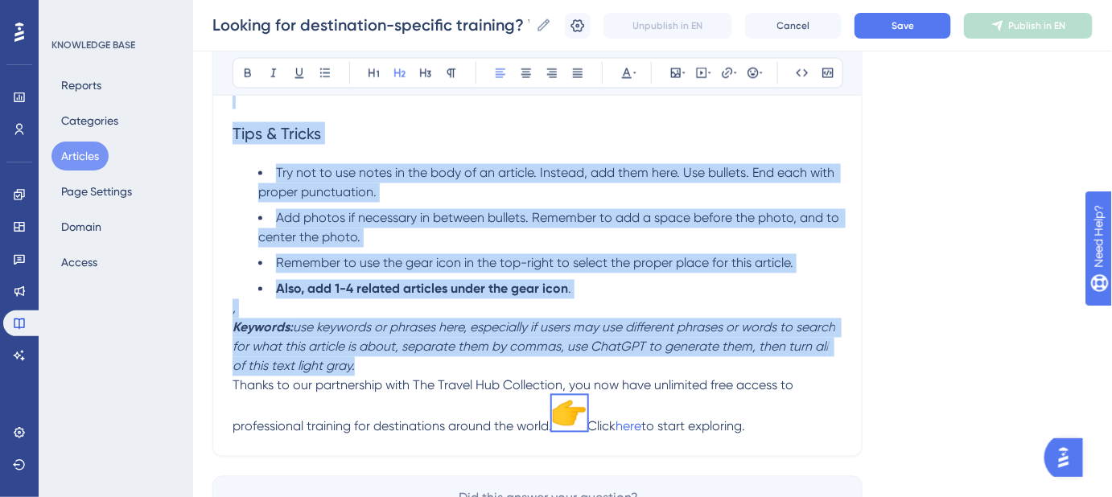
drag, startPoint x: 232, startPoint y: 223, endPoint x: 825, endPoint y: 426, distance: 626.8
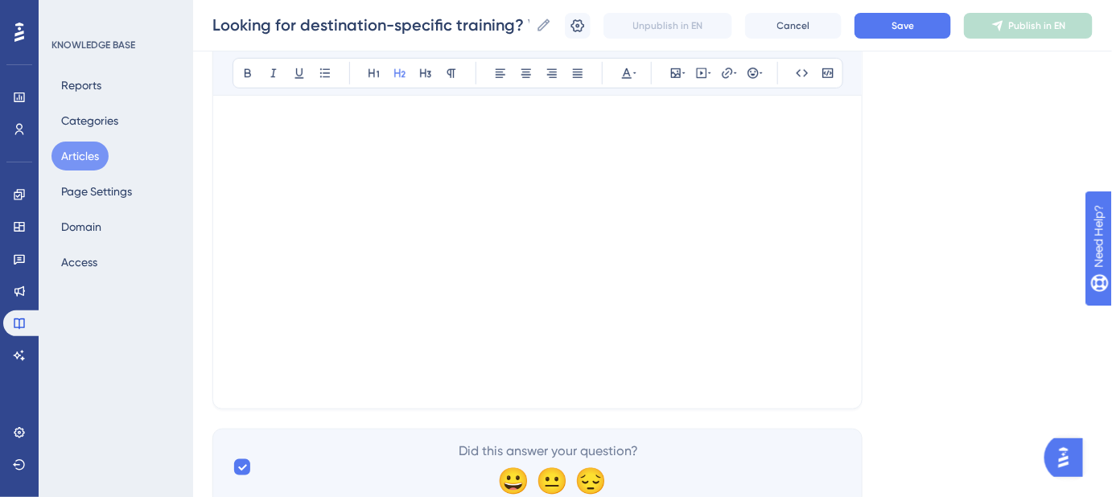
scroll to position [135, 0]
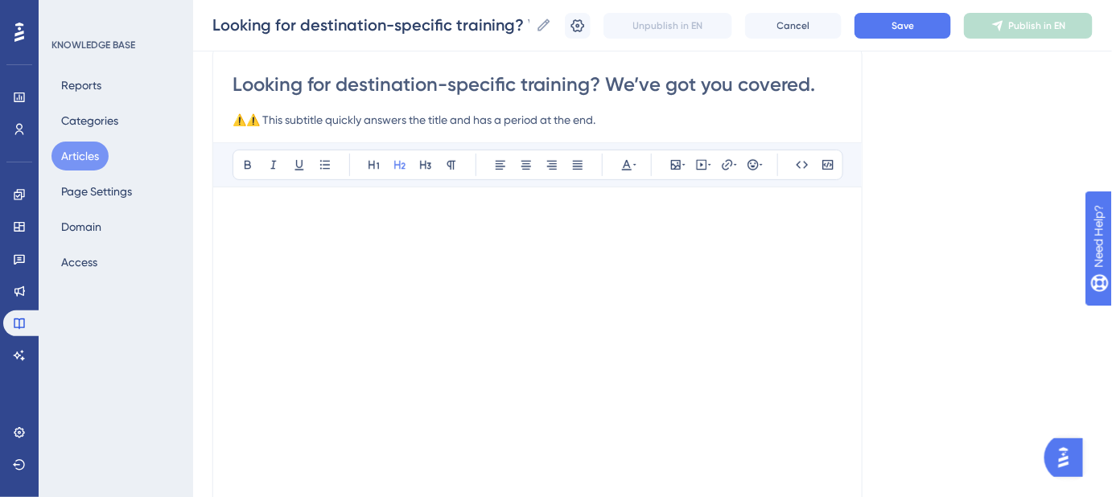
click at [312, 231] on h2 at bounding box center [537, 231] width 610 height 48
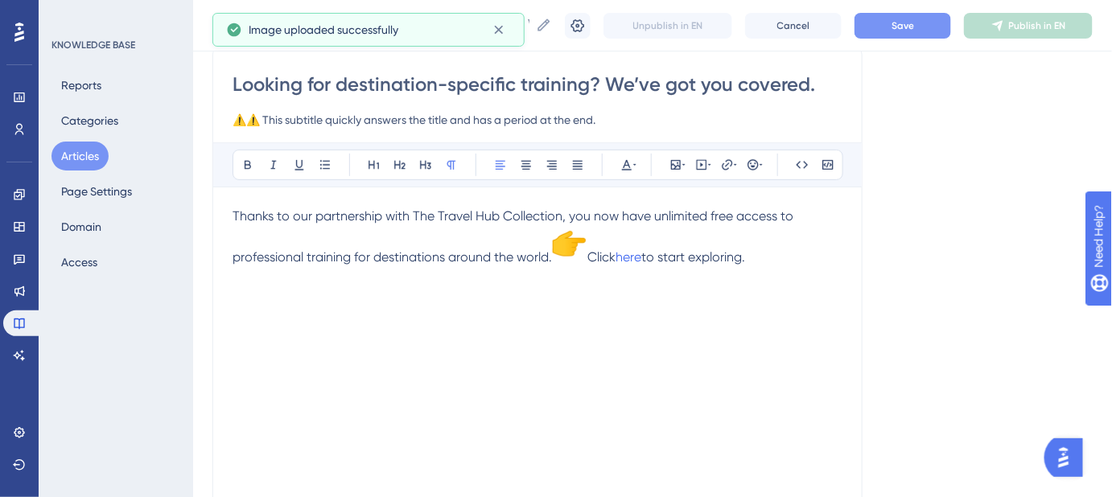
click at [914, 23] on span "Save" at bounding box center [902, 25] width 23 height 13
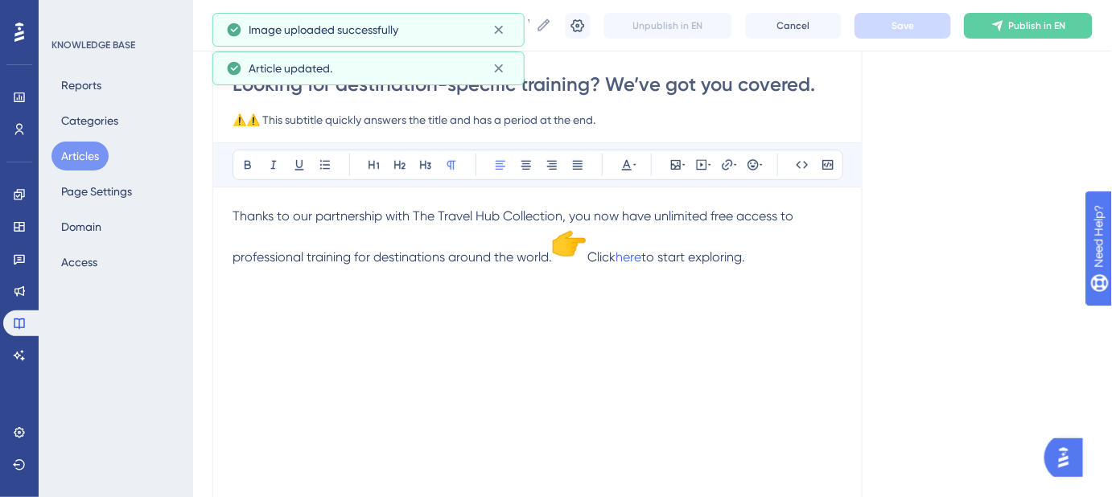
click at [598, 241] on p "Thanks to our partnership with The Travel Hub Collection, you now have unlimite…" at bounding box center [537, 237] width 610 height 60
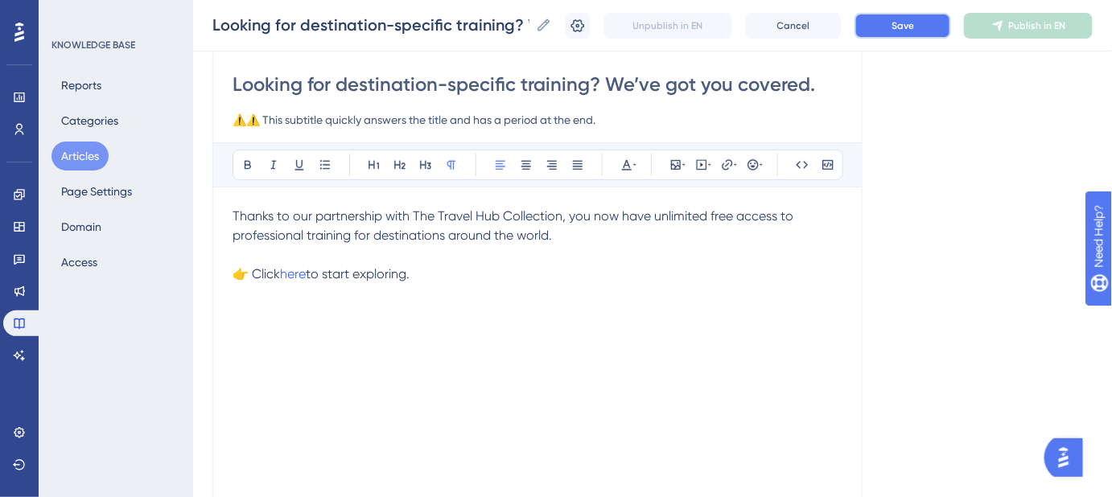
click at [913, 28] on span "Save" at bounding box center [902, 25] width 23 height 13
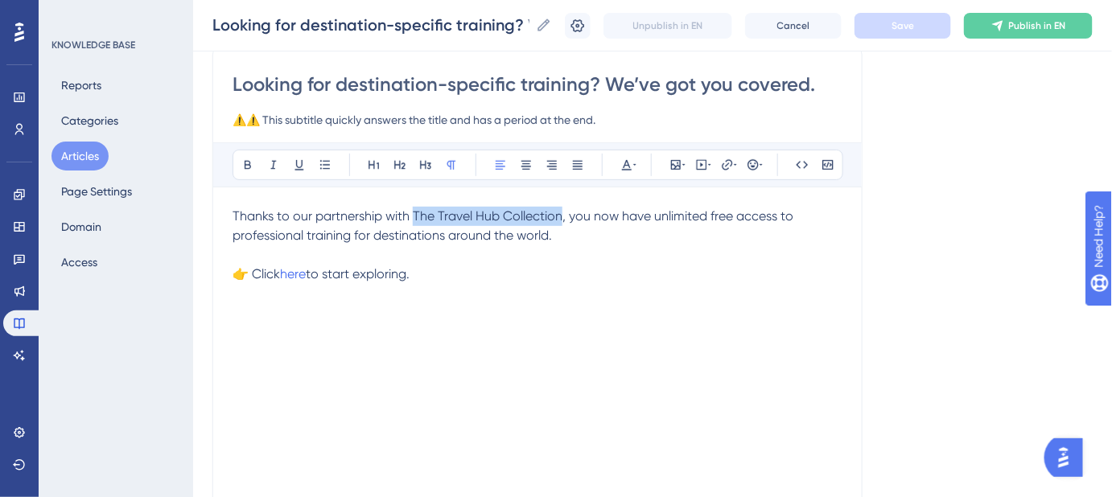
drag, startPoint x: 563, startPoint y: 213, endPoint x: 415, endPoint y: 219, distance: 148.1
click at [415, 219] on span "Thanks to our partnership with The Travel Hub Collection, you now have unlimite…" at bounding box center [514, 225] width 564 height 35
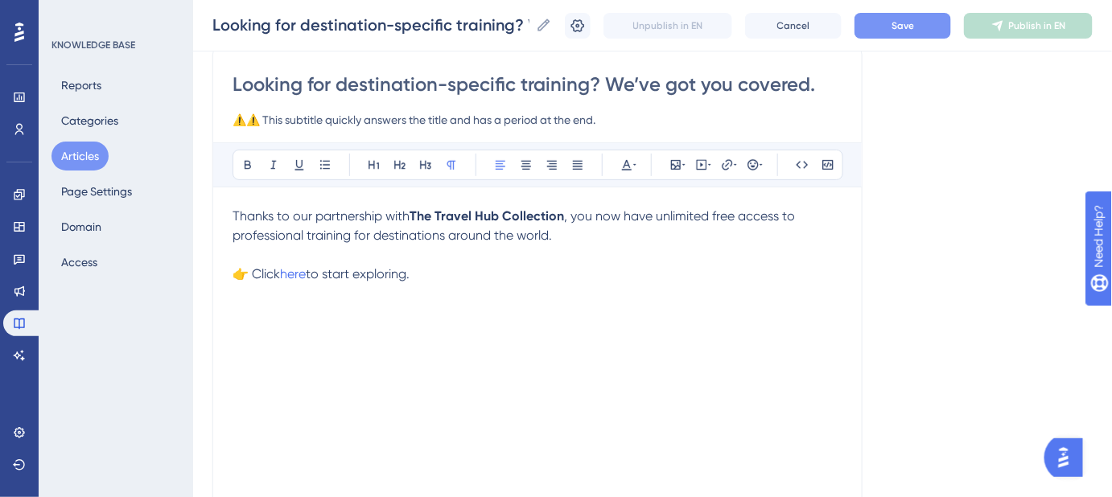
click at [716, 287] on div "Thanks to our partnership with The Travel Hub Collection , you now have unlimit…" at bounding box center [537, 384] width 610 height 354
click at [897, 34] on button "Save" at bounding box center [902, 26] width 97 height 26
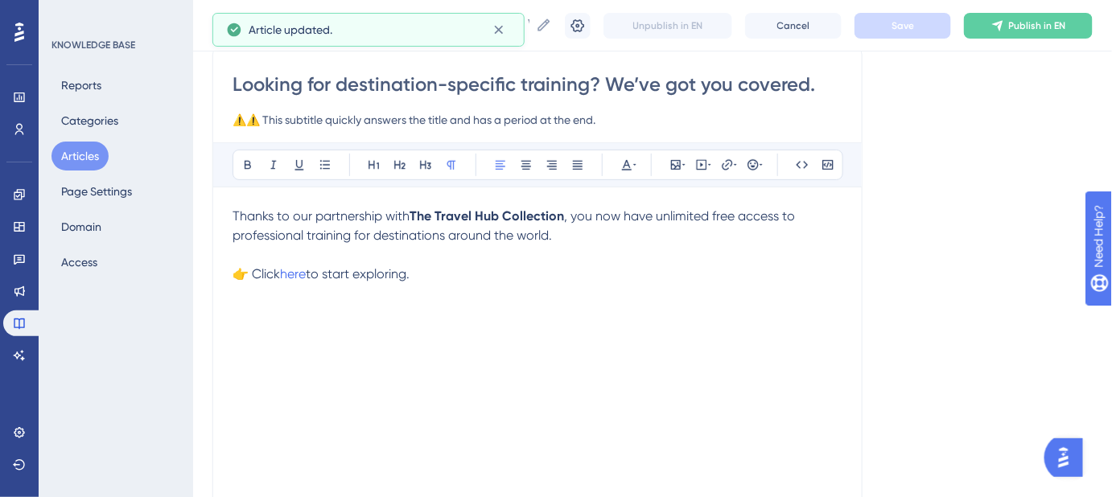
drag, startPoint x: 611, startPoint y: 121, endPoint x: 208, endPoint y: 121, distance: 403.0
click at [208, 121] on div "Performance Users Engagement Widgets Feedback Product Updates Knowledge Base AI…" at bounding box center [652, 284] width 919 height 838
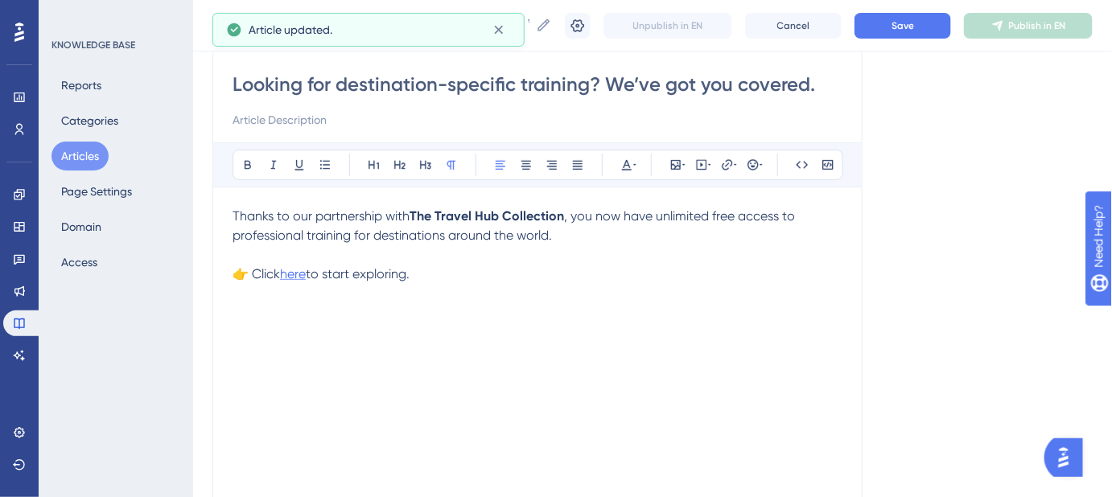
click at [298, 273] on span "here" at bounding box center [293, 273] width 26 height 15
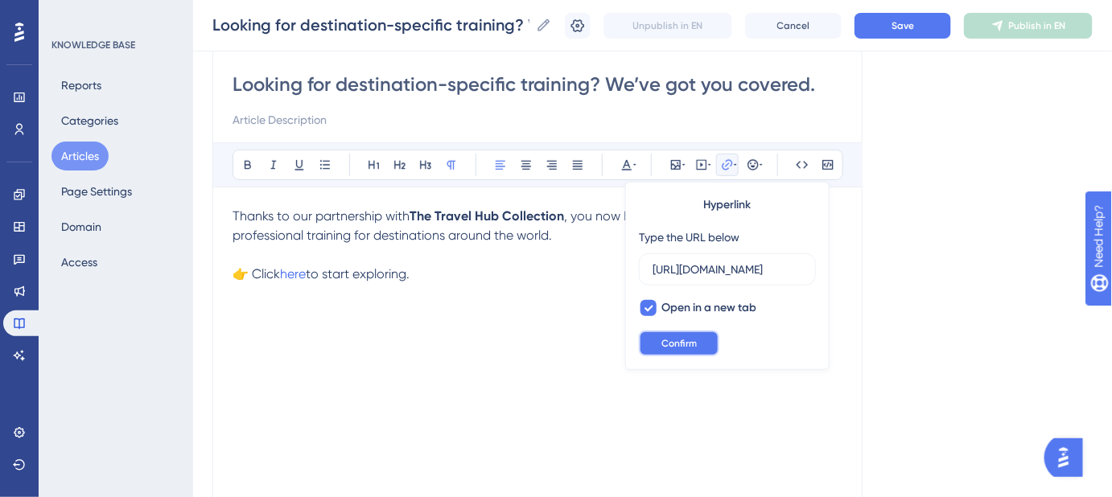
scroll to position [0, 0]
click at [709, 347] on button "Confirm" at bounding box center [679, 344] width 80 height 26
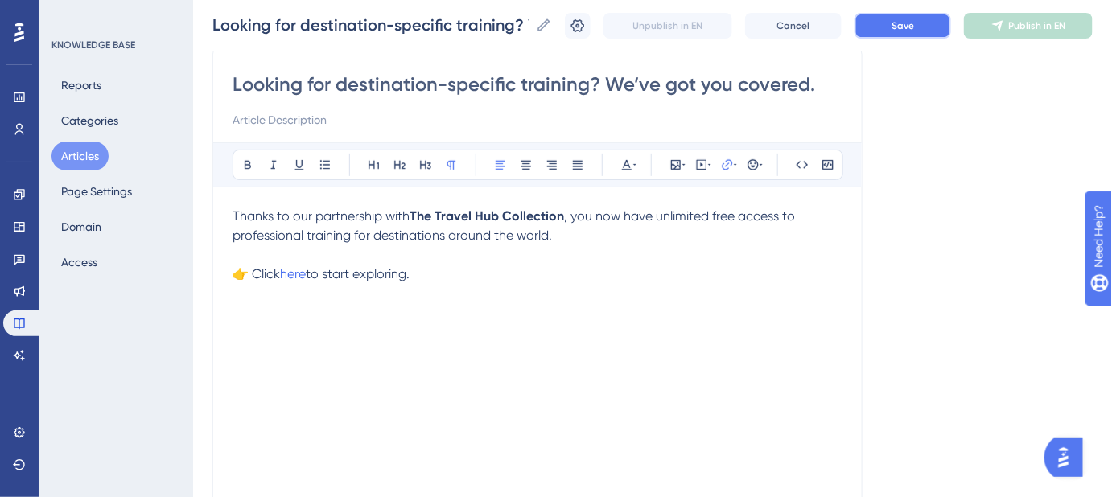
click at [905, 34] on button "Save" at bounding box center [902, 26] width 97 height 26
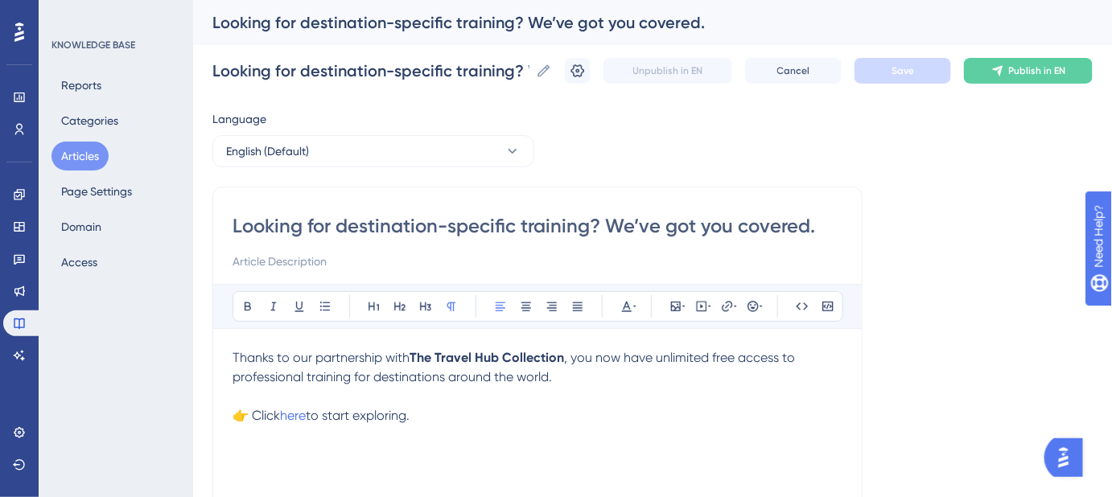
click at [561, 417] on p "👉 Click here to start exploring." at bounding box center [537, 415] width 610 height 19
click at [585, 75] on icon at bounding box center [578, 70] width 14 height 13
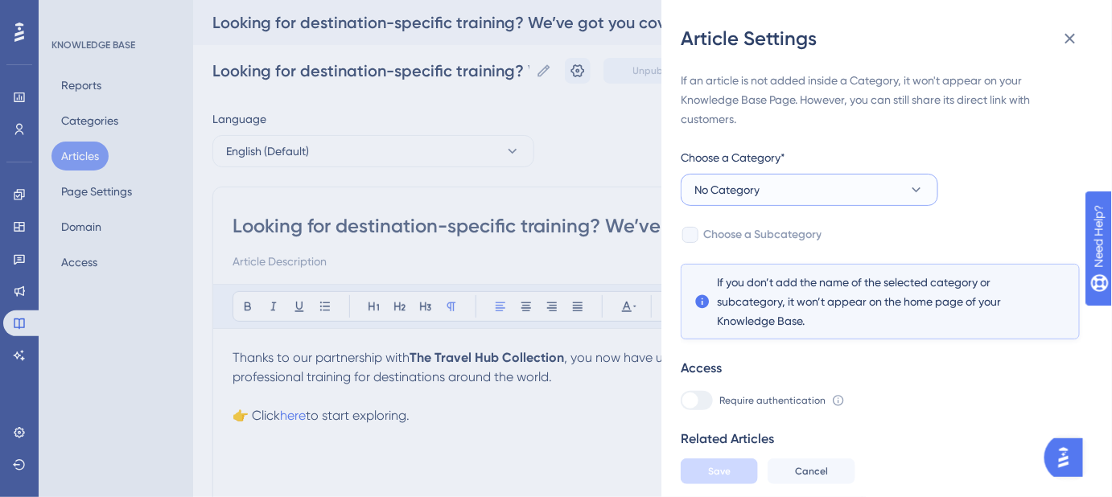
click at [923, 188] on icon at bounding box center [916, 190] width 16 height 16
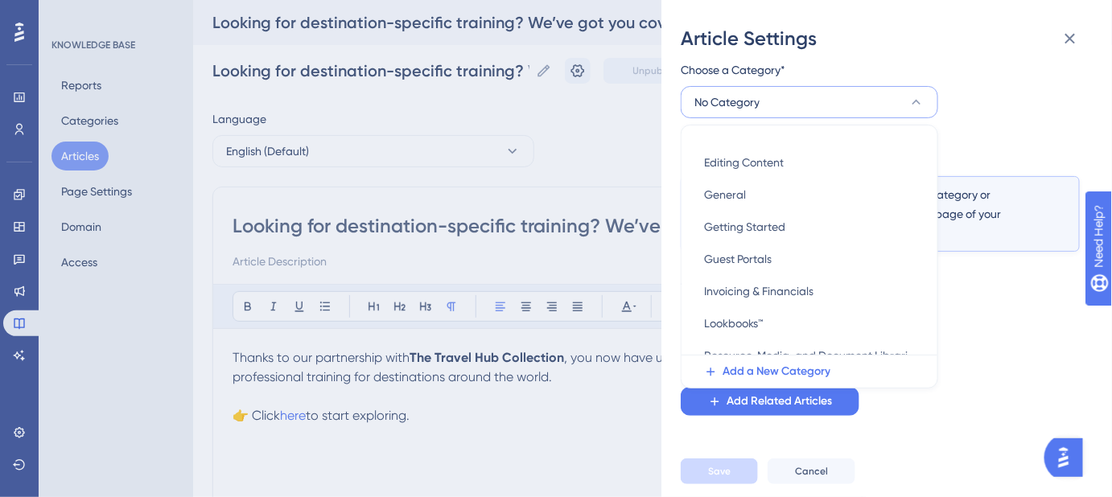
scroll to position [245, 0]
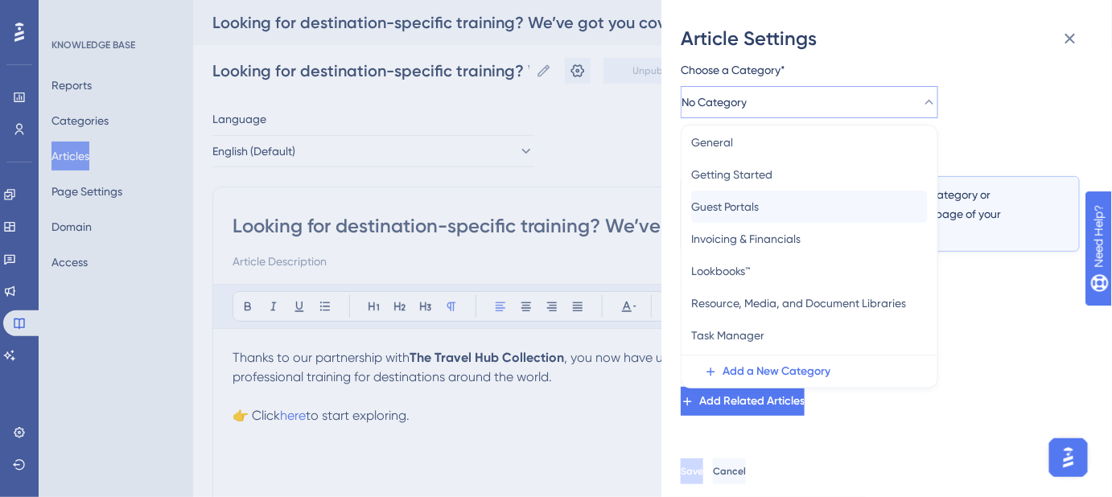
scroll to position [318, 0]
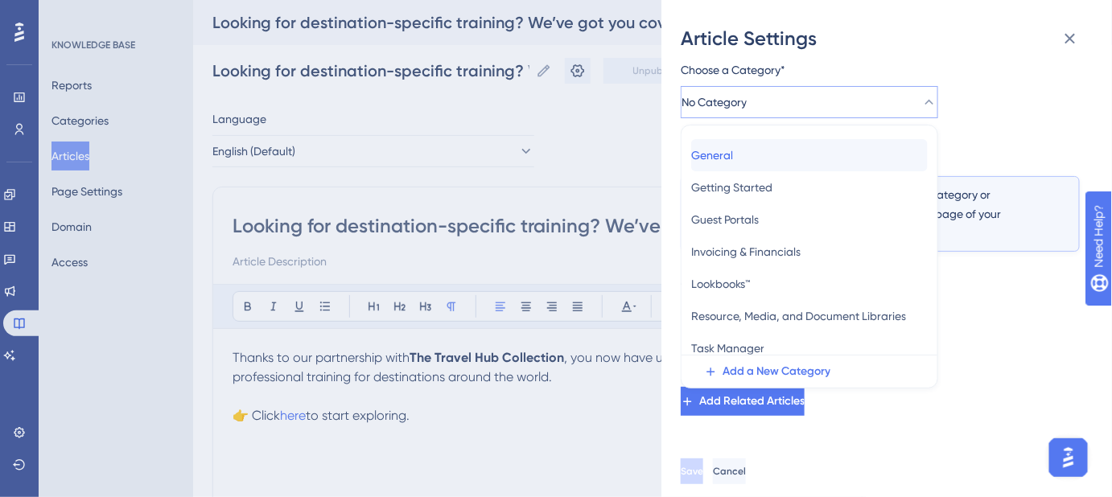
click at [733, 160] on span "General" at bounding box center [712, 155] width 42 height 19
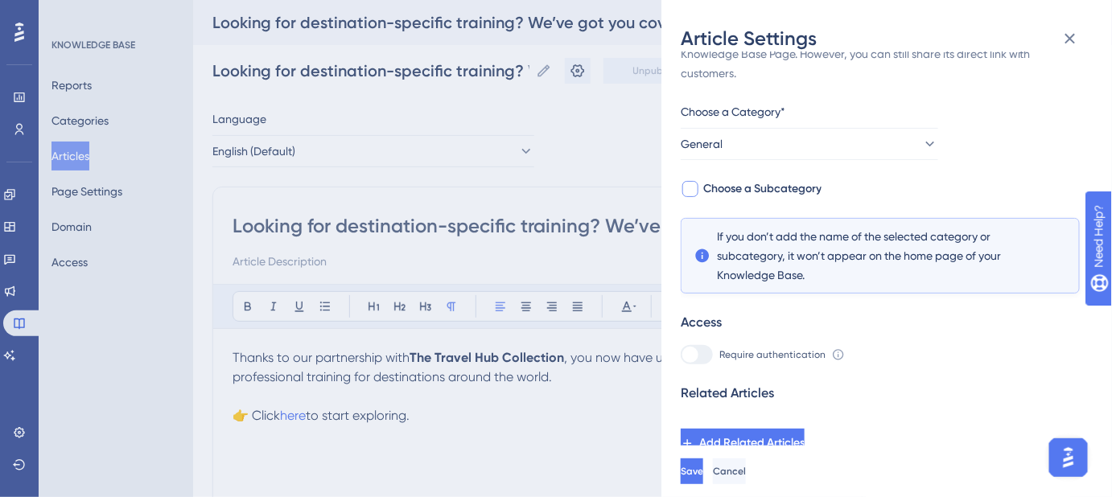
click at [776, 186] on span "Choose a Subcategory" at bounding box center [762, 188] width 118 height 19
checkbox input "true"
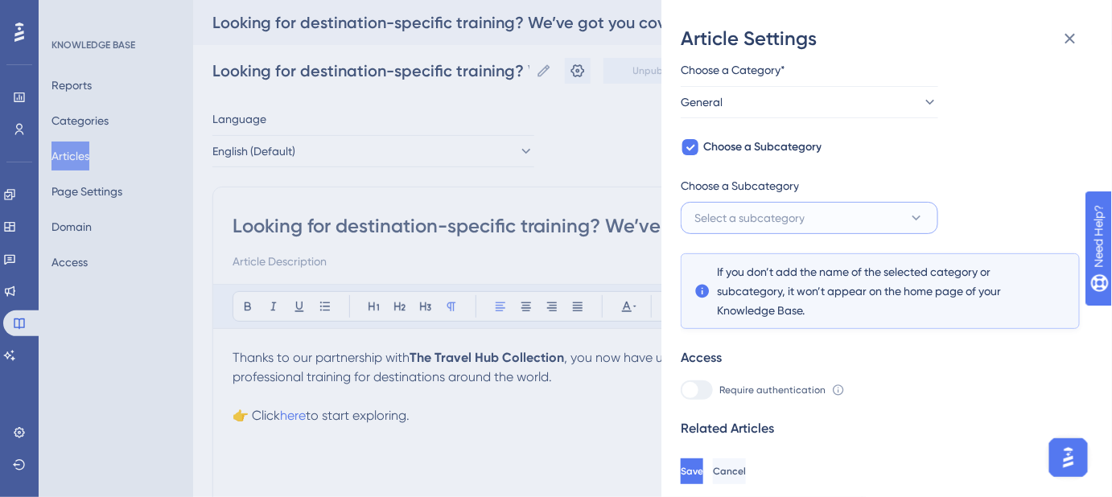
click at [729, 214] on span "Select a subcategory" at bounding box center [749, 217] width 110 height 19
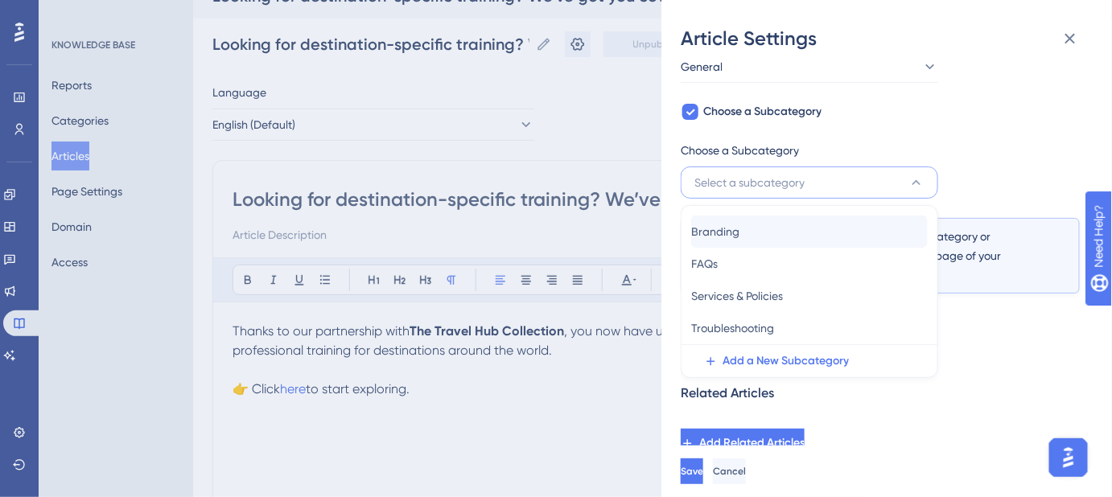
scroll to position [72, 0]
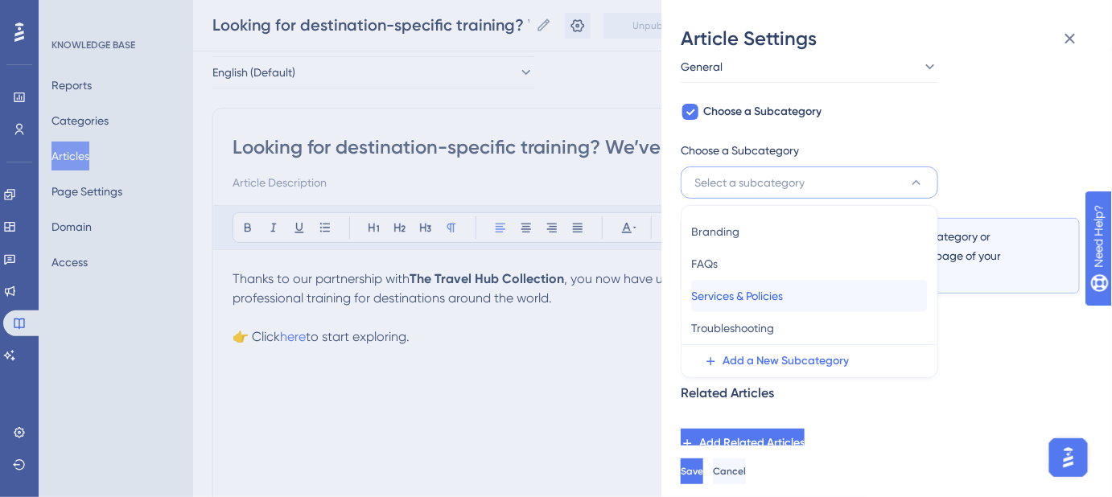
click at [780, 296] on span "Services & Policies" at bounding box center [737, 295] width 92 height 19
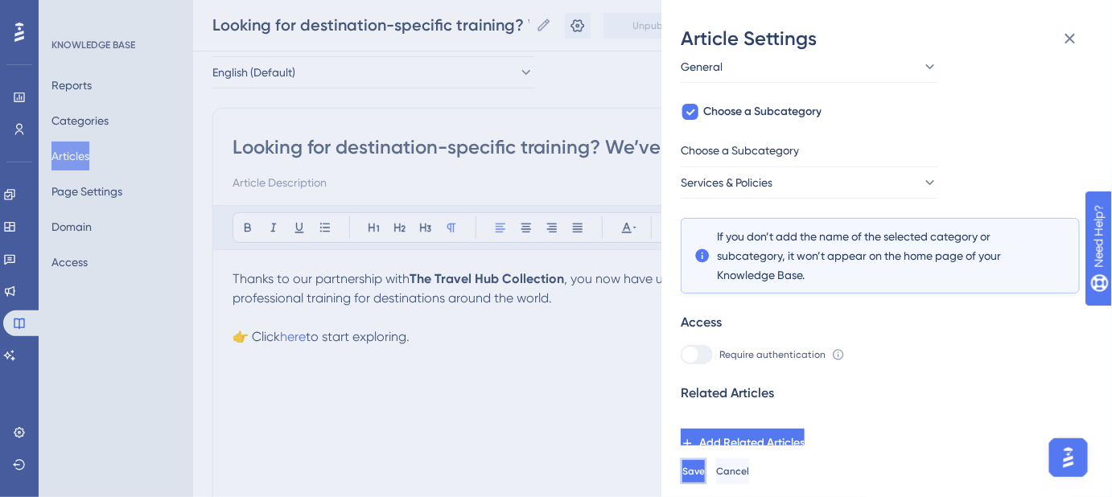
click at [705, 478] on span "Save" at bounding box center [693, 471] width 23 height 13
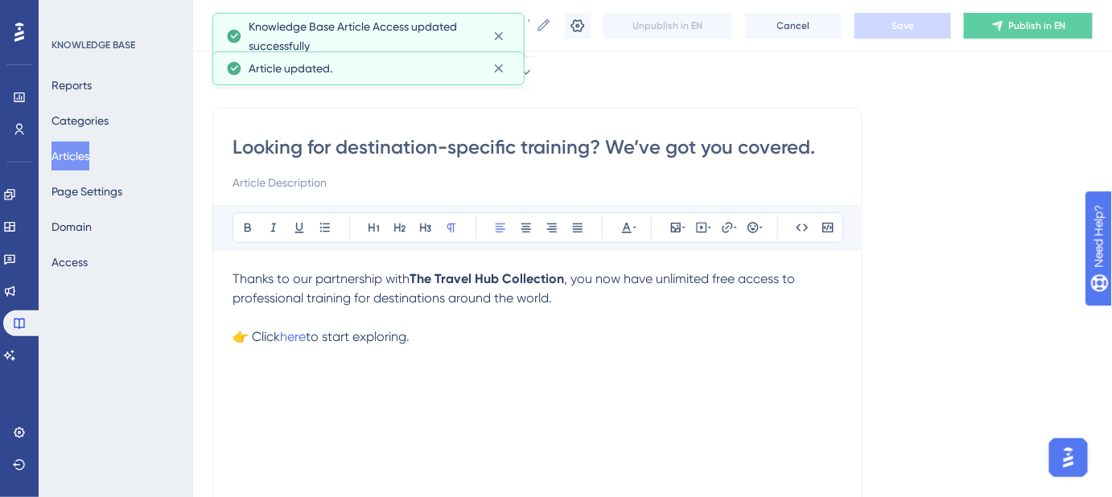
scroll to position [0, 0]
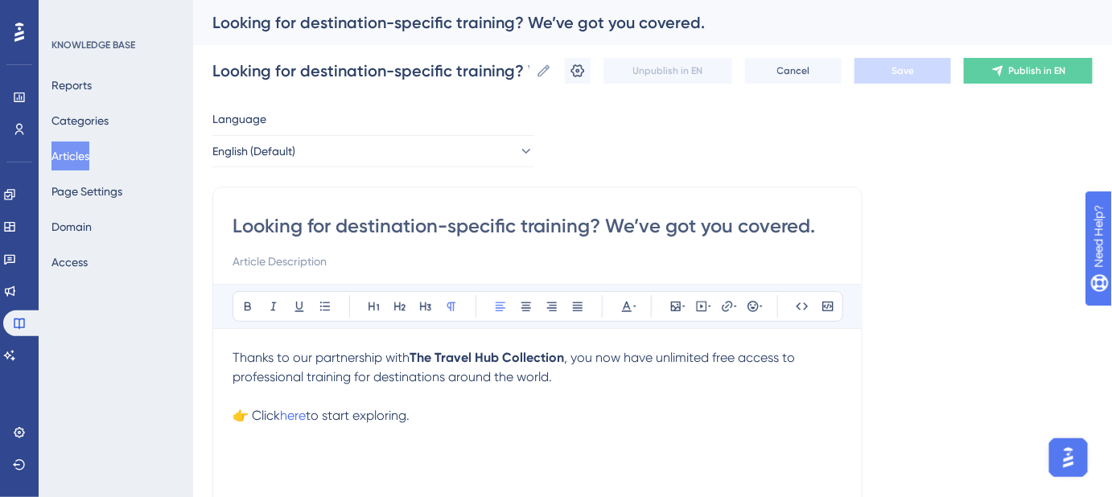
click at [935, 263] on div "Language English (Default) Looking for destination-specific training? We’ve got…" at bounding box center [652, 463] width 880 height 709
click at [1002, 69] on icon at bounding box center [997, 71] width 10 height 10
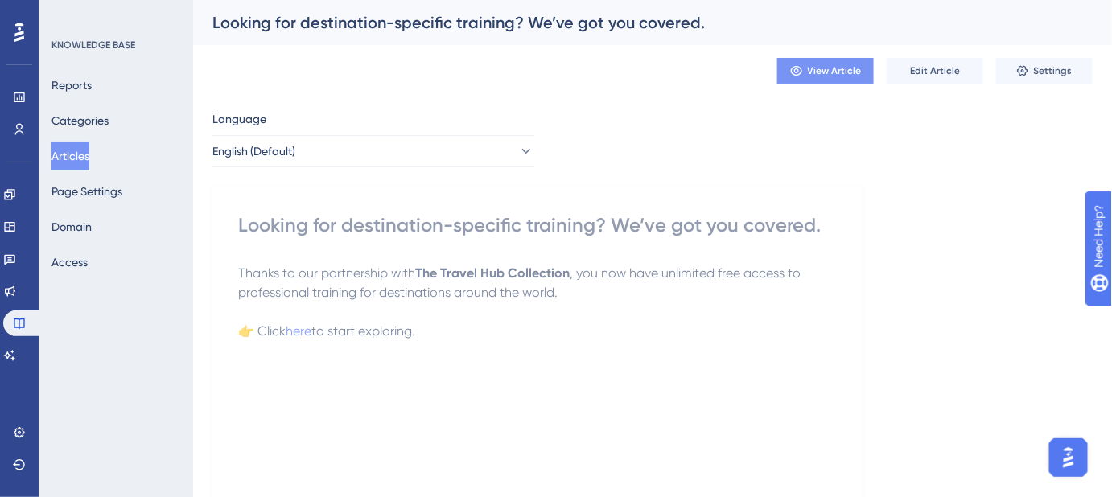
click at [818, 69] on span "View Article" at bounding box center [835, 70] width 54 height 13
click at [921, 73] on span "Edit Article" at bounding box center [935, 70] width 50 height 13
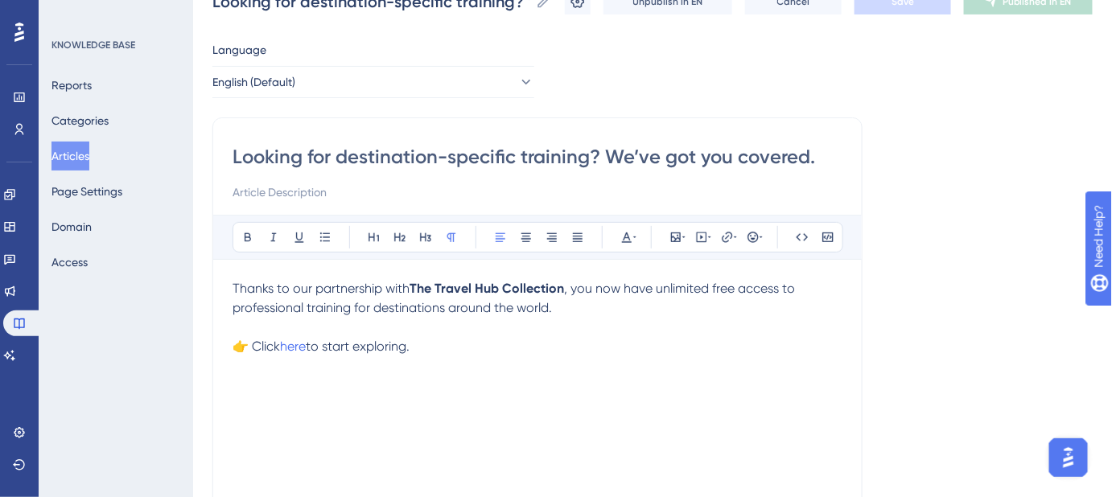
scroll to position [219, 0]
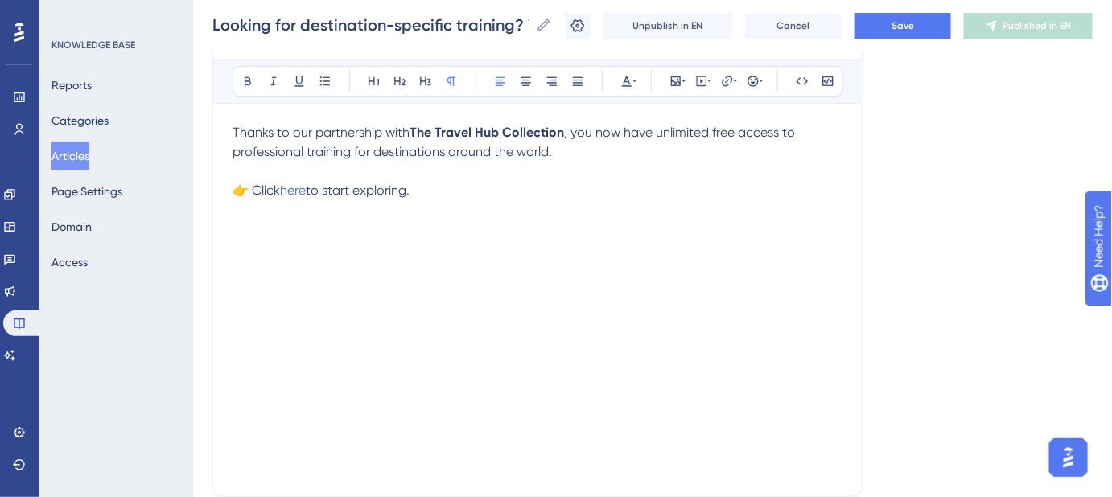
click at [337, 355] on div "Thanks to our partnership with The Travel Hub Collection , you now have unlimit…" at bounding box center [537, 300] width 610 height 354
click at [282, 298] on div "Thanks to our partnership with The Travel Hub Collection , you now have unlimit…" at bounding box center [537, 300] width 610 height 354
click at [425, 193] on p "👉 Click here to start exploring." at bounding box center [537, 190] width 610 height 19
click at [927, 13] on button "Save" at bounding box center [902, 26] width 97 height 26
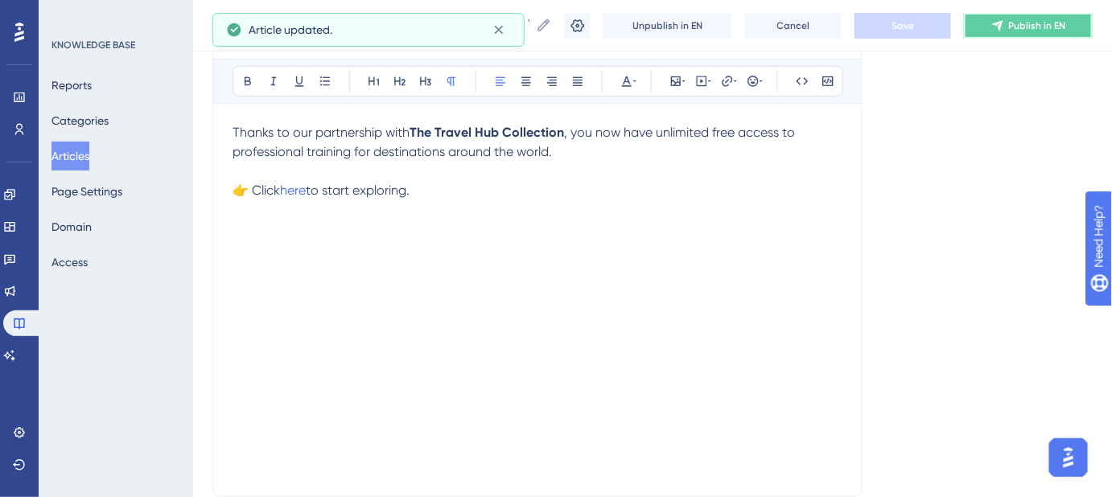
click at [1002, 23] on icon at bounding box center [997, 25] width 10 height 10
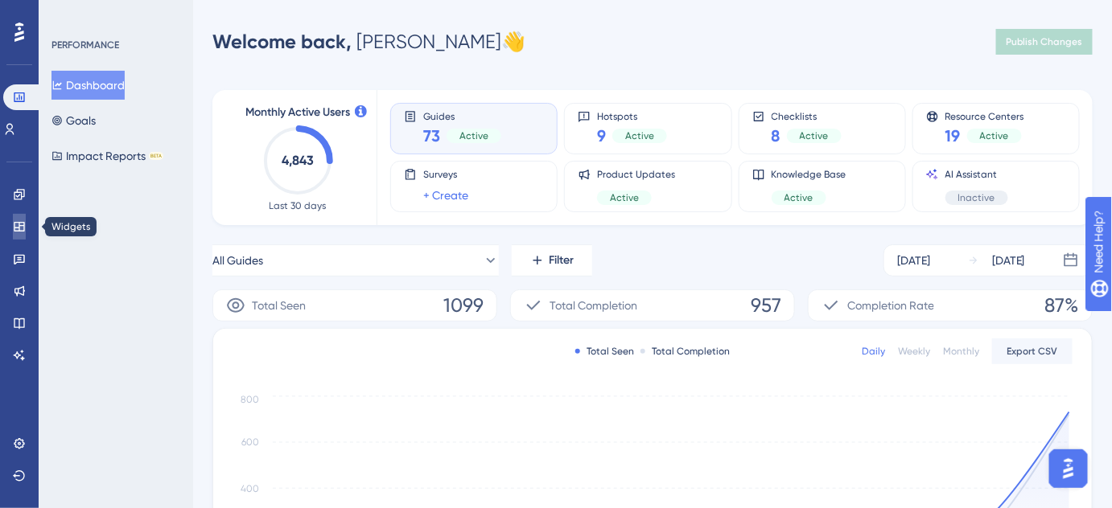
click at [13, 228] on link at bounding box center [19, 227] width 13 height 26
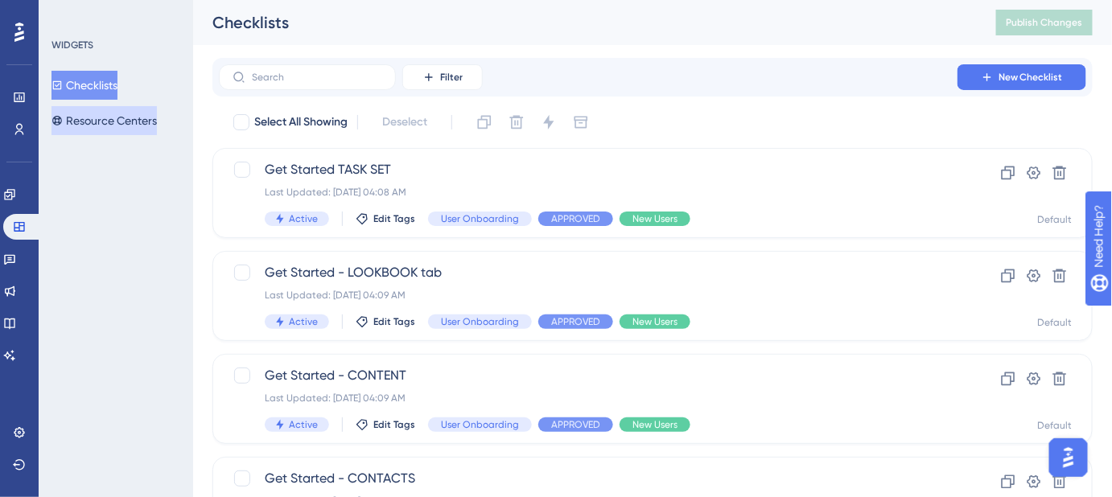
click at [135, 122] on button "Resource Centers" at bounding box center [103, 120] width 105 height 29
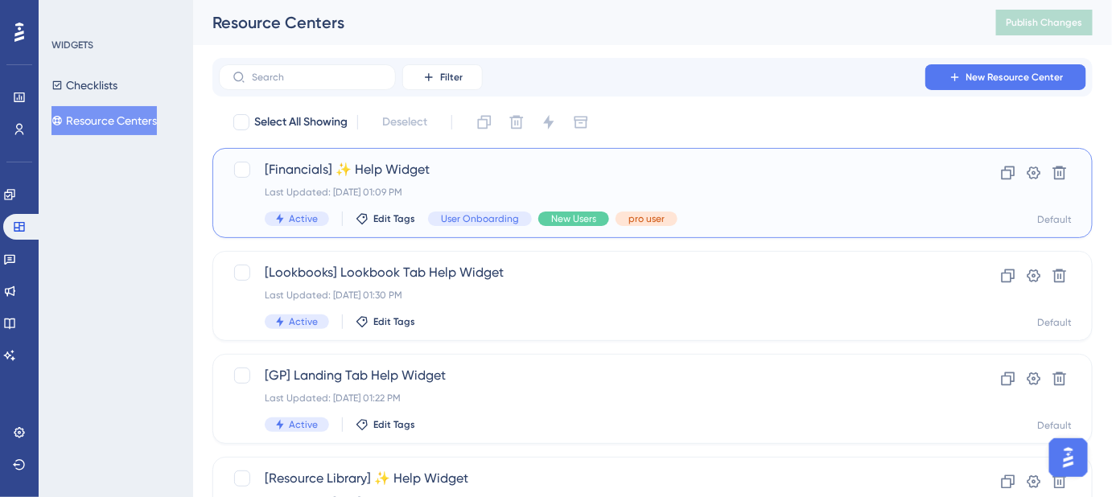
click at [383, 166] on span "[Financials] ✨ Help Widget" at bounding box center [588, 169] width 647 height 19
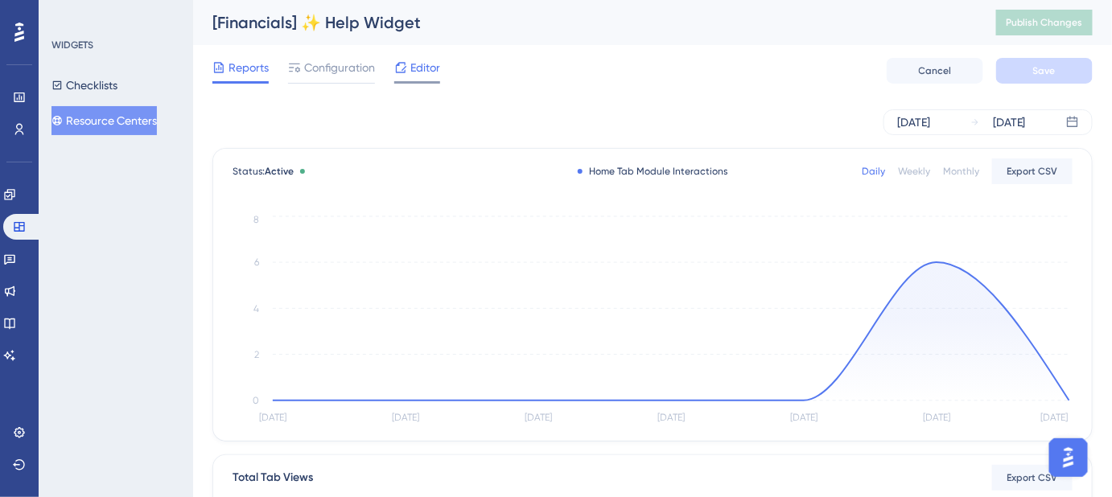
click at [420, 66] on span "Editor" at bounding box center [425, 67] width 30 height 19
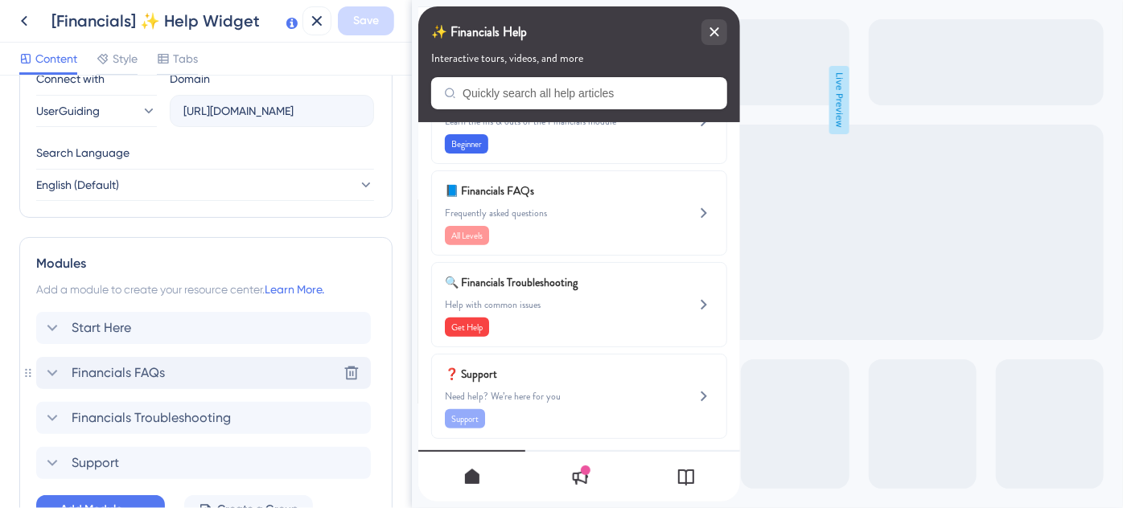
scroll to position [700, 0]
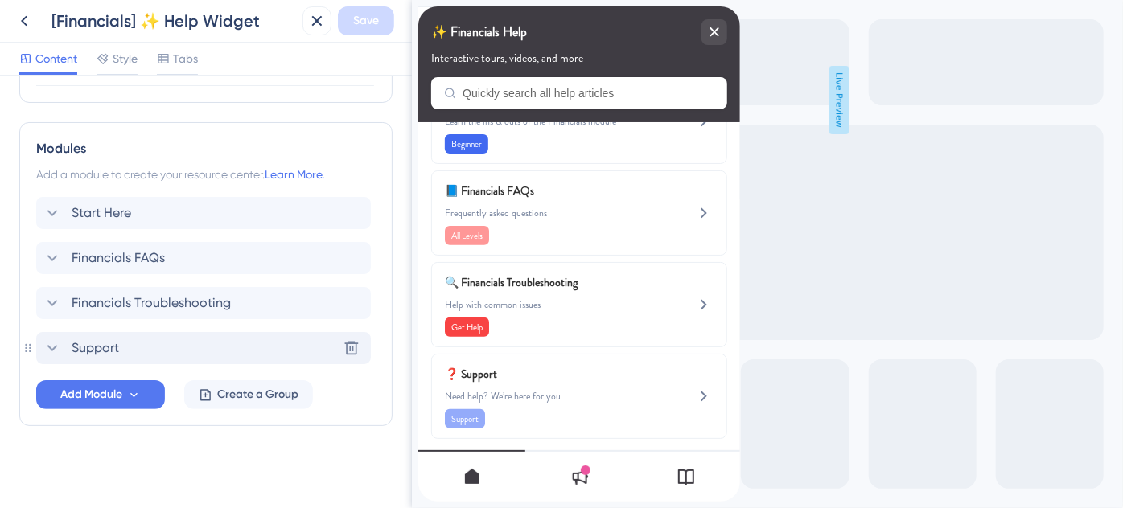
click at [109, 343] on span "Support" at bounding box center [95, 348] width 47 height 19
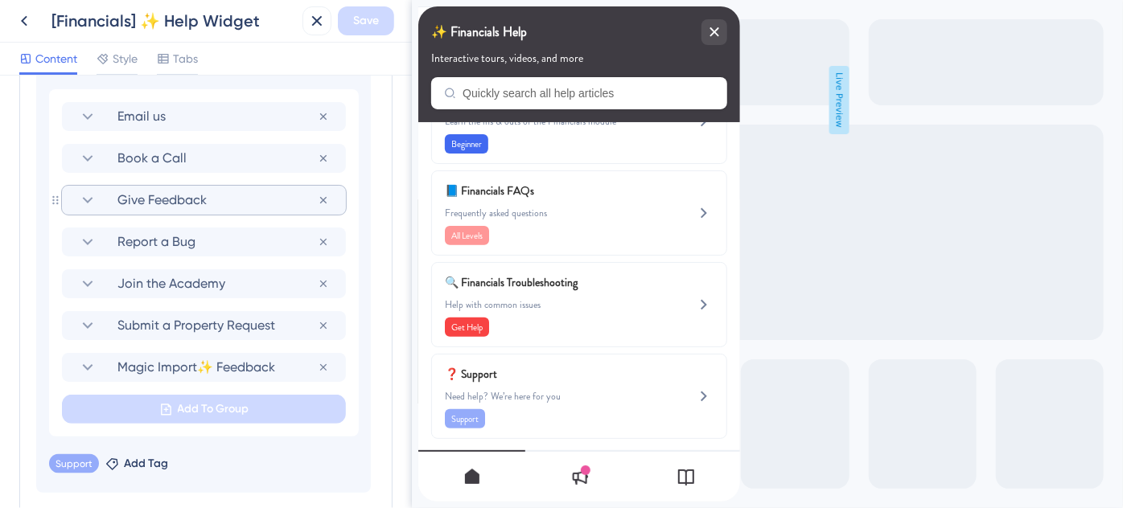
scroll to position [1211, 0]
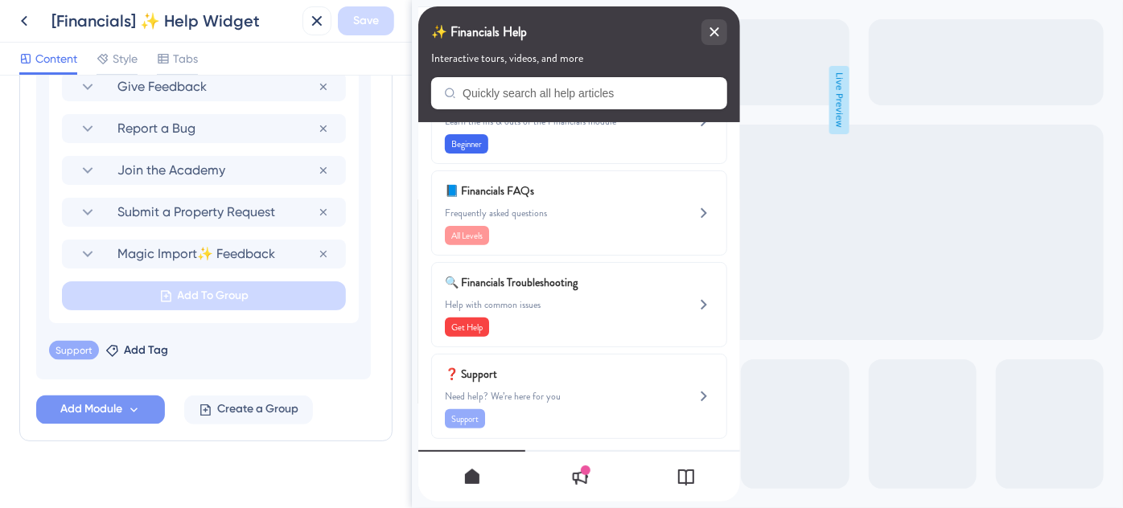
click at [133, 406] on icon at bounding box center [134, 411] width 14 height 14
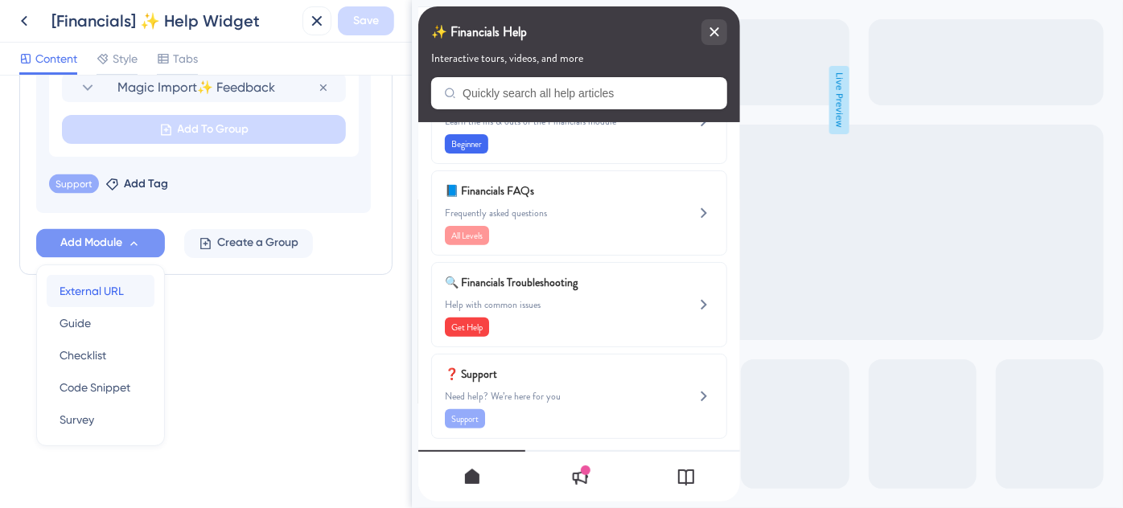
click at [117, 291] on span "External URL" at bounding box center [92, 291] width 64 height 19
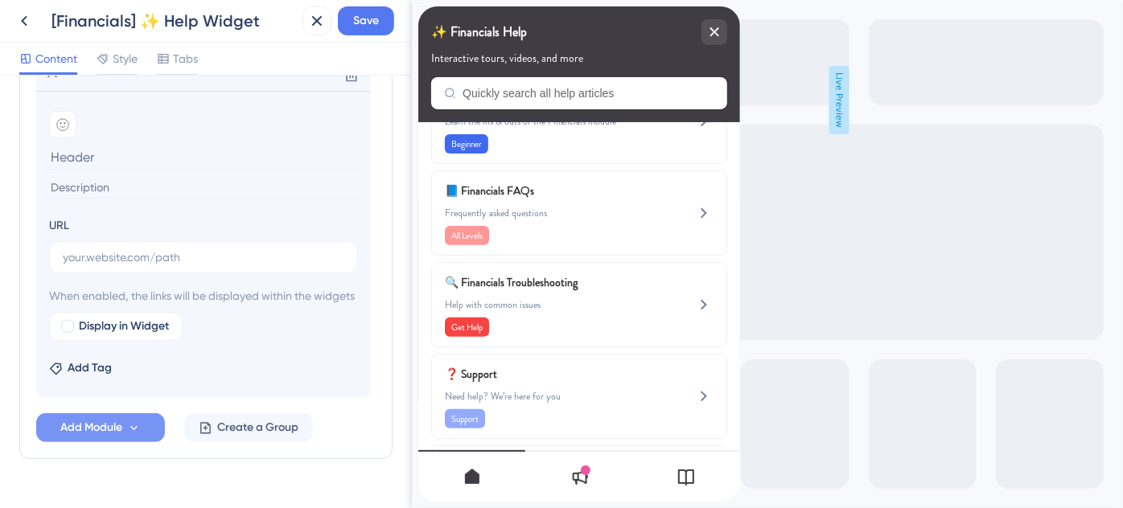
scroll to position [997, 0]
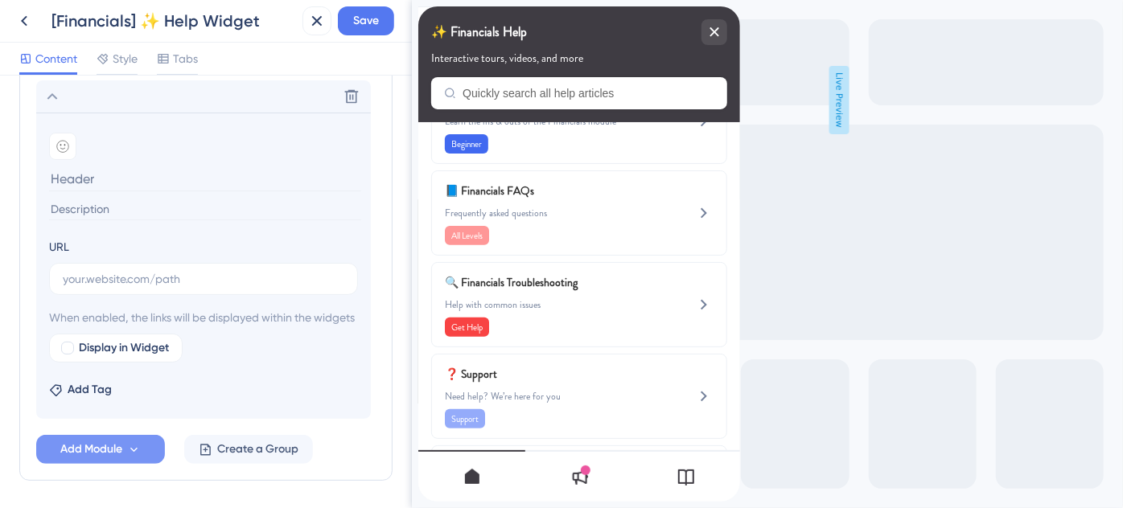
click at [117, 204] on input at bounding box center [205, 210] width 312 height 22
paste input "Looking for destination-specific training?"
type input "Looking for destination-specific training?"
click at [86, 278] on input "text" at bounding box center [204, 279] width 282 height 18
paste input "[URL][DOMAIN_NAME]"
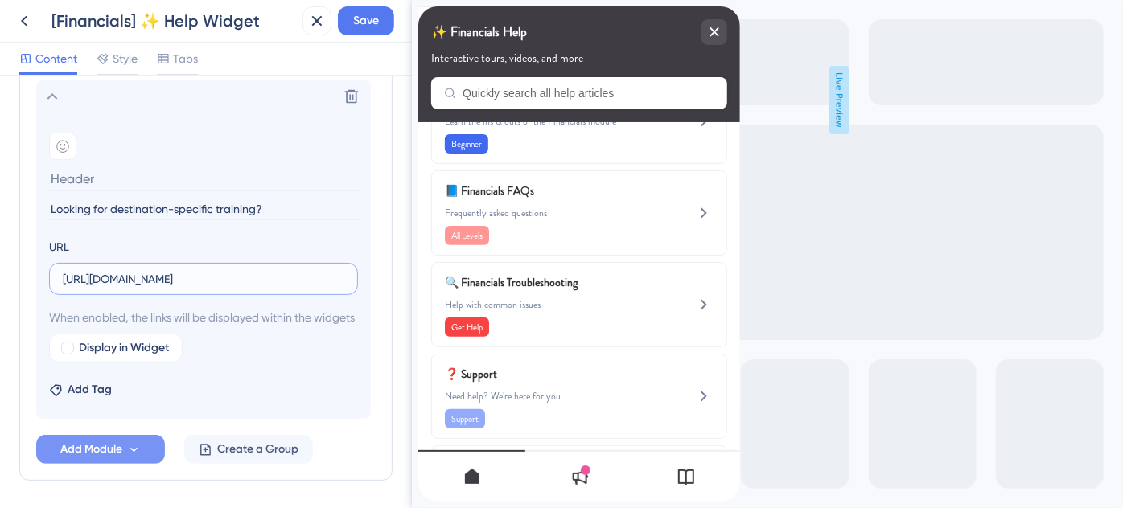
scroll to position [0, 231]
type input "[URL][DOMAIN_NAME]"
click at [68, 355] on div at bounding box center [67, 348] width 13 height 13
checkbox input "true"
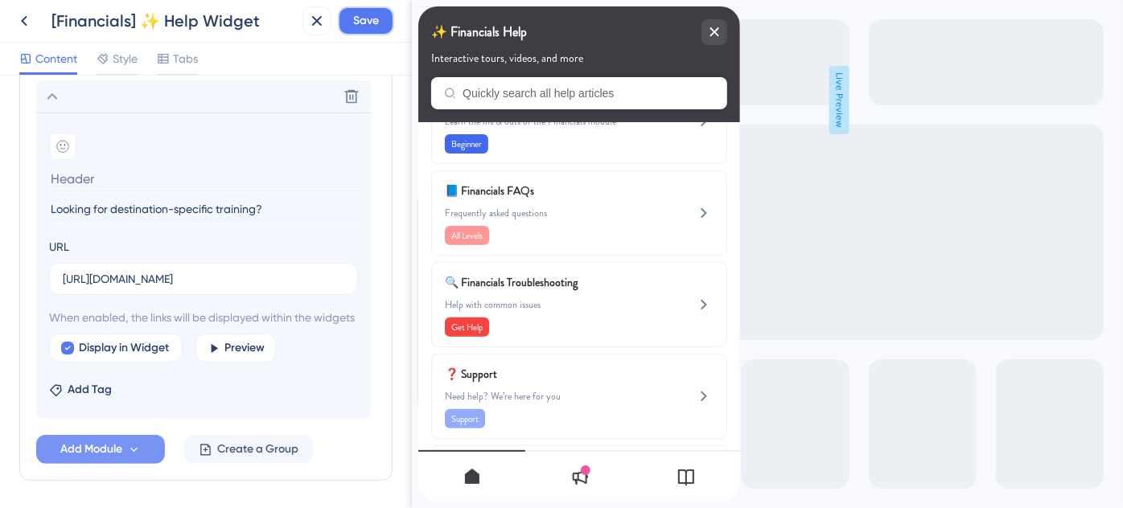
click at [368, 29] on span "Save" at bounding box center [366, 20] width 26 height 19
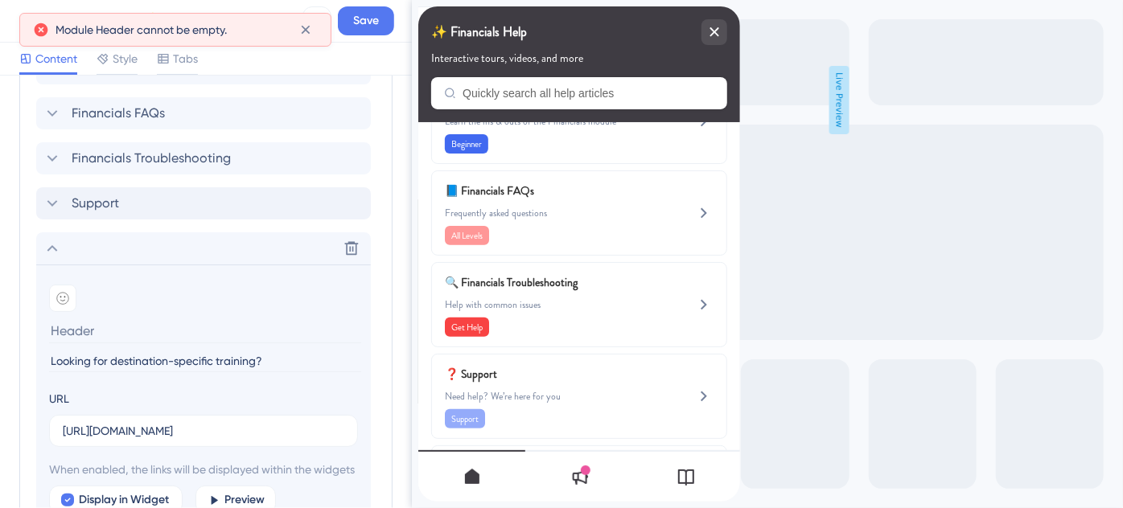
scroll to position [901, 0]
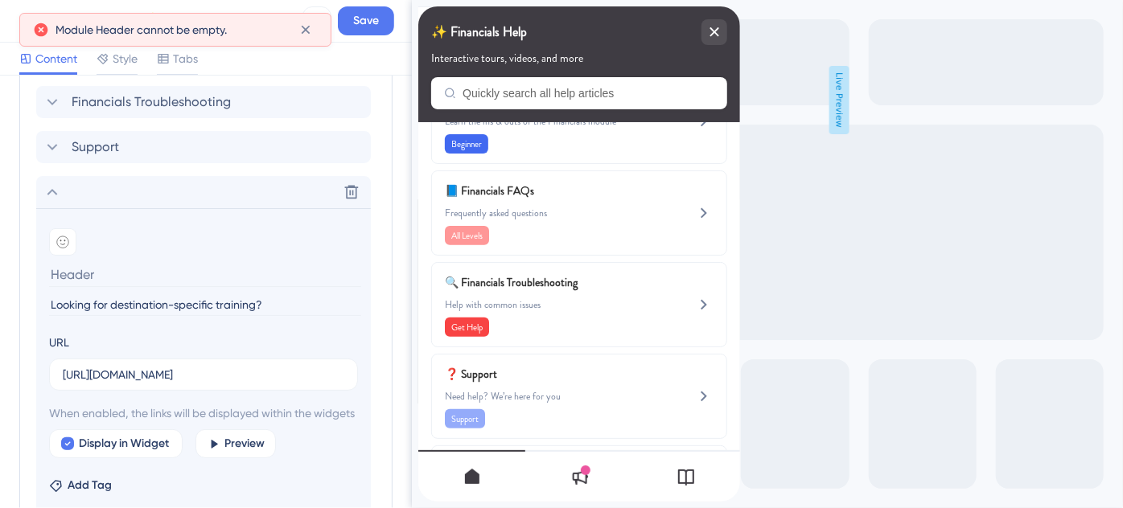
drag, startPoint x: 290, startPoint y: 302, endPoint x: 46, endPoint y: 303, distance: 243.7
click at [46, 303] on section "Add emoji Looking for destination-specific training? URL [URL][DOMAIN_NAME] Whe…" at bounding box center [203, 361] width 335 height 306
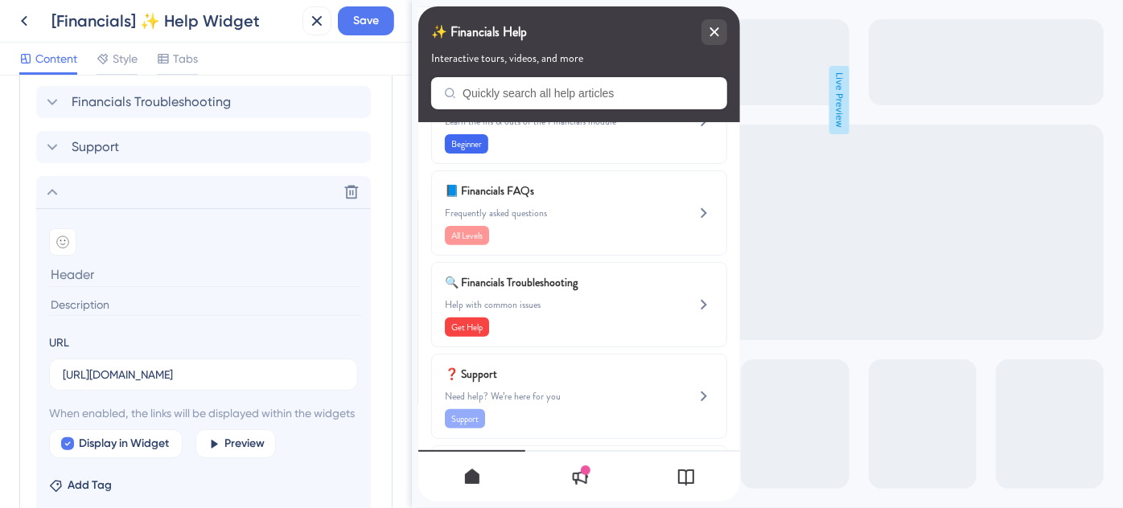
click at [97, 269] on input at bounding box center [205, 274] width 312 height 25
paste input "Looking for destination-specific training?"
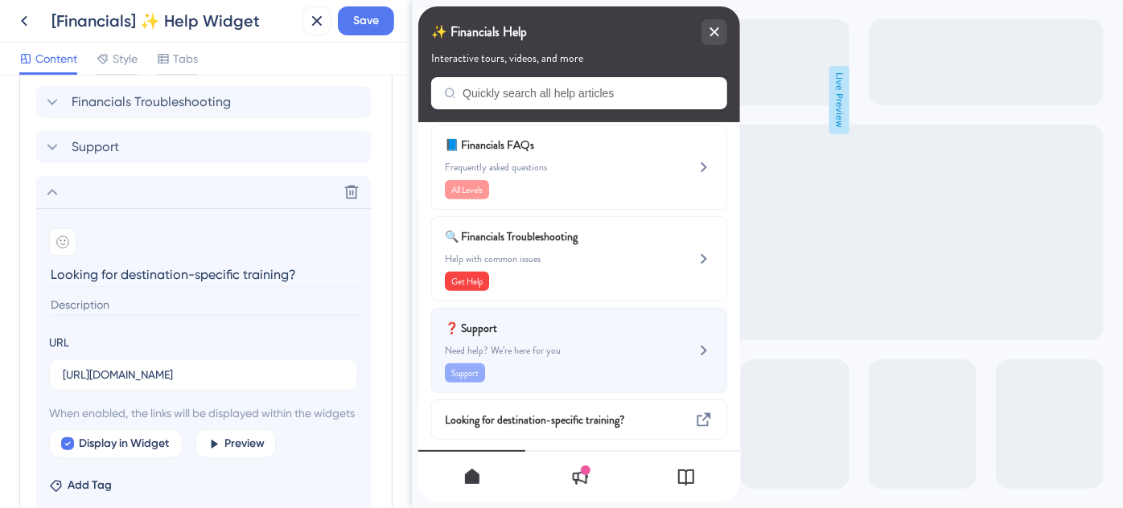
type input "Looking for destination-specific training?"
click at [574, 344] on span "Need help? We’re here for you" at bounding box center [551, 350] width 215 height 13
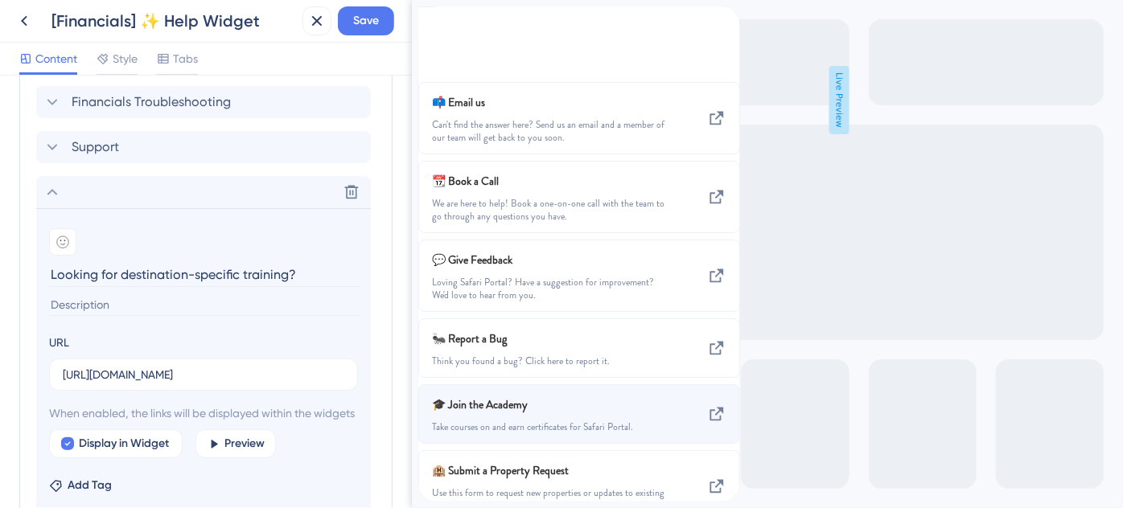
scroll to position [151, 0]
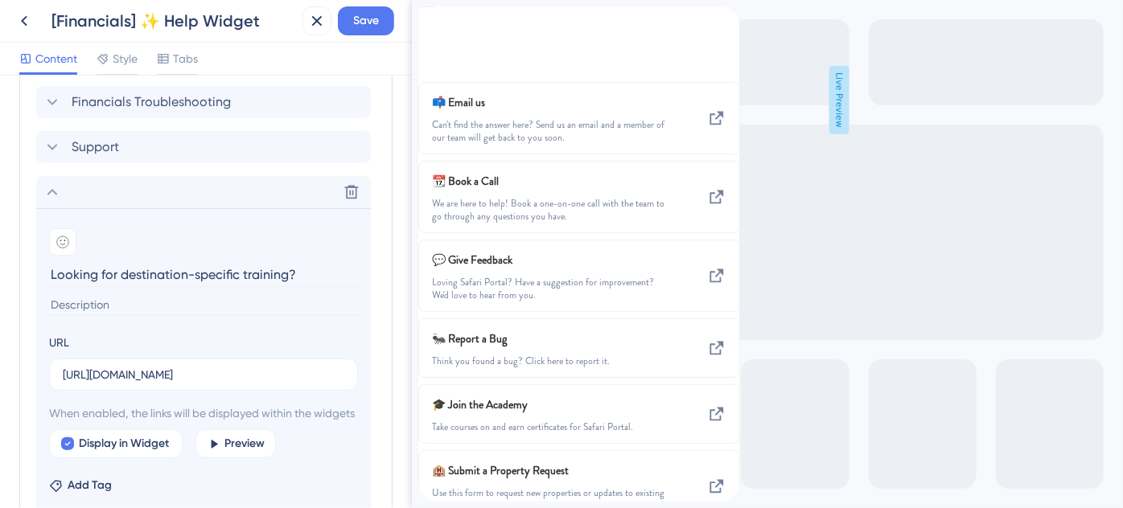
click at [154, 306] on input at bounding box center [205, 305] width 312 height 22
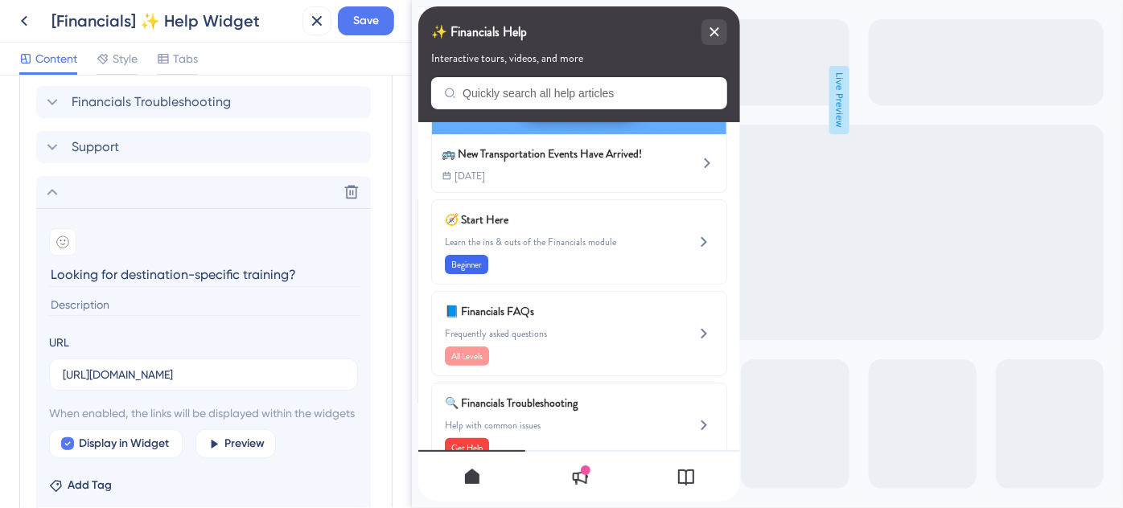
paste input "We’ve got you covered."
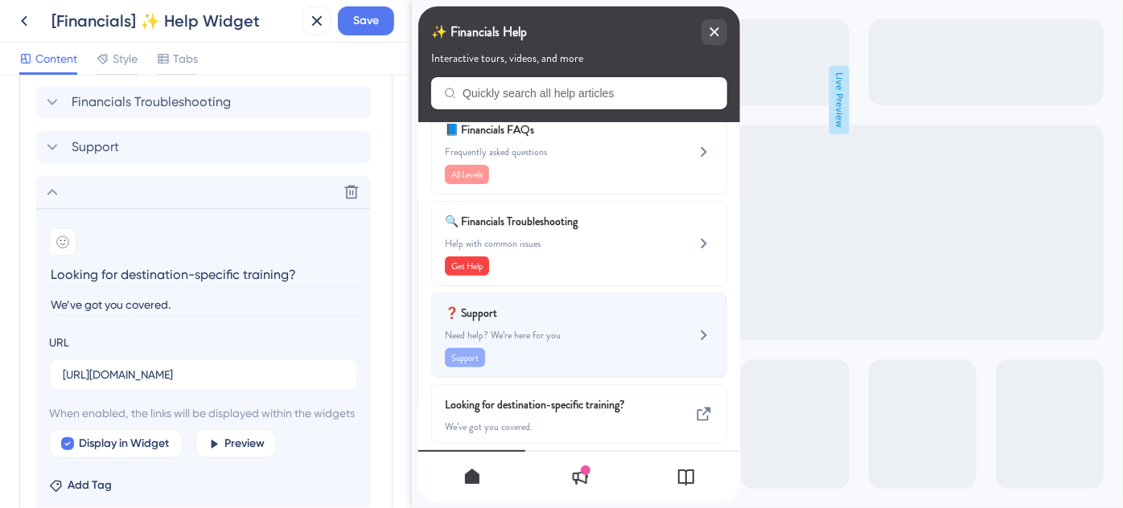
scroll to position [337, 0]
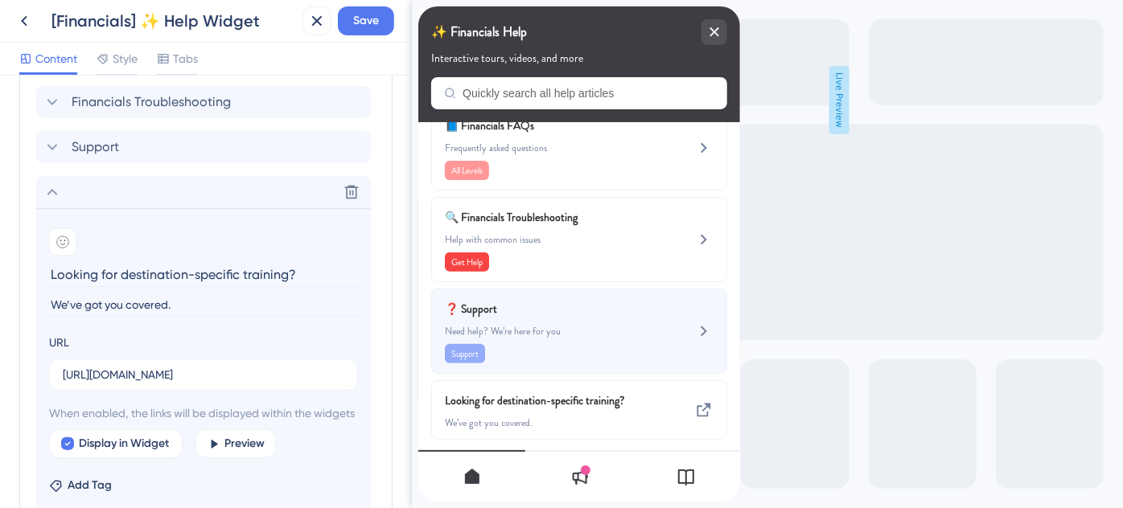
type input "We’ve got you covered."
click at [594, 309] on span "❓ Support" at bounding box center [538, 308] width 189 height 19
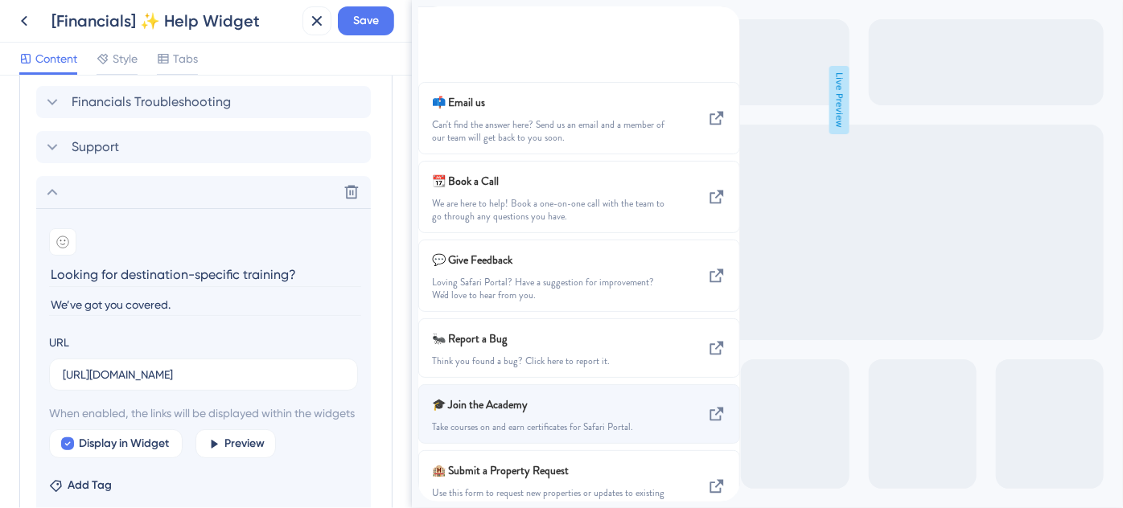
scroll to position [146, 0]
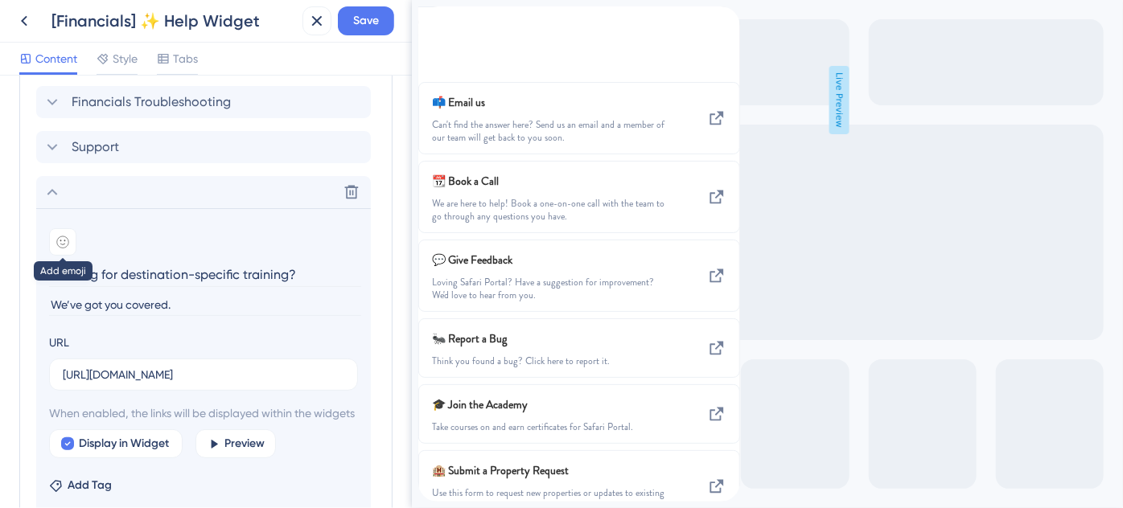
click at [66, 241] on icon at bounding box center [62, 242] width 13 height 13
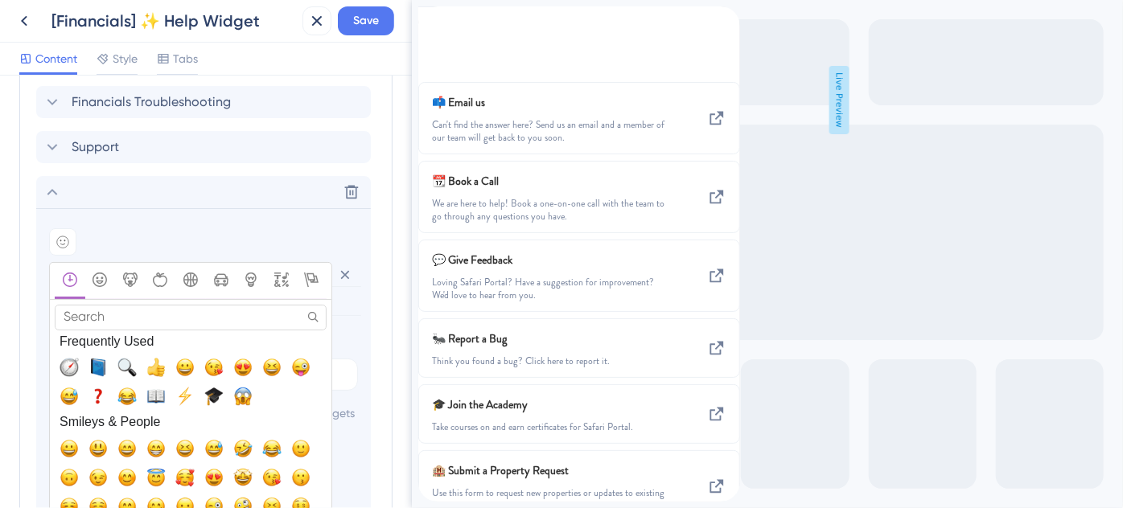
click at [120, 308] on input "Search" at bounding box center [191, 317] width 272 height 25
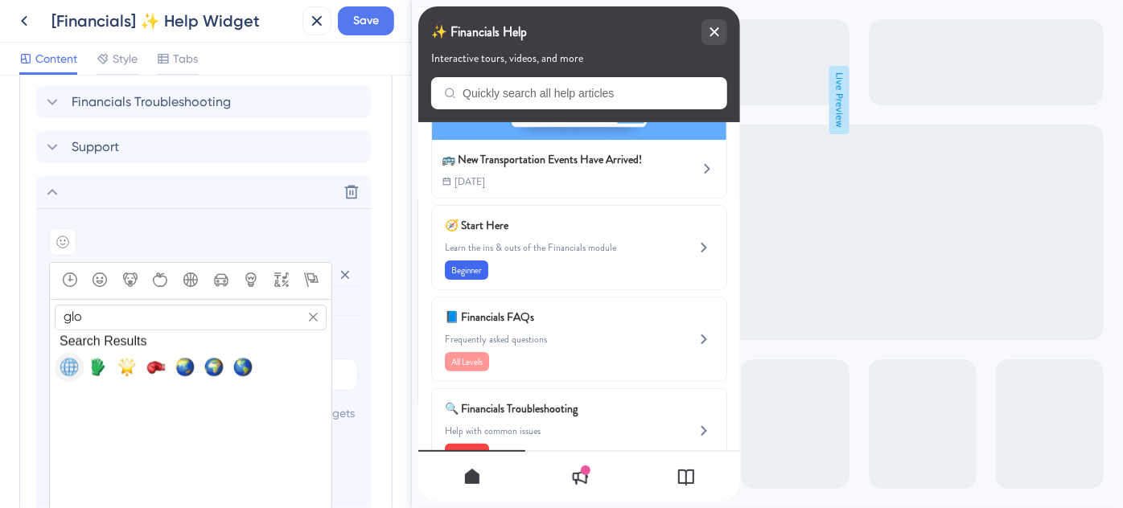
type input "glo"
click at [67, 365] on span "🌐, globe_with_meridians" at bounding box center [69, 367] width 19 height 19
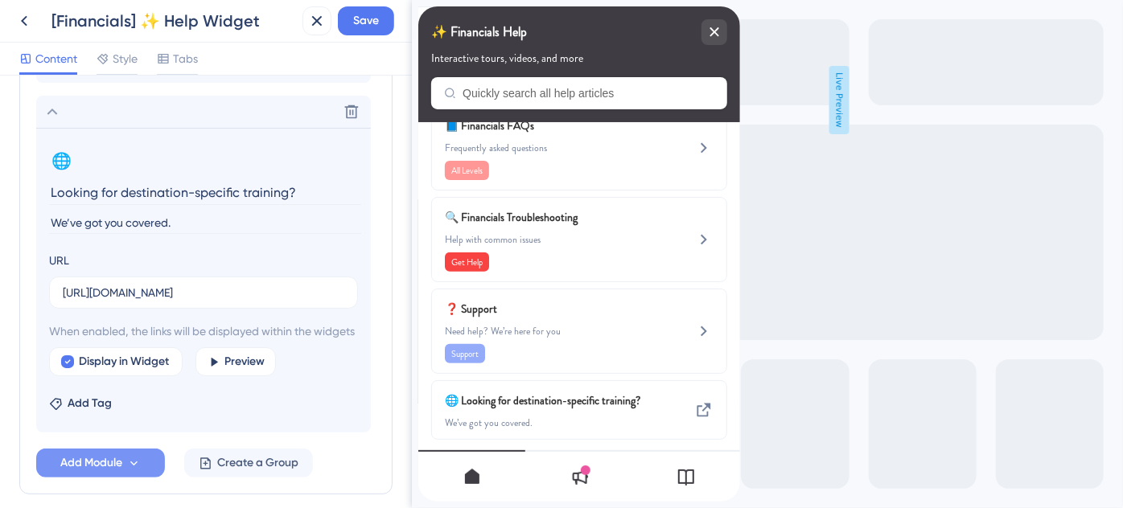
scroll to position [1068, 0]
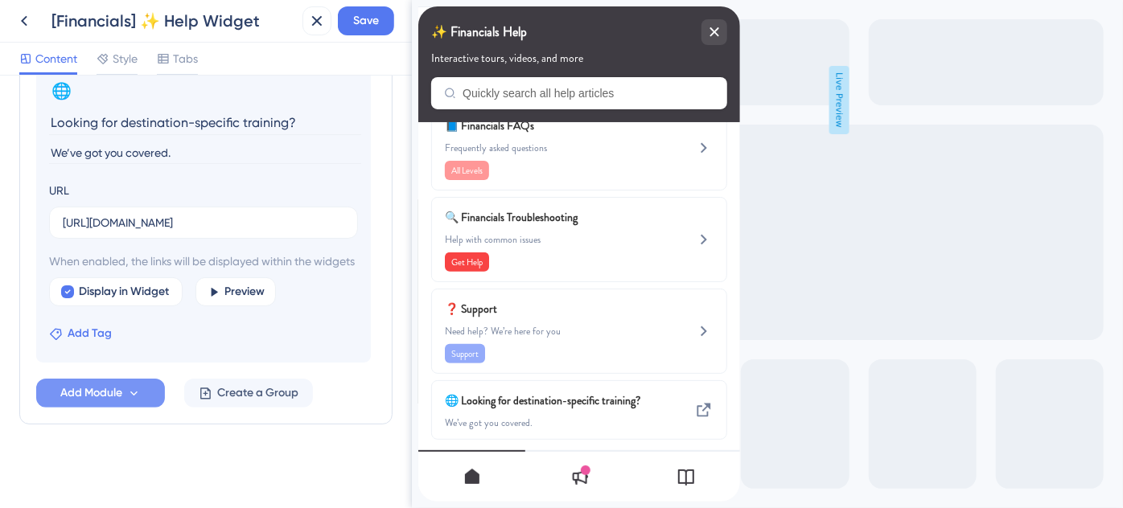
click at [101, 338] on span "Add Tag" at bounding box center [90, 333] width 44 height 19
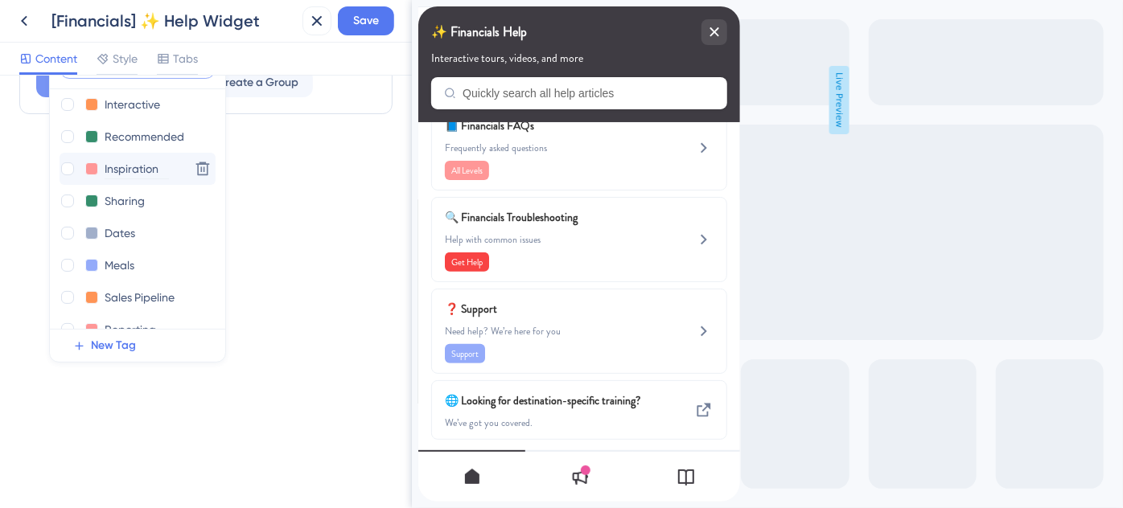
scroll to position [510, 0]
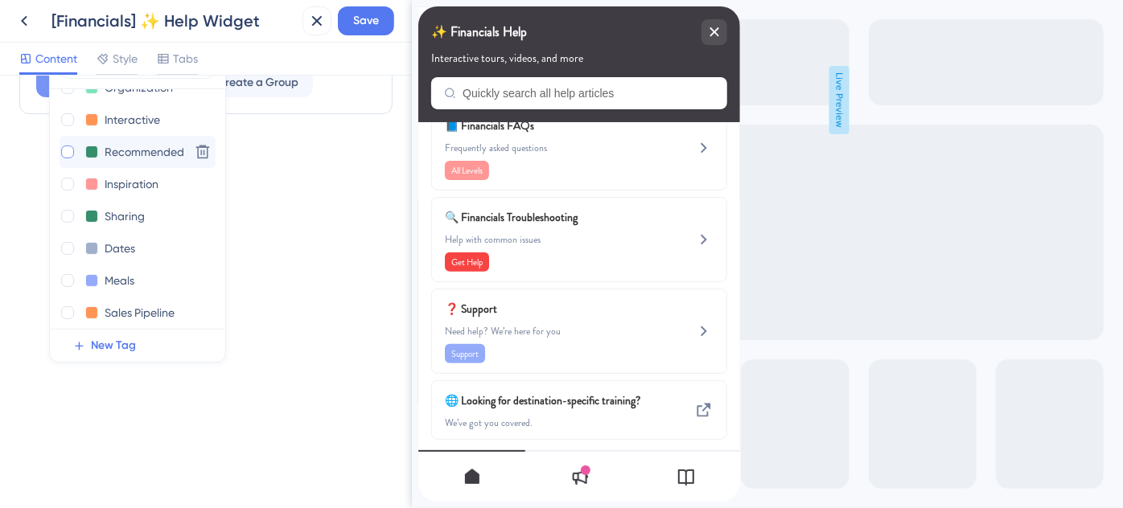
click at [72, 158] on div at bounding box center [67, 152] width 13 height 13
checkbox input "true"
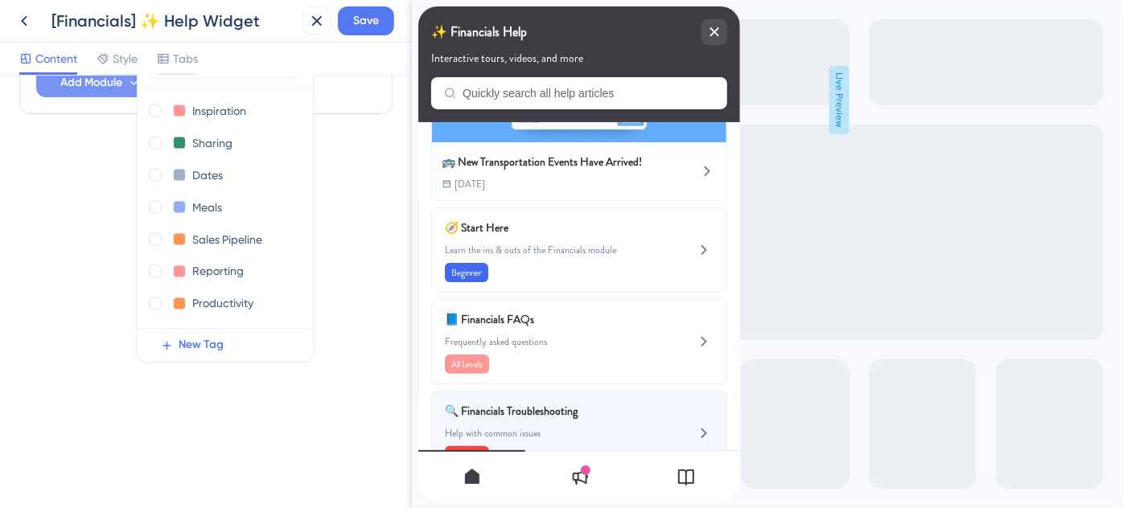
scroll to position [363, 0]
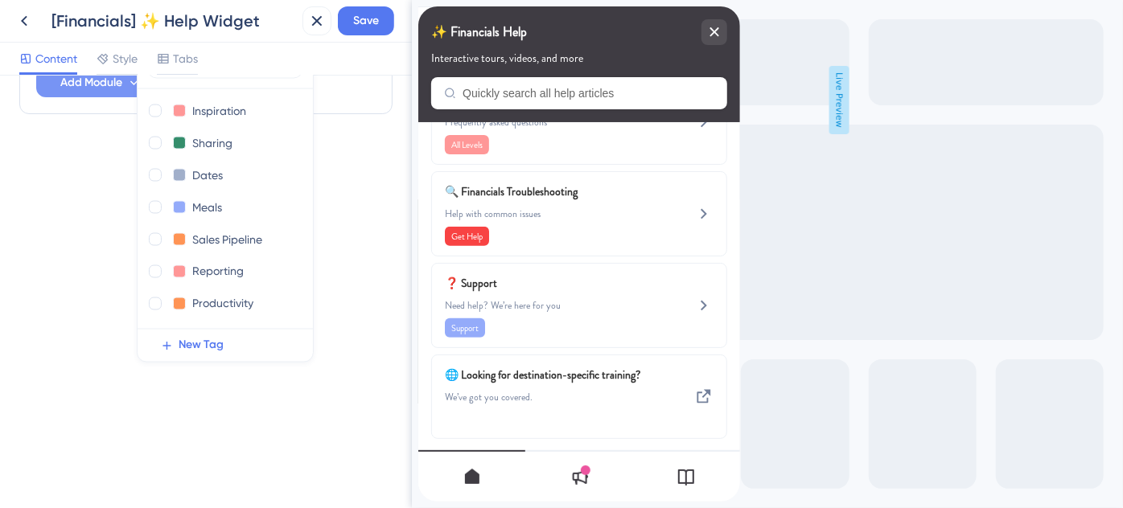
click at [83, 278] on div "Resource Center Header Title ✨ Financials Help 10 ✨ Financials Help Subtitle In…" at bounding box center [206, 292] width 412 height 433
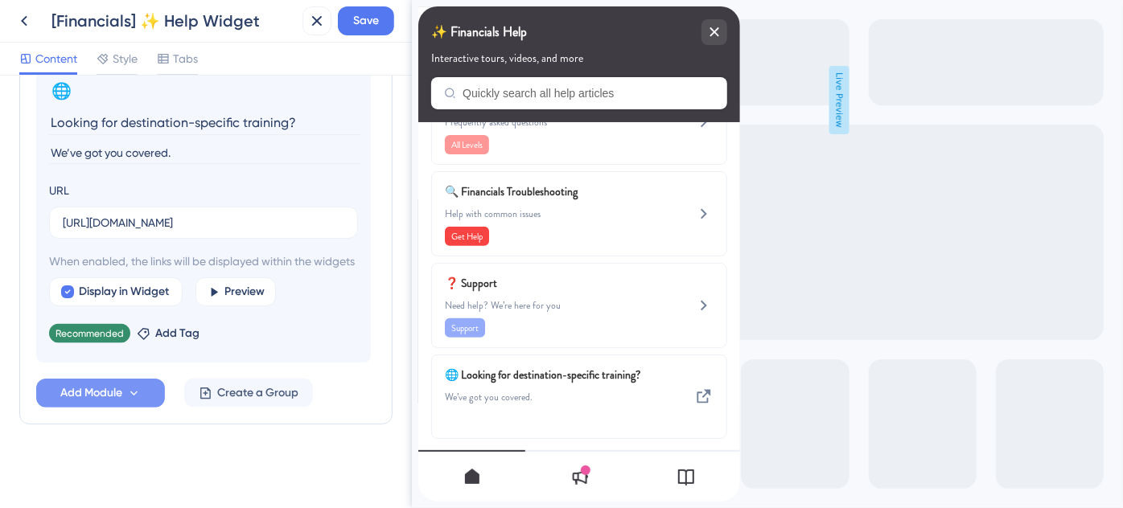
click at [300, 110] on input "Looking for destination-specific training?" at bounding box center [205, 122] width 312 height 25
type input "Looking for destination-specific training"
click at [356, 26] on span "Save" at bounding box center [366, 20] width 26 height 19
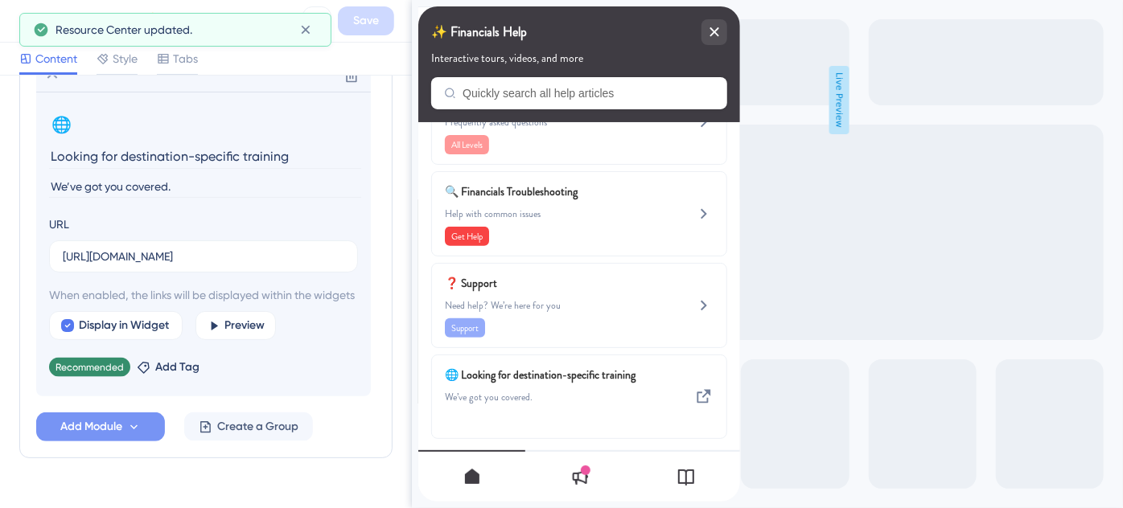
scroll to position [995, 0]
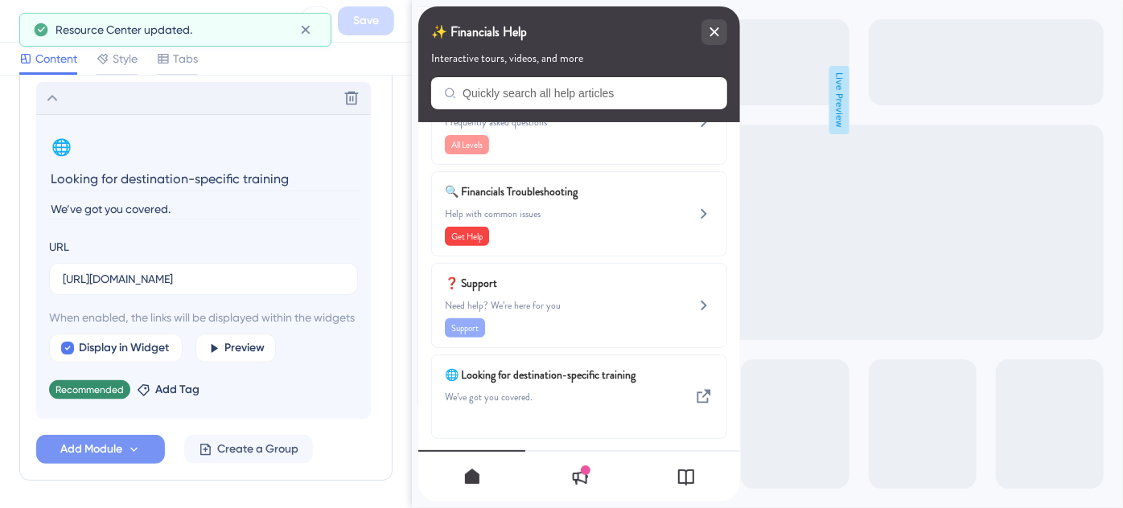
click at [57, 101] on icon at bounding box center [52, 97] width 19 height 19
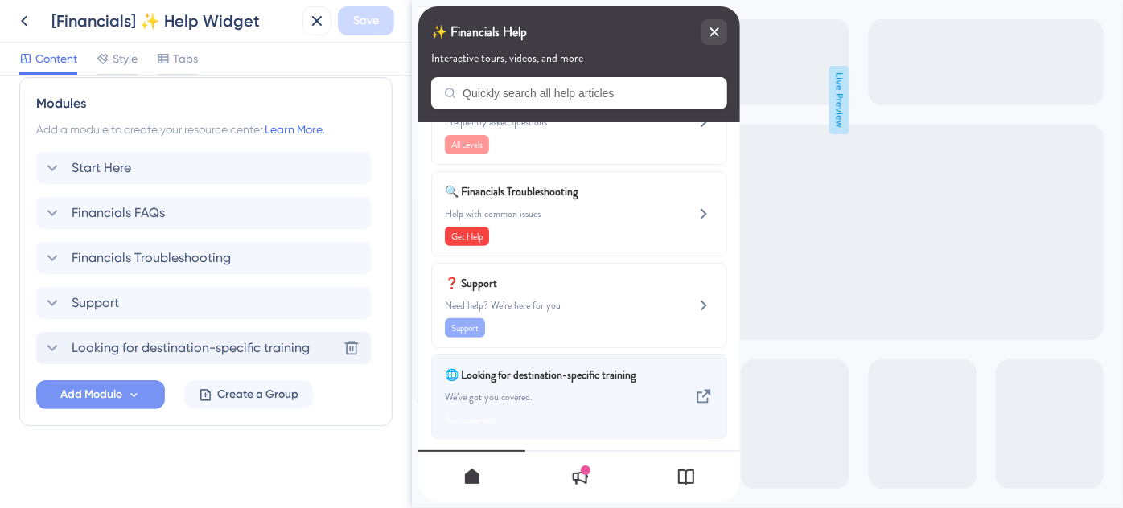
click at [670, 392] on div "🌐 Looking for destination-specific training We’ve got you covered. Recommended" at bounding box center [578, 397] width 296 height 84
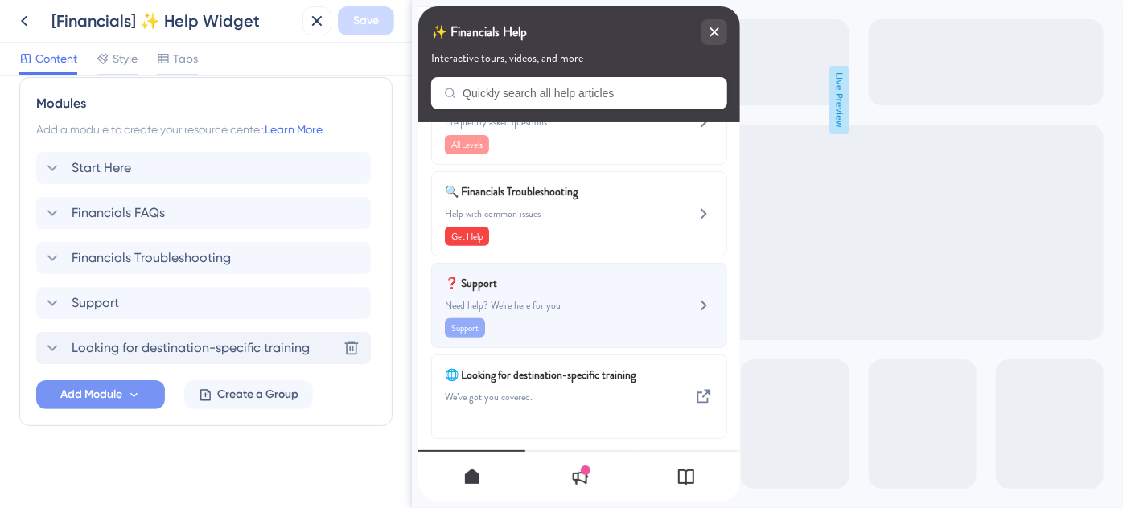
click at [521, 299] on span "Need help? We’re here for you" at bounding box center [551, 305] width 215 height 13
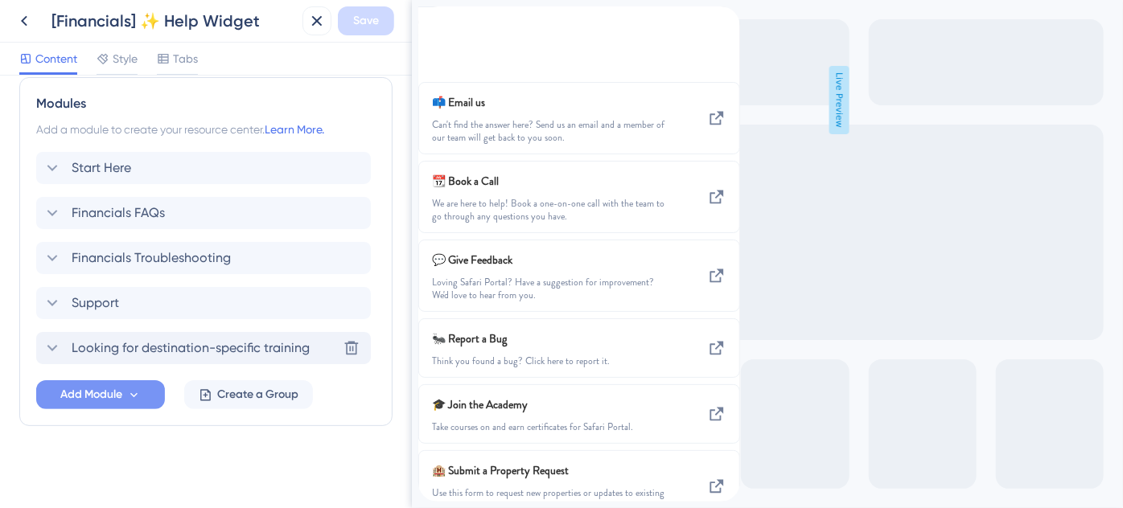
scroll to position [151, 0]
click at [430, 20] on icon "back to header" at bounding box center [423, 13] width 11 height 13
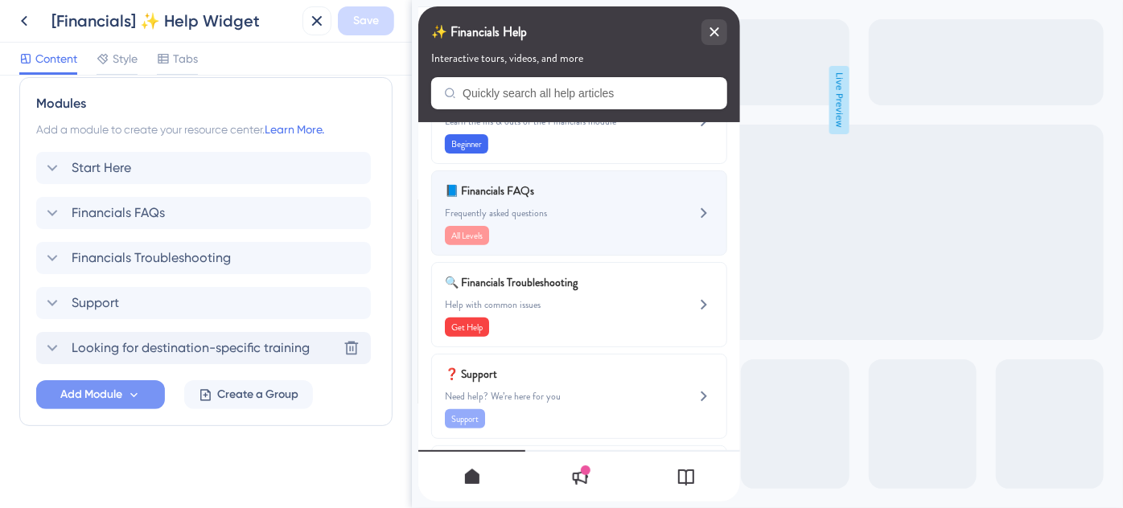
scroll to position [363, 0]
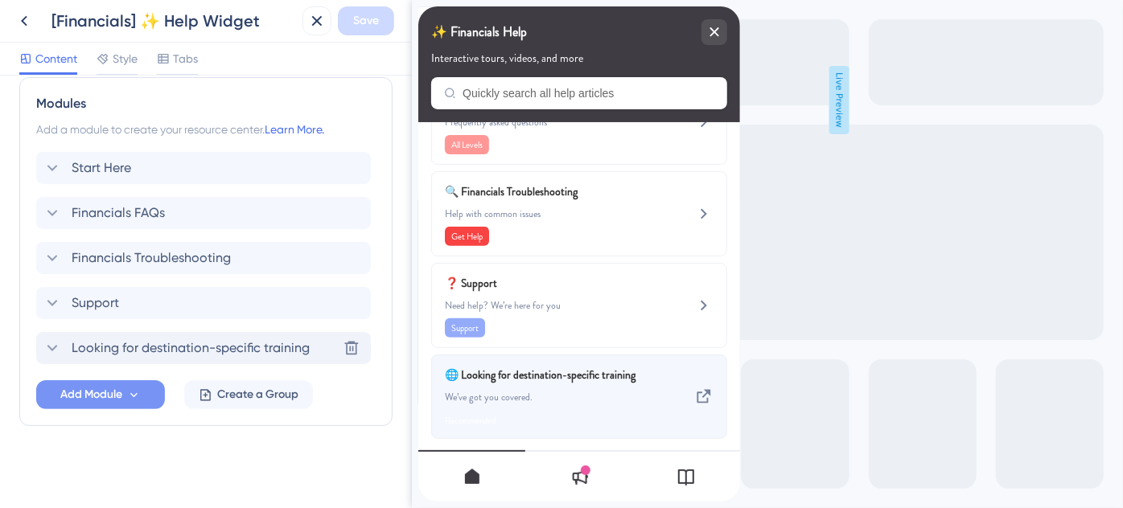
click at [541, 378] on div "🌐 Looking for destination-specific training We’ve got you covered. Recommended" at bounding box center [551, 397] width 215 height 64
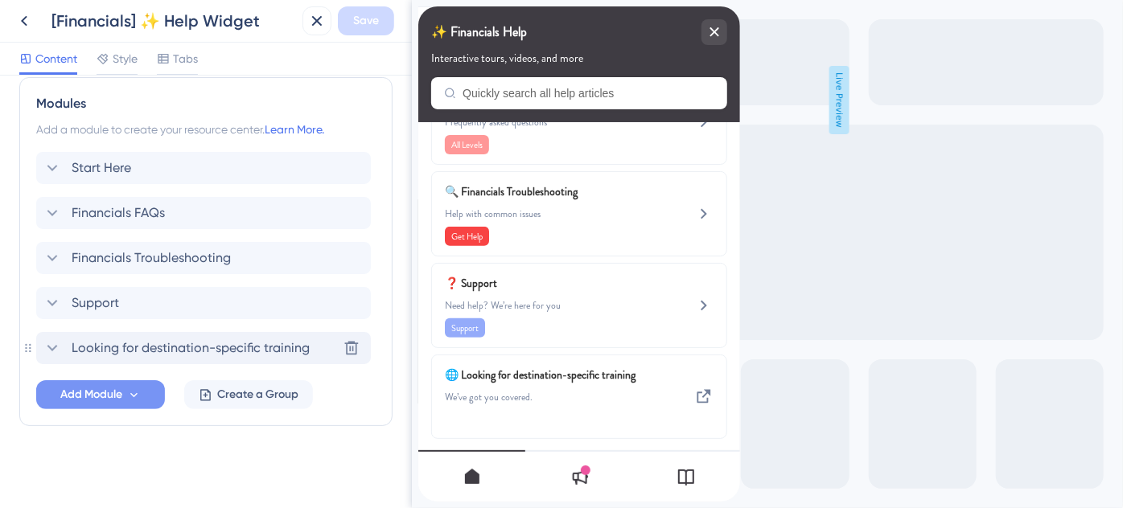
click at [63, 351] on div "Looking for destination-specific training" at bounding box center [176, 348] width 267 height 19
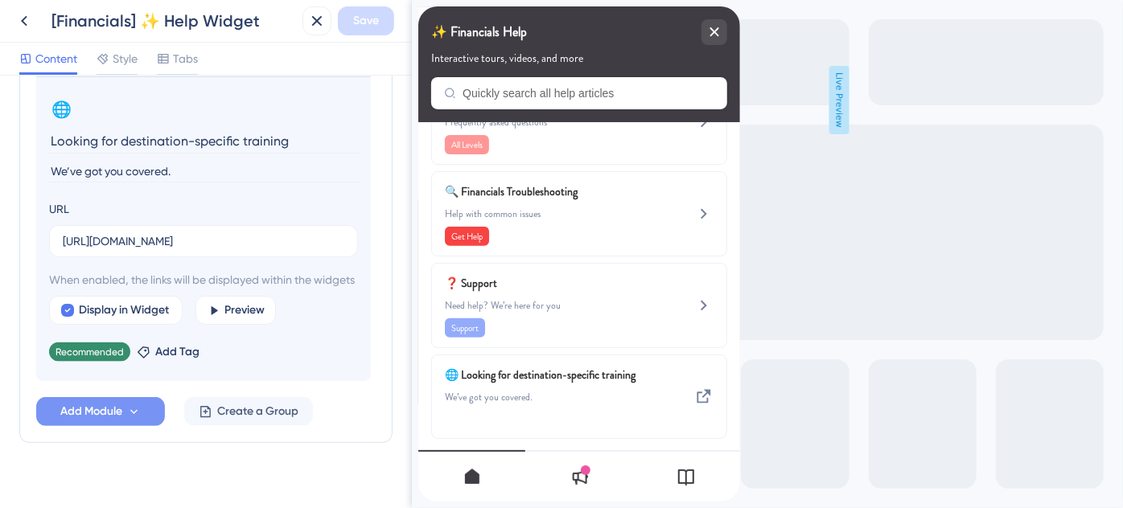
scroll to position [1068, 0]
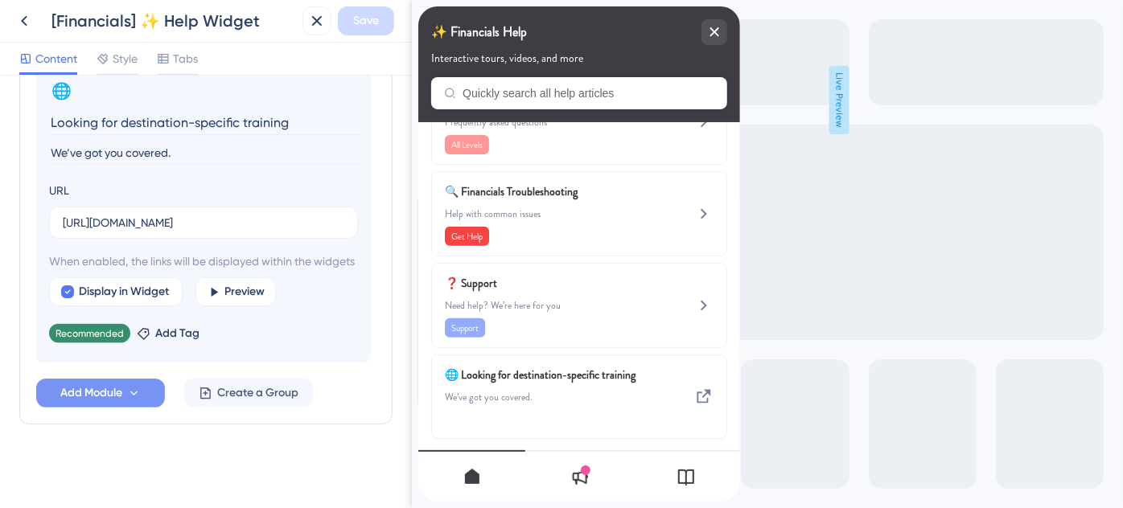
drag, startPoint x: 306, startPoint y: 108, endPoint x: 42, endPoint y: 105, distance: 264.7
click at [42, 105] on section "🌐 Change emoji Remove emoji Looking for destination-specific training We’ve got…" at bounding box center [203, 210] width 335 height 305
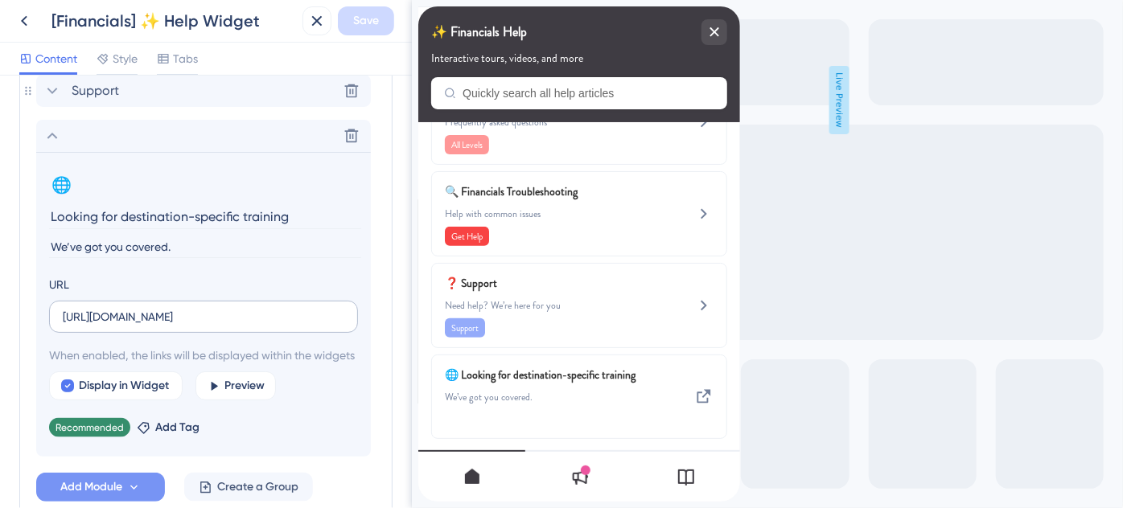
scroll to position [849, 0]
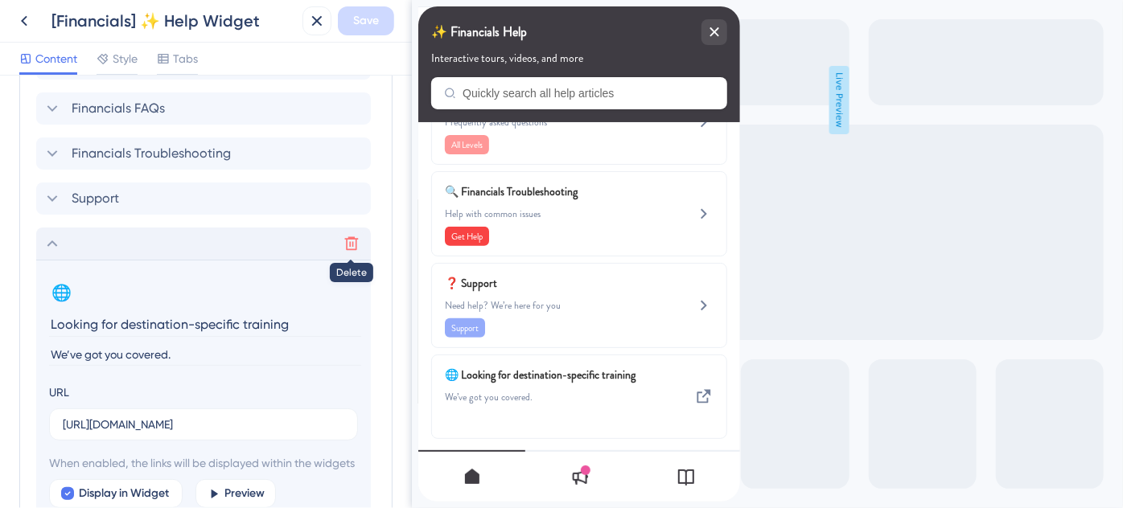
click at [350, 240] on icon at bounding box center [351, 244] width 16 height 16
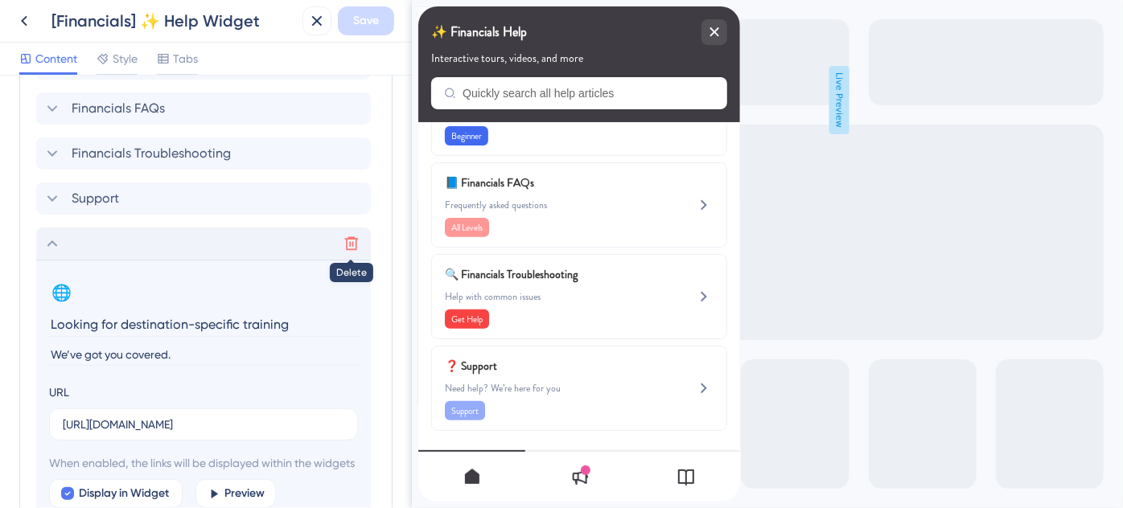
scroll to position [272, 0]
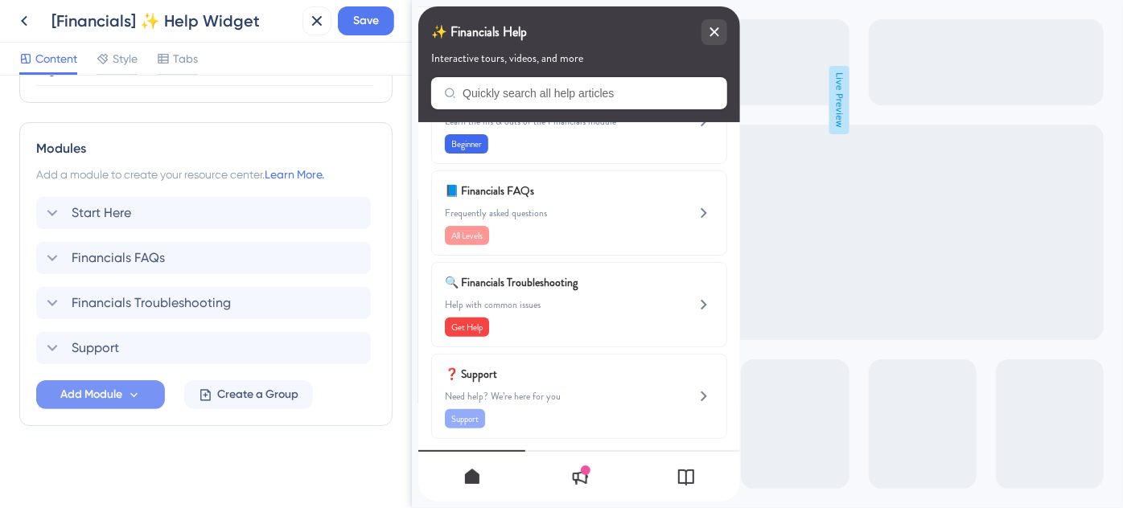
click at [151, 393] on button "Add Module" at bounding box center [100, 394] width 129 height 29
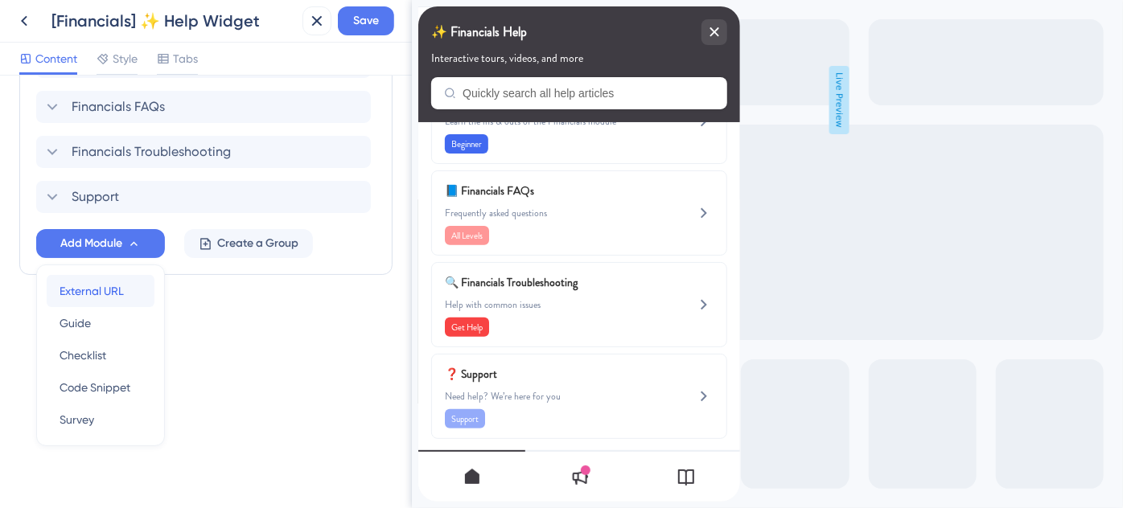
click at [112, 289] on span "External URL" at bounding box center [92, 291] width 64 height 19
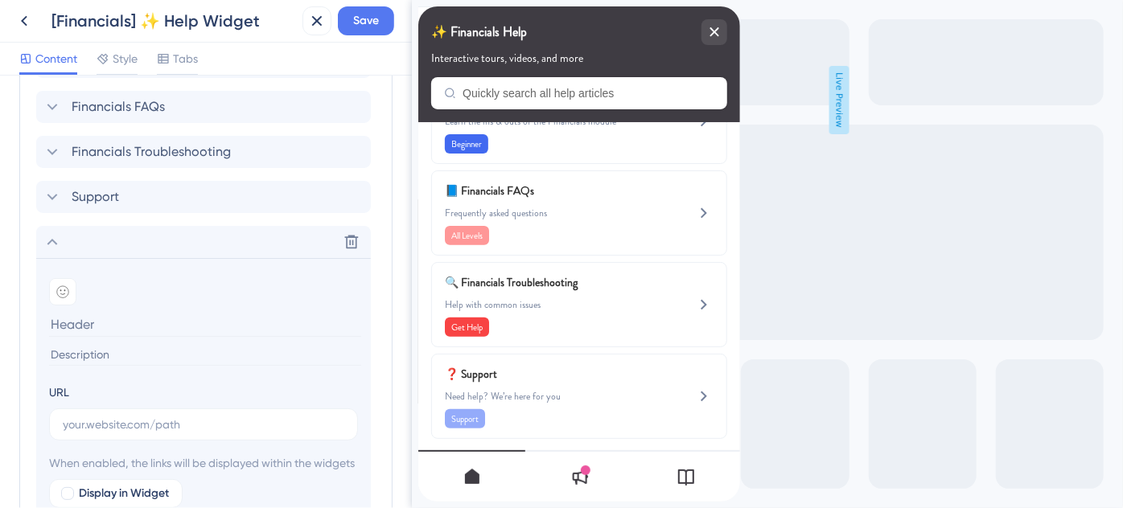
scroll to position [318, 0]
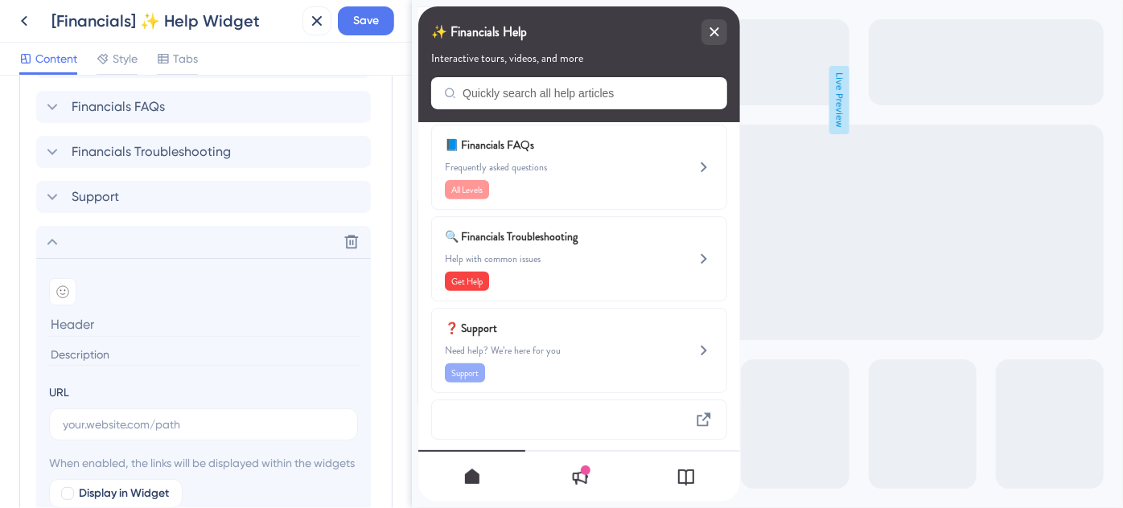
type input "We’ve got you covered."
drag, startPoint x: 201, startPoint y: 317, endPoint x: 13, endPoint y: 315, distance: 188.2
click at [13, 315] on div "Resource Center Header Title ✨ Financials Help 10 ✨ Financials Help Subtitle In…" at bounding box center [206, 292] width 412 height 433
click at [94, 354] on input at bounding box center [205, 355] width 312 height 22
paste input "We’ve got you covered."
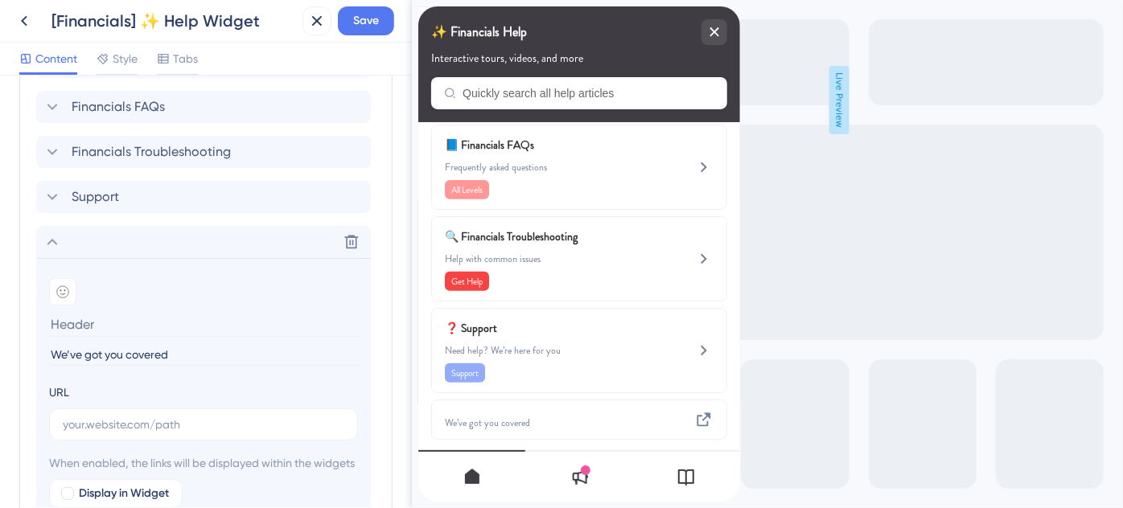
type input "We’ve got you covered"
click at [174, 315] on input at bounding box center [205, 324] width 312 height 25
paste input "Looking for destination-specific training?"
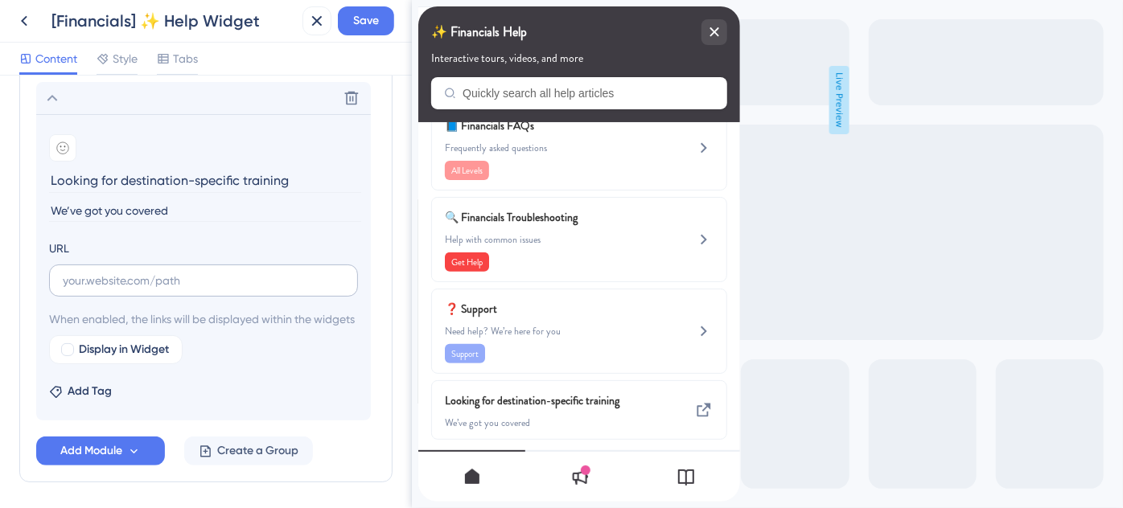
scroll to position [1070, 0]
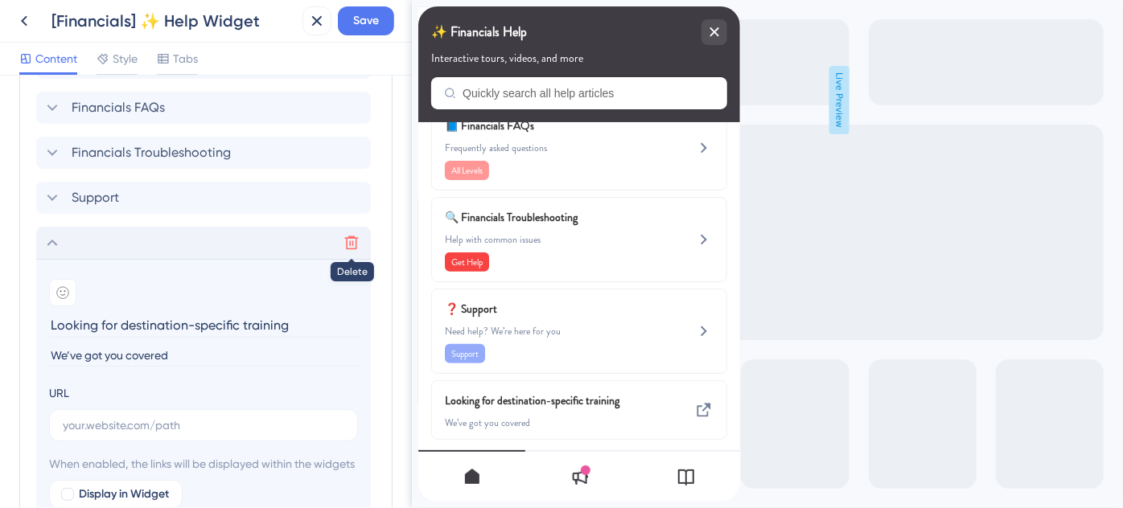
type input "Looking for destination-specific training"
click at [357, 241] on icon at bounding box center [351, 243] width 16 height 16
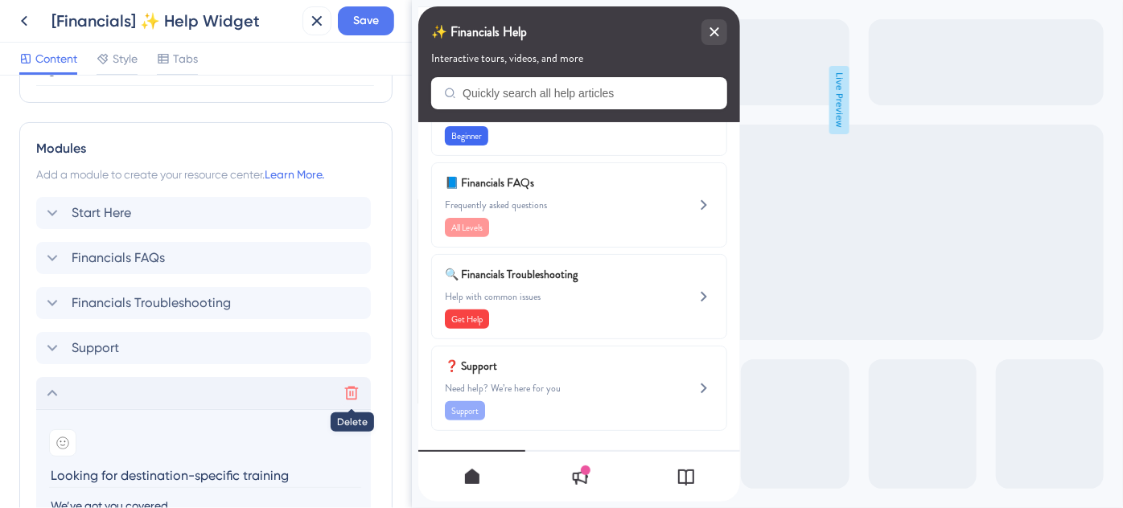
scroll to position [272, 0]
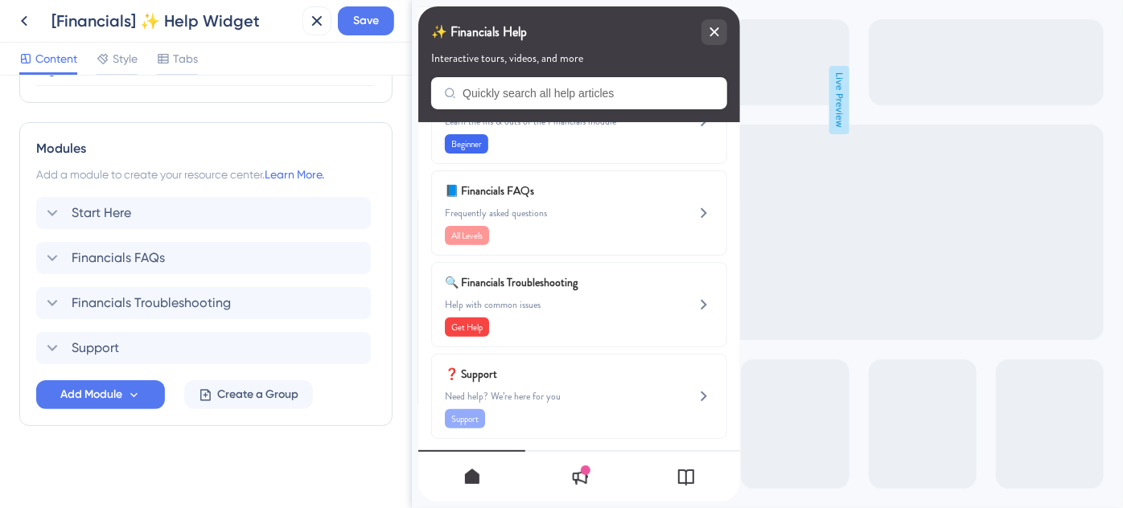
click at [290, 409] on div "Modules Add a module to create your resource center. Learn More. Start Here Fin…" at bounding box center [205, 274] width 373 height 304
click at [286, 399] on span "Create a Group" at bounding box center [257, 394] width 81 height 19
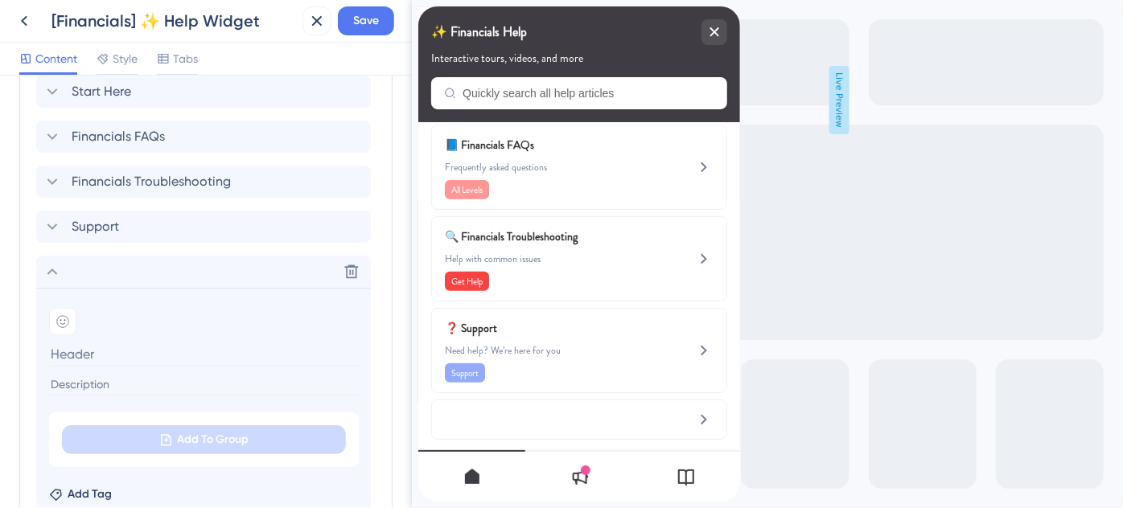
scroll to position [846, 0]
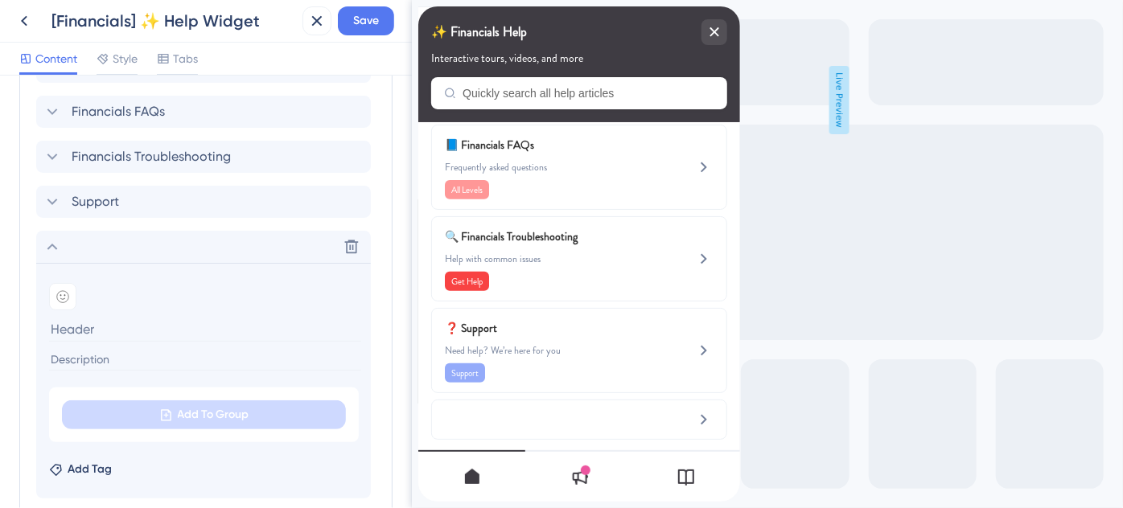
click at [68, 325] on input at bounding box center [205, 329] width 312 height 25
paste input "Looking for destination-specific training?"
type input "Looking for destination-specific training"
click at [158, 360] on input at bounding box center [205, 360] width 312 height 22
paste input "We’ve got you covered."
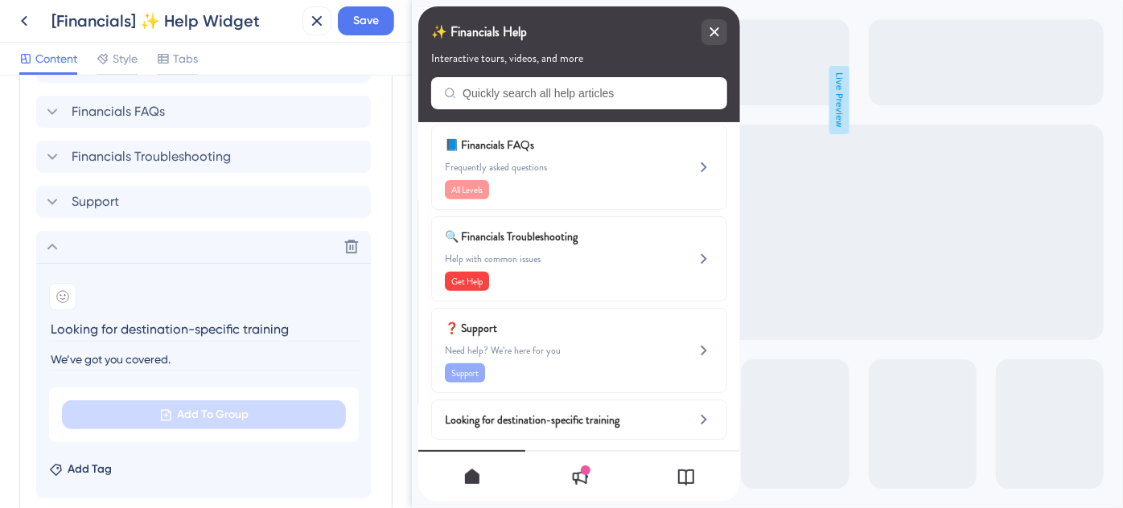
scroll to position [337, 0]
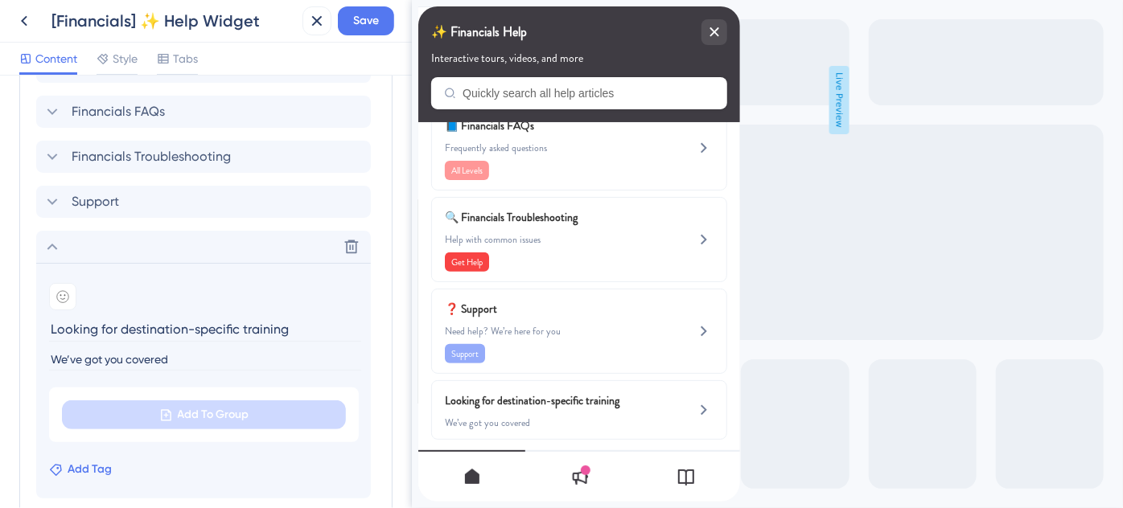
type input "We’ve got you covered"
click at [107, 468] on span "Add Tag" at bounding box center [90, 469] width 44 height 19
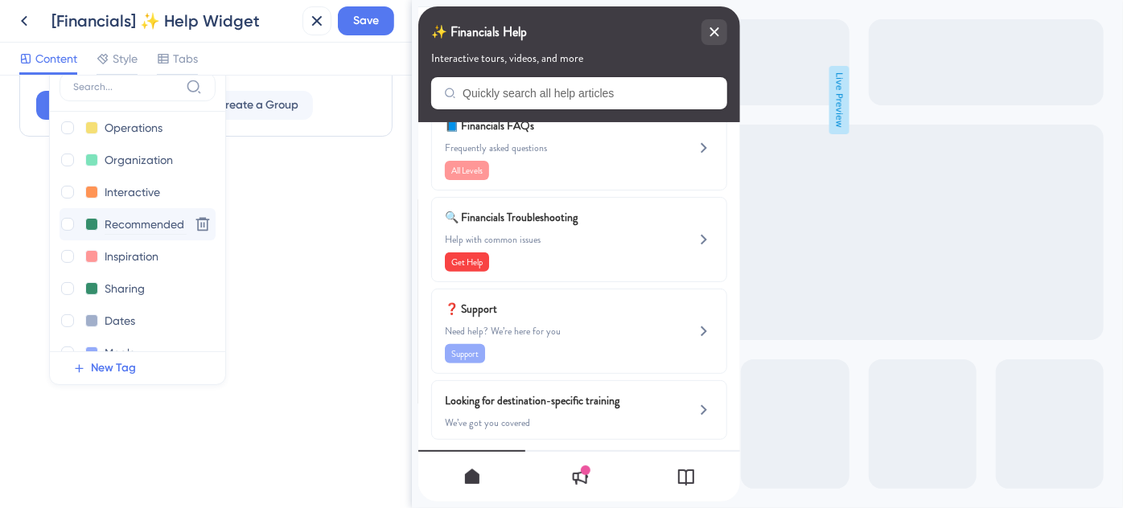
scroll to position [437, 0]
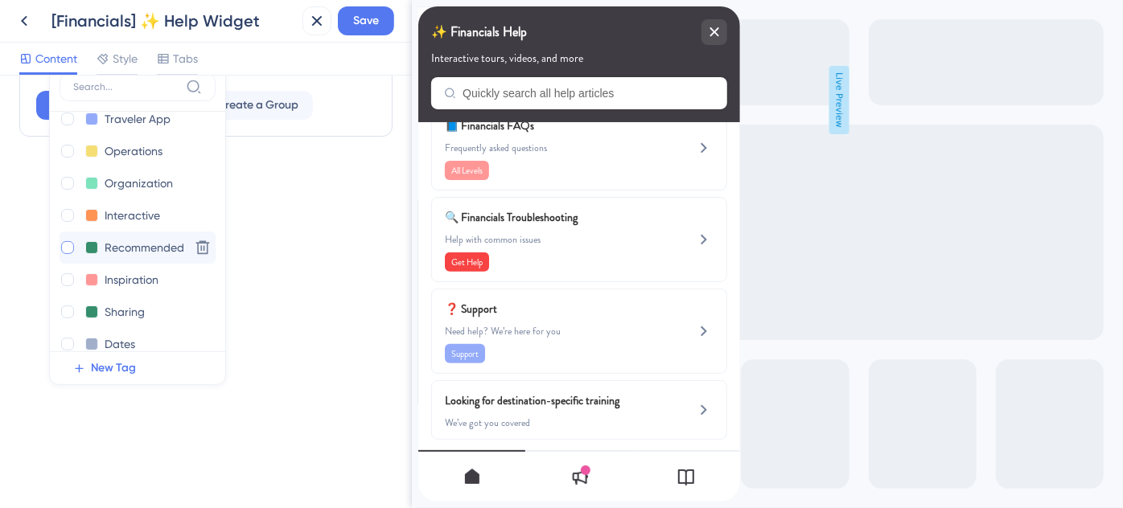
click at [71, 243] on div at bounding box center [67, 247] width 13 height 13
checkbox input "true"
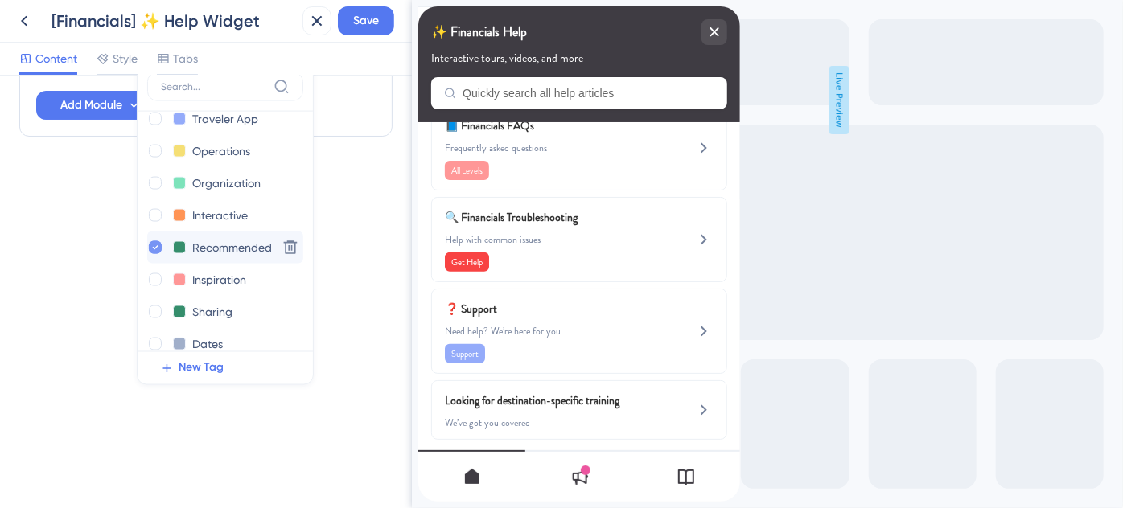
scroll to position [363, 0]
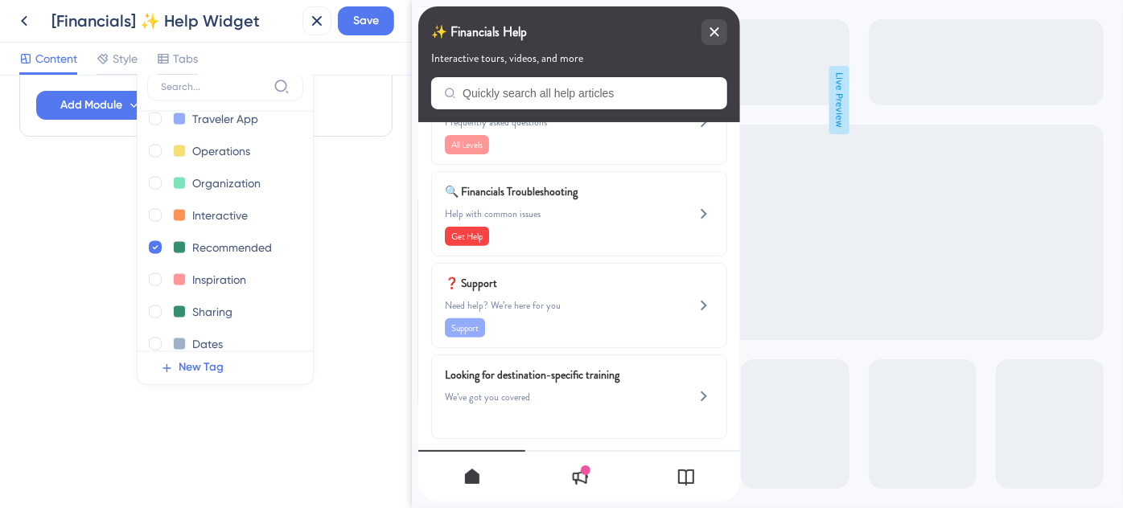
click at [38, 250] on div "Resource Center Header Title ✨ Financials Help 10 ✨ Financials Help Subtitle In…" at bounding box center [206, 292] width 412 height 433
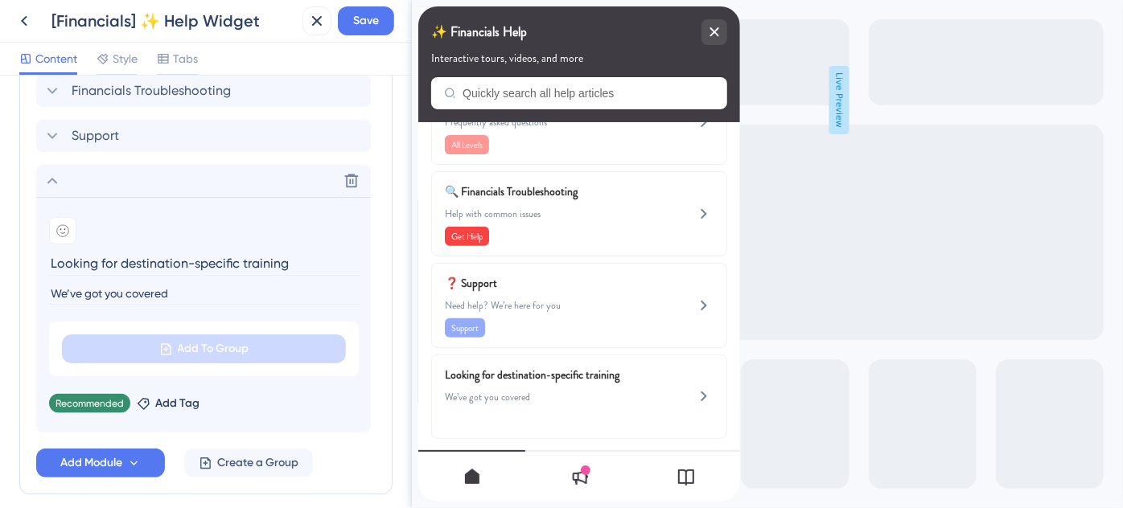
scroll to position [833, 0]
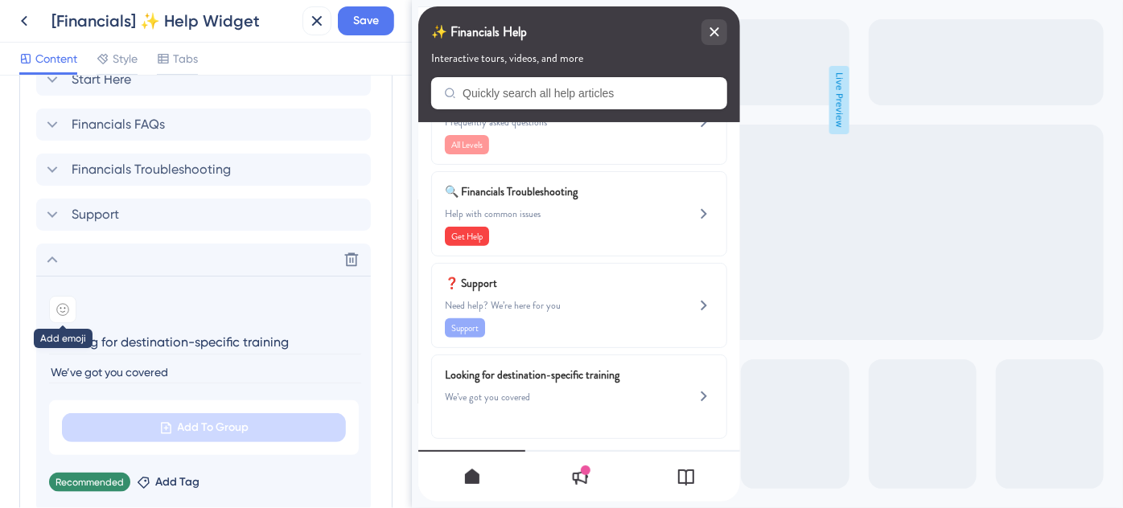
click at [63, 303] on icon at bounding box center [62, 309] width 13 height 13
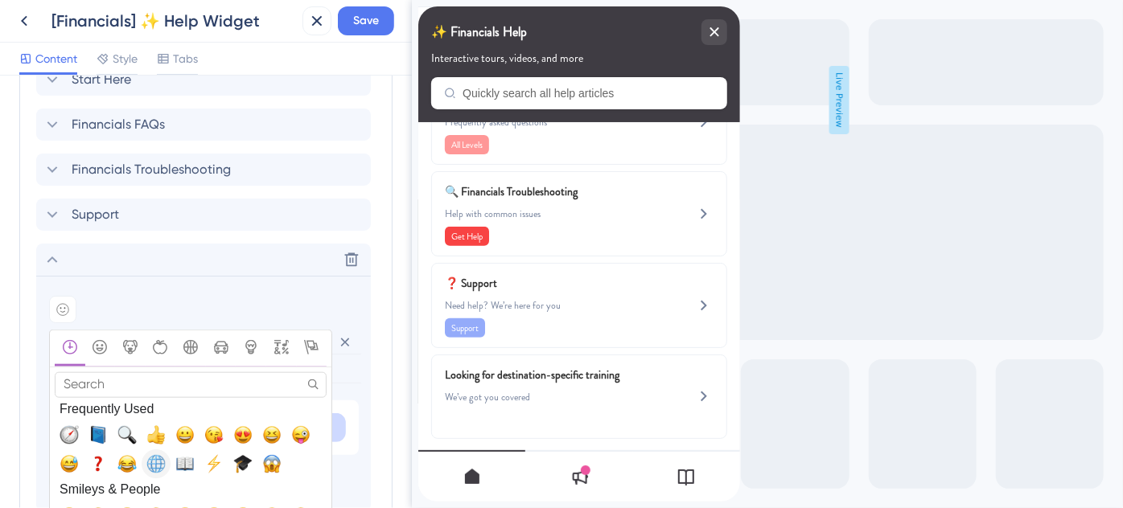
click at [158, 463] on span "🌐, globe_with_meridians" at bounding box center [155, 463] width 19 height 19
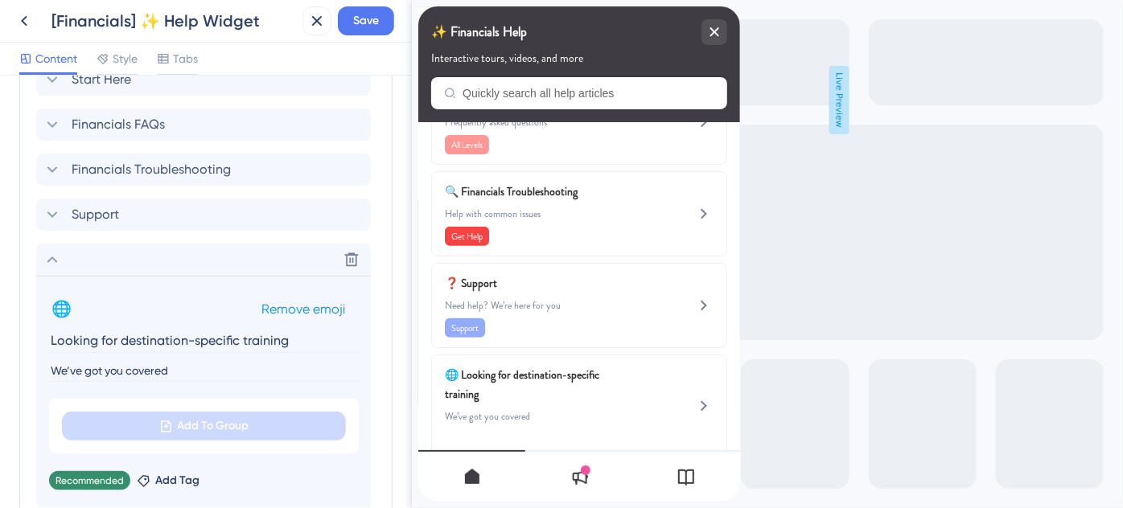
click at [264, 305] on span "Remove emoji" at bounding box center [303, 309] width 84 height 15
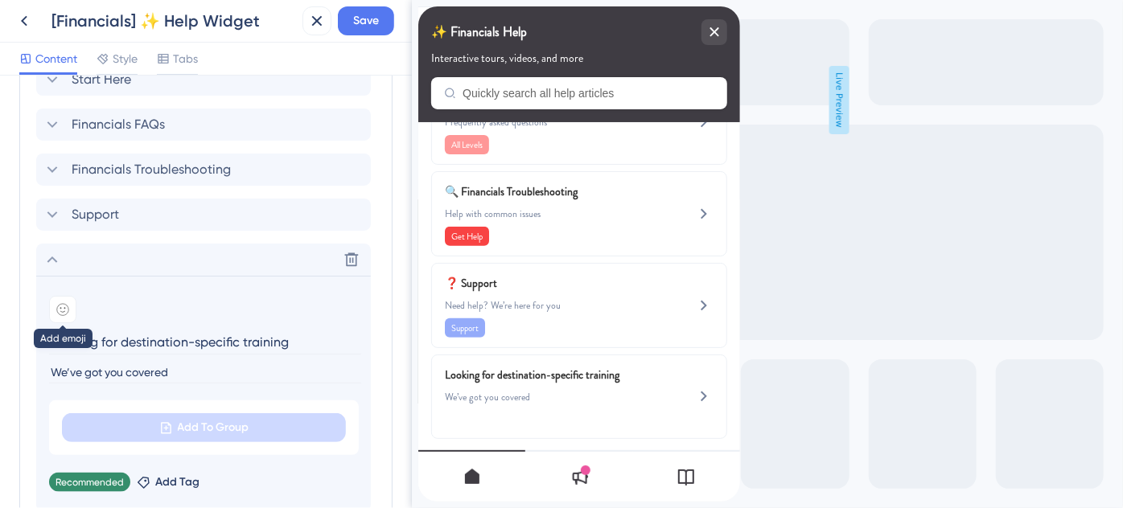
click at [68, 308] on icon at bounding box center [62, 309] width 11 height 11
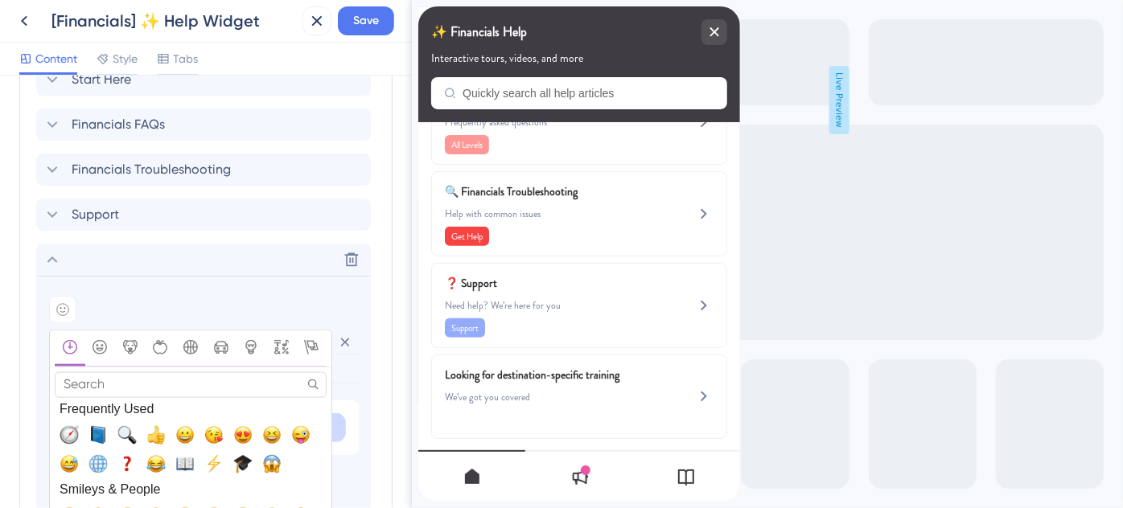
click at [156, 381] on input "Search" at bounding box center [191, 384] width 272 height 25
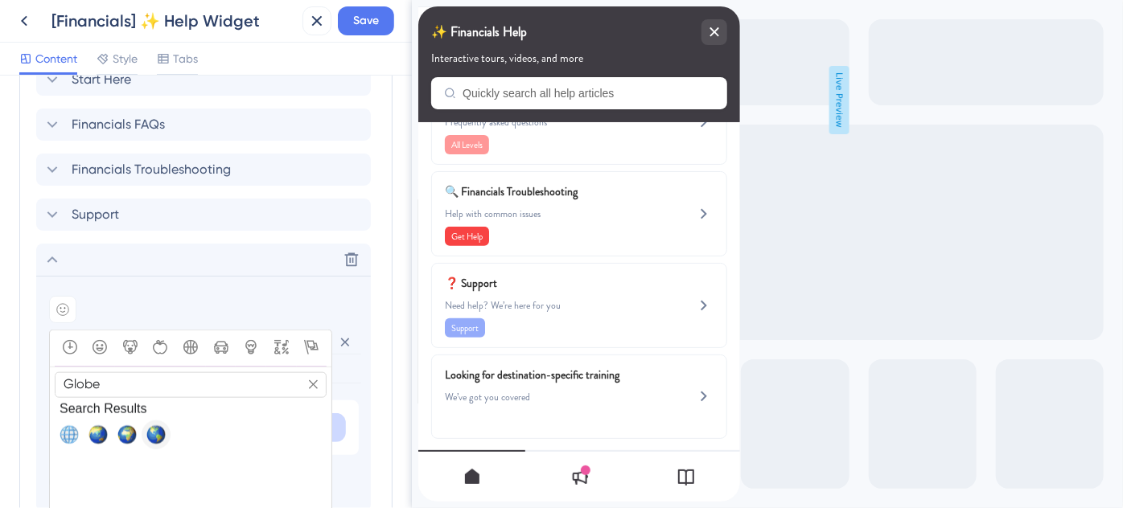
type input "Globe"
click at [154, 426] on span "🌎, earth_americas" at bounding box center [155, 435] width 19 height 19
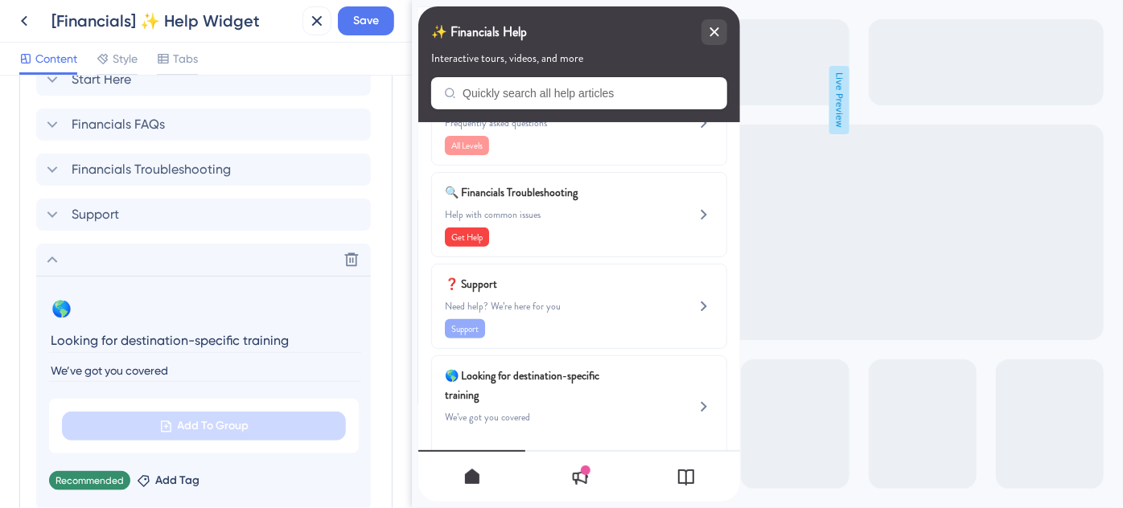
scroll to position [363, 0]
click at [49, 261] on icon at bounding box center [52, 259] width 19 height 19
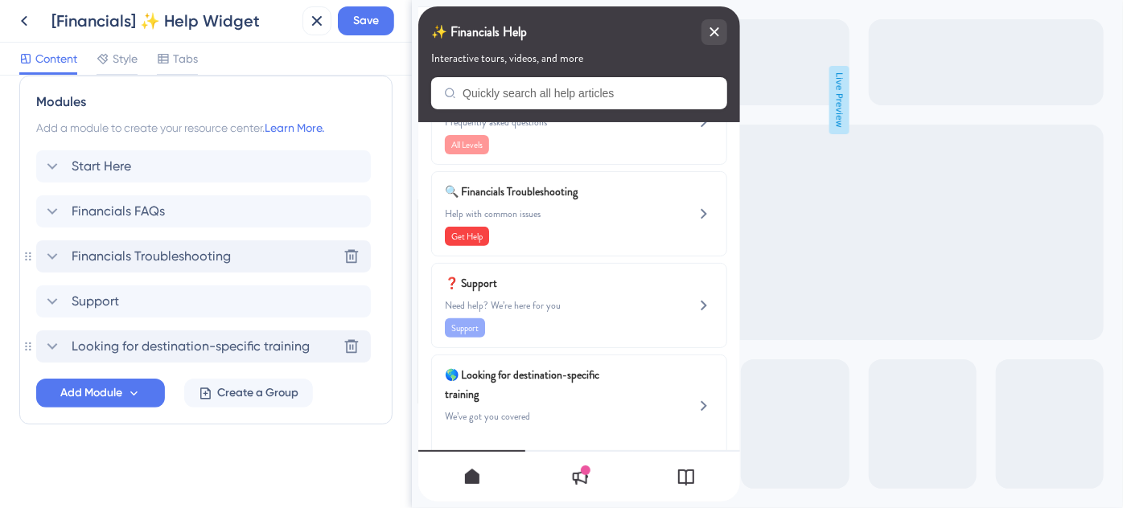
scroll to position [745, 0]
click at [290, 352] on span "Looking for destination-specific training" at bounding box center [191, 348] width 238 height 19
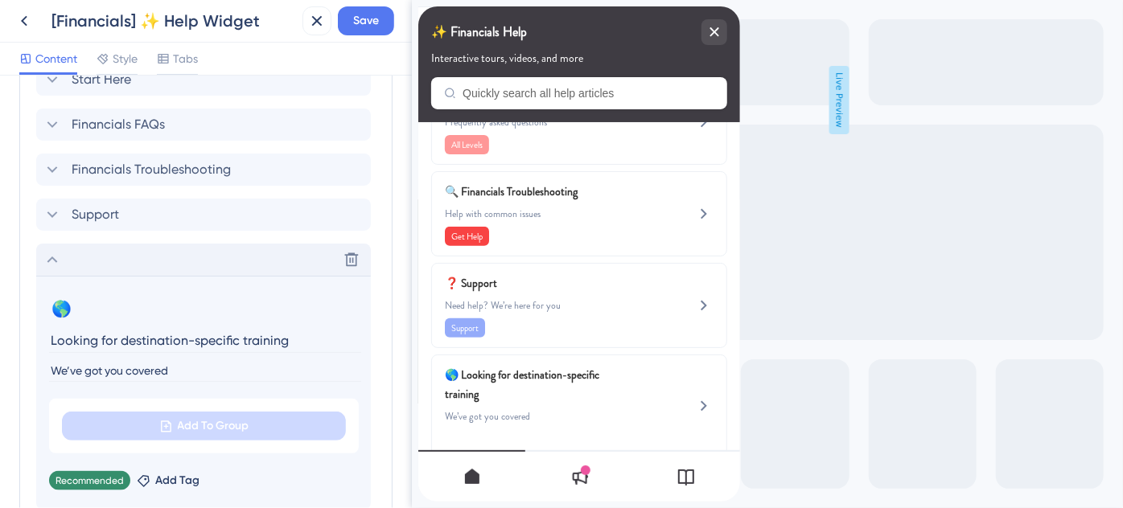
drag, startPoint x: 304, startPoint y: 343, endPoint x: 47, endPoint y: 338, distance: 257.5
click at [47, 338] on section "🌎 Change emoji Remove emoji Looking for destination-specific training We’ve got…" at bounding box center [203, 393] width 335 height 234
click at [128, 336] on input "Looking for destination-specific training" at bounding box center [205, 340] width 312 height 25
drag, startPoint x: 126, startPoint y: 335, endPoint x: 43, endPoint y: 336, distance: 83.7
click at [43, 336] on section "🌎 Change emoji Remove emoji Looking for destination-specific training We’ve got…" at bounding box center [203, 393] width 335 height 234
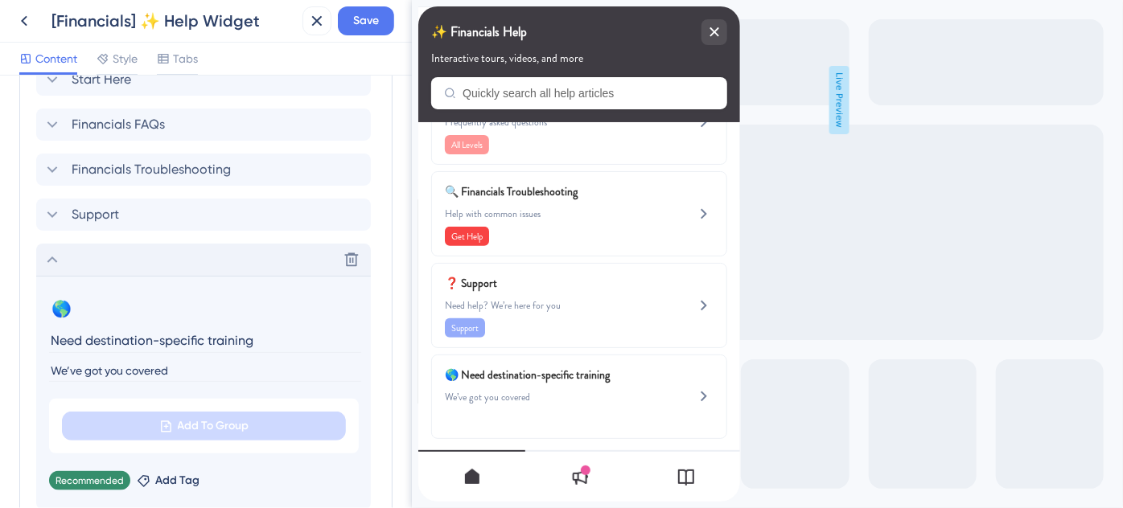
click at [68, 337] on input "Need destination-specific training" at bounding box center [205, 340] width 312 height 25
click at [66, 335] on input "Want destination-specific training" at bounding box center [205, 340] width 312 height 25
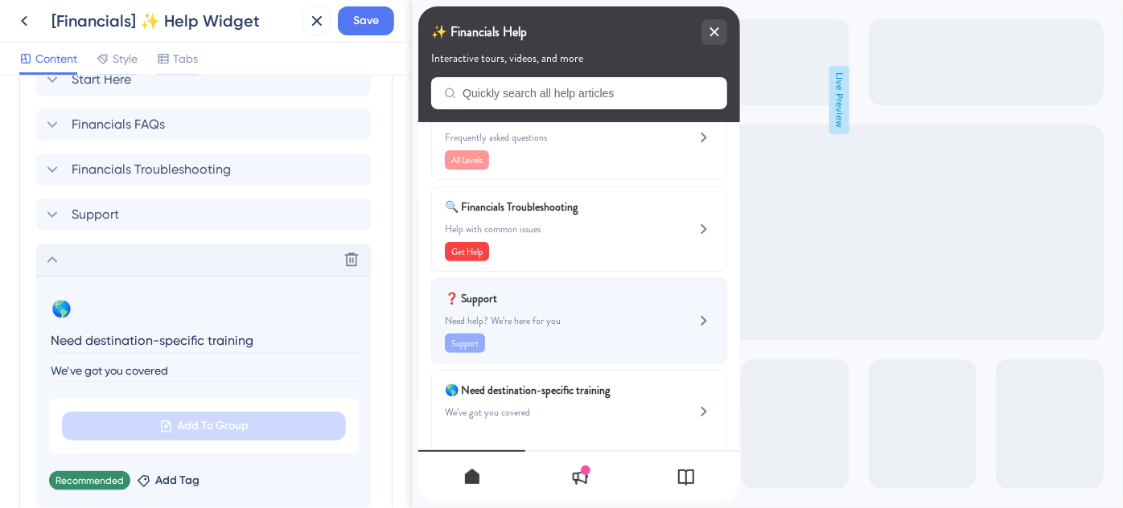
scroll to position [363, 0]
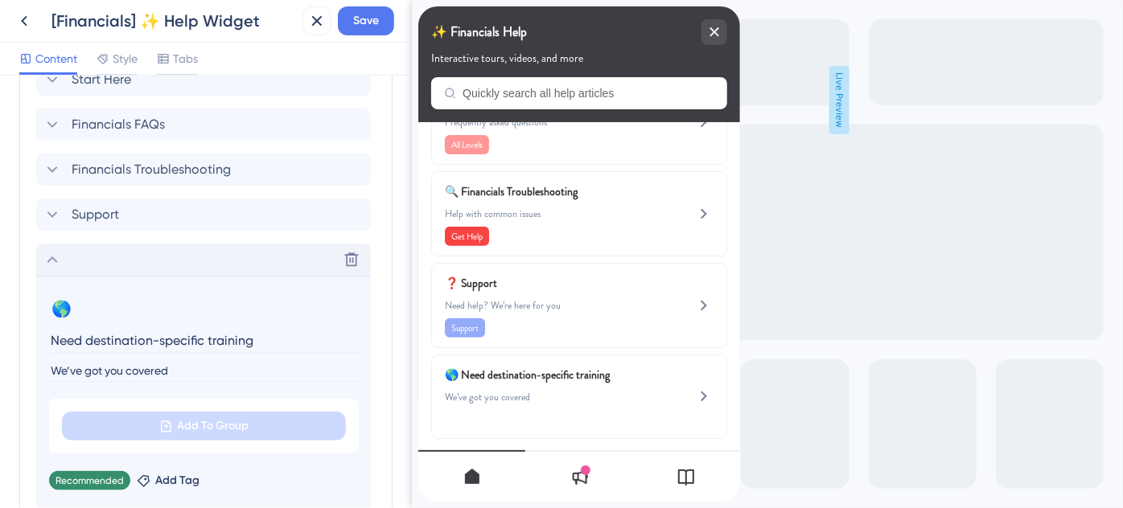
drag, startPoint x: 93, startPoint y: 335, endPoint x: 27, endPoint y: 335, distance: 66.0
click at [29, 336] on div "Modules Add a module to create your resource center. Learn More. Start Here Fin…" at bounding box center [205, 280] width 373 height 583
type input "Destination-specific training"
click at [53, 370] on input "We’ve got you covered" at bounding box center [205, 371] width 312 height 22
type input "Need it? We’ve got you covered"
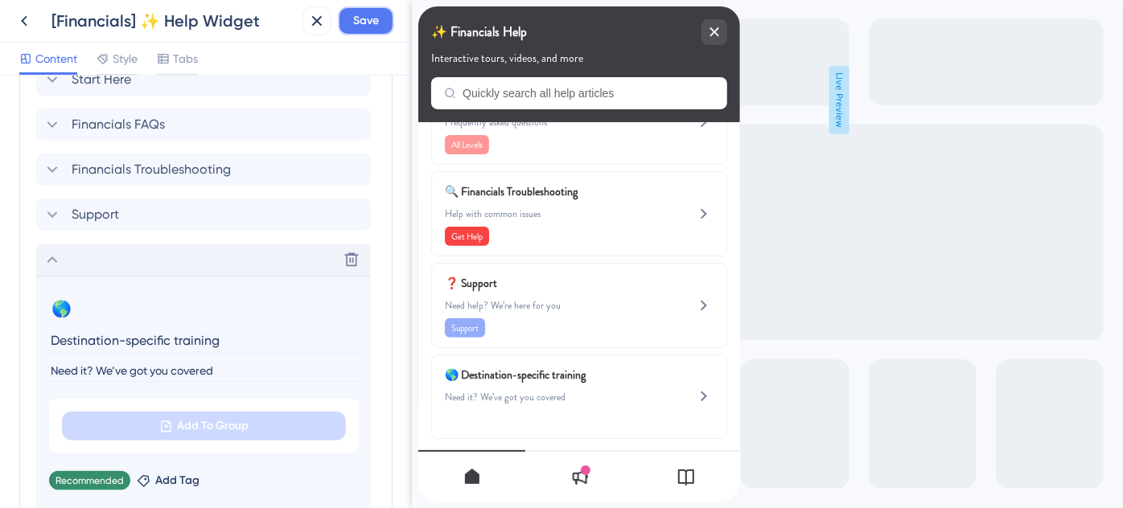
click at [371, 32] on button "Save" at bounding box center [366, 20] width 56 height 29
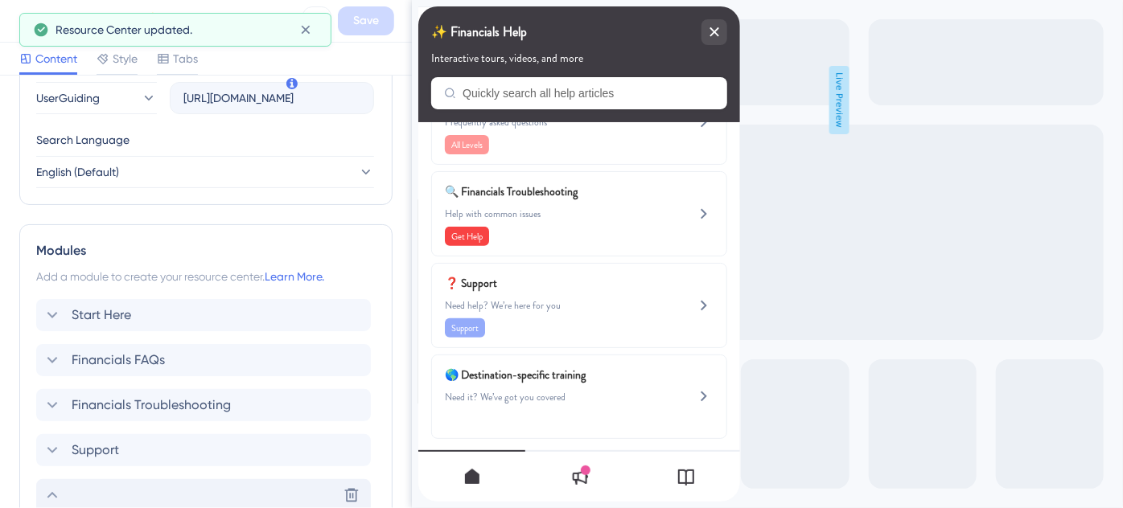
scroll to position [832, 0]
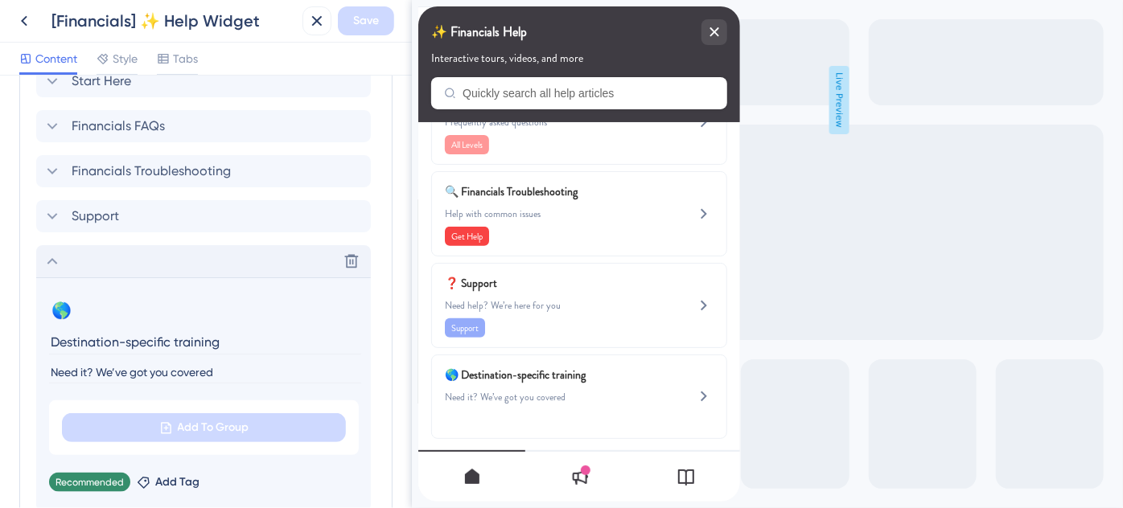
click at [52, 264] on icon at bounding box center [52, 261] width 19 height 19
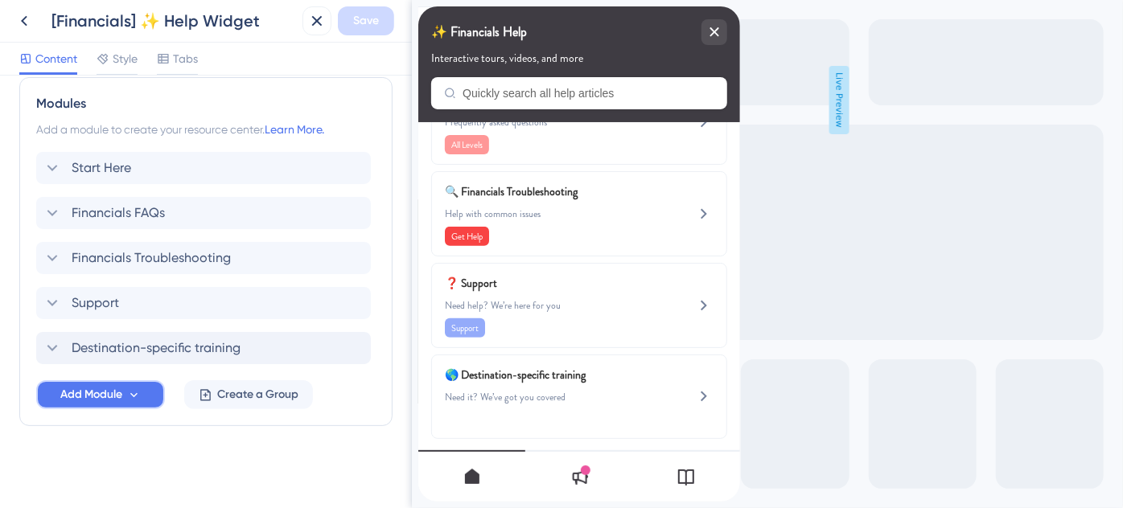
click at [142, 394] on button "Add Module" at bounding box center [100, 394] width 129 height 29
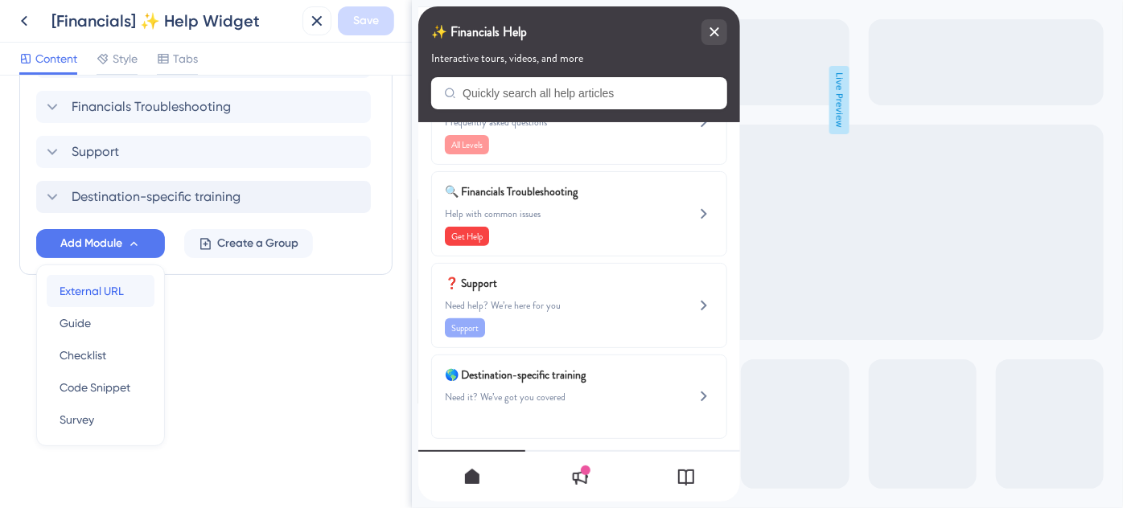
click at [113, 283] on span "External URL" at bounding box center [92, 291] width 64 height 19
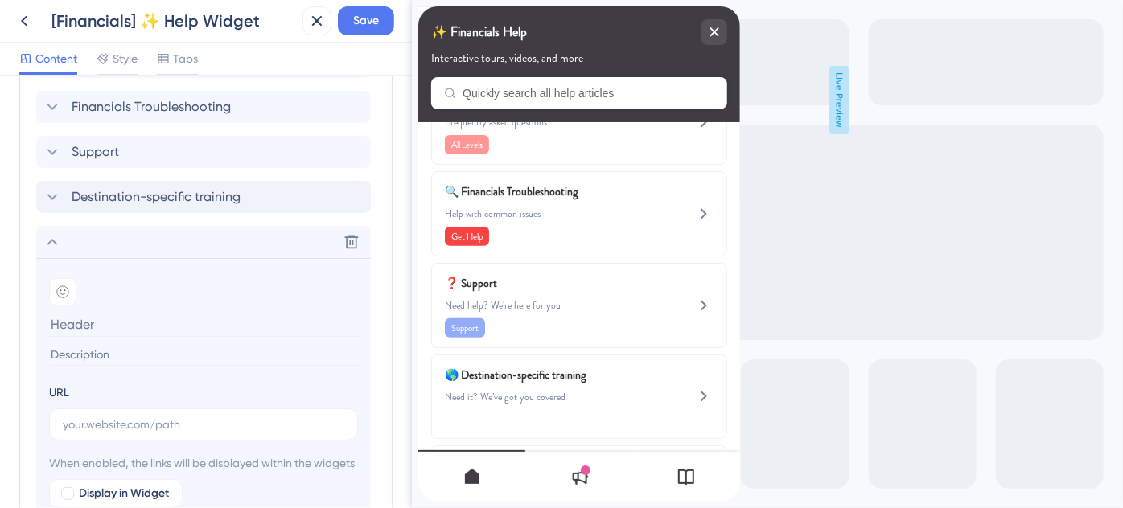
click at [148, 322] on input at bounding box center [205, 324] width 312 height 25
paste input "Looking for destination-specific training? We’ve got you covered."
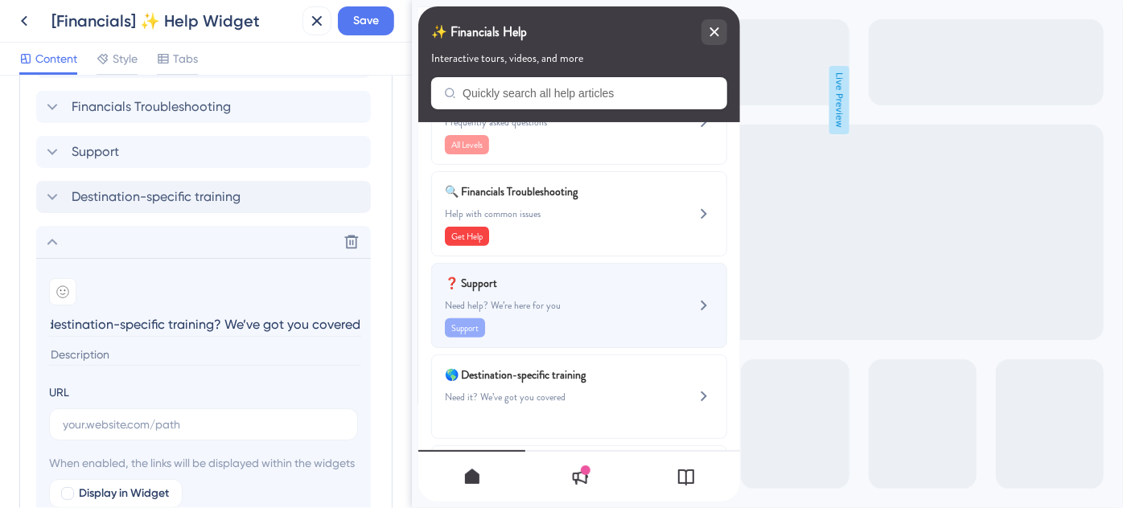
type input "Looking for destination-specific training? We’ve got you covered."
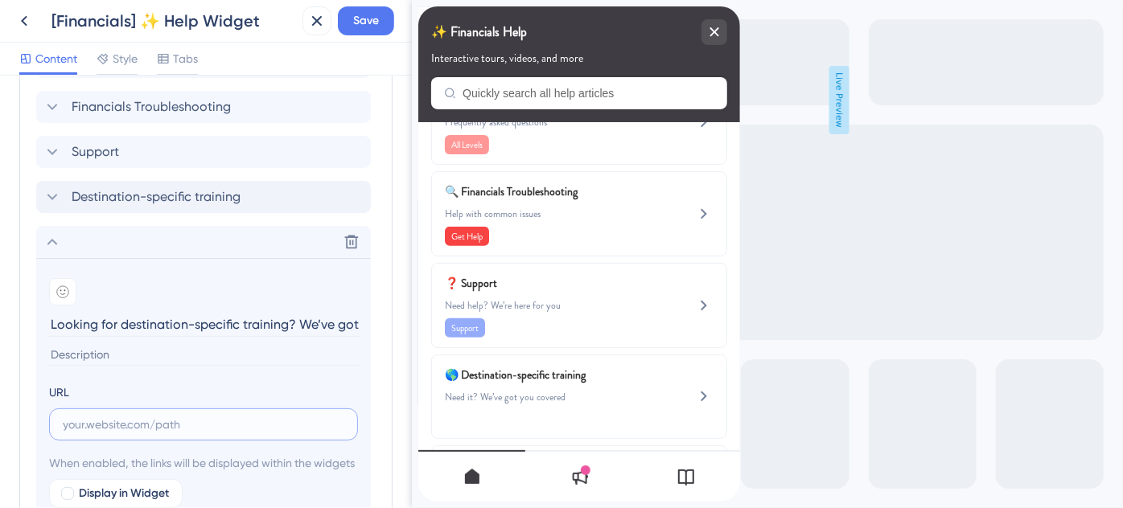
click at [145, 422] on input "text" at bounding box center [204, 425] width 282 height 18
paste input "[URL][DOMAIN_NAME]"
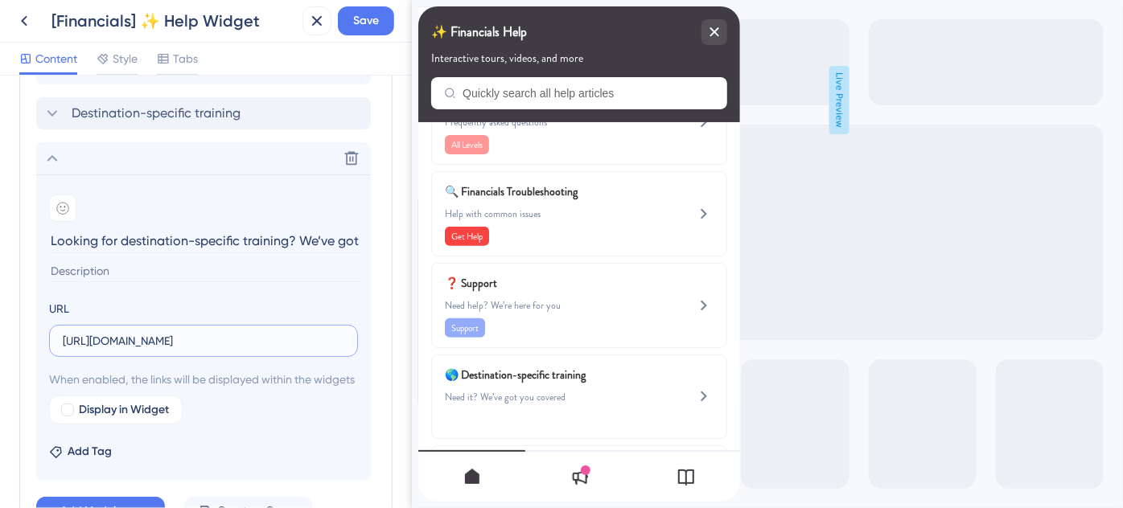
scroll to position [1043, 0]
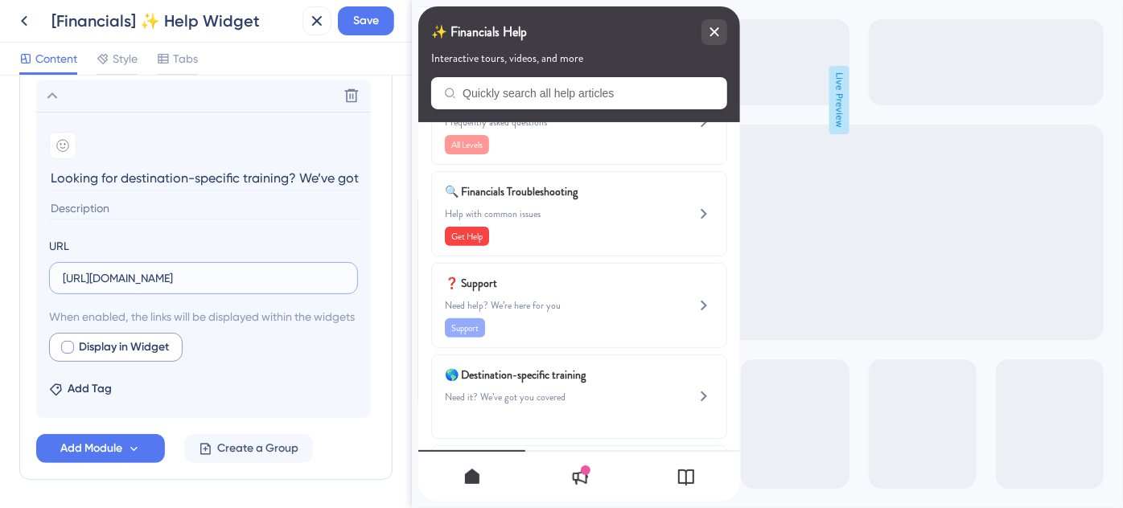
type input "[URL][DOMAIN_NAME]"
click at [63, 354] on div at bounding box center [67, 347] width 13 height 13
checkbox input "true"
click at [356, 24] on span "Save" at bounding box center [366, 20] width 26 height 19
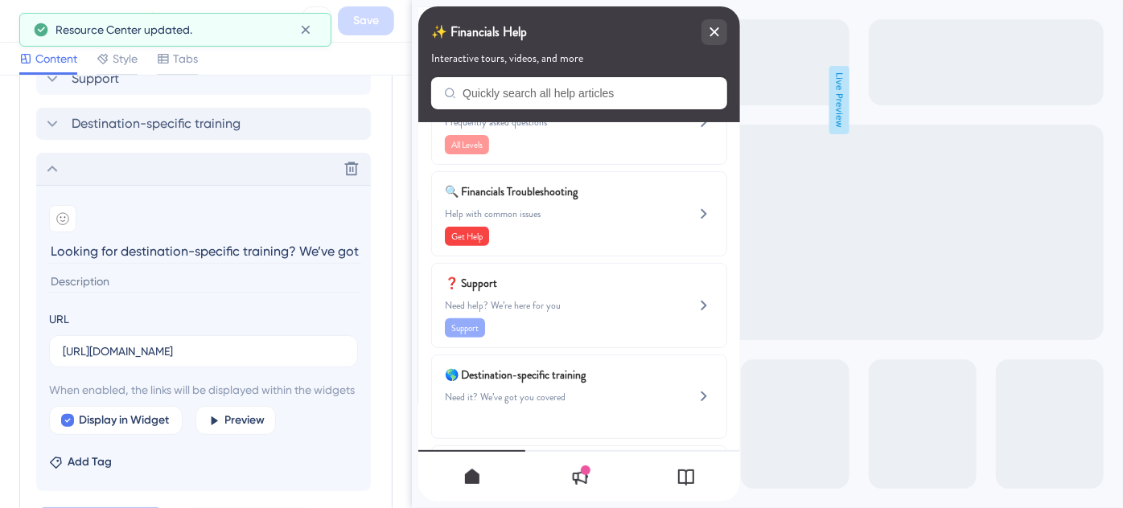
click at [52, 177] on div "Delete" at bounding box center [203, 169] width 335 height 32
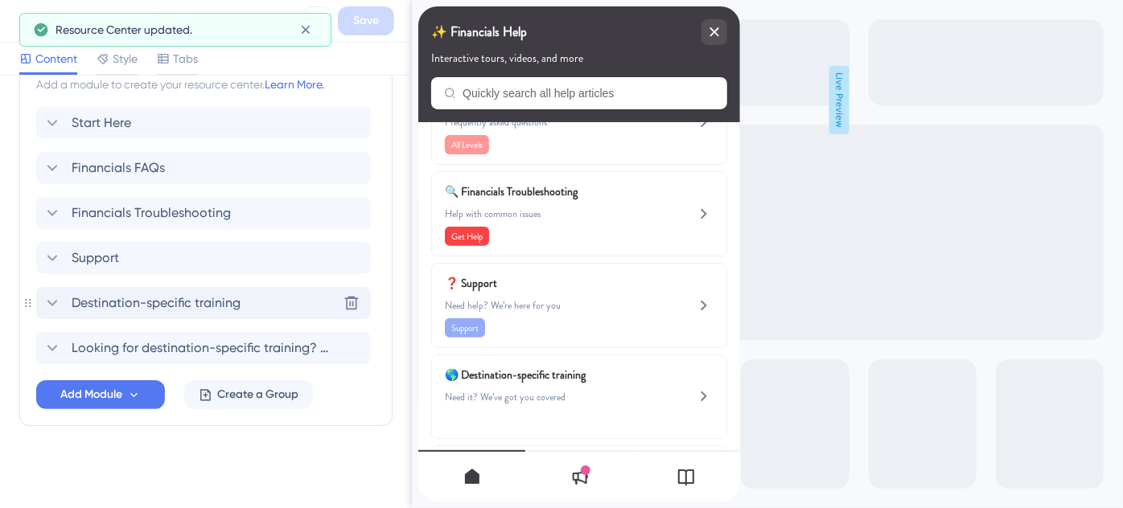
click at [124, 302] on span "Destination-specific training" at bounding box center [156, 303] width 169 height 19
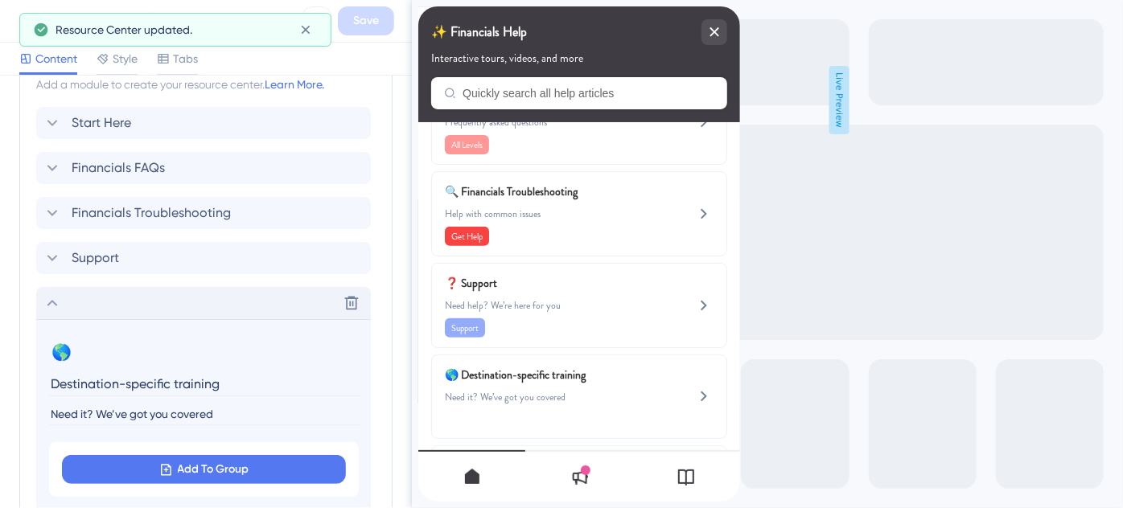
scroll to position [969, 0]
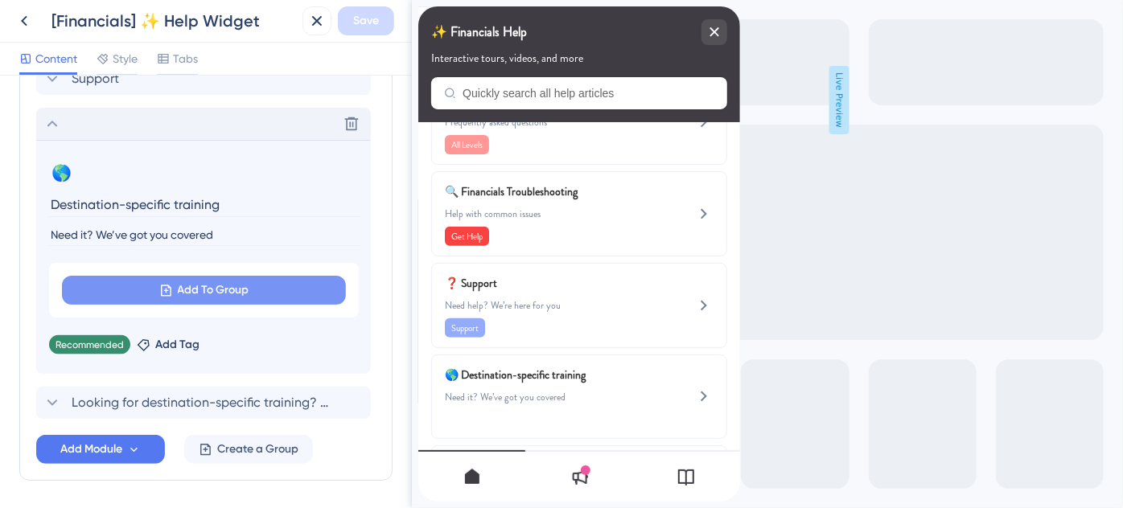
click at [197, 287] on span "Add To Group" at bounding box center [214, 290] width 72 height 19
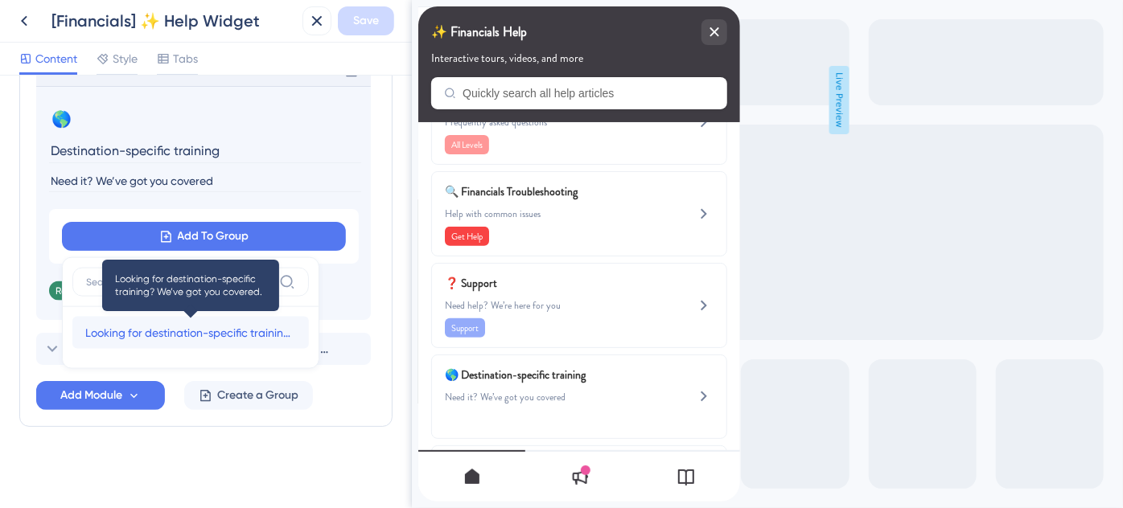
click at [175, 327] on span "Looking for destination-specific training? We’ve got you covered." at bounding box center [190, 332] width 211 height 19
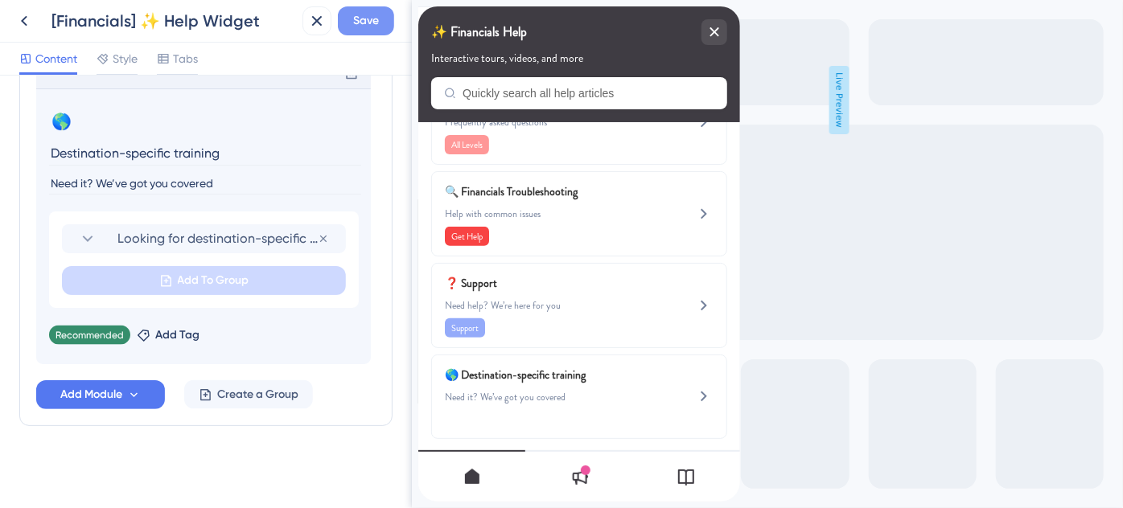
click at [360, 34] on button "Save" at bounding box center [366, 20] width 56 height 29
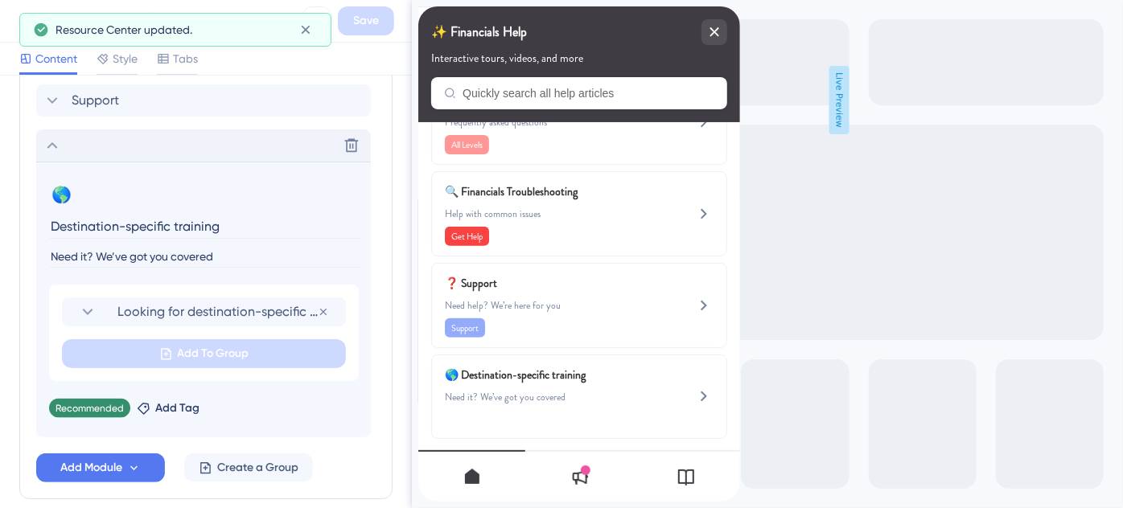
click at [56, 144] on icon at bounding box center [52, 145] width 19 height 19
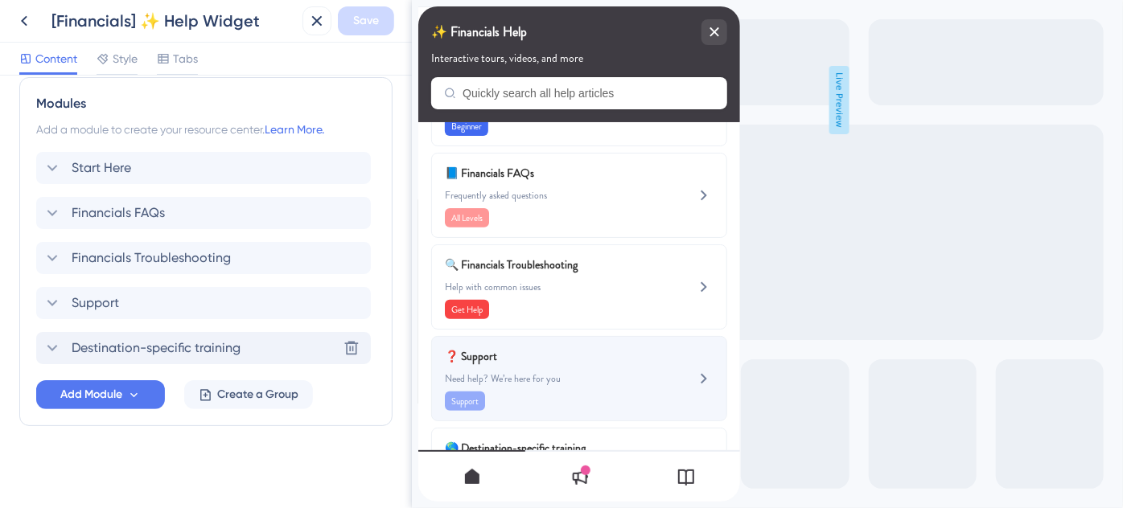
scroll to position [363, 0]
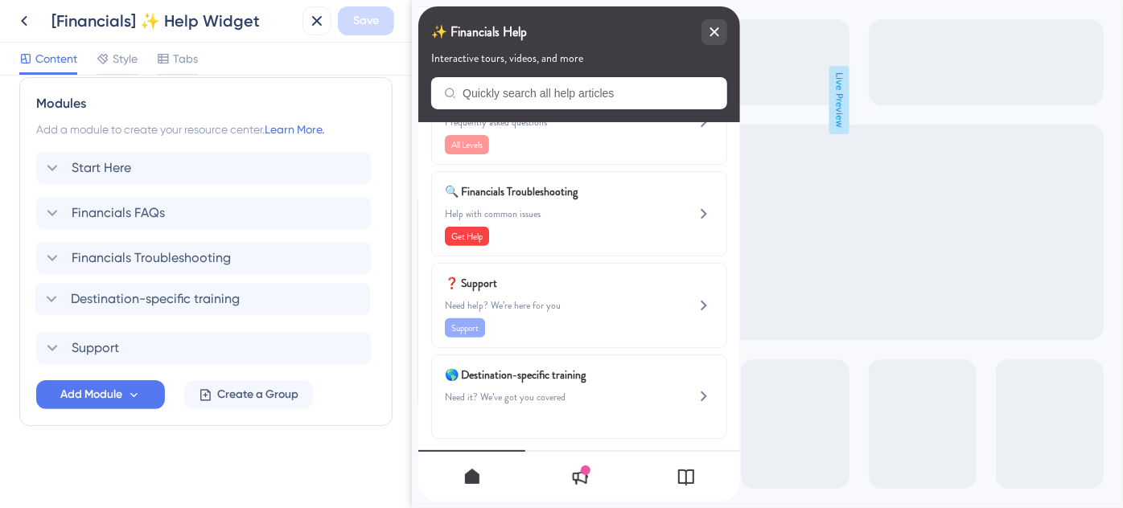
drag, startPoint x: 39, startPoint y: 352, endPoint x: 38, endPoint y: 299, distance: 53.1
click at [38, 299] on div "Start Here Financials FAQs Financials Troubleshooting Support Destination-speci…" at bounding box center [205, 258] width 339 height 212
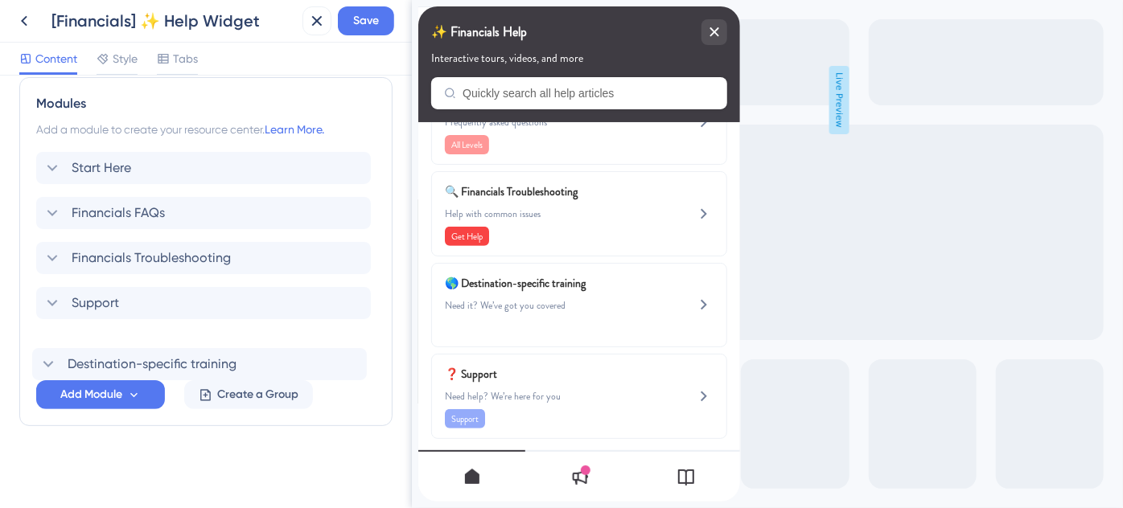
drag, startPoint x: 45, startPoint y: 308, endPoint x: 41, endPoint y: 375, distance: 66.9
click at [41, 375] on div "Start Here Financials FAQs Financials Troubleshooting Destination-specific trai…" at bounding box center [205, 280] width 339 height 257
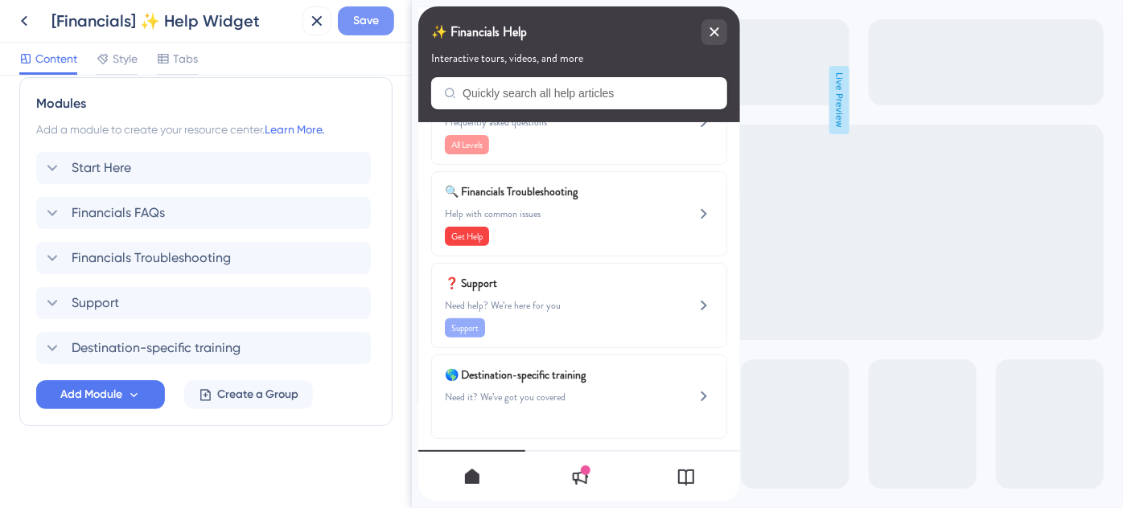
click at [362, 25] on span "Save" at bounding box center [366, 20] width 26 height 19
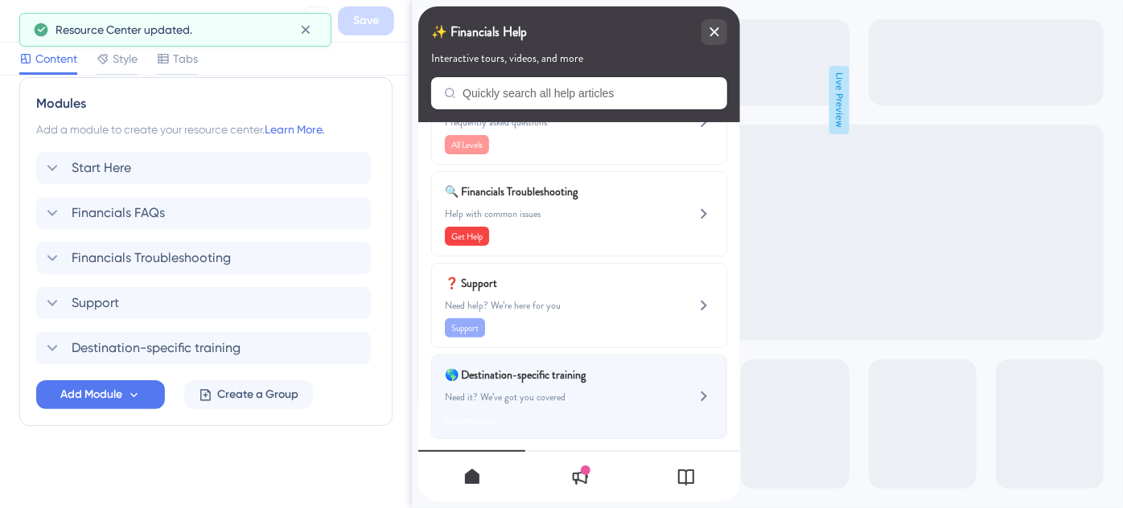
click at [621, 375] on span "🌎 Destination-specific training" at bounding box center [538, 374] width 189 height 19
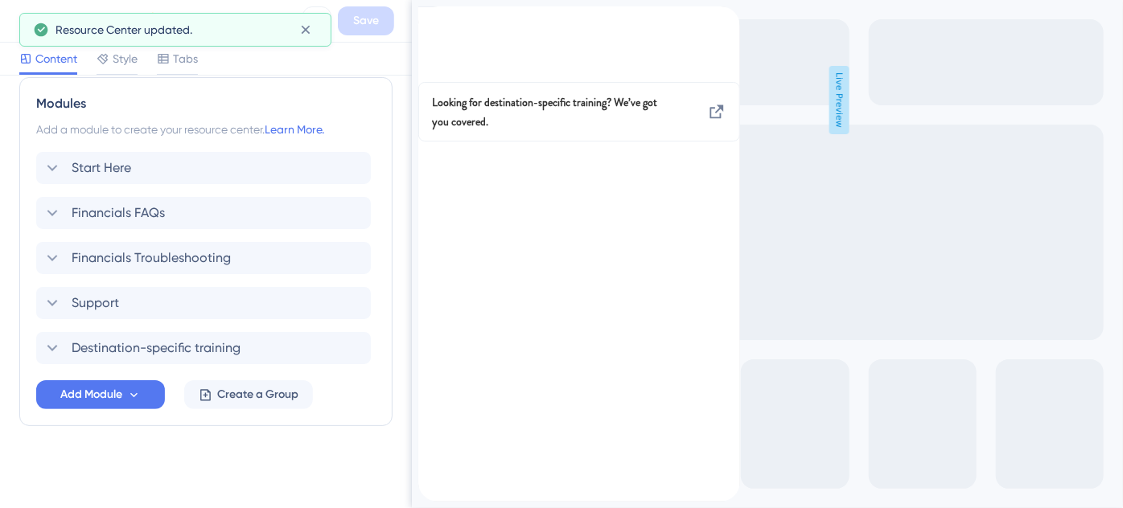
scroll to position [0, 0]
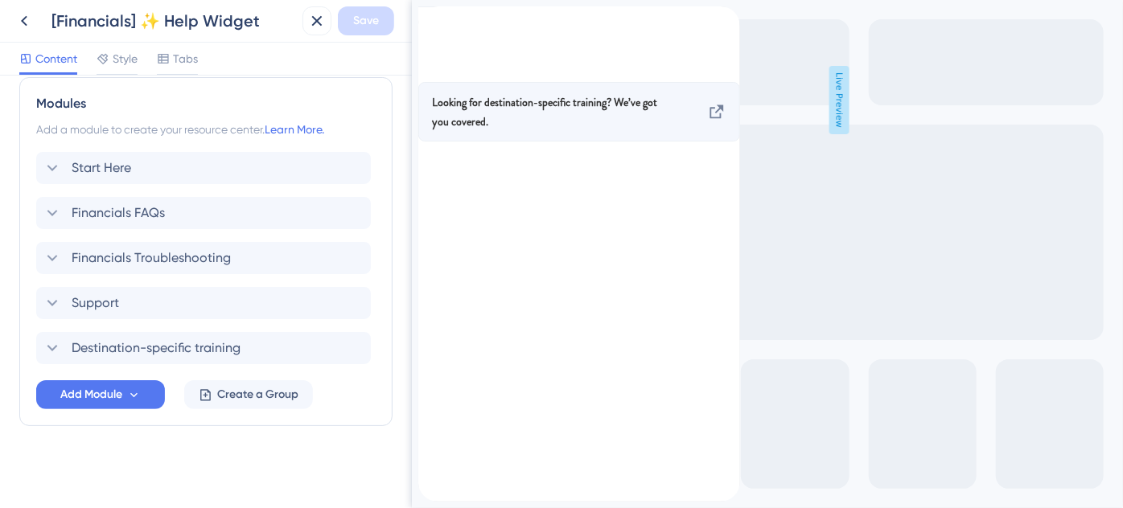
click at [614, 131] on span "Looking for destination-specific training? We’ve got you covered." at bounding box center [549, 112] width 236 height 39
click at [706, 121] on icon at bounding box center [715, 111] width 19 height 19
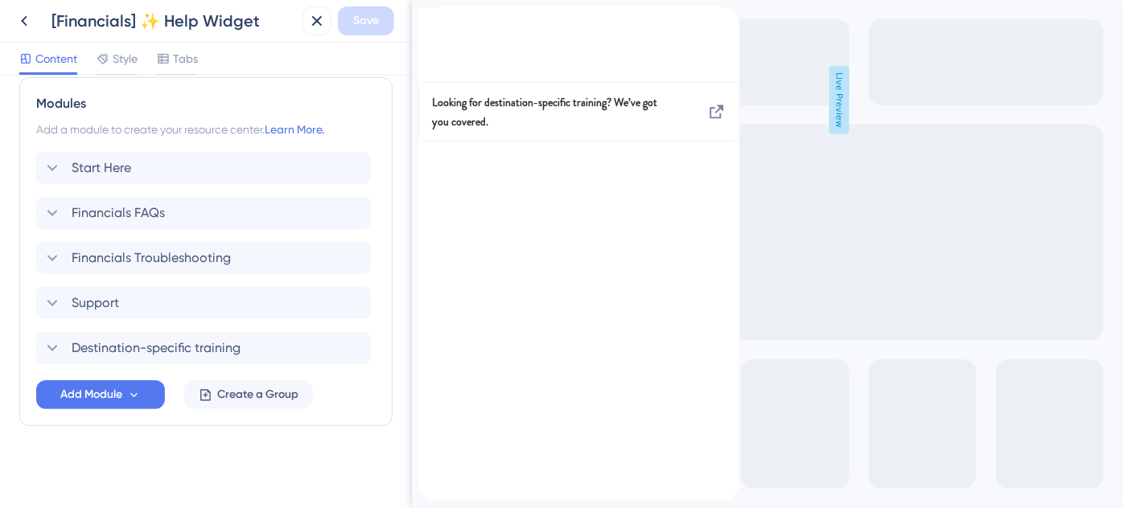
click at [443, 25] on div "back to header" at bounding box center [430, 15] width 26 height 19
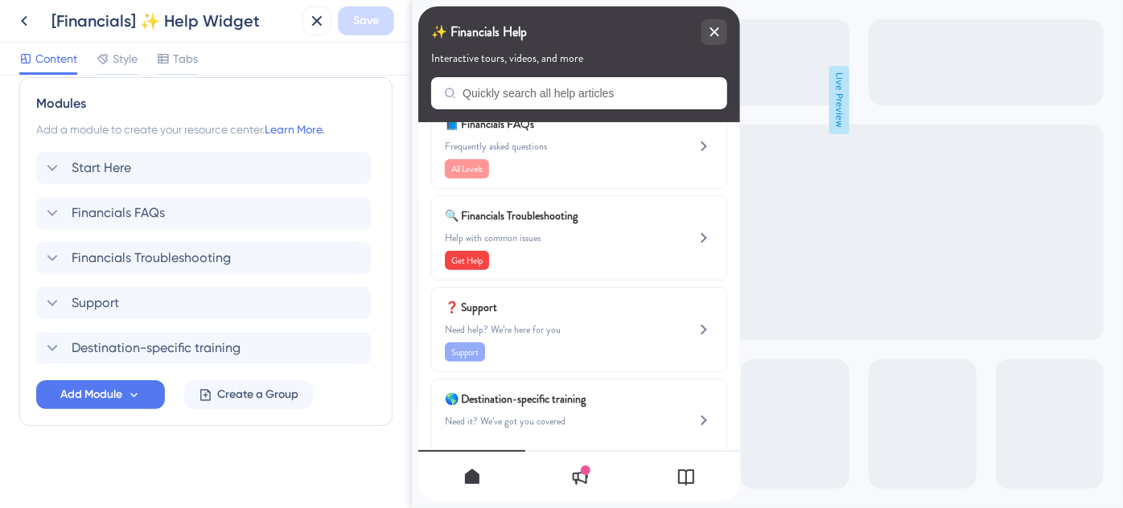
scroll to position [363, 0]
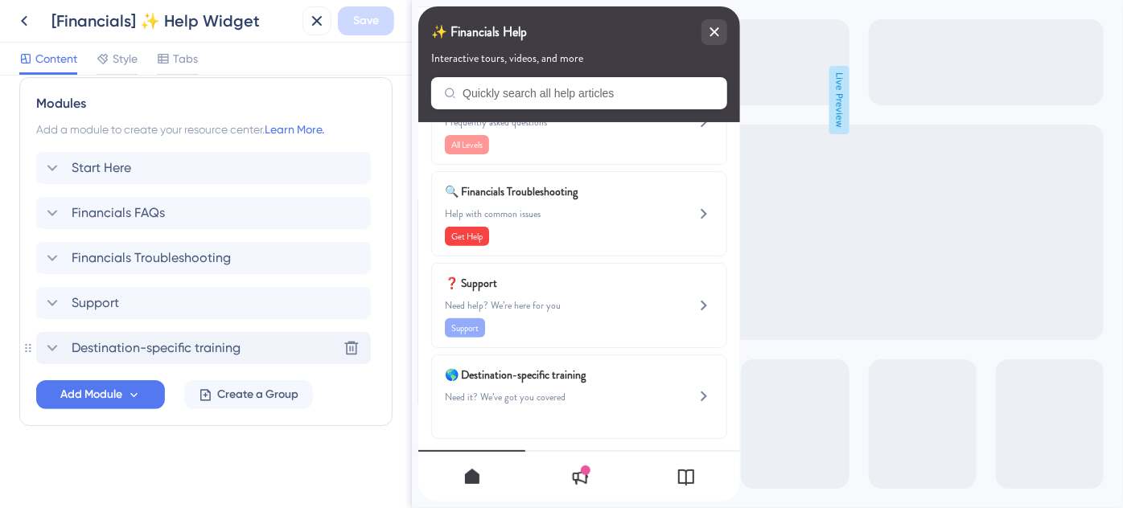
click at [64, 347] on div "Destination-specific training" at bounding box center [142, 348] width 198 height 19
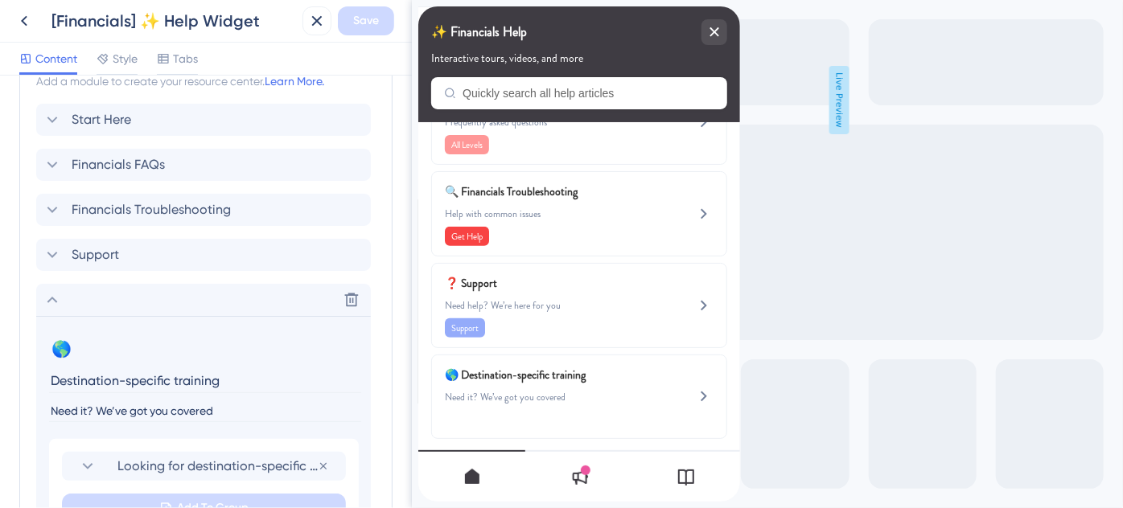
scroll to position [818, 0]
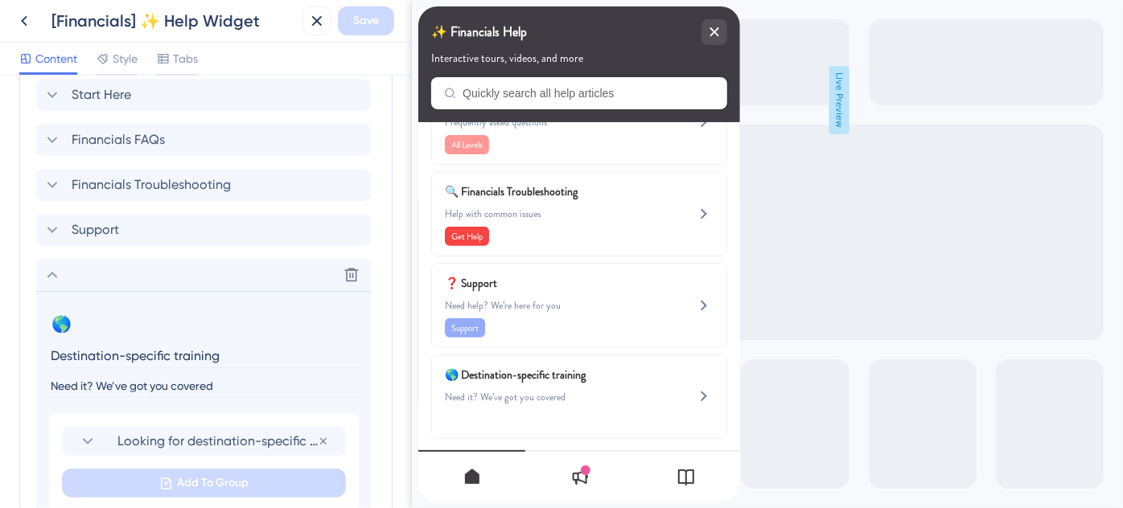
click at [64, 385] on input "Need it? We’ve got you covered" at bounding box center [205, 387] width 312 height 22
type input "Want it? We’ve got you covered"
click at [372, 15] on span "Save" at bounding box center [366, 20] width 26 height 19
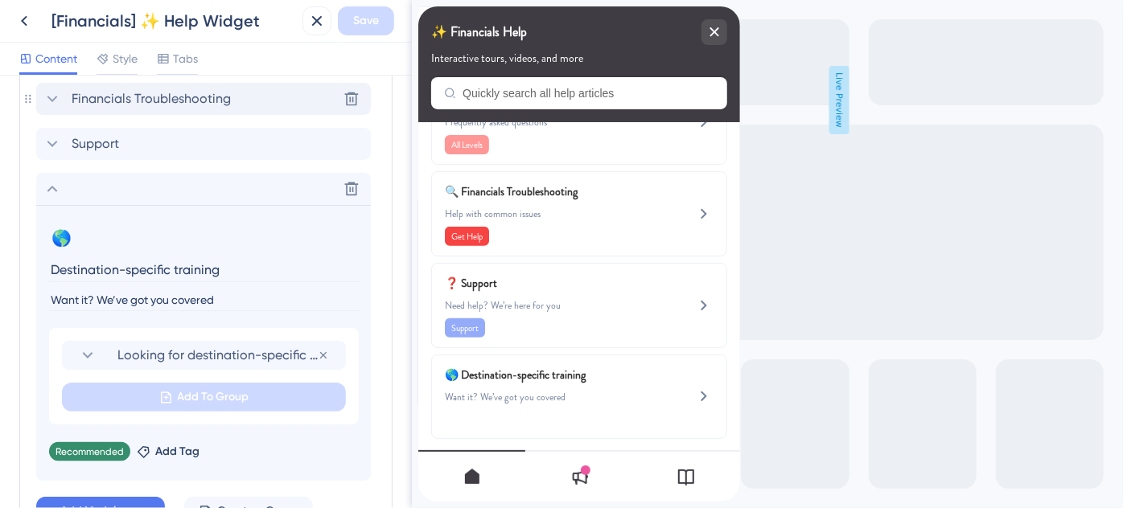
scroll to position [874, 0]
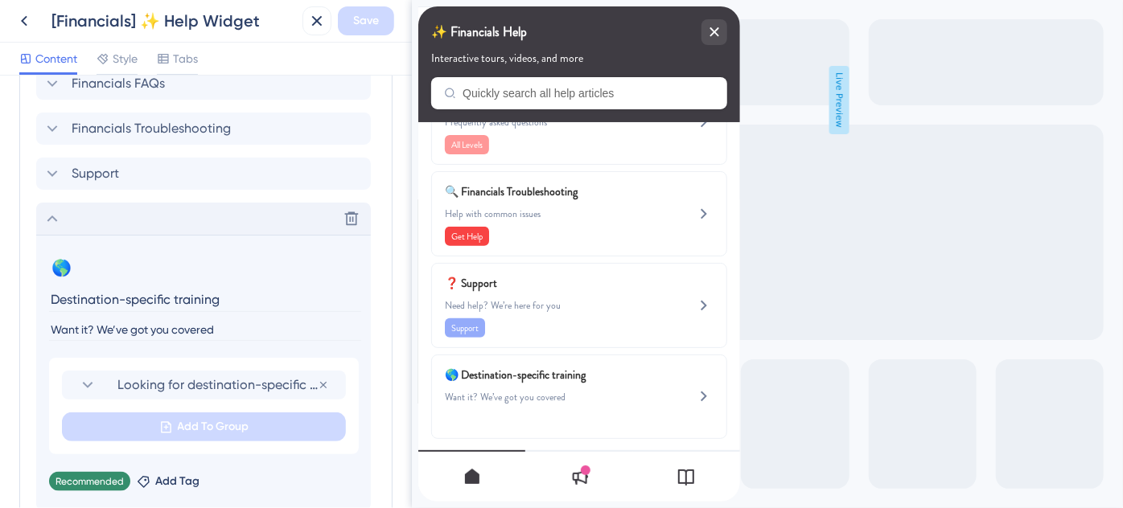
click at [54, 220] on icon at bounding box center [52, 218] width 19 height 19
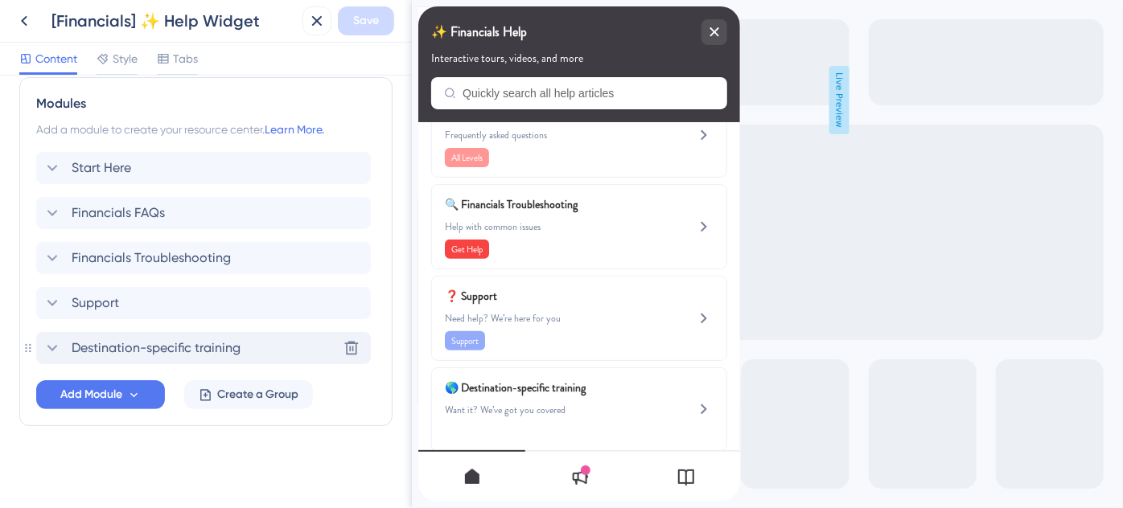
scroll to position [363, 0]
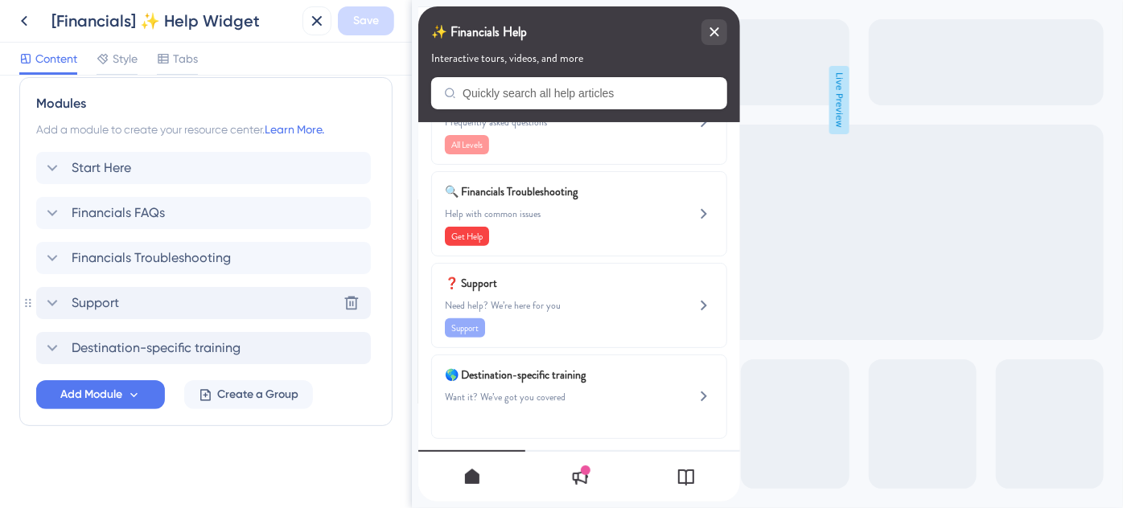
click at [80, 302] on span "Support" at bounding box center [95, 303] width 47 height 19
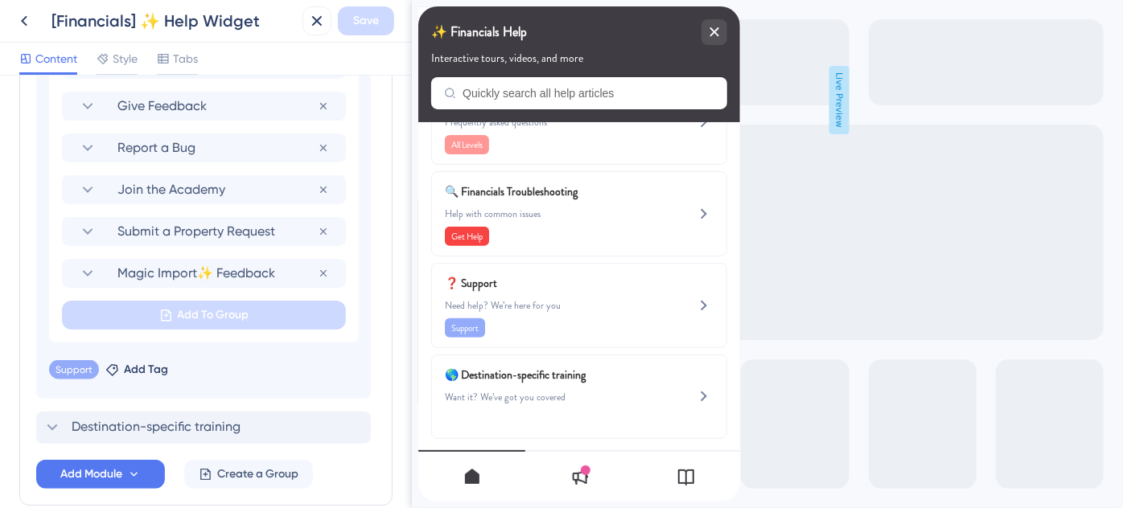
scroll to position [1240, 0]
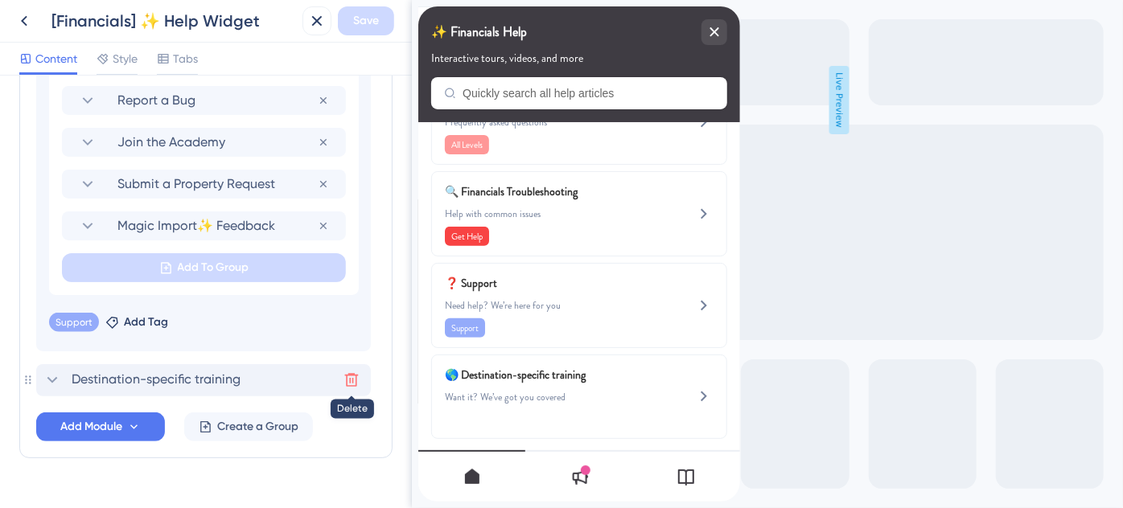
click at [349, 383] on icon at bounding box center [351, 380] width 16 height 16
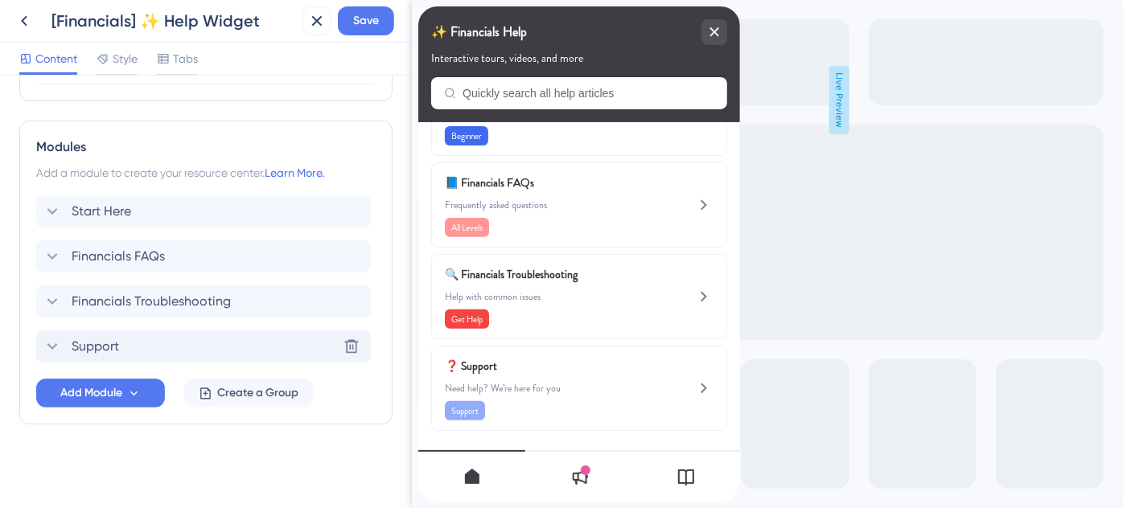
scroll to position [700, 0]
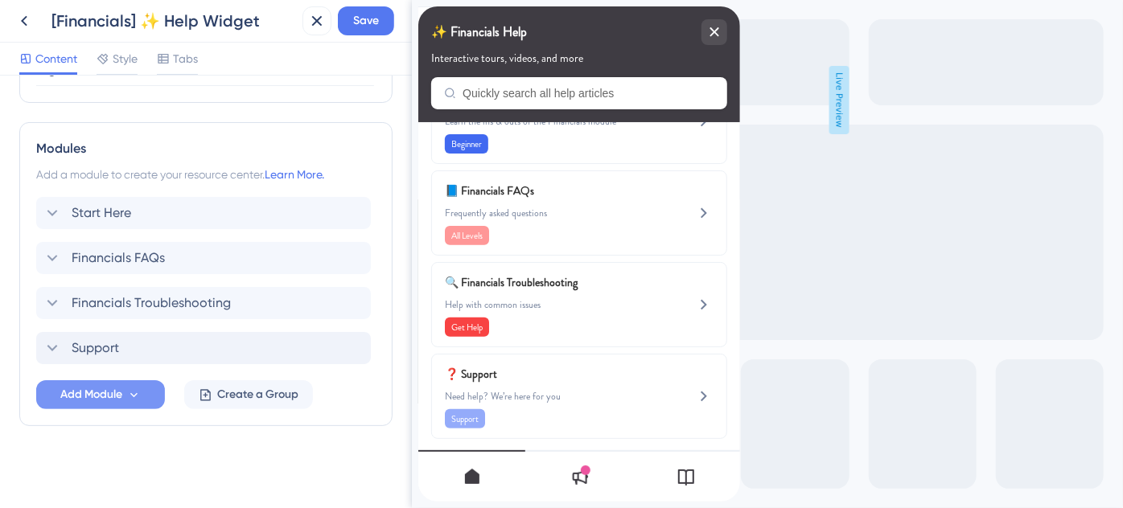
click at [136, 395] on icon at bounding box center [134, 396] width 14 height 14
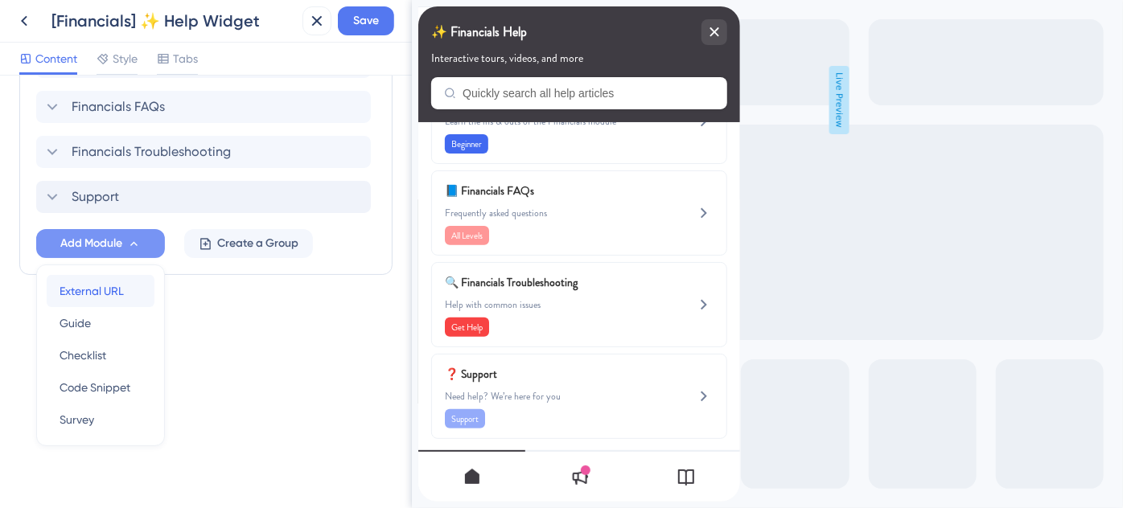
click at [112, 293] on span "External URL" at bounding box center [92, 291] width 64 height 19
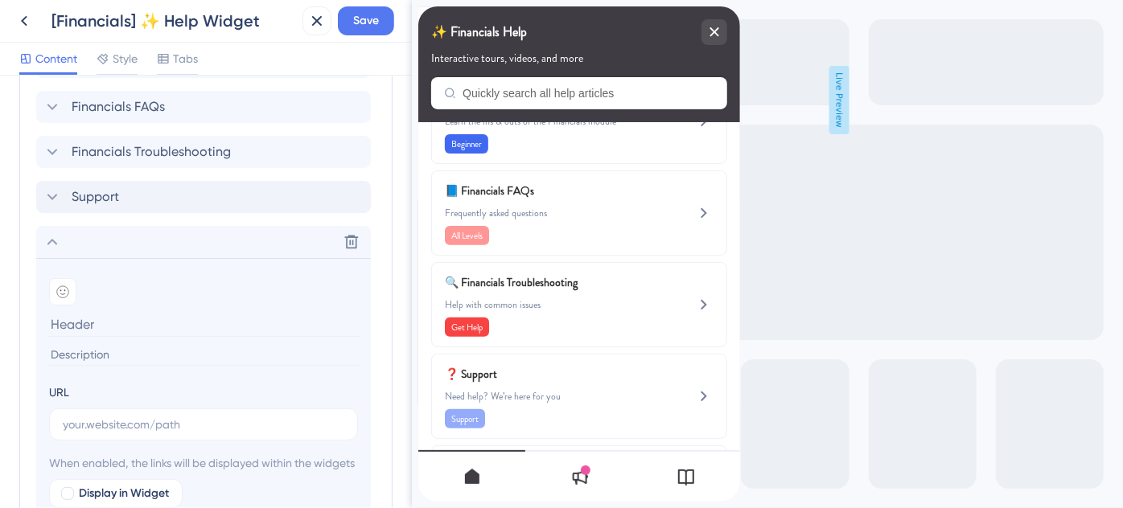
scroll to position [318, 0]
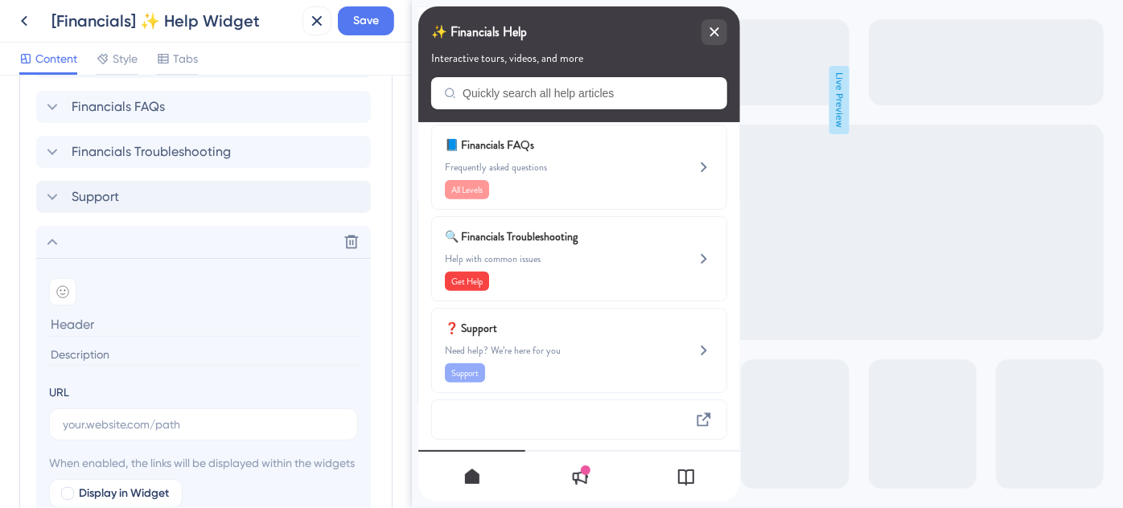
click at [81, 352] on input at bounding box center [205, 355] width 312 height 22
paste input "destination-specific training?"
click at [54, 350] on input "destination-specific training?" at bounding box center [205, 355] width 312 height 22
click at [214, 352] on input "Destination-specific training?" at bounding box center [205, 355] width 312 height 22
type input "Destination-specific training"
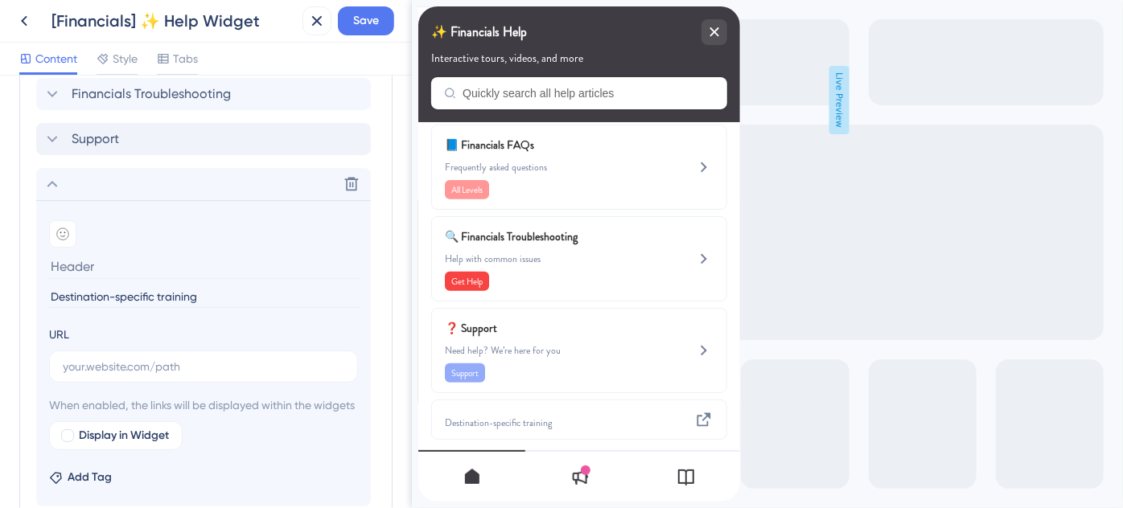
scroll to position [997, 0]
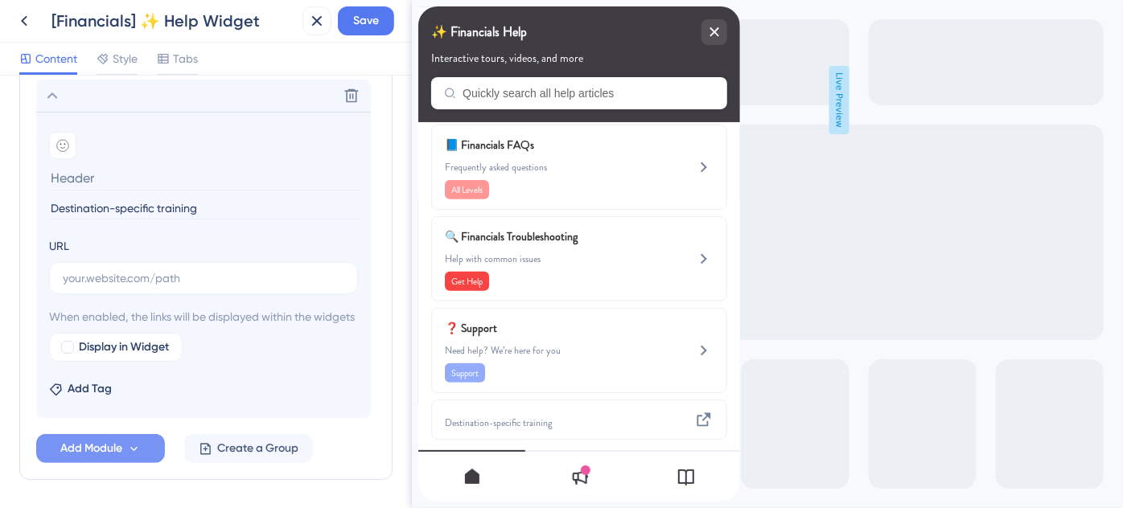
drag, startPoint x: 223, startPoint y: 212, endPoint x: 41, endPoint y: 211, distance: 181.8
click at [41, 211] on section "Add emoji Destination-specific training URL When enabled, the links will be dis…" at bounding box center [203, 265] width 335 height 306
click at [120, 167] on input at bounding box center [205, 178] width 312 height 25
paste input "Destination-specific training"
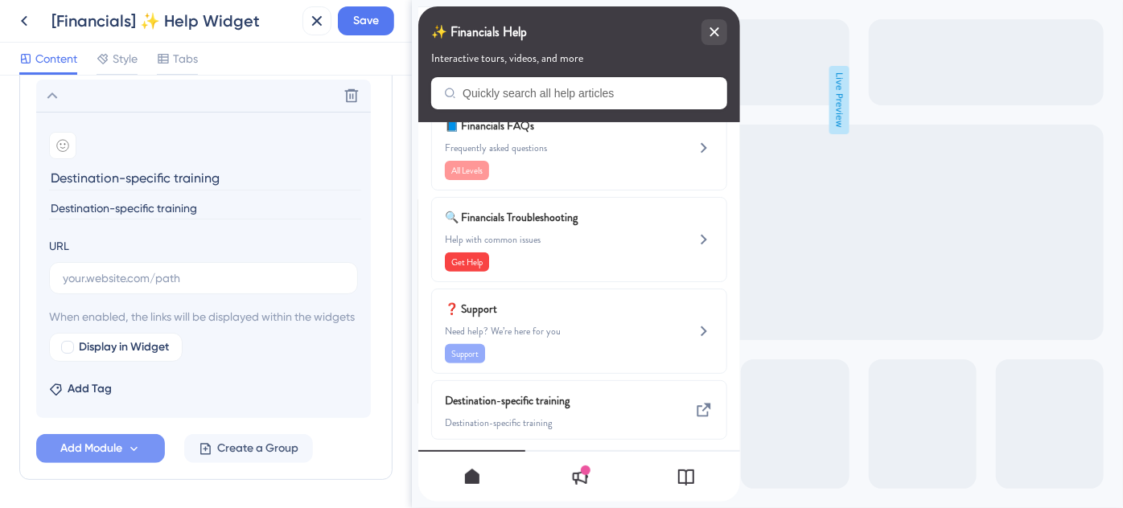
type input "Destination-specific training"
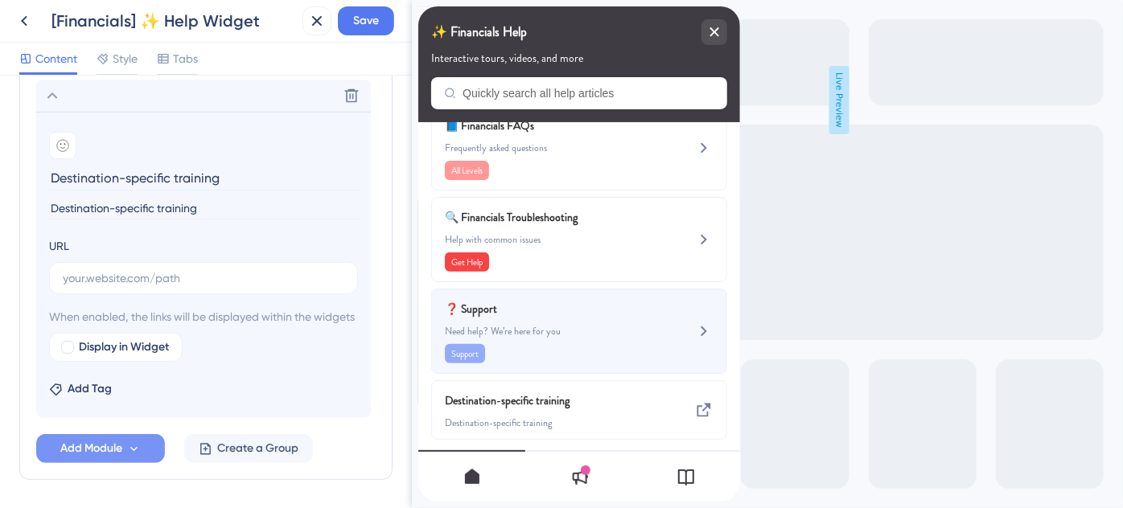
click at [561, 325] on span "Need help? We’re here for you" at bounding box center [551, 331] width 215 height 13
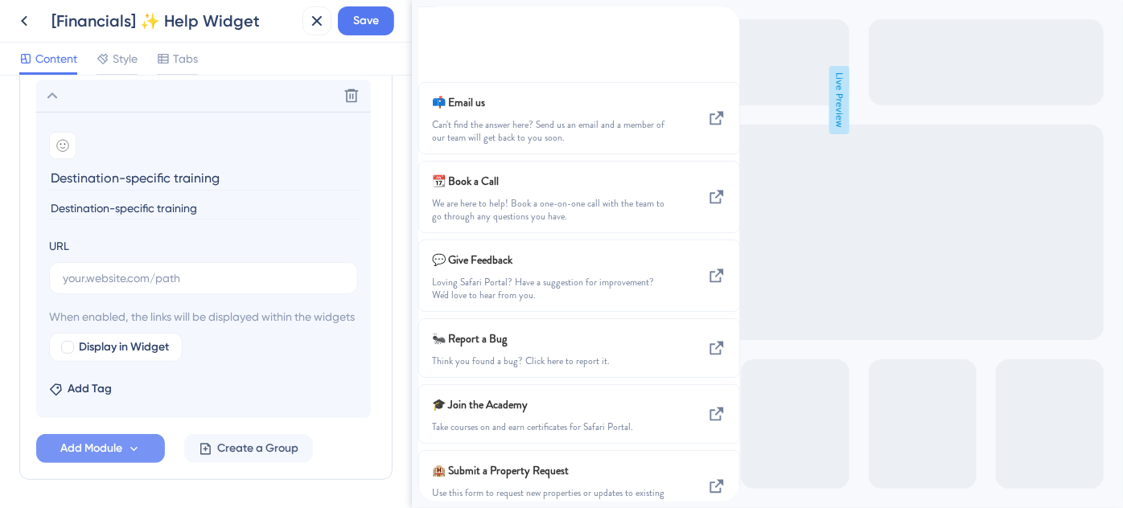
scroll to position [151, 0]
click at [66, 139] on icon at bounding box center [62, 145] width 13 height 13
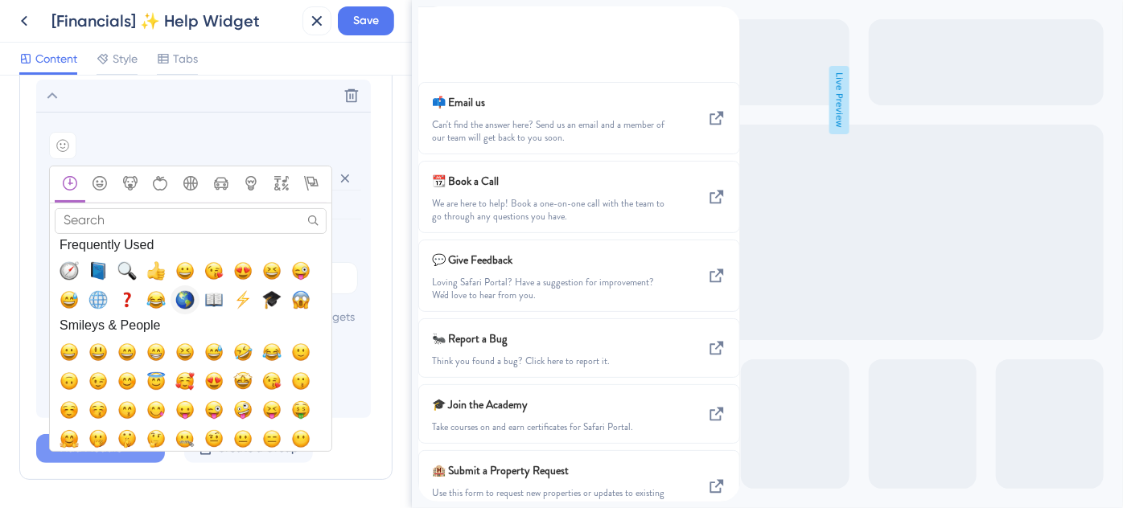
click at [185, 293] on span "🌎, earth_americas" at bounding box center [184, 299] width 19 height 19
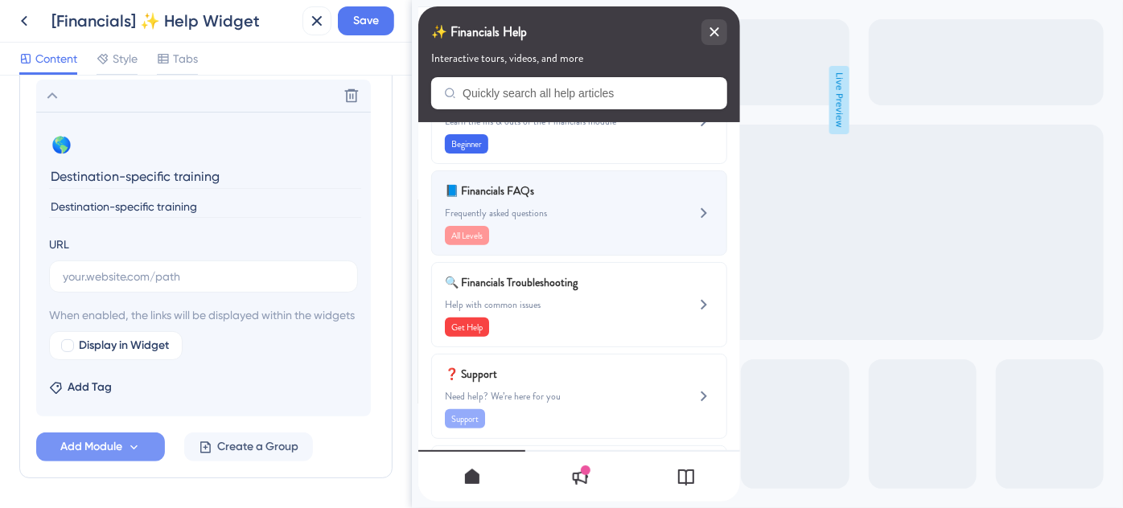
scroll to position [298, 0]
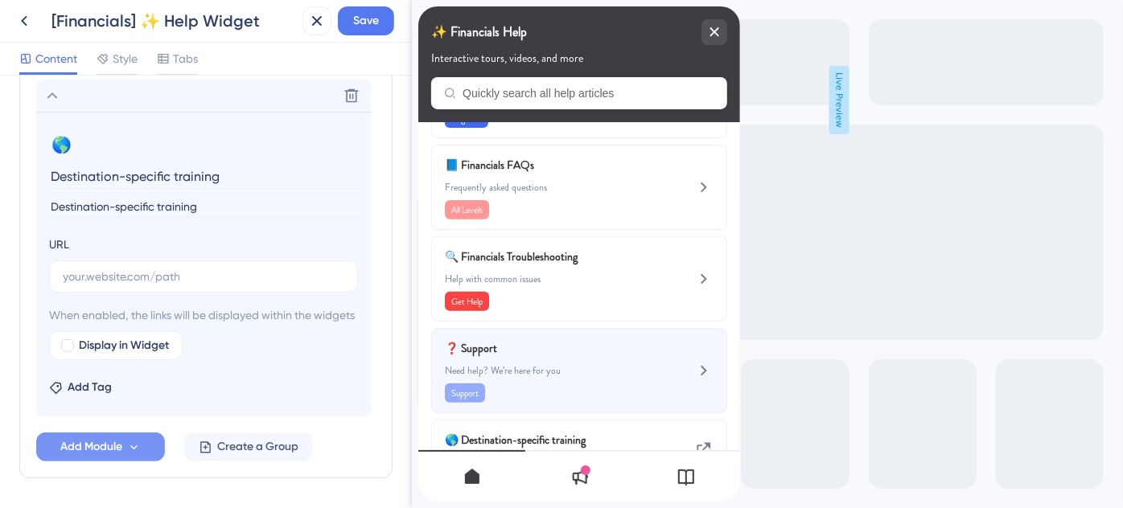
click at [585, 364] on span "Need help? We’re here for you" at bounding box center [551, 370] width 215 height 13
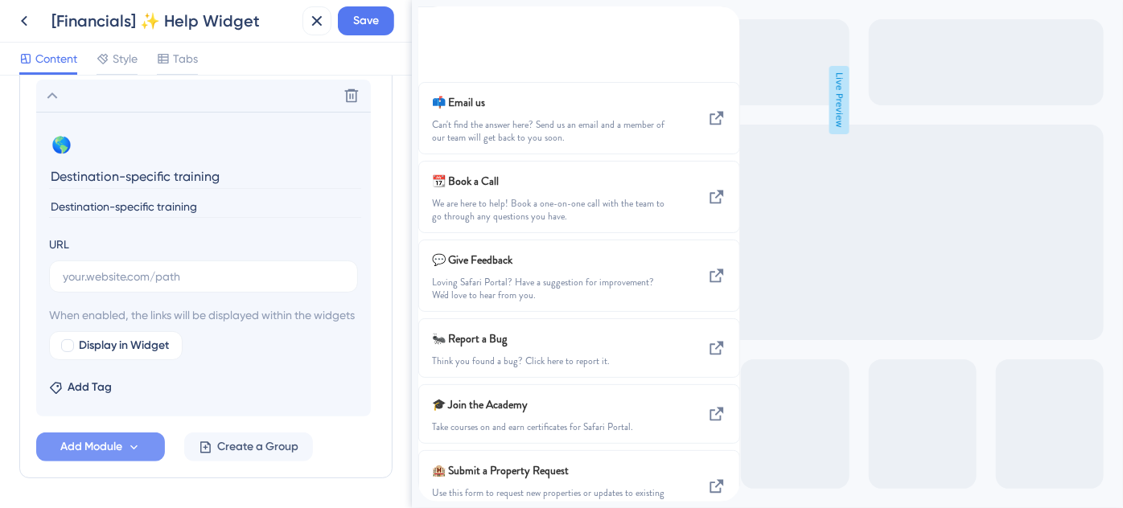
scroll to position [151, 0]
drag, startPoint x: 191, startPoint y: 205, endPoint x: 39, endPoint y: 206, distance: 152.8
click at [39, 206] on section "🌎 Change emoji Remove emoji Destination-specific training Destination-specific …" at bounding box center [203, 264] width 335 height 305
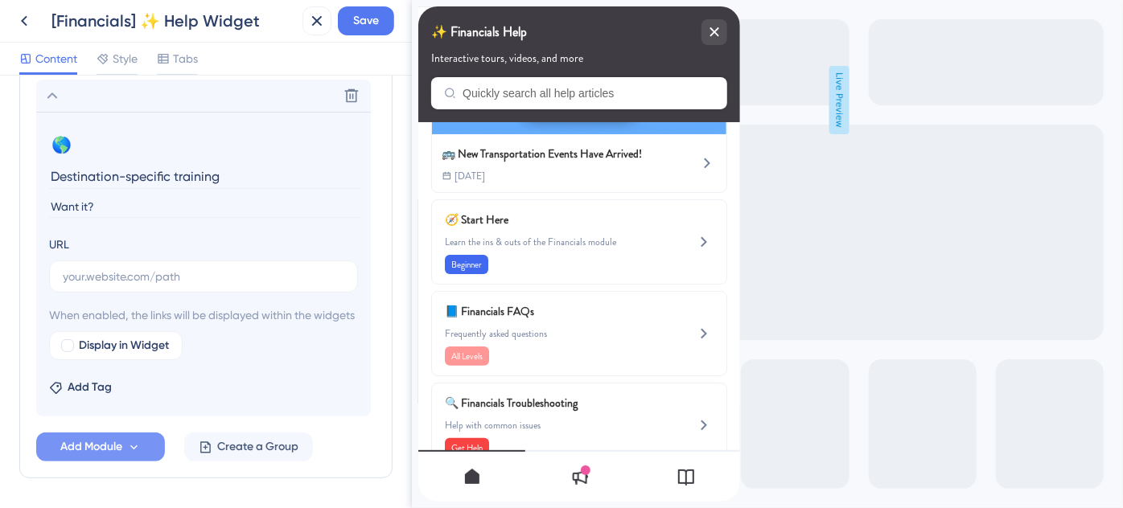
paste input "We’ve got you covered."
type input "Want it? We’ve got you covered"
click at [115, 279] on input "text" at bounding box center [204, 277] width 282 height 18
paste input "[URL][DOMAIN_NAME]"
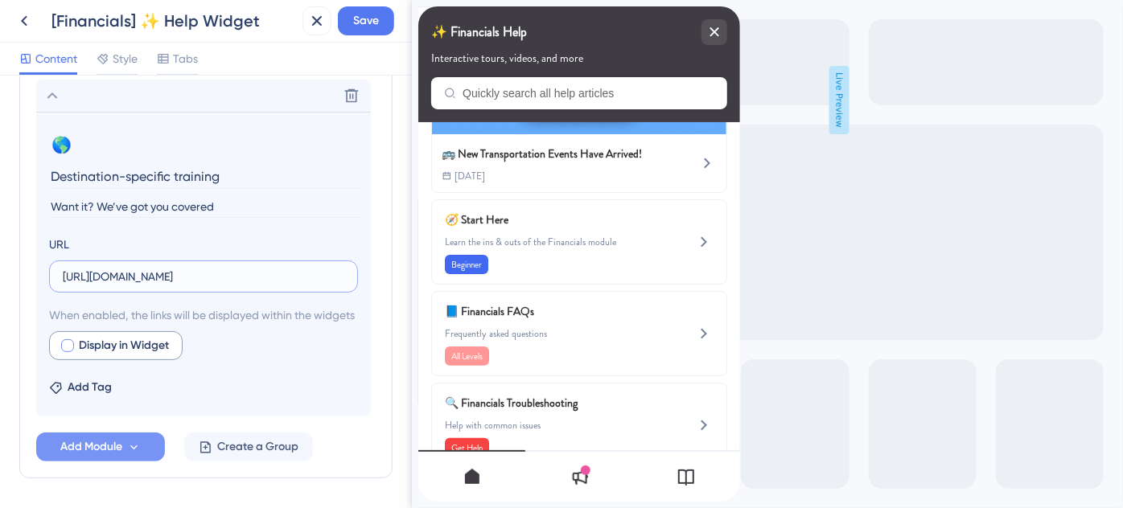
type input "[URL][DOMAIN_NAME]"
click at [64, 352] on div at bounding box center [67, 345] width 13 height 13
checkbox input "true"
click at [357, 24] on span "Save" at bounding box center [366, 20] width 26 height 19
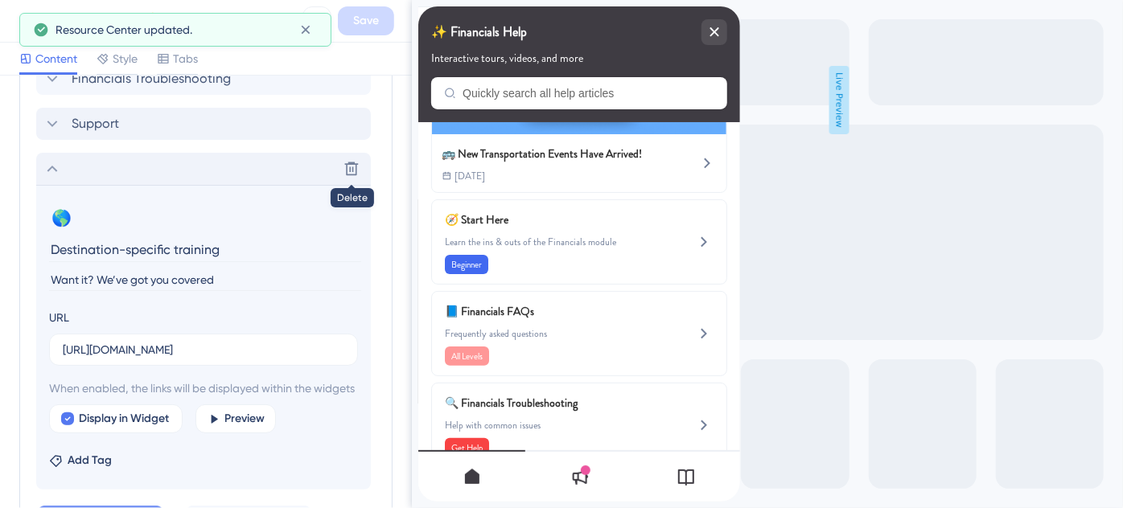
click at [56, 172] on icon at bounding box center [52, 168] width 19 height 19
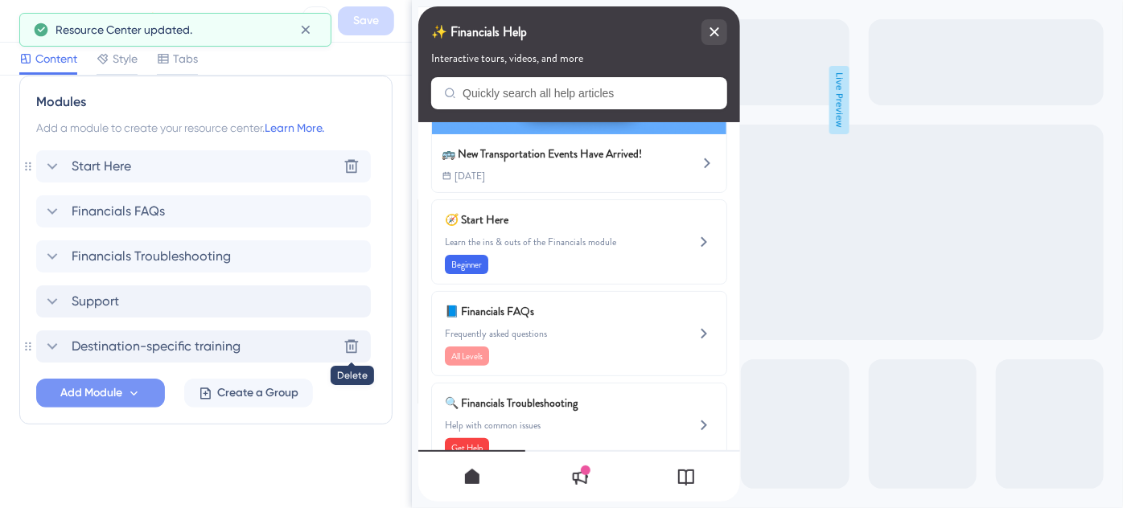
scroll to position [745, 0]
click at [59, 300] on icon at bounding box center [52, 303] width 19 height 19
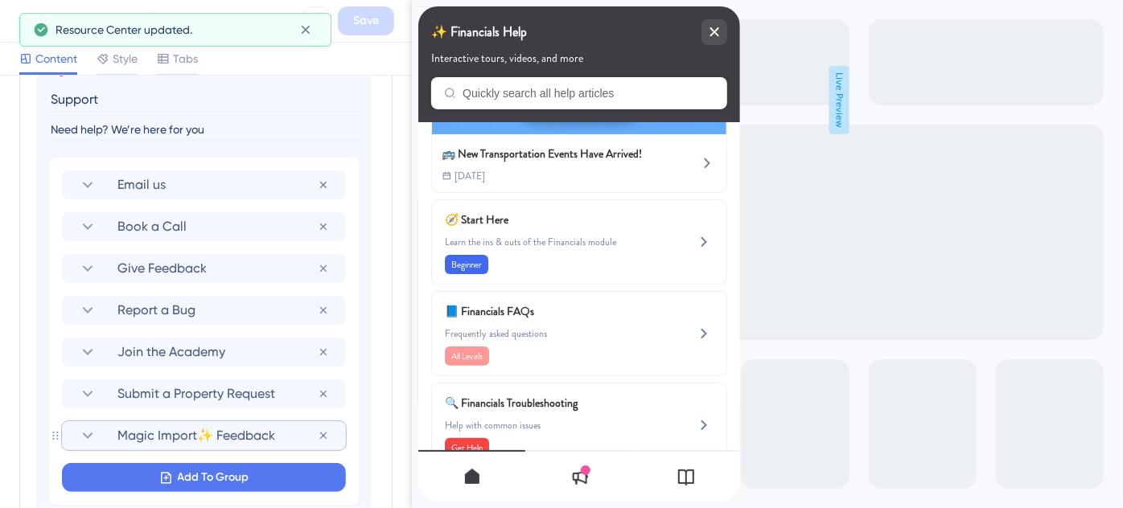
scroll to position [1144, 0]
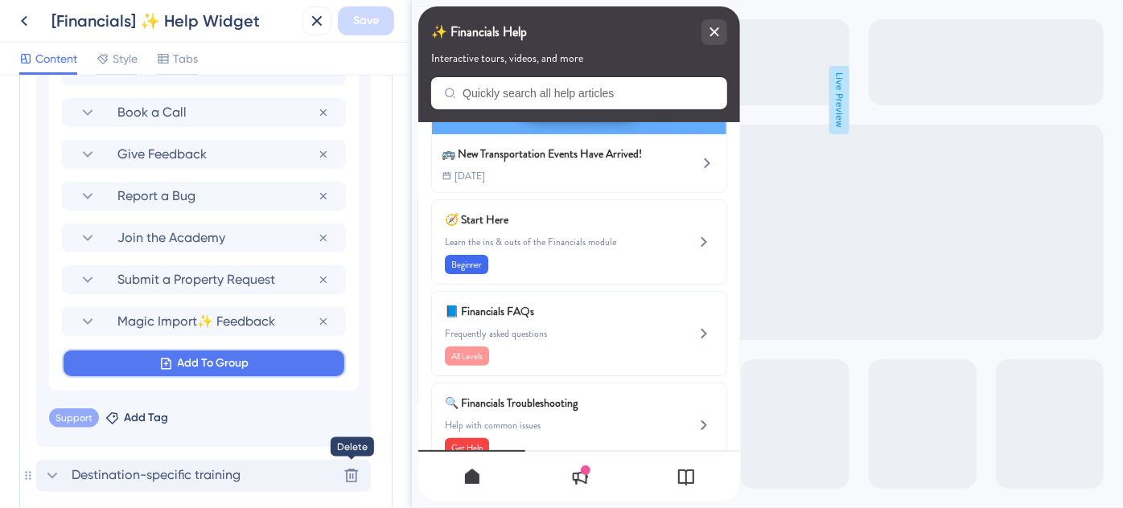
click at [190, 356] on span "Add To Group" at bounding box center [214, 363] width 72 height 19
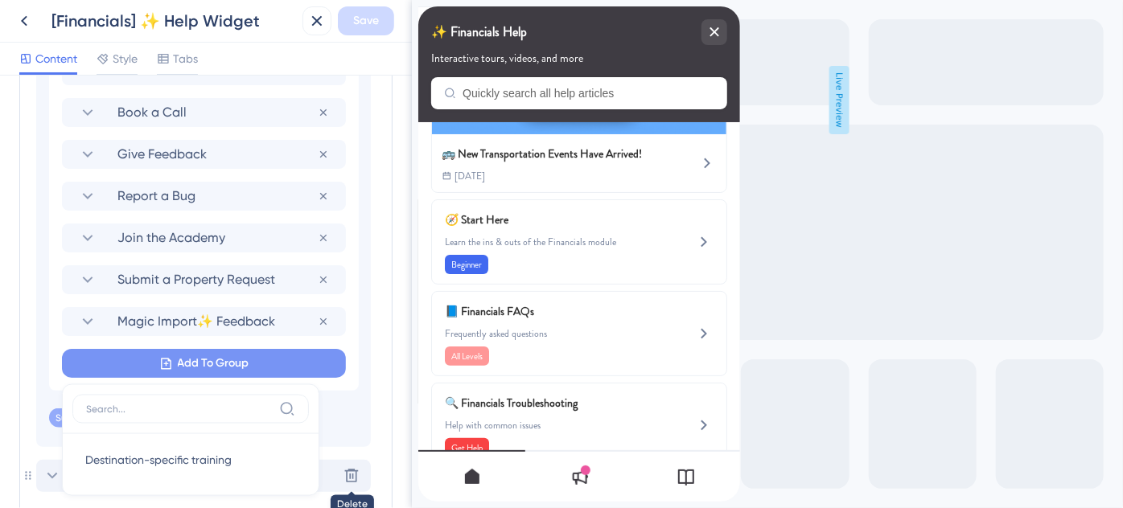
scroll to position [1272, 0]
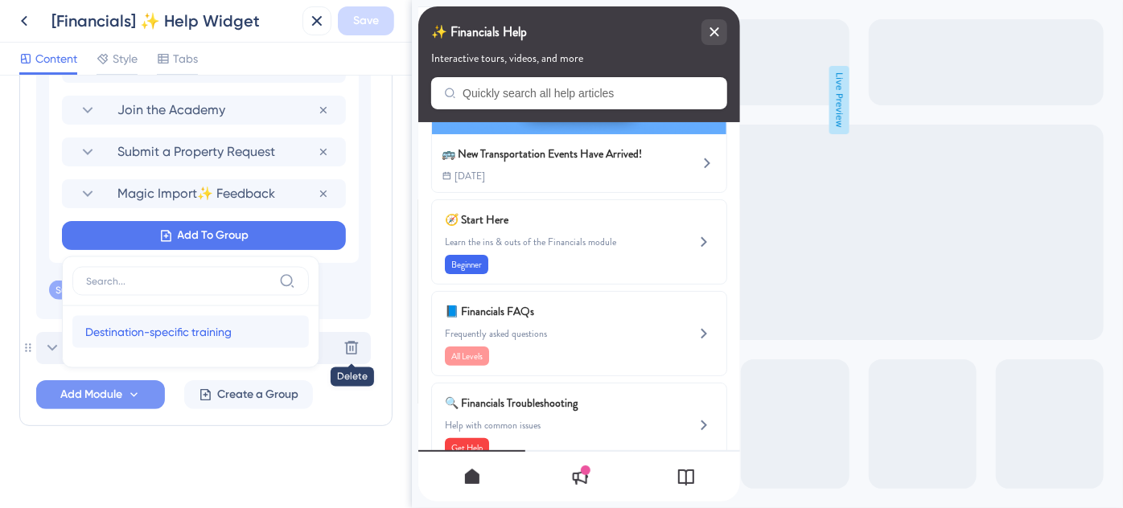
click at [169, 334] on span "Destination-specific training" at bounding box center [158, 332] width 146 height 19
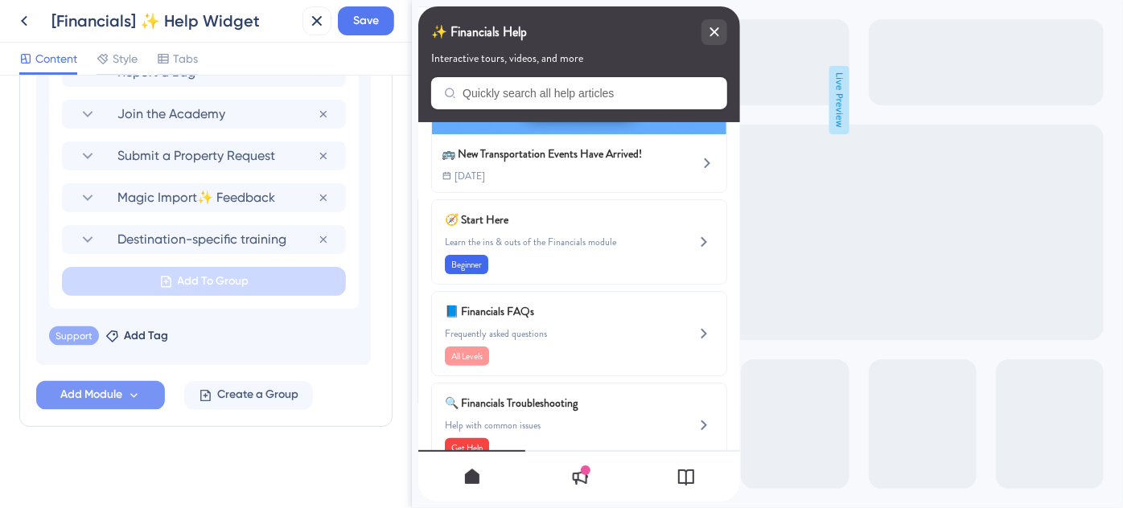
scroll to position [1195, 0]
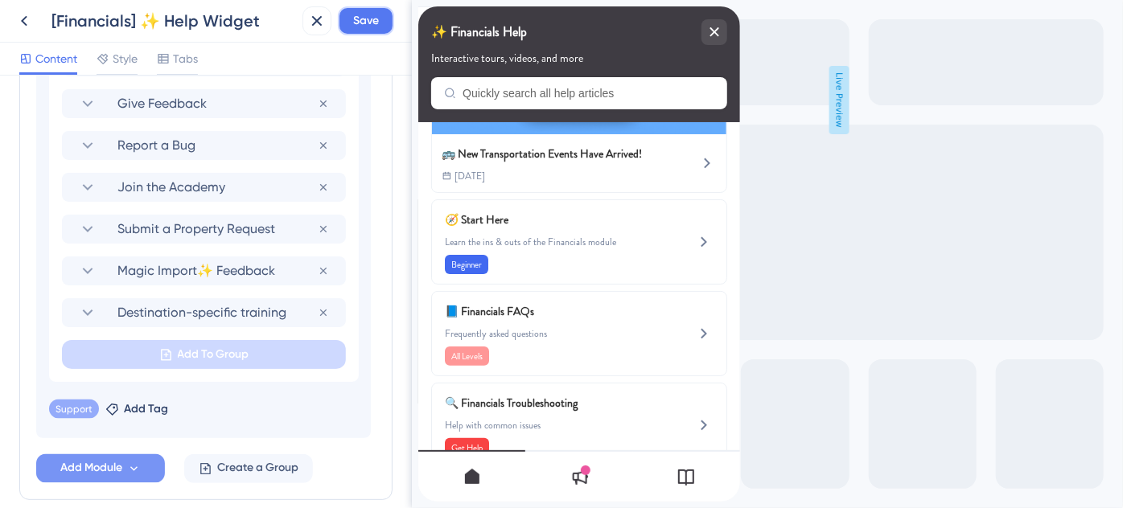
click at [368, 16] on span "Save" at bounding box center [366, 20] width 26 height 19
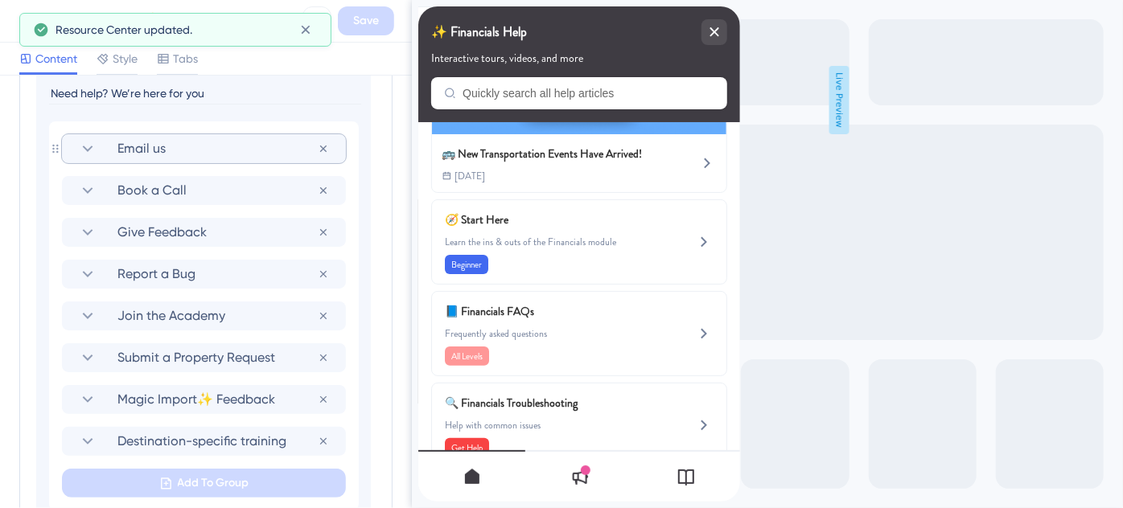
scroll to position [976, 0]
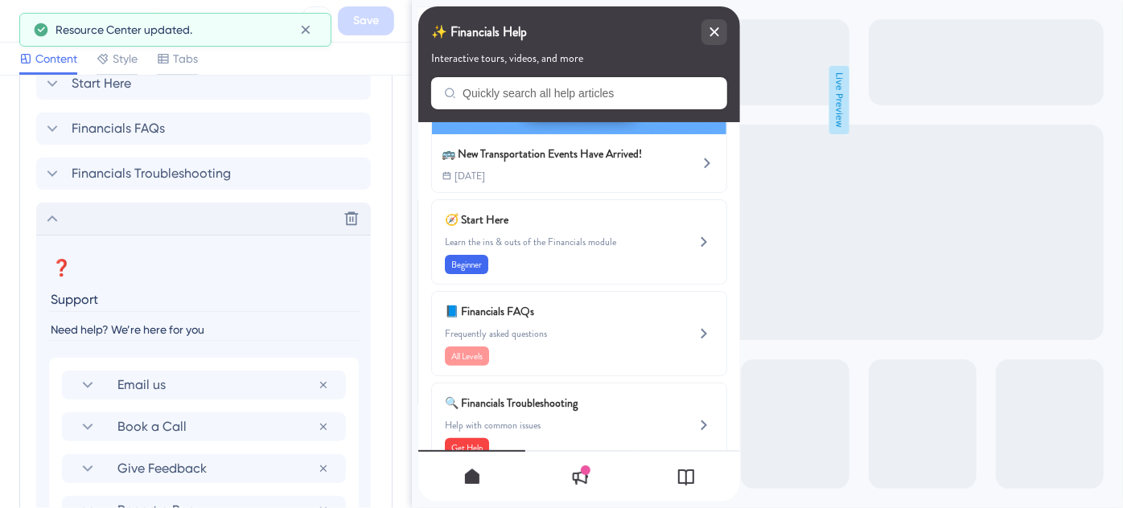
click at [51, 216] on icon at bounding box center [52, 219] width 10 height 6
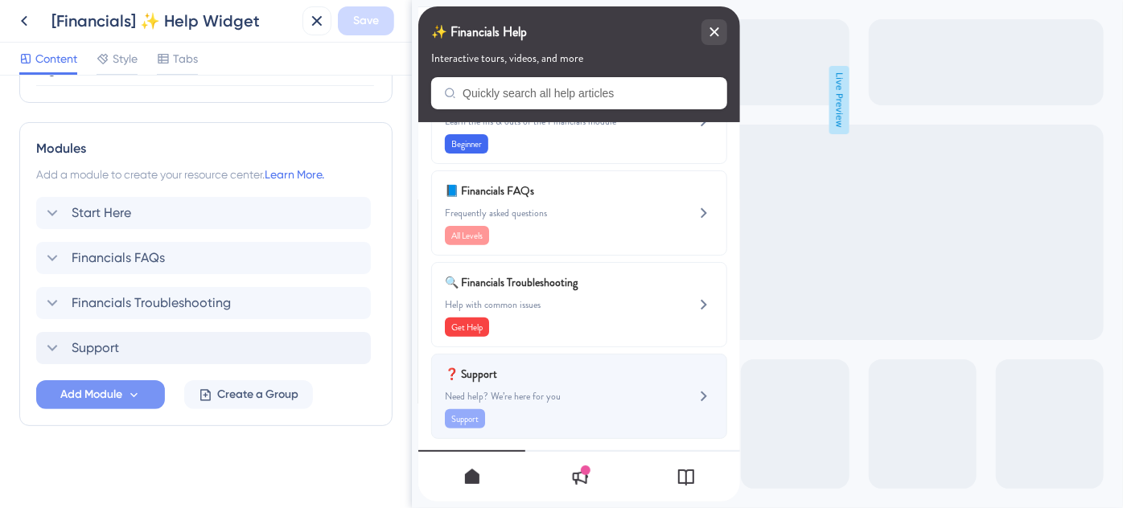
click at [562, 393] on span "Need help? We’re here for you" at bounding box center [551, 396] width 215 height 13
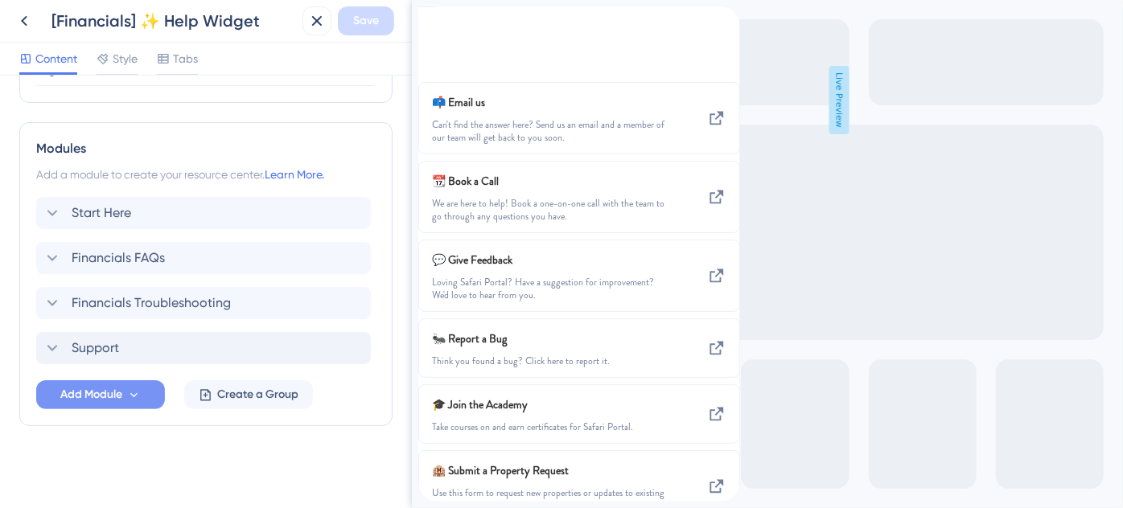
scroll to position [216, 0]
click at [166, 347] on div "Support Delete" at bounding box center [203, 348] width 335 height 32
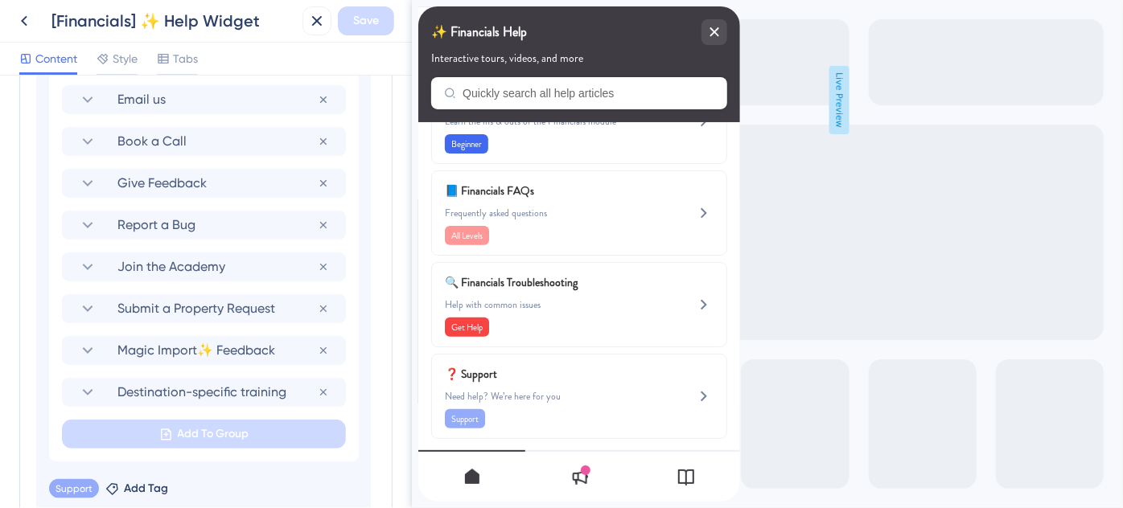
scroll to position [1121, 0]
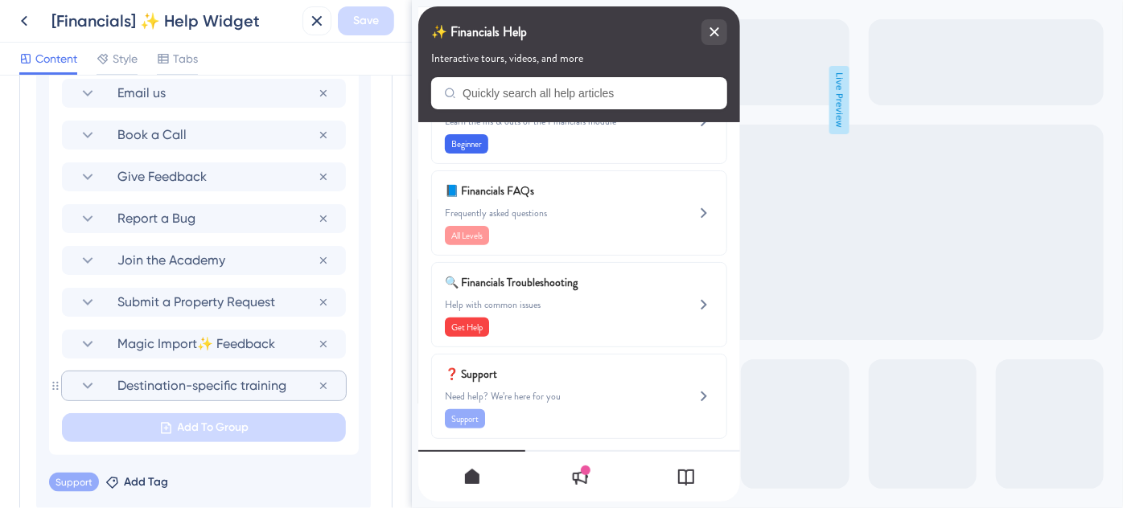
click at [190, 388] on span "Destination-specific training" at bounding box center [217, 385] width 200 height 19
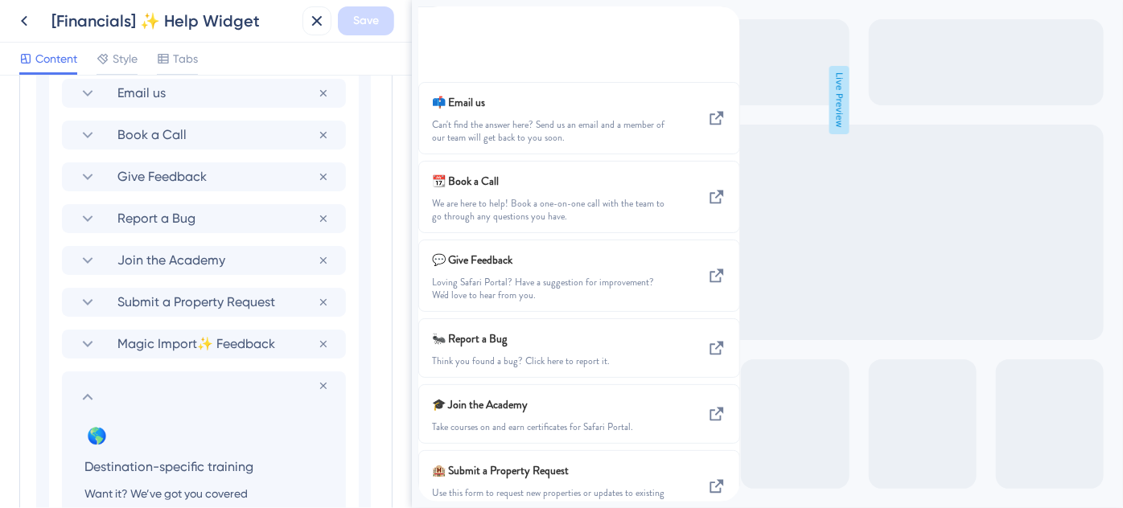
scroll to position [1341, 0]
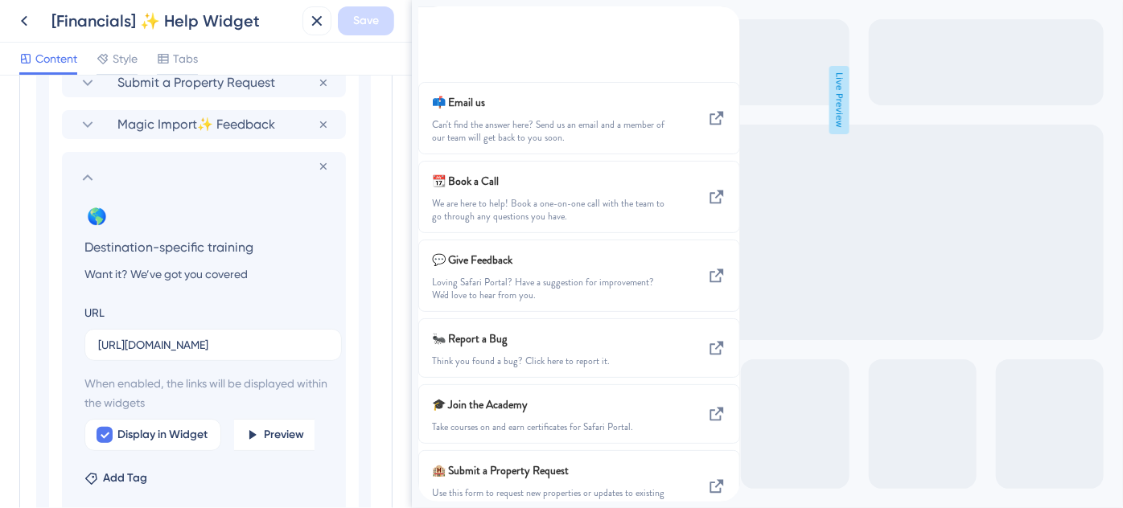
click at [162, 246] on input "Destination-specific training" at bounding box center [207, 247] width 271 height 23
click at [211, 246] on input "Destination-Specific training" at bounding box center [207, 247] width 271 height 23
type input "Destination-Specific Training"
click at [255, 274] on input "Want it? We’ve got you covered" at bounding box center [207, 274] width 271 height 19
type input "Want it? We’ve got you covered."
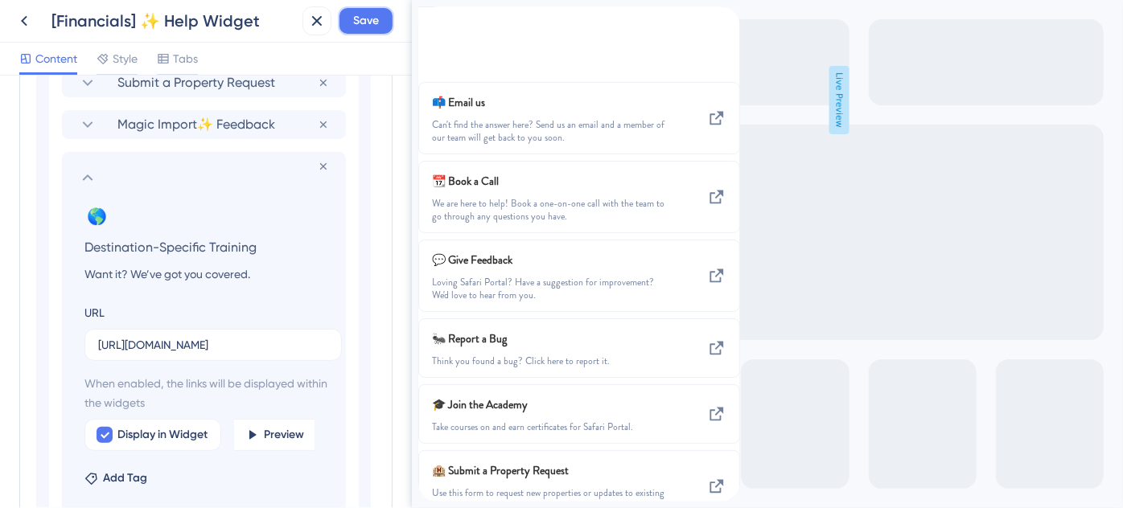
click at [363, 19] on span "Save" at bounding box center [366, 20] width 26 height 19
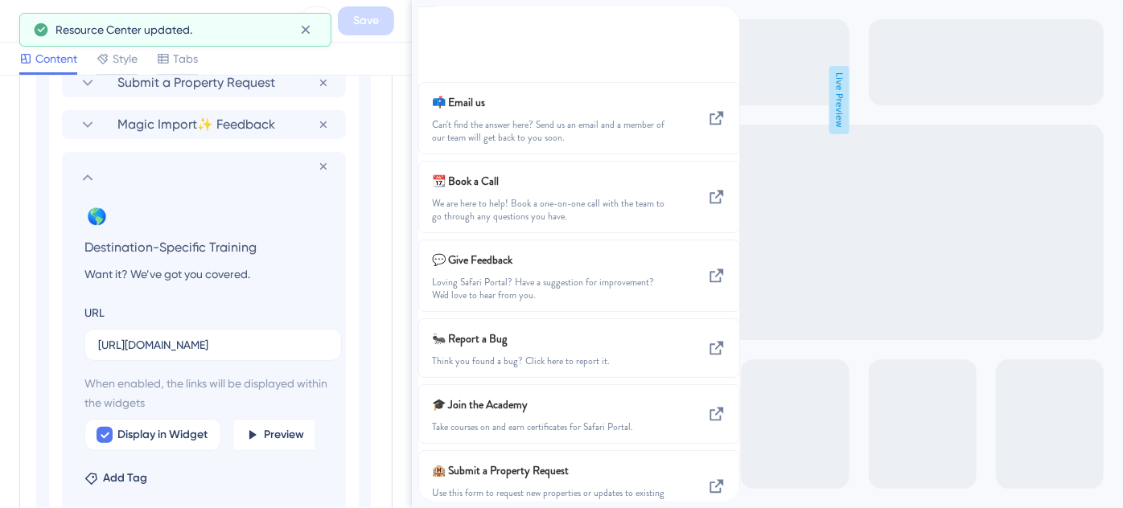
click at [88, 173] on icon at bounding box center [87, 177] width 19 height 19
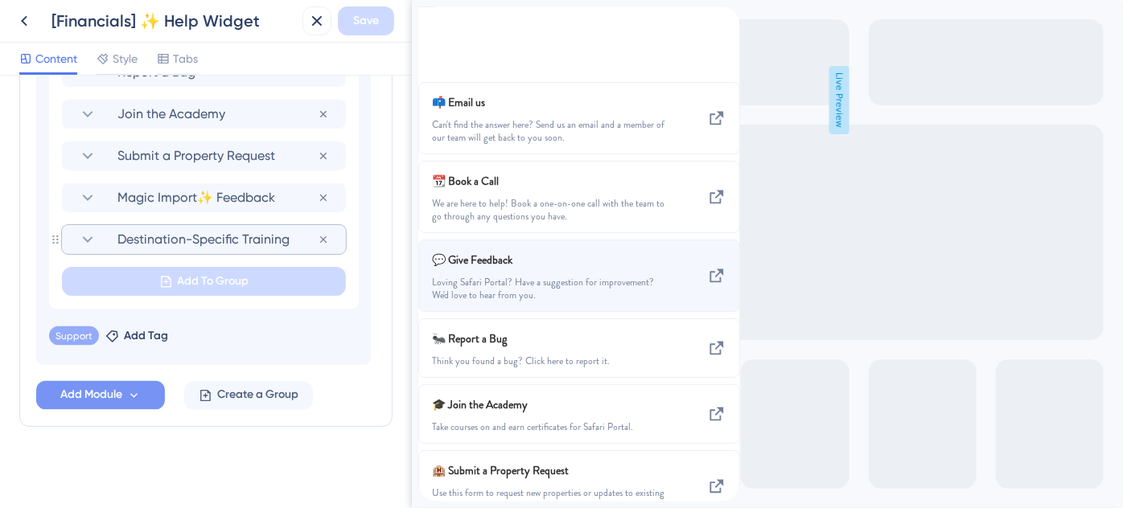
scroll to position [216, 0]
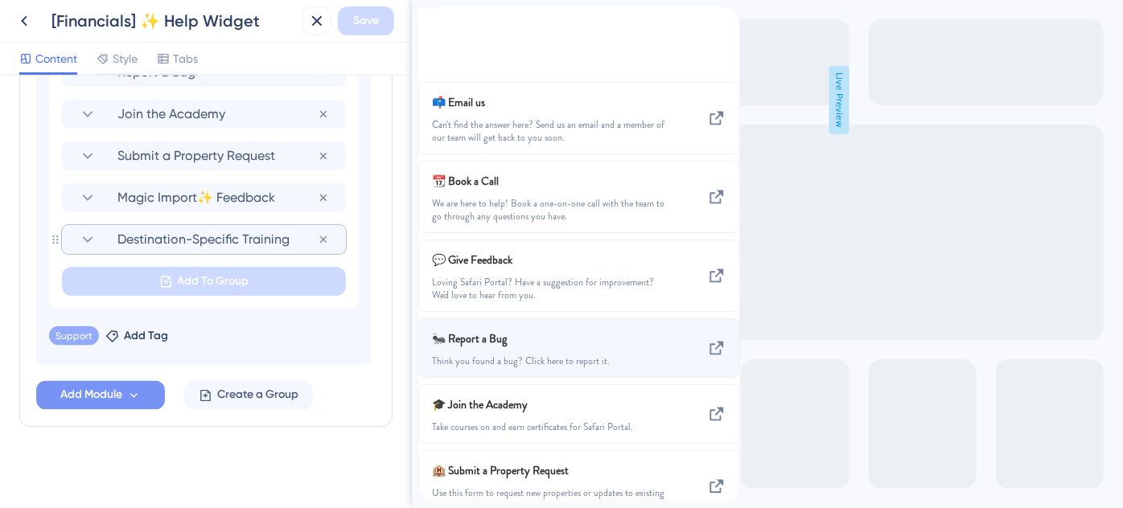
click at [703, 319] on div "🐜 Report a Bug Think you found a bug? Click here to report it." at bounding box center [578, 349] width 322 height 60
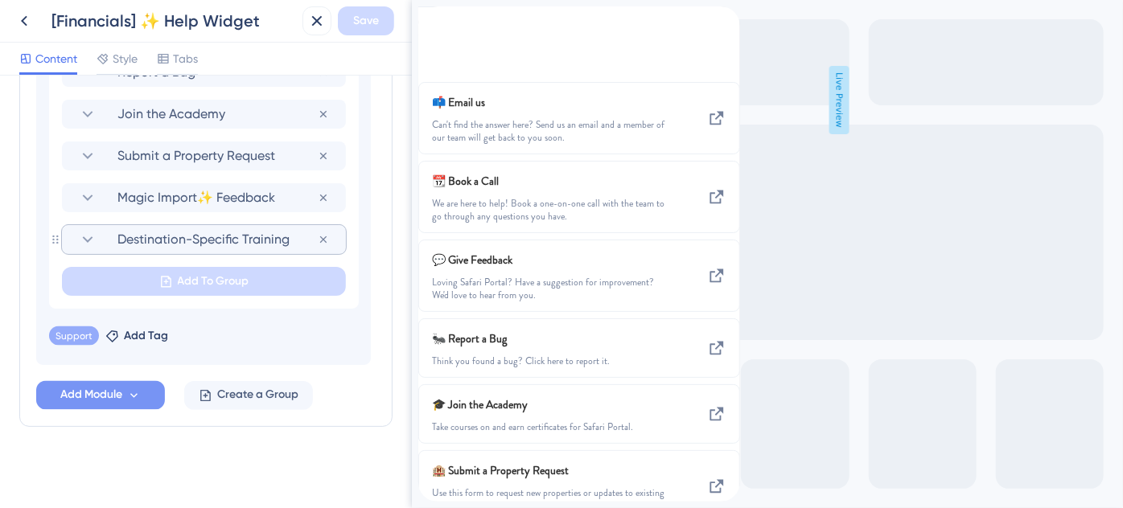
click at [430, 20] on icon "back to header" at bounding box center [423, 13] width 13 height 13
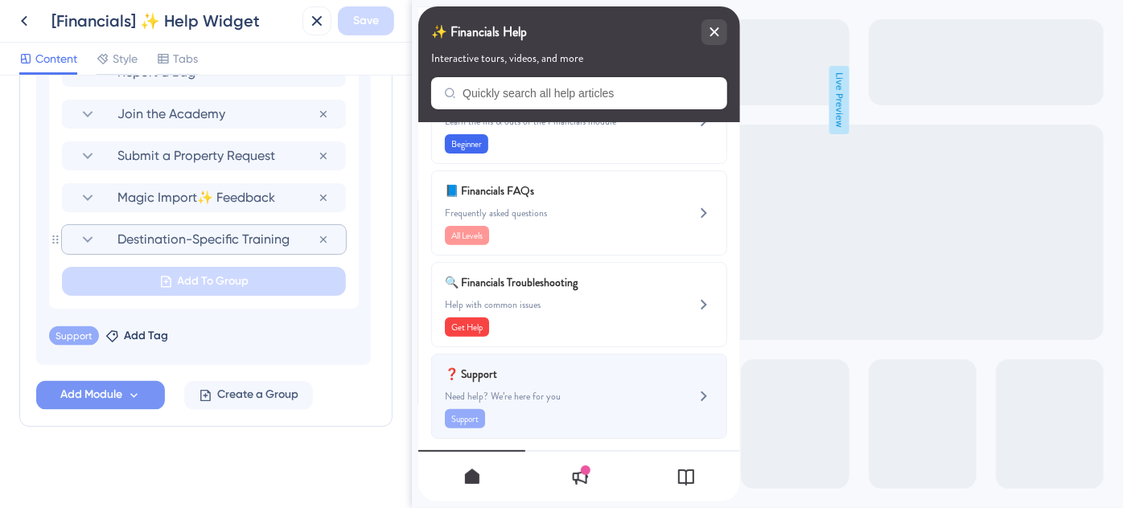
click at [527, 372] on span "❓ Support" at bounding box center [538, 373] width 189 height 19
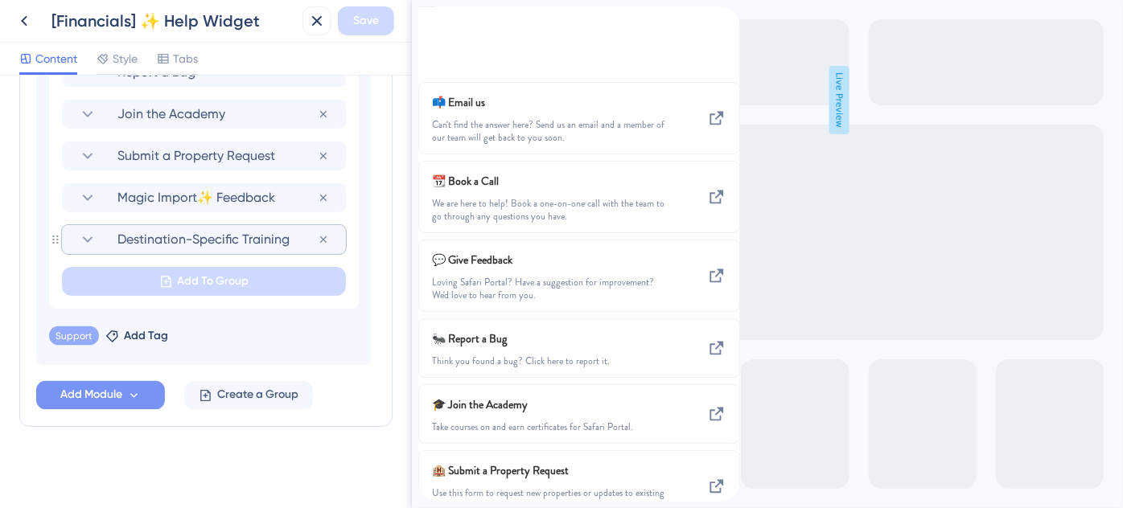
scroll to position [216, 0]
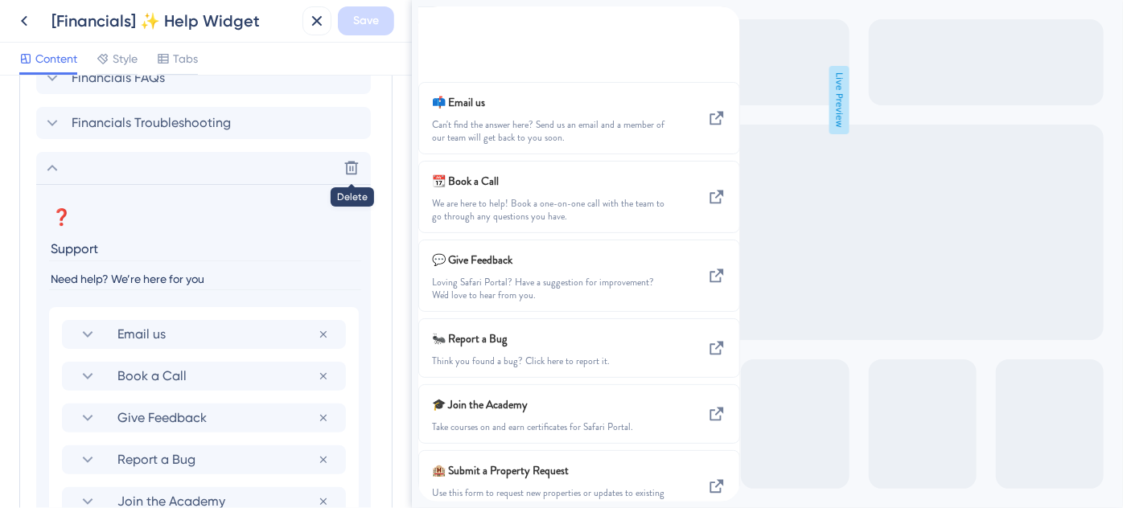
scroll to position [950, 0]
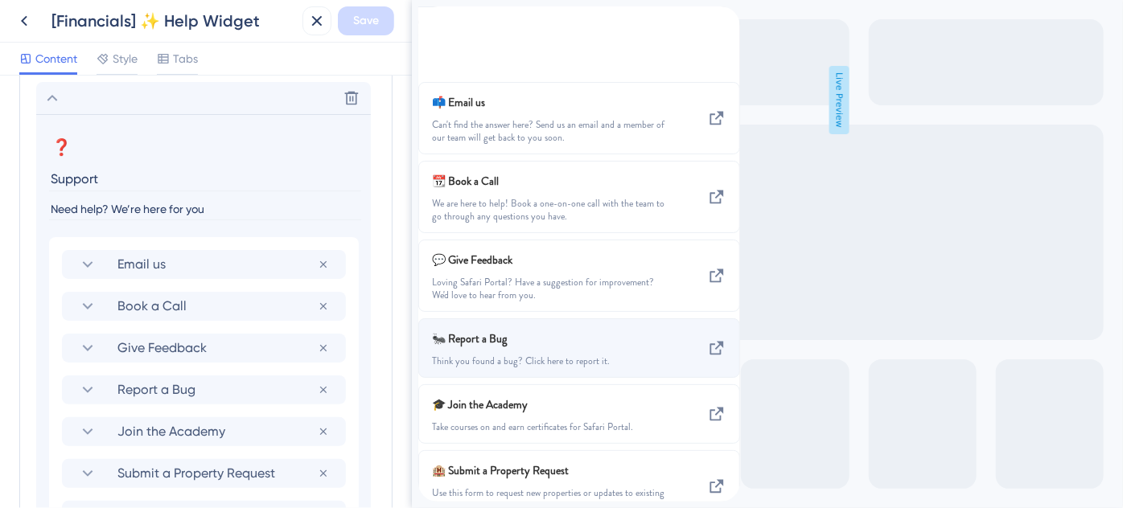
click at [681, 319] on div "🐜 Report a Bug Think you found a bug? Click here to report it." at bounding box center [578, 349] width 322 height 60
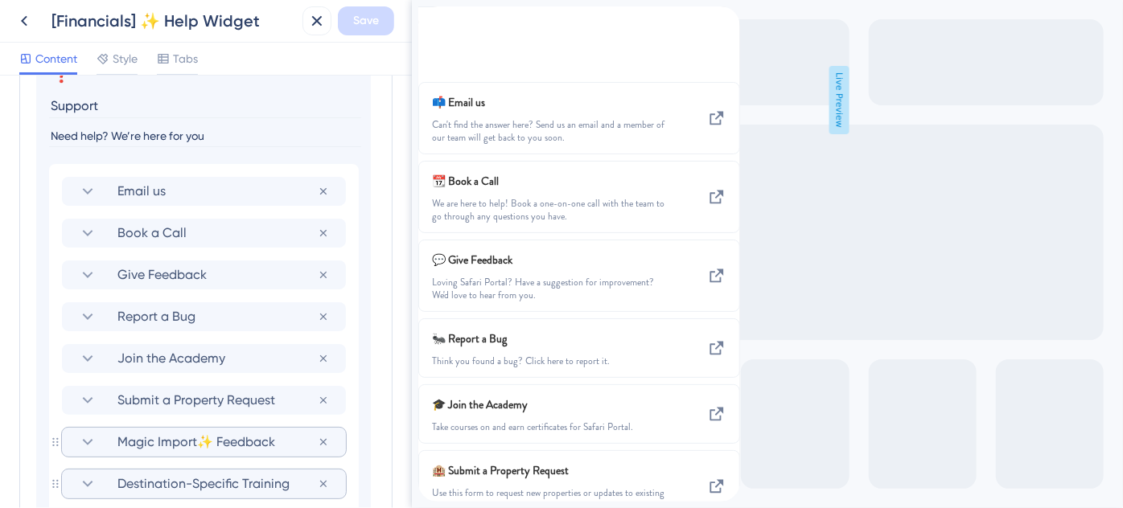
scroll to position [1170, 0]
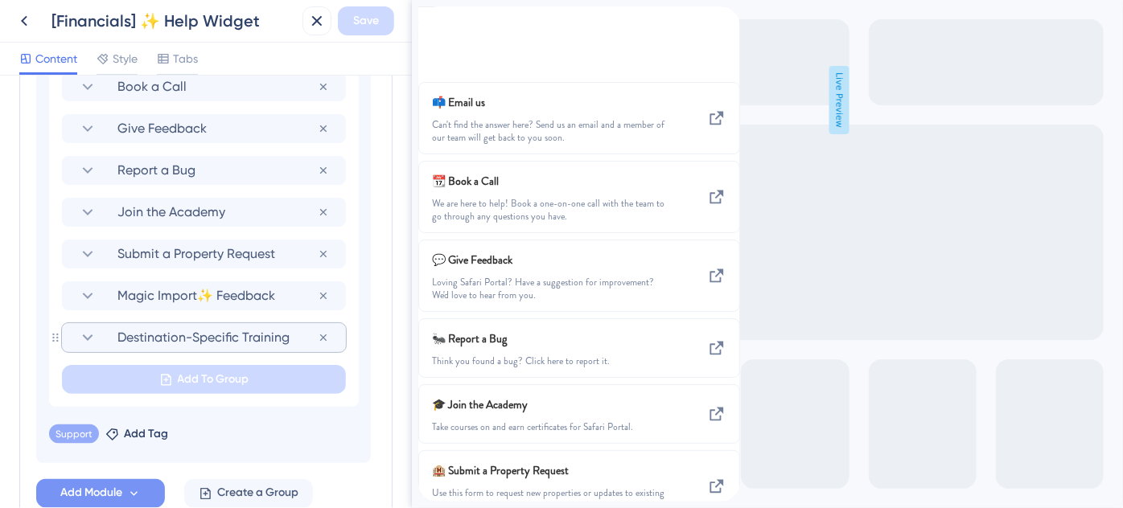
click at [88, 343] on icon at bounding box center [87, 337] width 19 height 19
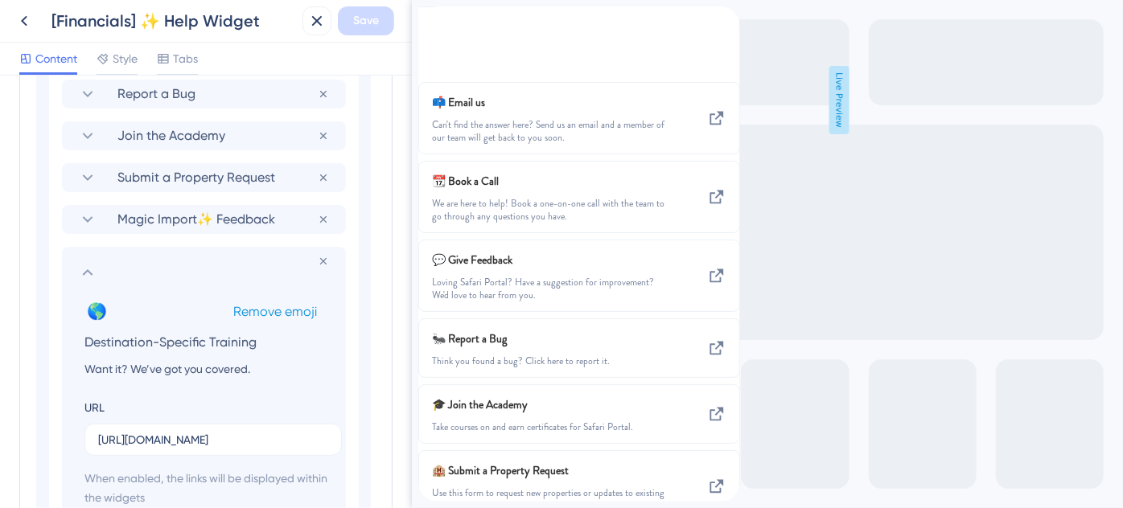
scroll to position [1389, 0]
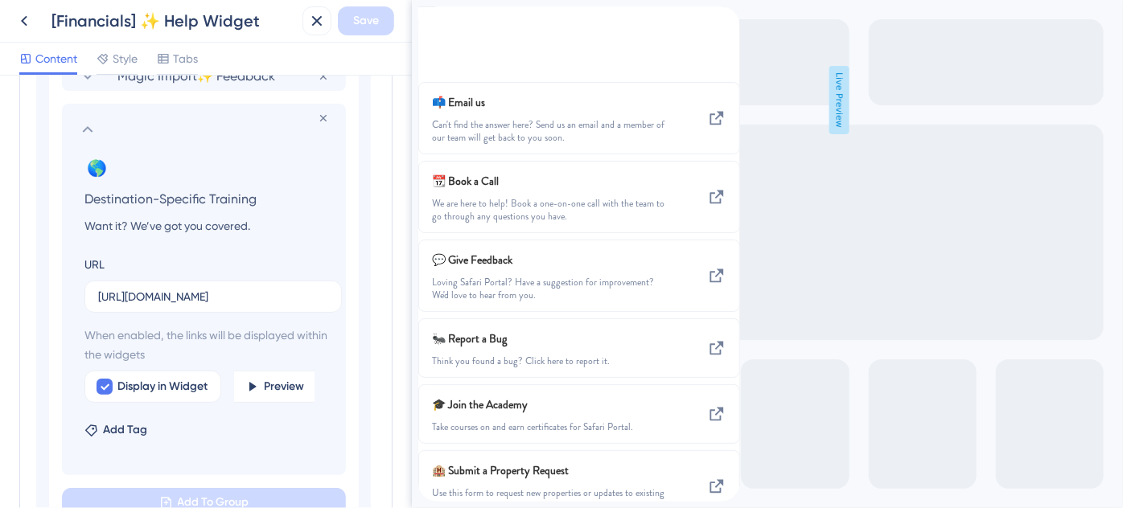
click at [88, 132] on icon at bounding box center [87, 129] width 19 height 19
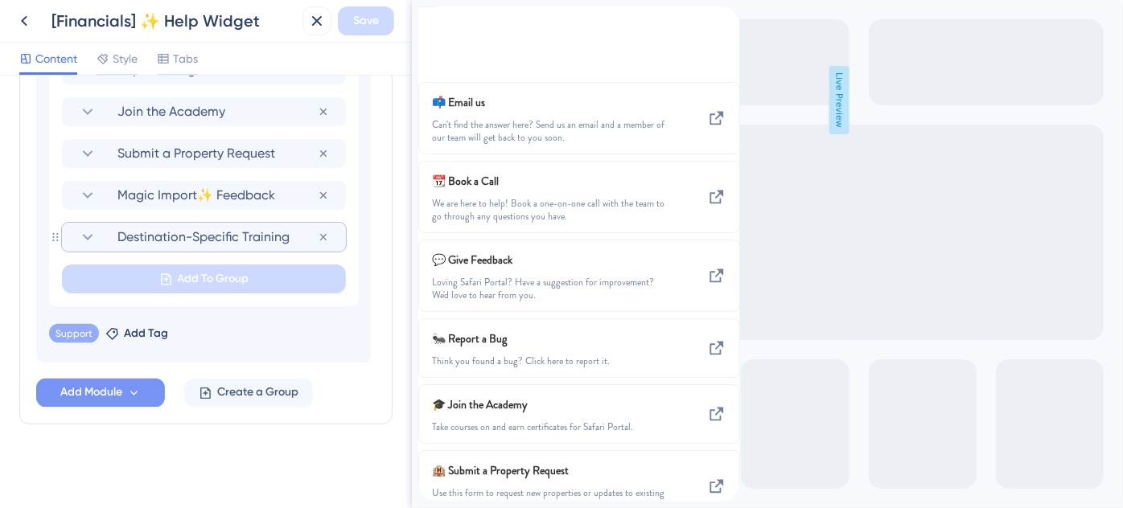
scroll to position [1268, 0]
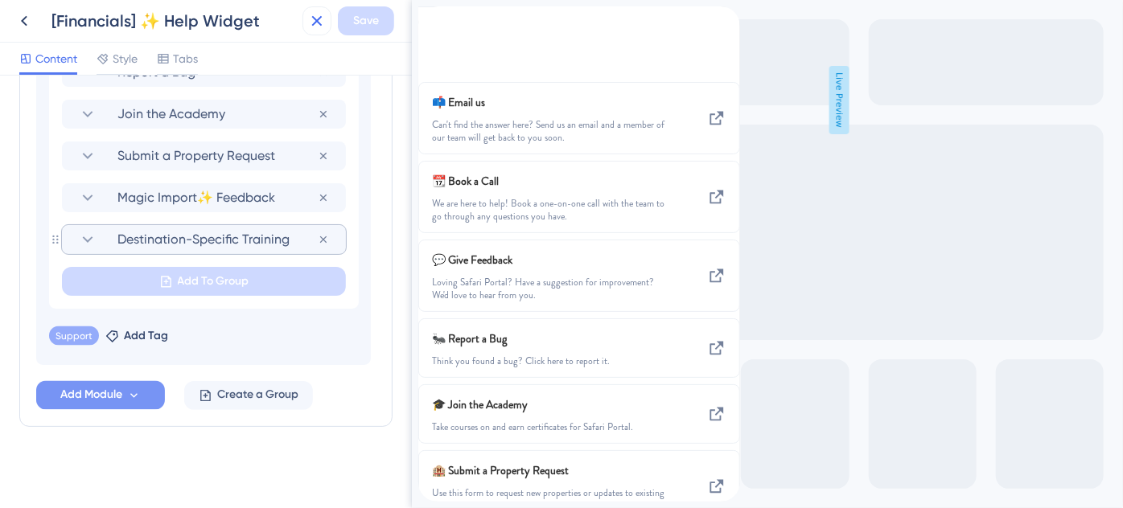
click at [315, 23] on icon at bounding box center [316, 20] width 19 height 19
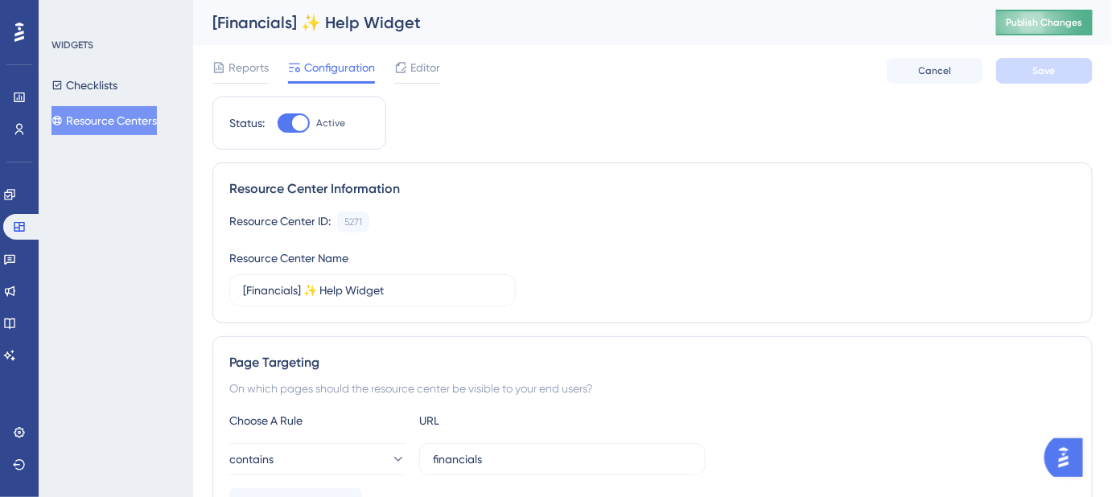
click at [1067, 23] on span "Publish Changes" at bounding box center [1044, 22] width 77 height 13
click at [423, 64] on span "Editor" at bounding box center [425, 67] width 30 height 19
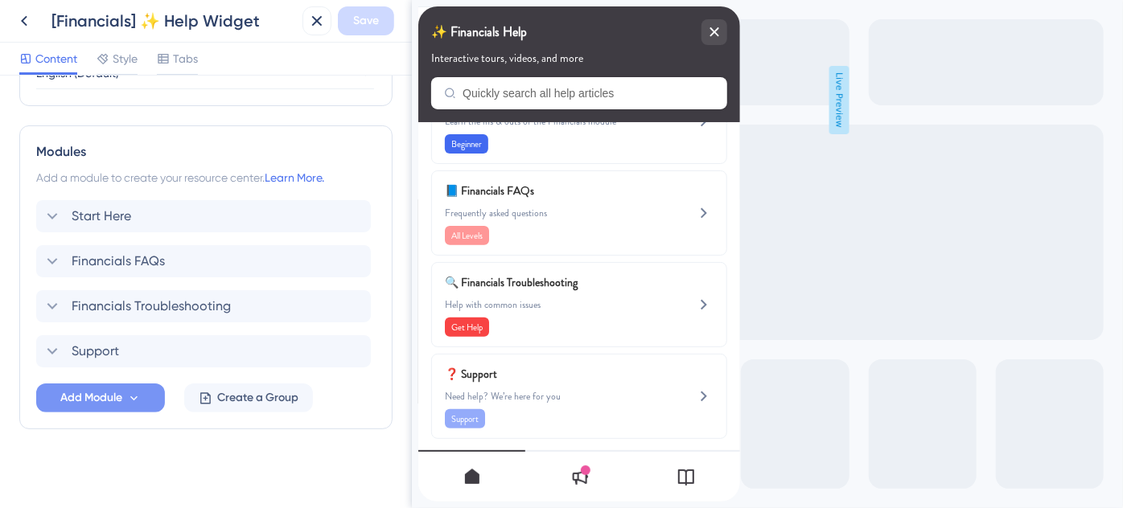
scroll to position [700, 0]
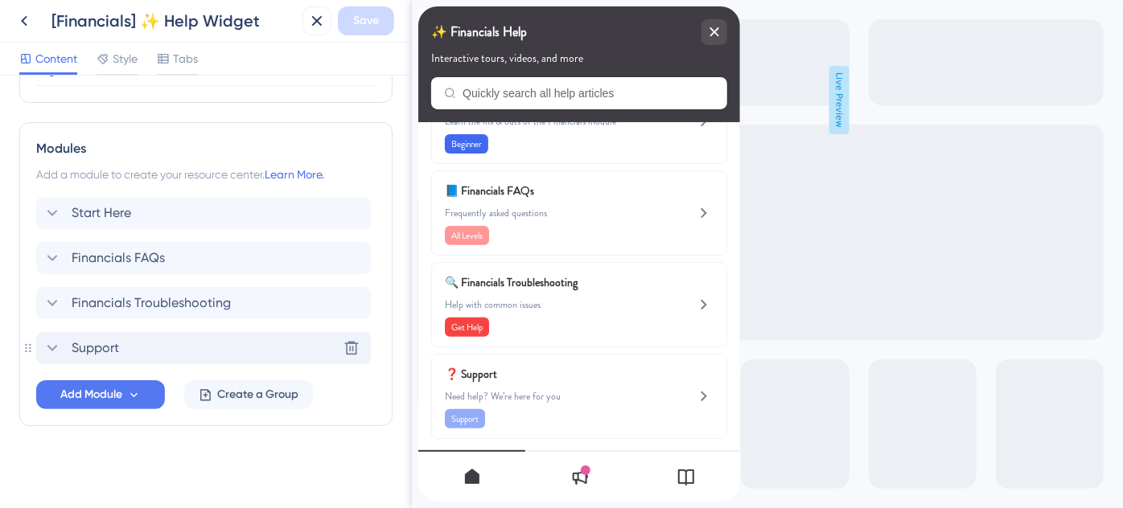
click at [126, 343] on div "Support Delete" at bounding box center [203, 348] width 335 height 32
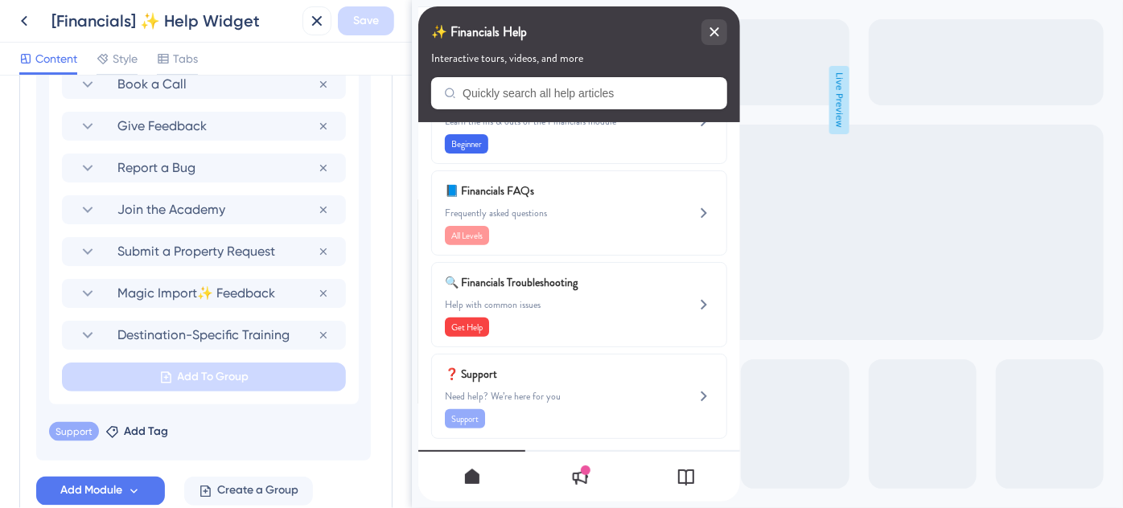
scroll to position [1211, 0]
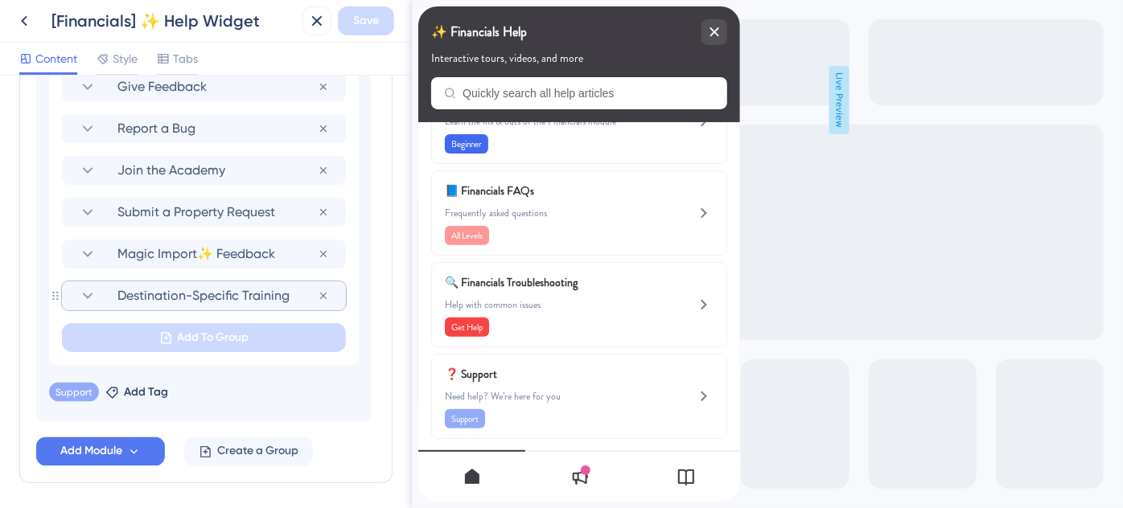
click at [227, 298] on span "Destination-Specific Training" at bounding box center [217, 295] width 200 height 19
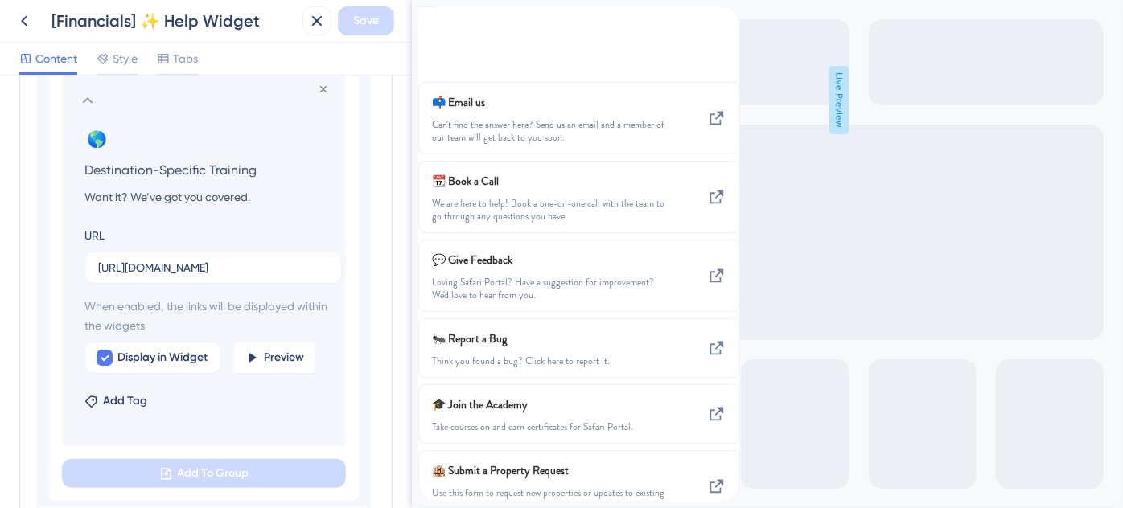
scroll to position [1431, 0]
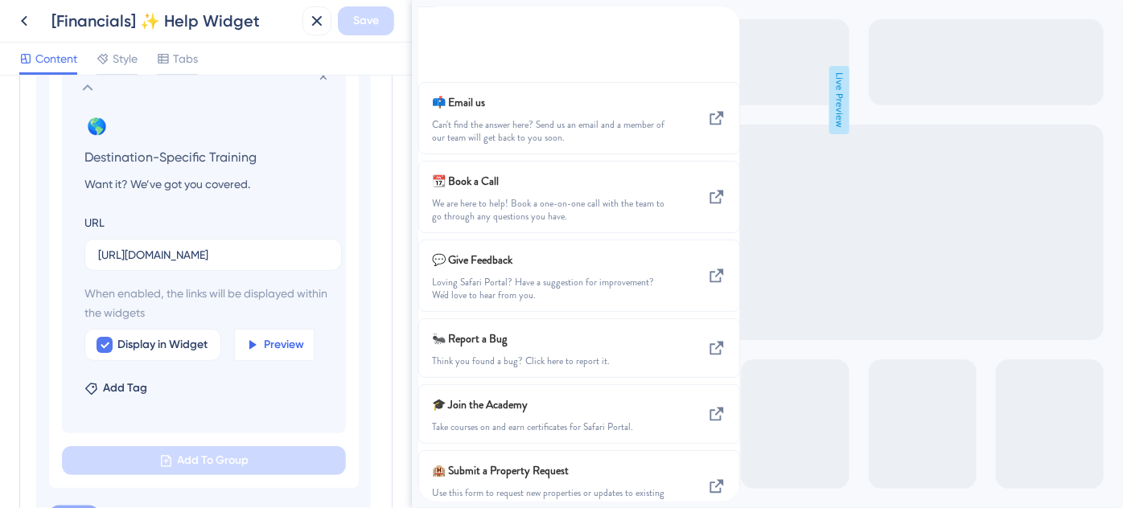
click at [276, 348] on span "Preview" at bounding box center [284, 344] width 40 height 19
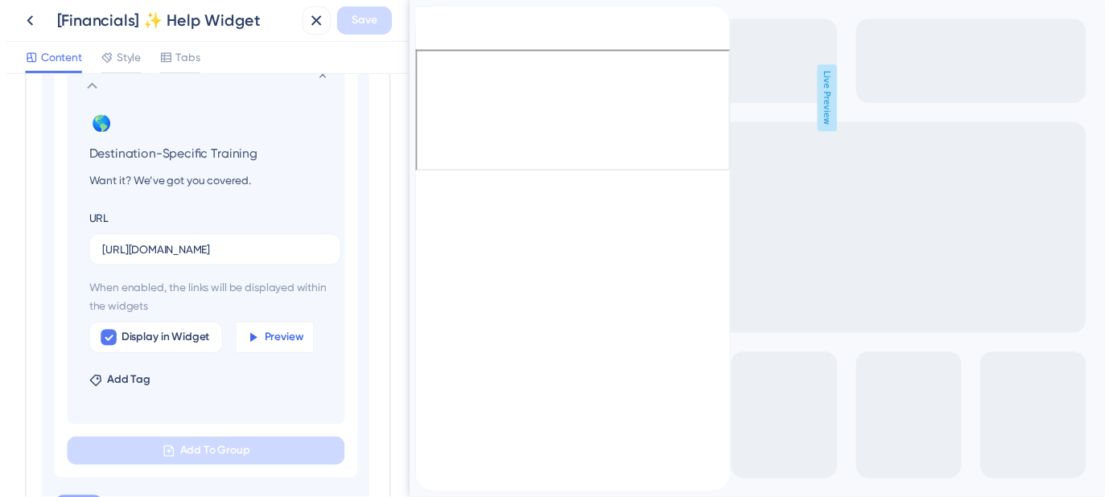
scroll to position [0, 0]
click at [30, 23] on icon at bounding box center [23, 20] width 19 height 19
